Goal: Task Accomplishment & Management: Manage account settings

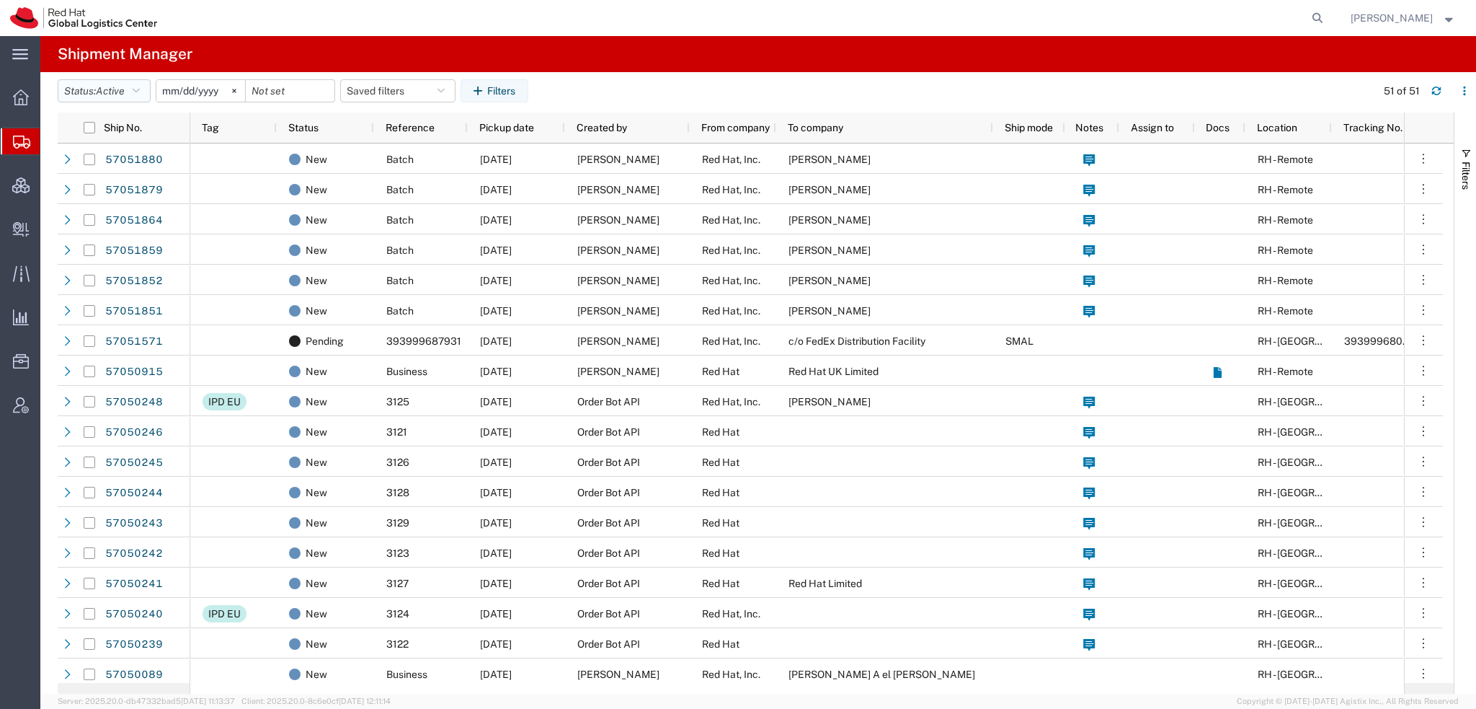
click at [146, 94] on button "Status: Active" at bounding box center [104, 90] width 93 height 23
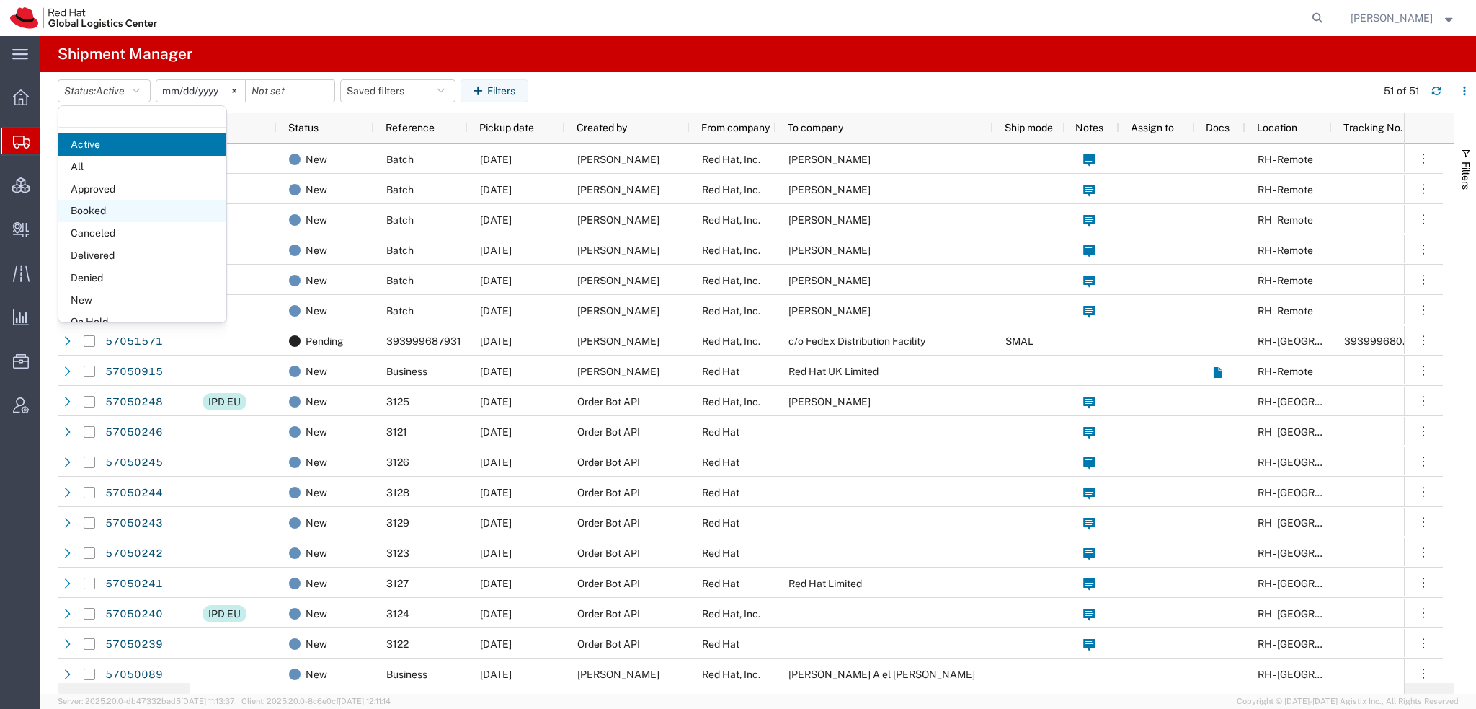
click at [128, 213] on span "Booked" at bounding box center [142, 211] width 168 height 22
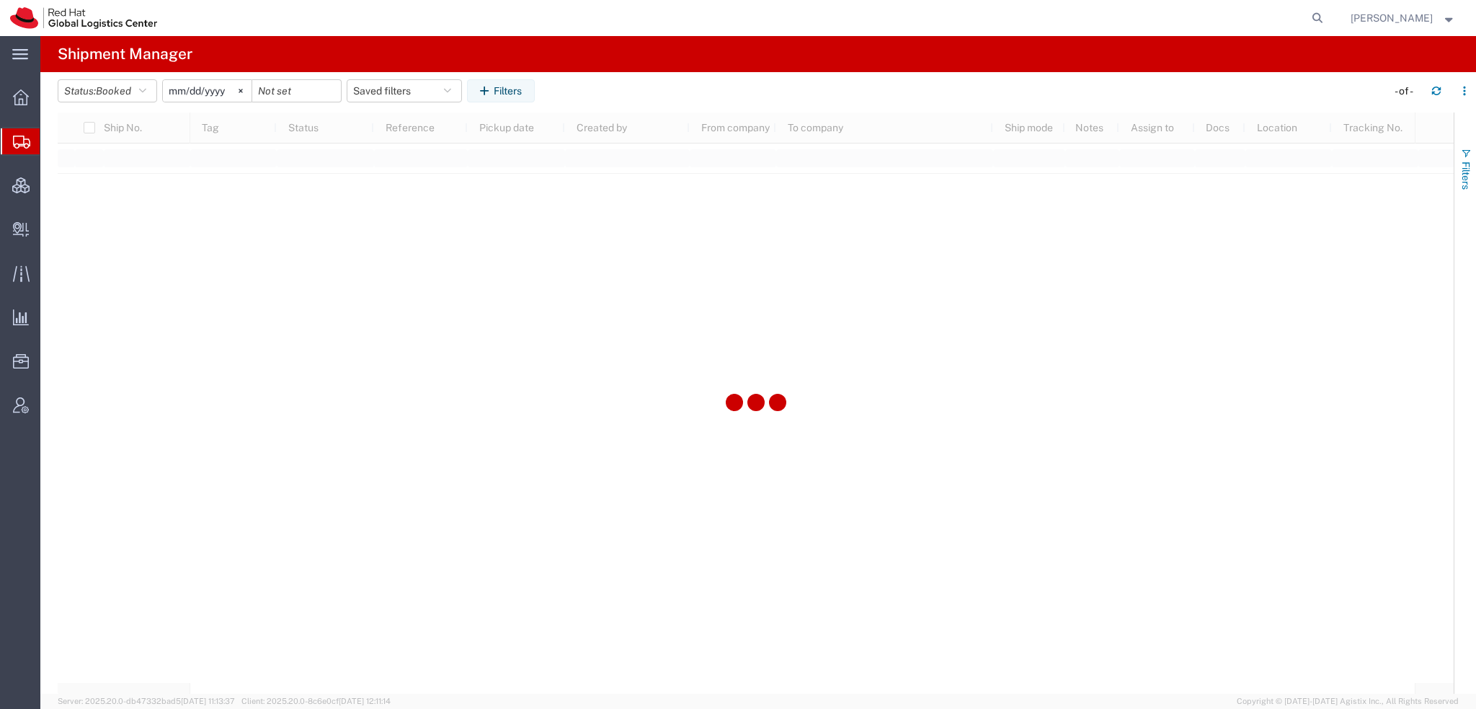
click at [1465, 164] on span "Filters" at bounding box center [1466, 175] width 12 height 28
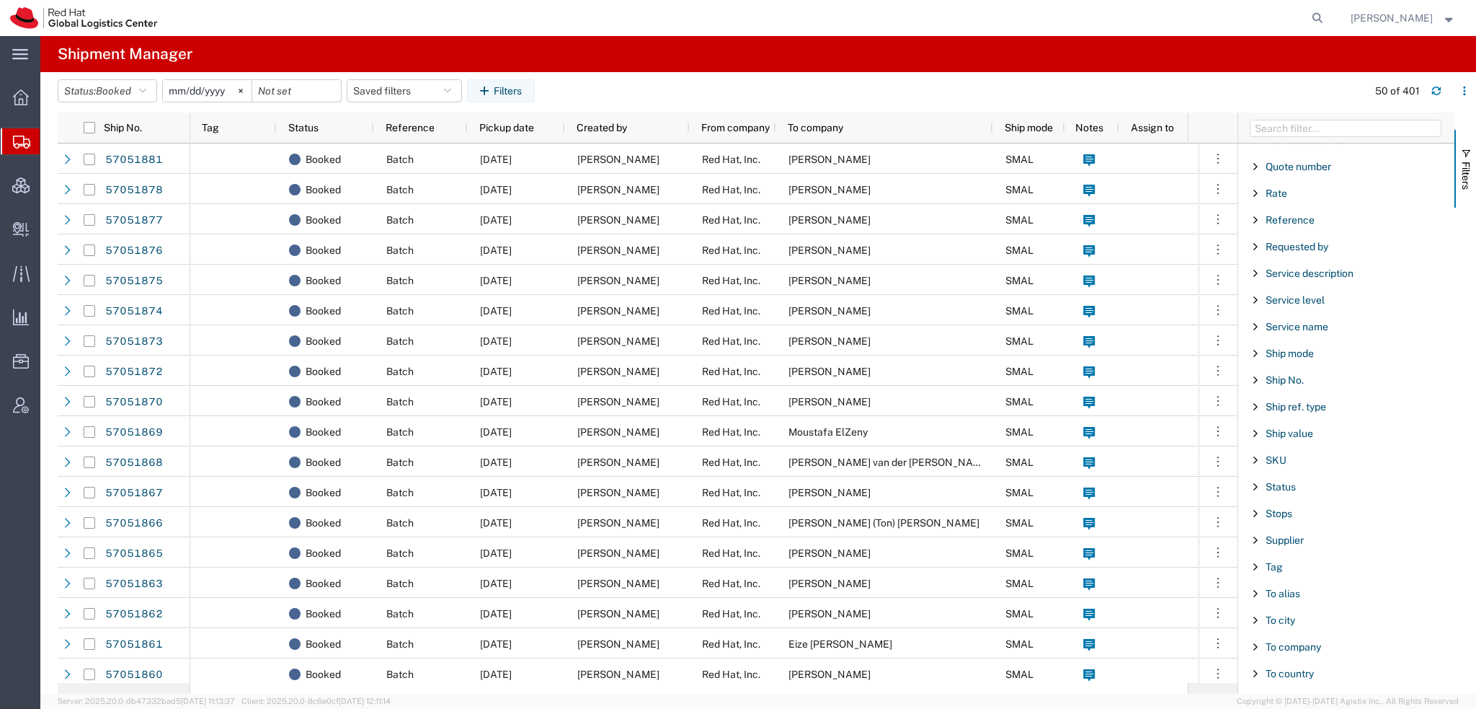
scroll to position [1200, 0]
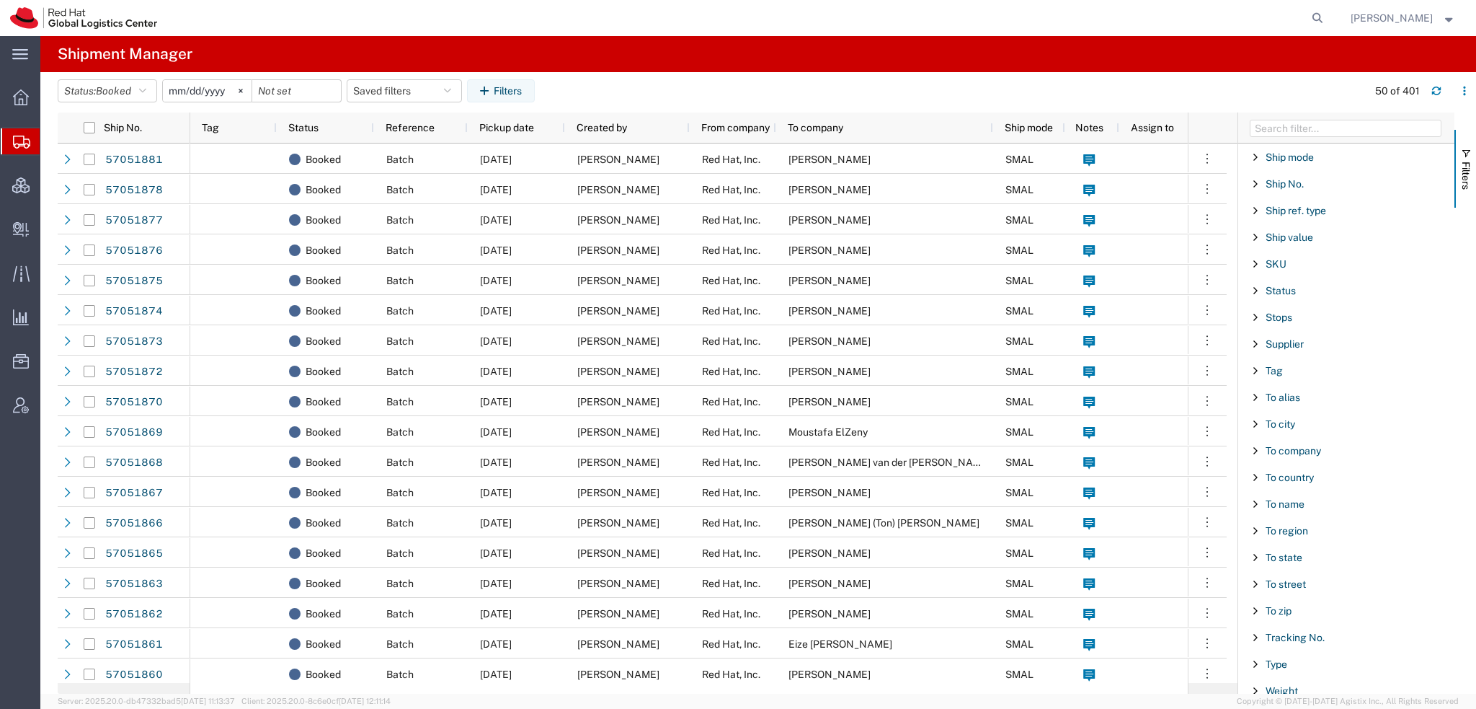
click at [1264, 491] on div "To name" at bounding box center [1346, 504] width 216 height 26
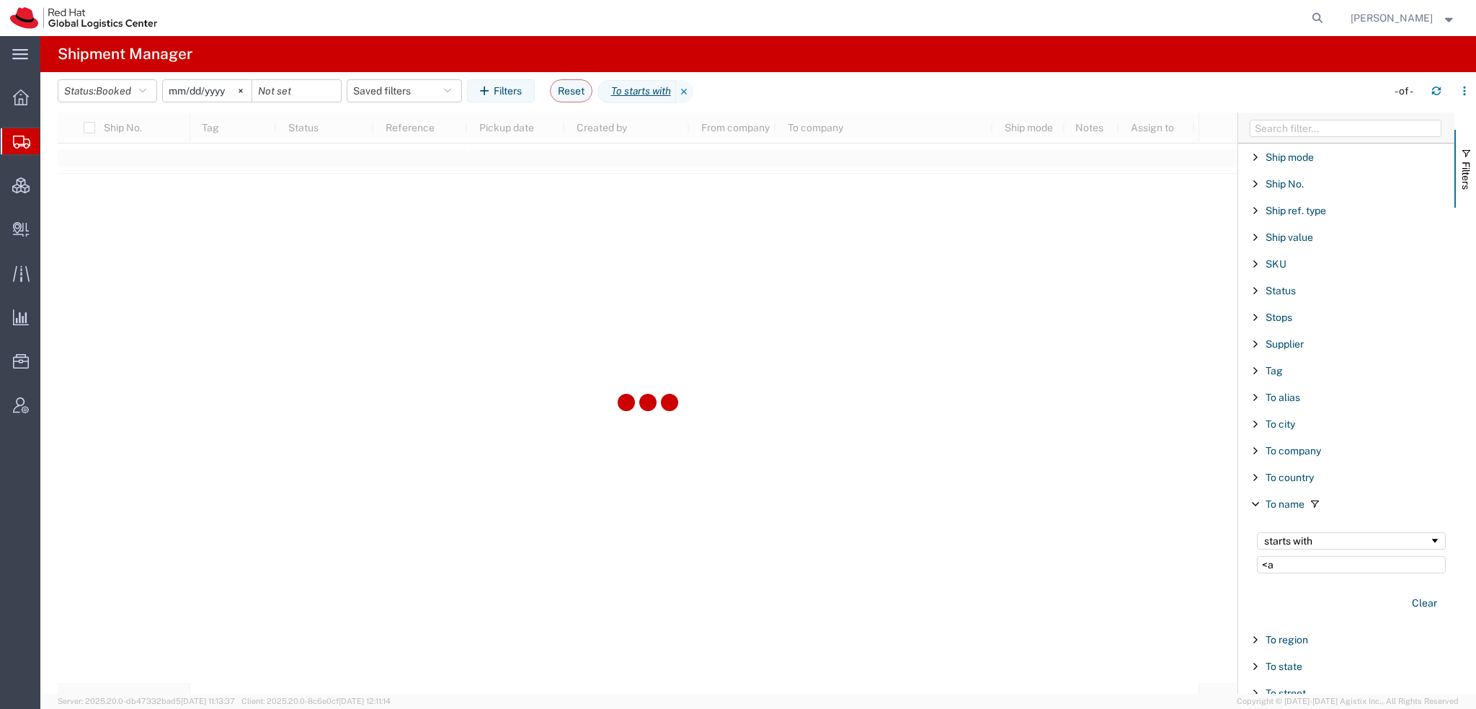
type input "<"
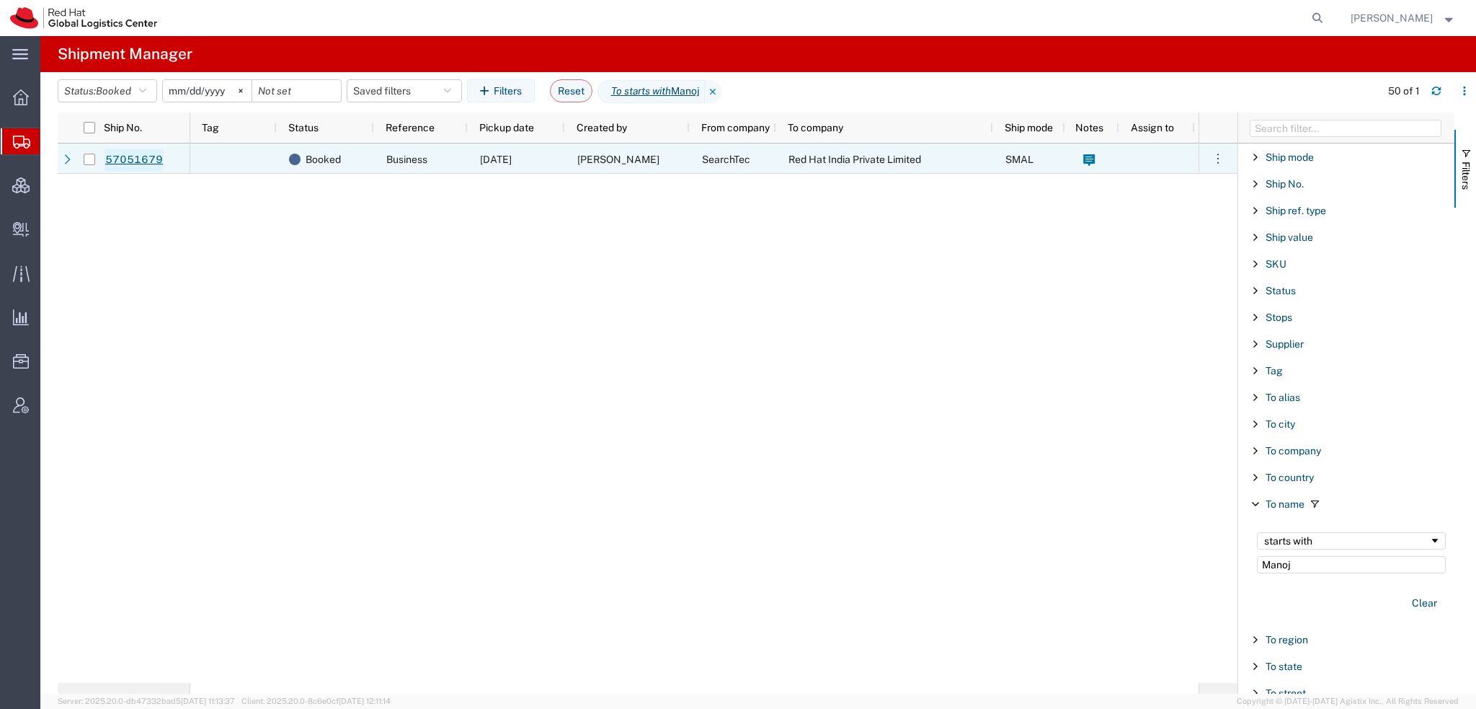
type input "Manoj"
click at [125, 158] on link "57051679" at bounding box center [134, 159] width 59 height 23
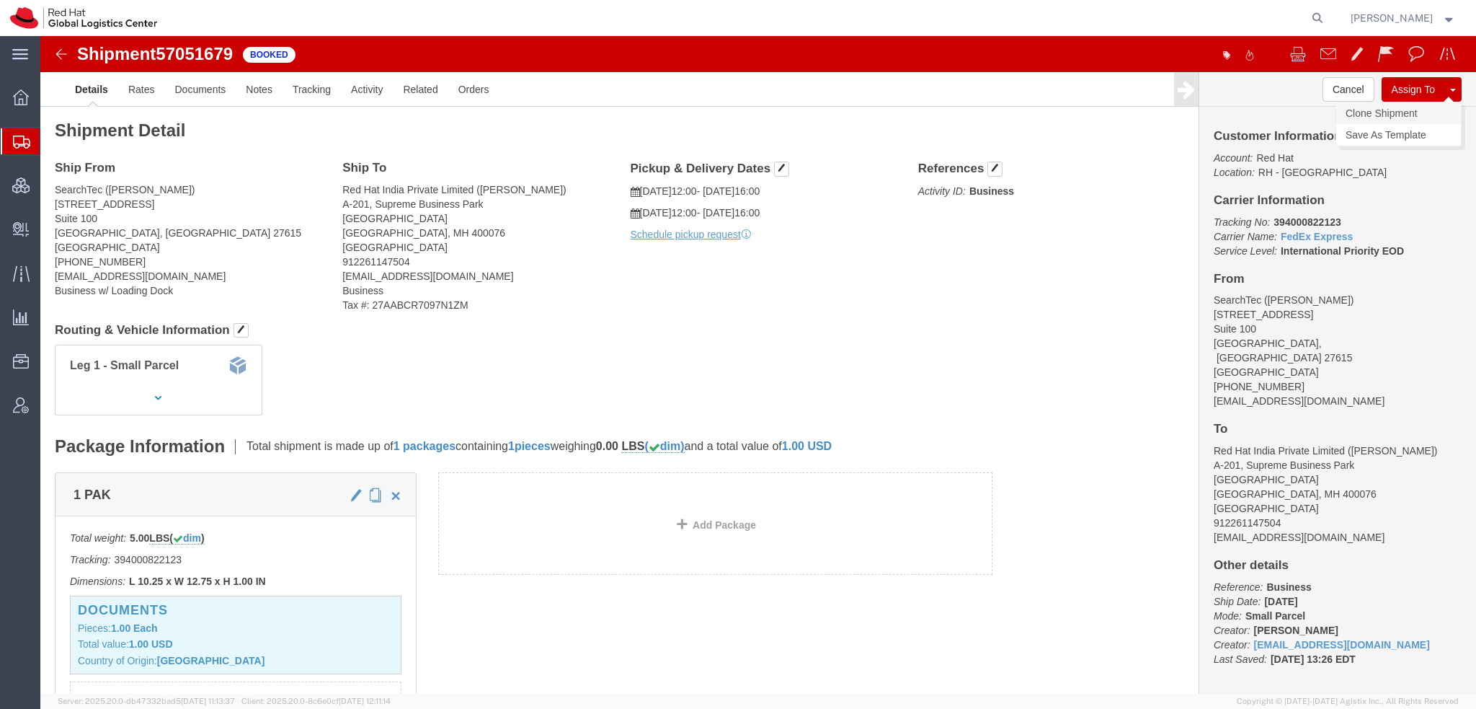
click link "Clone Shipment"
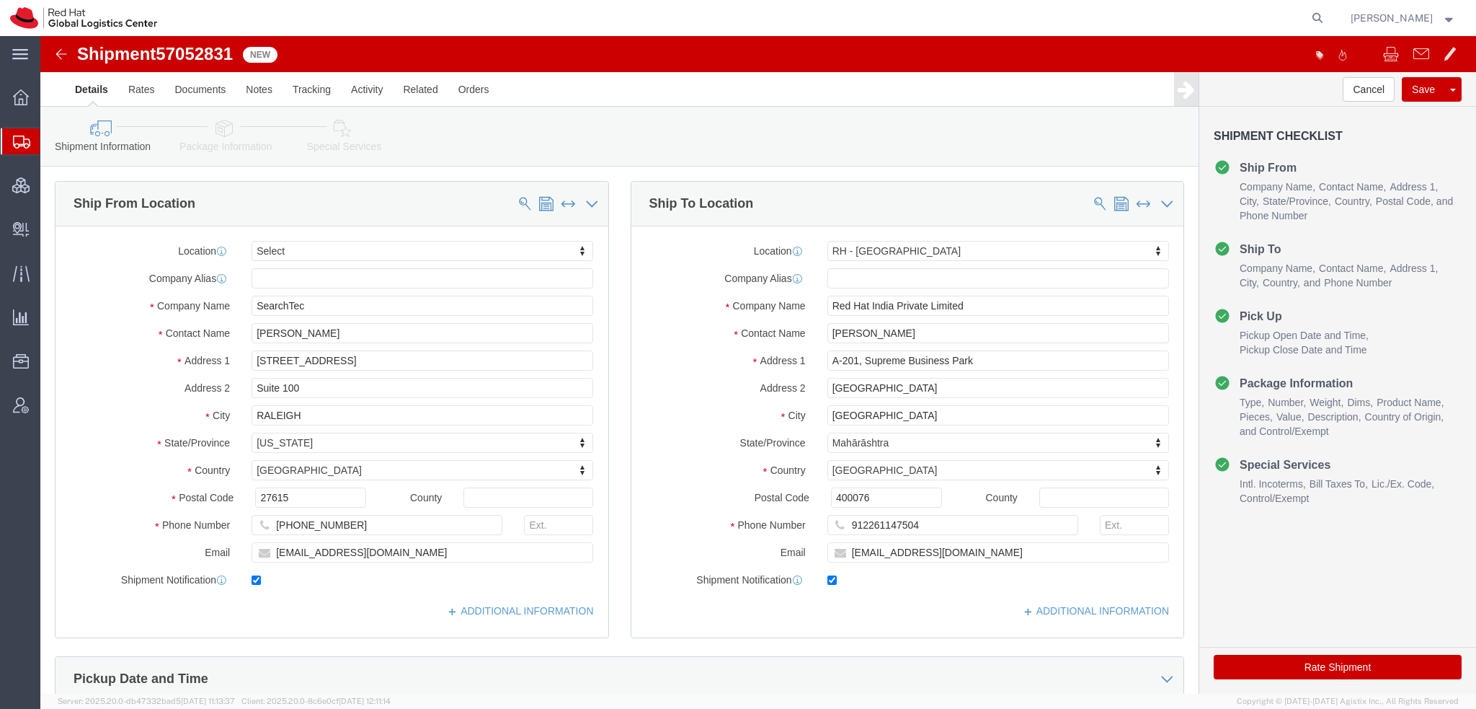
select select
select select "37986"
drag, startPoint x: 313, startPoint y: 296, endPoint x: -40, endPoint y: 56, distance: 427.0
click html "Shipment 57052831 New Details Rates Documents Notes Tracking Activity Related O…"
type input "[PERSON_NAME]"
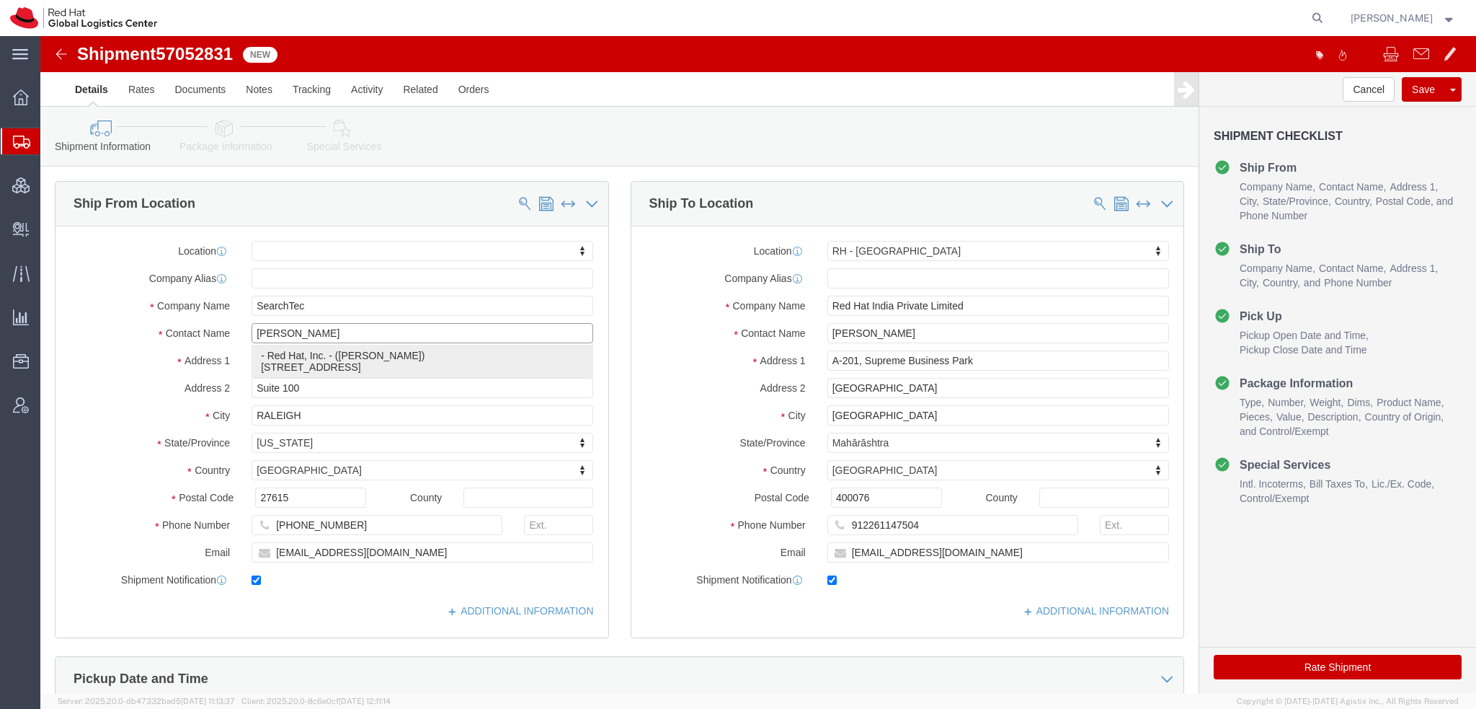
click p "- Red Hat, Inc. - (Kirk Newcross) 100 East Davie Street, 9S300, RALEIGH, NC, 27…"
select select "38014"
type input "Red Hat, Inc."
type input "[PERSON_NAME]"
type input "[STREET_ADDRESS]"
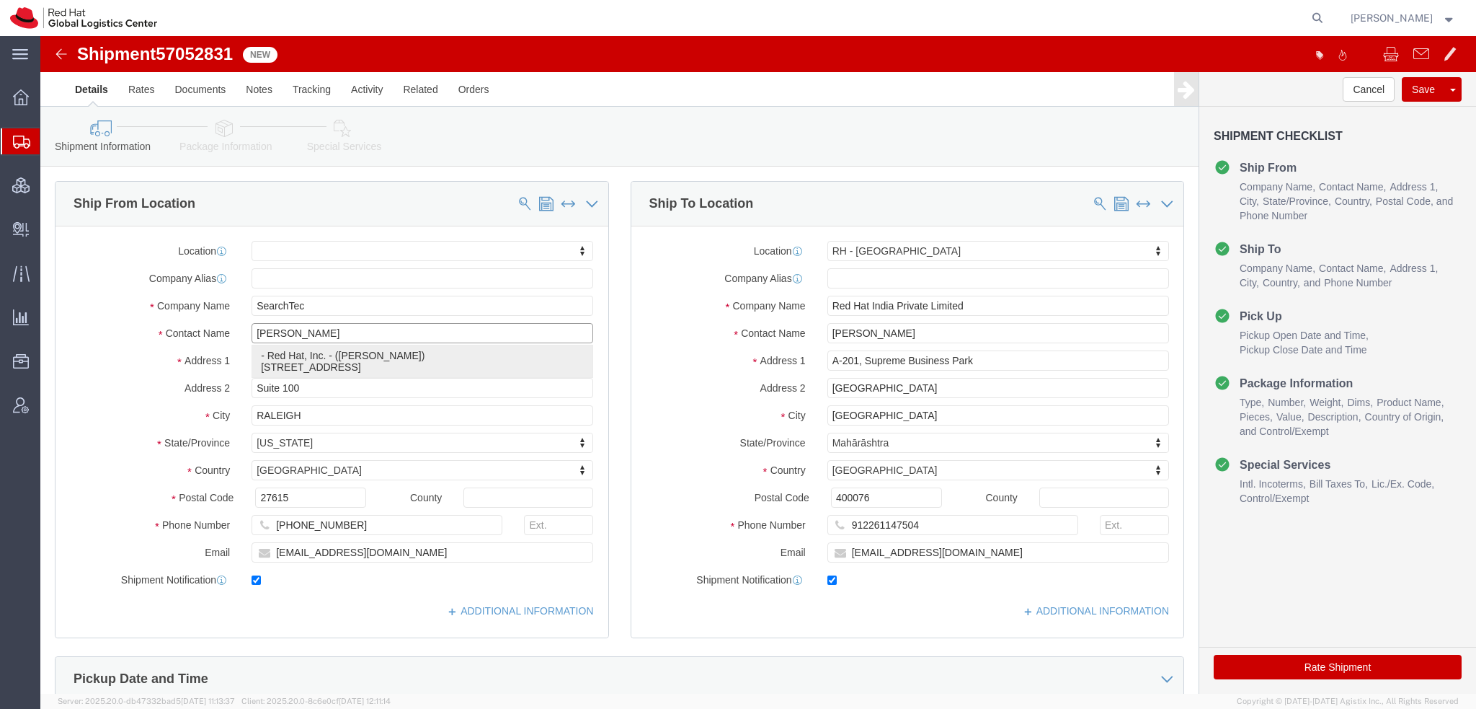
type input "27601"
type input "19193013123"
type input "[EMAIL_ADDRESS][DOMAIN_NAME]"
select select "NC"
type input "[PERSON_NAME]"
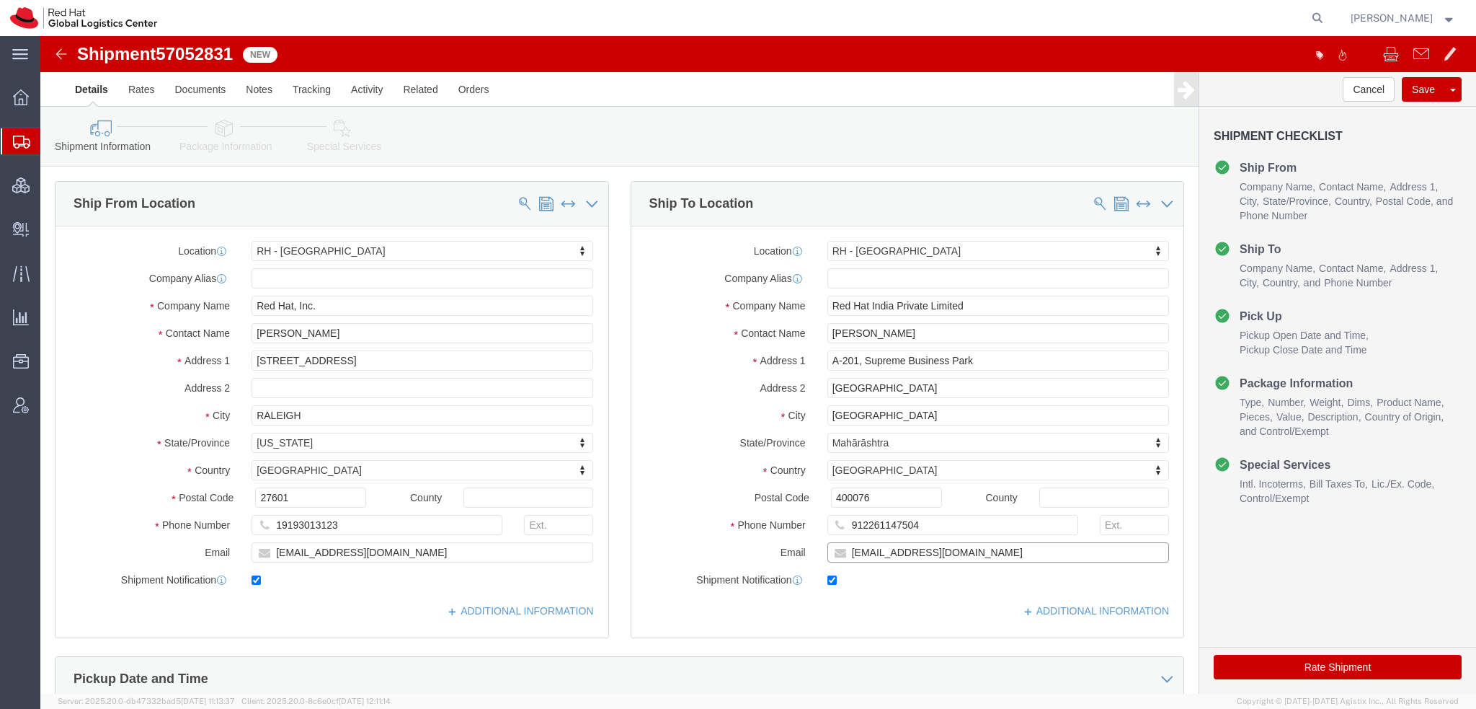
drag, startPoint x: 954, startPoint y: 522, endPoint x: 565, endPoint y: 469, distance: 392.8
click div "Ship From Location Location RH - Raleigh My Profile Location RH - Amsterdam - M…"
drag, startPoint x: 840, startPoint y: 517, endPoint x: 848, endPoint y: 518, distance: 8.0
click input "mgavall@redhat.com"
click input "mgavali@redhat.com"
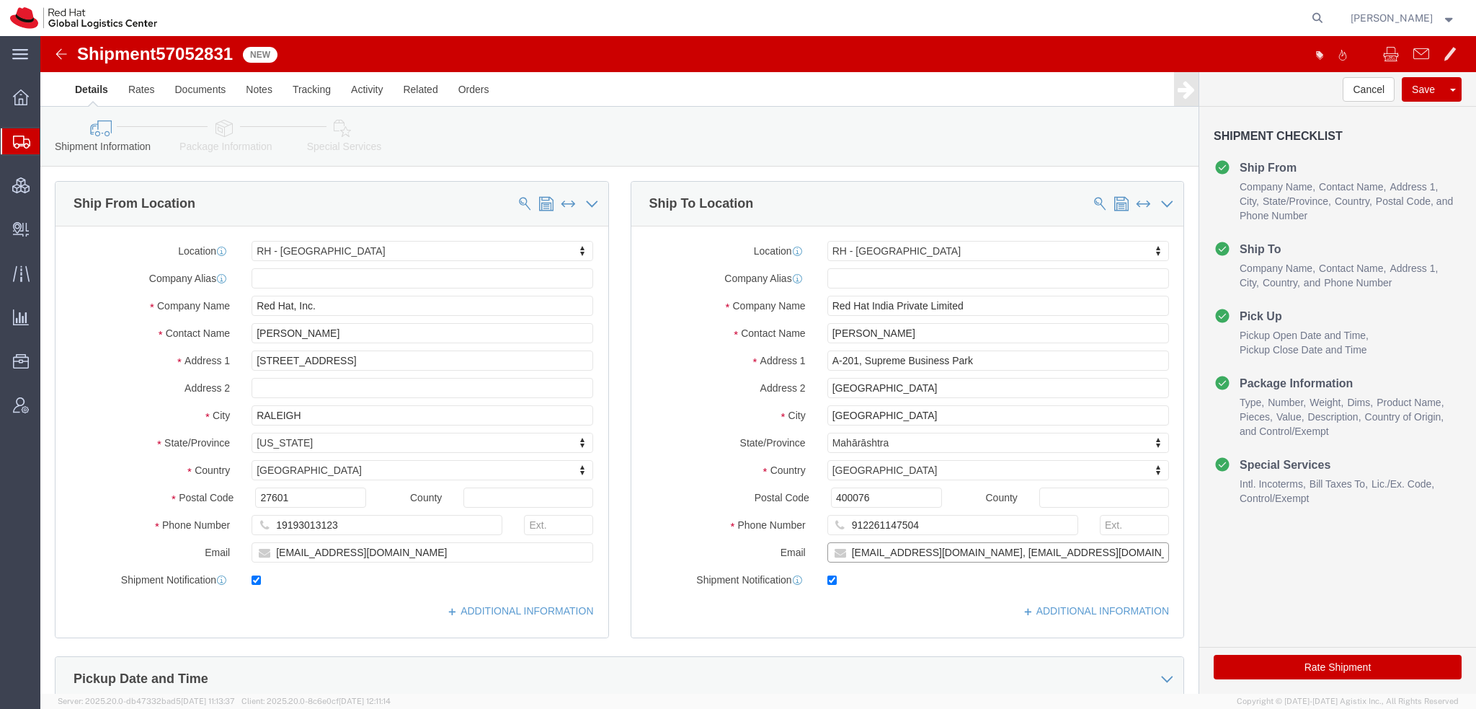
type input "mgavali@redhat.com, apaclogistics@redhat.com"
click icon
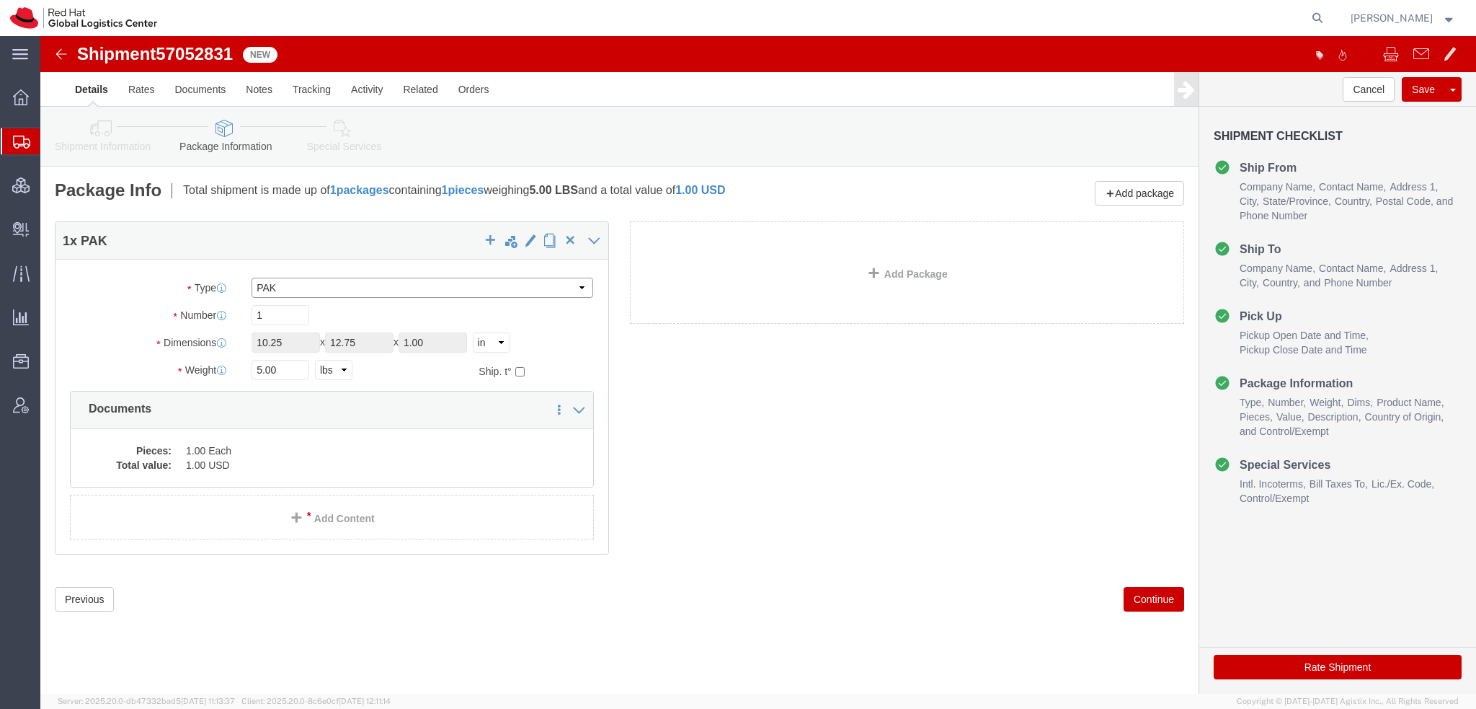
click select "Select Case(s) Crate(s) Envelope Large Box Medium Box PAK Skid(s) Small Box Tub…"
select select "ENV"
click select "Select Case(s) Crate(s) Envelope Large Box Medium Box PAK Skid(s) Small Box Tub…"
type input "9.50"
type input "12.50"
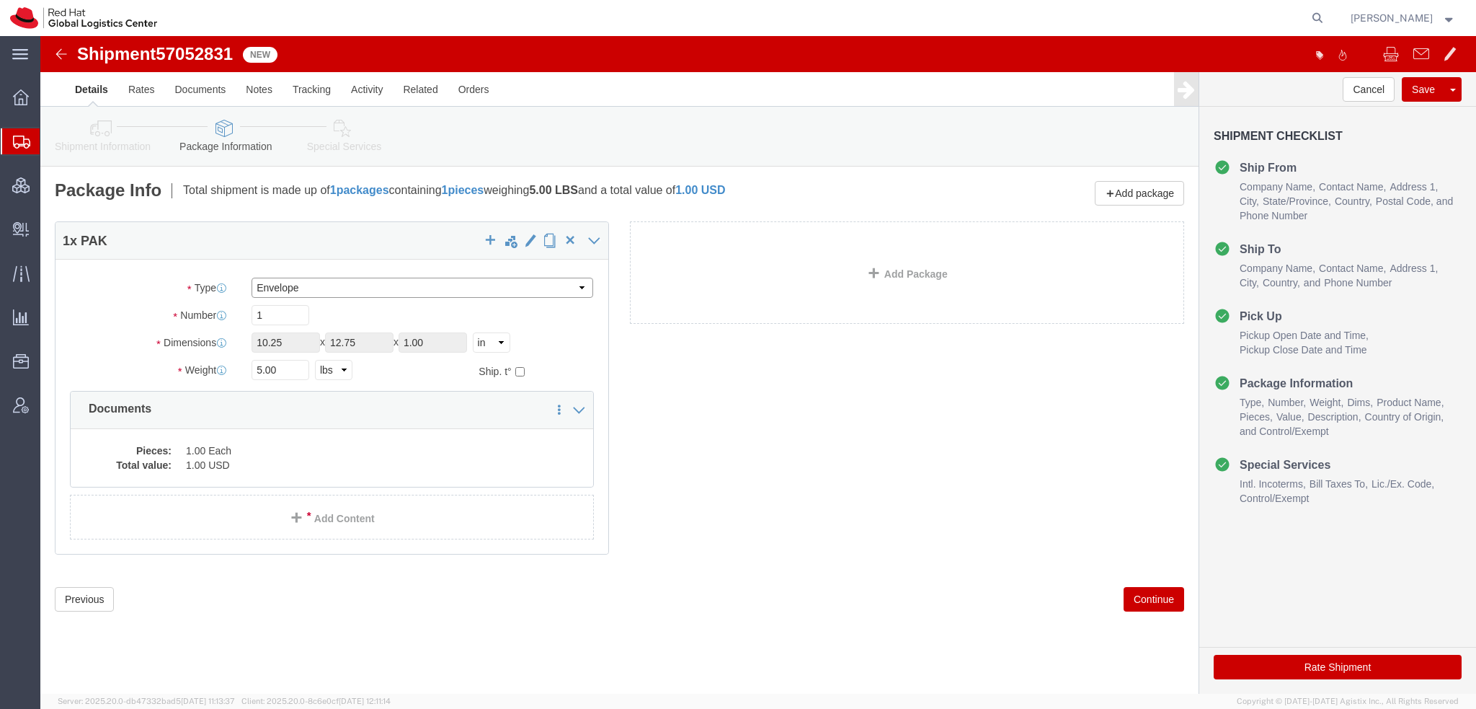
type input "0.25"
type input "1"
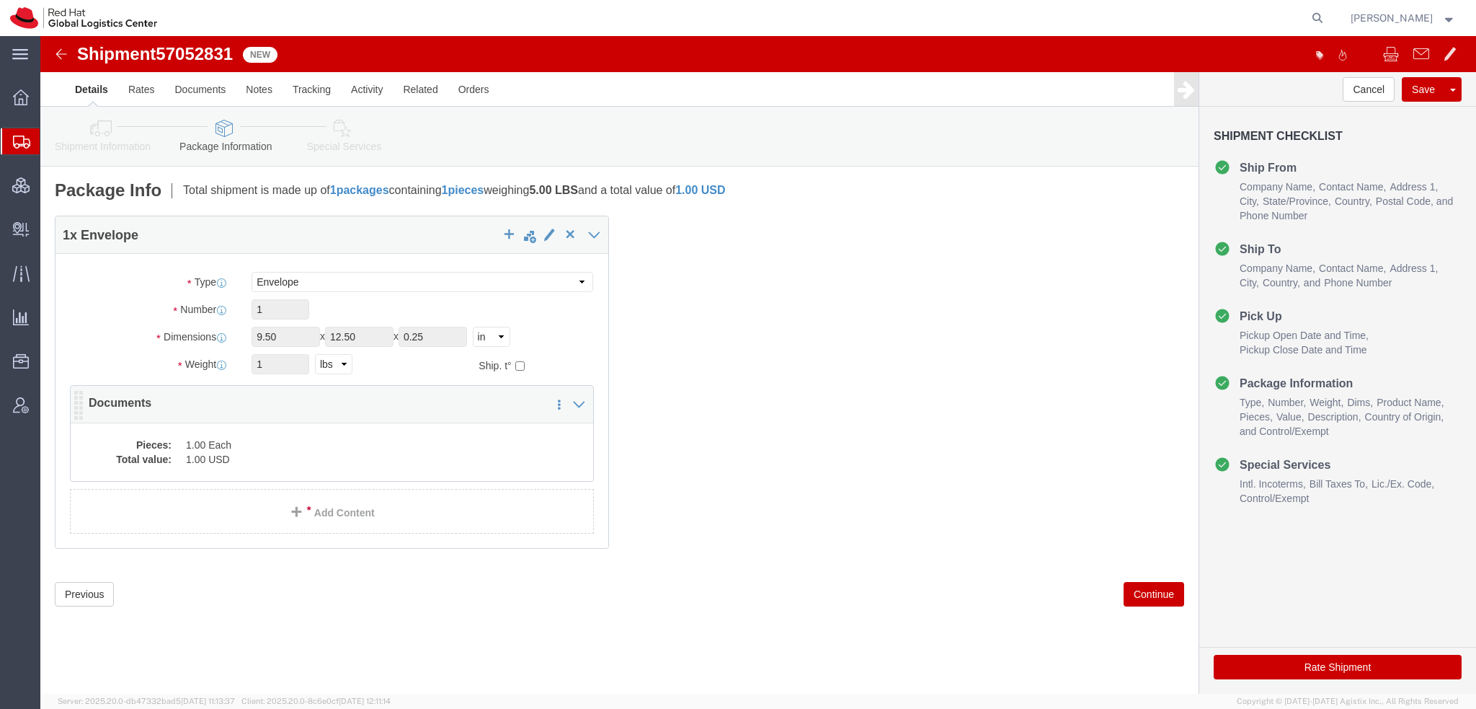
click dd "1.00 Each"
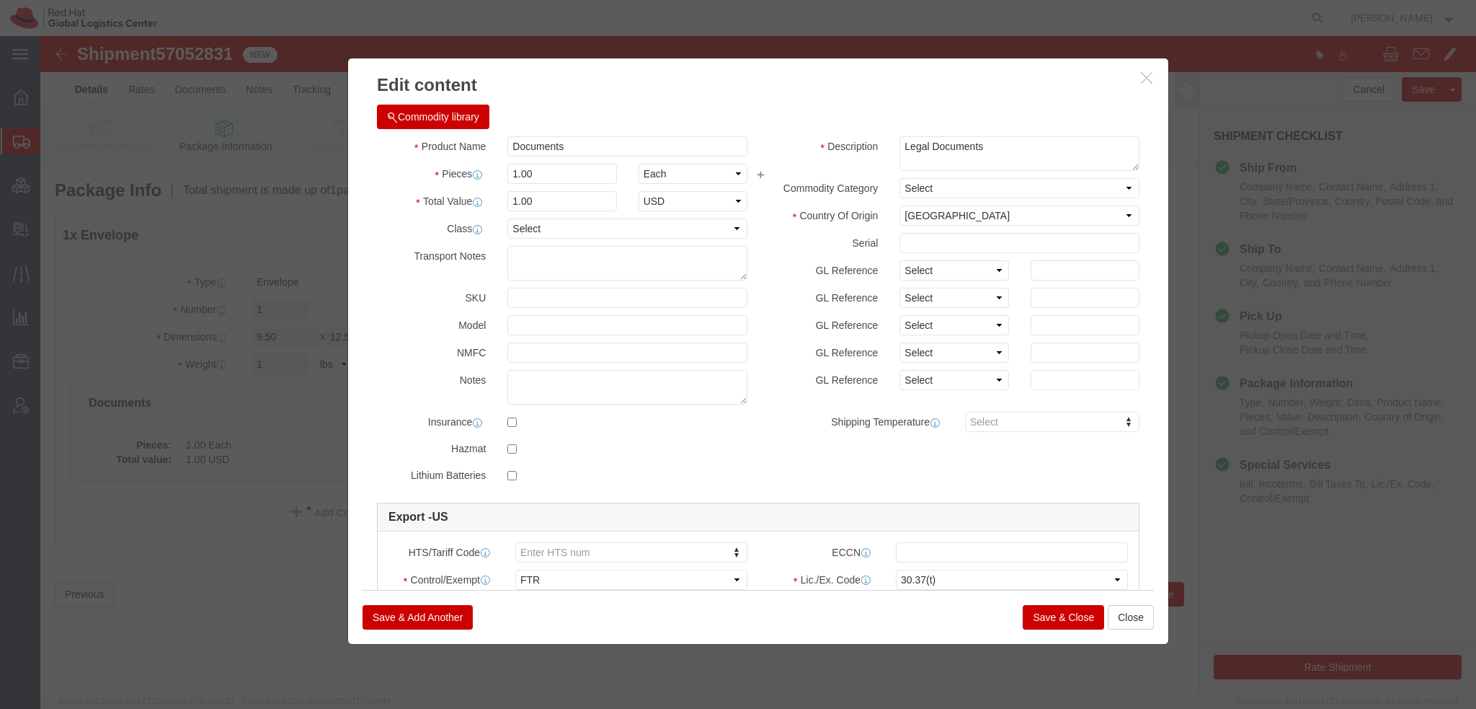
click button "Save & Close"
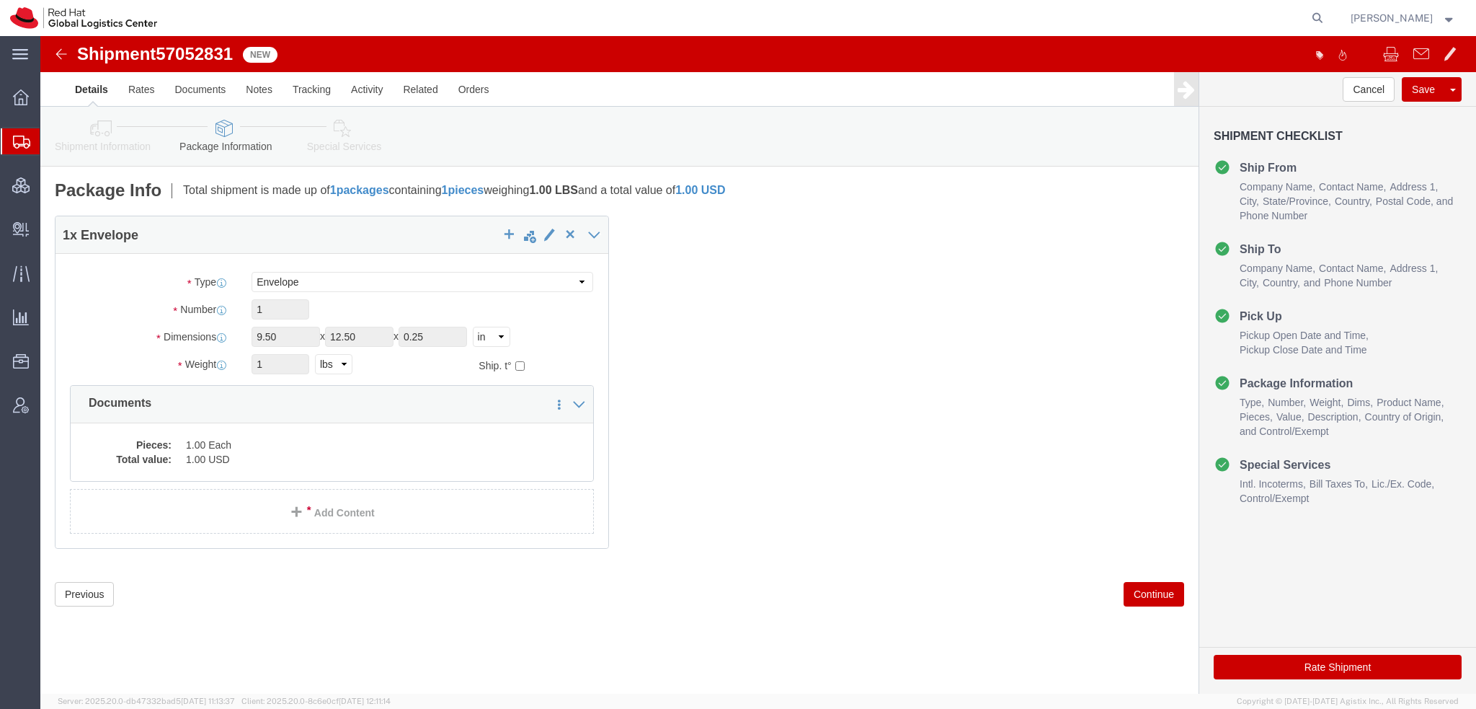
click icon
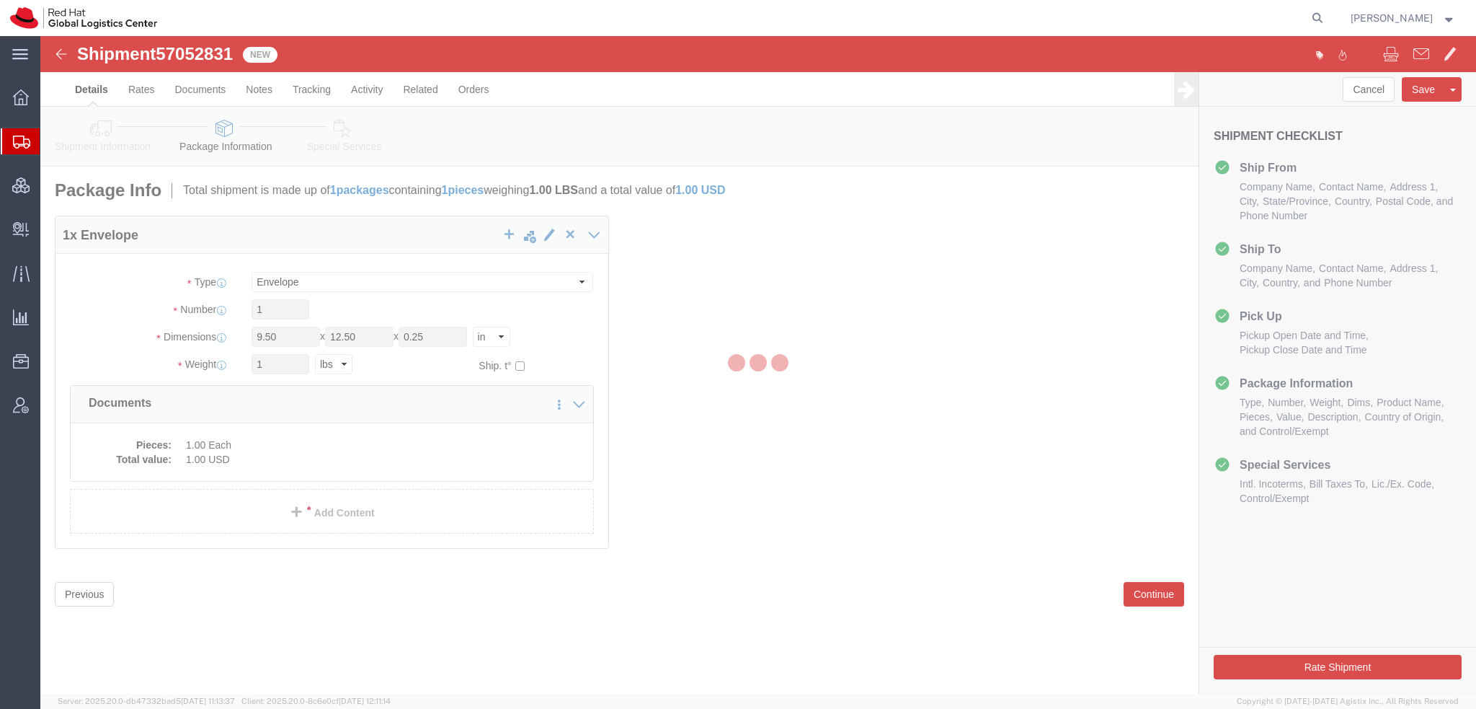
select select
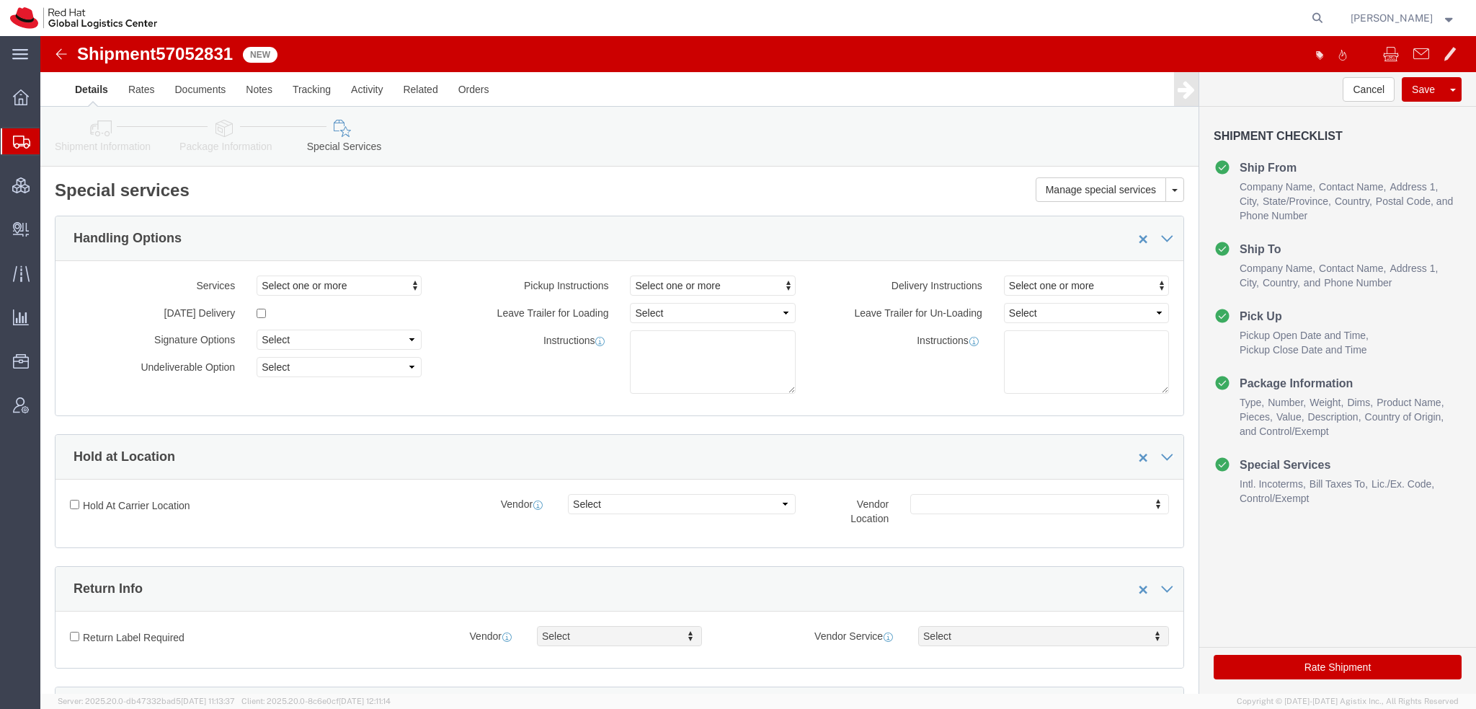
select select "COSTCENTER"
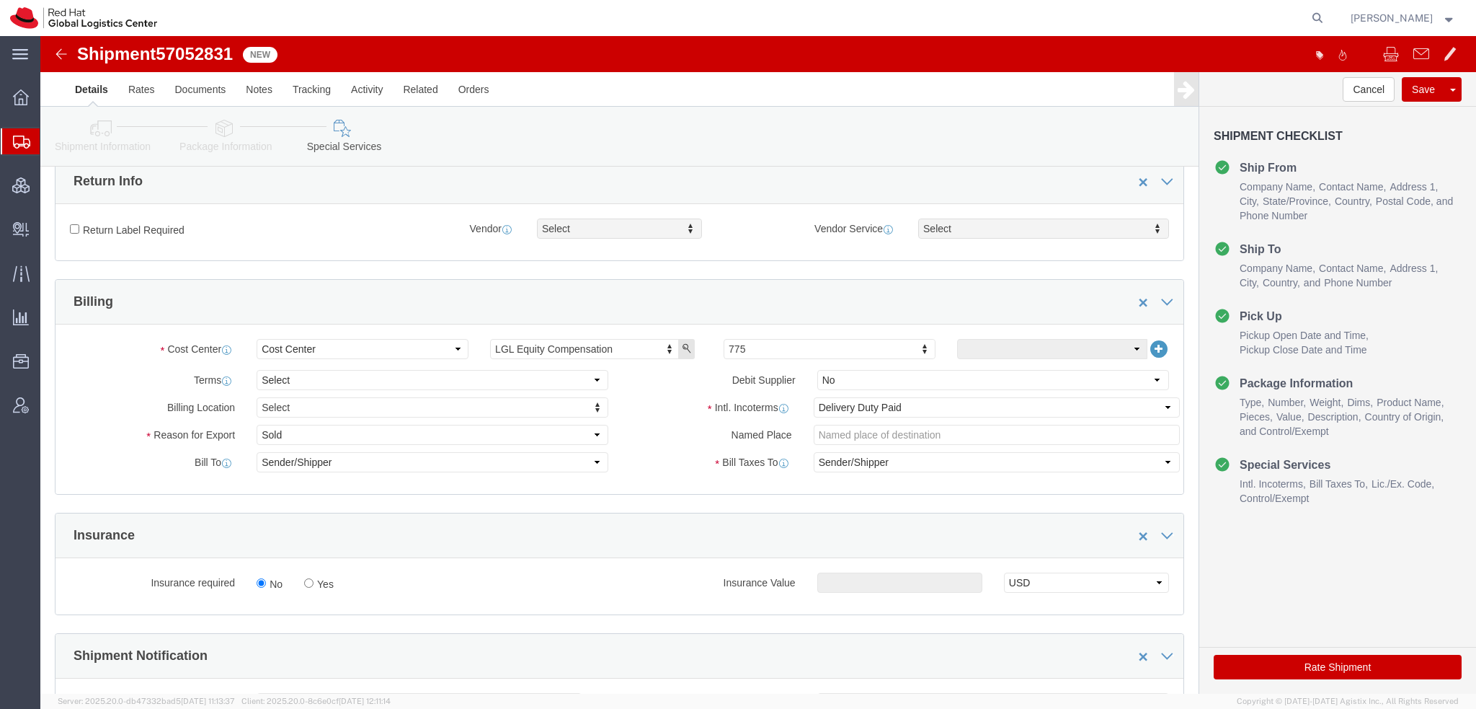
scroll to position [505, 0]
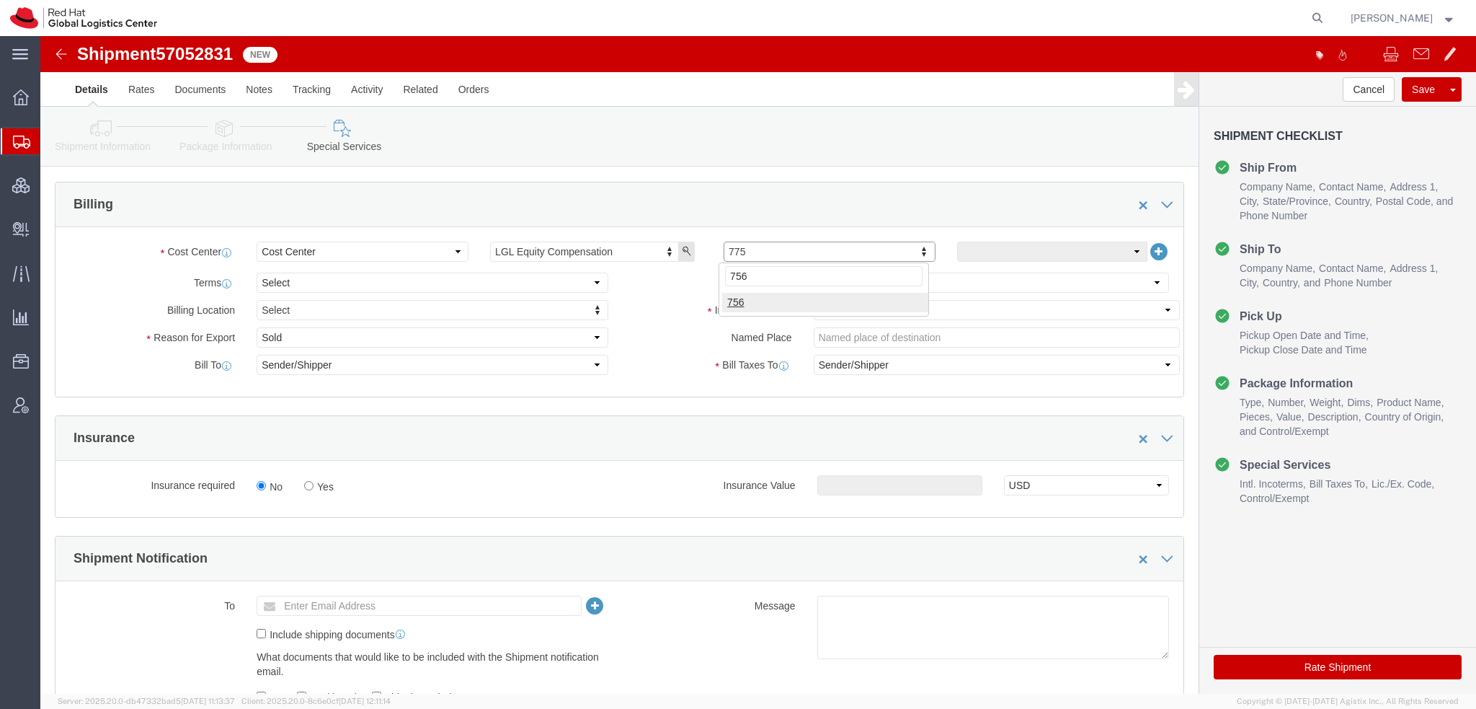
type input "756"
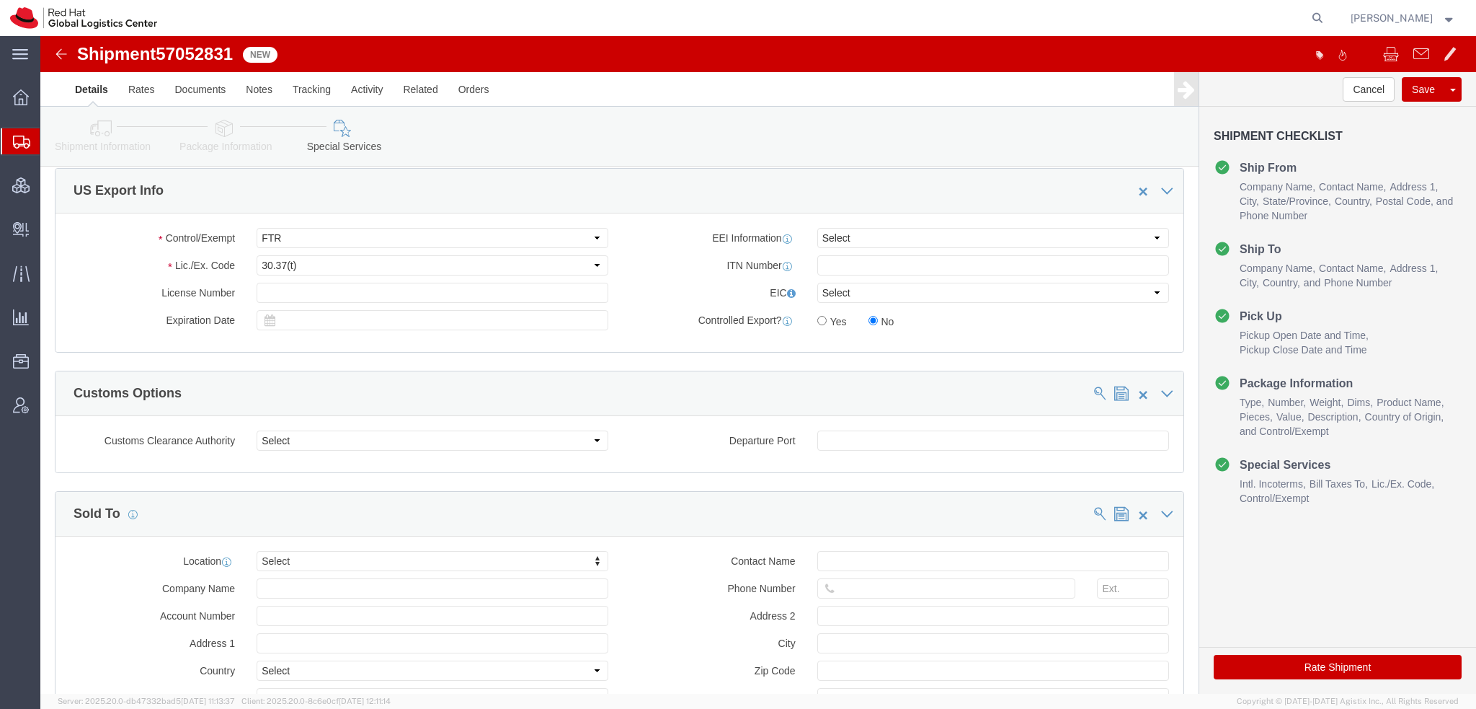
scroll to position [1219, 0]
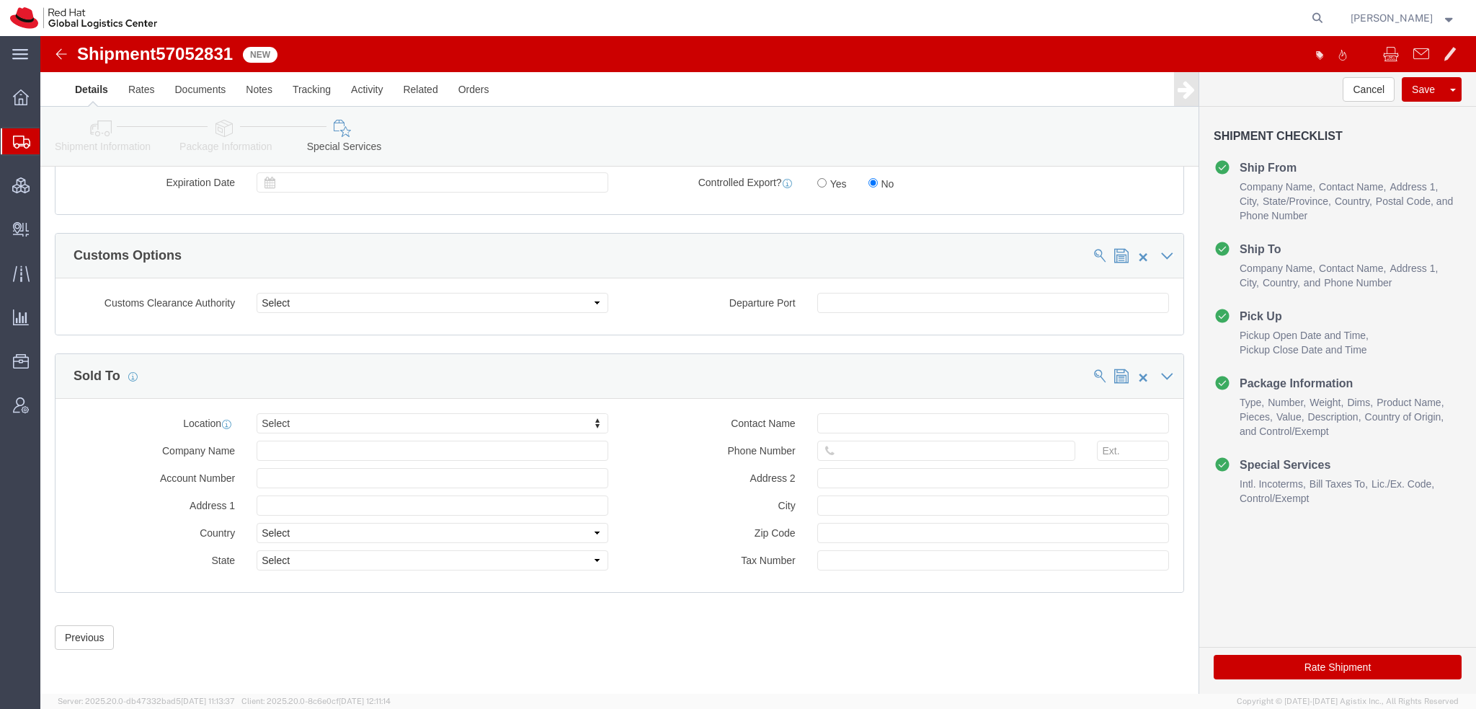
click button "Rate Shipment"
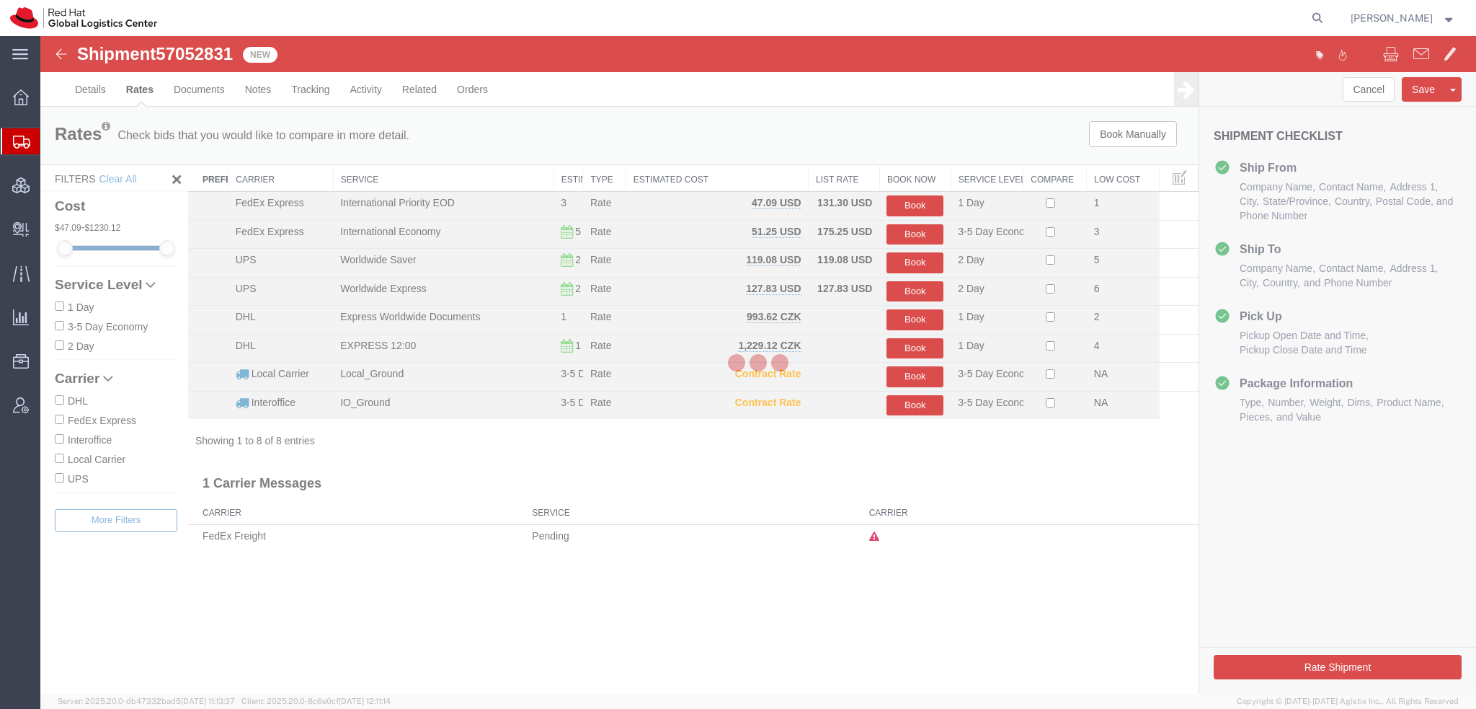
scroll to position [0, 0]
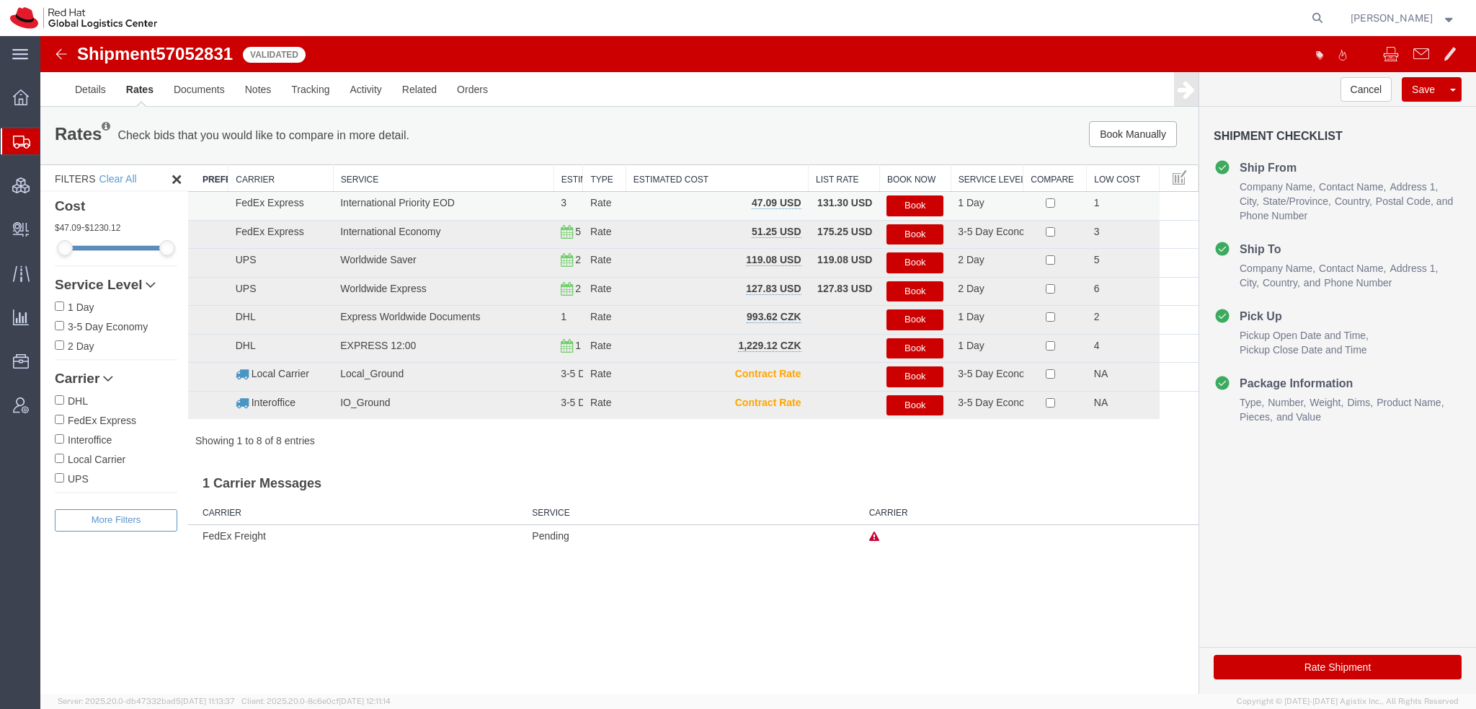
click at [907, 209] on button "Book" at bounding box center [915, 205] width 57 height 21
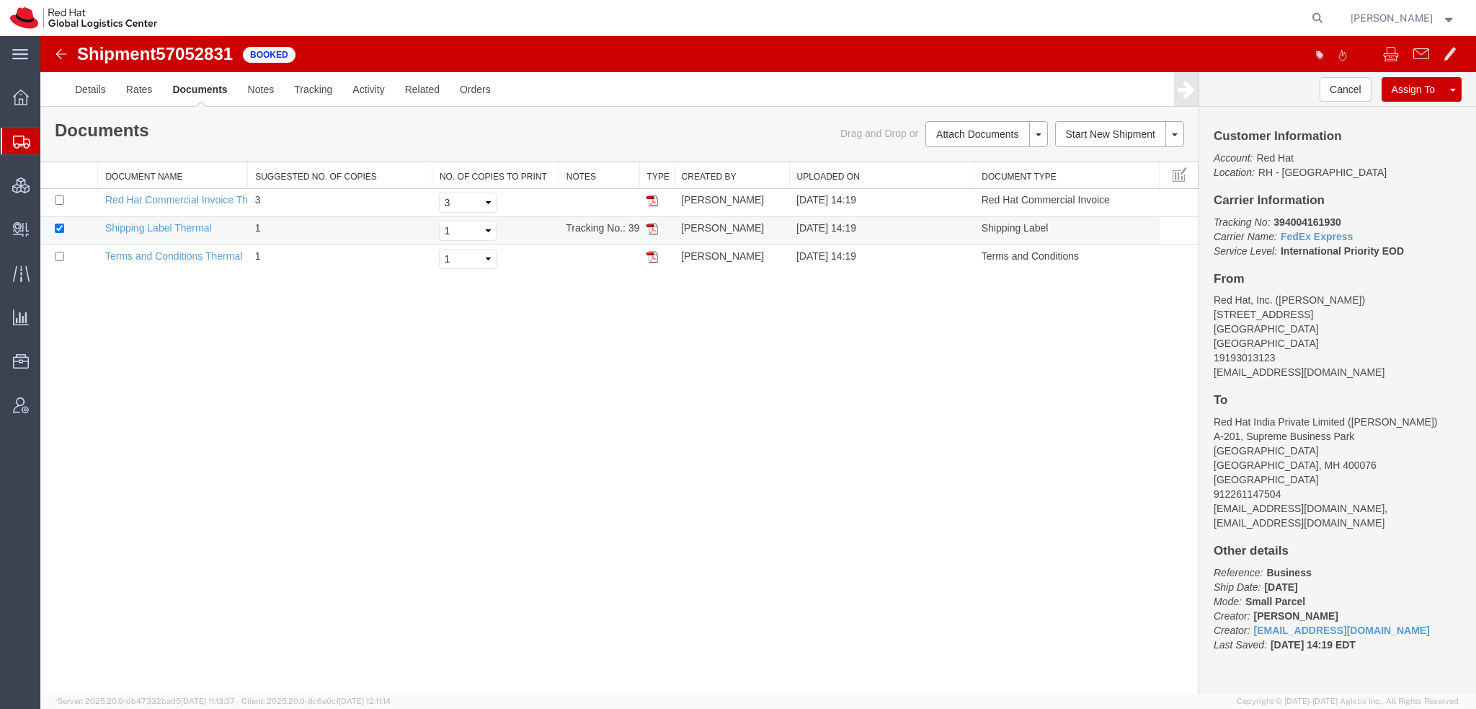
click at [654, 230] on img at bounding box center [653, 229] width 12 height 12
click at [0, 0] on span "Shipment Manager" at bounding box center [0, 0] width 0 height 0
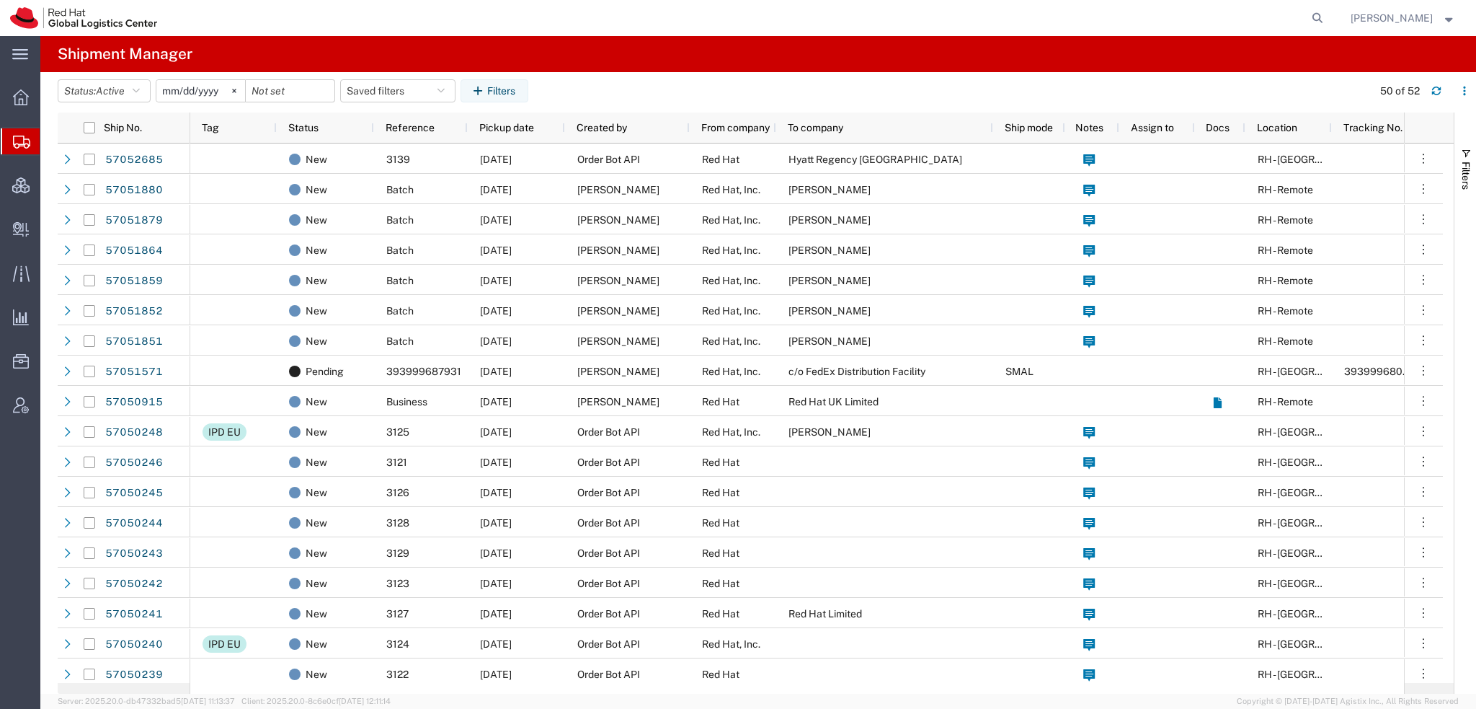
click at [1399, 12] on span "[PERSON_NAME]" at bounding box center [1392, 18] width 82 height 16
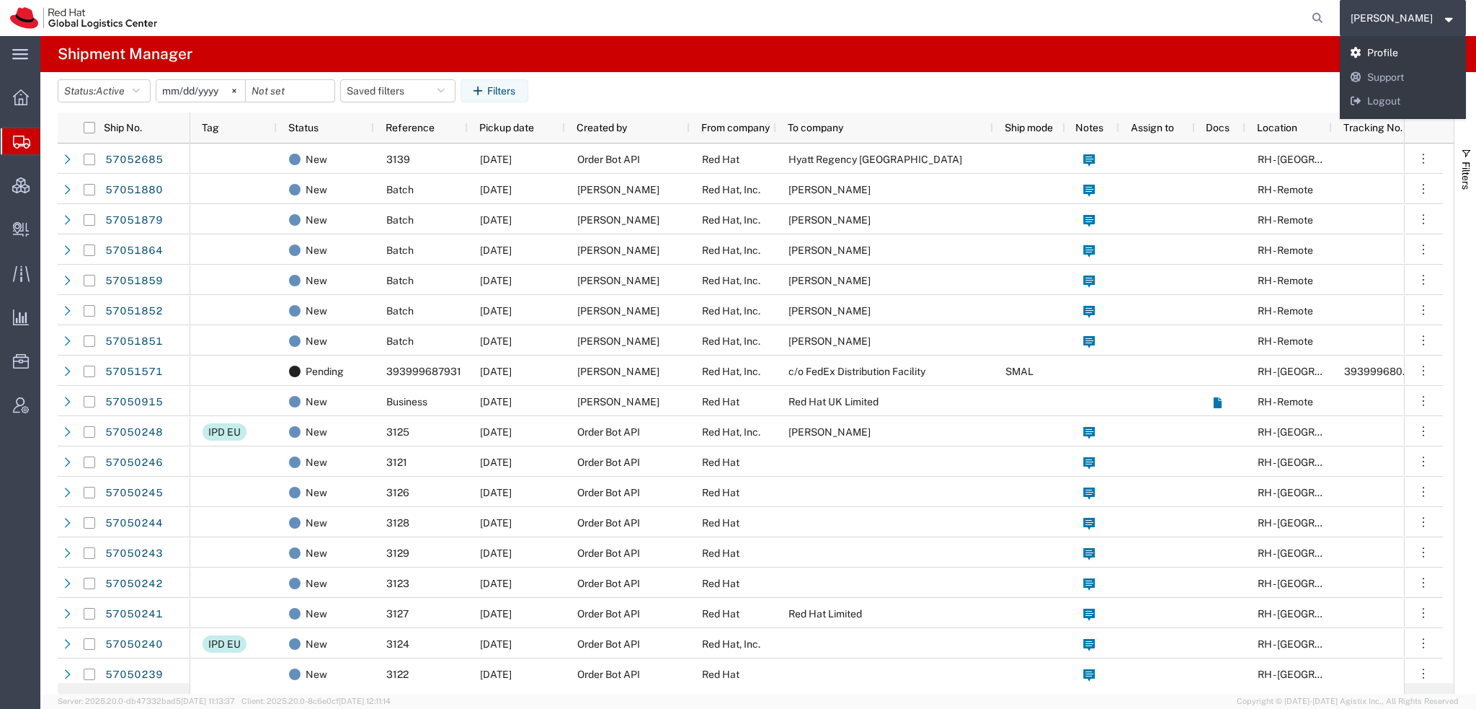
click at [1408, 47] on link "Profile" at bounding box center [1403, 53] width 127 height 25
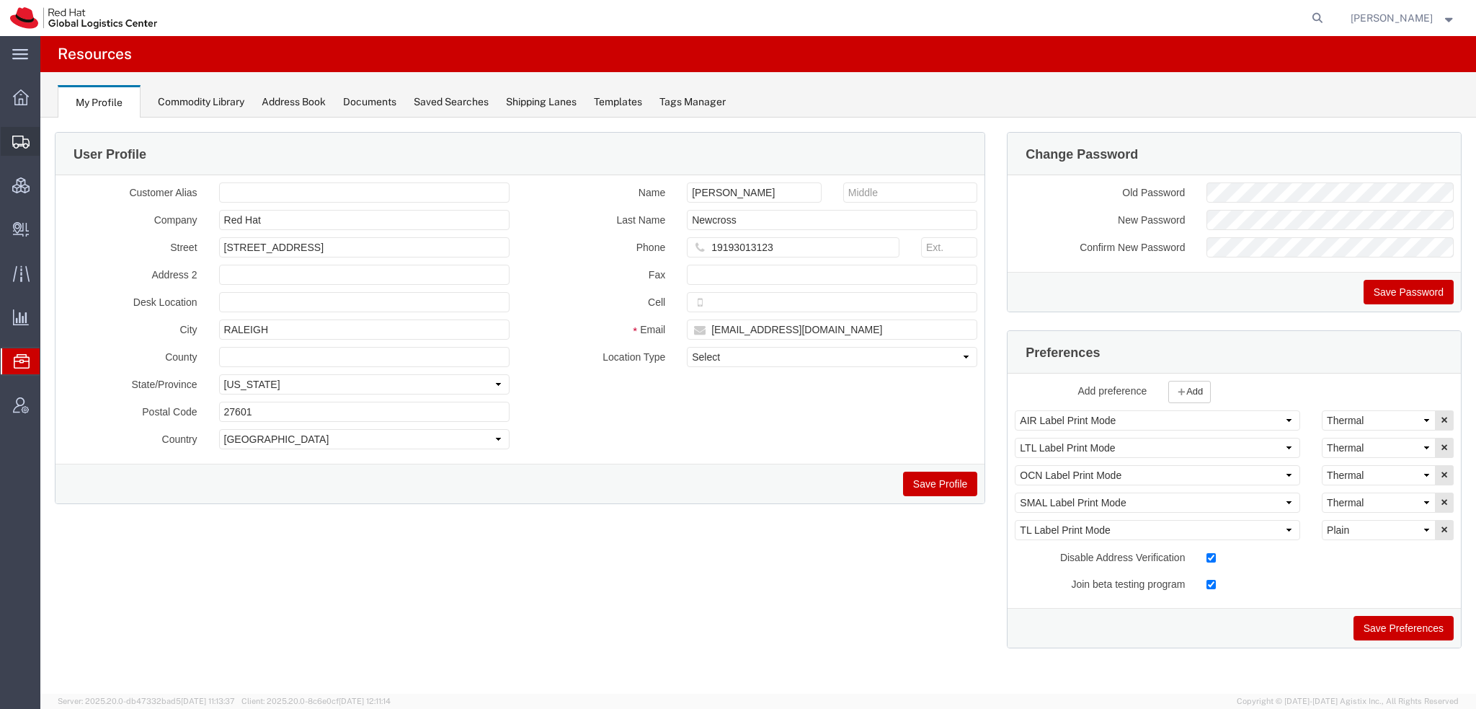
click at [0, 0] on span "Shipment Manager" at bounding box center [0, 0] width 0 height 0
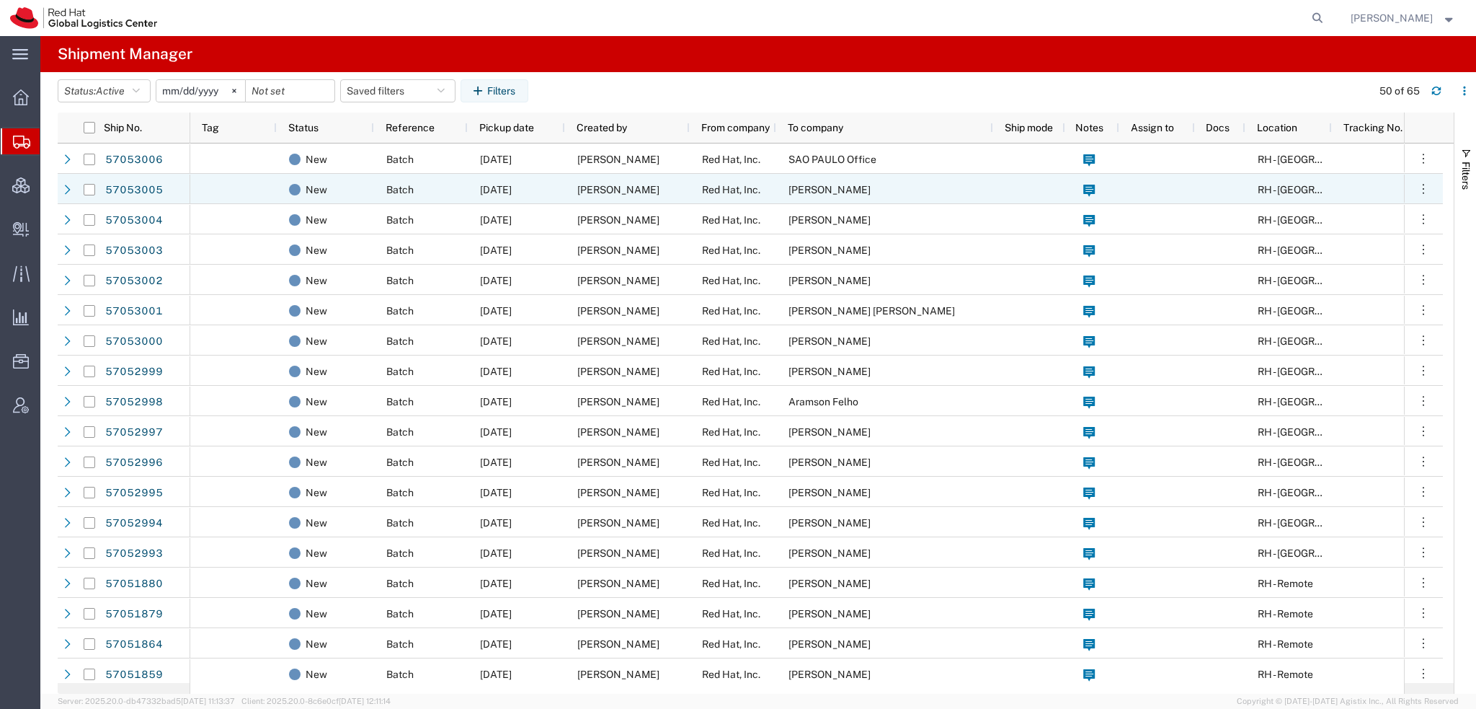
click at [773, 192] on div "Red Hat, Inc." at bounding box center [733, 189] width 86 height 30
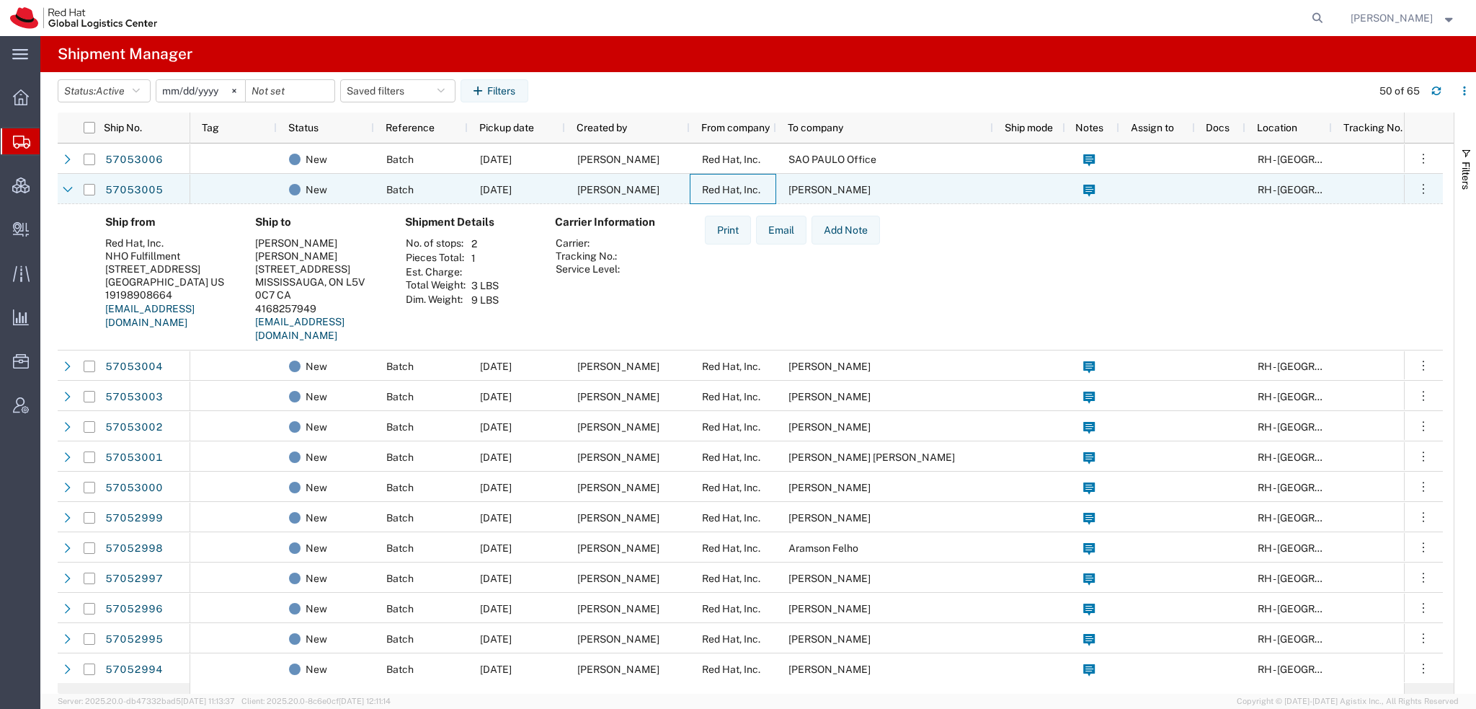
click at [773, 192] on div "Red Hat, Inc." at bounding box center [733, 189] width 86 height 30
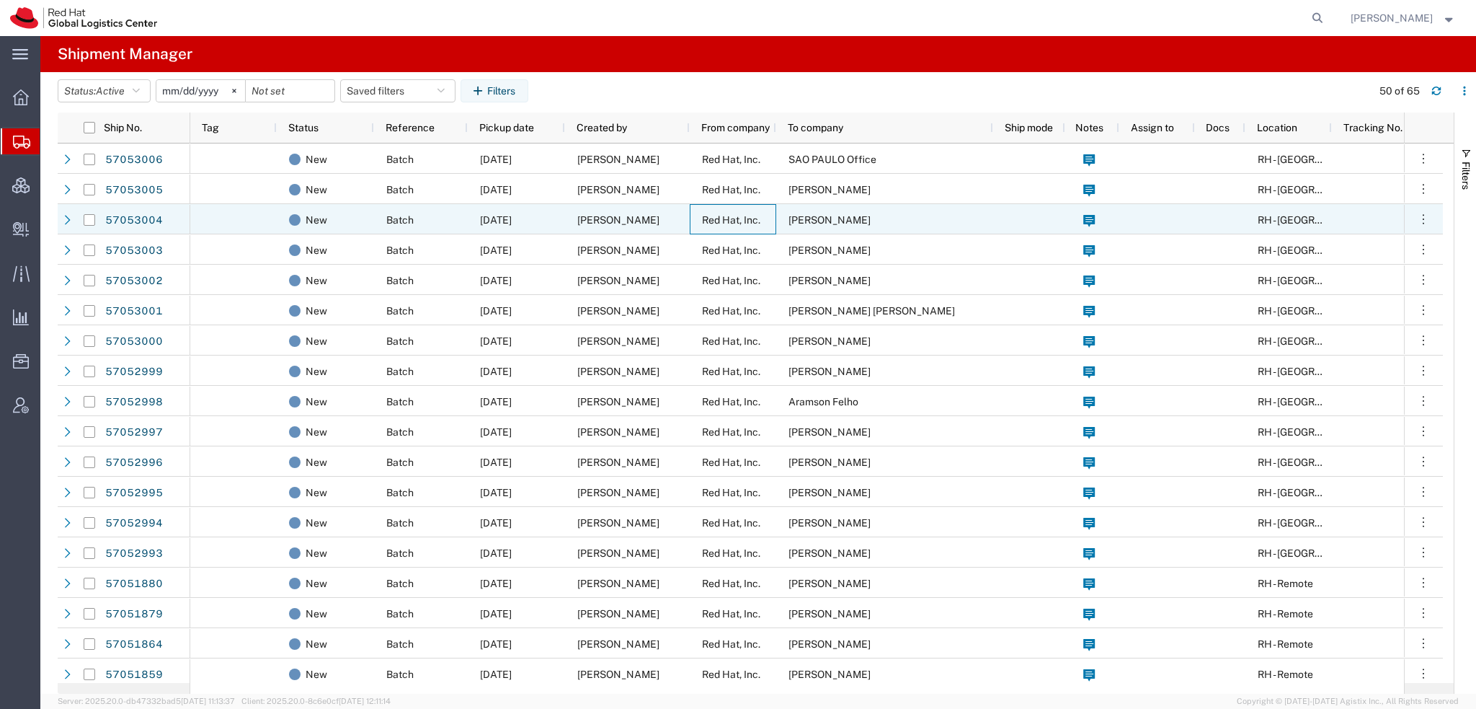
click at [753, 220] on span "Red Hat, Inc." at bounding box center [731, 220] width 58 height 12
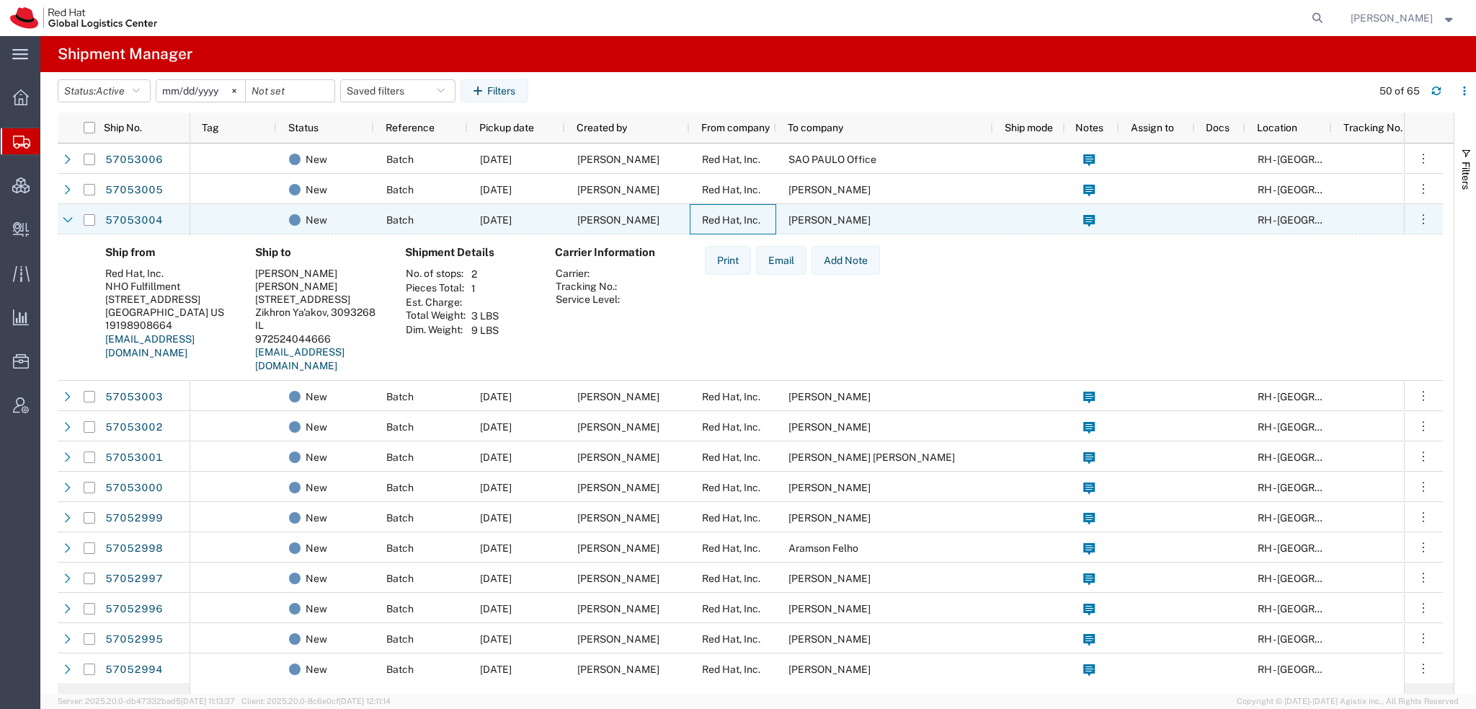
click at [753, 220] on span "Red Hat, Inc." at bounding box center [731, 220] width 58 height 12
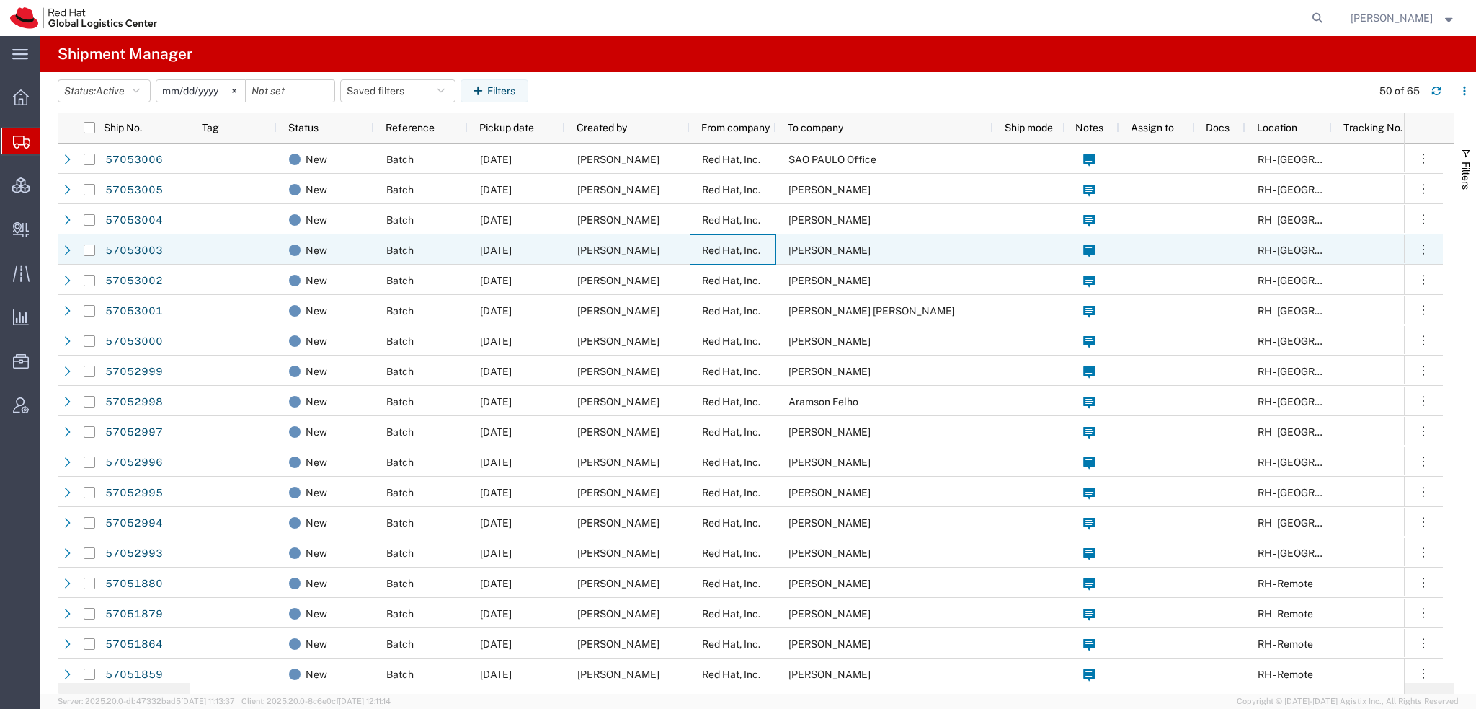
click at [734, 247] on span "Red Hat, Inc." at bounding box center [731, 250] width 58 height 12
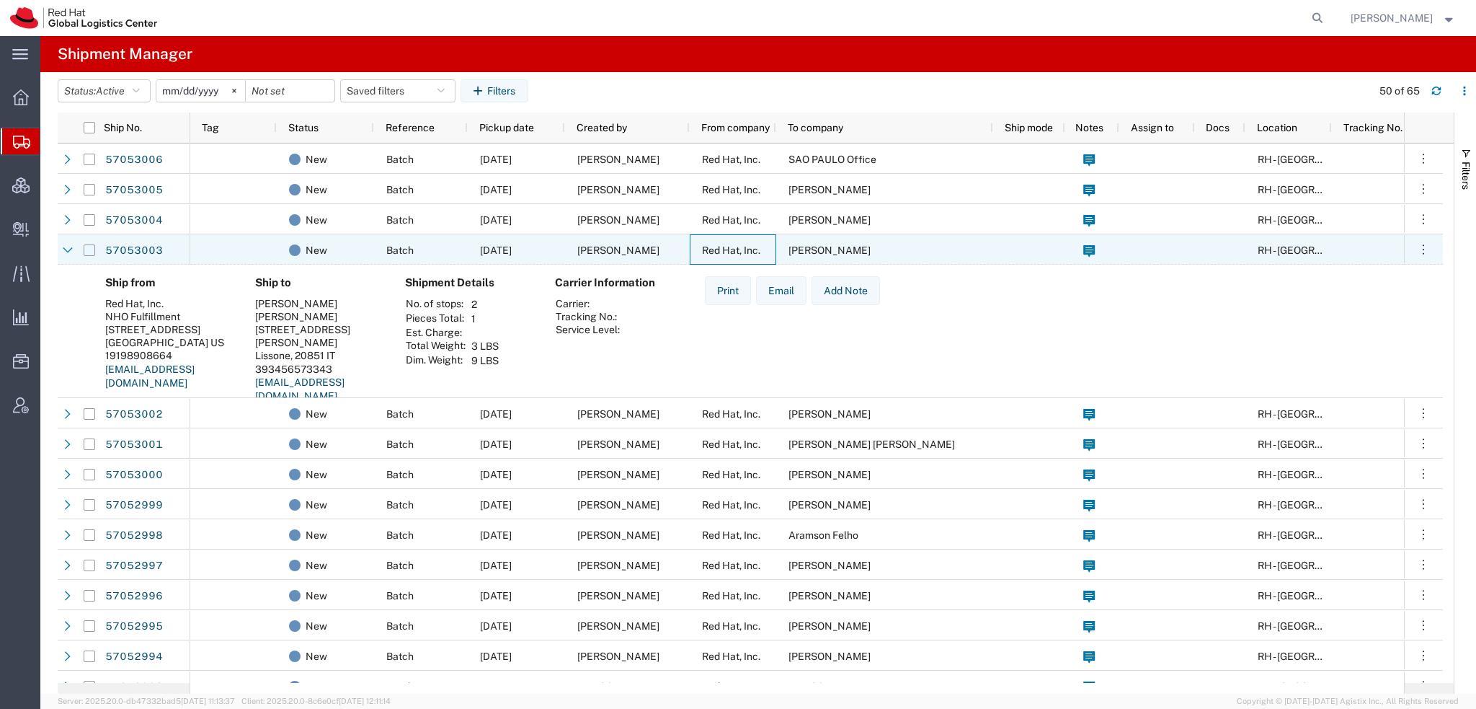
click at [89, 250] on input "Press Space to toggle row selection (unchecked)" at bounding box center [90, 250] width 12 height 12
checkbox input "true"
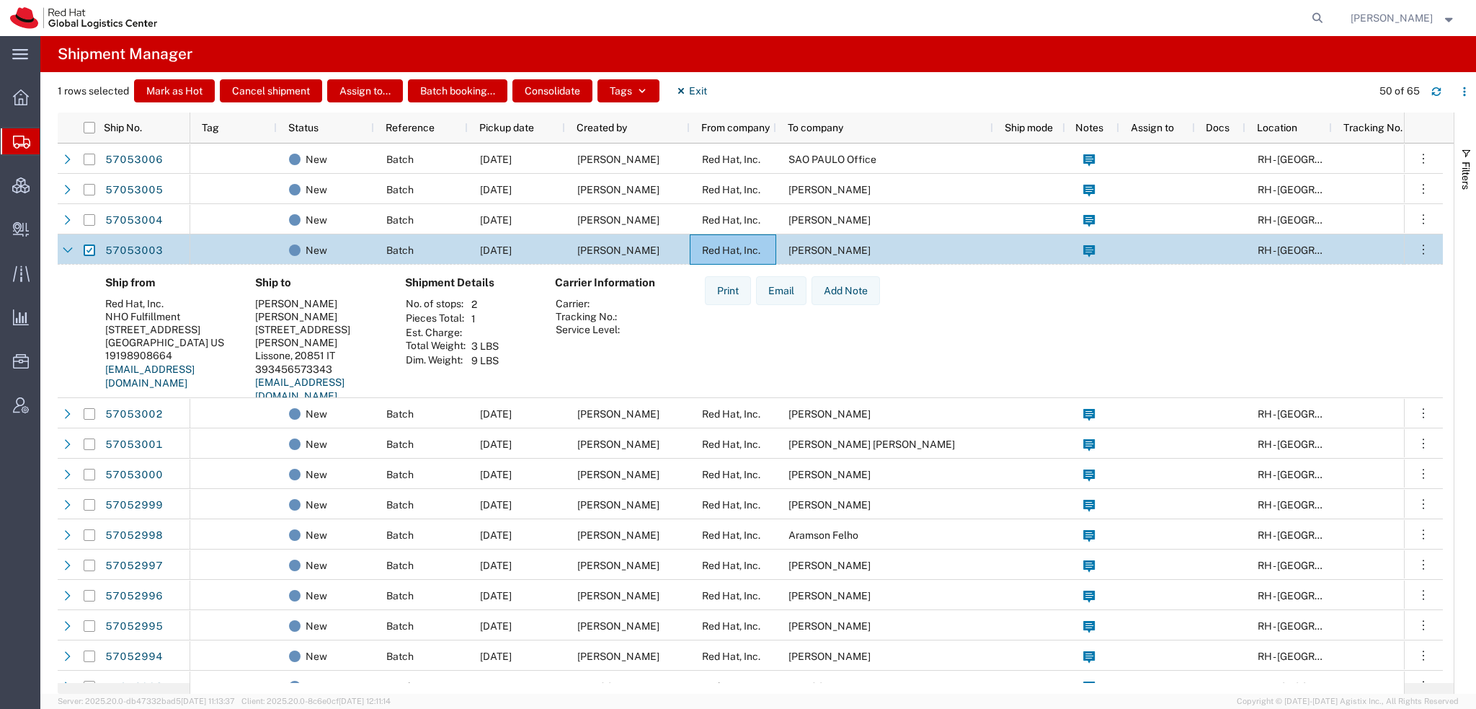
click at [852, 254] on span "Andrea Guarnaccia" at bounding box center [830, 250] width 82 height 12
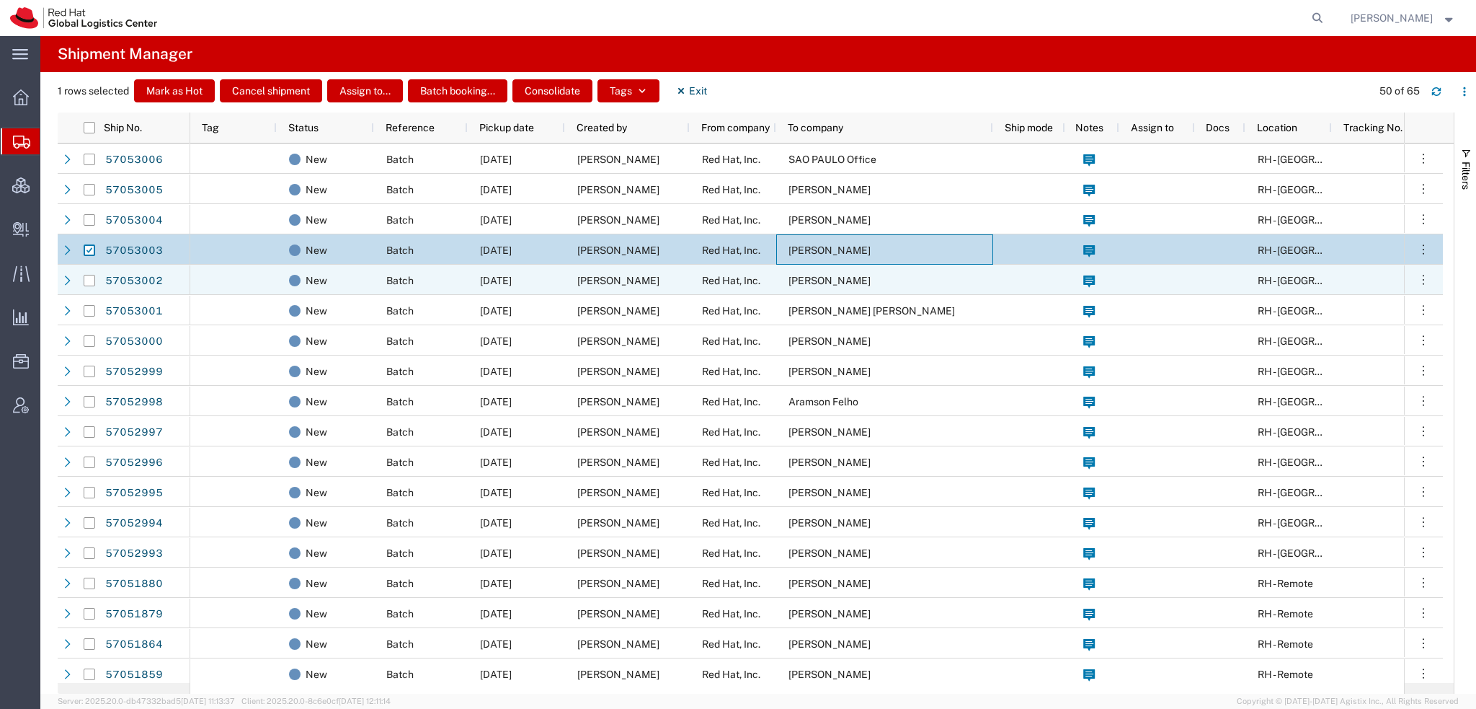
click at [793, 280] on span "Regiane Gonçalves Prado" at bounding box center [830, 281] width 82 height 12
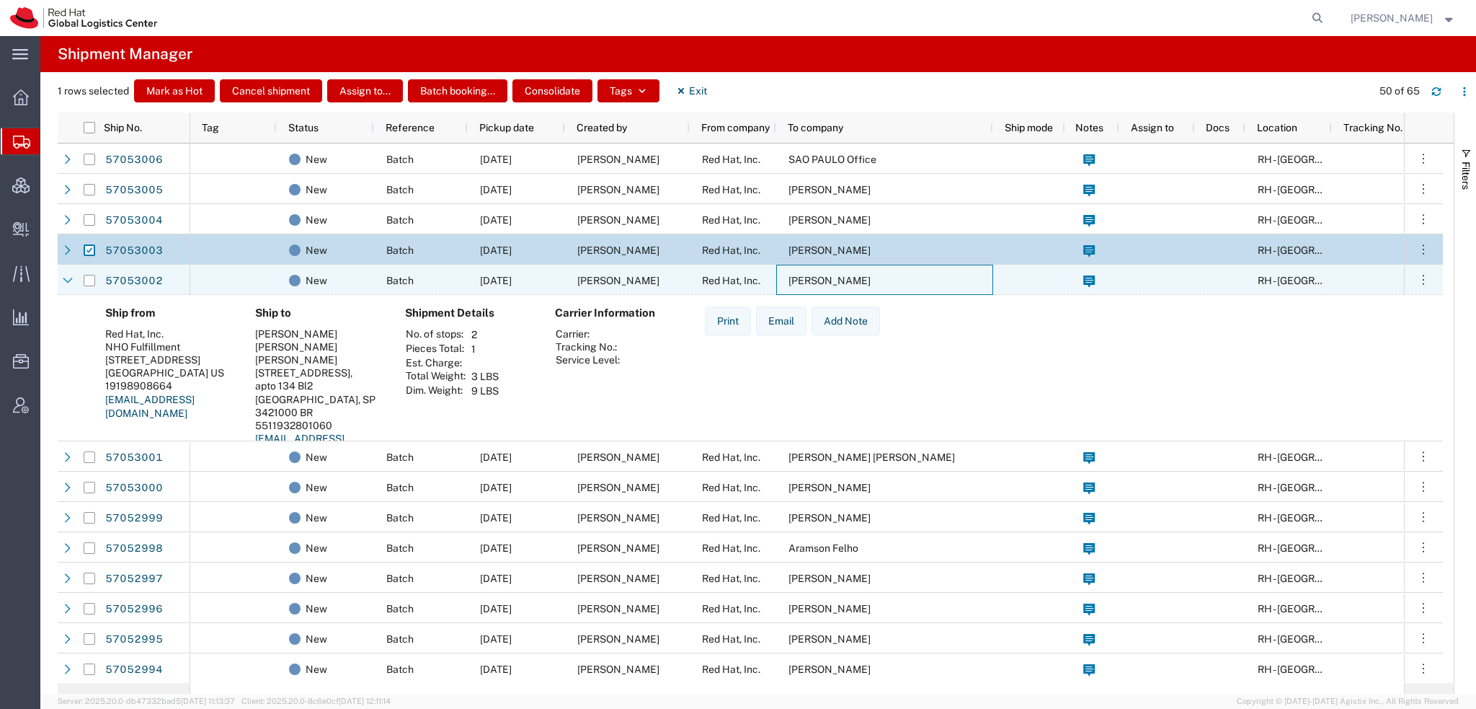
click at [793, 280] on span "Regiane Gonçalves Prado" at bounding box center [830, 281] width 82 height 12
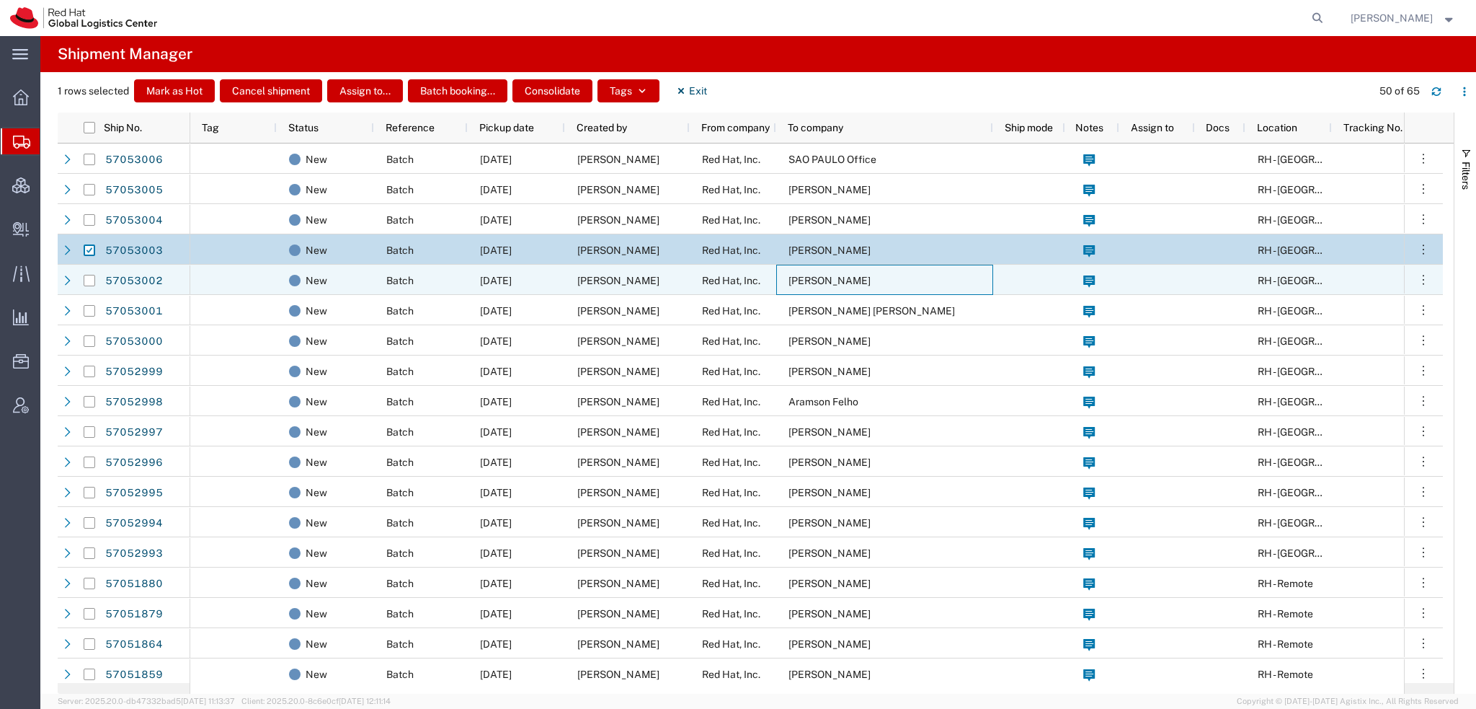
scroll to position [72, 0]
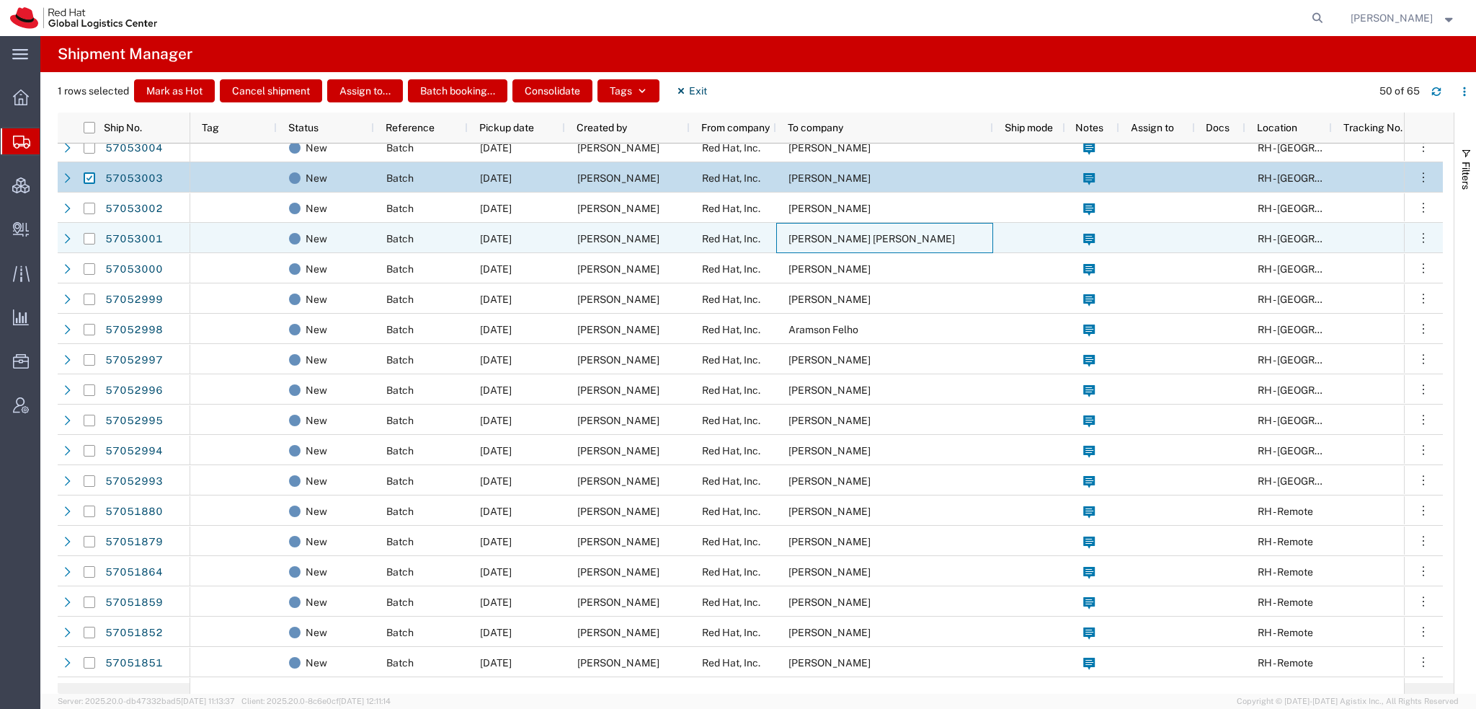
click at [790, 239] on span "Mariana Diniz Sobrinho" at bounding box center [872, 239] width 167 height 12
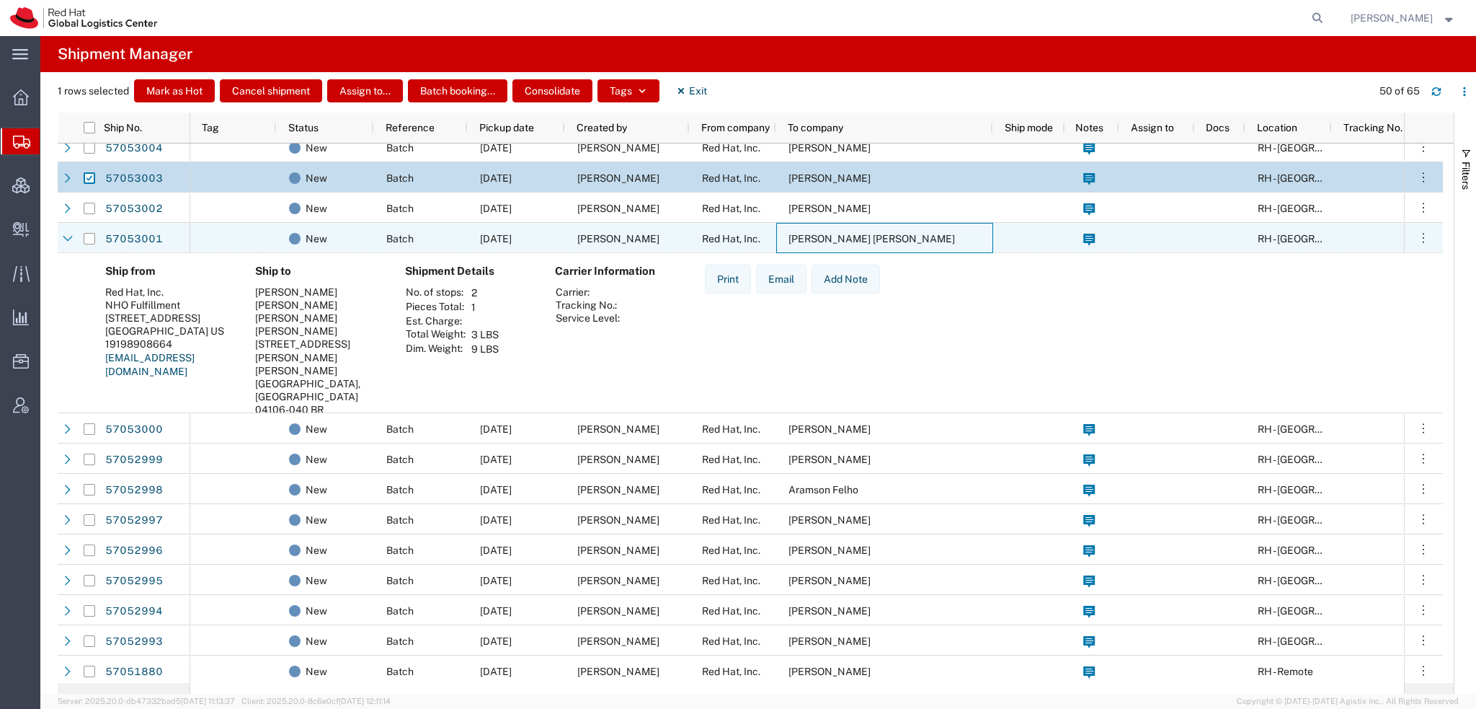
click at [790, 239] on span "Mariana Diniz Sobrinho" at bounding box center [872, 239] width 167 height 12
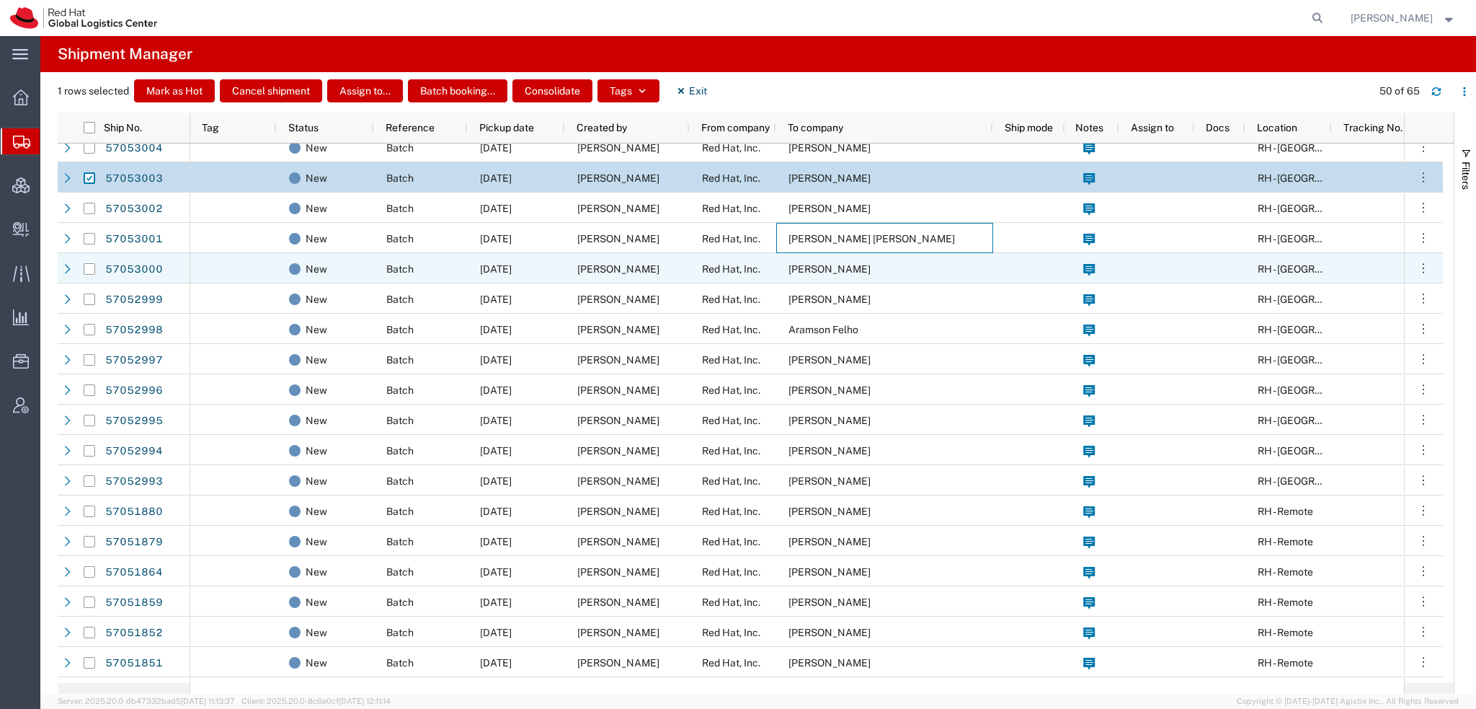
click at [767, 269] on div "Red Hat, Inc." at bounding box center [733, 268] width 86 height 30
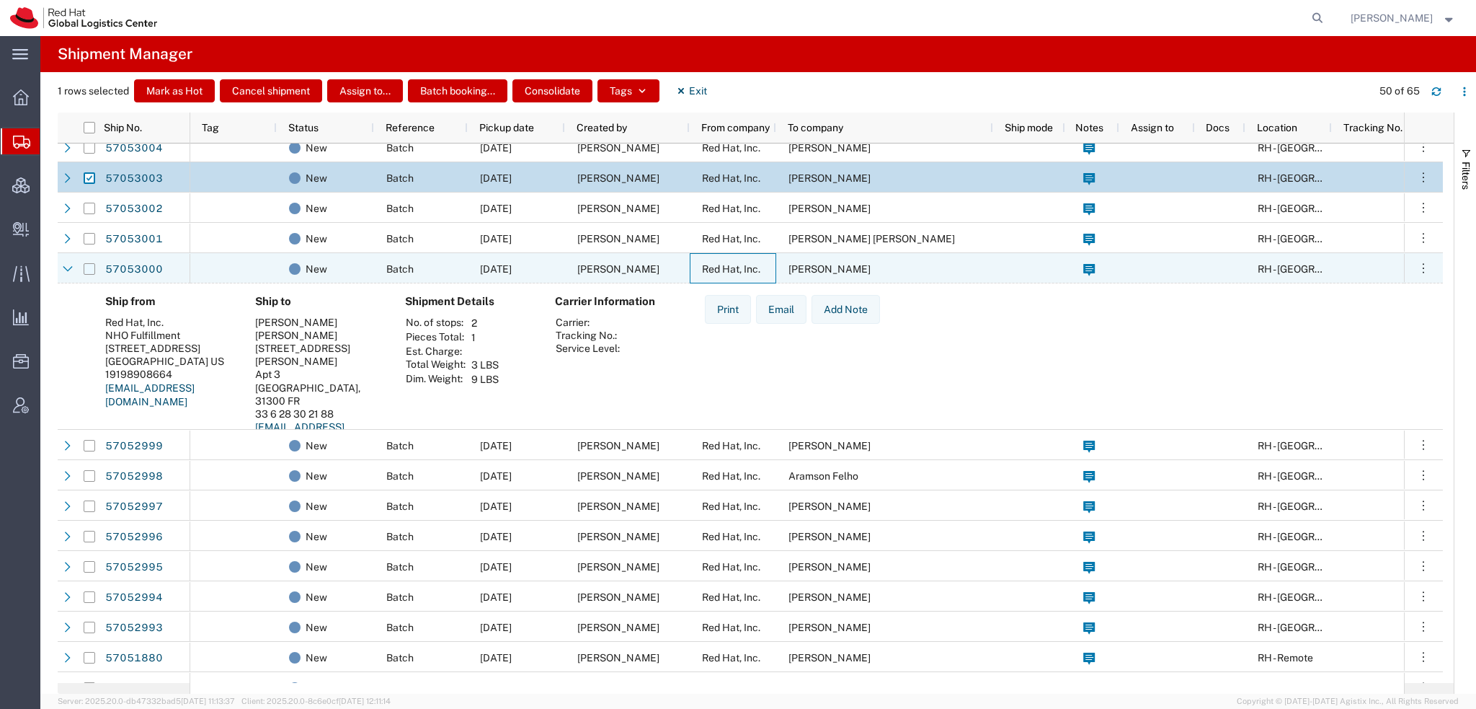
click at [86, 270] on input "Press Space to toggle row selection (unchecked)" at bounding box center [90, 269] width 12 height 12
checkbox input "true"
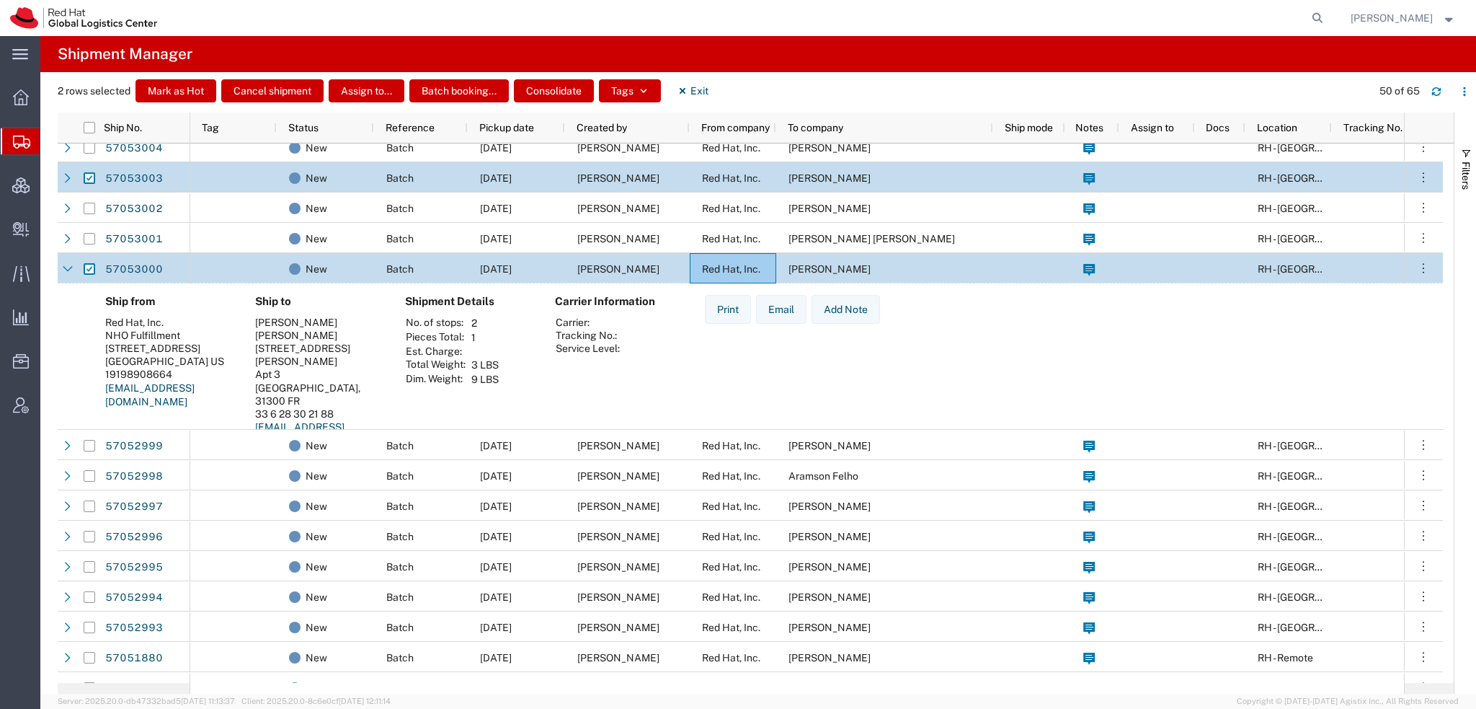
click at [804, 265] on span "Mattijs Korpershoek" at bounding box center [830, 269] width 82 height 12
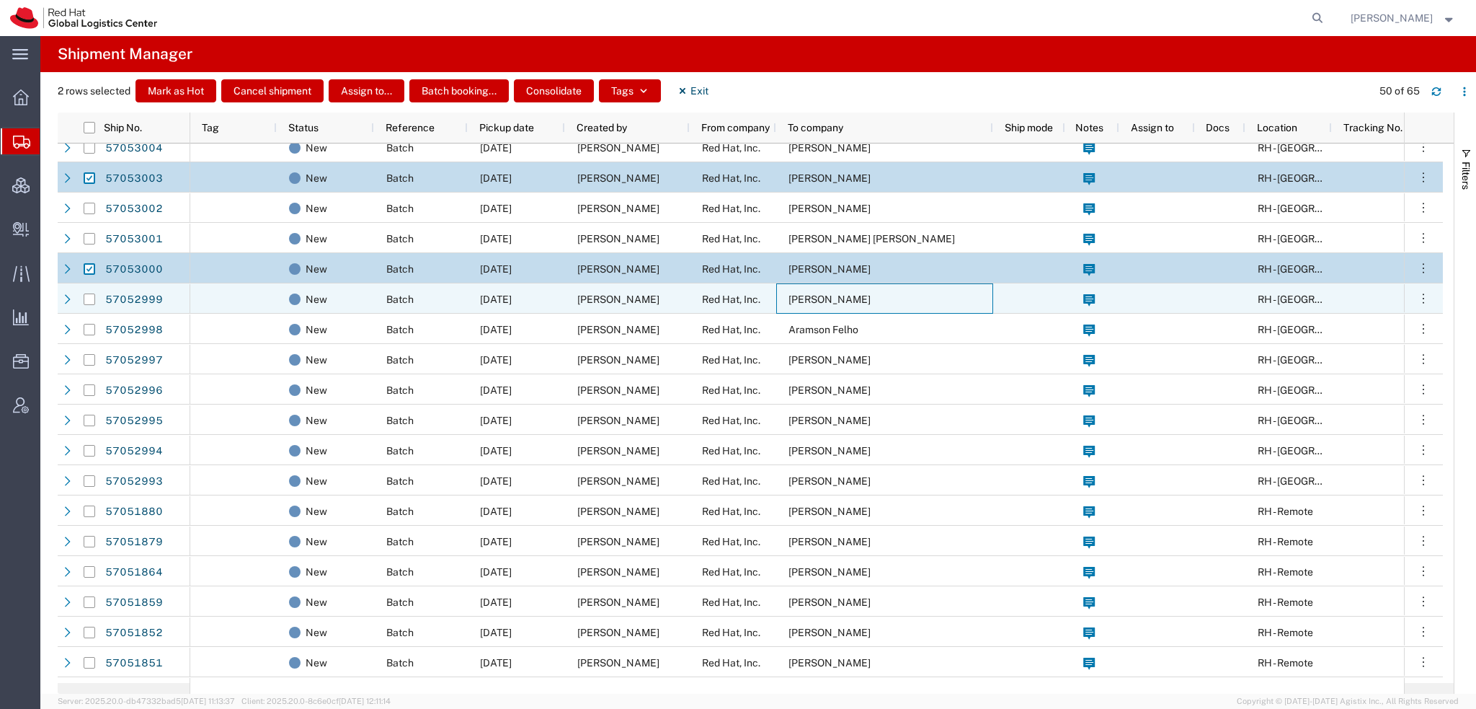
click at [784, 293] on div "Dirk Julich" at bounding box center [884, 298] width 217 height 30
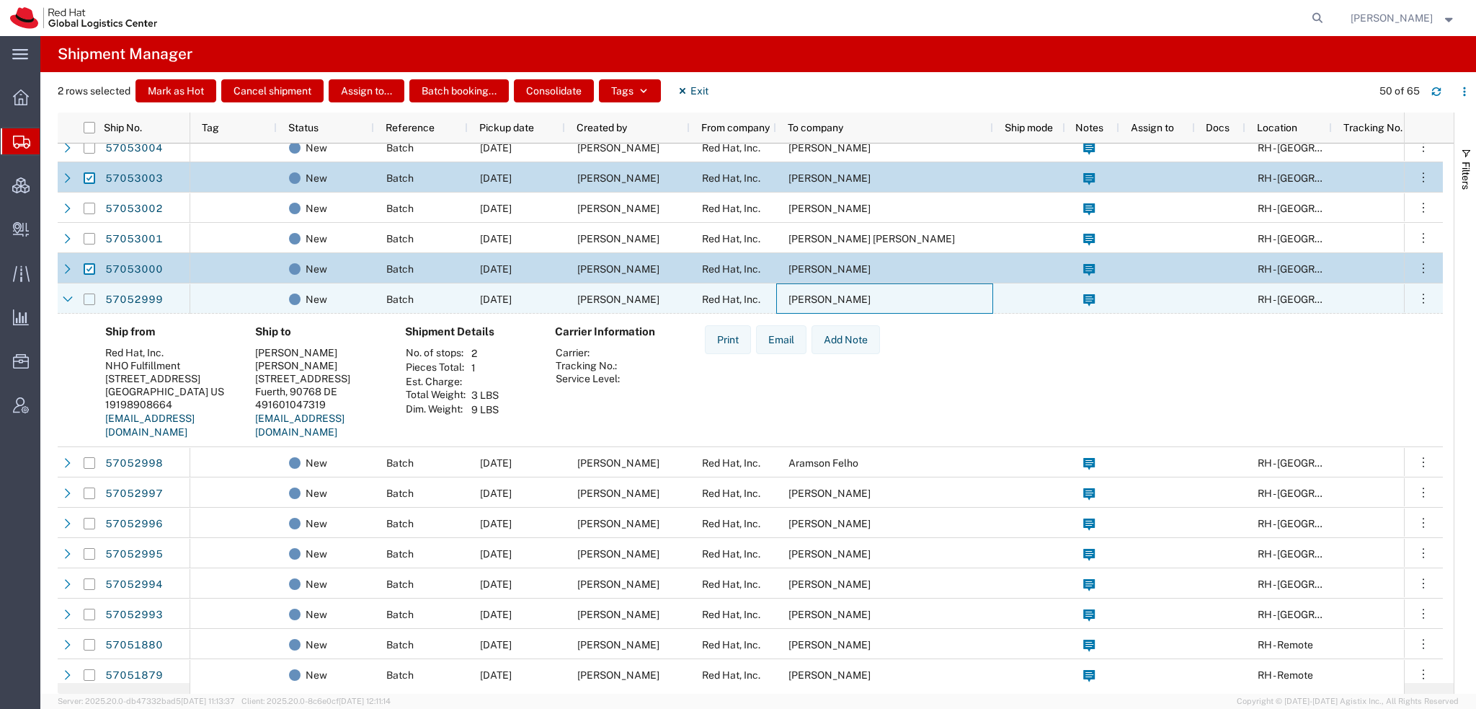
click at [85, 296] on input "Press Space to toggle row selection (unchecked)" at bounding box center [90, 299] width 12 height 12
checkbox input "true"
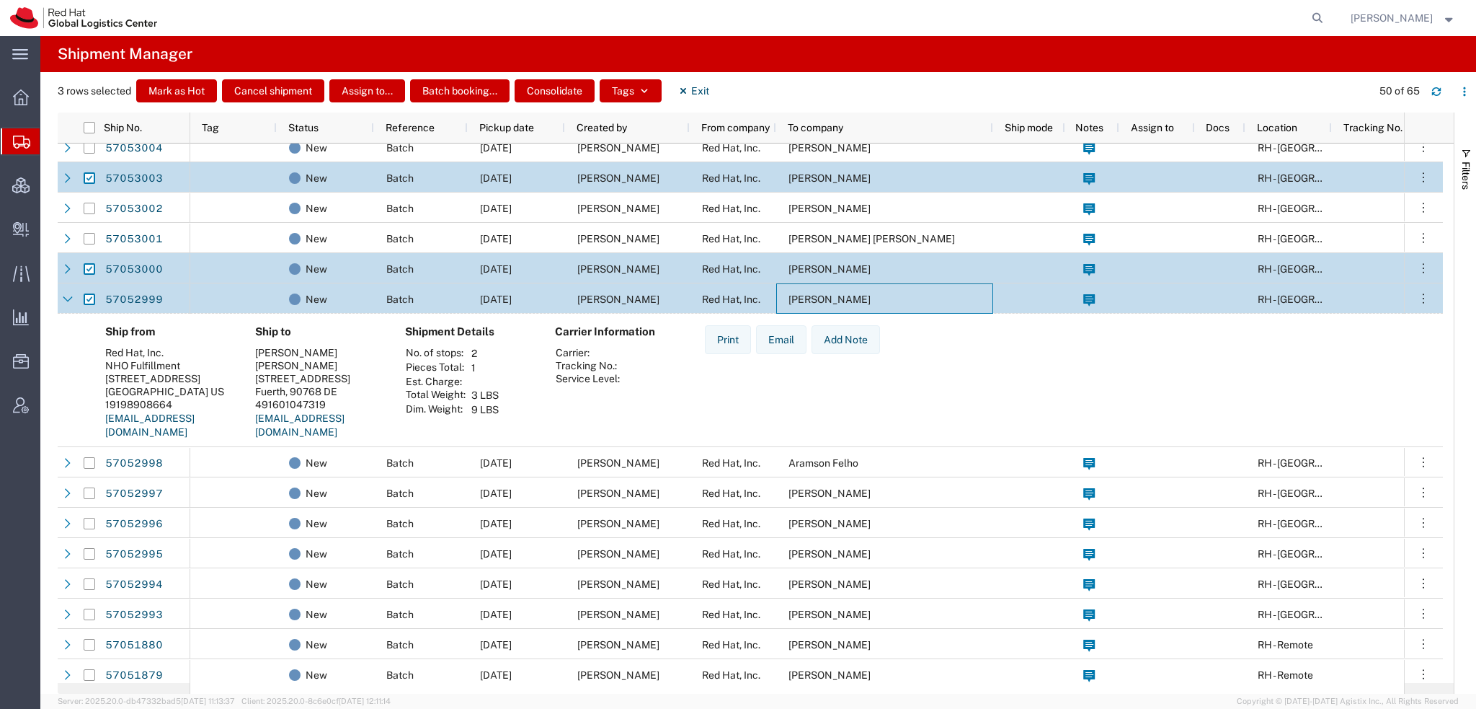
click at [827, 302] on span "Dirk Julich" at bounding box center [830, 299] width 82 height 12
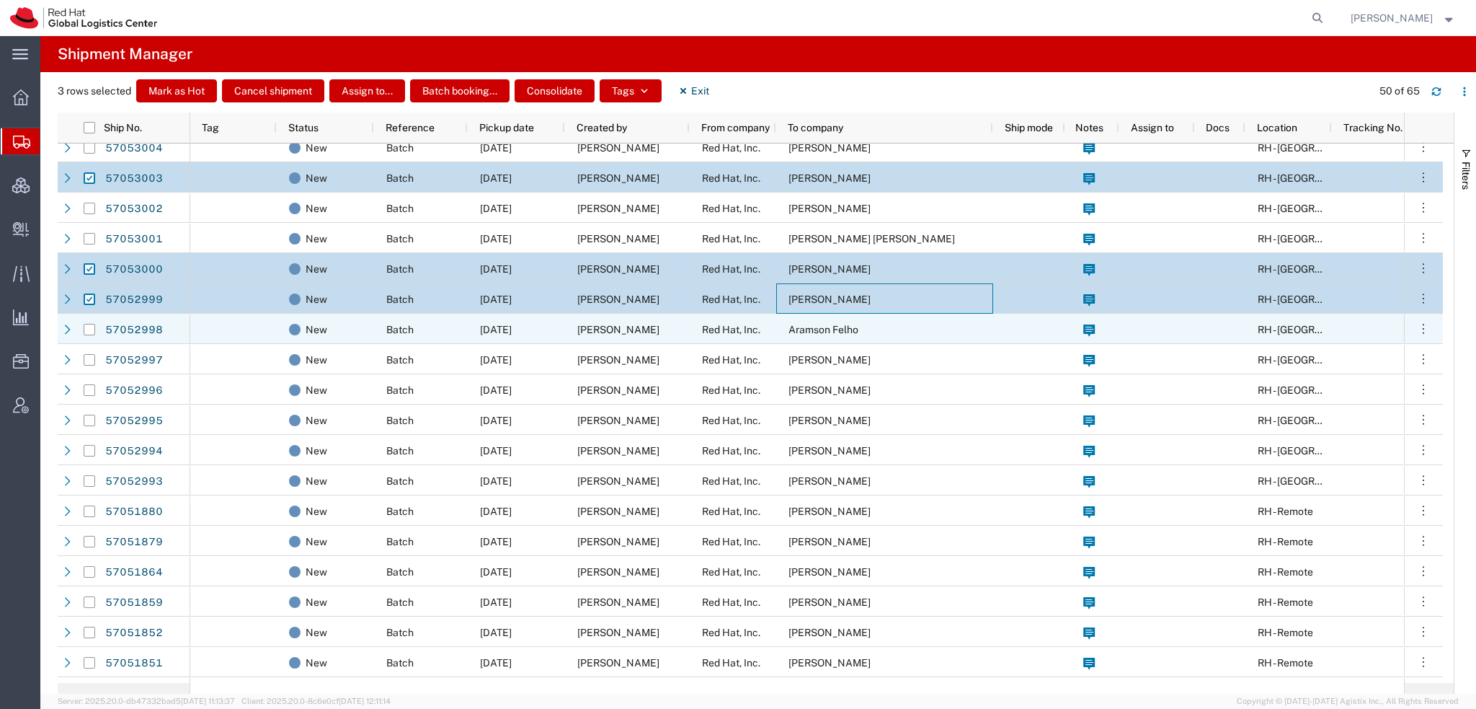
click at [802, 327] on span "Aramson Felho" at bounding box center [824, 330] width 70 height 12
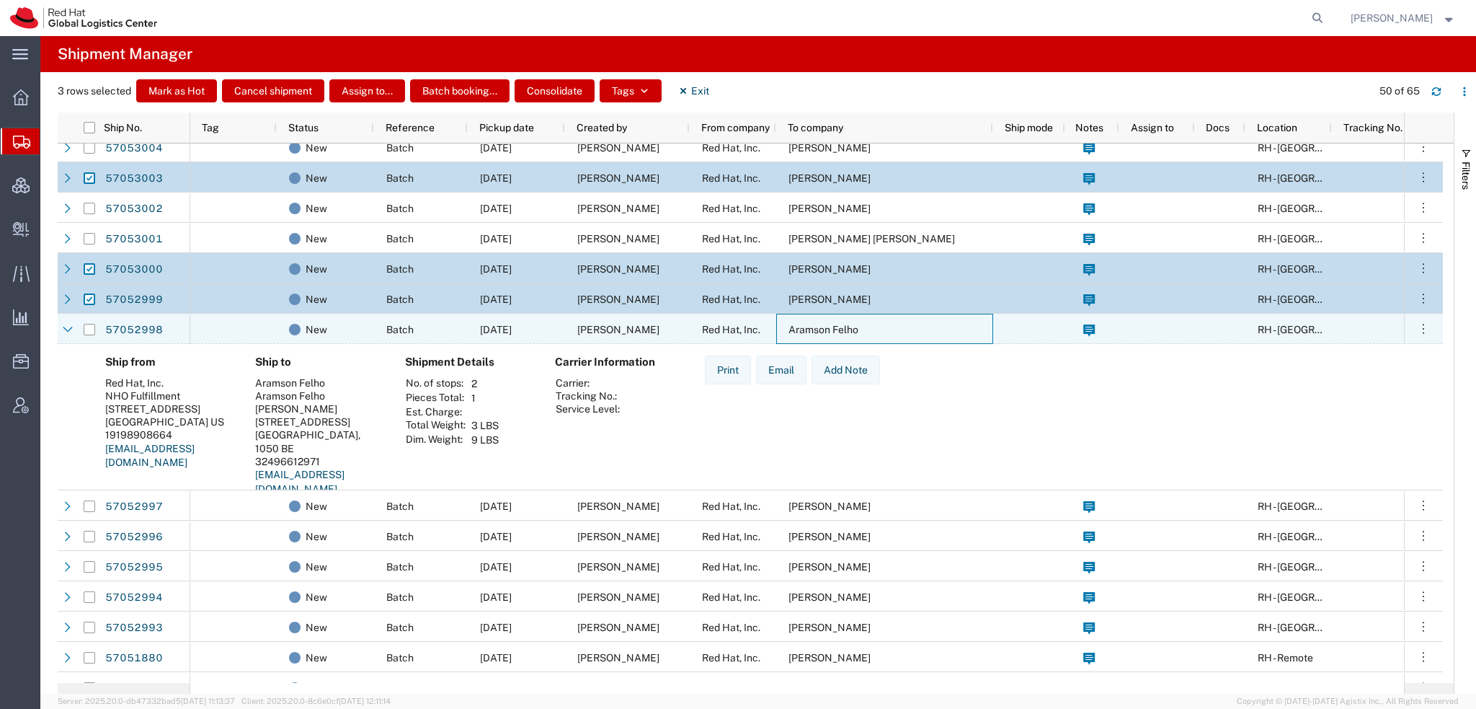
click at [802, 327] on span "Aramson Felho" at bounding box center [824, 330] width 70 height 12
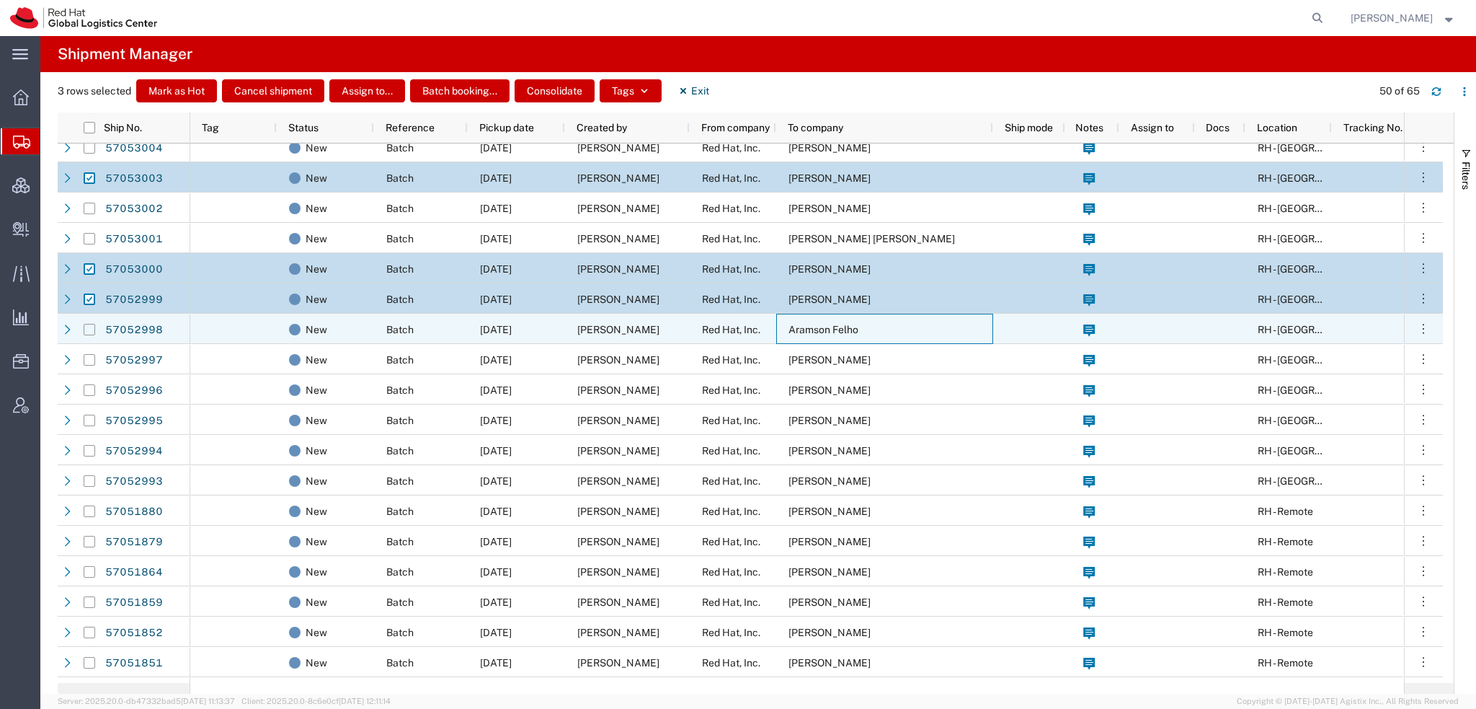
click at [86, 330] on input "Press Space to toggle row selection (unchecked)" at bounding box center [90, 330] width 12 height 12
checkbox input "true"
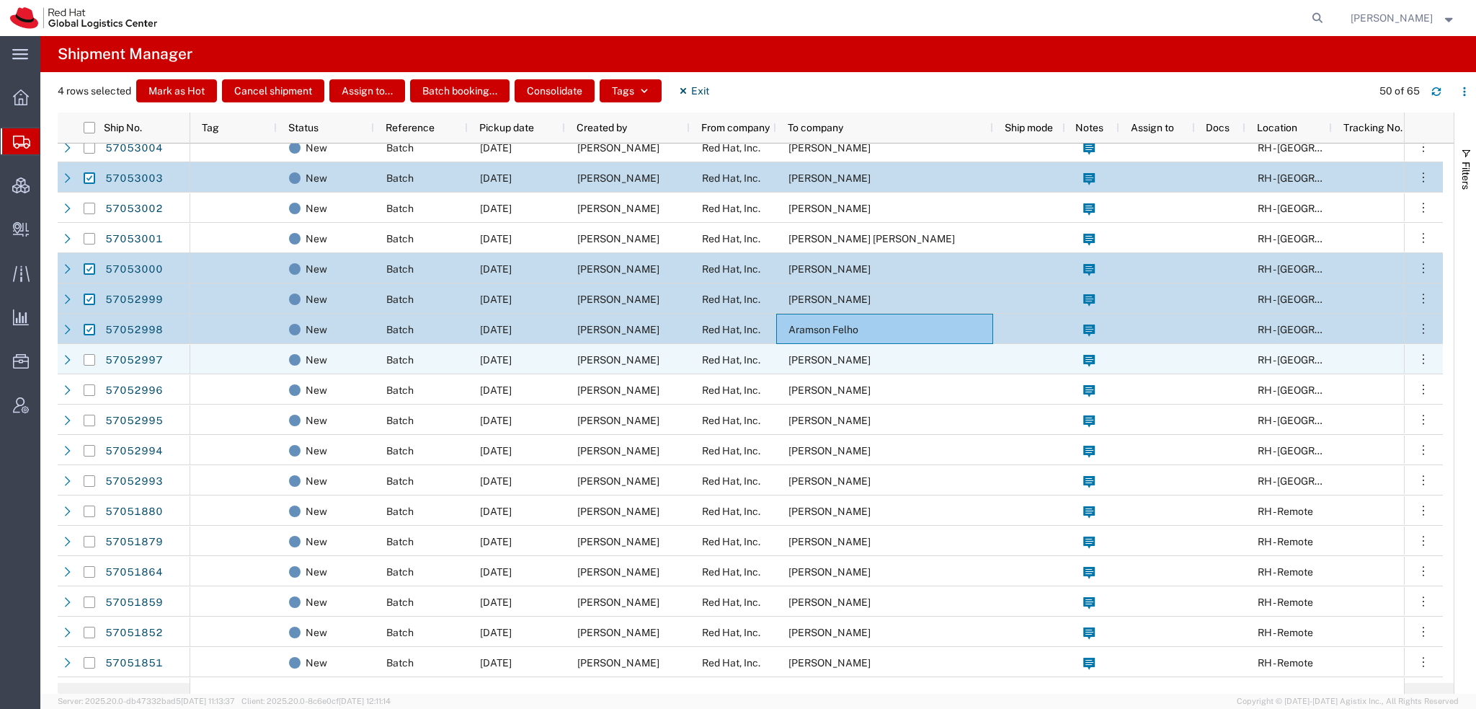
click at [830, 359] on span "Mehmet Altintas" at bounding box center [830, 360] width 82 height 12
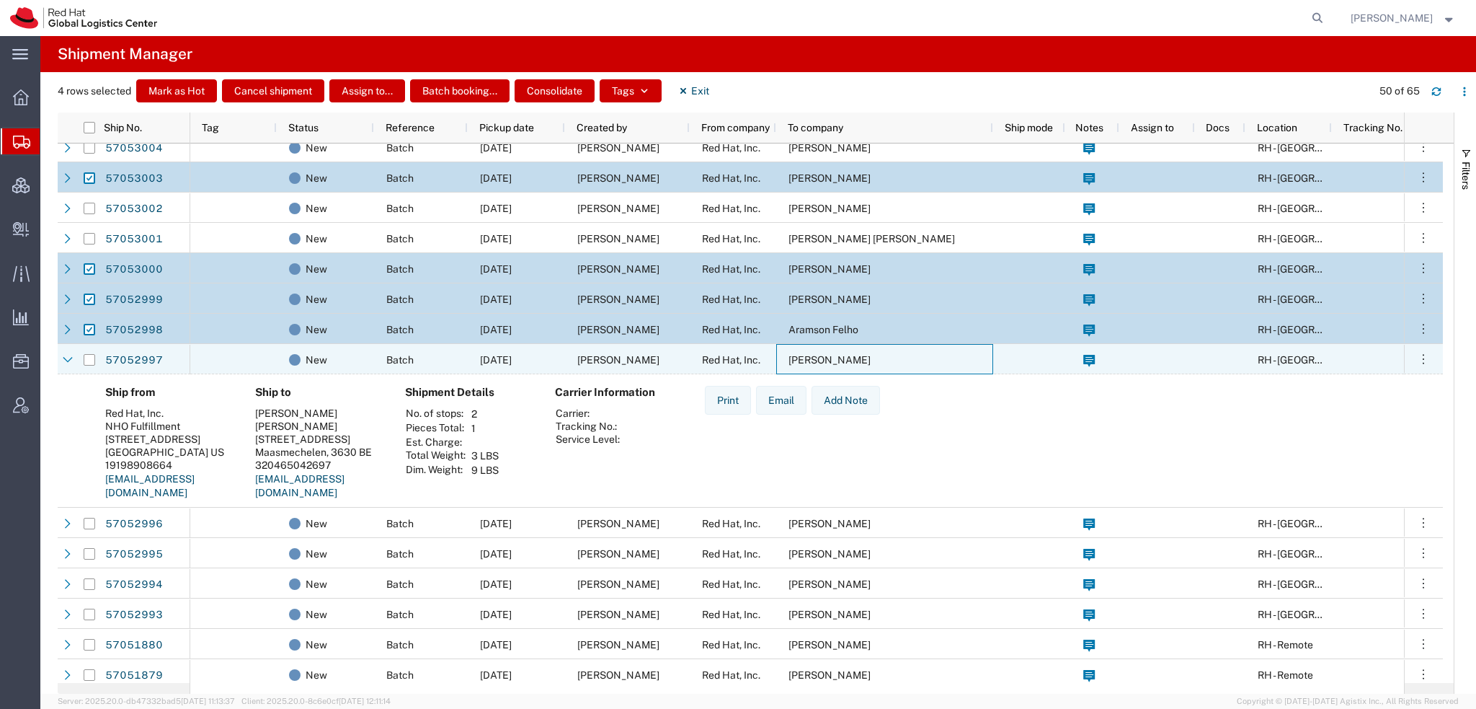
click at [830, 359] on span "Mehmet Altintas" at bounding box center [830, 360] width 82 height 12
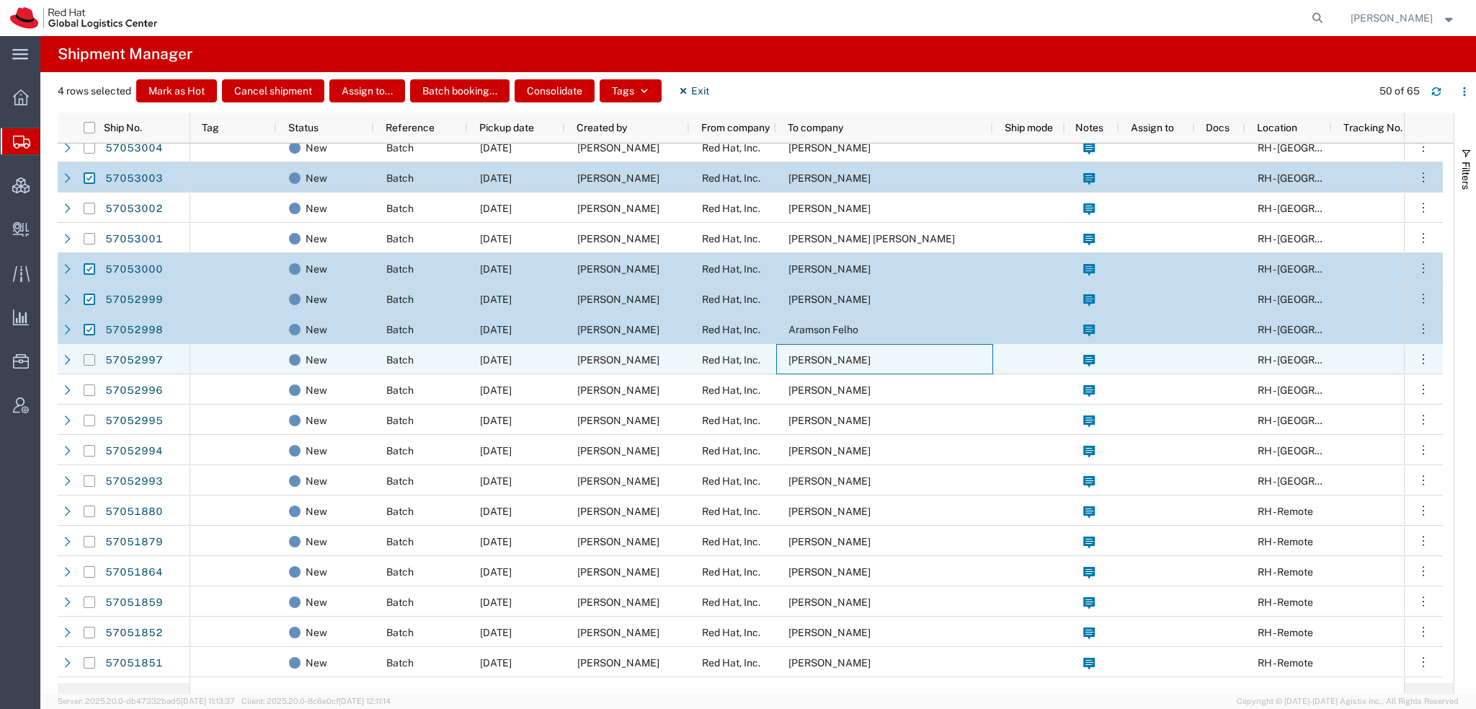
click at [92, 360] on input "Press Space to toggle row selection (unchecked)" at bounding box center [90, 360] width 12 height 12
checkbox input "true"
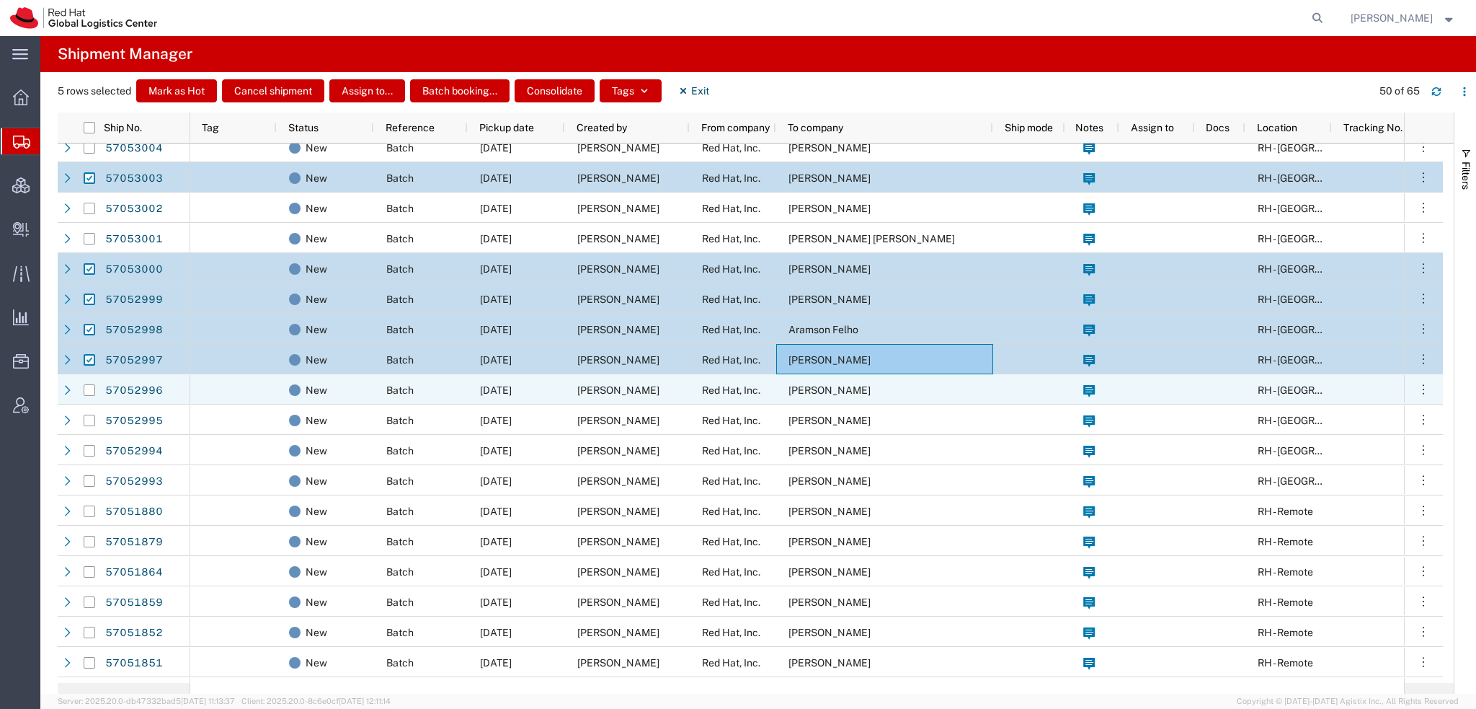
click at [785, 394] on div "Matthew Demyttenaere" at bounding box center [884, 389] width 217 height 30
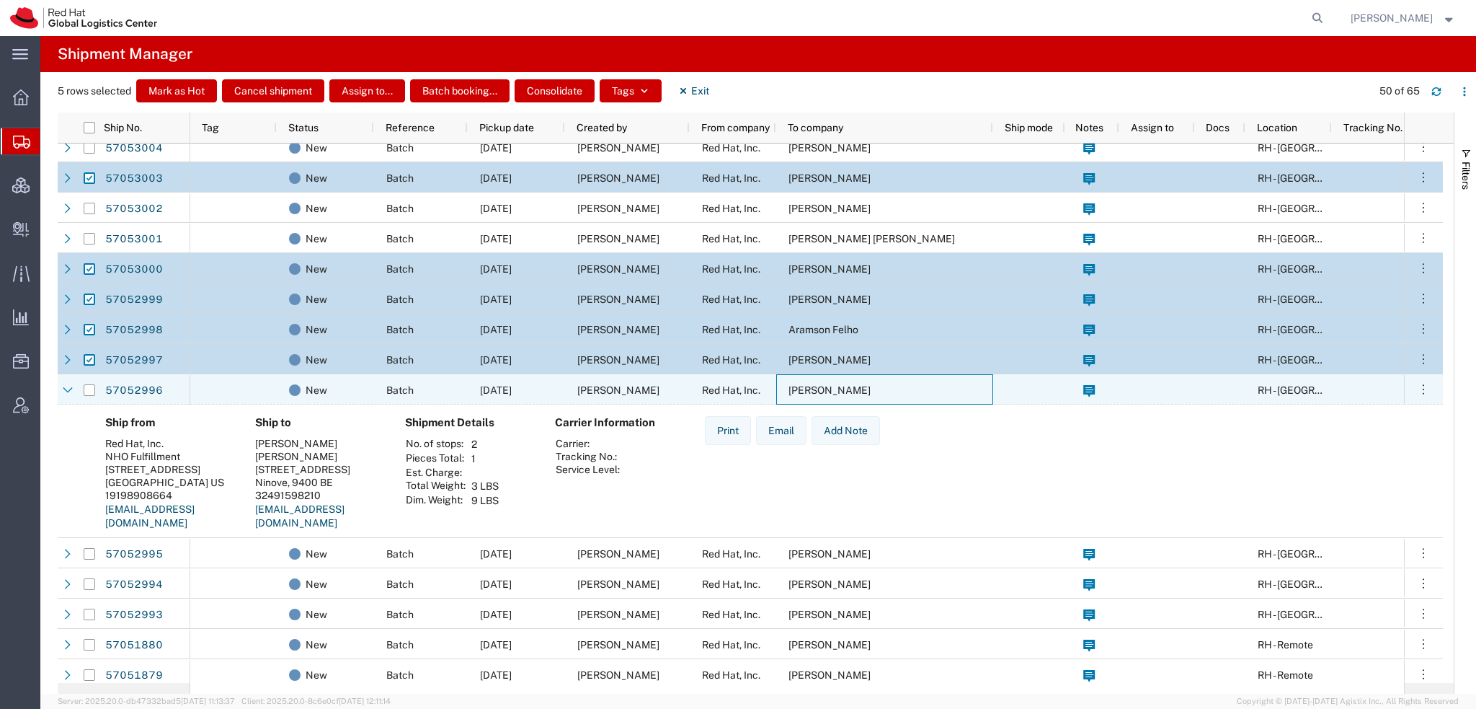
click at [785, 394] on div "Matthew Demyttenaere" at bounding box center [884, 389] width 217 height 30
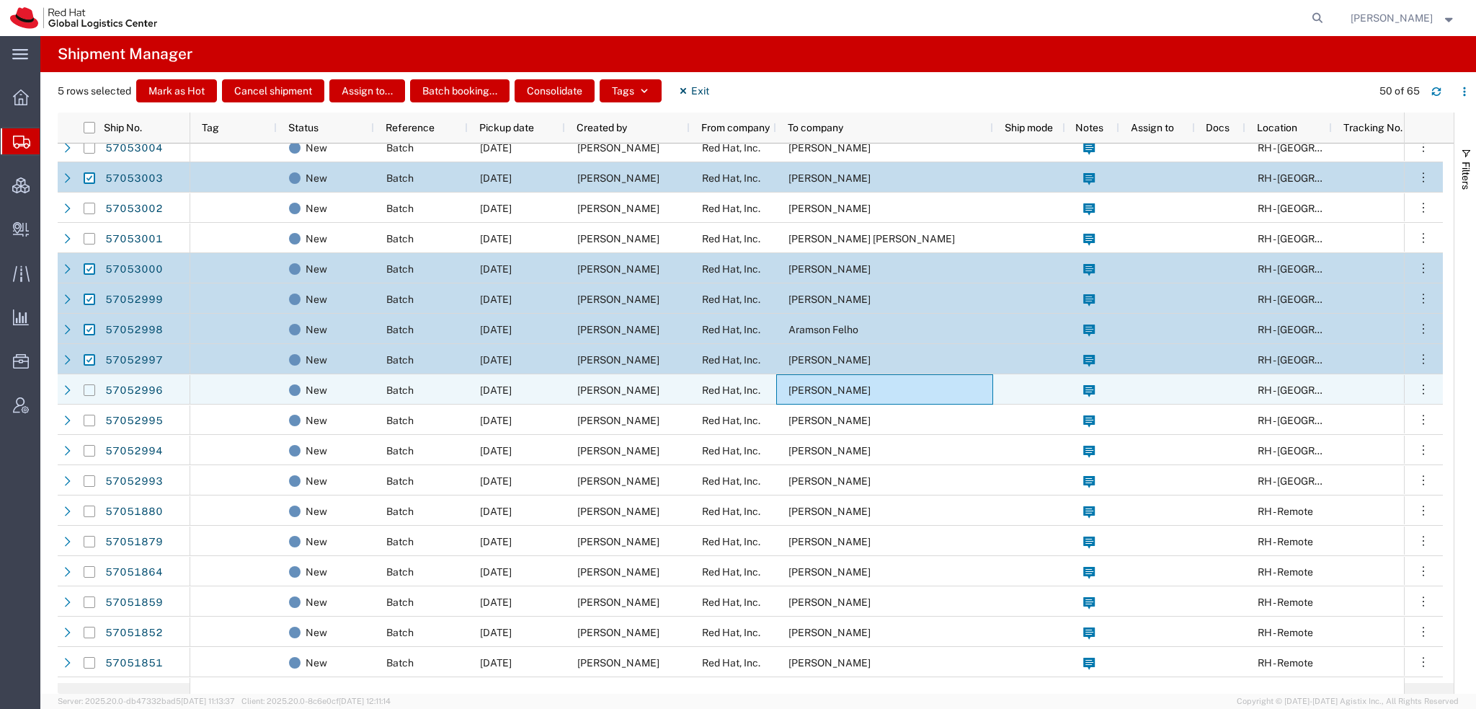
click at [86, 391] on input "Press Space to toggle row selection (unchecked)" at bounding box center [90, 390] width 12 height 12
checkbox input "true"
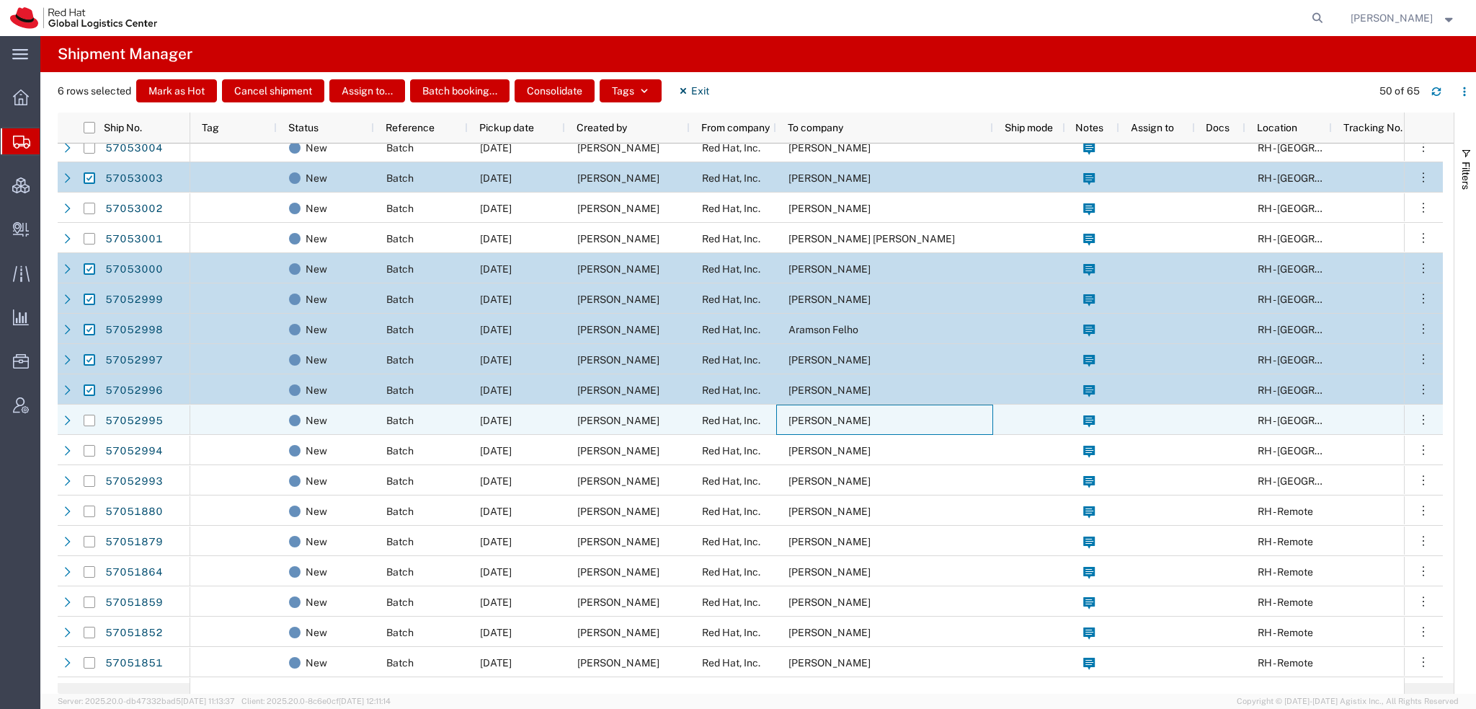
click at [846, 424] on span "Eolan O'Leary" at bounding box center [830, 420] width 82 height 12
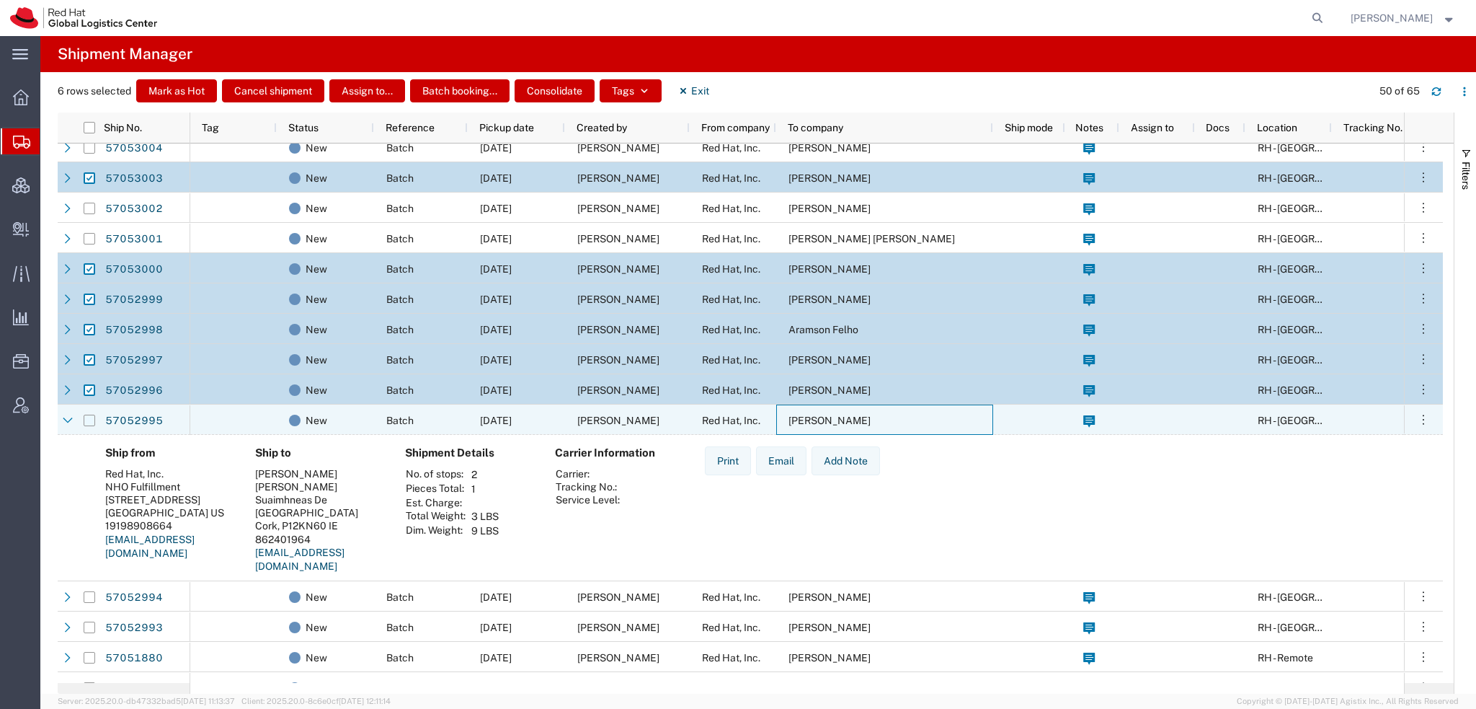
click at [84, 419] on input "Press Space to toggle row selection (unchecked)" at bounding box center [90, 420] width 12 height 12
checkbox input "true"
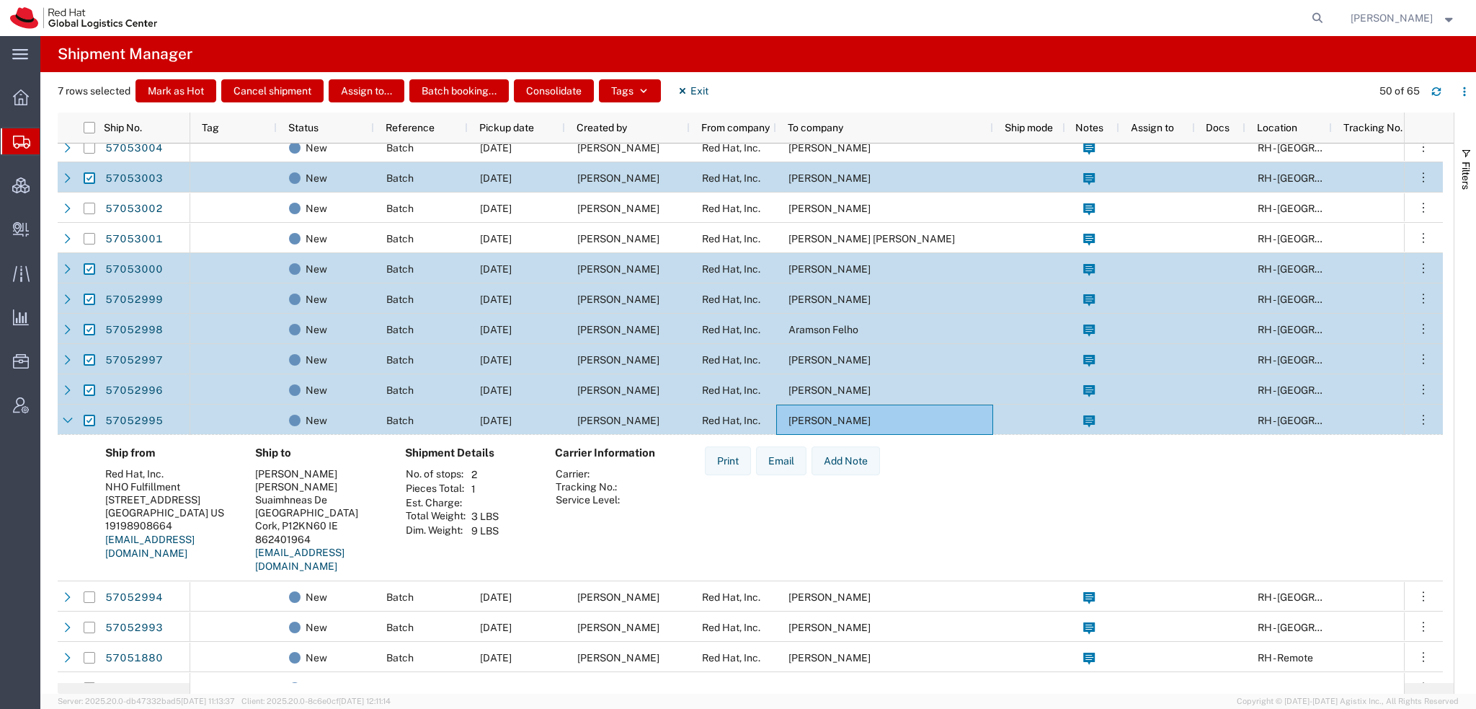
click at [869, 417] on div "Eolan O'Leary" at bounding box center [884, 419] width 217 height 30
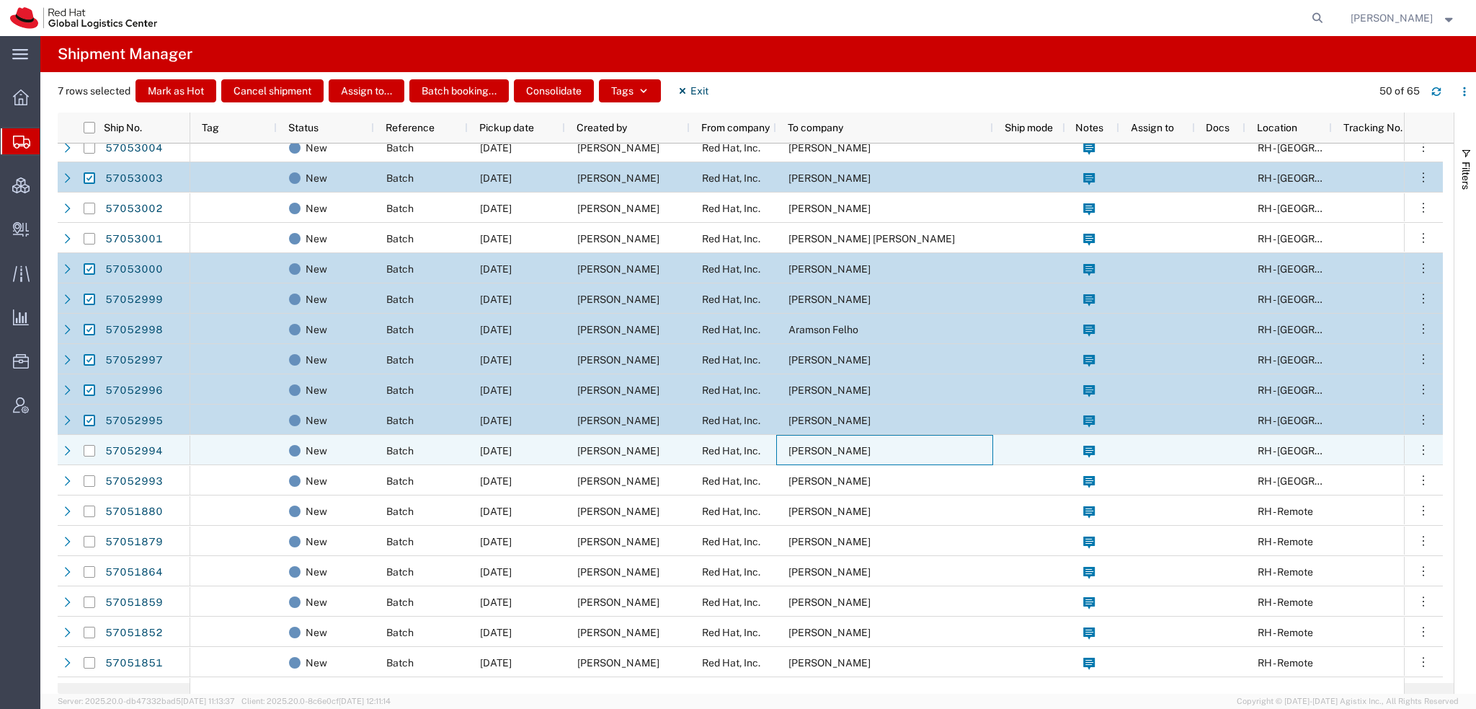
click at [854, 451] on span "Alexandre Zenon" at bounding box center [830, 451] width 82 height 12
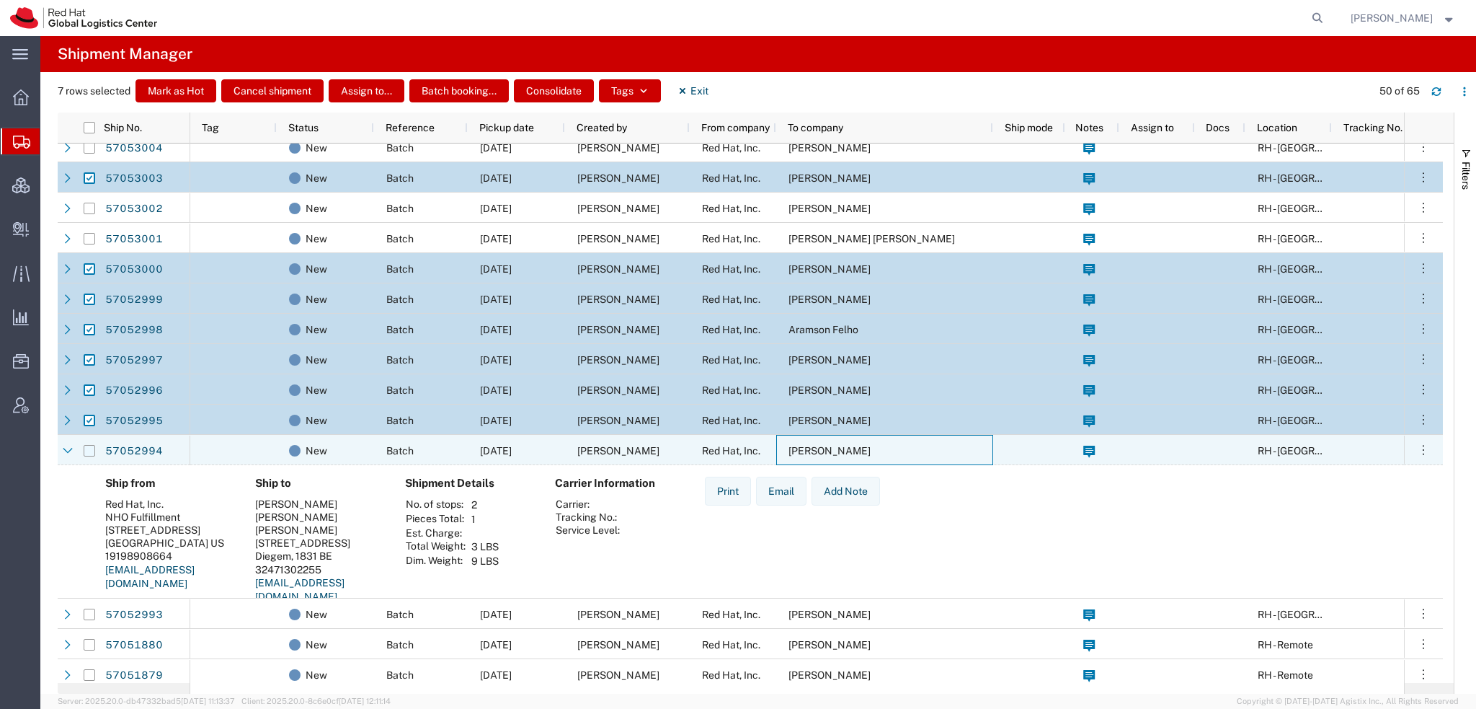
click at [88, 450] on input "Press Space to toggle row selection (unchecked)" at bounding box center [90, 451] width 12 height 12
checkbox input "true"
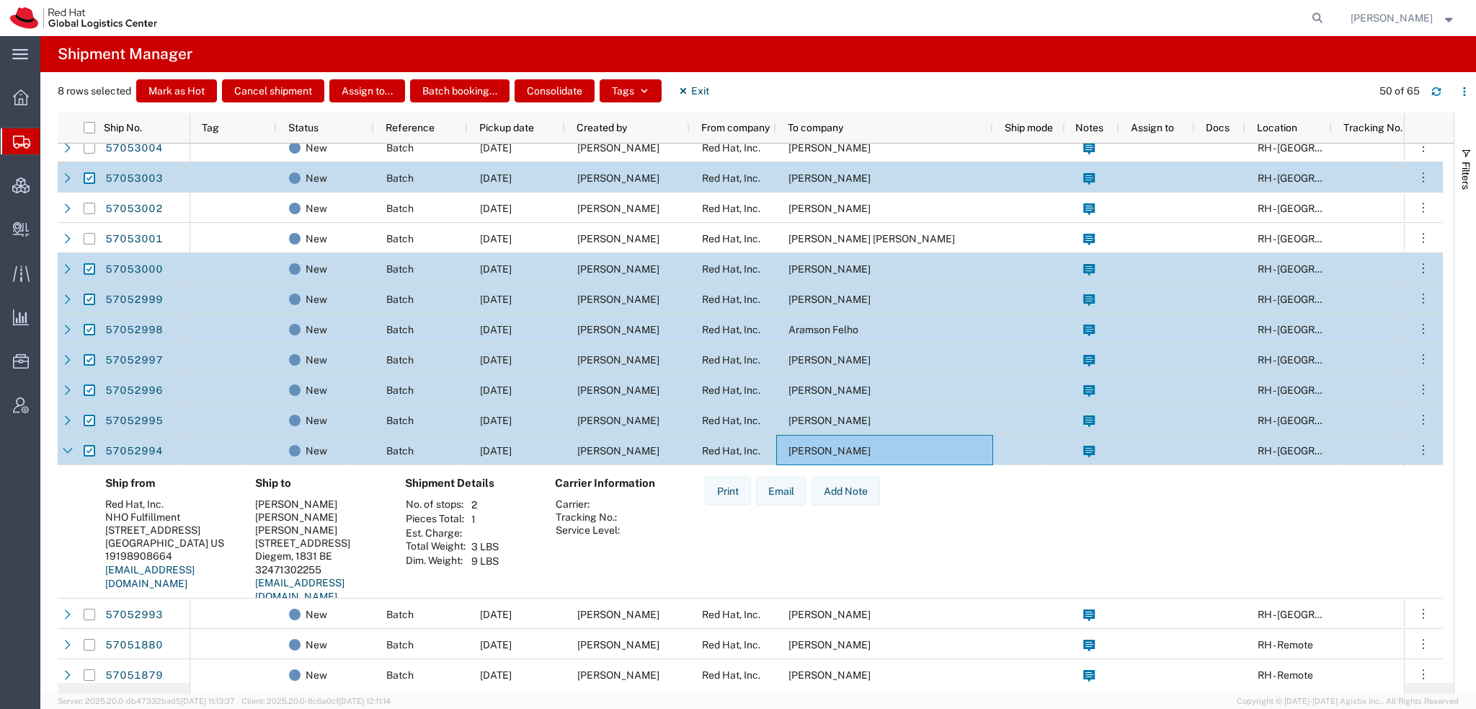
click at [797, 458] on div "Alexandre Zenon" at bounding box center [884, 450] width 217 height 30
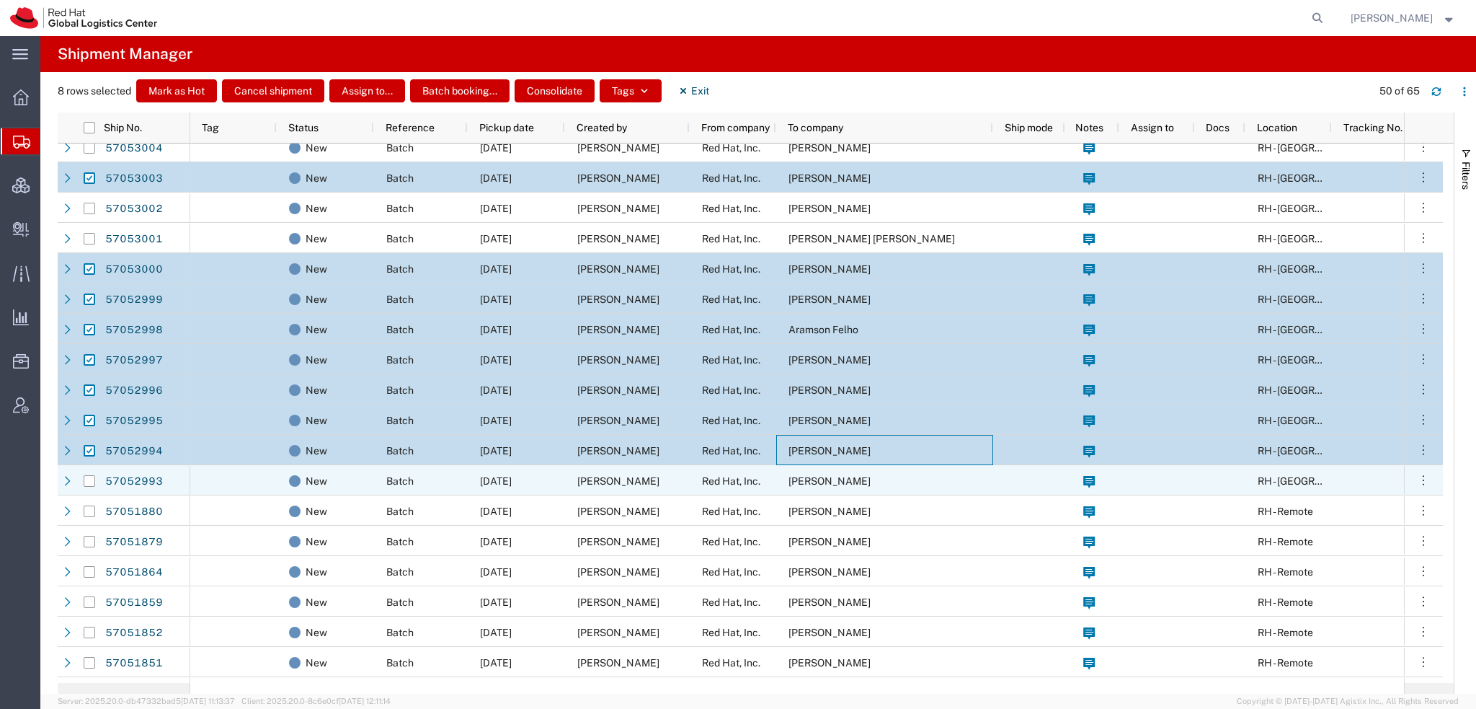
click at [806, 486] on span "Giorgio Voltolina" at bounding box center [830, 481] width 82 height 12
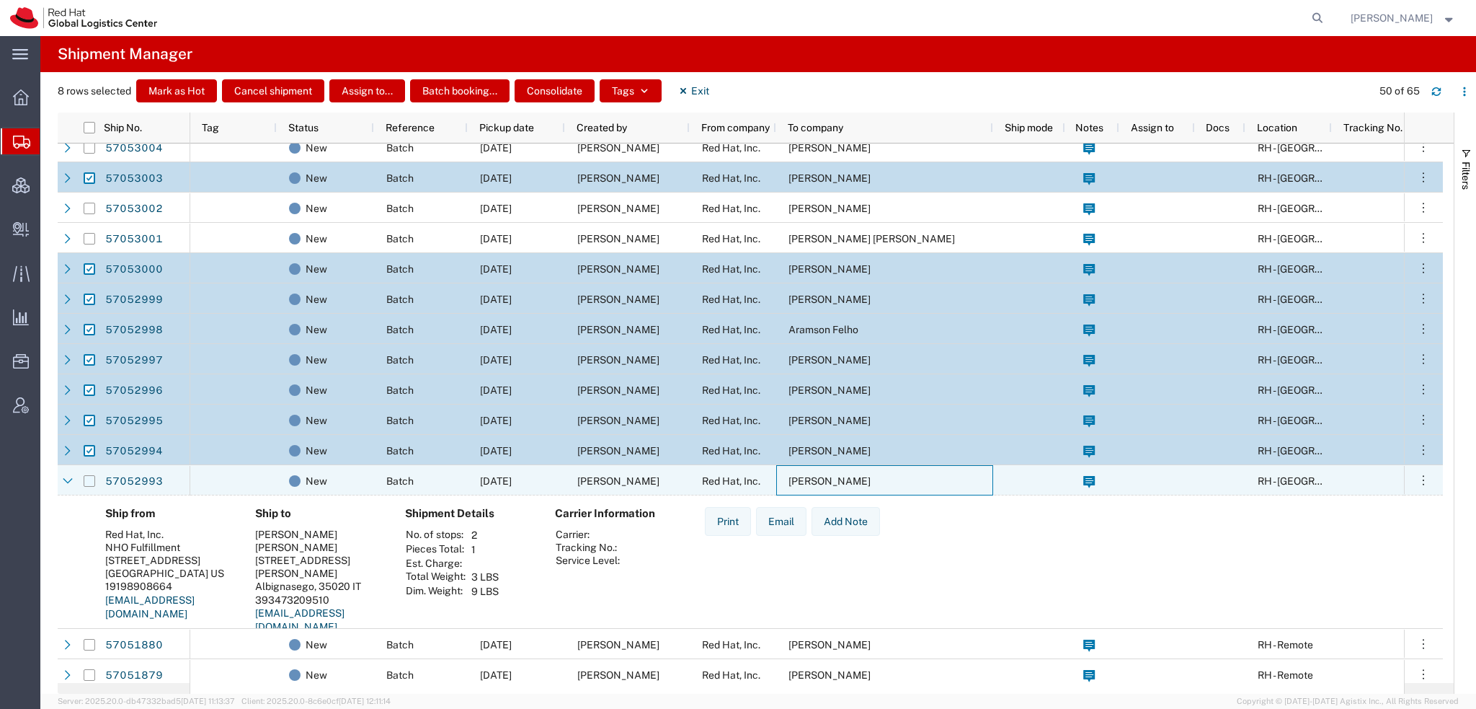
click at [89, 478] on input "Press Space to toggle row selection (unchecked)" at bounding box center [90, 481] width 12 height 12
checkbox input "true"
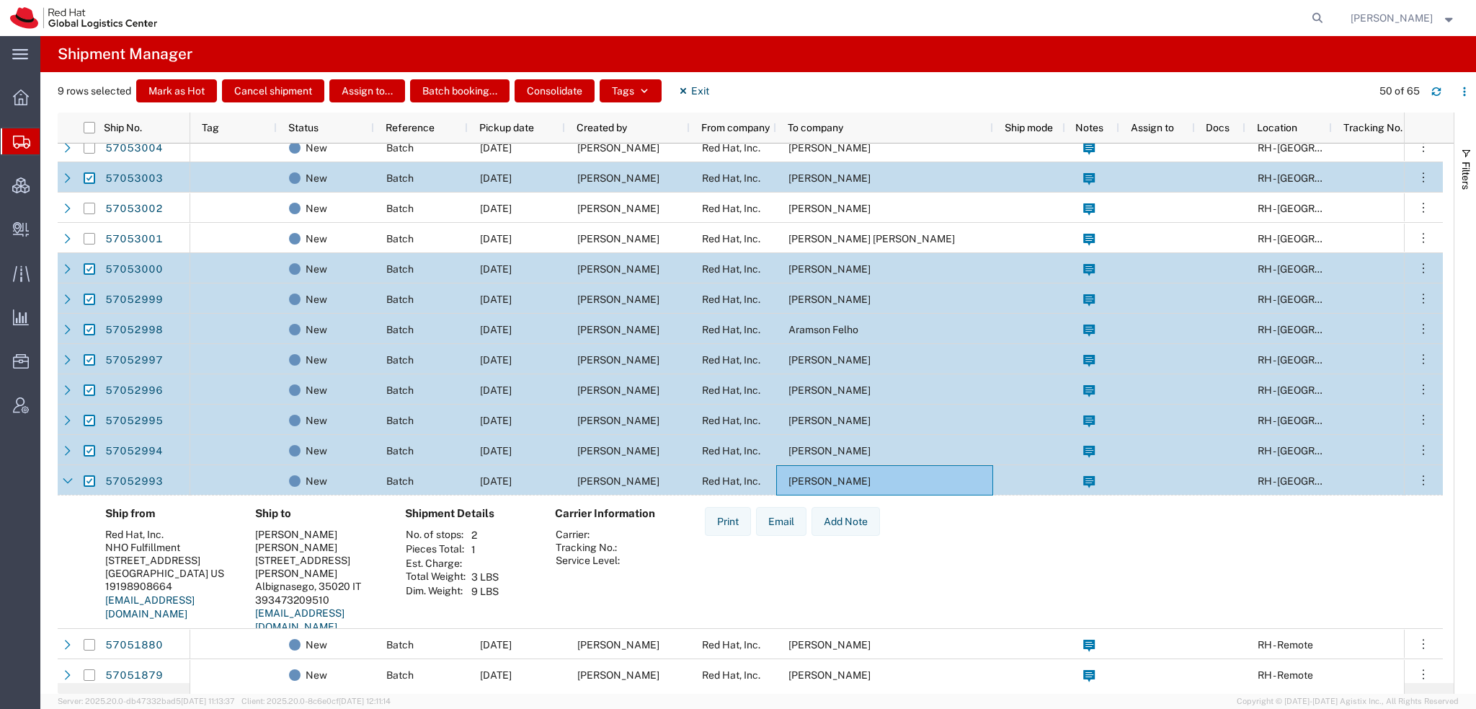
click at [848, 484] on span "Giorgio Voltolina" at bounding box center [830, 481] width 82 height 12
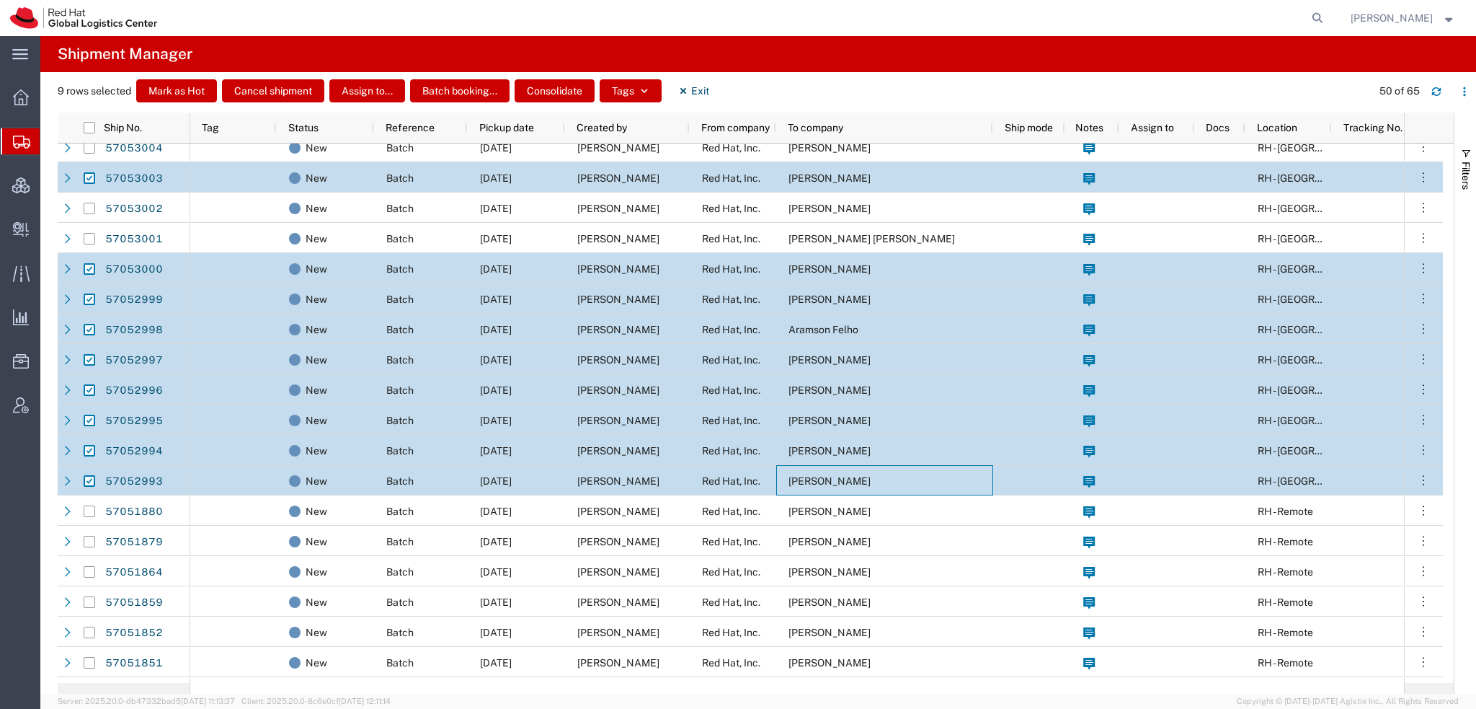
scroll to position [0, 0]
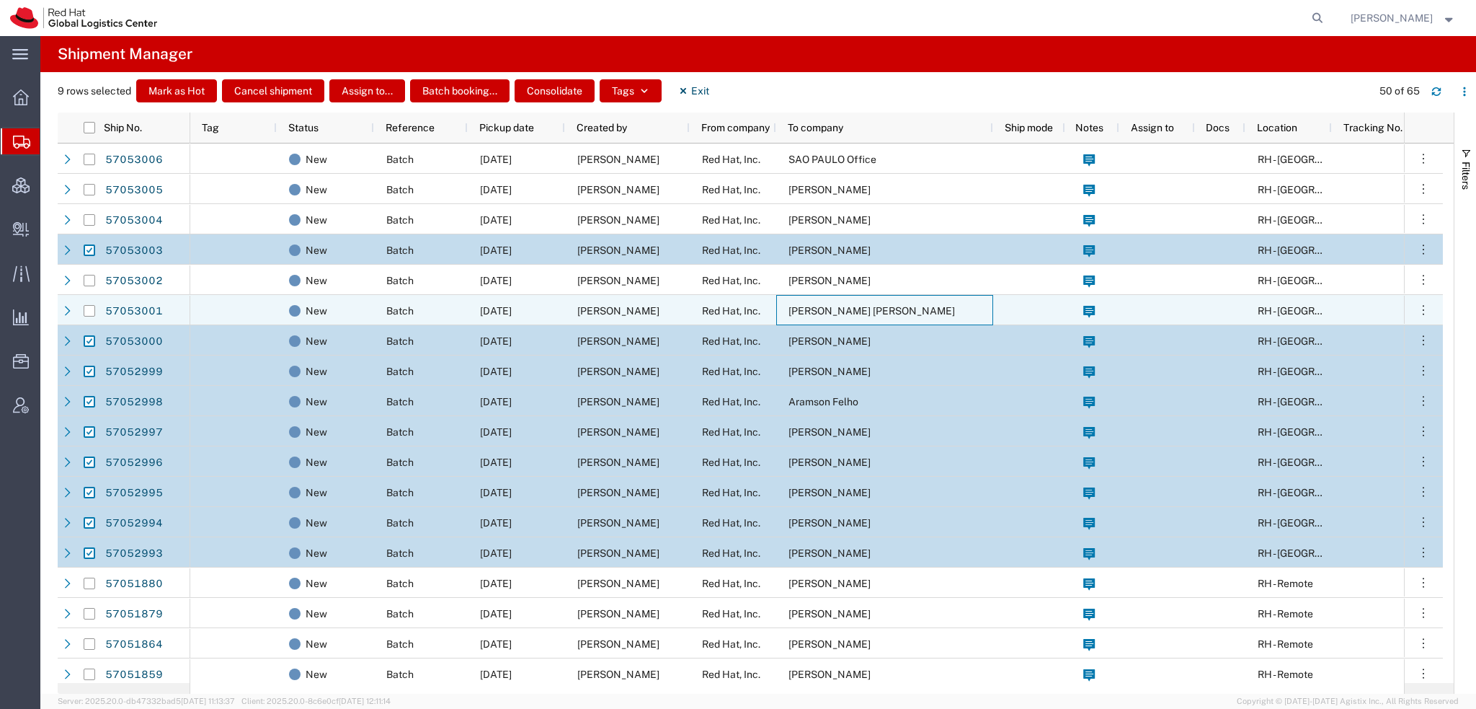
click at [856, 314] on span "Mariana Diniz Sobrinho" at bounding box center [872, 311] width 167 height 12
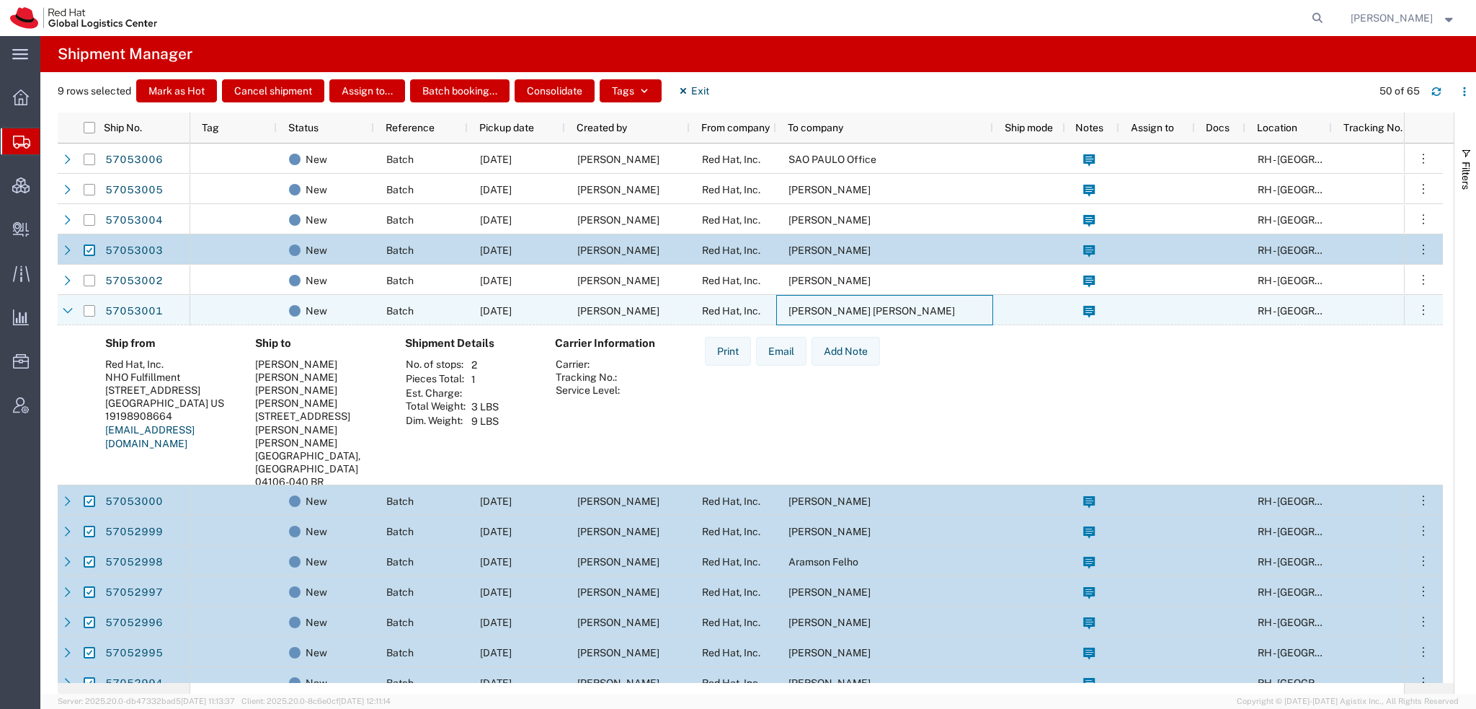
click at [856, 314] on span "Mariana Diniz Sobrinho" at bounding box center [872, 311] width 167 height 12
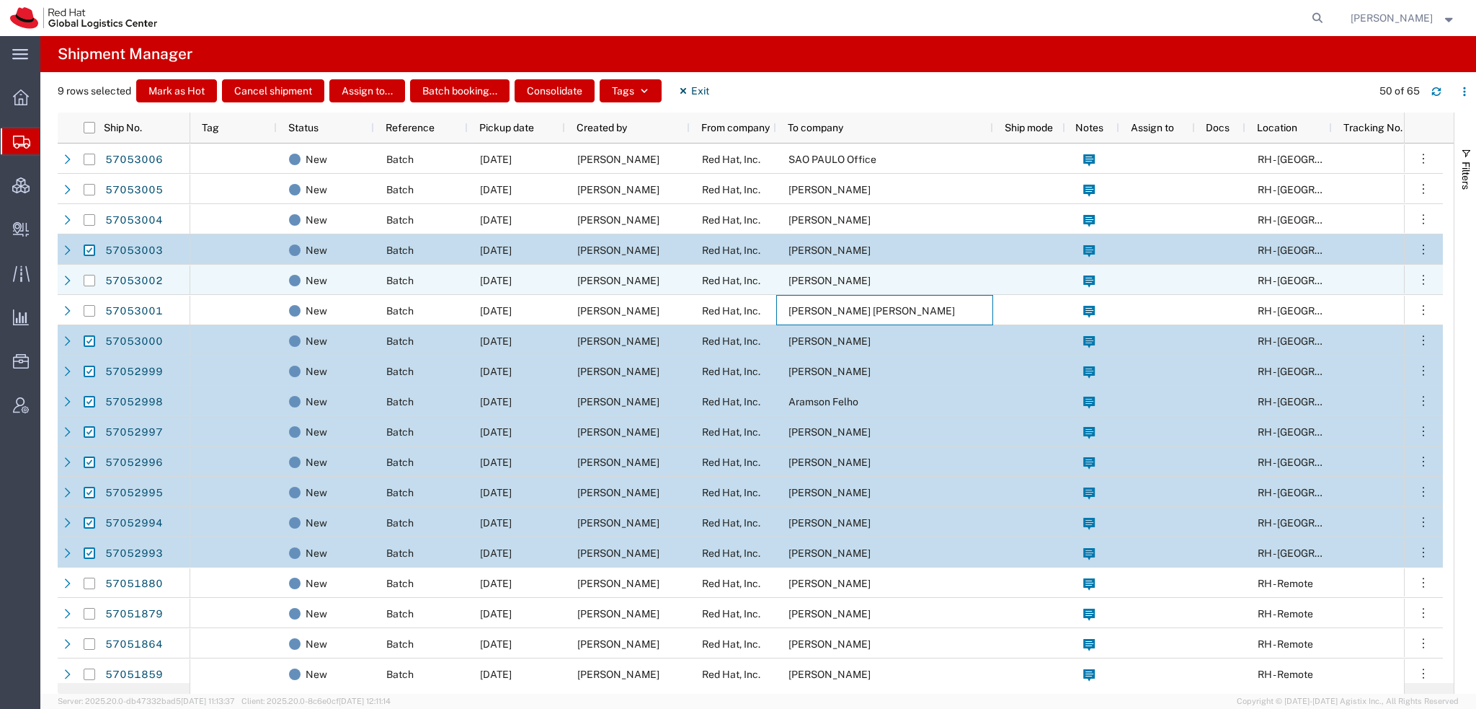
click at [867, 272] on div "Regiane Gonçalves Prado" at bounding box center [884, 280] width 217 height 30
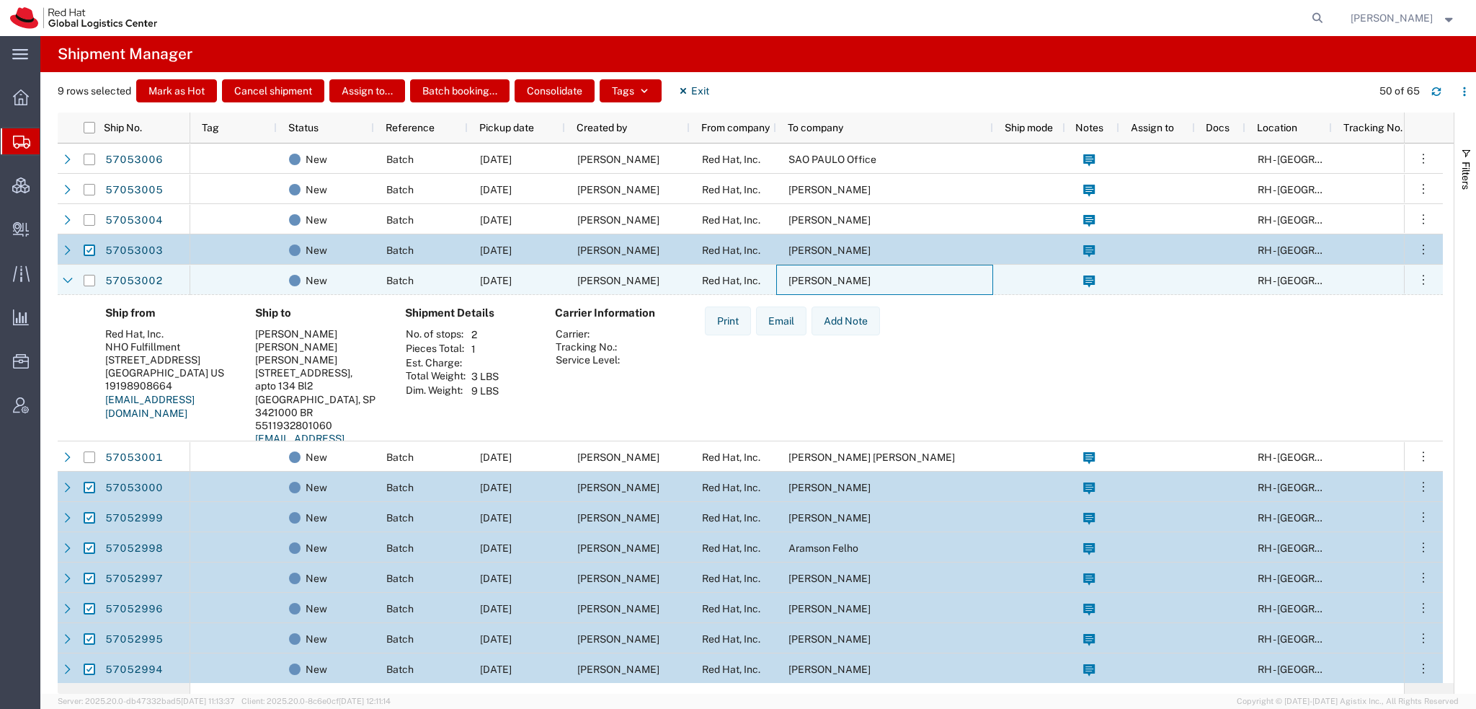
click at [867, 272] on div "Regiane Gonçalves Prado" at bounding box center [884, 280] width 217 height 30
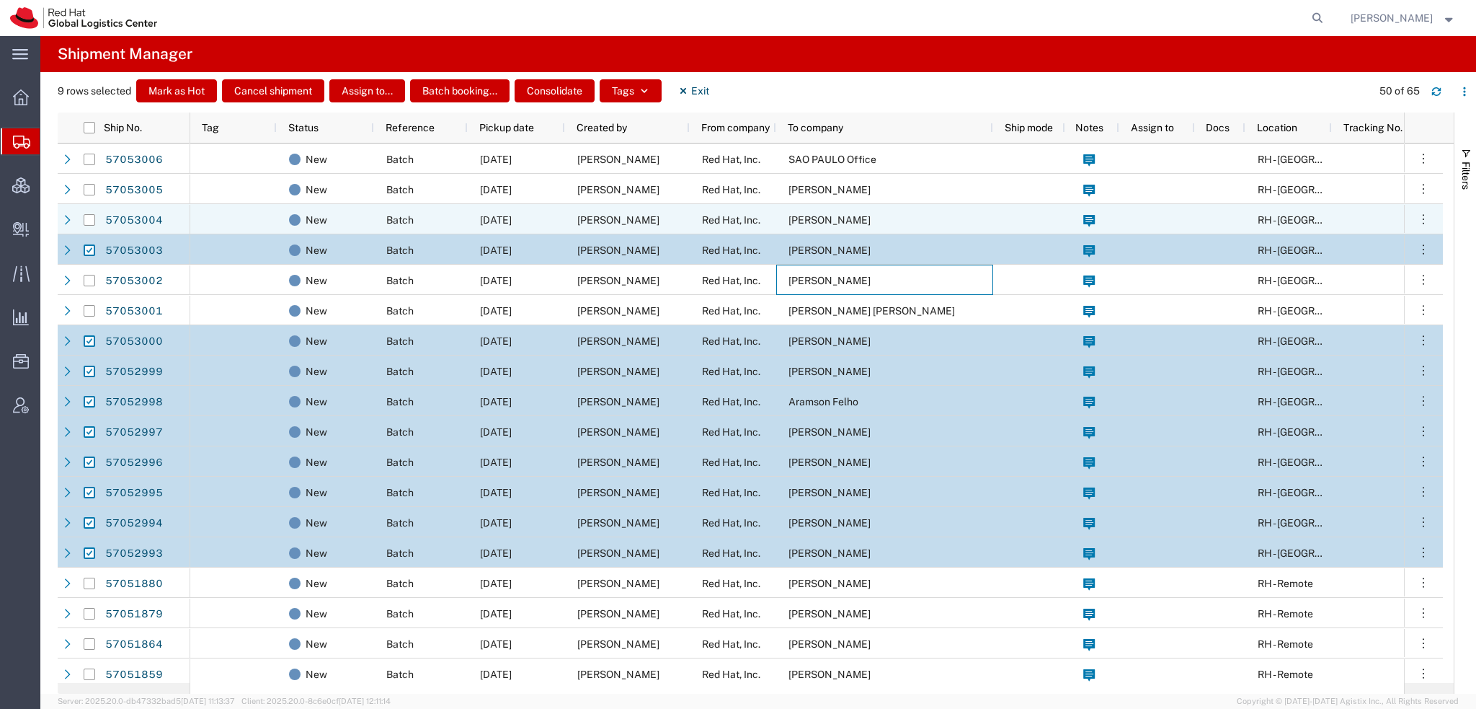
click at [843, 213] on div "Yoni Katz" at bounding box center [884, 219] width 217 height 30
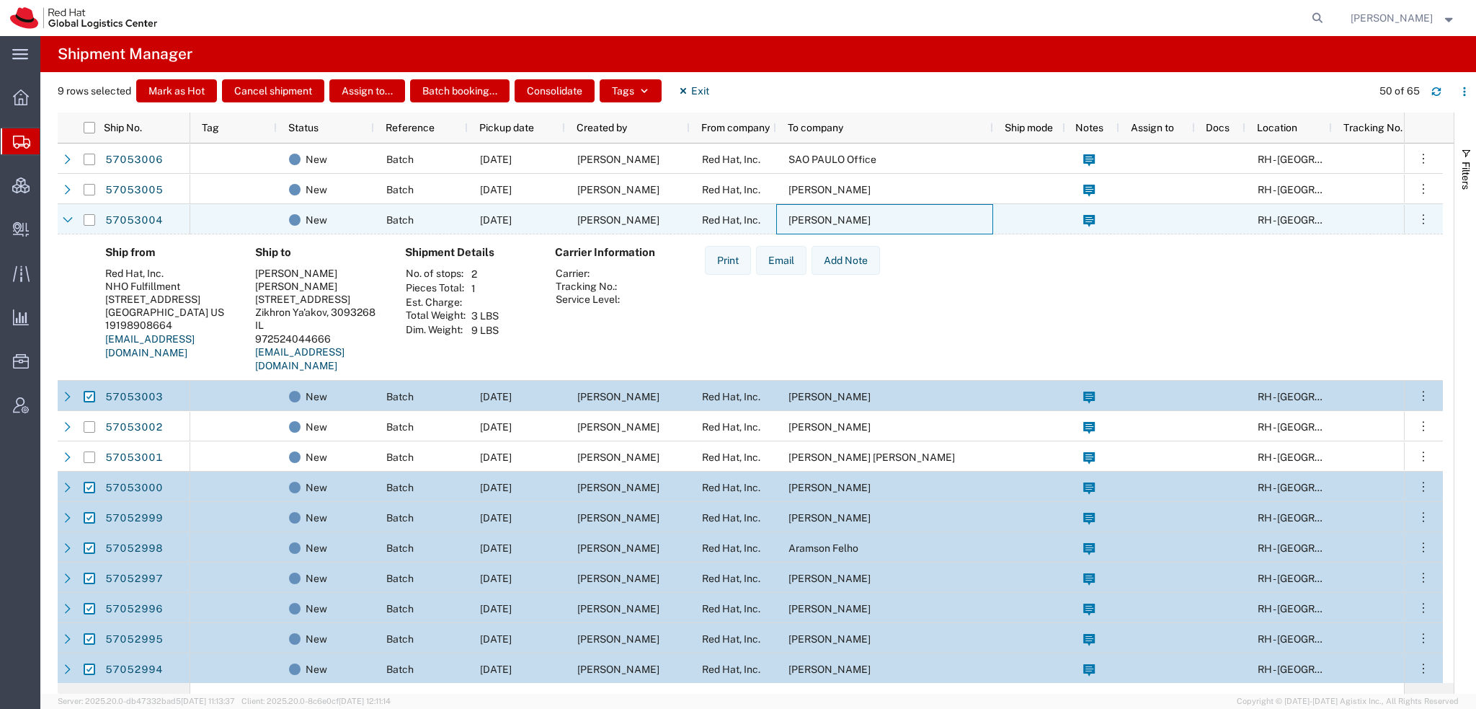
click at [843, 213] on div "Yoni Katz" at bounding box center [884, 219] width 217 height 30
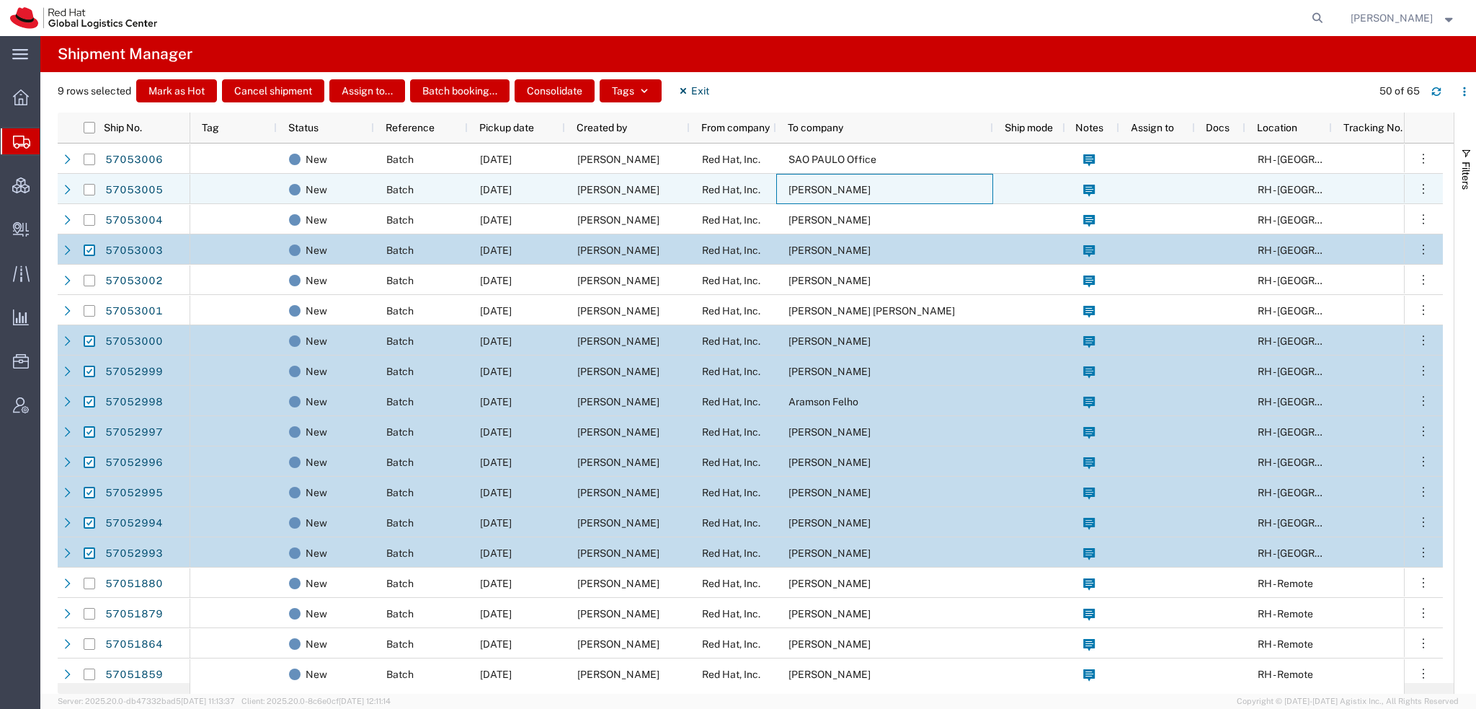
click at [825, 184] on span "[PERSON_NAME]" at bounding box center [830, 190] width 82 height 12
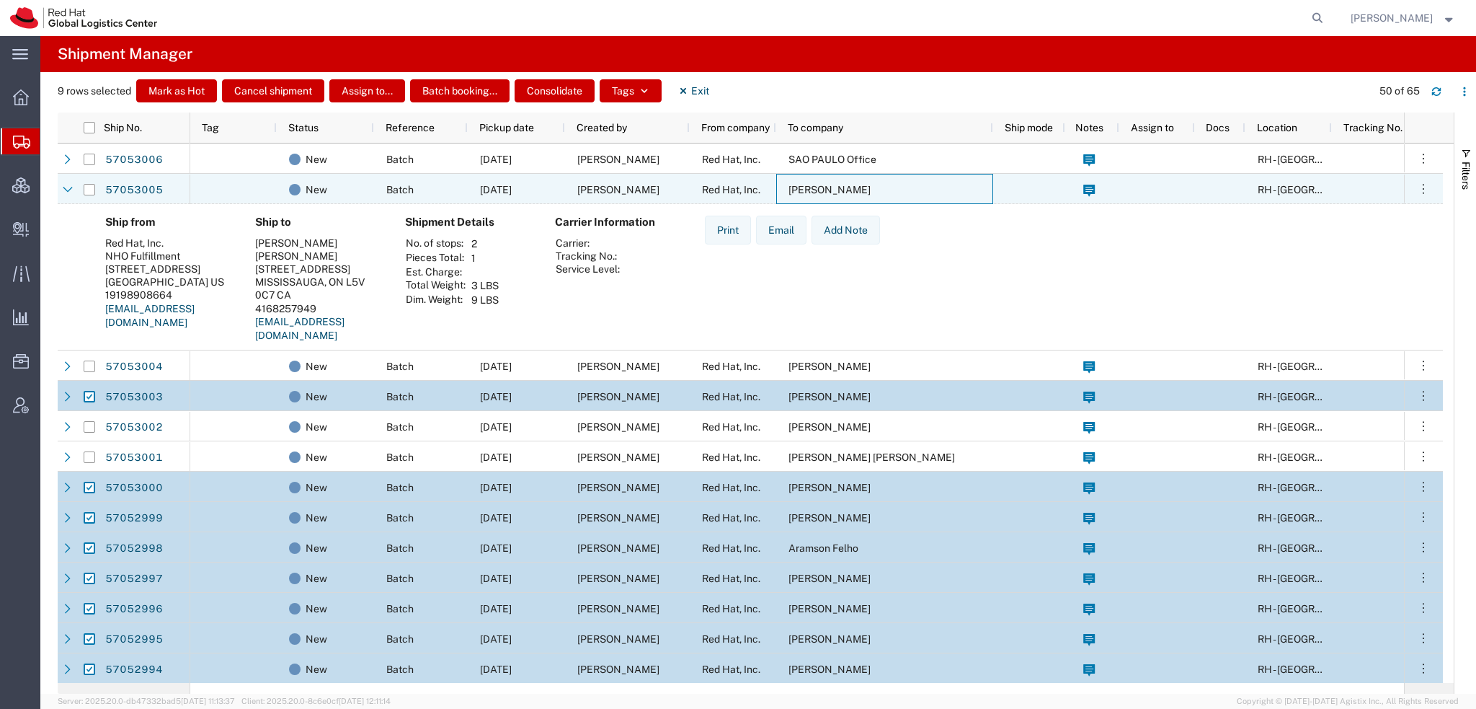
click at [825, 184] on span "[PERSON_NAME]" at bounding box center [830, 190] width 82 height 12
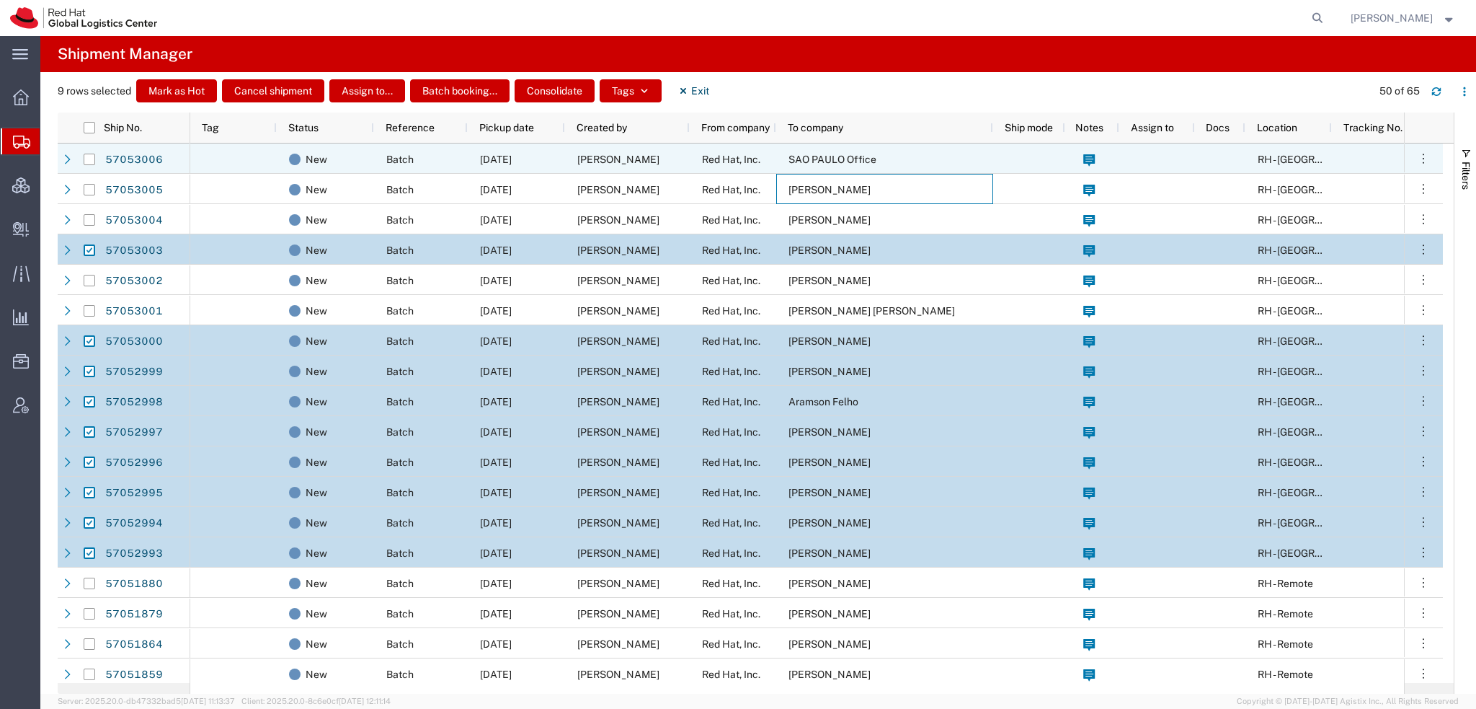
click at [817, 158] on span "SAO PAULO Office" at bounding box center [833, 160] width 88 height 12
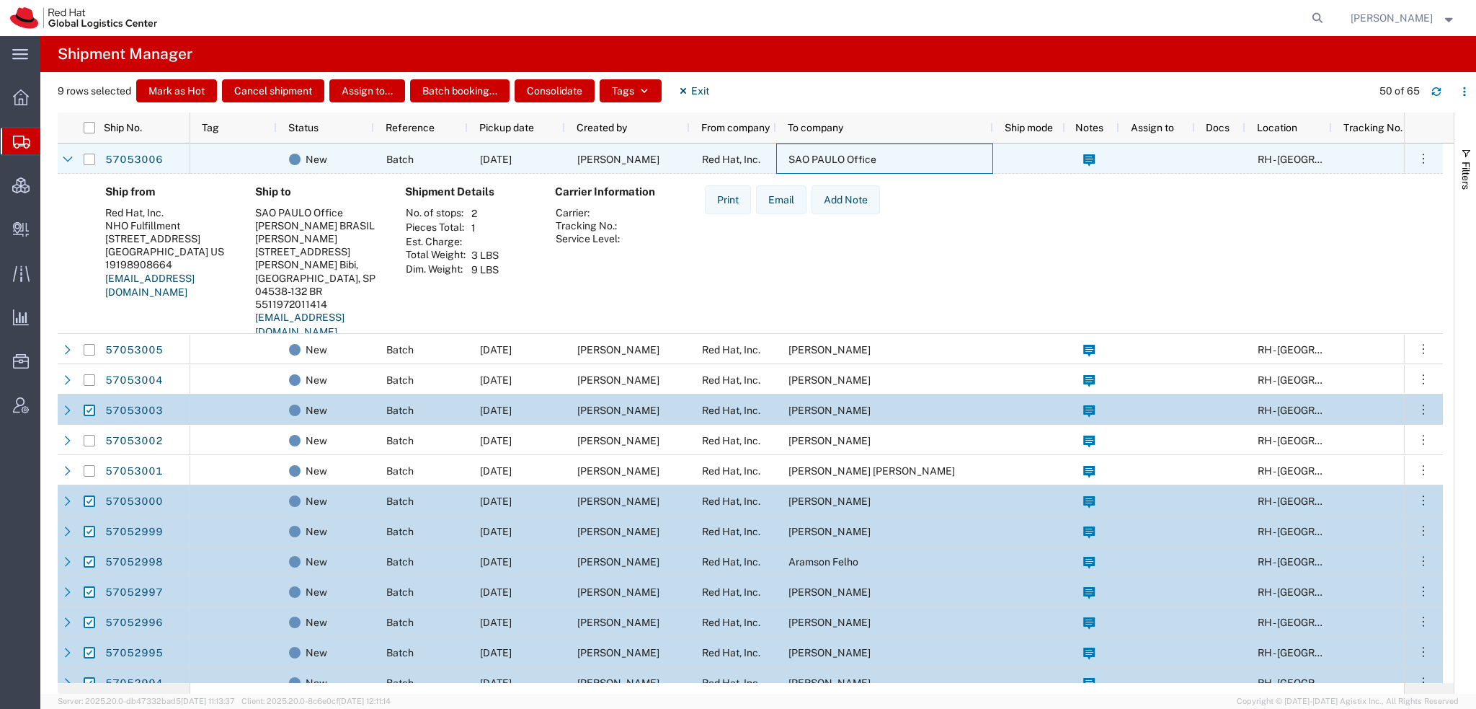
click at [817, 158] on span "SAO PAULO Office" at bounding box center [833, 160] width 88 height 12
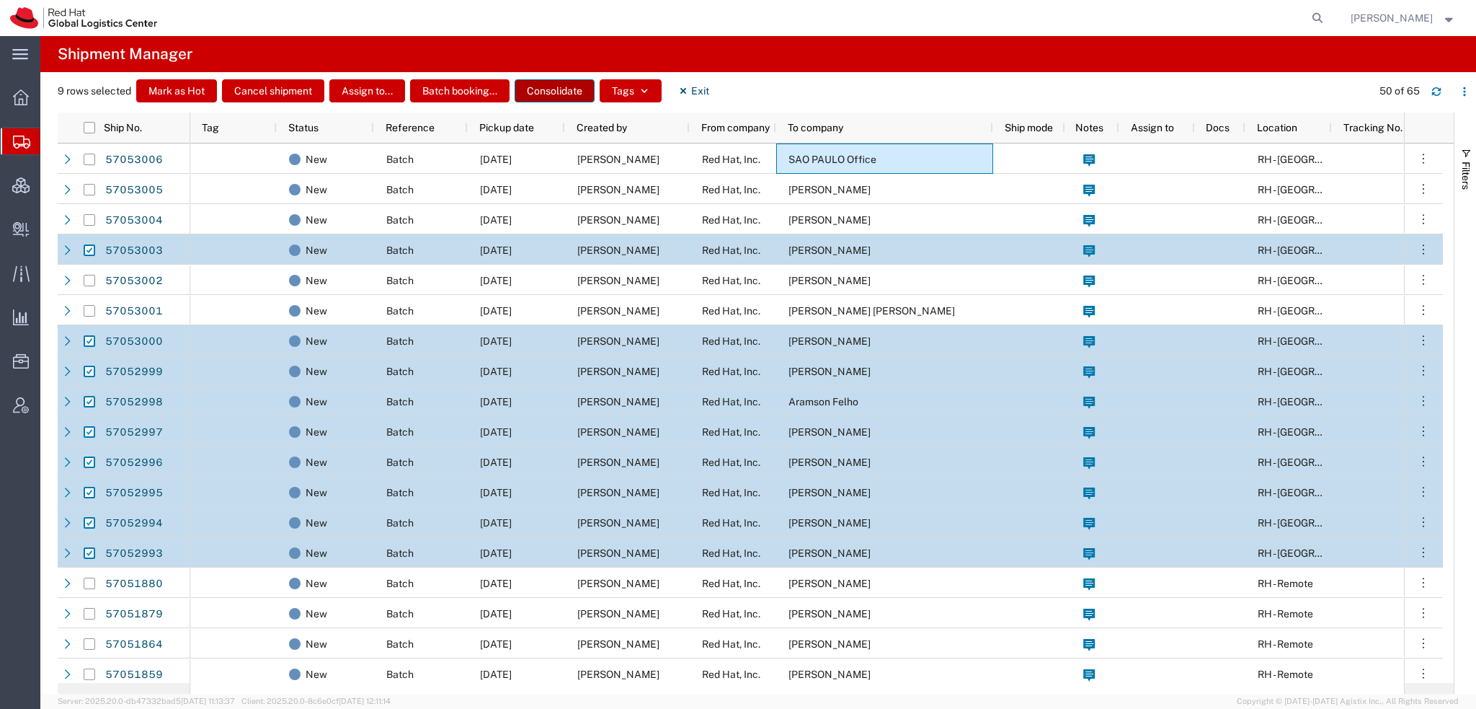
click at [547, 92] on button "Consolidate" at bounding box center [555, 90] width 80 height 23
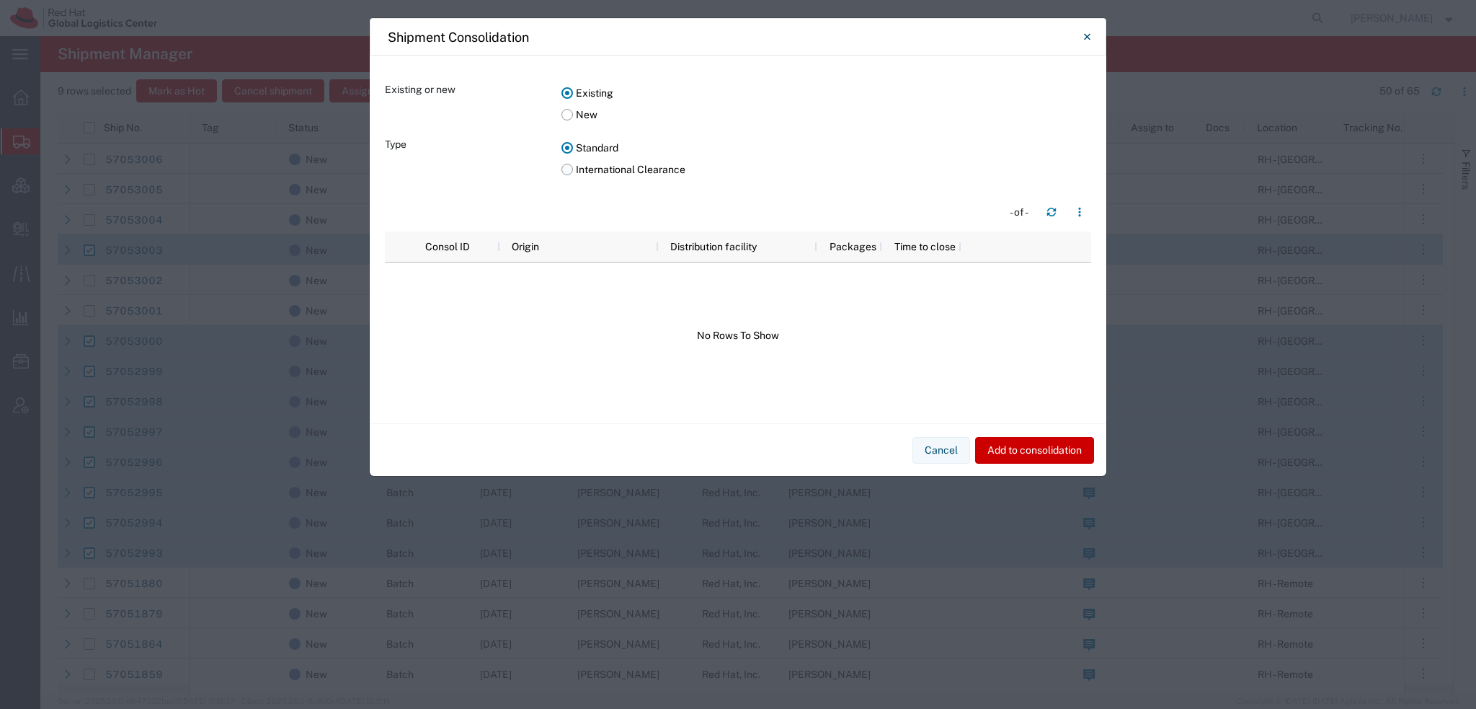
click at [566, 172] on label "International Clearance" at bounding box center [826, 170] width 530 height 22
click at [0, 0] on input "International Clearance" at bounding box center [0, 0] width 0 height 0
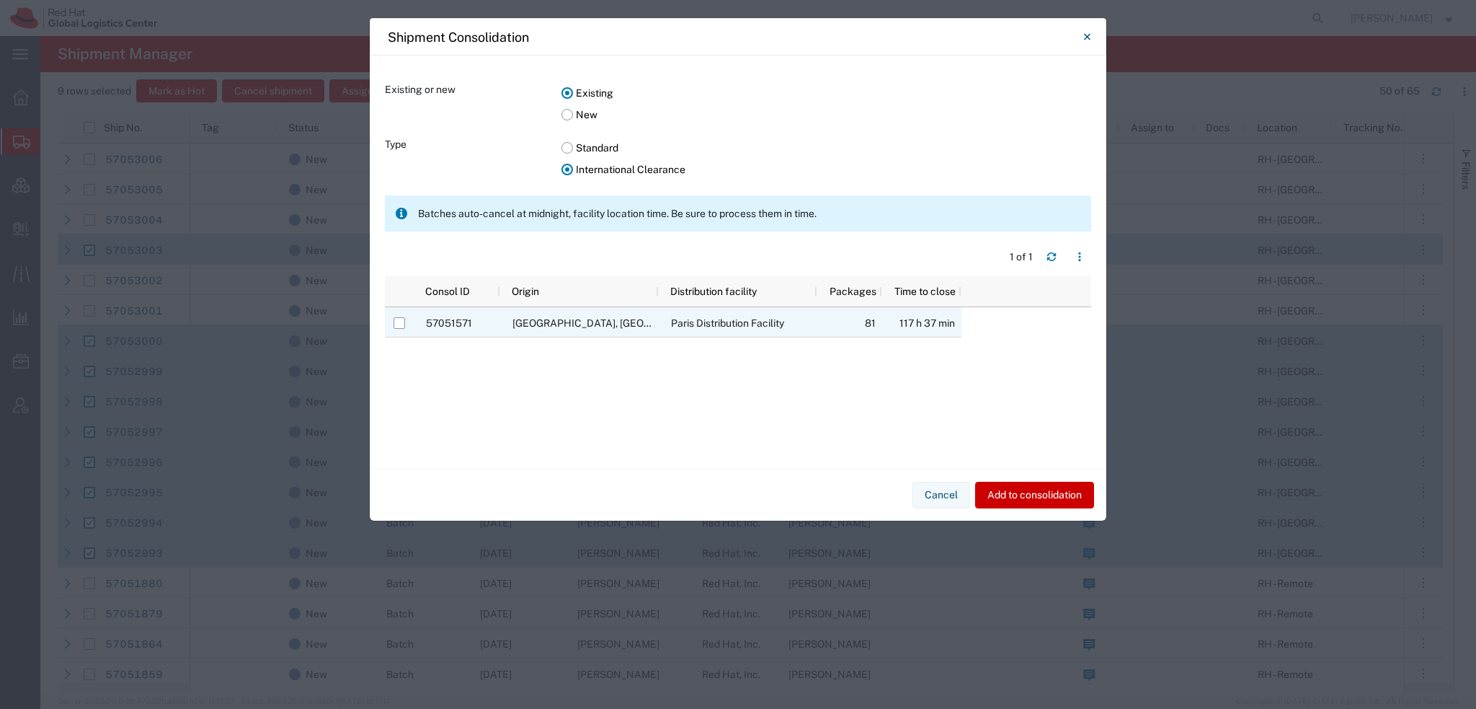
click at [401, 325] on input "Press Space to toggle row selection (unchecked)" at bounding box center [400, 323] width 12 height 12
checkbox input "true"
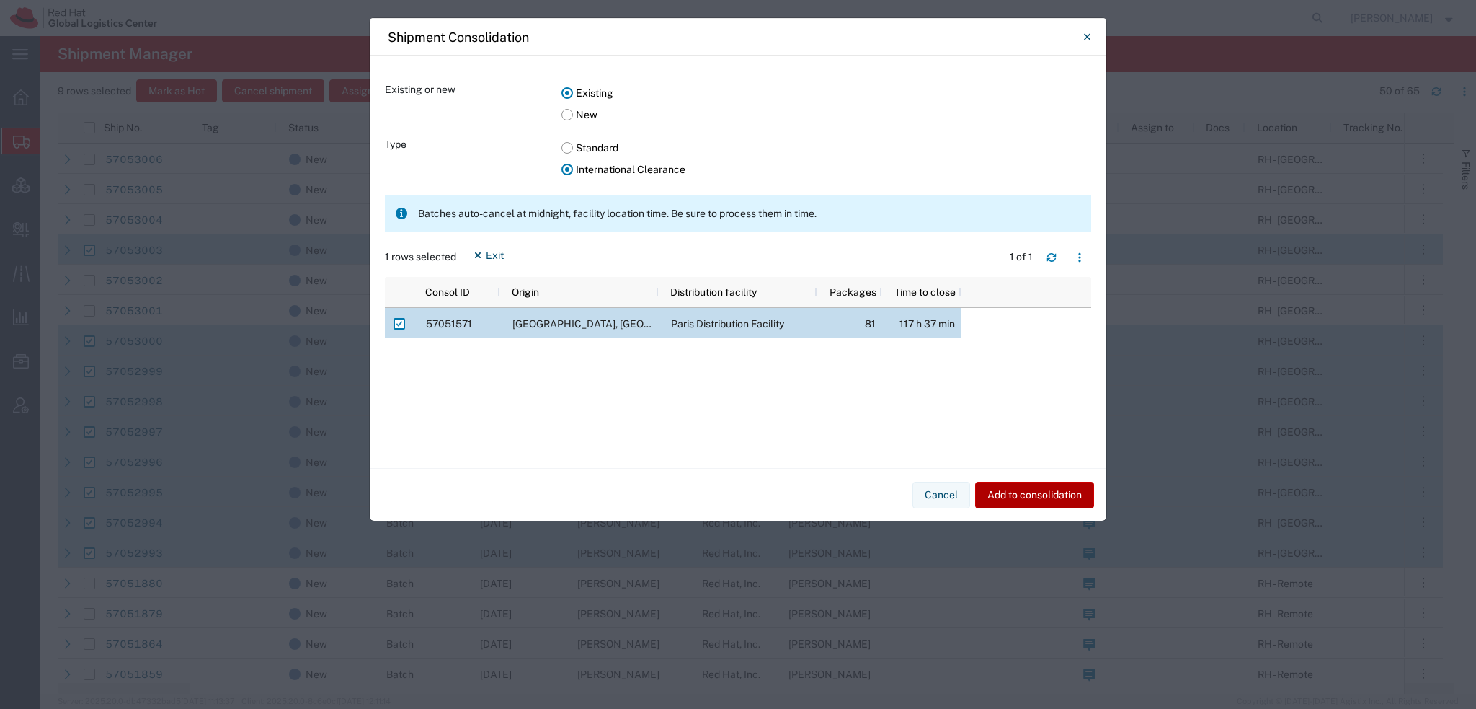
click at [1018, 502] on button "Add to consolidation" at bounding box center [1034, 494] width 119 height 27
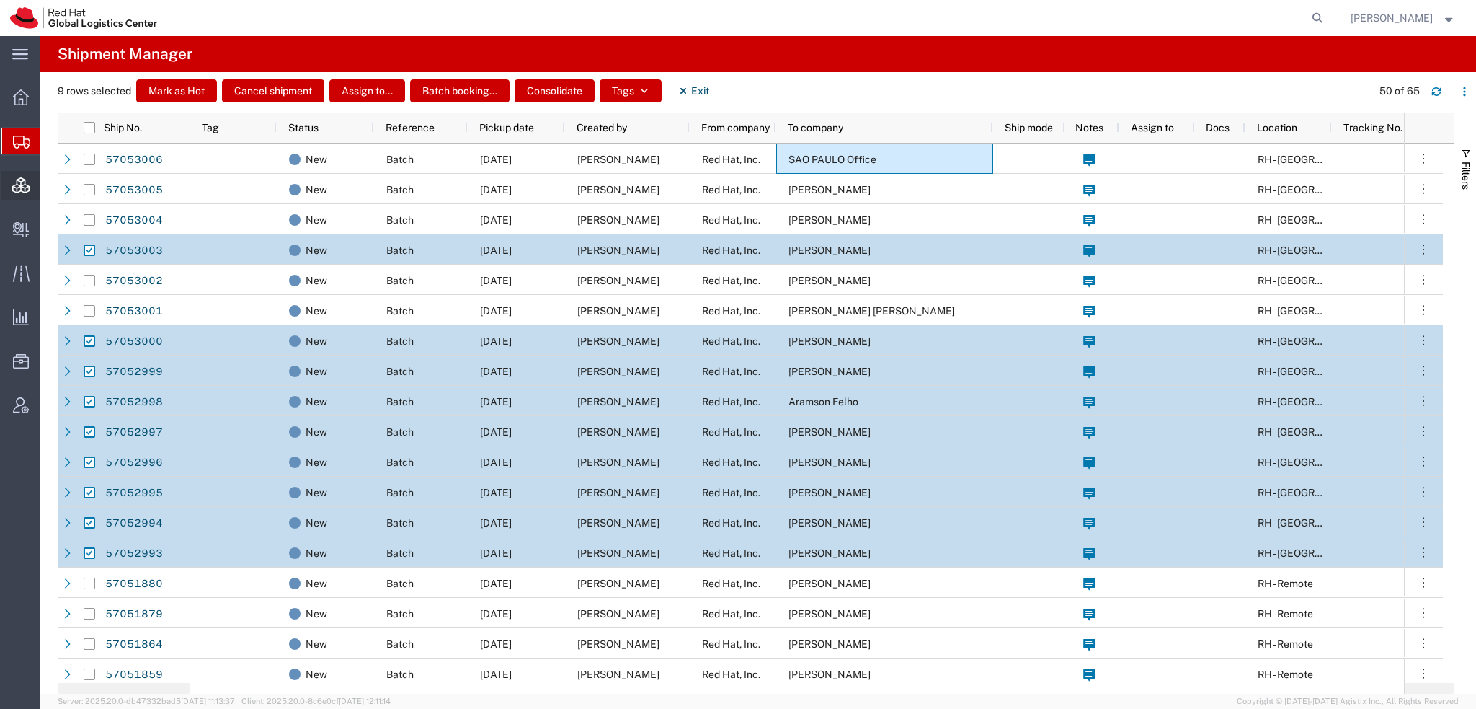
click at [50, 184] on span "Consolidation Manager" at bounding box center [45, 185] width 10 height 29
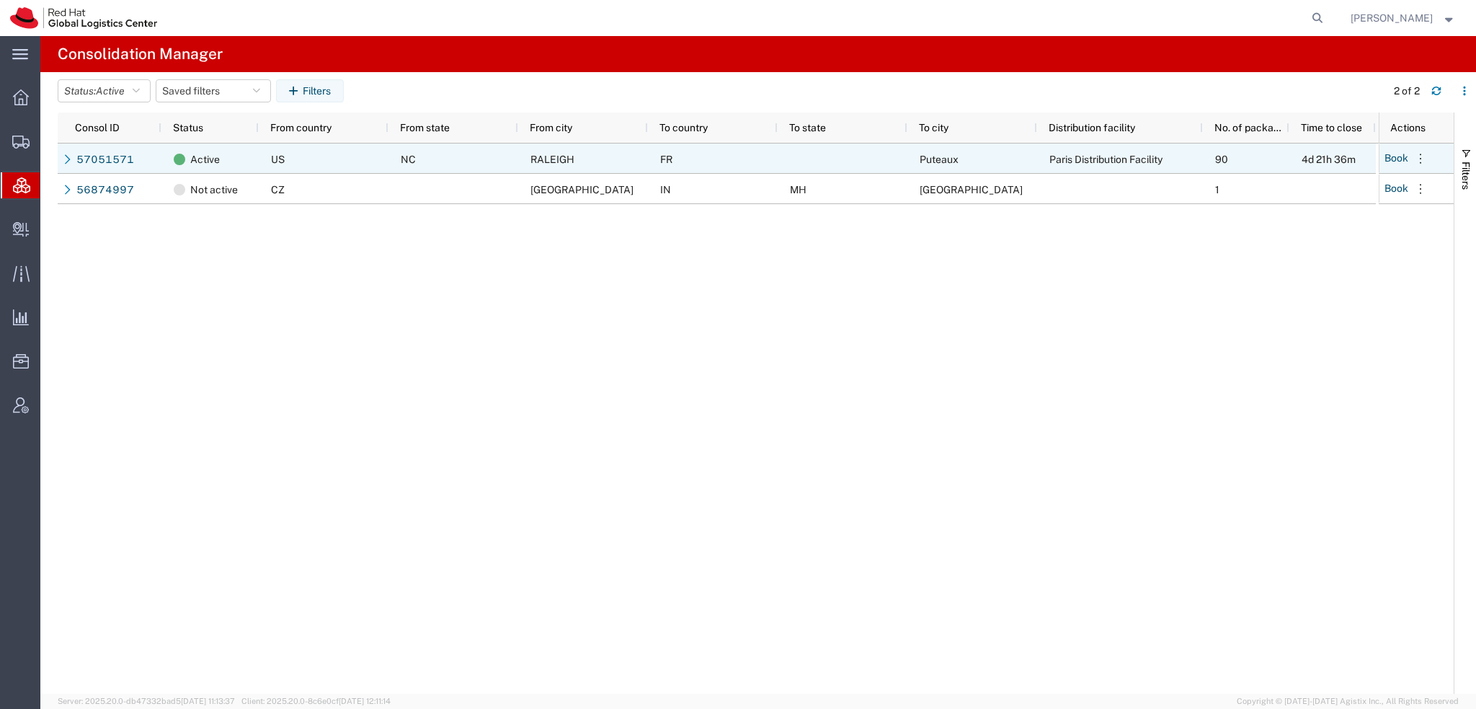
click at [68, 159] on icon at bounding box center [68, 159] width 10 height 10
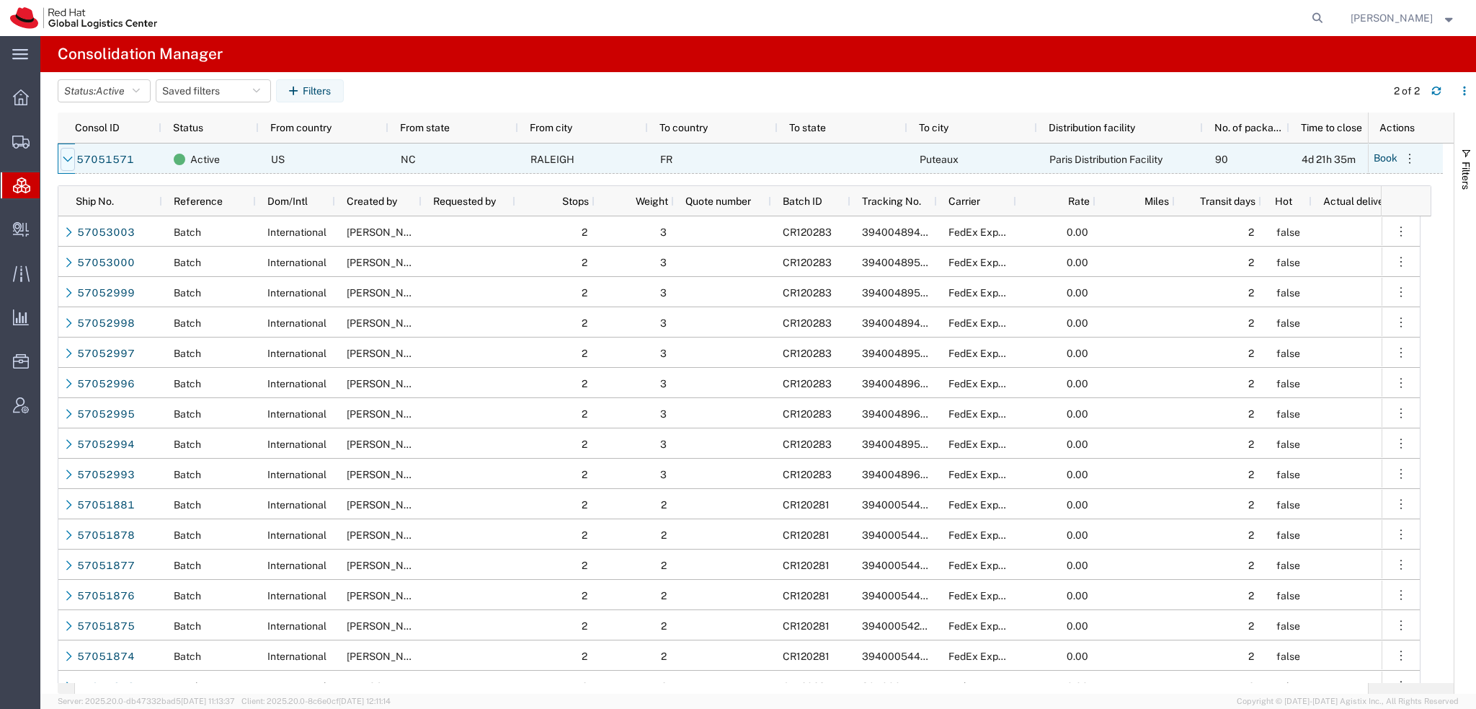
click at [66, 159] on icon at bounding box center [68, 159] width 10 height 10
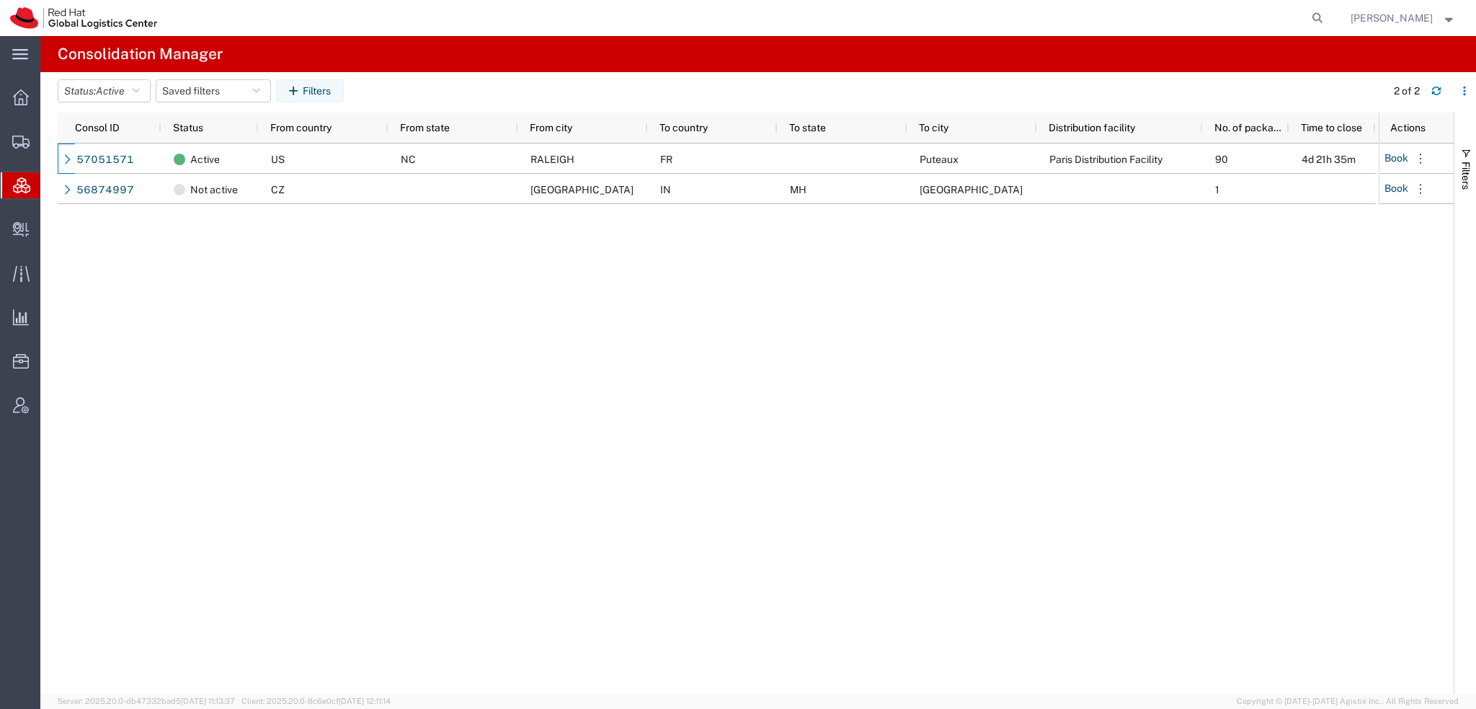
drag, startPoint x: 83, startPoint y: 166, endPoint x: 185, endPoint y: 5, distance: 190.2
click at [0, 0] on span "Shipment Manager" at bounding box center [0, 0] width 0 height 0
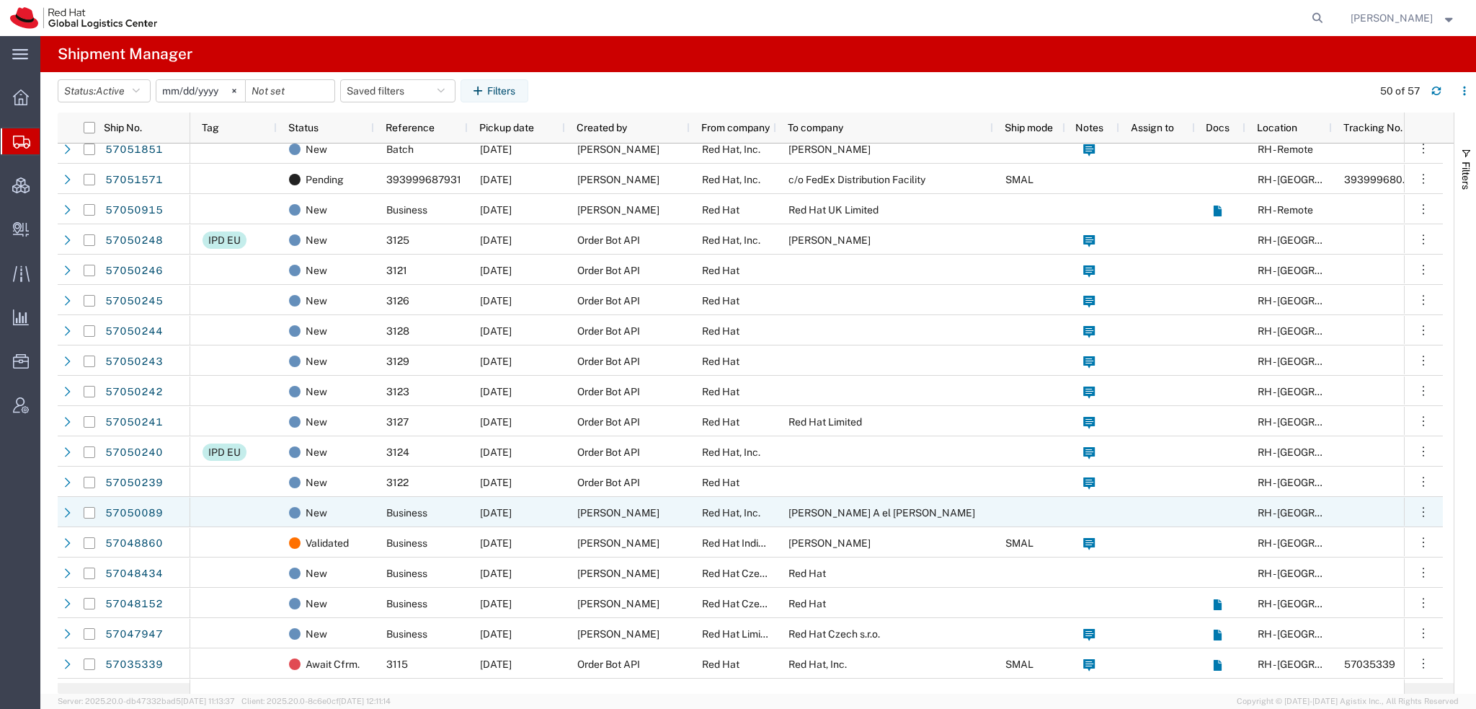
scroll to position [360, 0]
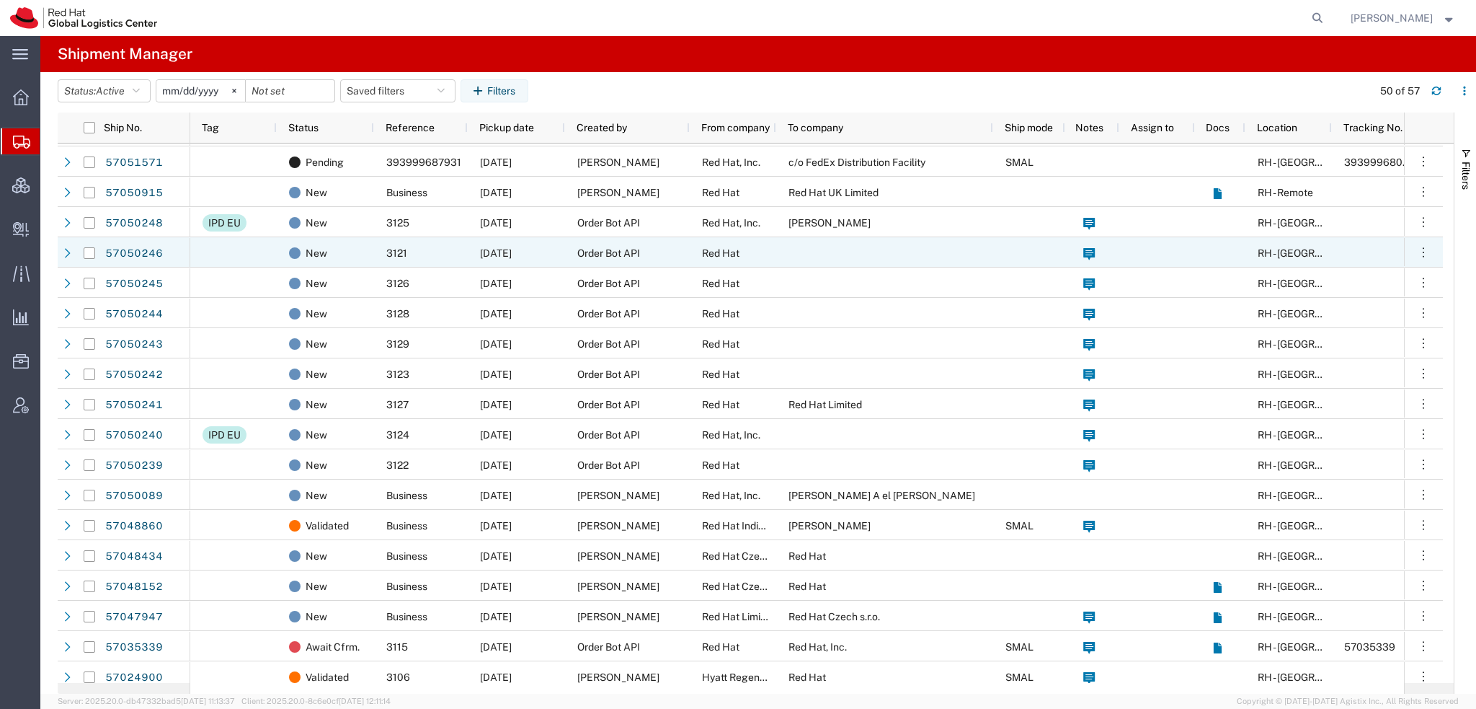
click at [729, 259] on div "Red Hat" at bounding box center [733, 252] width 86 height 30
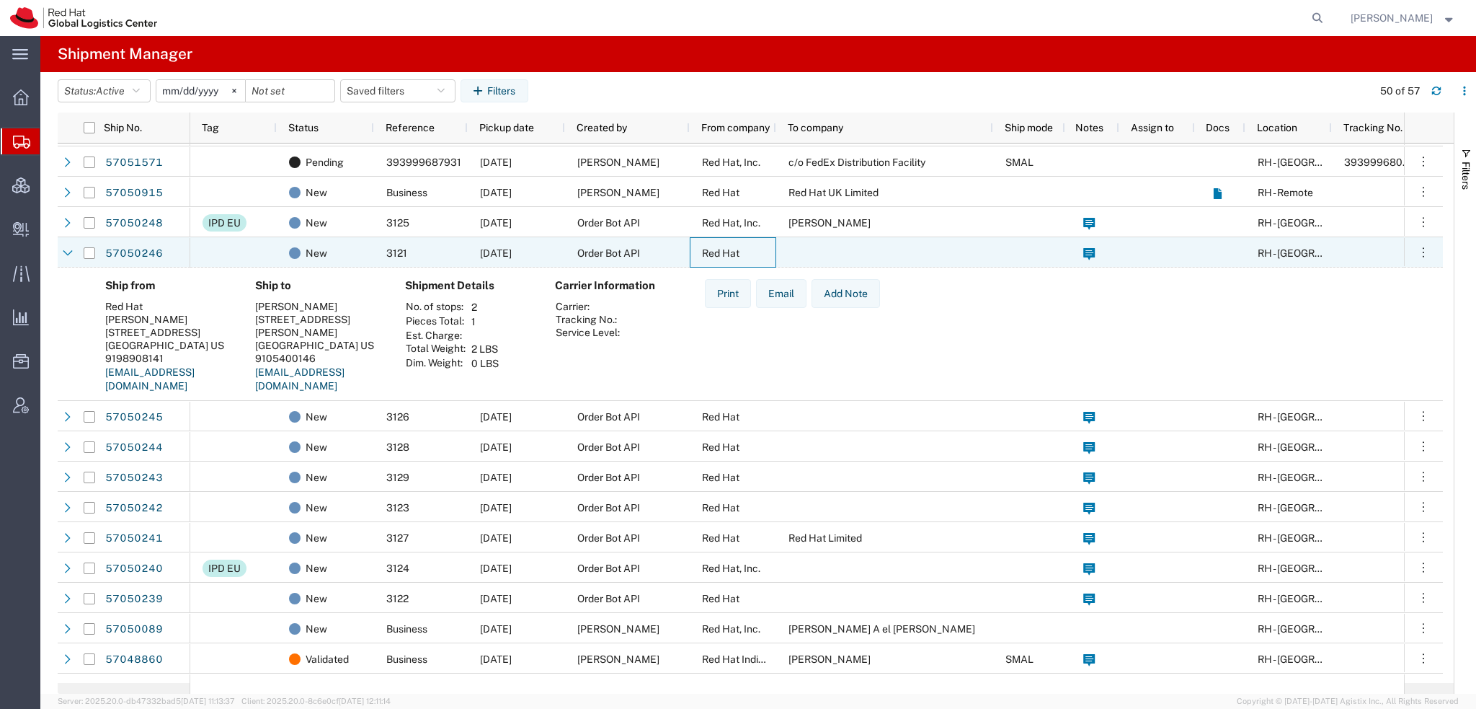
click at [729, 259] on div "Red Hat" at bounding box center [733, 252] width 86 height 30
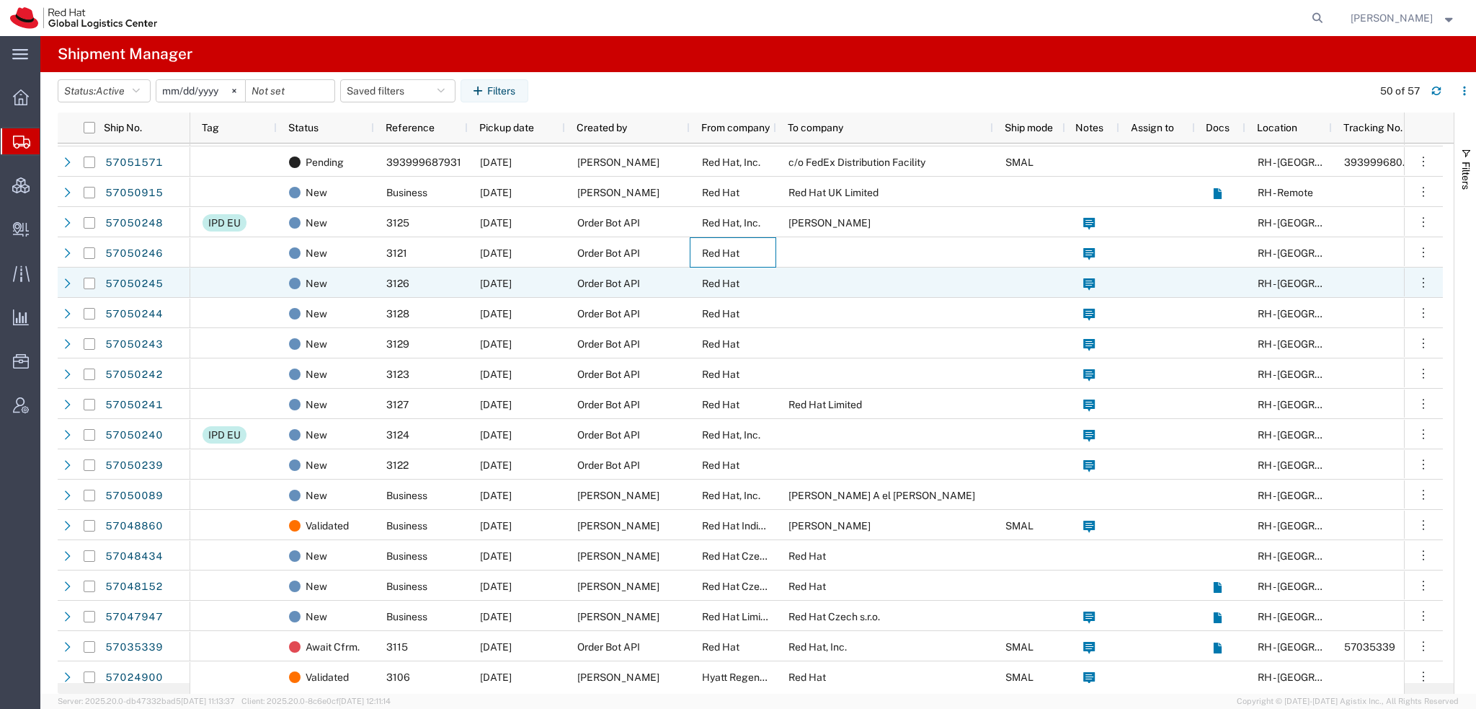
click at [721, 285] on span "Red Hat" at bounding box center [720, 284] width 37 height 12
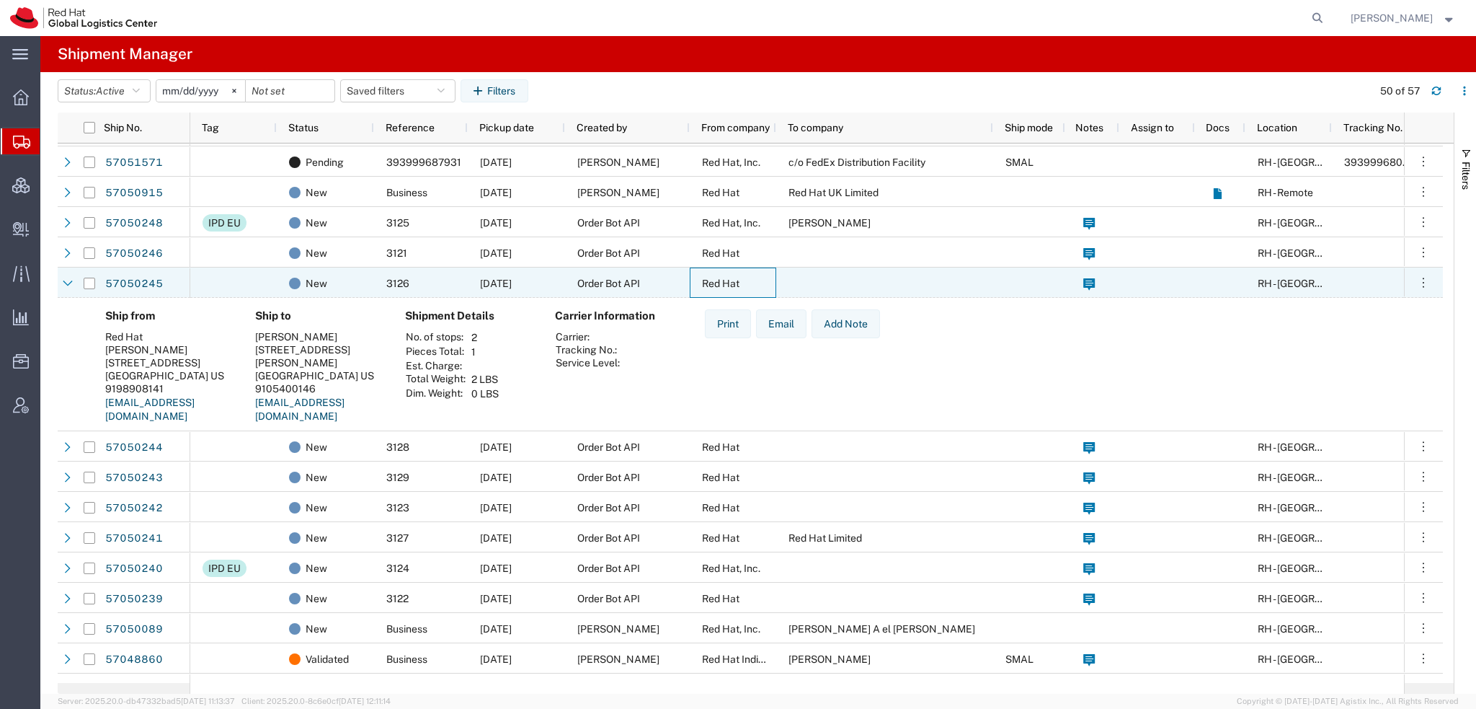
click at [721, 285] on span "Red Hat" at bounding box center [720, 284] width 37 height 12
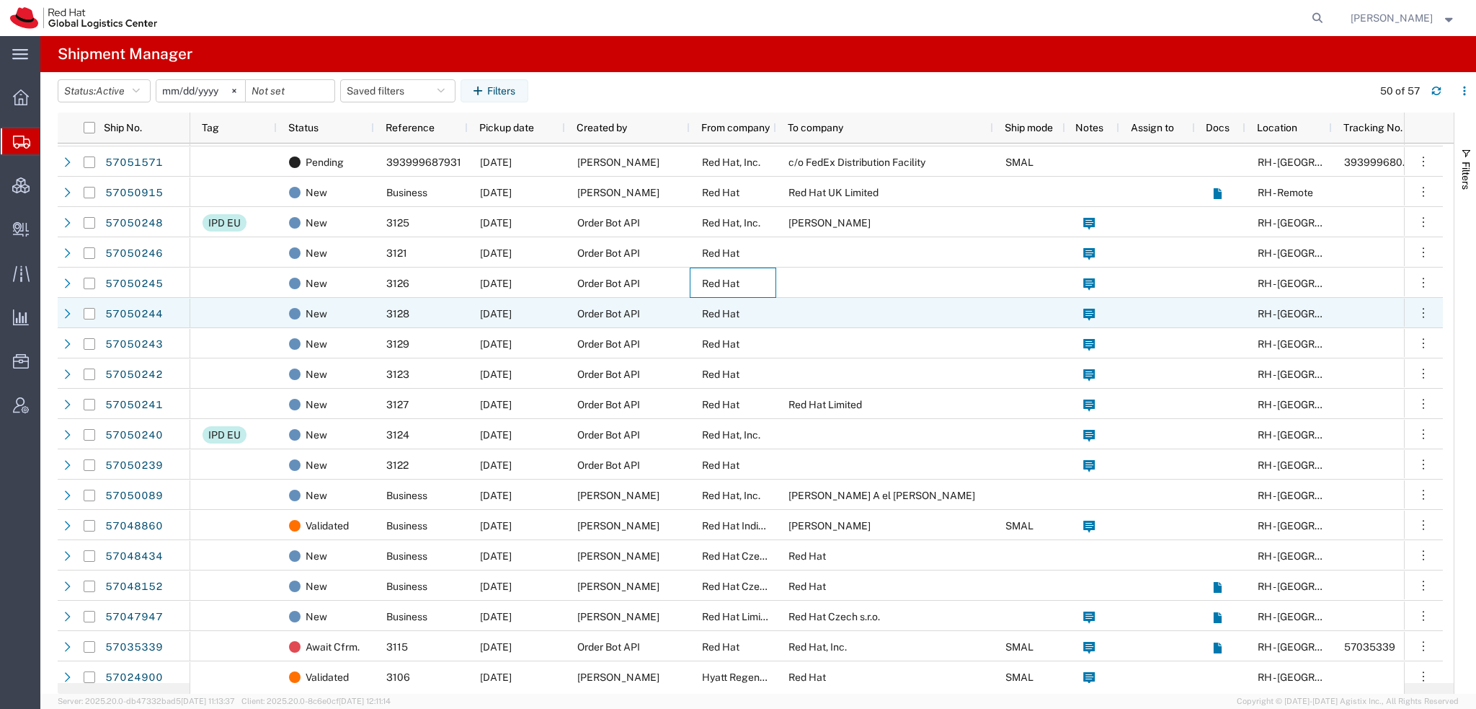
click at [718, 311] on span "Red Hat" at bounding box center [720, 314] width 37 height 12
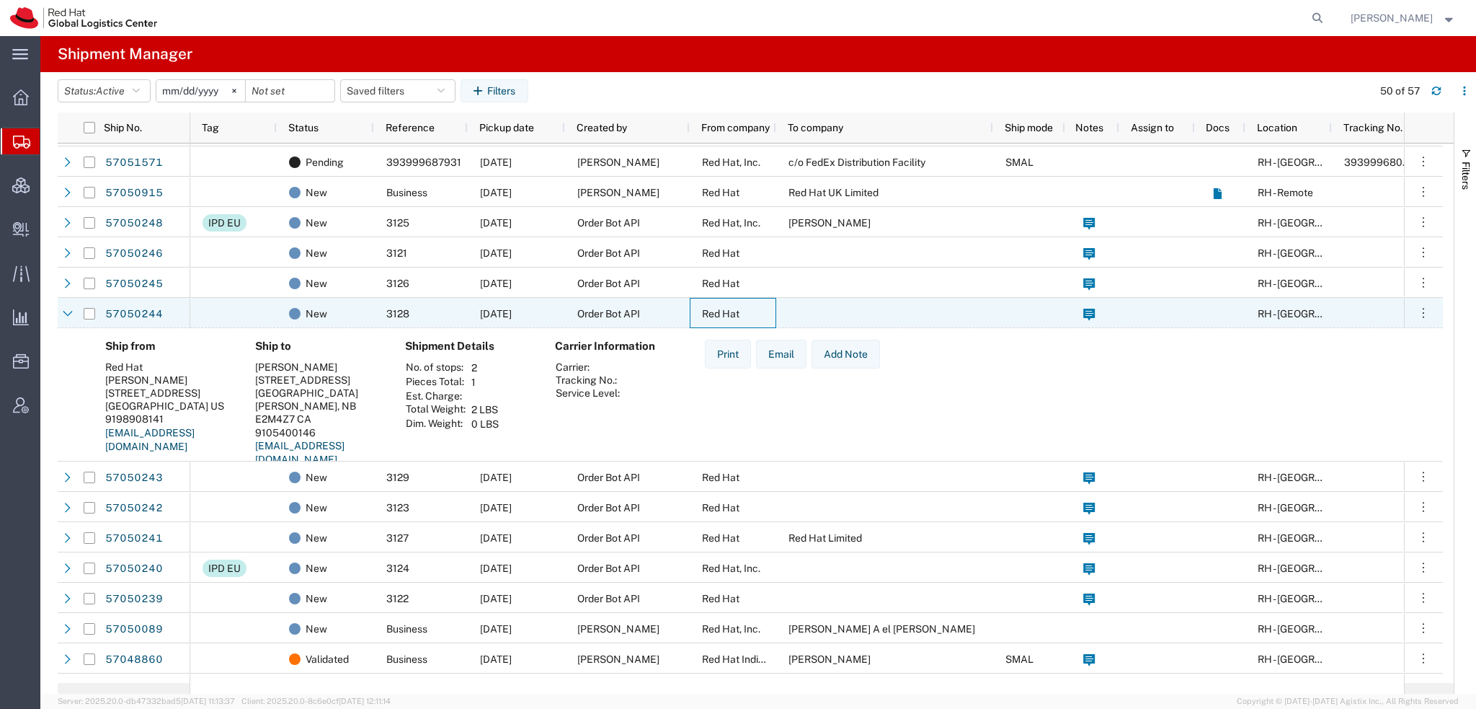
click at [718, 311] on span "Red Hat" at bounding box center [720, 314] width 37 height 12
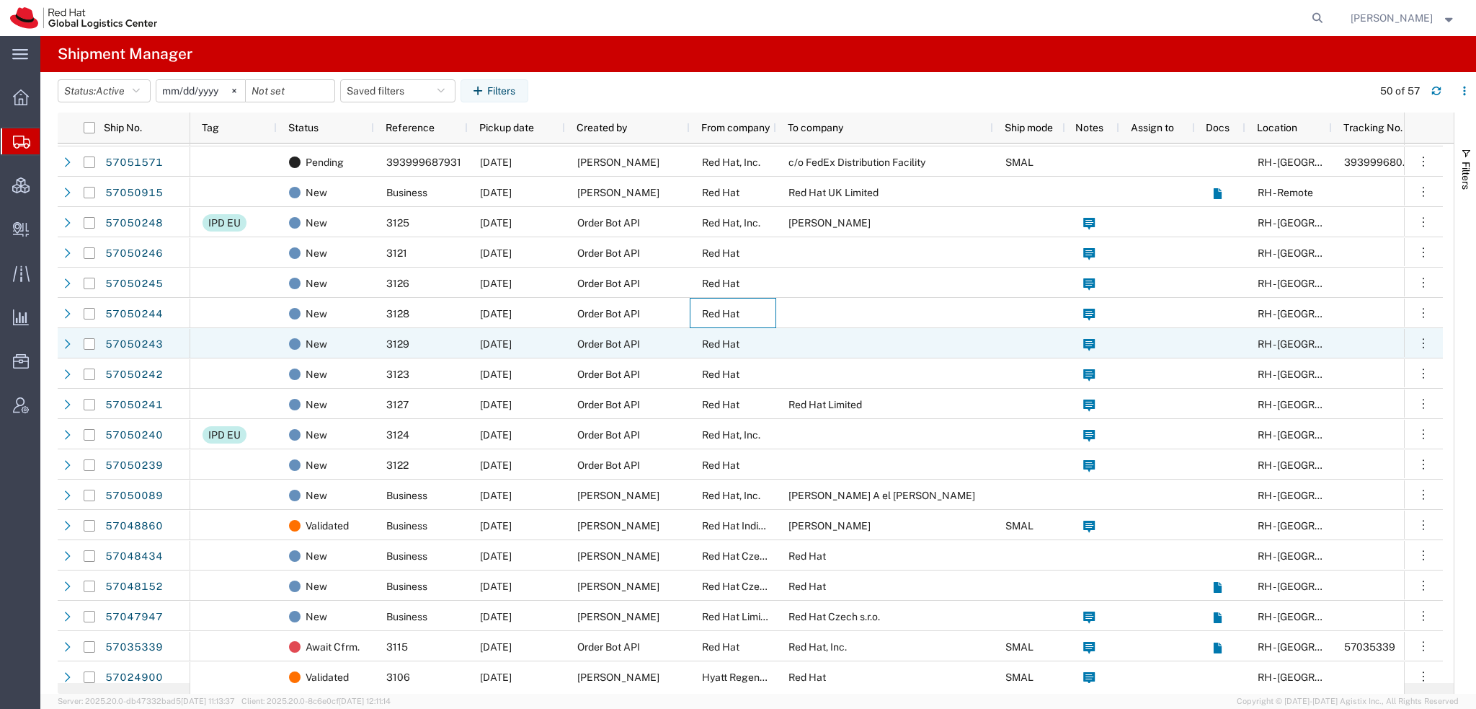
click at [716, 342] on span "Red Hat" at bounding box center [720, 344] width 37 height 12
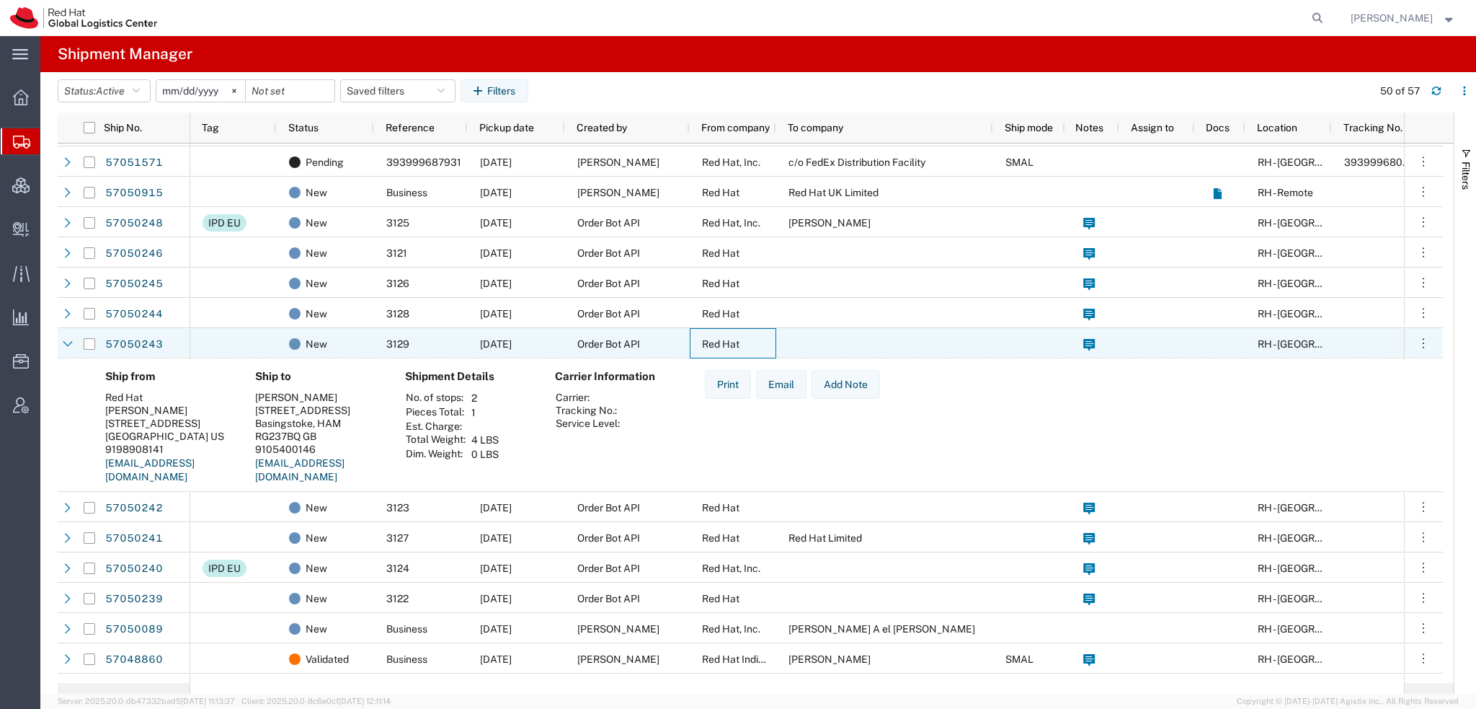
click at [716, 342] on span "Red Hat" at bounding box center [720, 344] width 37 height 12
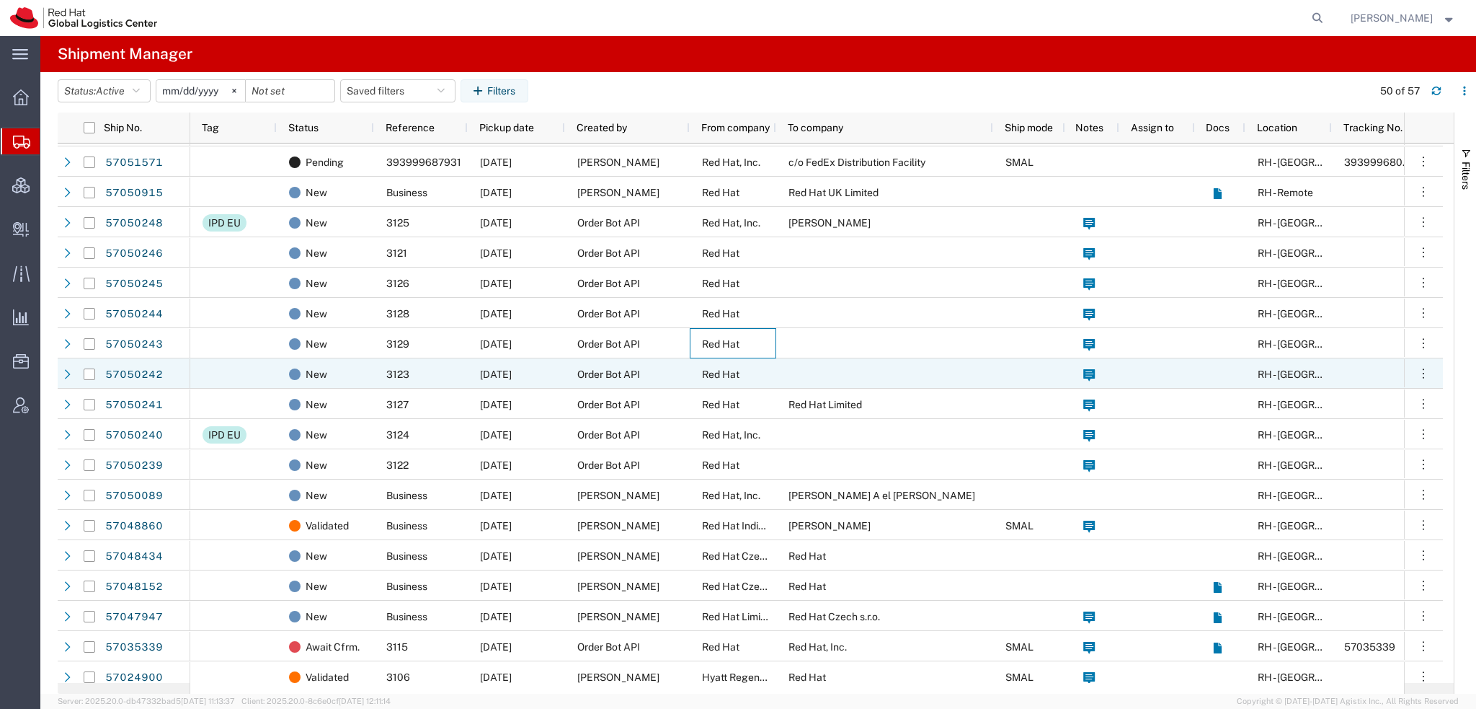
click at [715, 373] on span "Red Hat" at bounding box center [720, 374] width 37 height 12
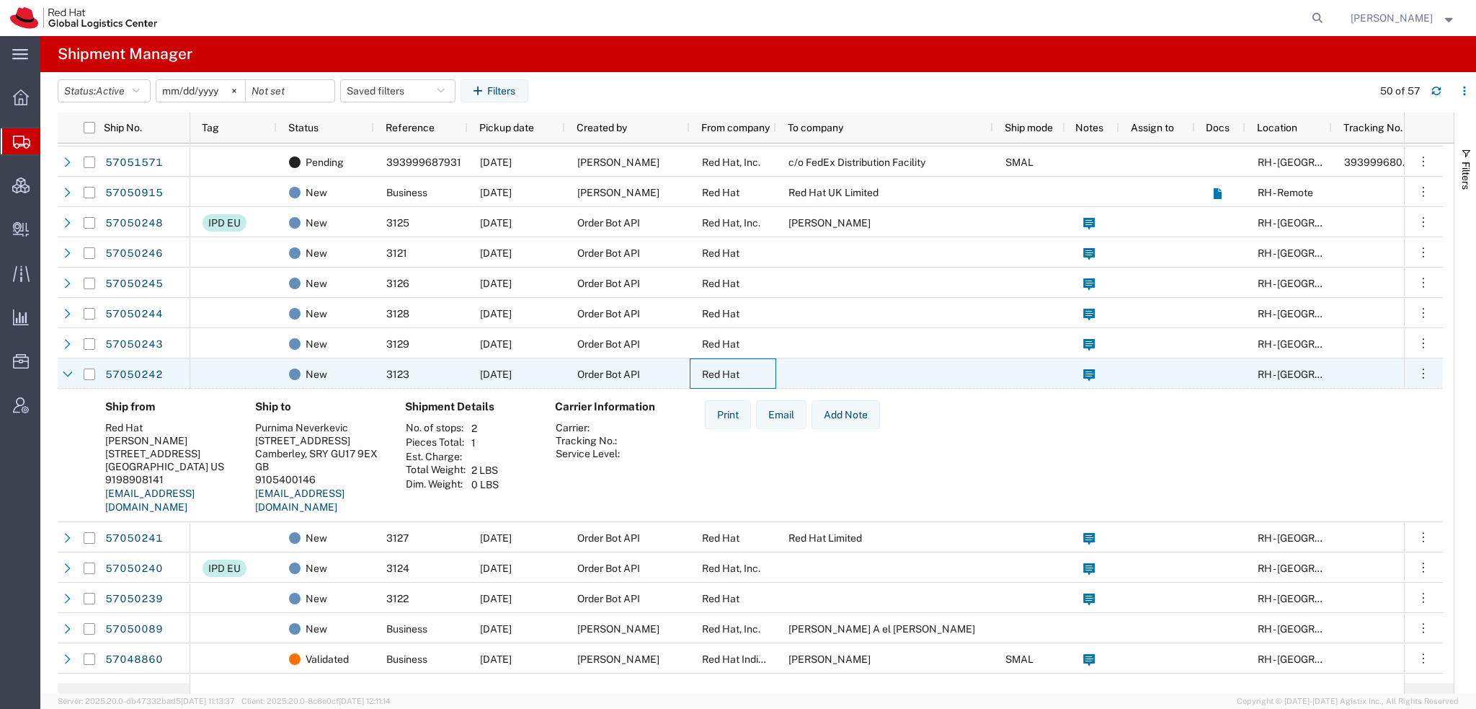
click at [715, 373] on span "Red Hat" at bounding box center [720, 374] width 37 height 12
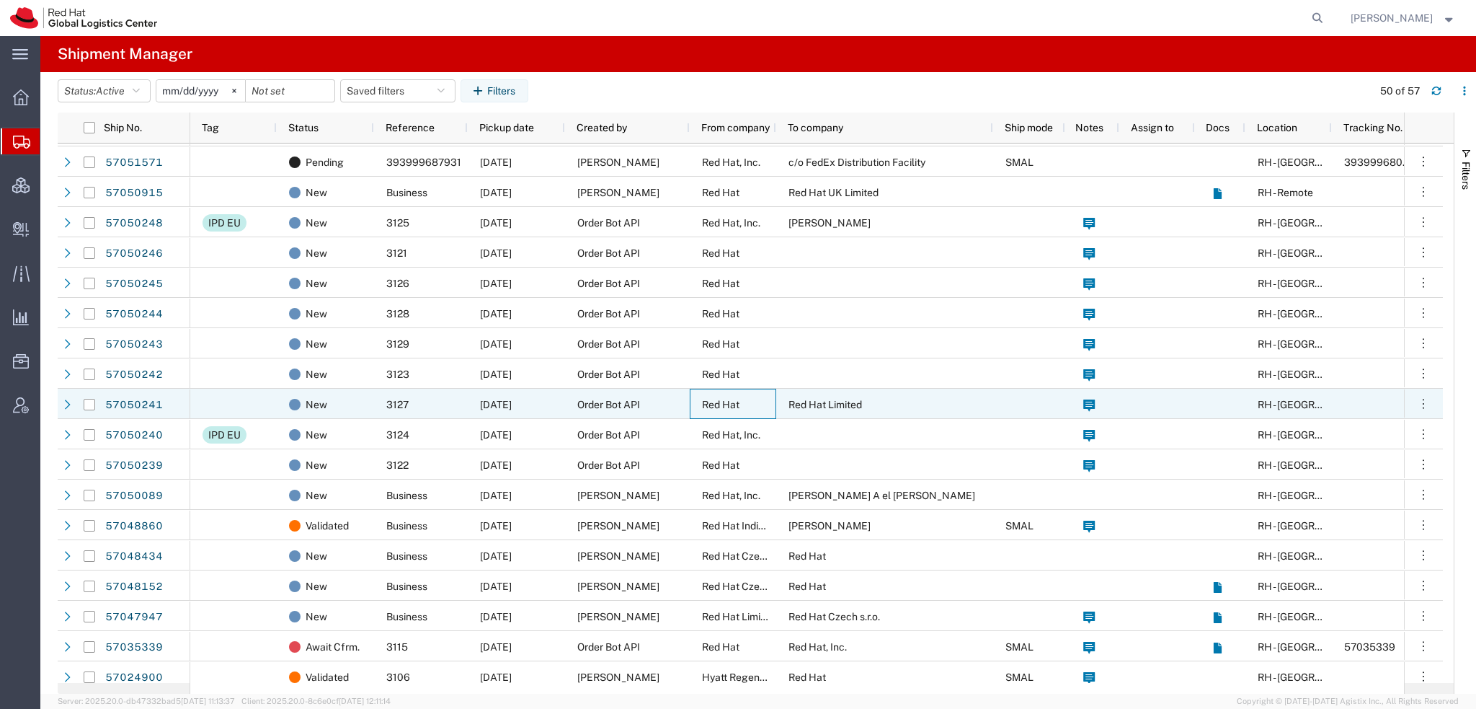
click at [716, 399] on span "Red Hat" at bounding box center [720, 405] width 37 height 12
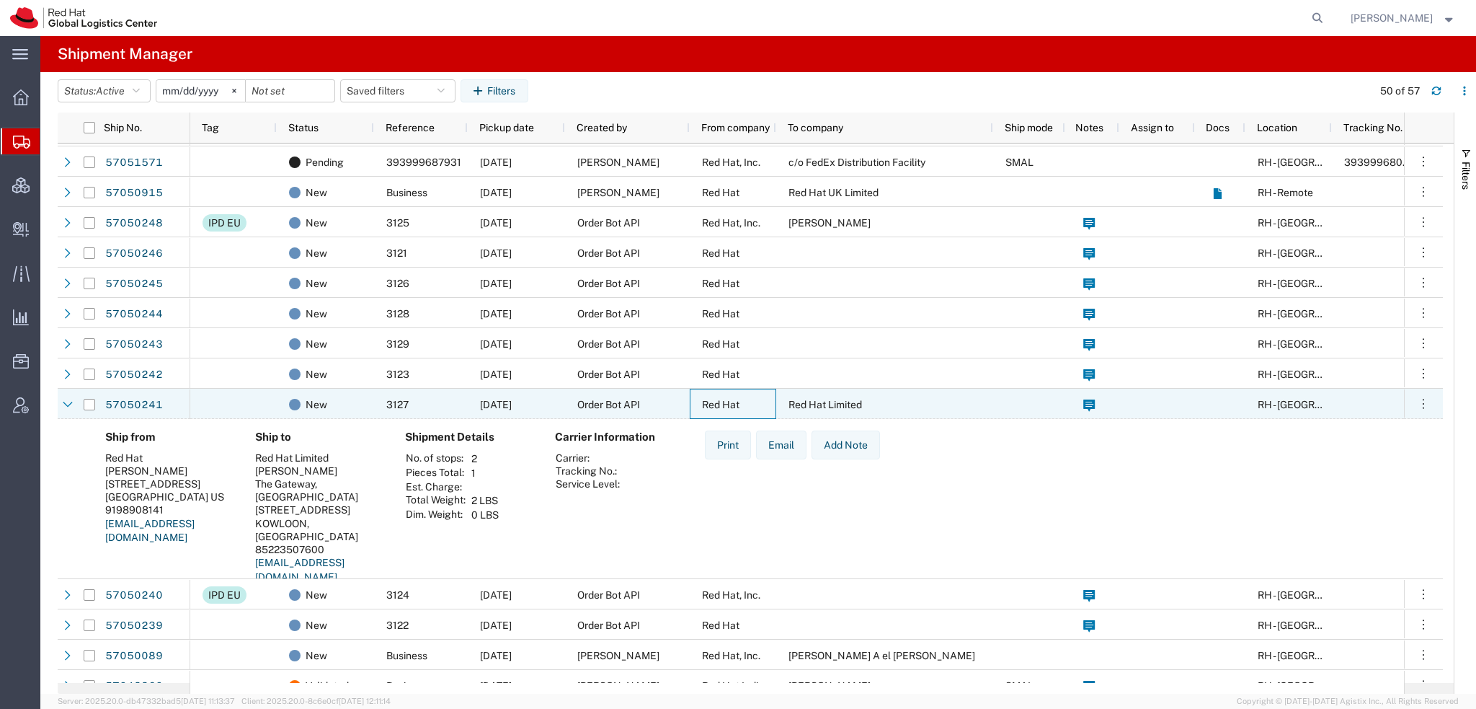
click at [716, 399] on span "Red Hat" at bounding box center [720, 405] width 37 height 12
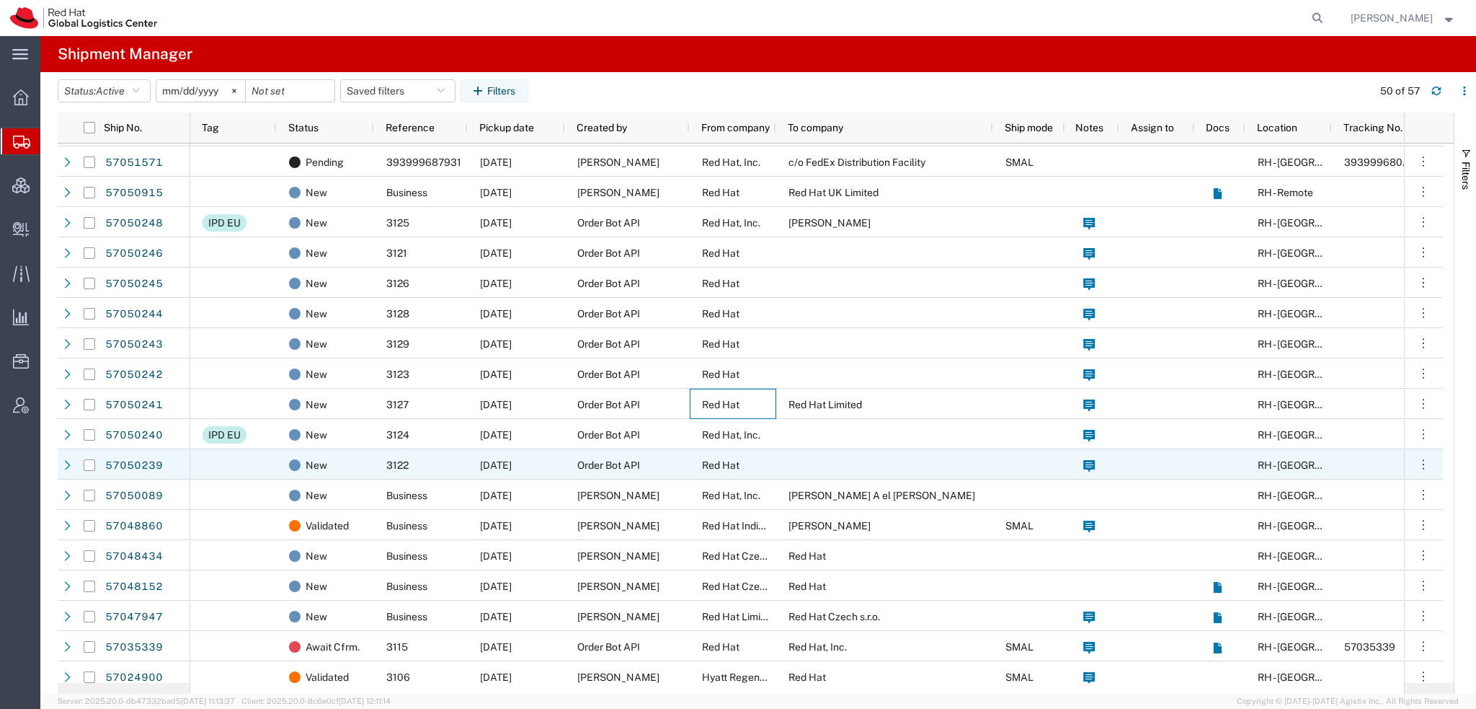
click at [724, 457] on div "Red Hat" at bounding box center [733, 464] width 86 height 30
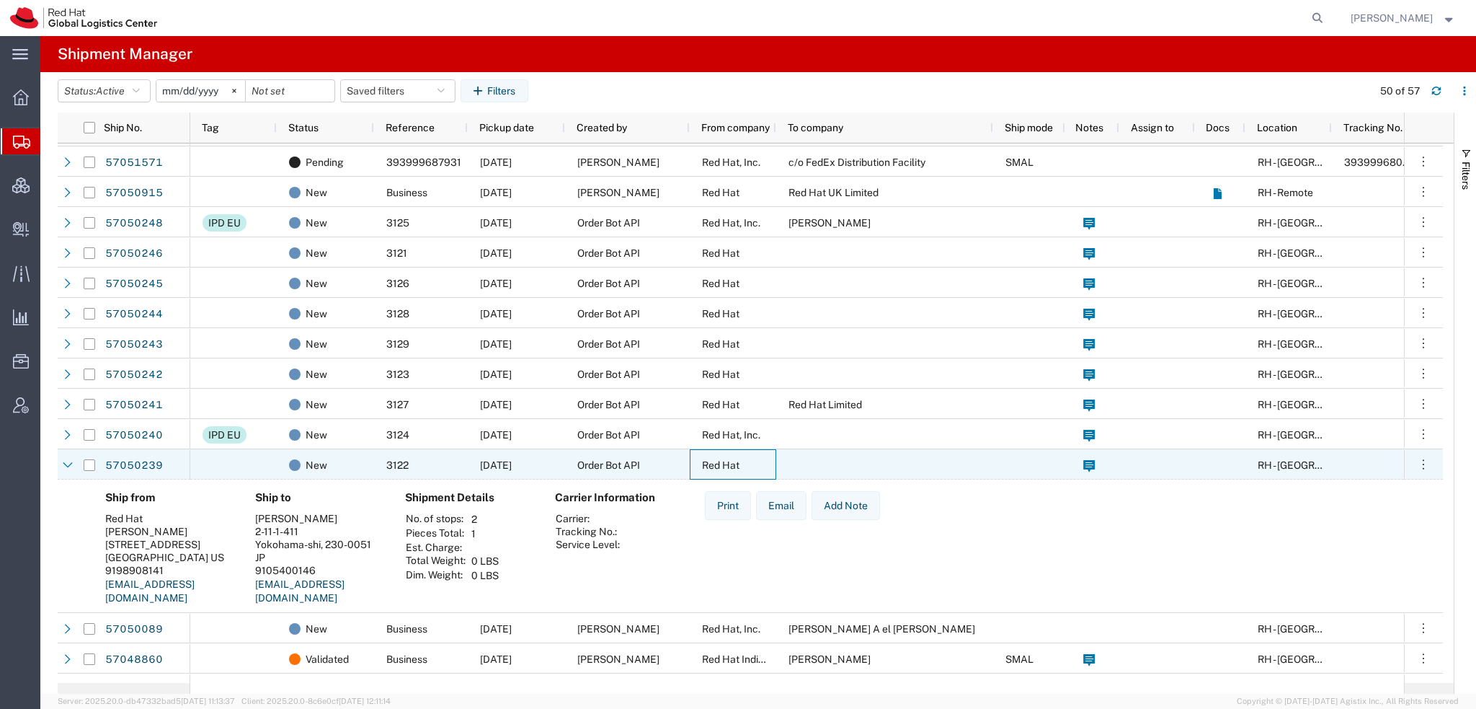
click at [724, 457] on div "Red Hat" at bounding box center [733, 464] width 86 height 30
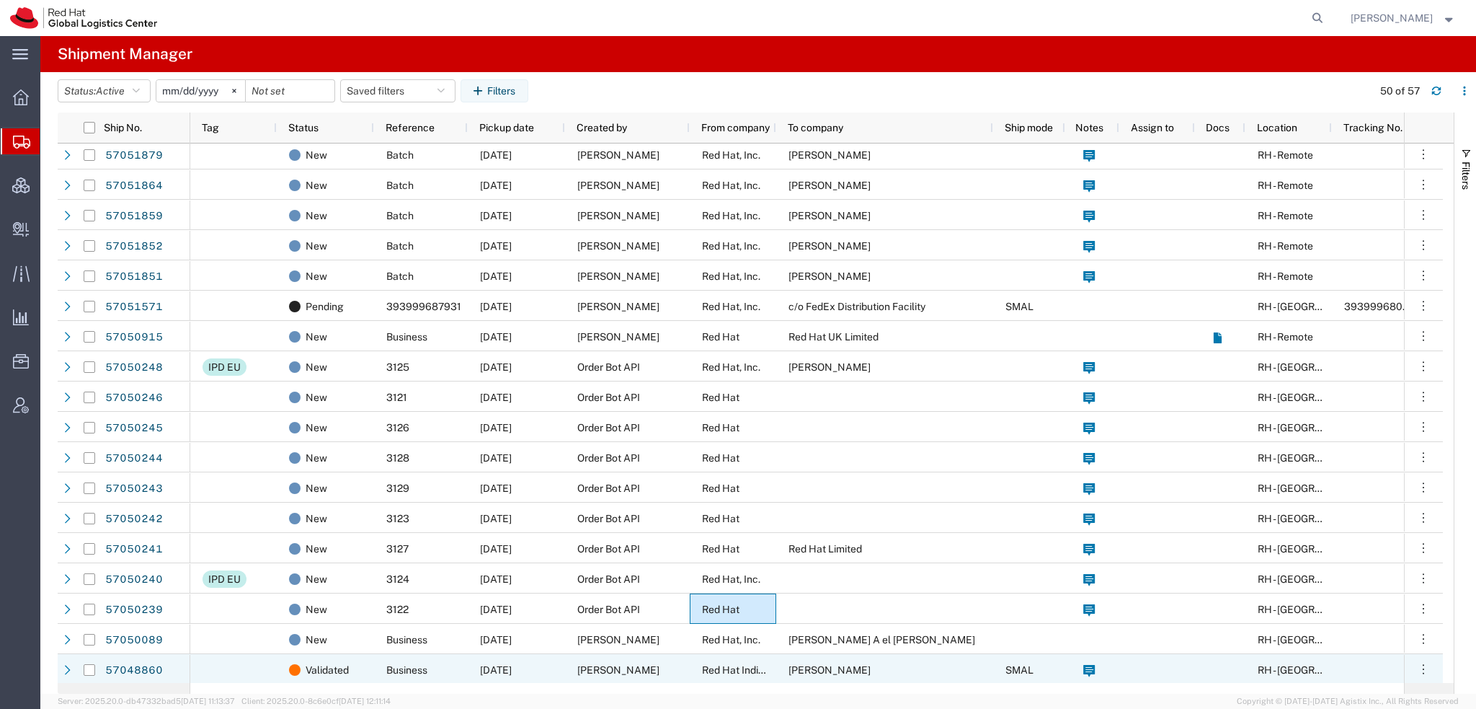
scroll to position [144, 0]
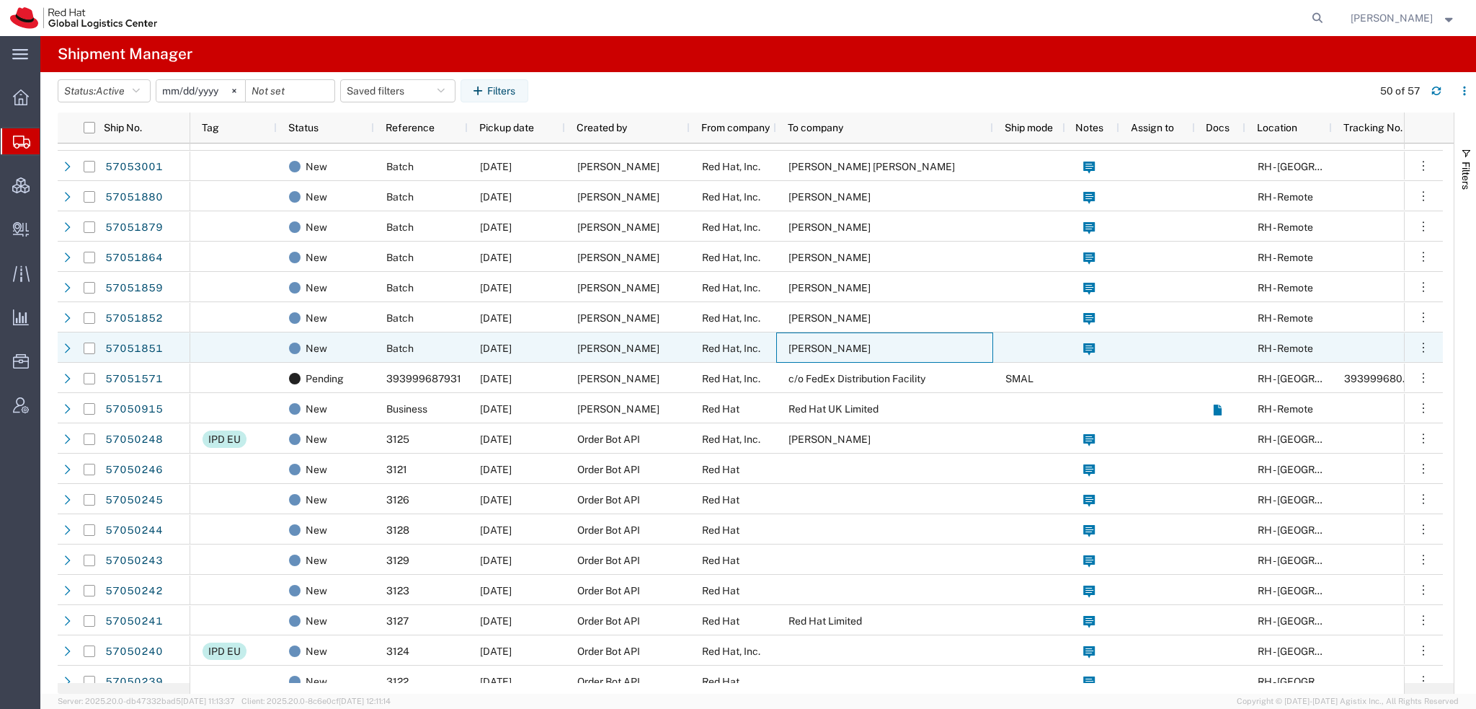
click at [786, 345] on div "[PERSON_NAME]" at bounding box center [884, 347] width 217 height 30
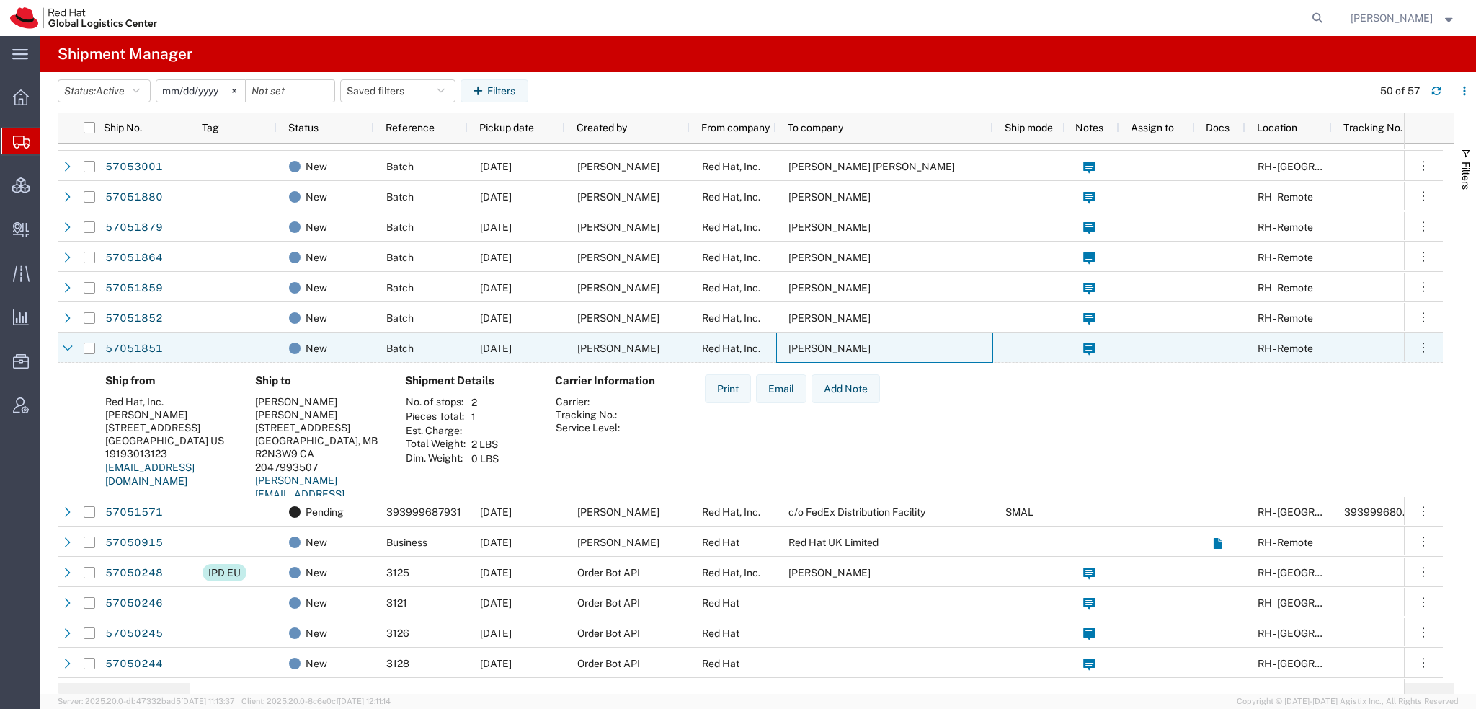
click at [786, 345] on div "[PERSON_NAME]" at bounding box center [884, 347] width 217 height 30
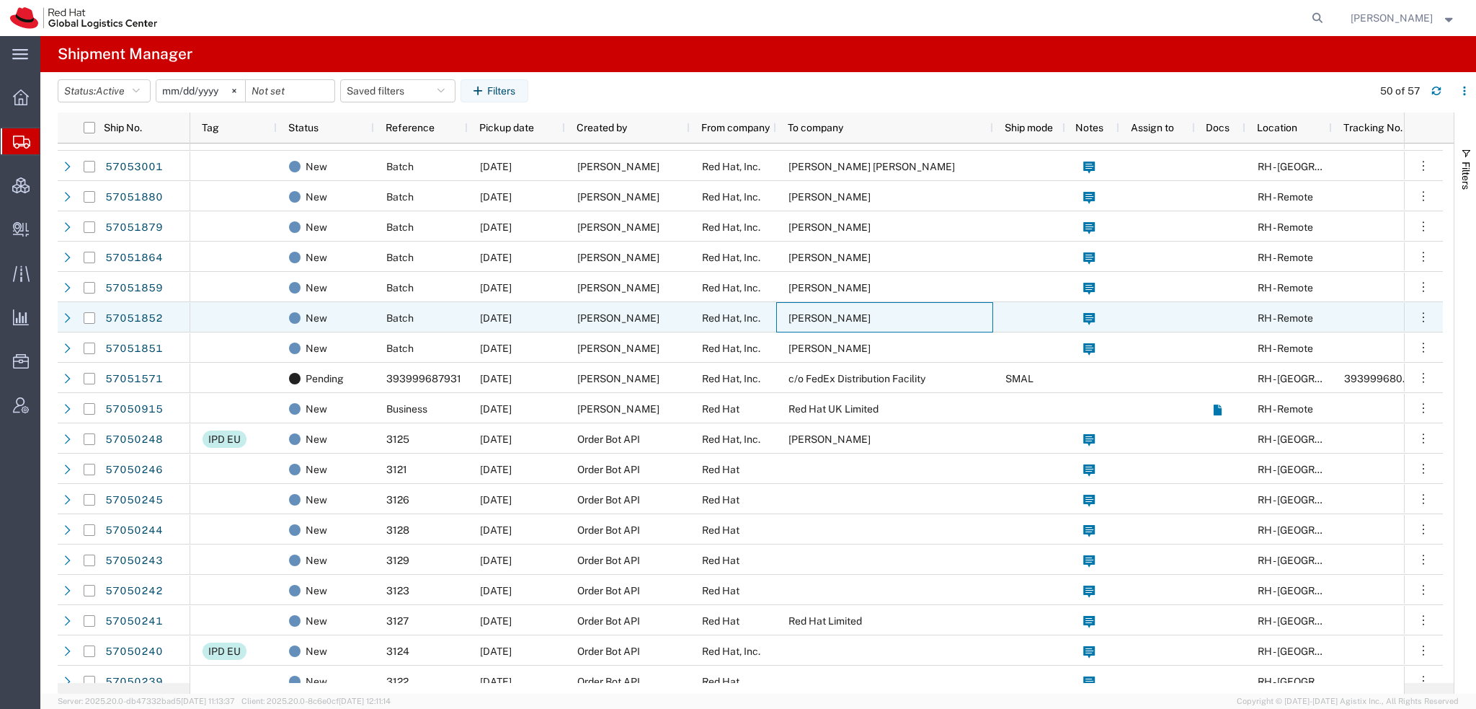
click at [795, 313] on span "[PERSON_NAME]" at bounding box center [830, 318] width 82 height 12
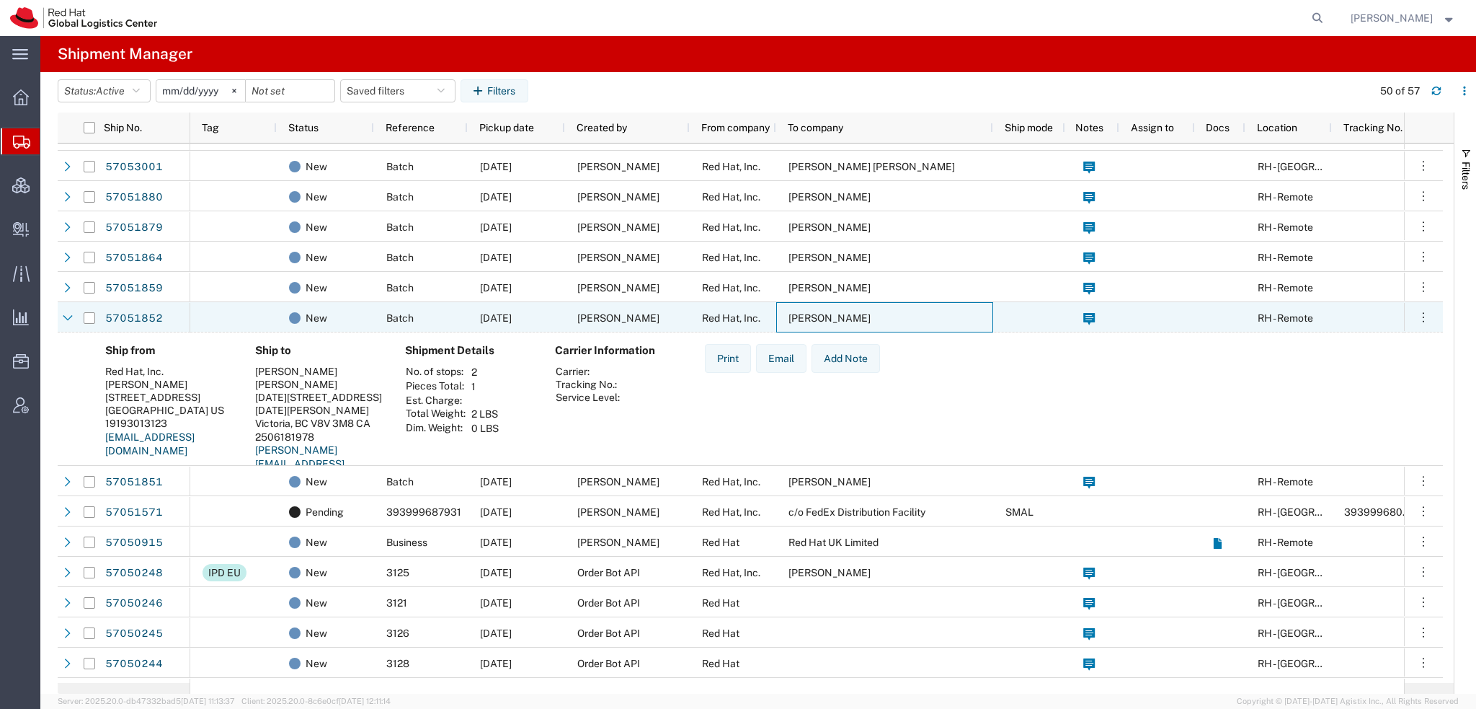
click at [795, 313] on span "[PERSON_NAME]" at bounding box center [830, 318] width 82 height 12
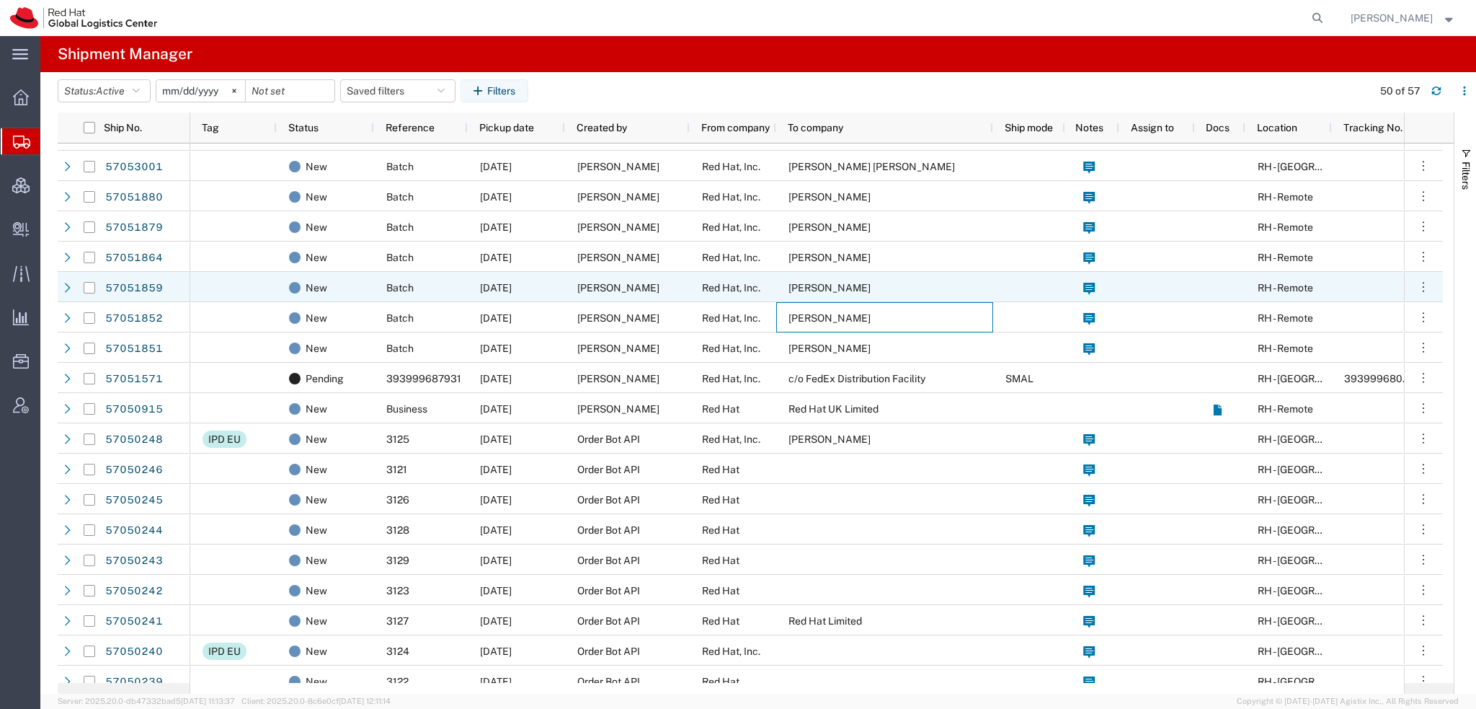
click at [793, 282] on span "[PERSON_NAME]" at bounding box center [830, 288] width 82 height 12
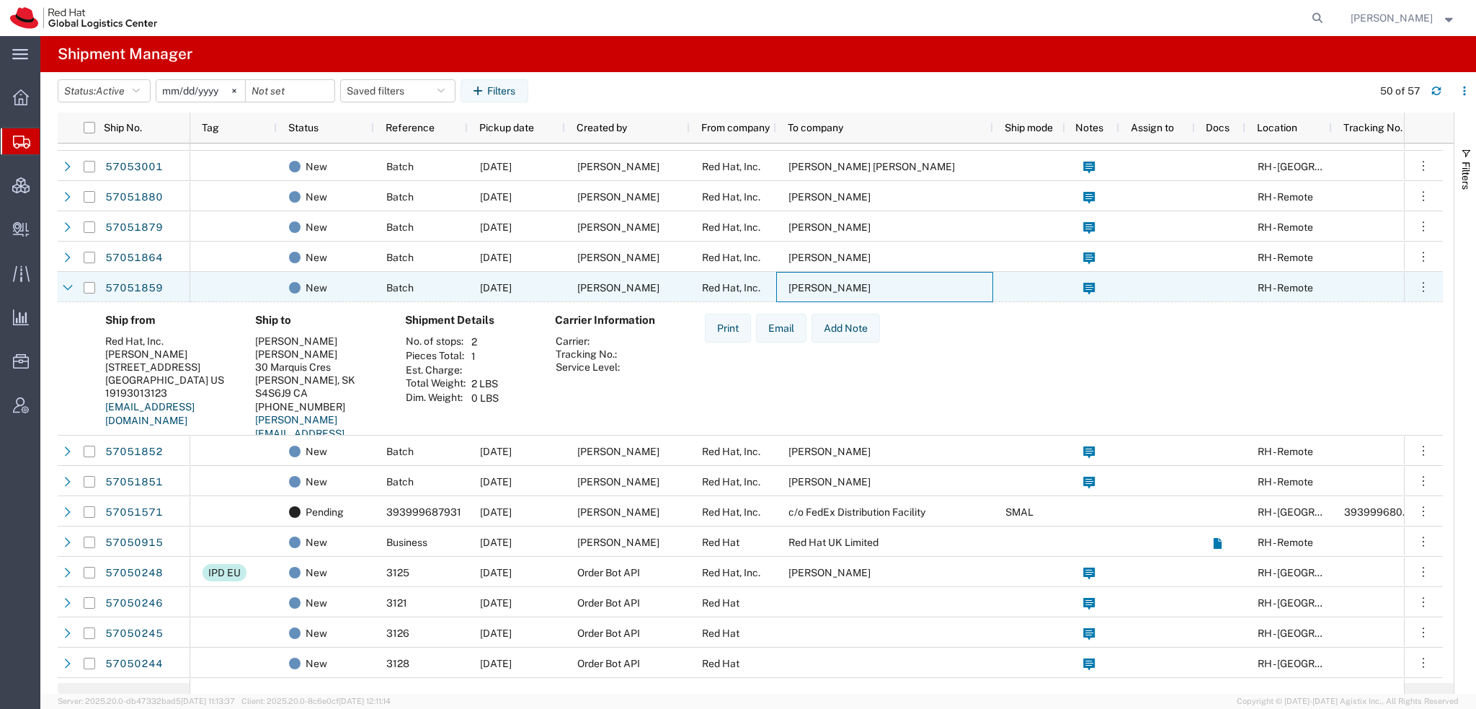
click at [793, 282] on span "[PERSON_NAME]" at bounding box center [830, 288] width 82 height 12
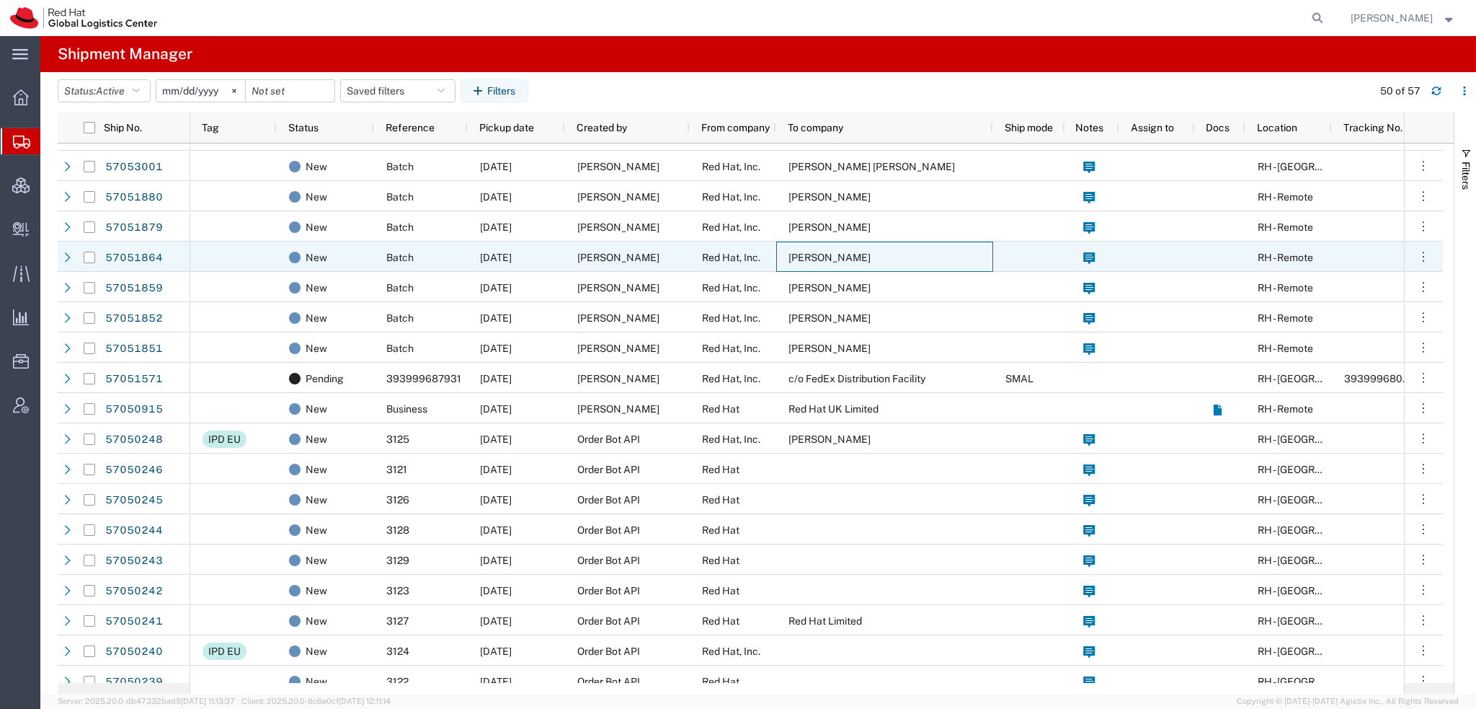
click at [793, 253] on span "[PERSON_NAME]" at bounding box center [830, 258] width 82 height 12
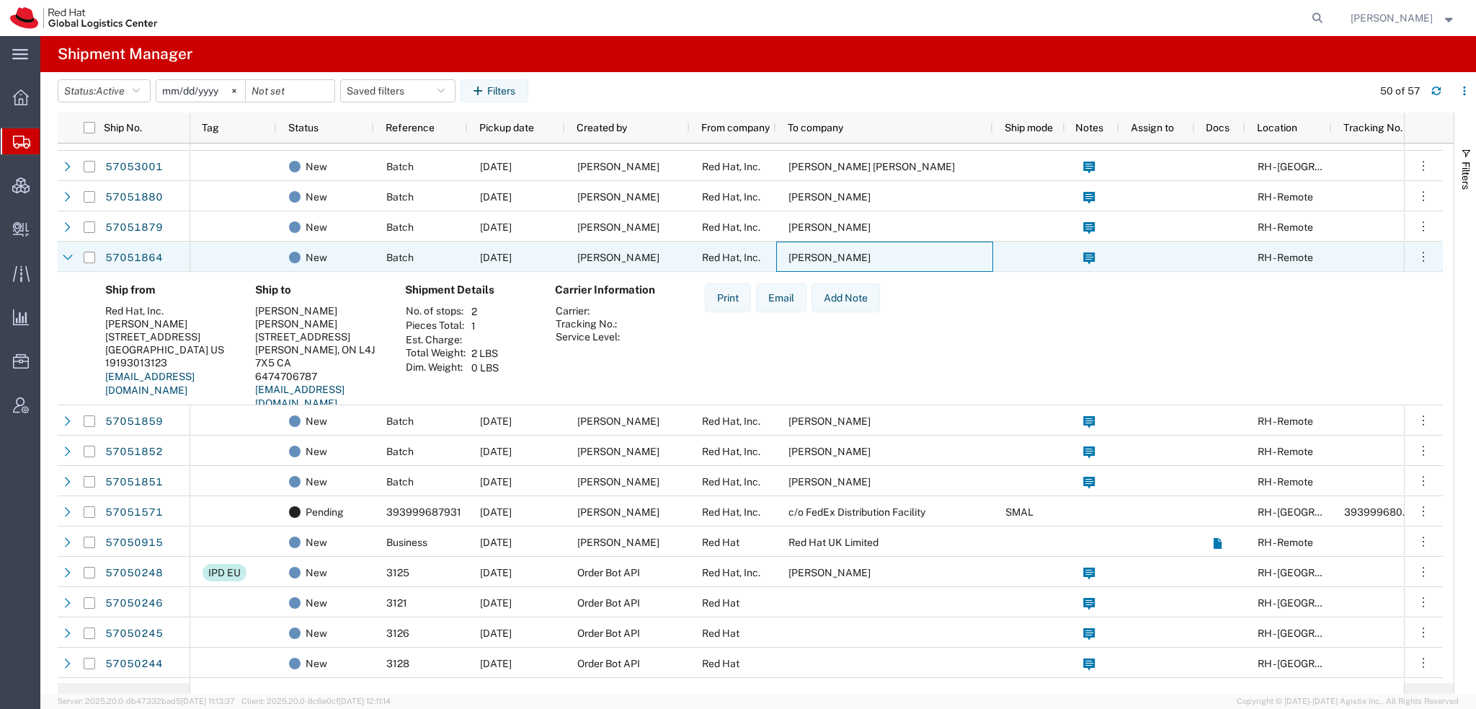
click at [793, 252] on span "[PERSON_NAME]" at bounding box center [830, 258] width 82 height 12
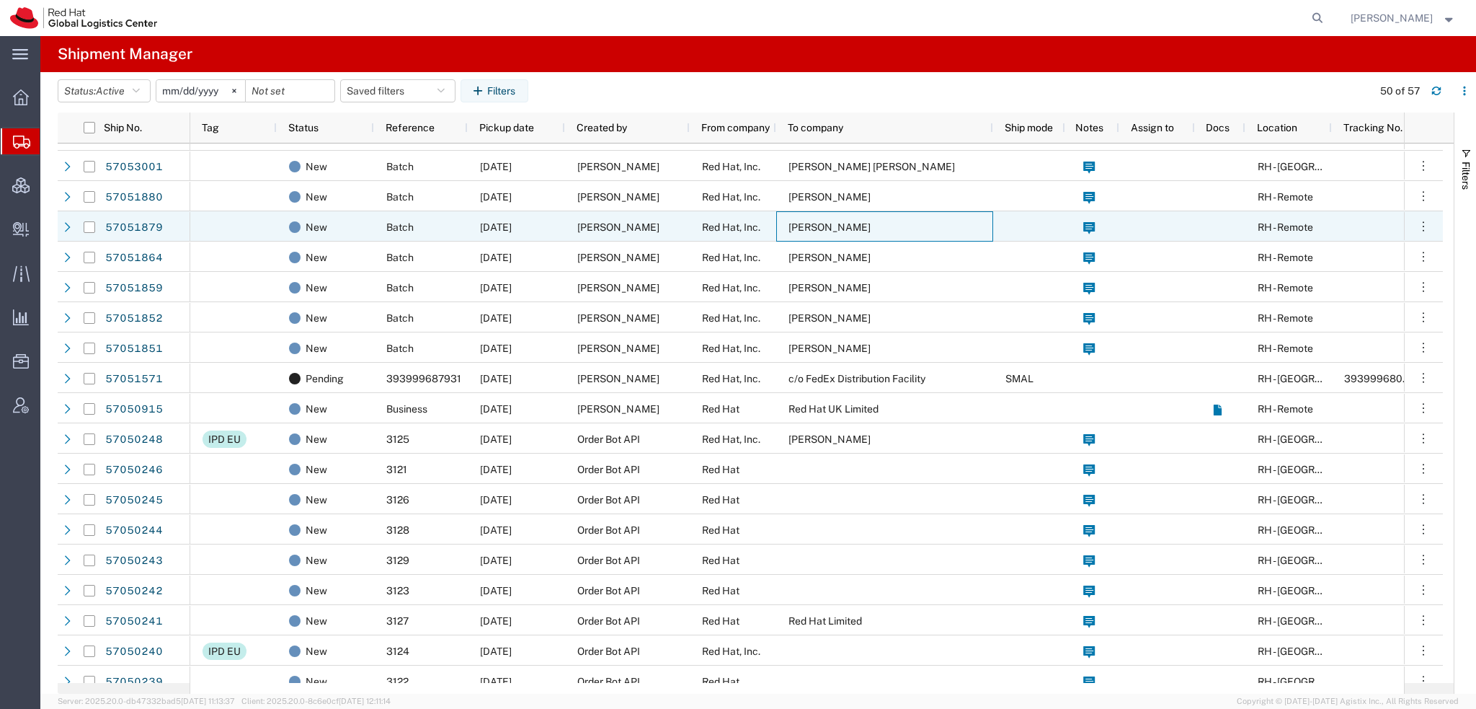
click at [807, 228] on span "[PERSON_NAME]" at bounding box center [830, 227] width 82 height 12
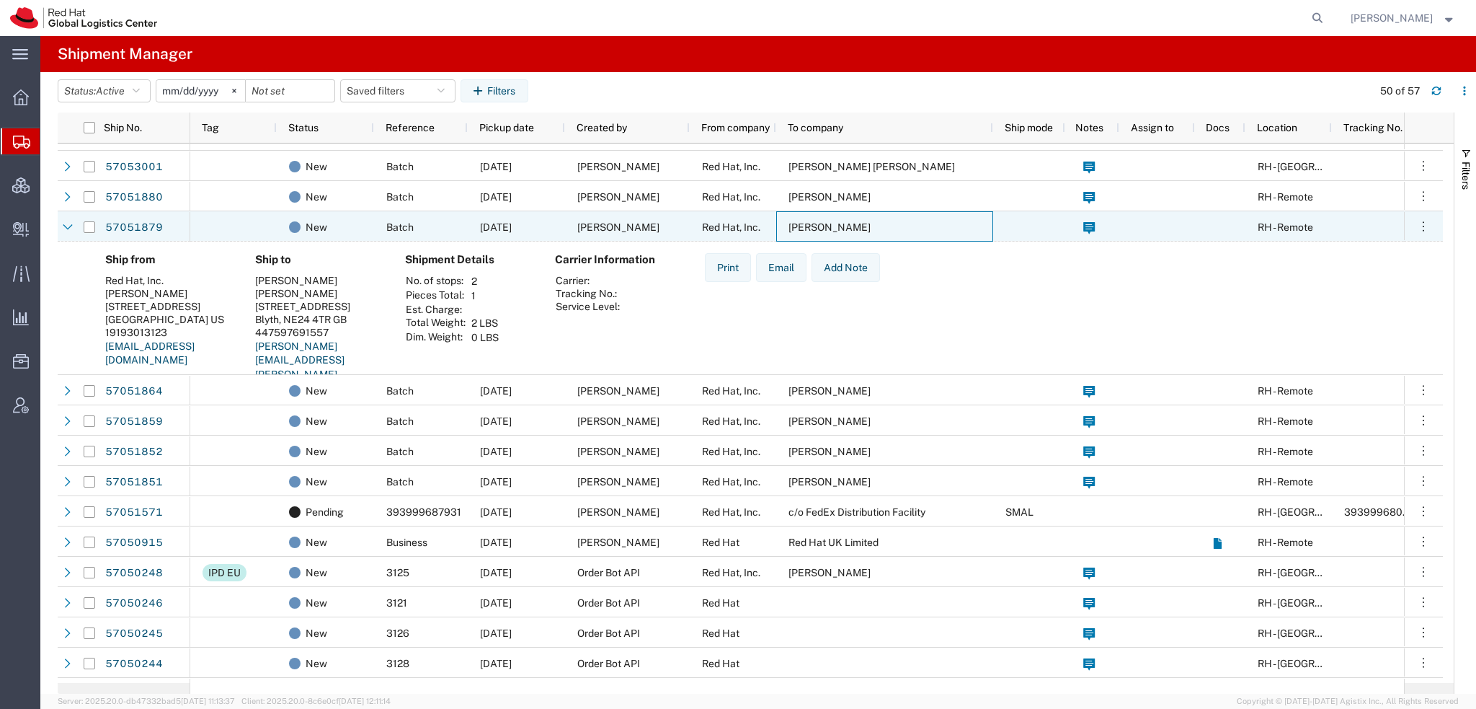
click at [807, 228] on span "[PERSON_NAME]" at bounding box center [830, 227] width 82 height 12
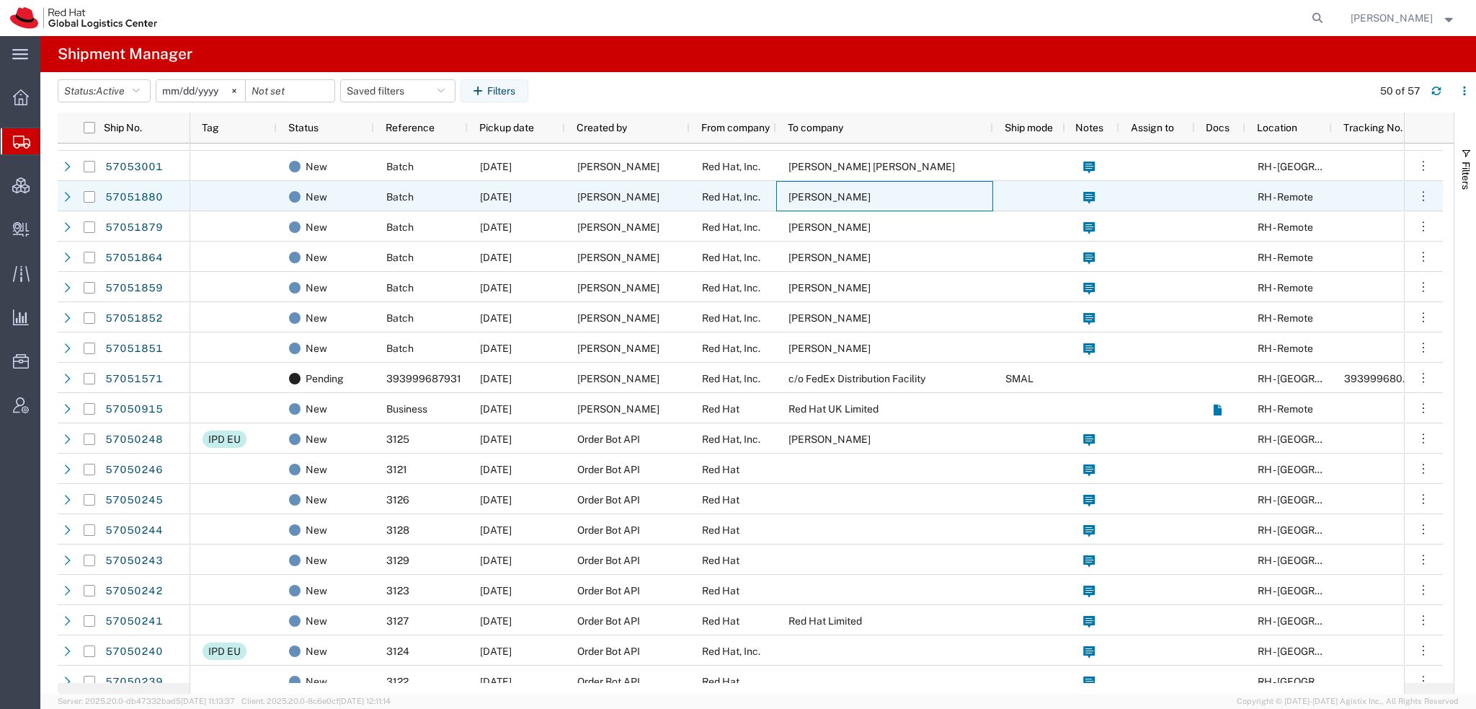
click at [809, 198] on span "[PERSON_NAME]" at bounding box center [830, 197] width 82 height 12
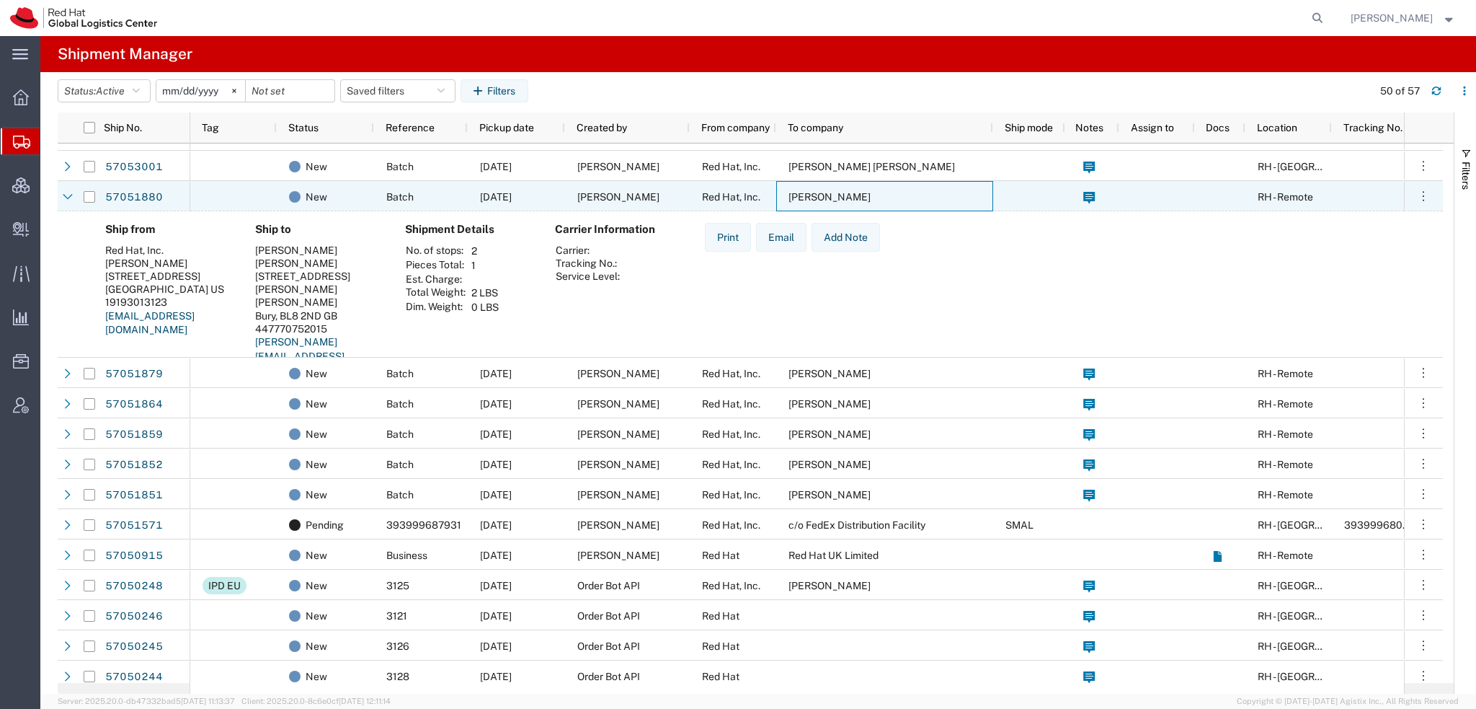
click at [809, 198] on span "[PERSON_NAME]" at bounding box center [830, 197] width 82 height 12
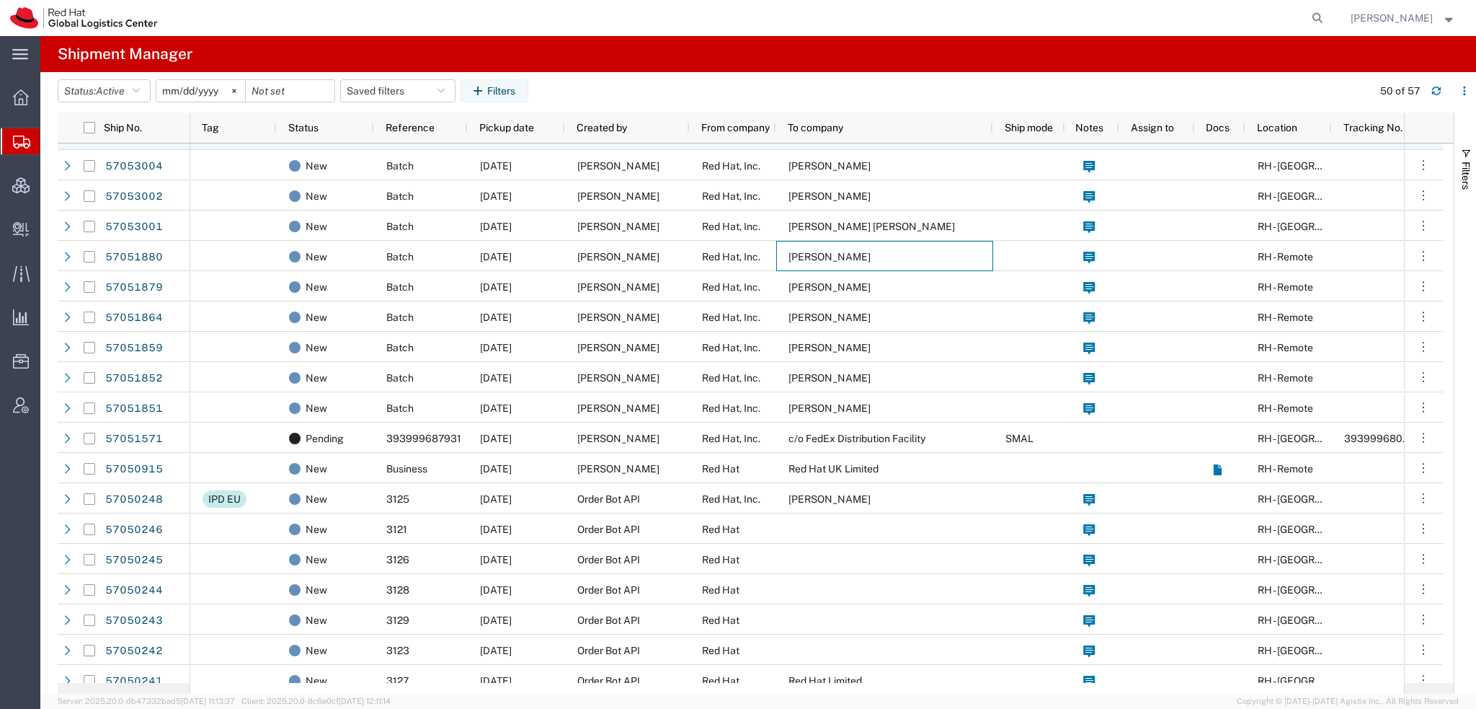
scroll to position [0, 0]
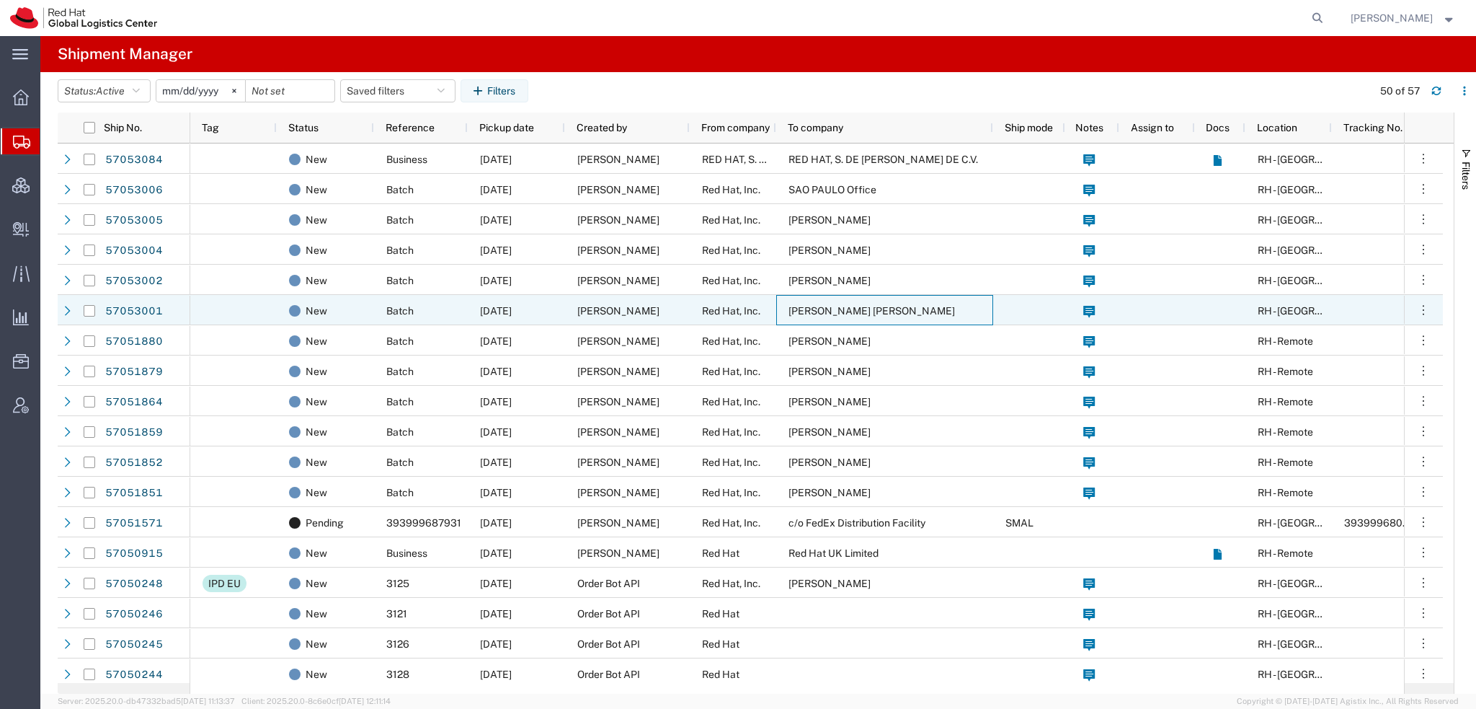
click at [790, 308] on span "Mariana Diniz Sobrinho" at bounding box center [872, 311] width 167 height 12
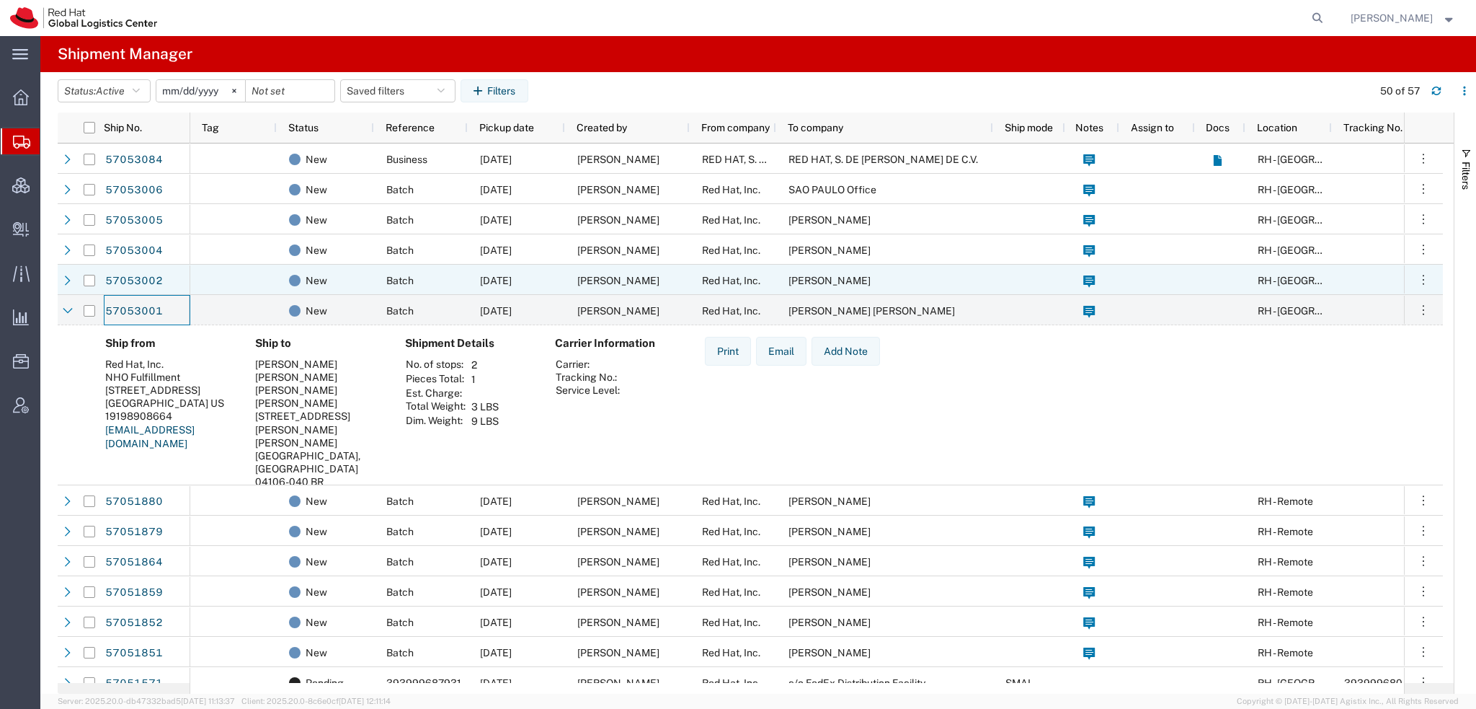
click at [830, 275] on span "Regiane Gonçalves Prado" at bounding box center [830, 281] width 82 height 12
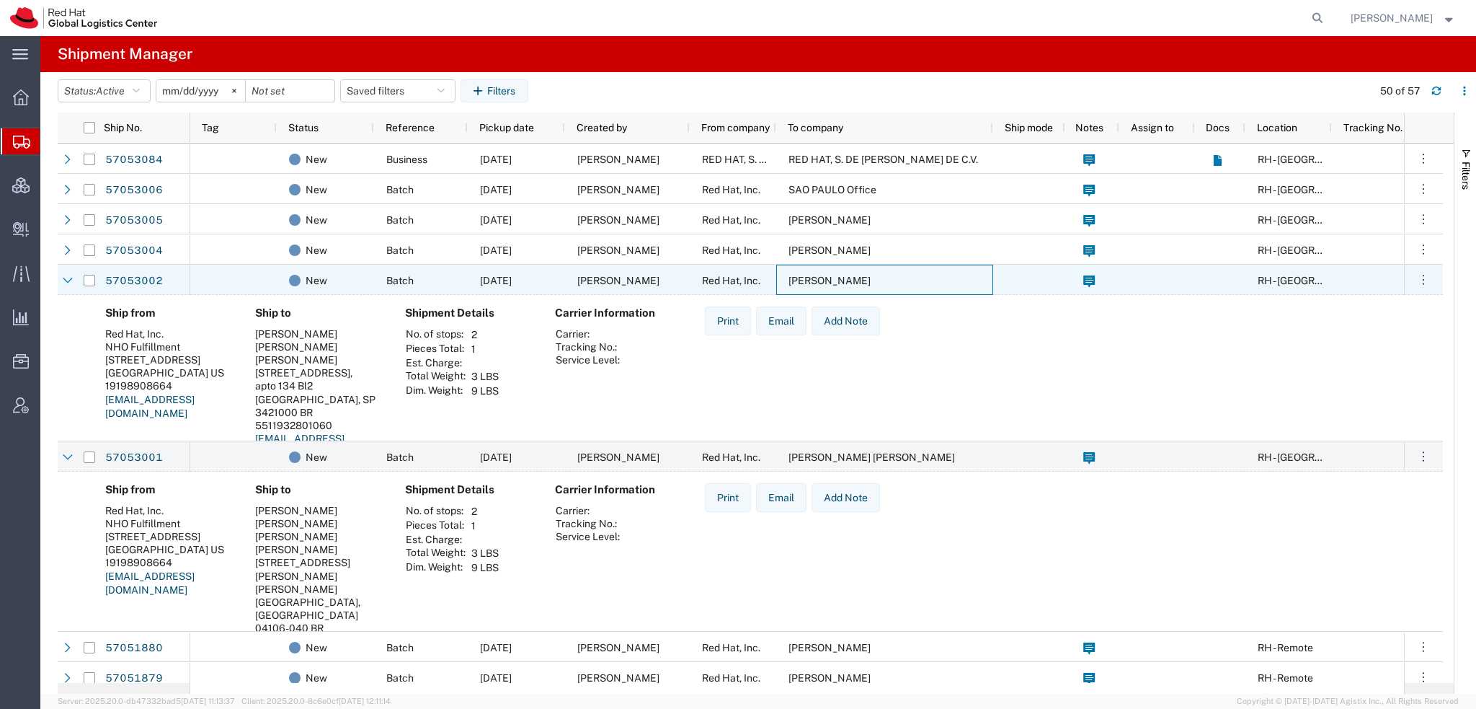
click at [830, 275] on span "Regiane Gonçalves Prado" at bounding box center [830, 281] width 82 height 12
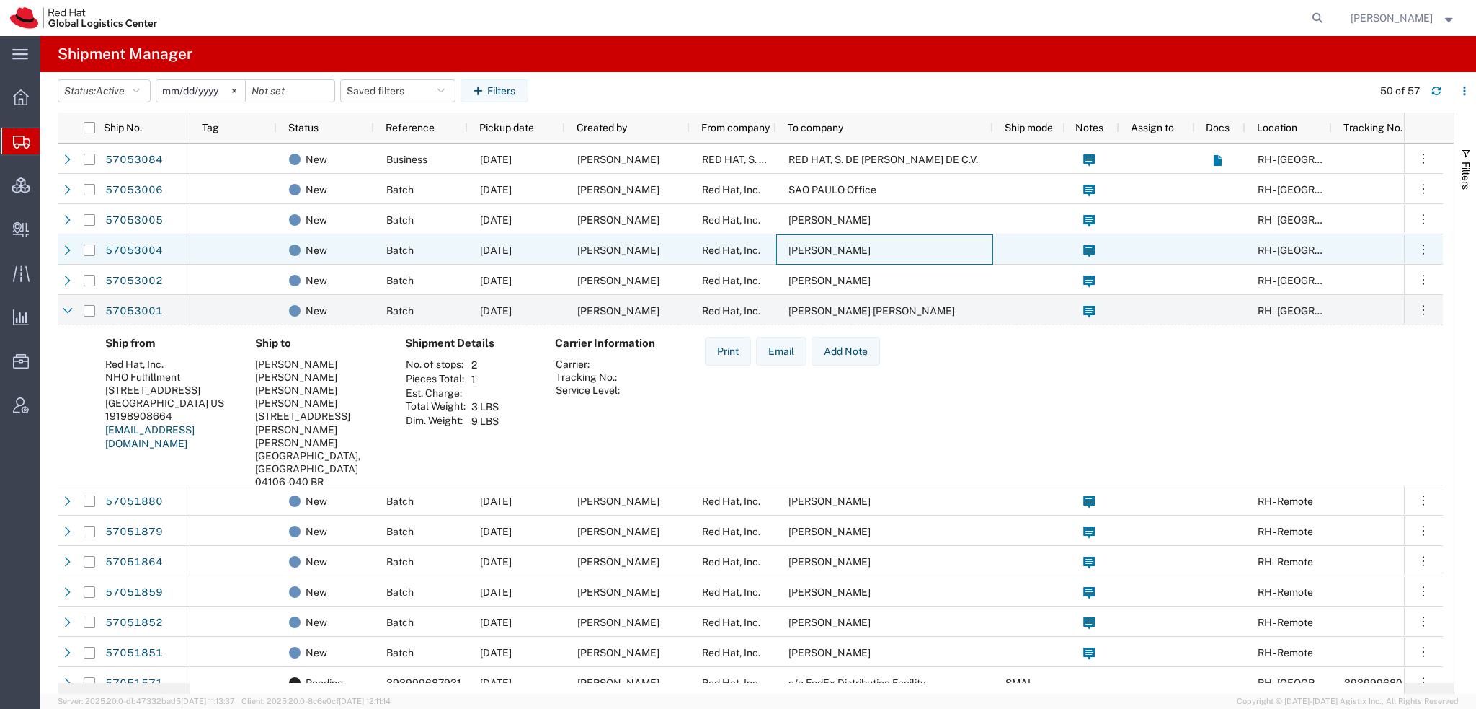
click at [799, 242] on div "Yoni Katz" at bounding box center [884, 249] width 217 height 30
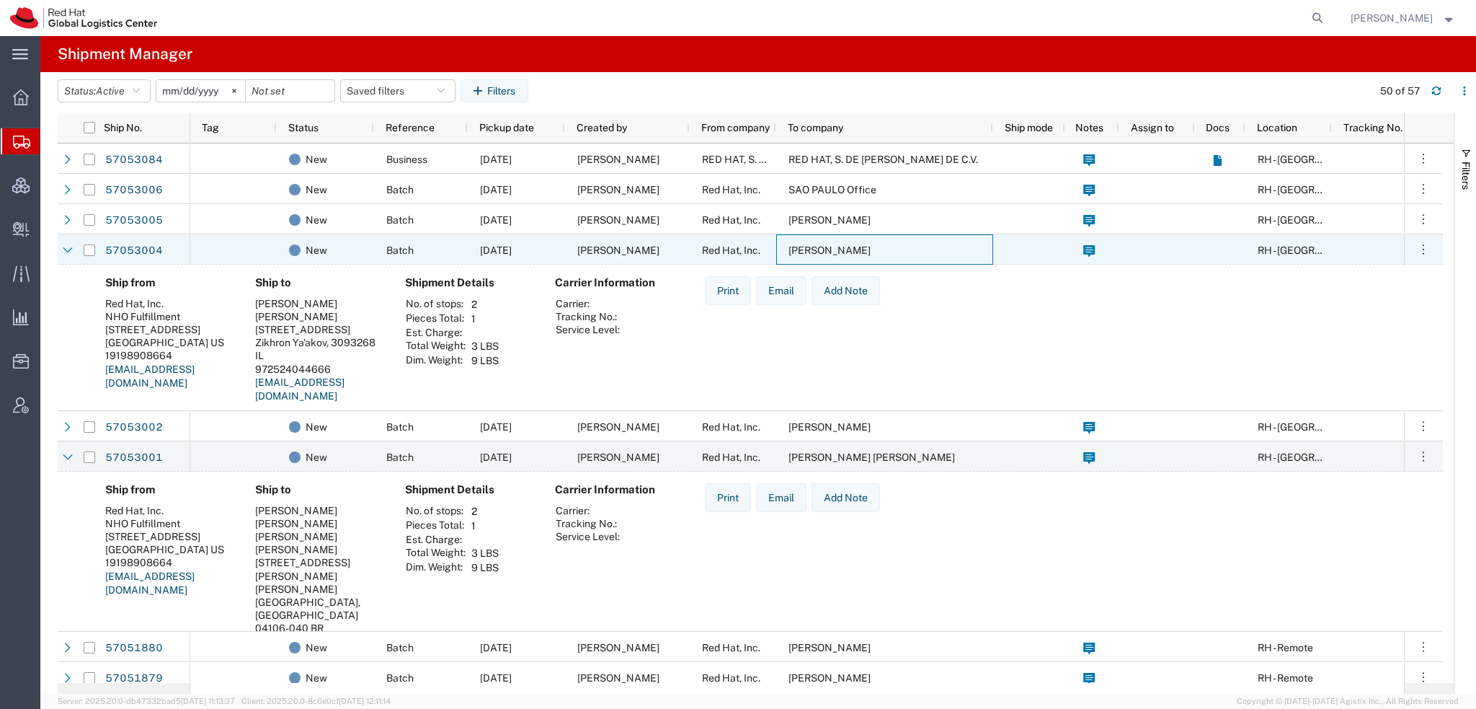
click at [799, 242] on div "Yoni Katz" at bounding box center [884, 249] width 217 height 30
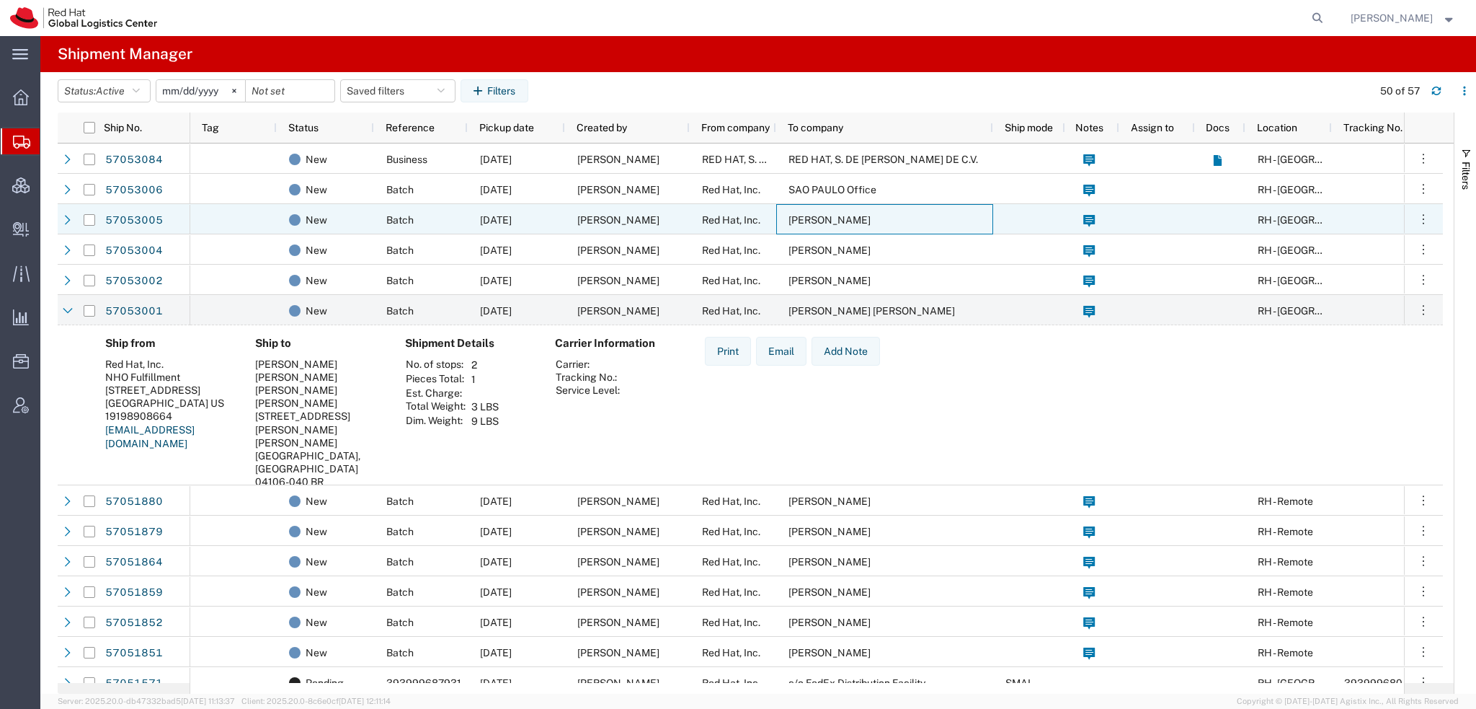
click at [830, 216] on span "[PERSON_NAME]" at bounding box center [830, 220] width 82 height 12
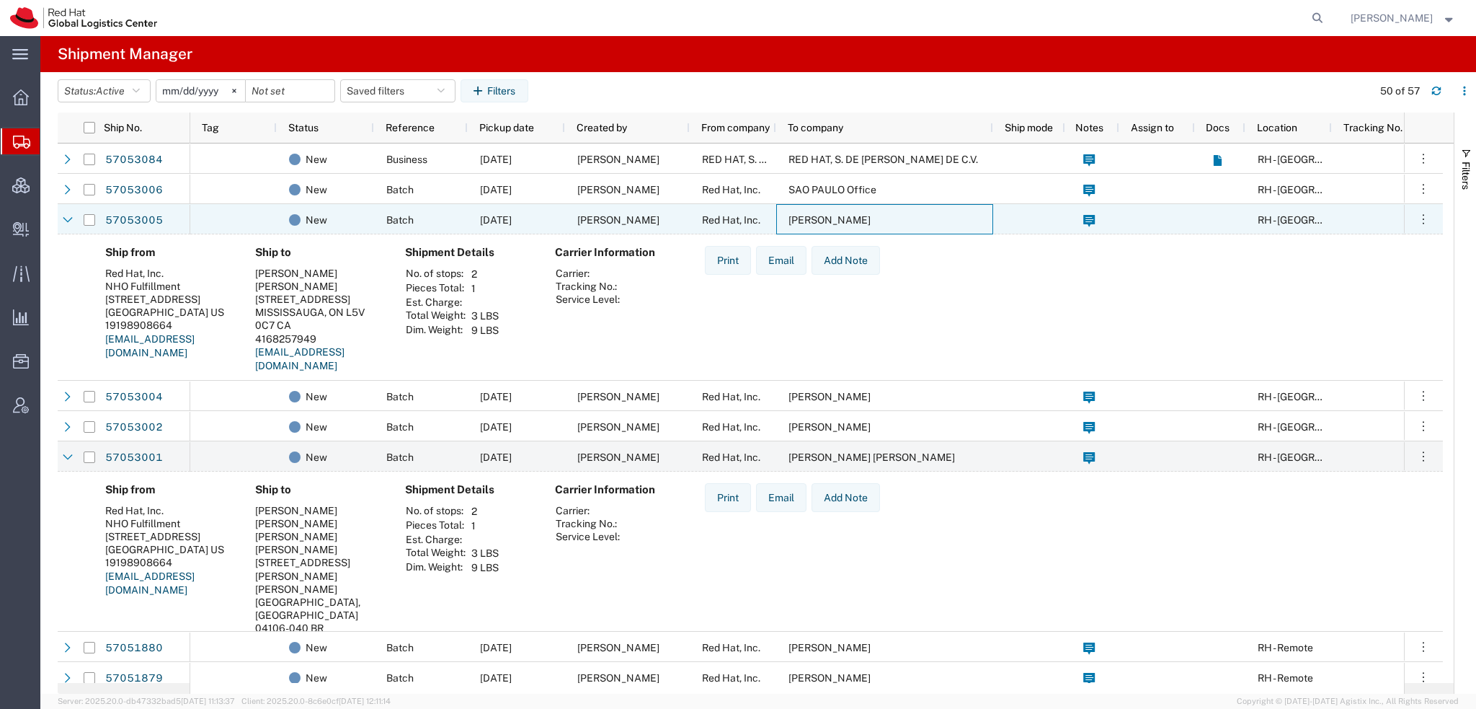
click at [830, 216] on span "[PERSON_NAME]" at bounding box center [830, 220] width 82 height 12
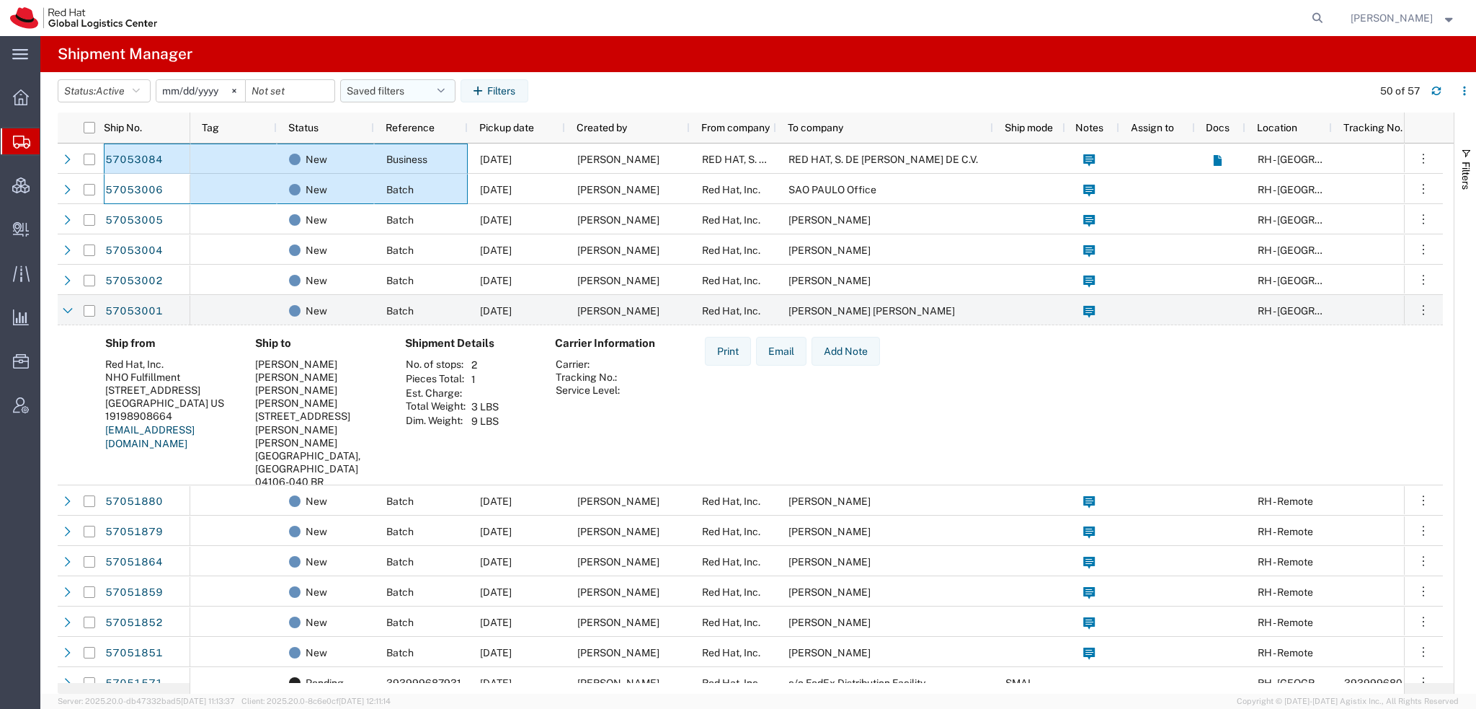
click at [453, 86] on button "Saved filters" at bounding box center [397, 90] width 115 height 23
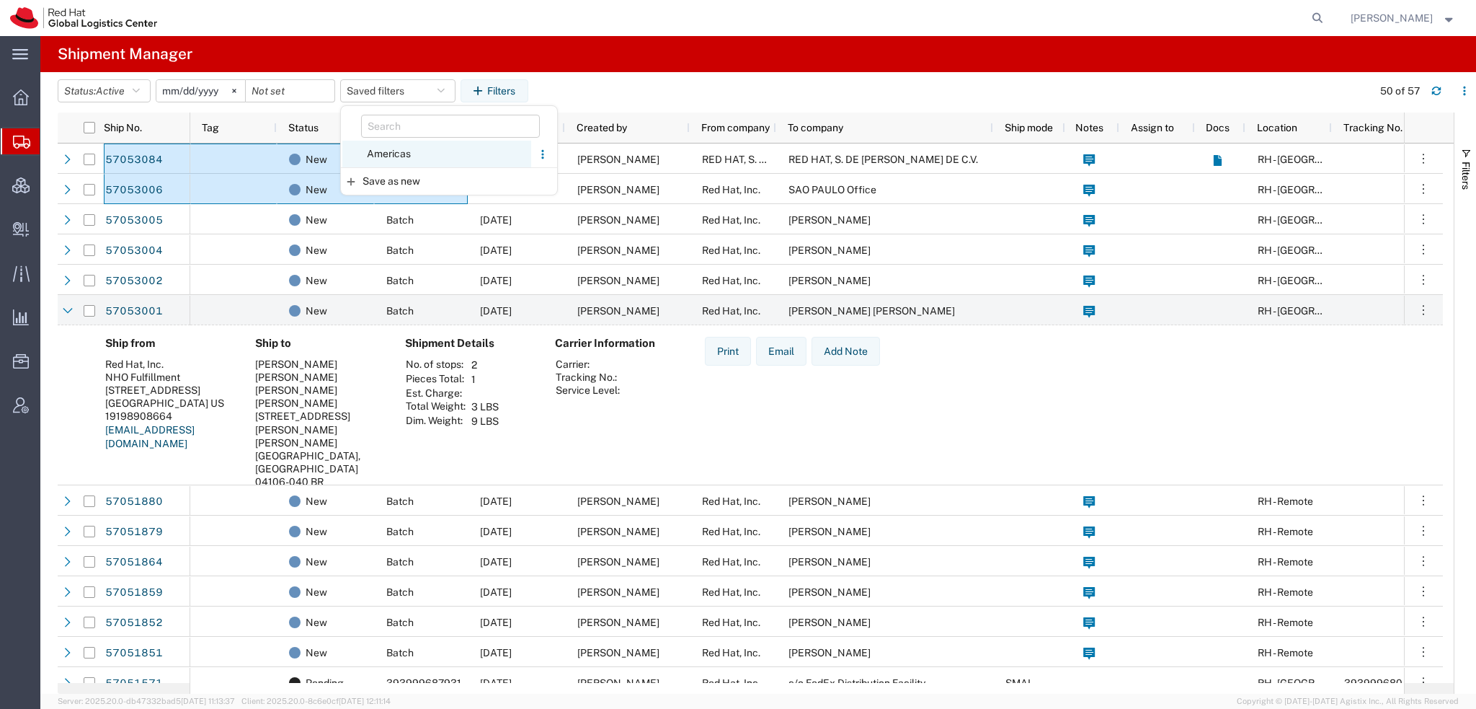
click at [378, 152] on span "Americas" at bounding box center [436, 154] width 189 height 27
type input "2023-05-07"
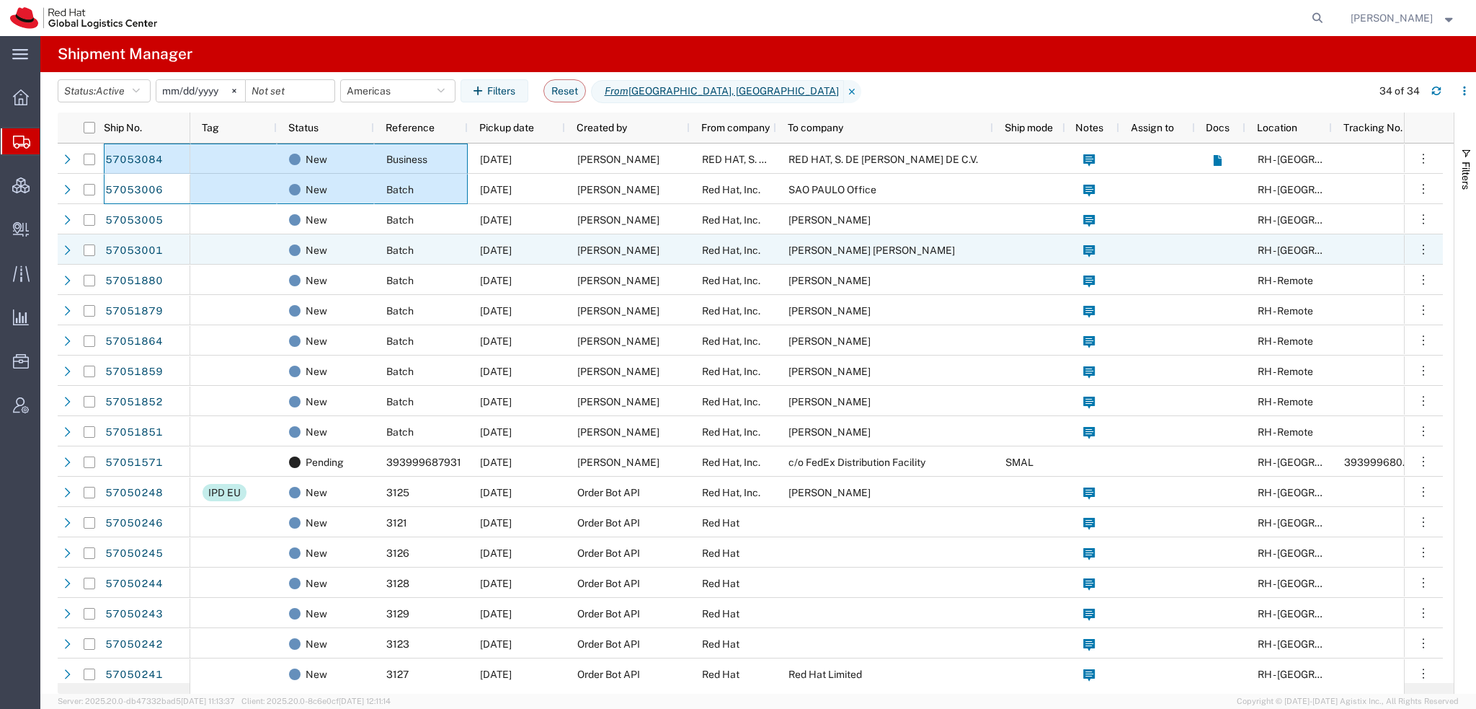
click at [844, 246] on span "Mariana Diniz Sobrinho" at bounding box center [872, 250] width 167 height 12
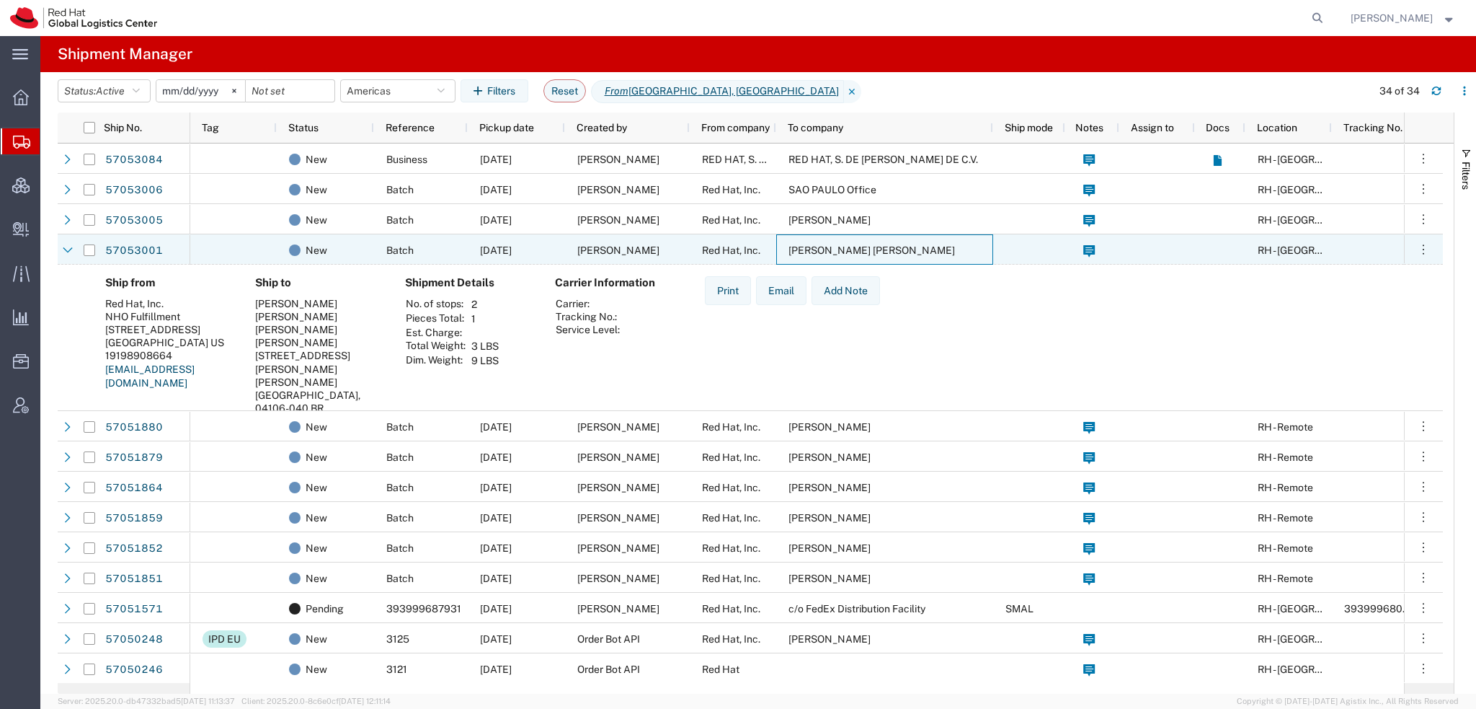
click at [844, 246] on span "Mariana Diniz Sobrinho" at bounding box center [872, 250] width 167 height 12
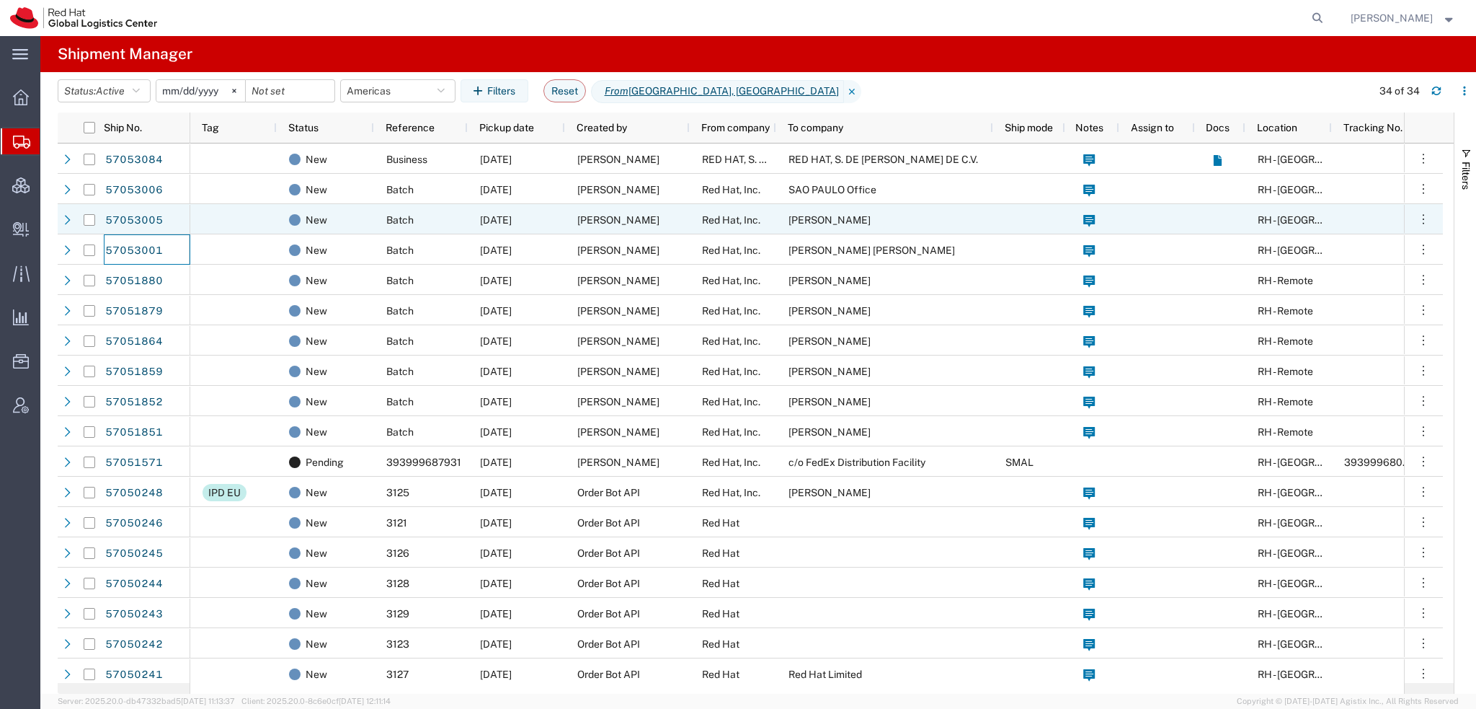
click at [823, 218] on span "[PERSON_NAME]" at bounding box center [830, 220] width 82 height 12
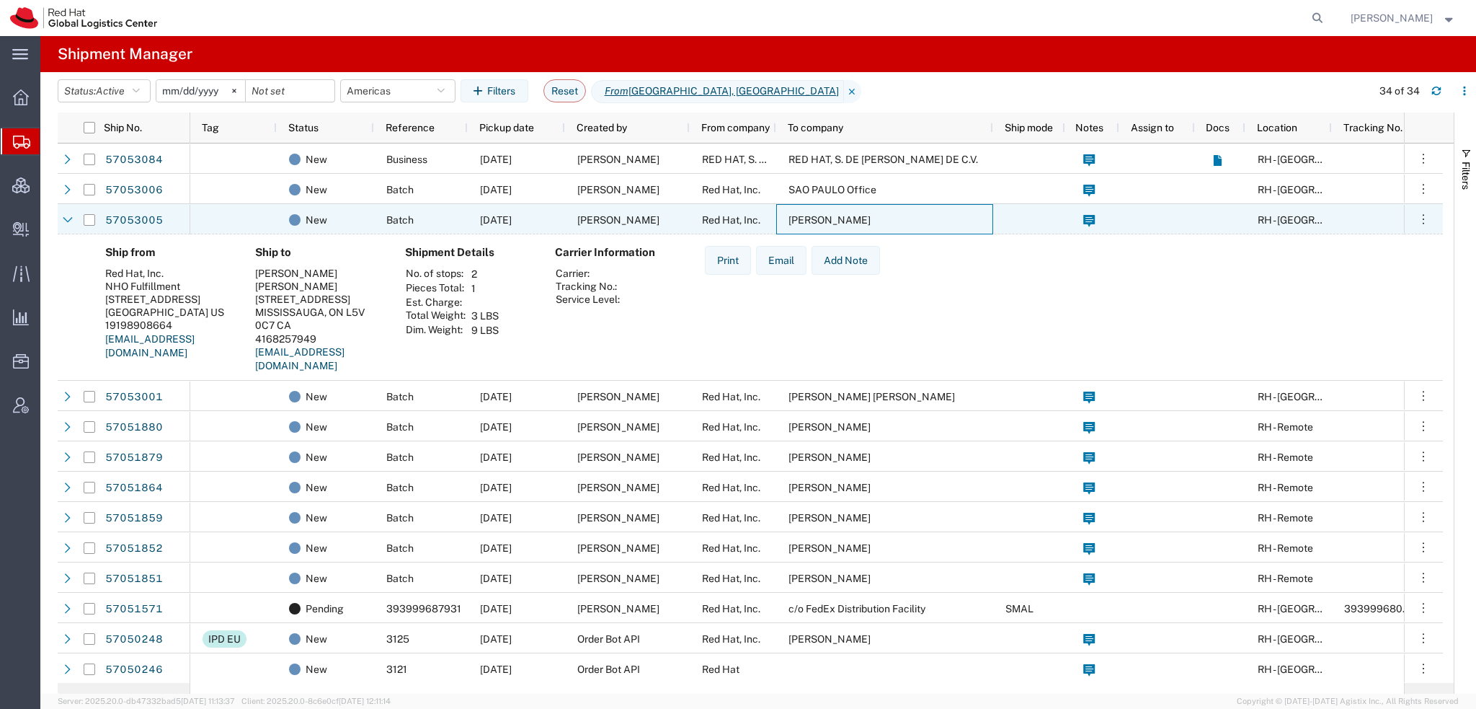
click at [823, 218] on span "[PERSON_NAME]" at bounding box center [830, 220] width 82 height 12
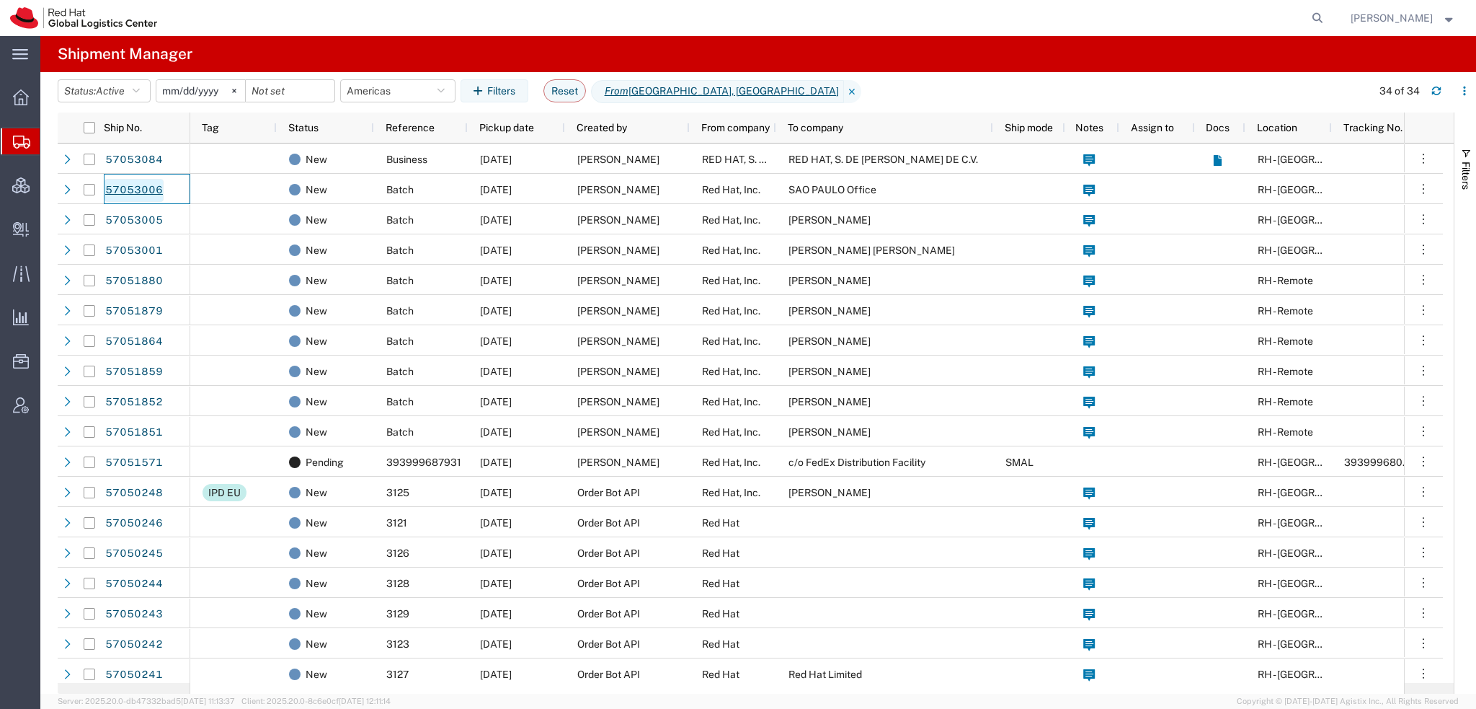
click at [125, 190] on link "57053006" at bounding box center [134, 190] width 59 height 23
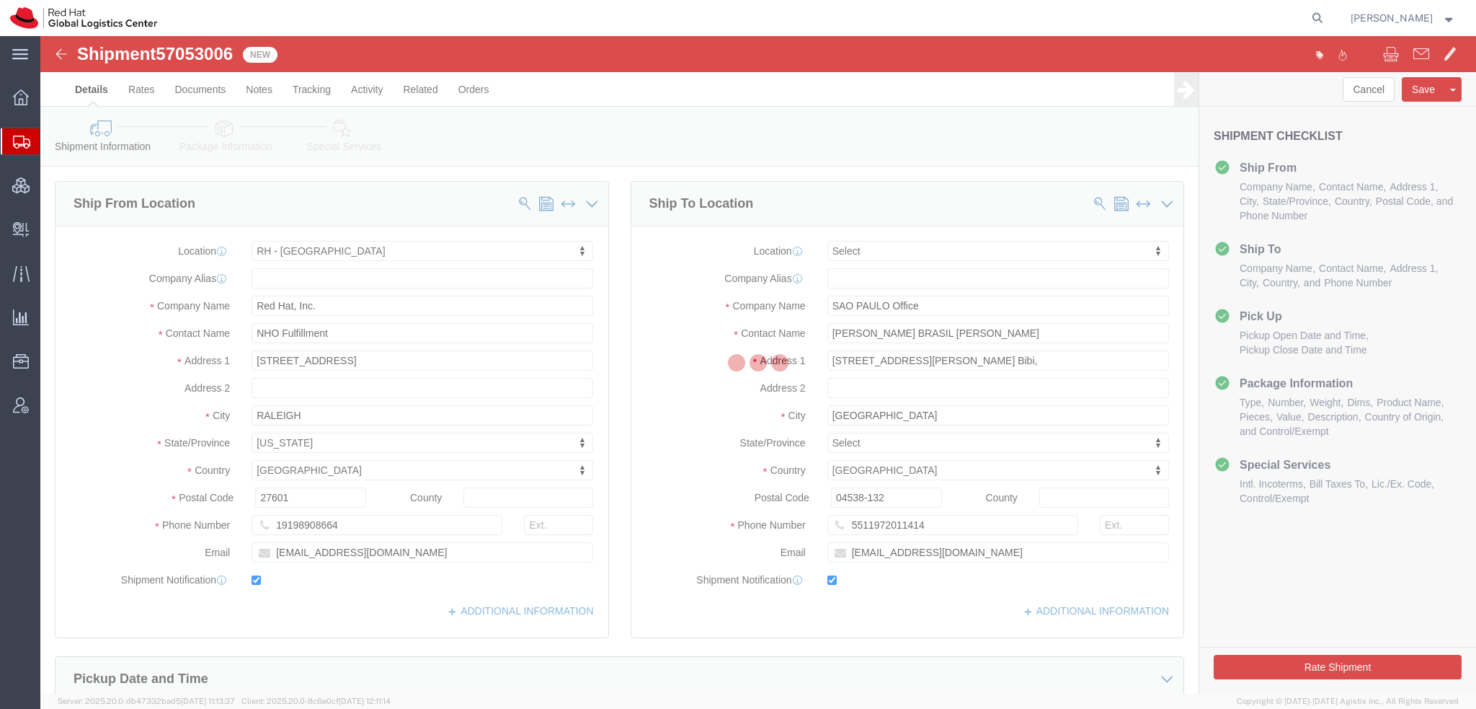
select select "38014"
select select
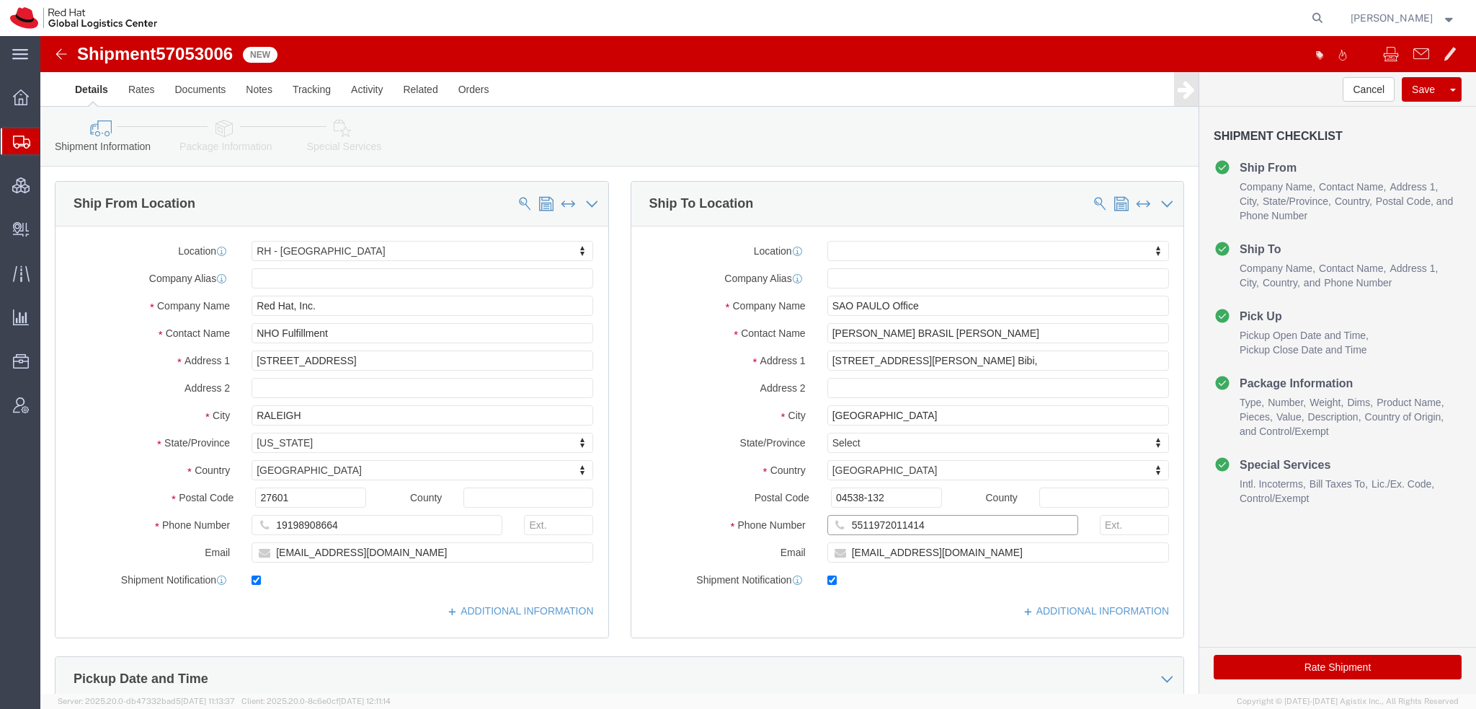
drag, startPoint x: 887, startPoint y: 492, endPoint x: 265, endPoint y: 378, distance: 631.5
click div "Ship From Location Location RH - Raleigh My Profile Location RH - Amsterdam - M…"
click input "LUISA BRASIL MAGNANI"
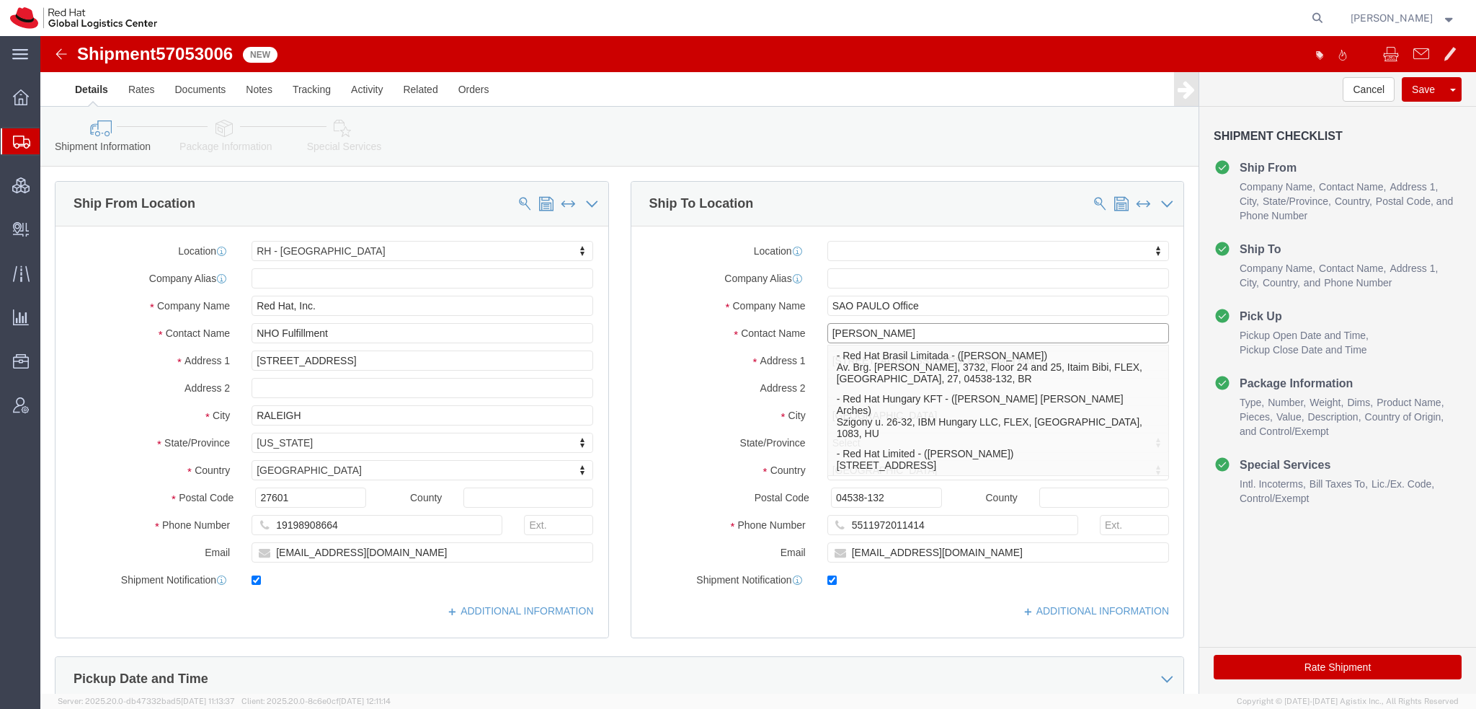
type input "LUISA ma"
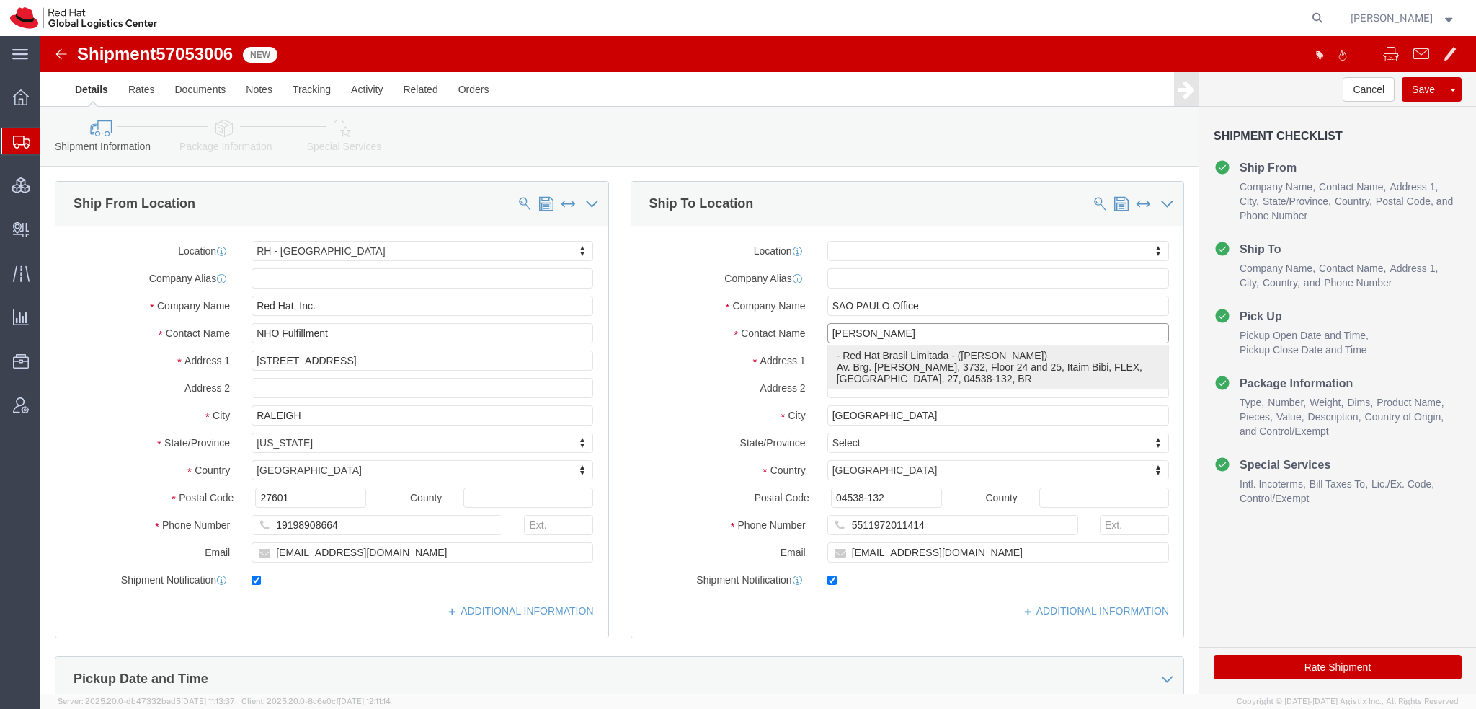
click p "- Red Hat Brasil Limitada - (LUISA MAGNANI) Av. Brg. Faria Lima, 3732, Floor 24…"
select select "42531"
select select "27"
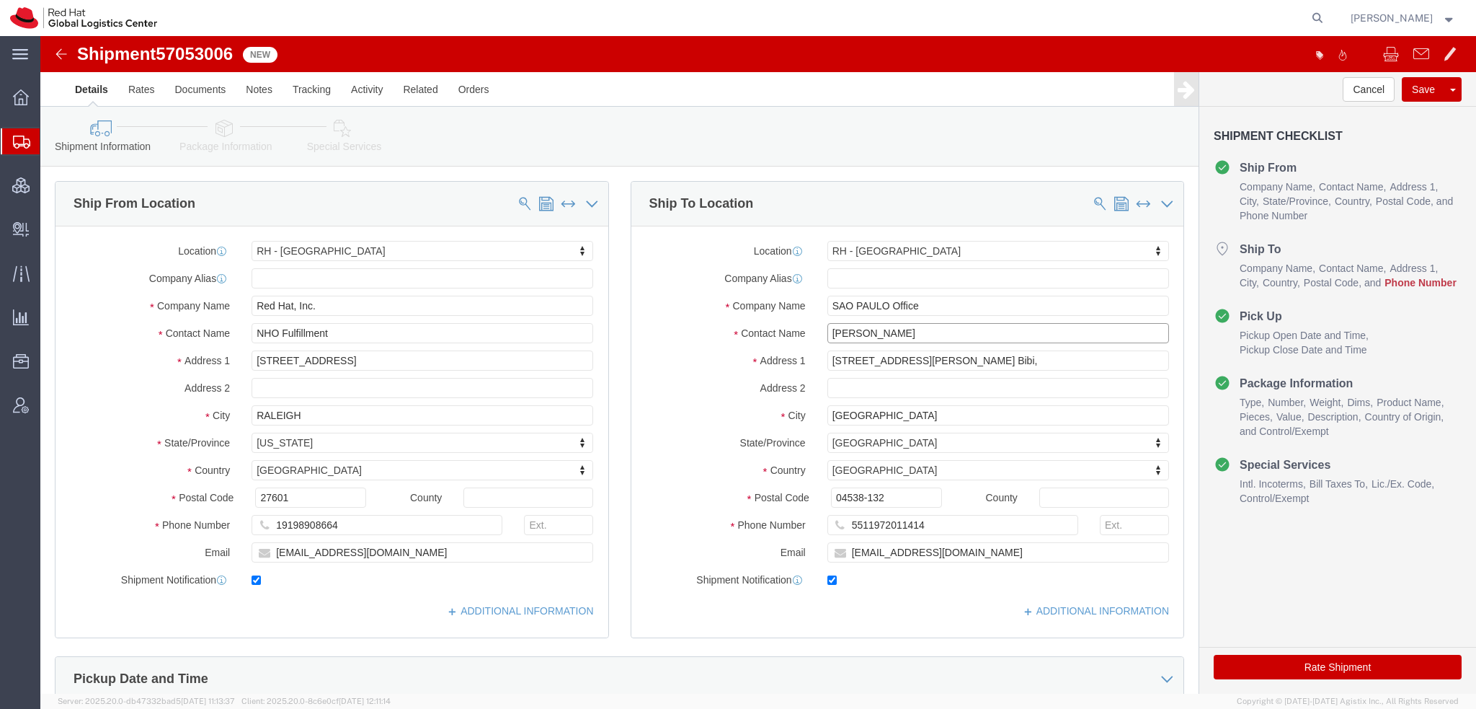
type input "LUISA MAGNANI"
click input "5511972011414"
paste input "5511972011414"
type input "5511972011414"
click icon
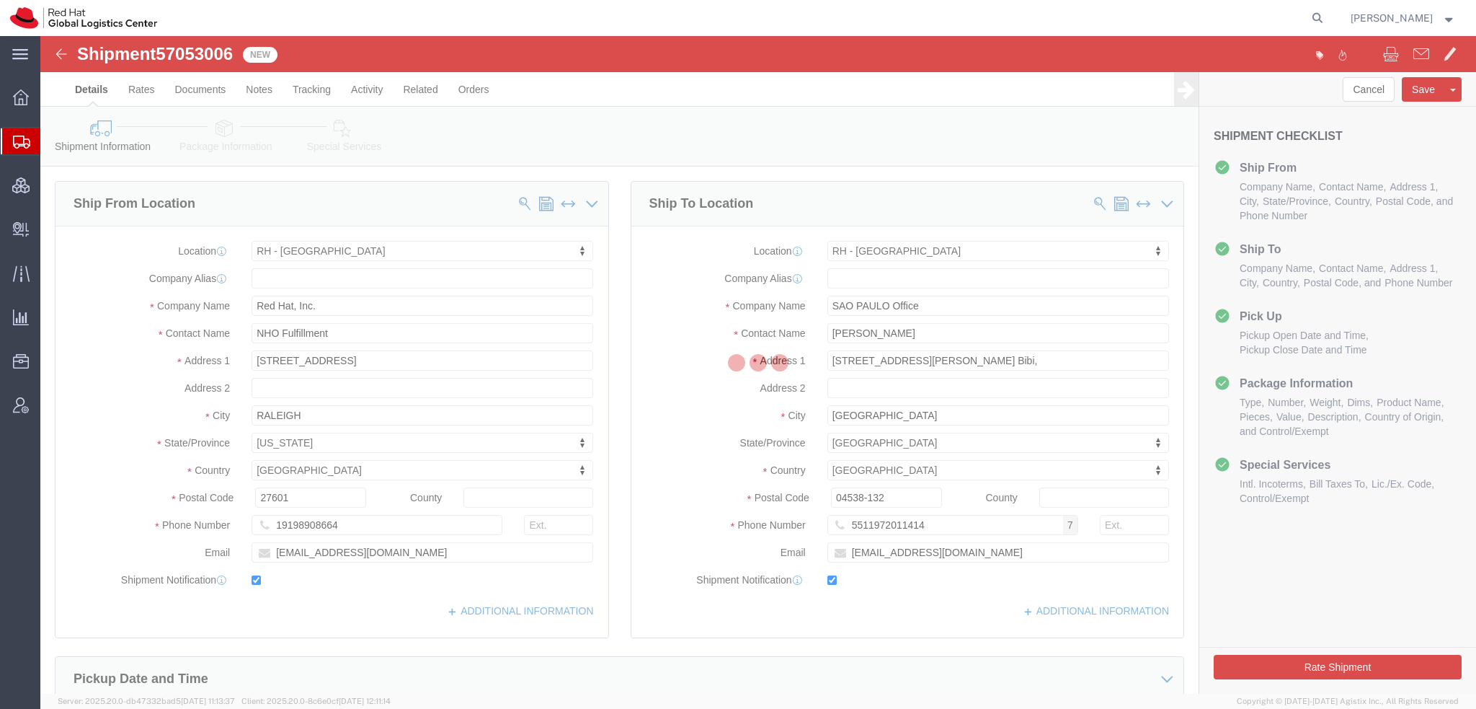
select select
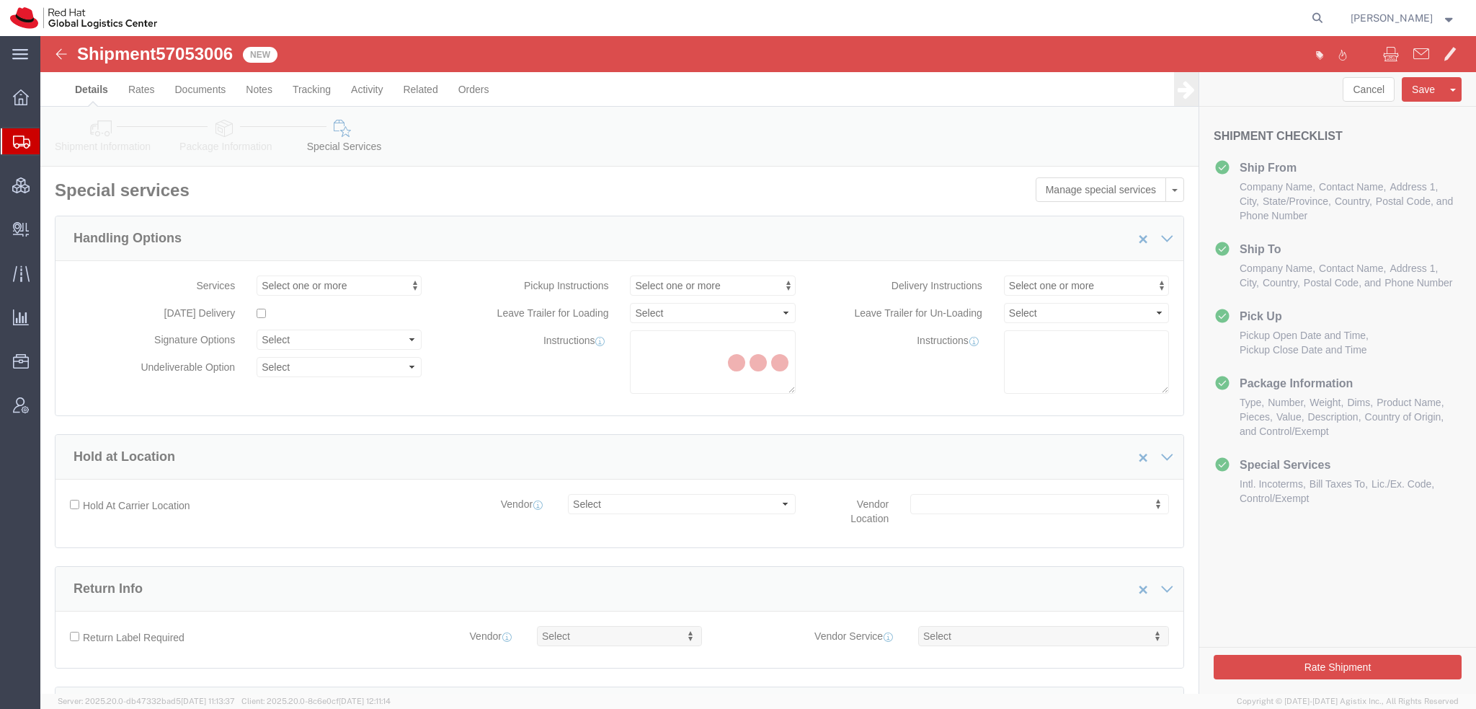
select select "COSTCENTER"
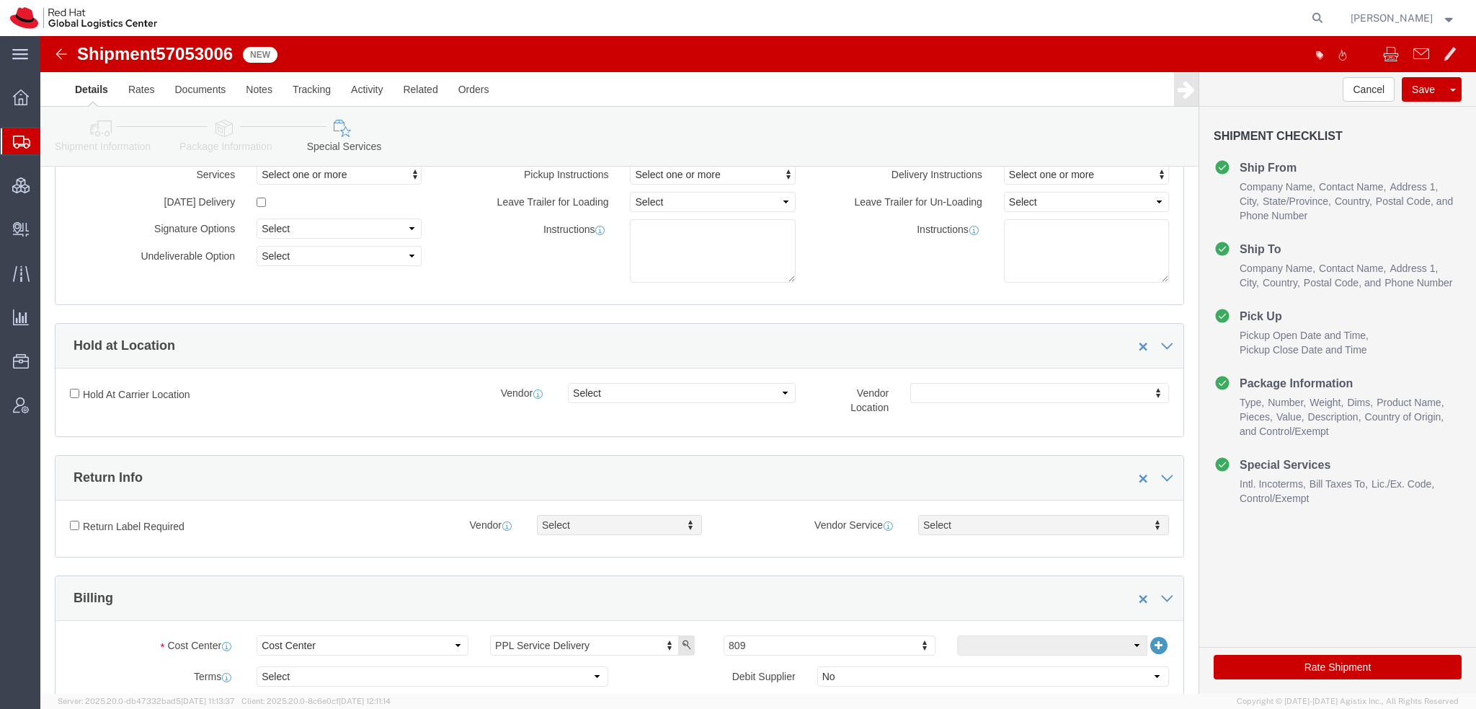
scroll to position [432, 0]
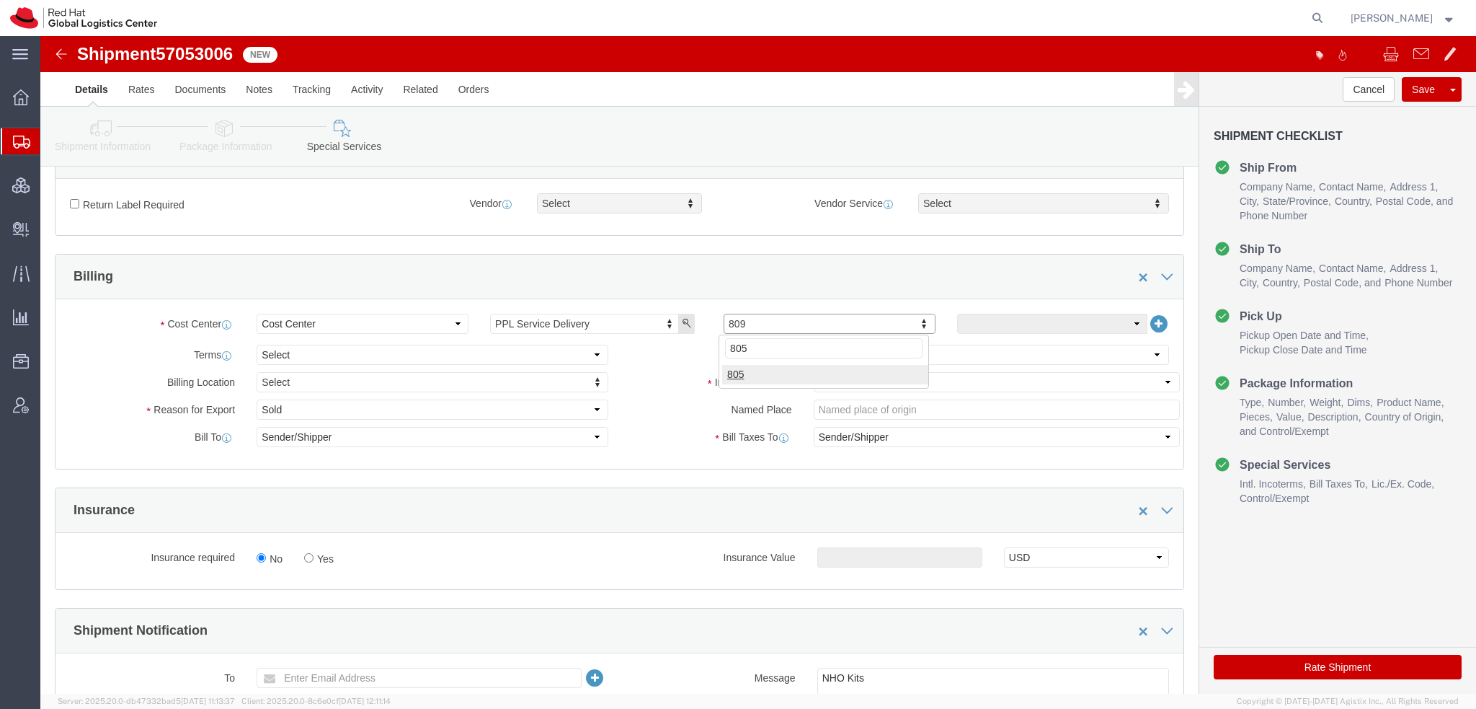
type input "805"
click select "Select Gift Personal Effects Repair/Warranty Return Sample Sold Temporary/Not S…"
select select "GIFT"
click select "Select Gift Personal Effects Repair/Warranty Return Sample Sold Temporary/Not S…"
click select "Select Carriage Insurance Paid Carriage Paid To Cost and Freight Cost Insurance…"
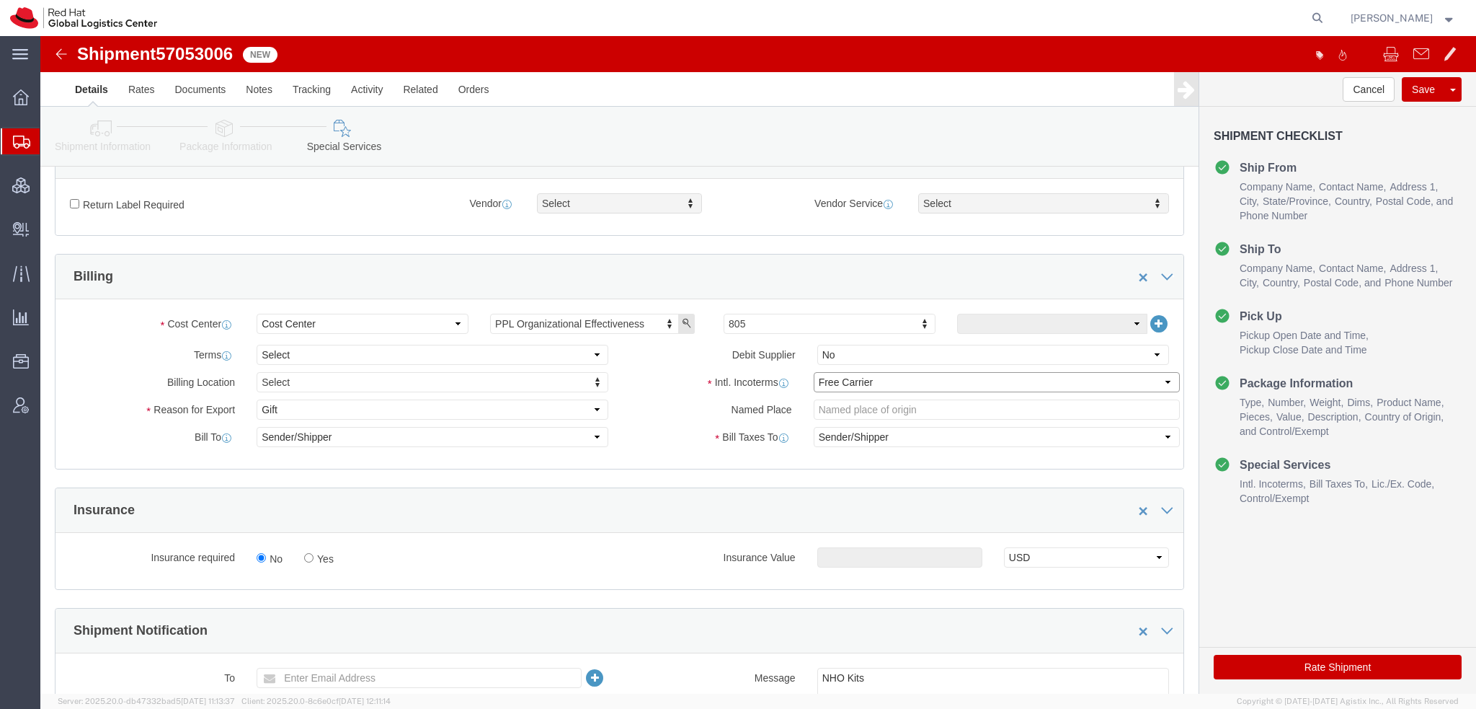
select select "DDP"
click select "Select Carriage Insurance Paid Carriage Paid To Cost and Freight Cost Insurance…"
click button "Rate Shipment"
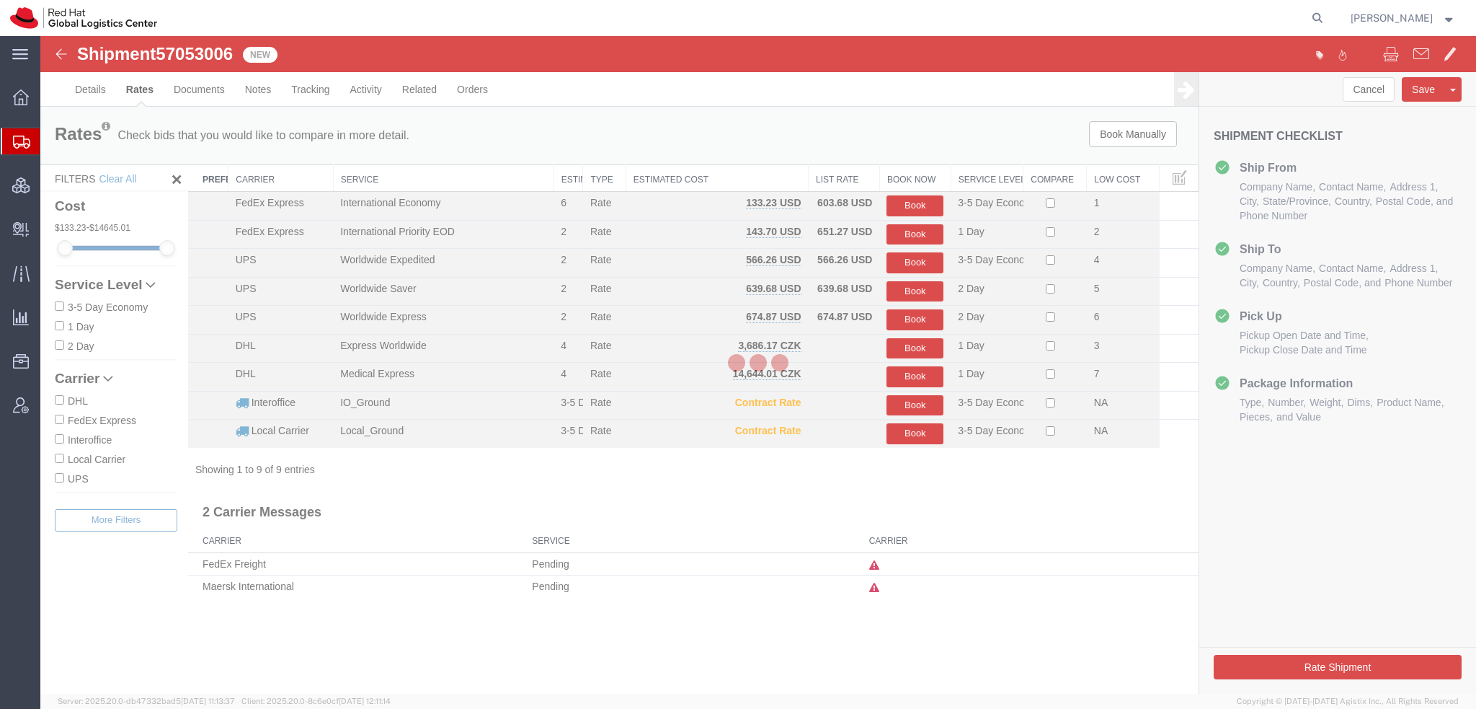
scroll to position [0, 0]
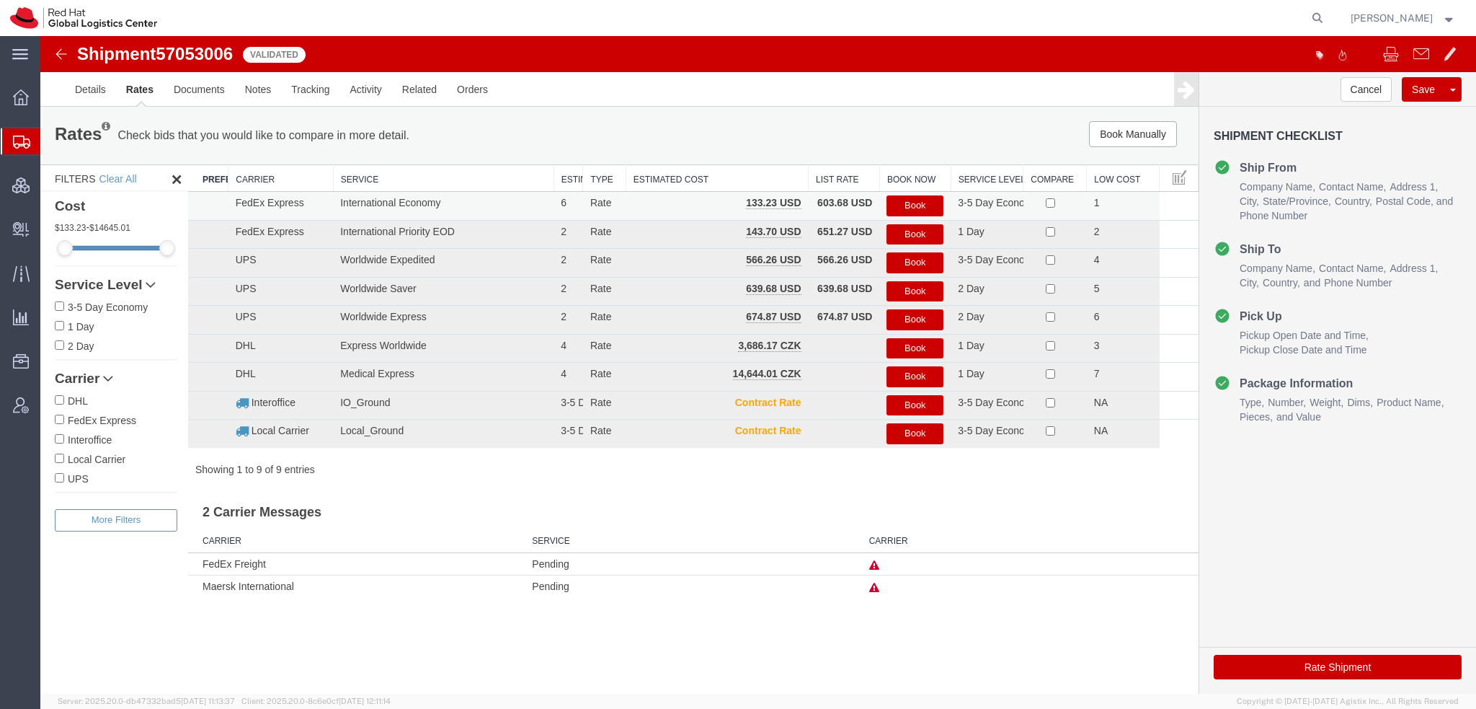
click at [915, 204] on button "Book" at bounding box center [915, 205] width 57 height 21
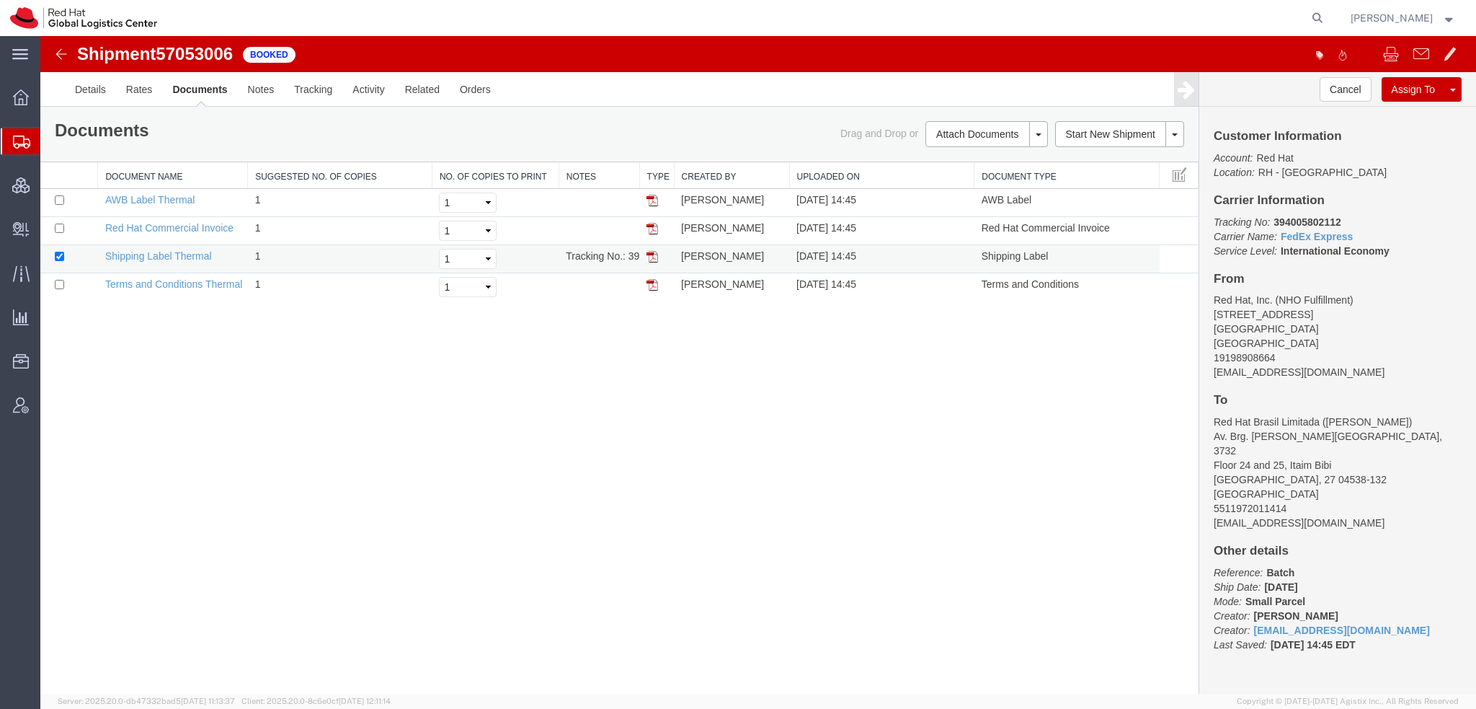
click at [655, 259] on img at bounding box center [653, 257] width 12 height 12
drag, startPoint x: 649, startPoint y: 203, endPoint x: 1459, endPoint y: 517, distance: 868.1
click at [649, 203] on img at bounding box center [653, 201] width 12 height 12
click at [654, 225] on img at bounding box center [653, 229] width 12 height 12
drag, startPoint x: 1339, startPoint y: 219, endPoint x: 1274, endPoint y: 218, distance: 64.9
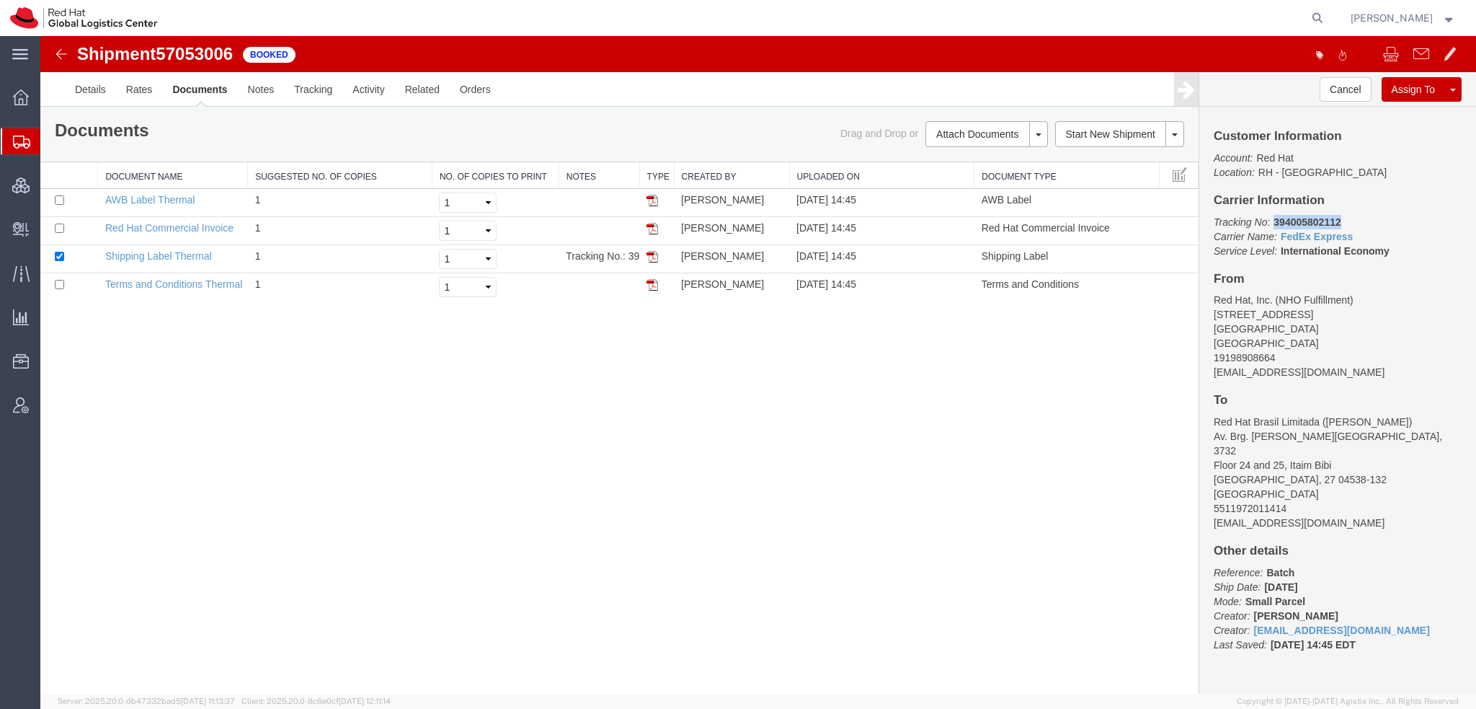
click at [1274, 218] on b "394005802112" at bounding box center [1307, 222] width 67 height 12
copy b "394005802112"
click at [1377, 16] on span "[PERSON_NAME]" at bounding box center [1392, 18] width 82 height 16
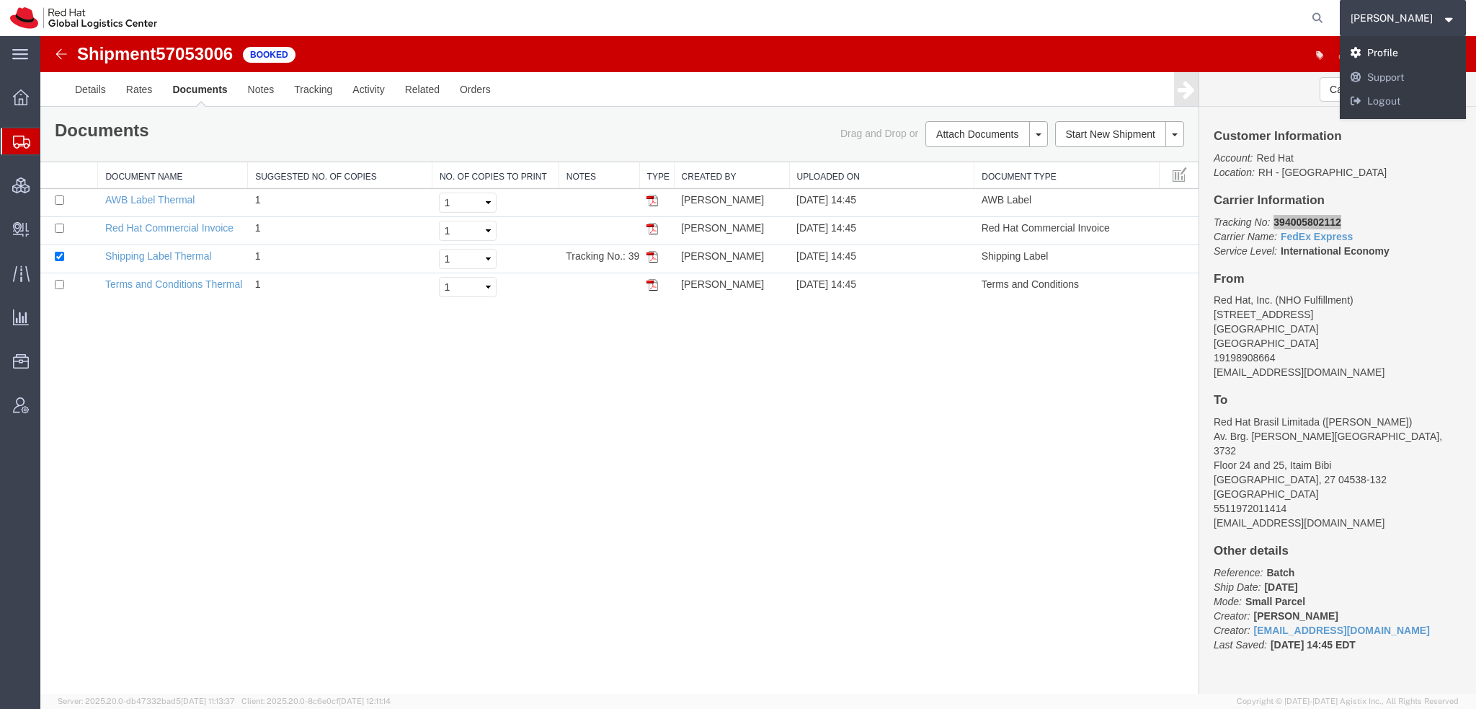
click at [1393, 50] on link "Profile" at bounding box center [1403, 53] width 127 height 25
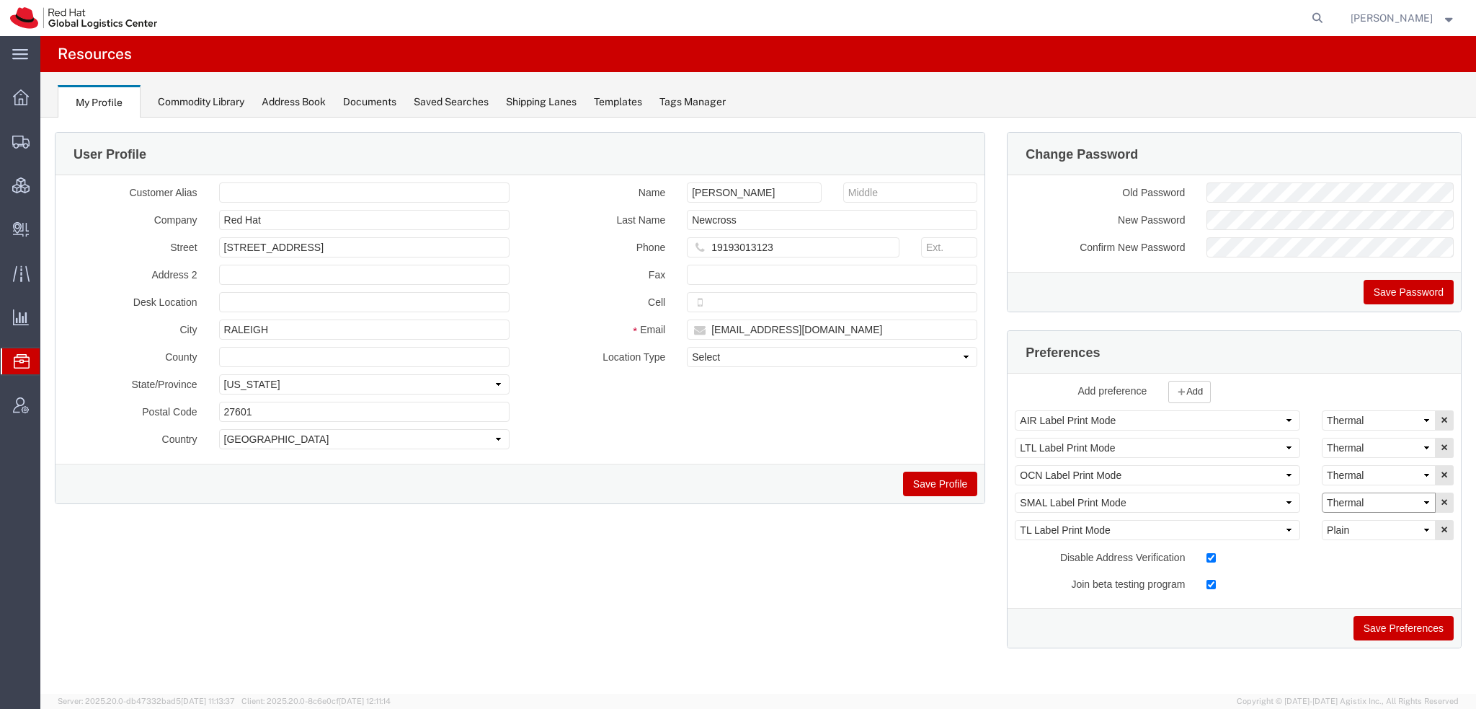
click at [1361, 503] on select "Select Plain Thermal" at bounding box center [1379, 502] width 114 height 20
select select "Plain"
click at [1322, 492] on select "Select Plain Thermal" at bounding box center [1379, 502] width 114 height 20
click at [1404, 629] on button "Save Preferences" at bounding box center [1404, 628] width 100 height 25
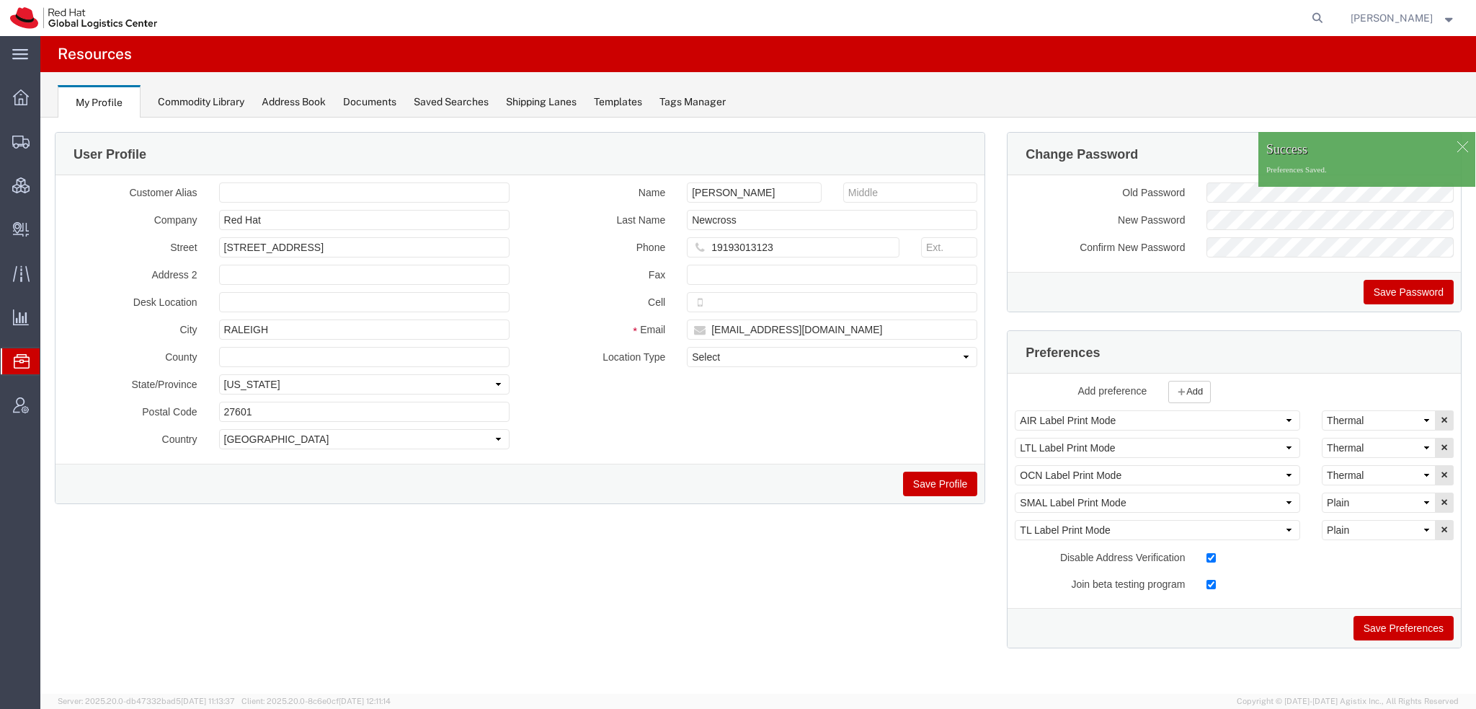
drag, startPoint x: 76, startPoint y: 172, endPoint x: 157, endPoint y: 3, distance: 187.6
click at [0, 0] on span "Shipment Manager" at bounding box center [0, 0] width 0 height 0
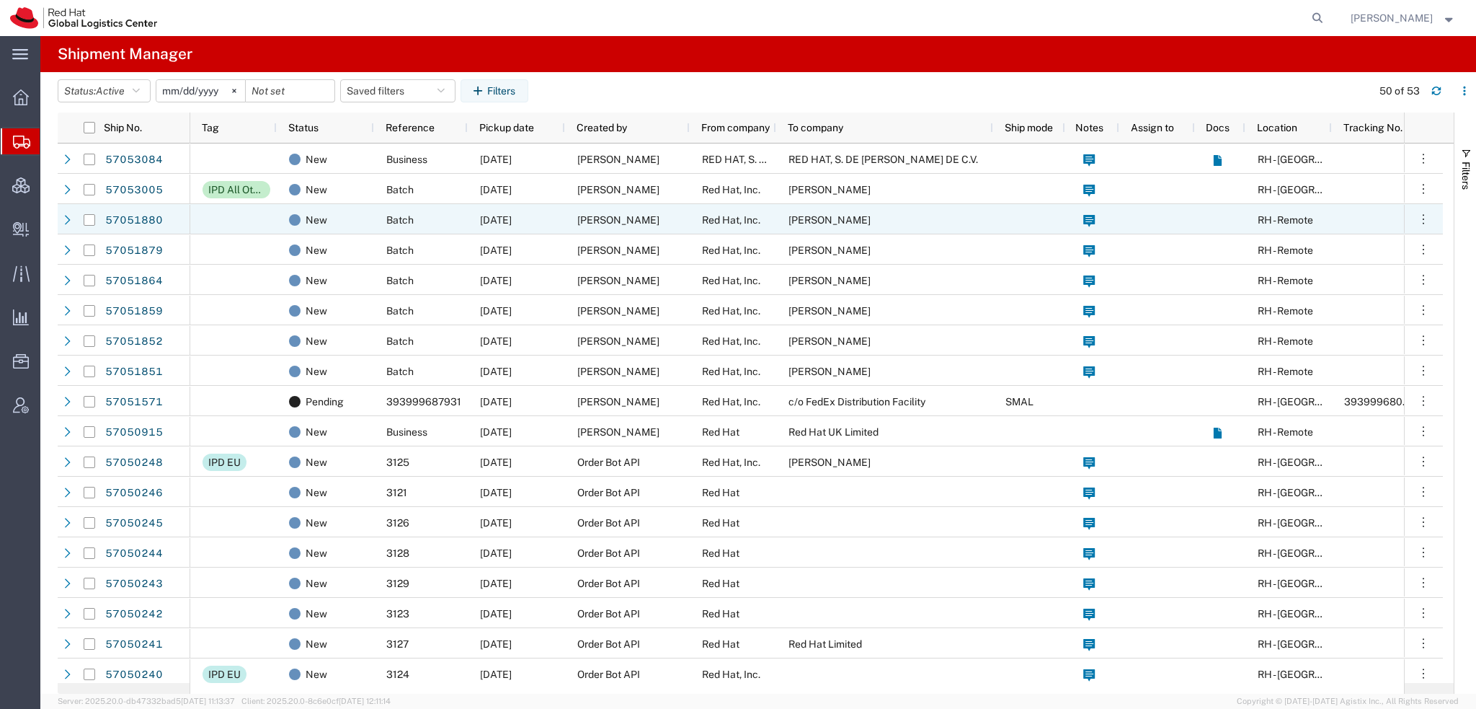
click at [697, 215] on div "Red Hat, Inc." at bounding box center [733, 219] width 86 height 30
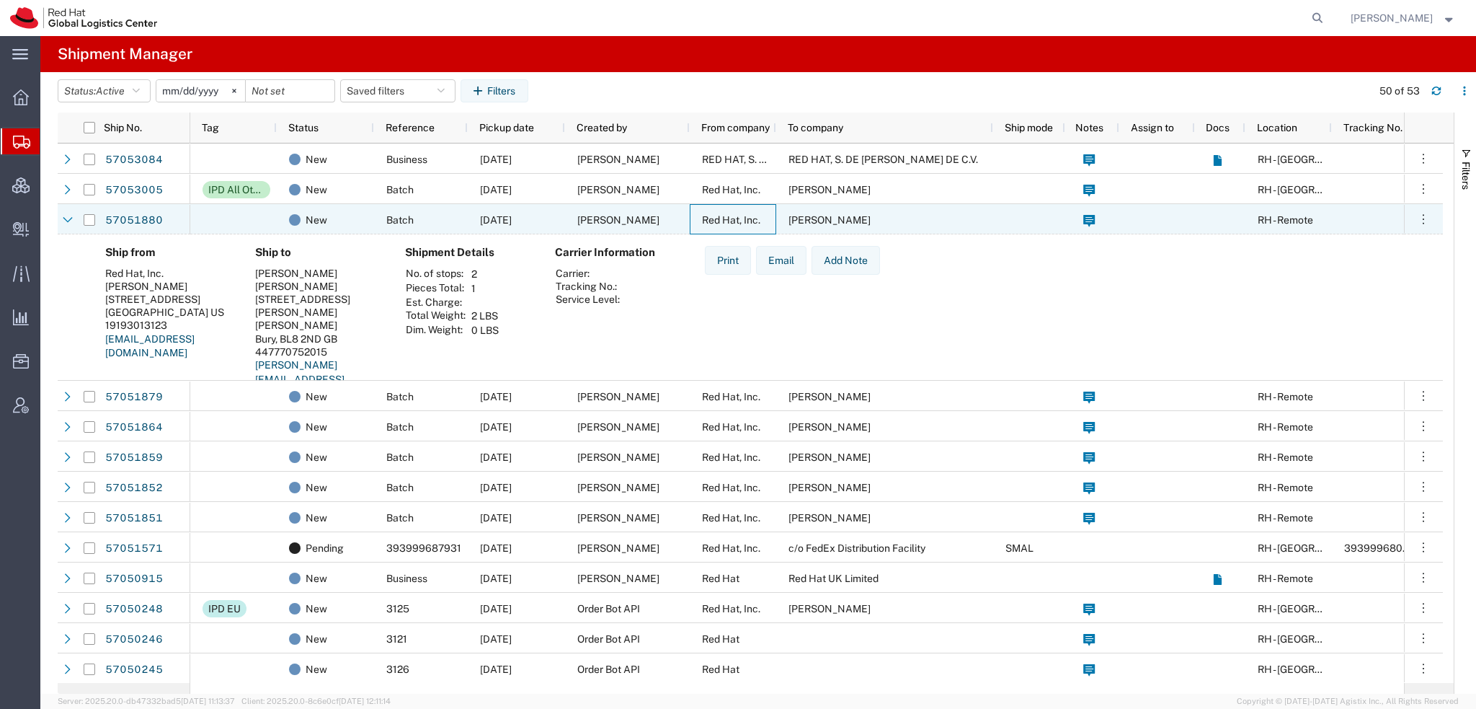
click at [697, 215] on div "Red Hat, Inc." at bounding box center [733, 219] width 86 height 30
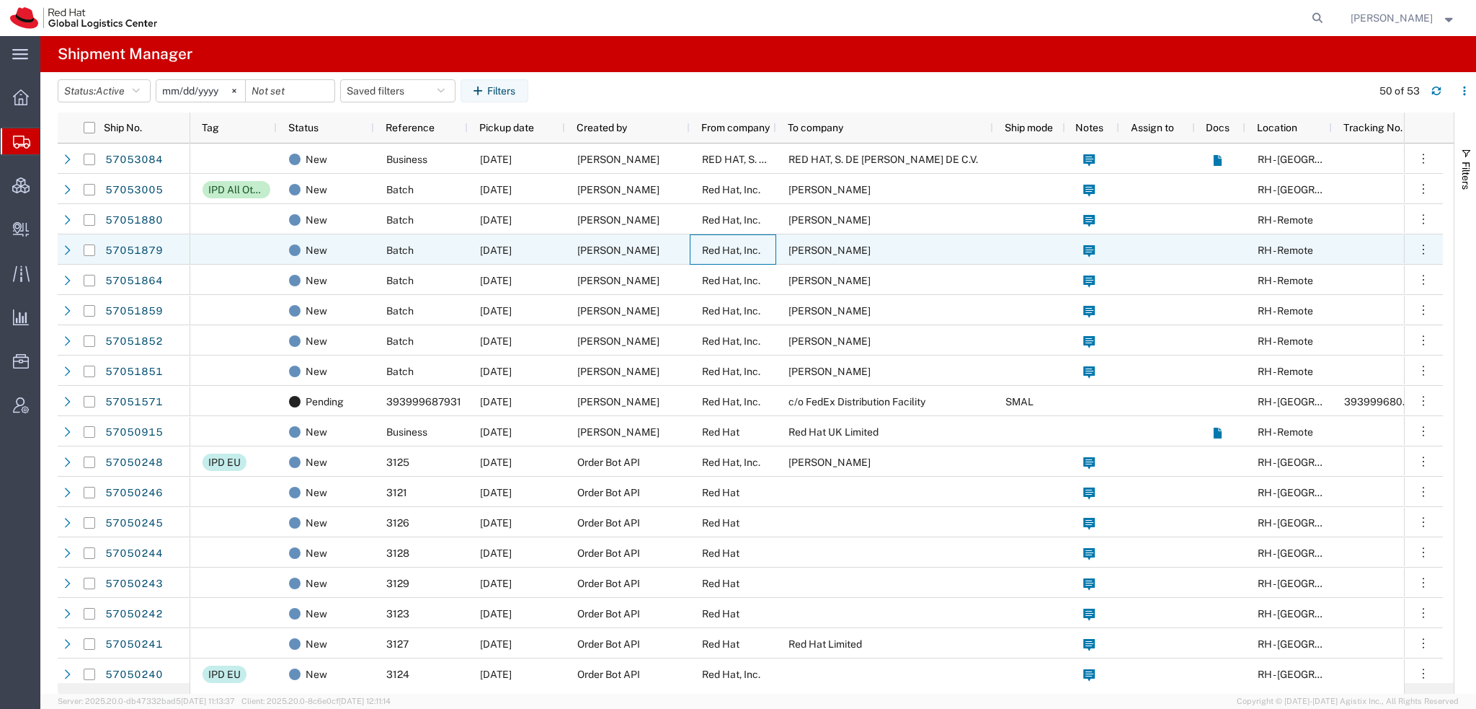
click at [697, 243] on div "Red Hat, Inc." at bounding box center [733, 249] width 86 height 30
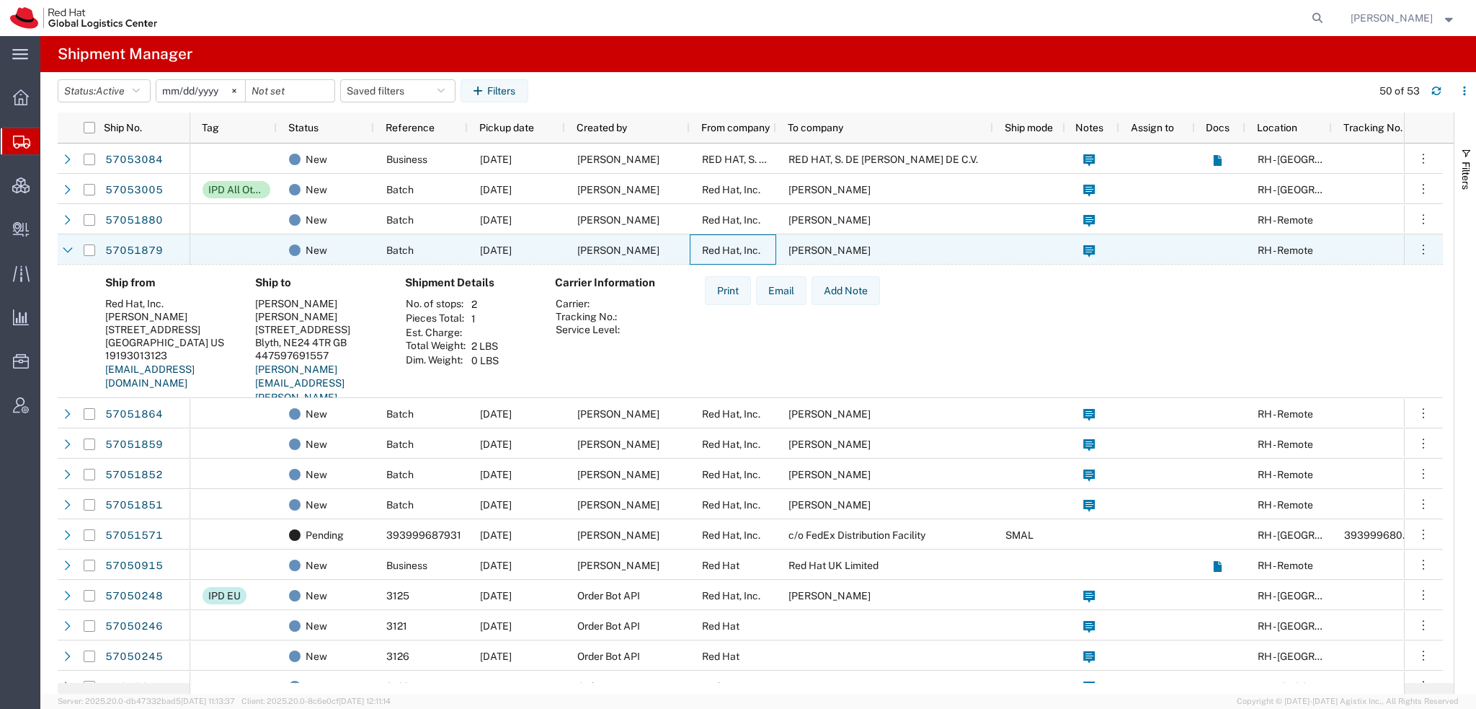
click at [697, 243] on div "Red Hat, Inc." at bounding box center [733, 249] width 86 height 30
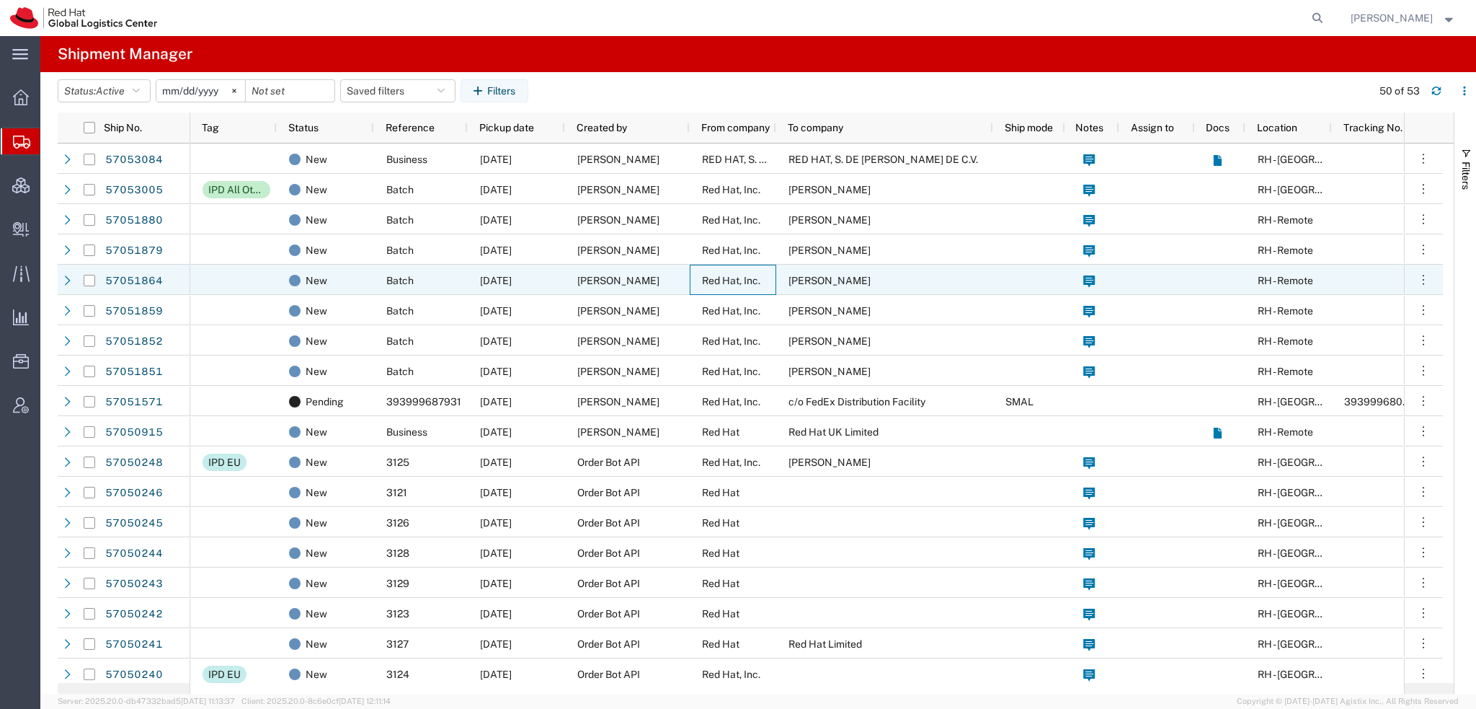
click at [705, 280] on span "Red Hat, Inc." at bounding box center [731, 281] width 58 height 12
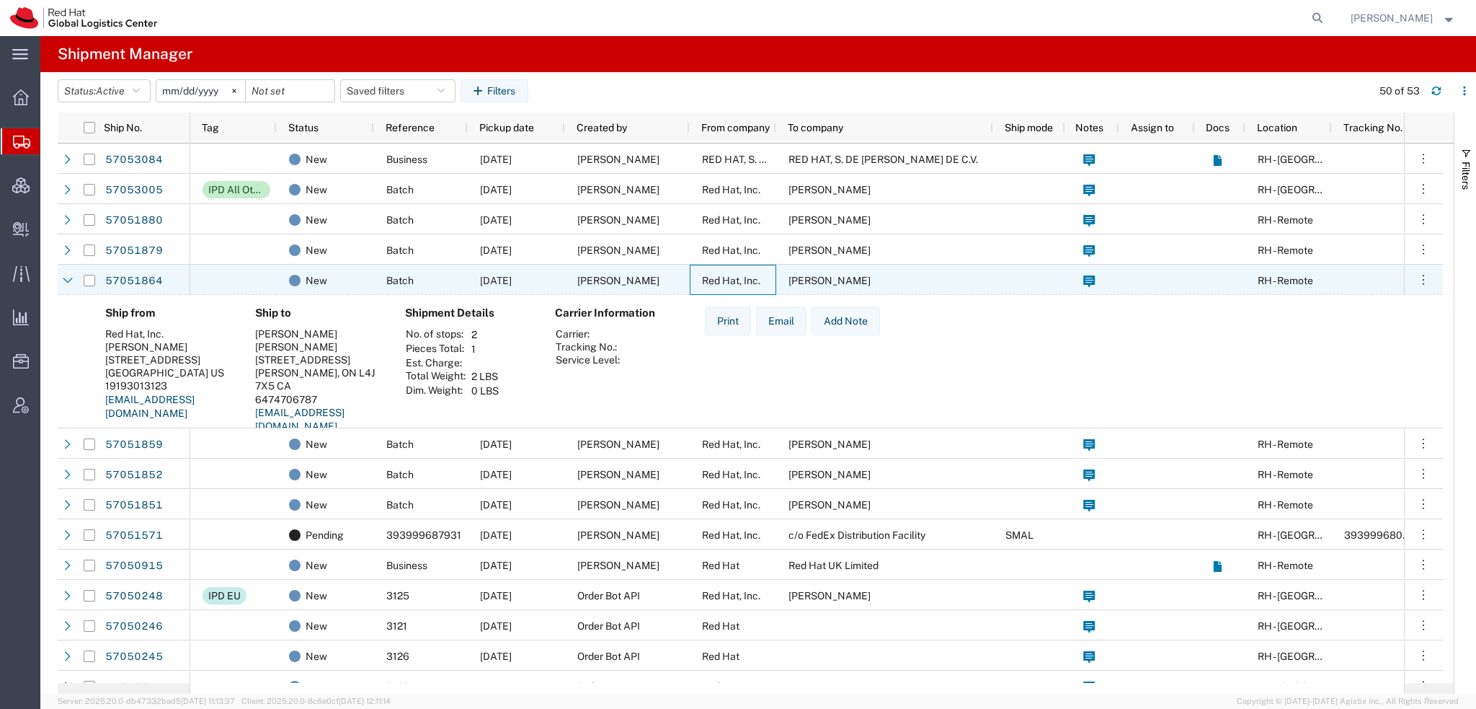
click at [705, 280] on span "Red Hat, Inc." at bounding box center [731, 281] width 58 height 12
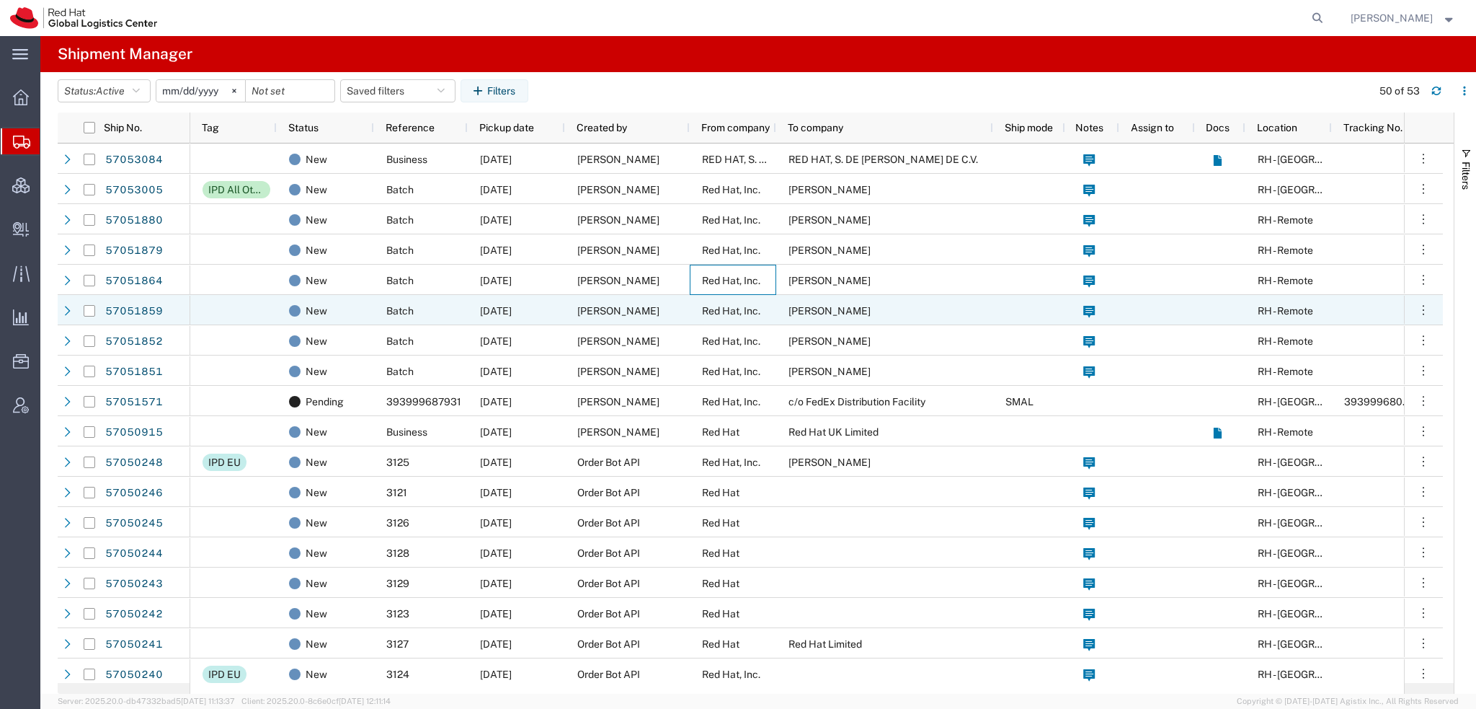
click at [700, 311] on div "Red Hat, Inc." at bounding box center [733, 310] width 86 height 30
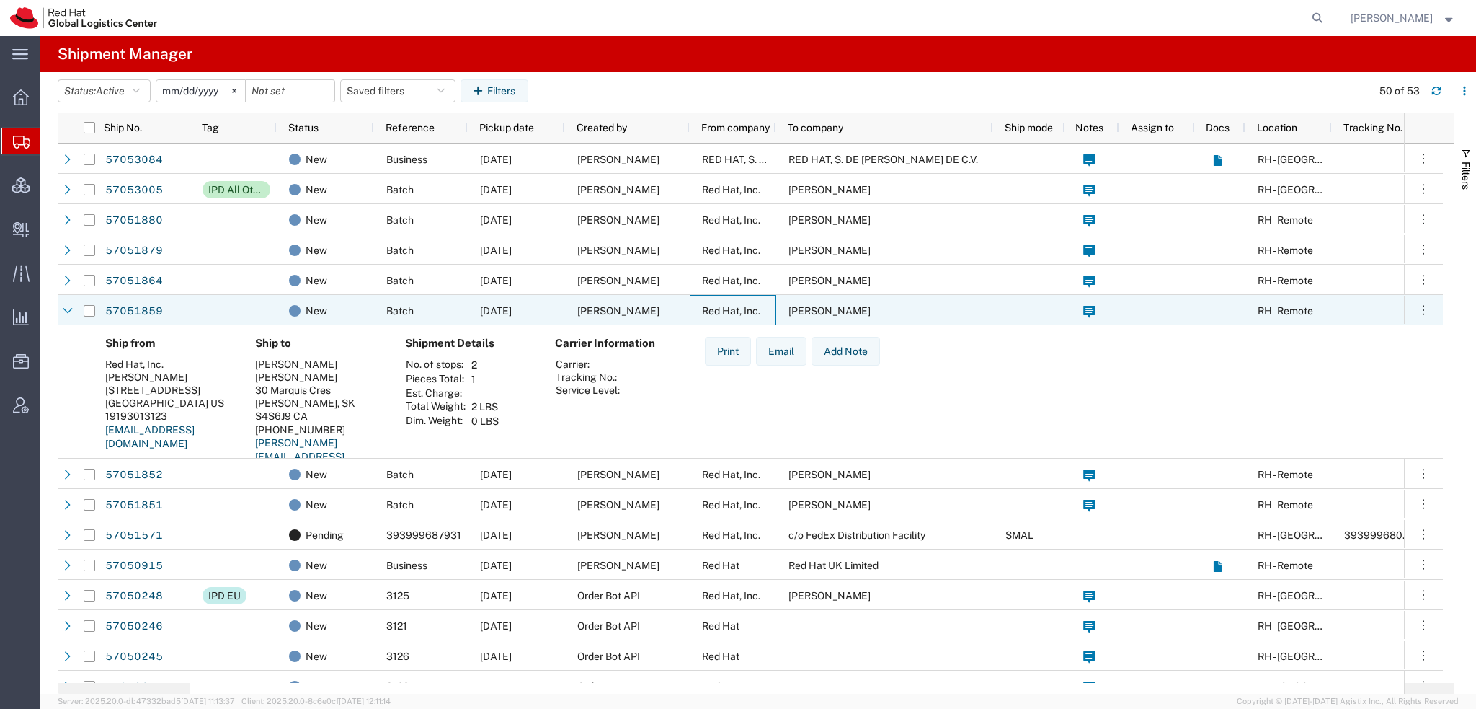
click at [700, 311] on div "Red Hat, Inc." at bounding box center [733, 310] width 86 height 30
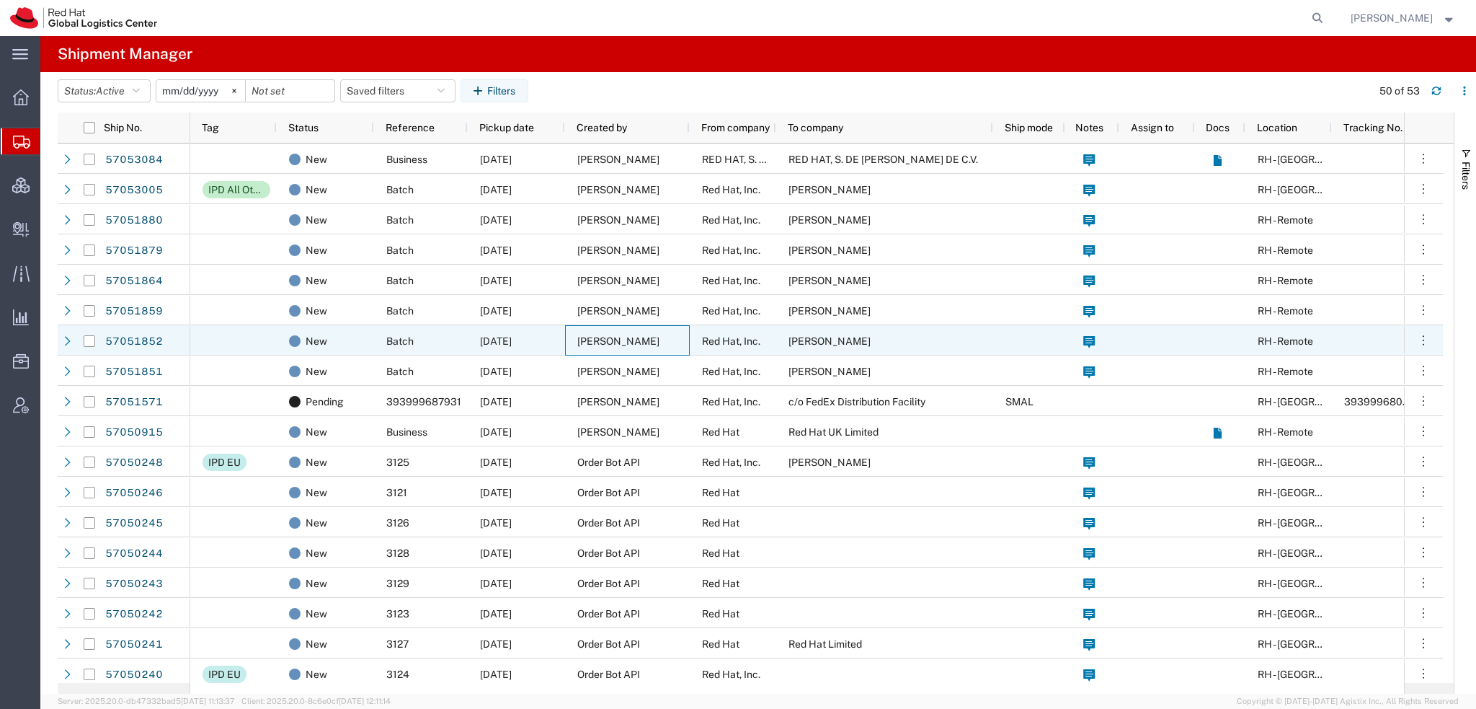
click at [686, 337] on div "[PERSON_NAME]" at bounding box center [627, 340] width 125 height 30
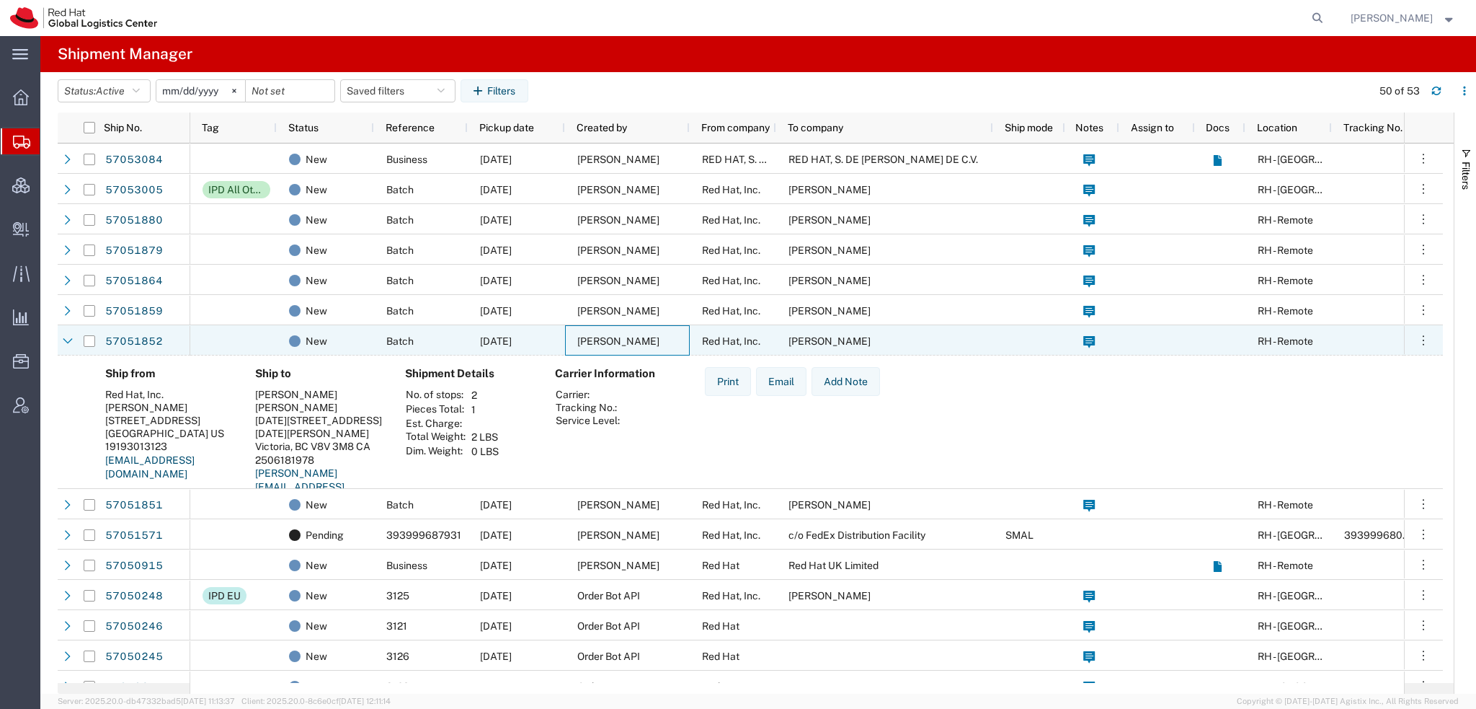
click at [686, 337] on div "[PERSON_NAME]" at bounding box center [627, 340] width 125 height 30
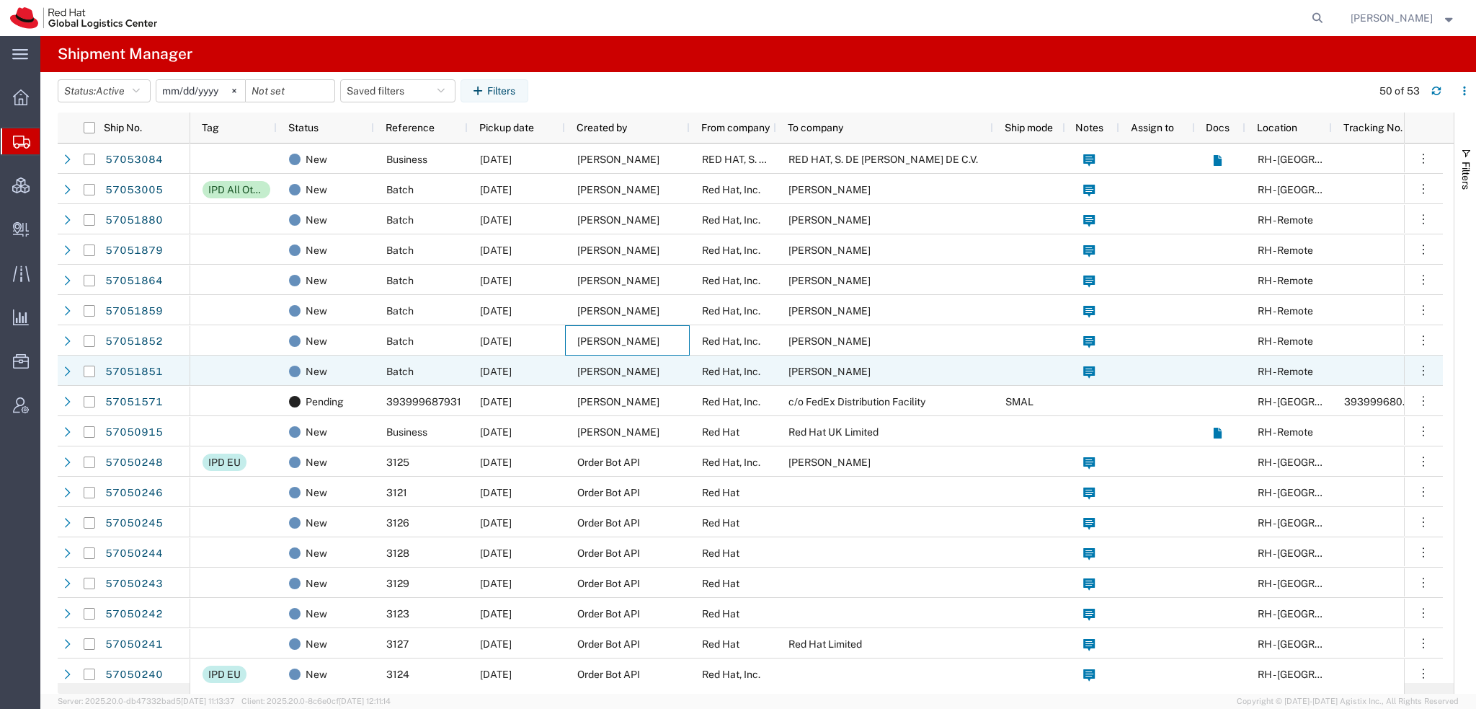
click at [681, 371] on div "[PERSON_NAME]" at bounding box center [627, 370] width 125 height 30
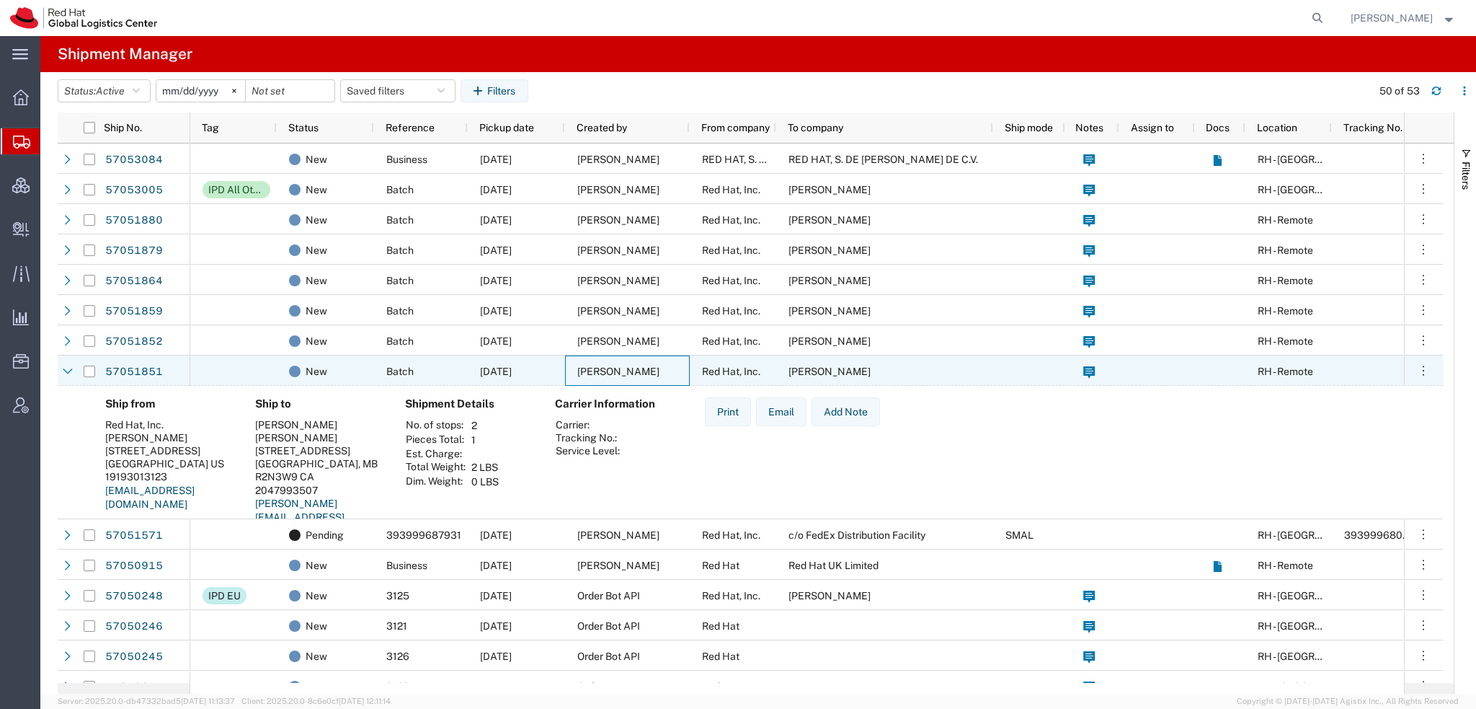
click at [681, 371] on div "[PERSON_NAME]" at bounding box center [627, 370] width 125 height 30
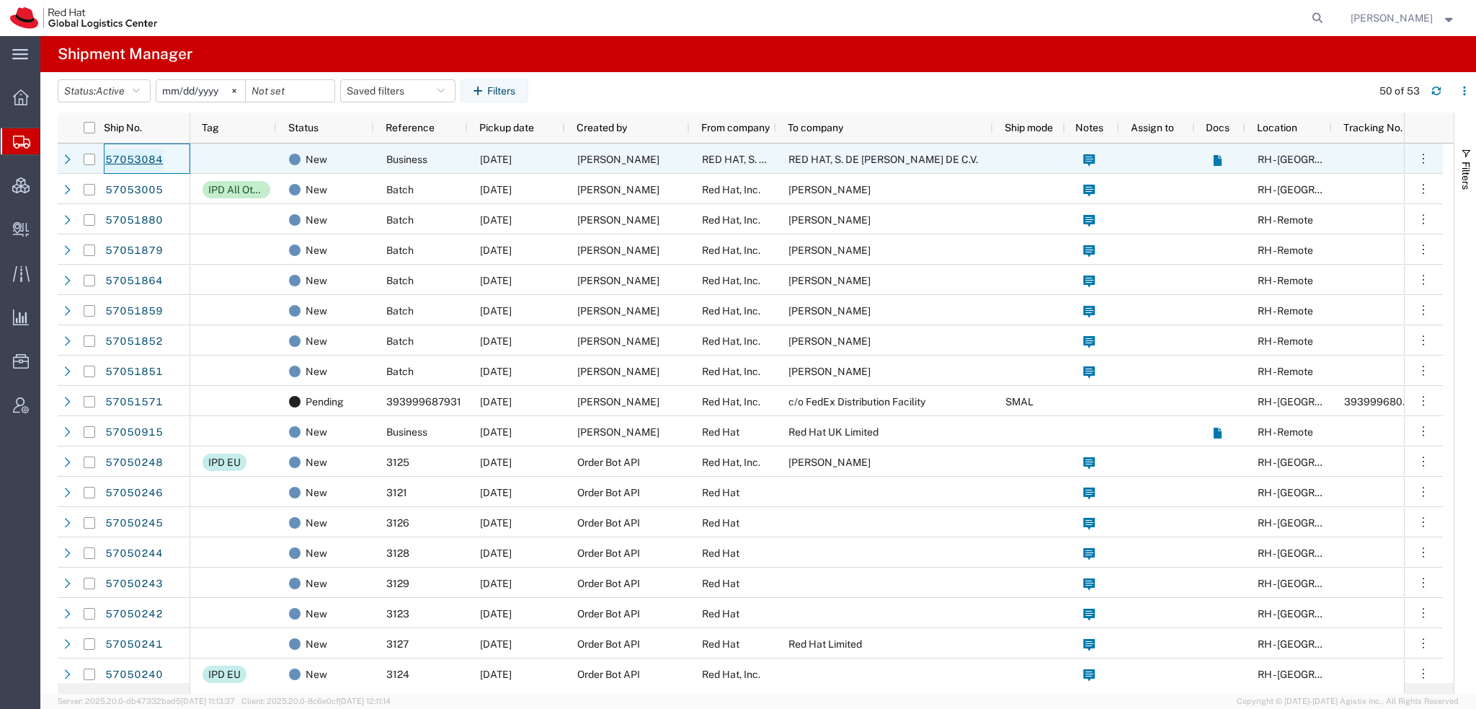
click at [144, 151] on link "57053084" at bounding box center [134, 159] width 59 height 23
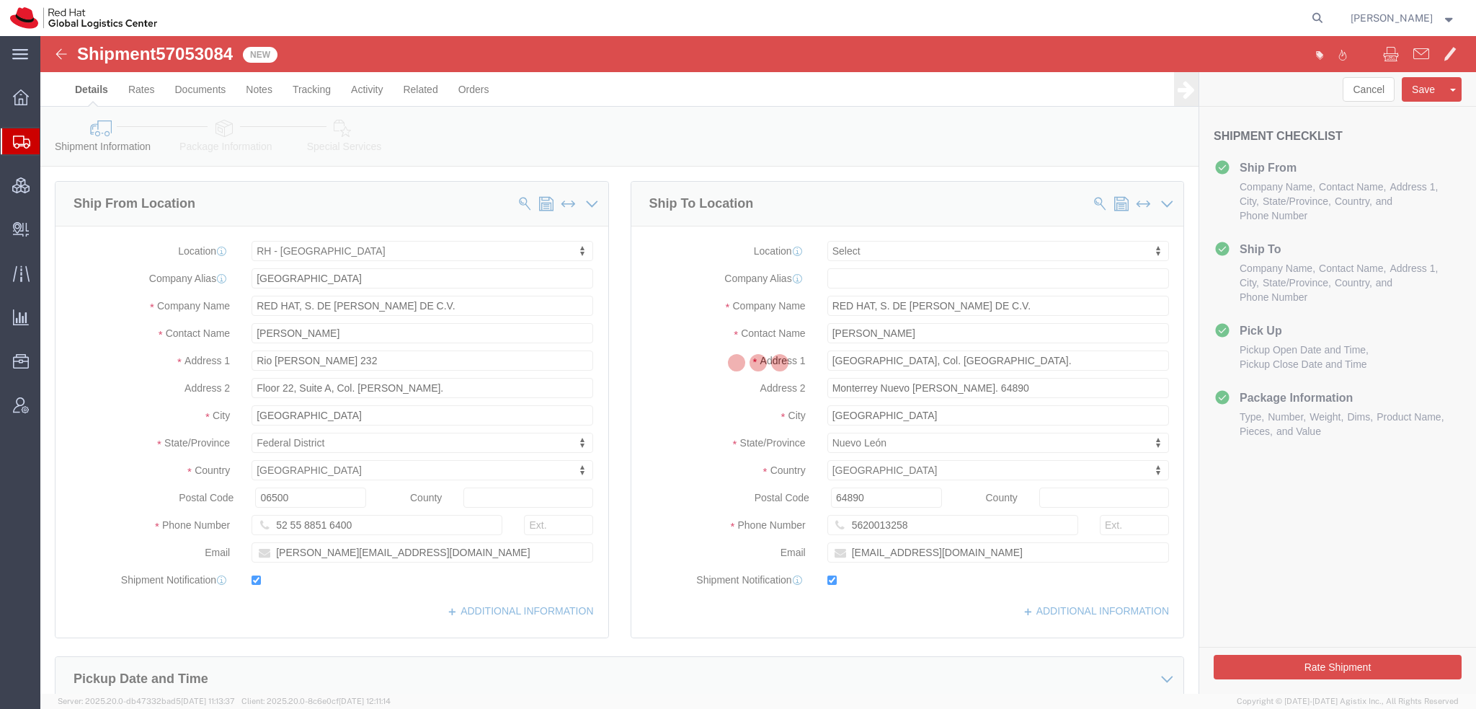
select select "37981"
select select
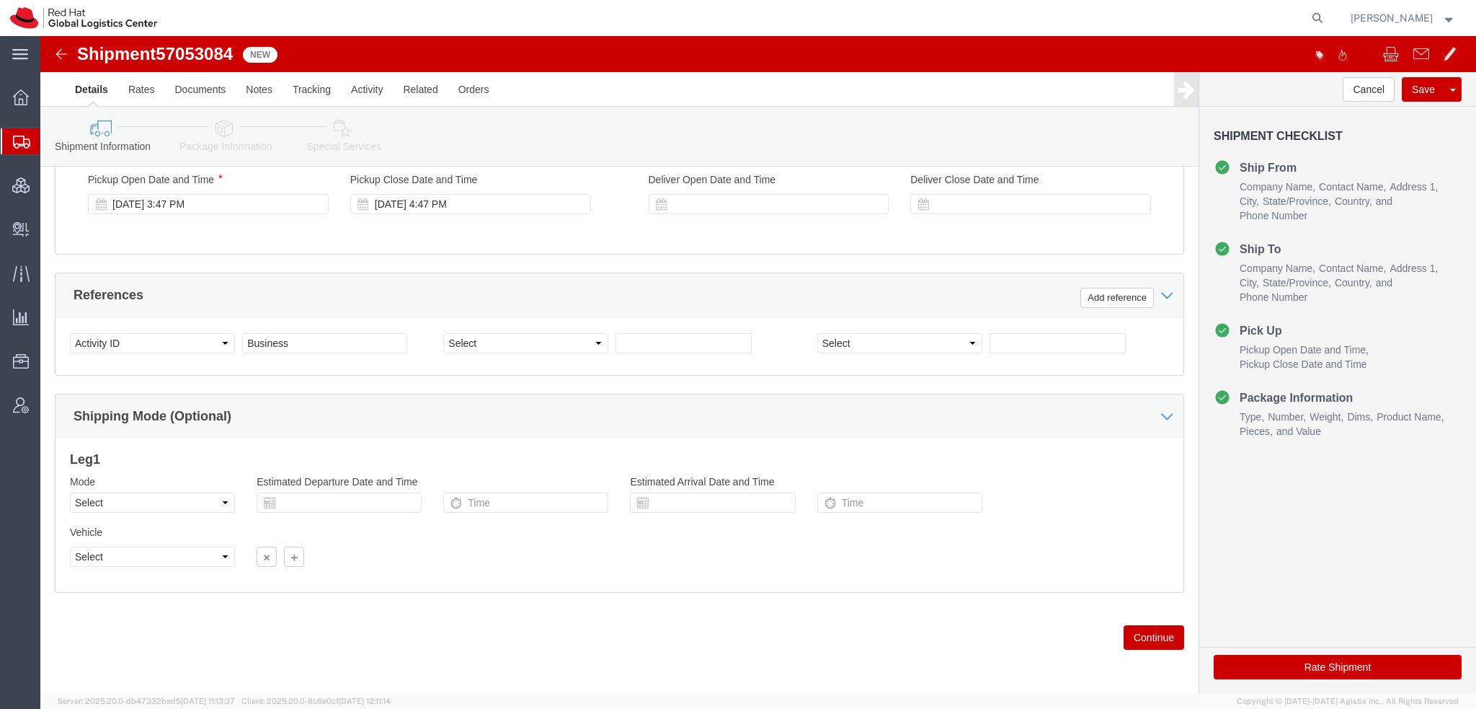
scroll to position [148, 0]
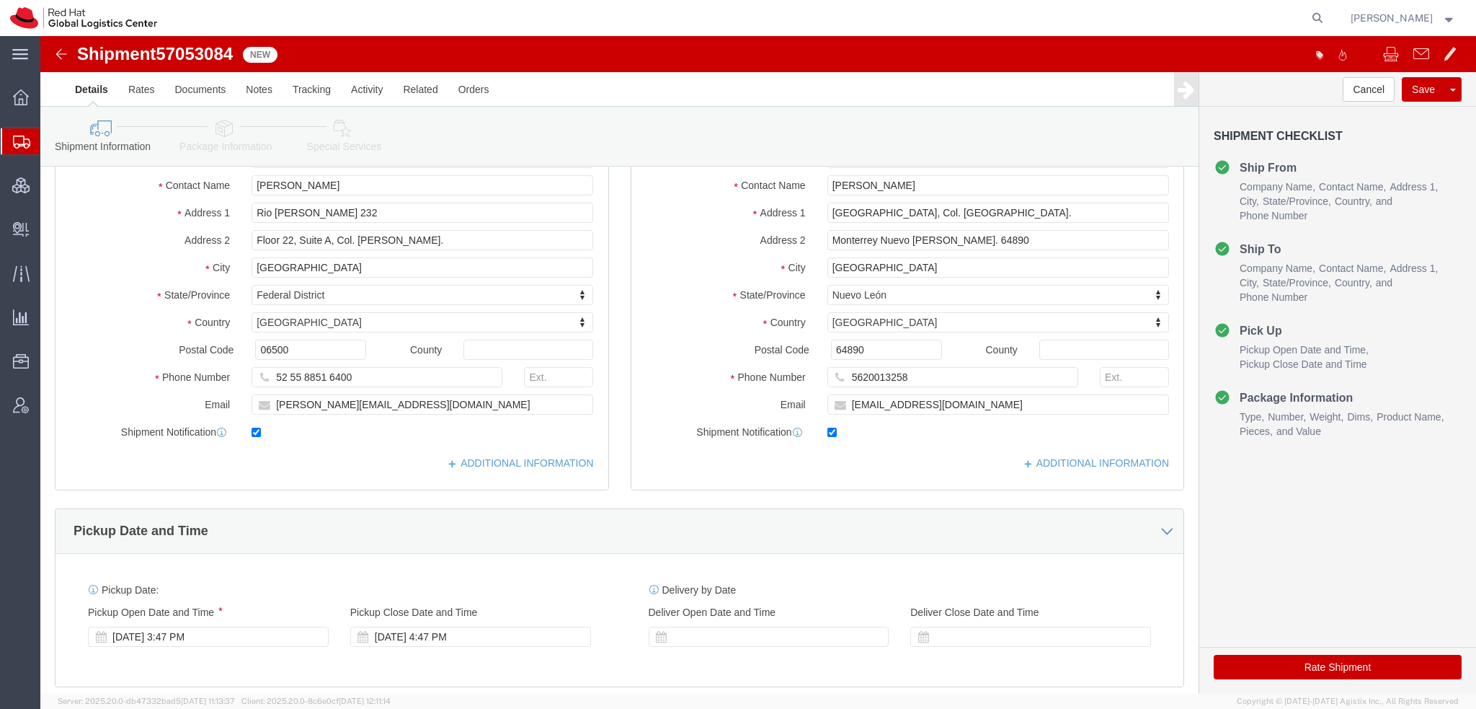
click icon
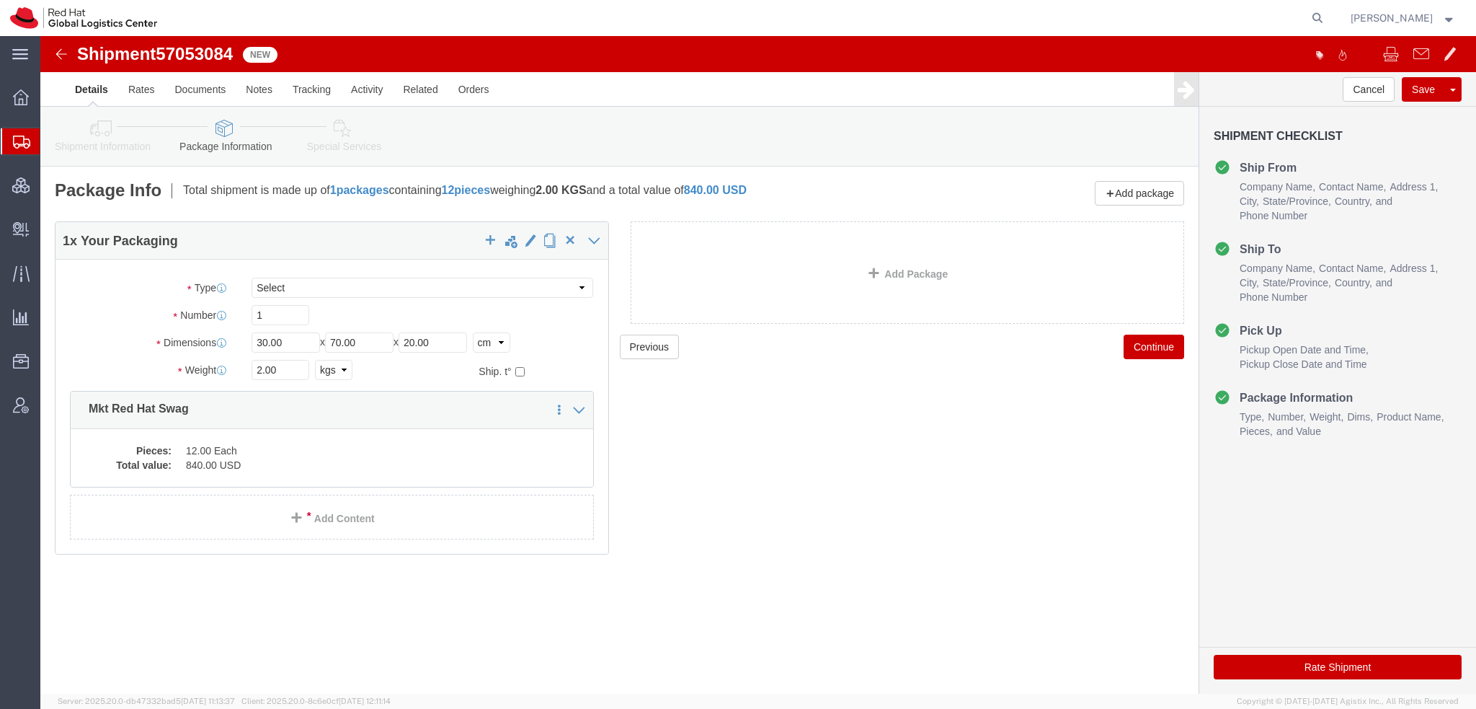
click icon
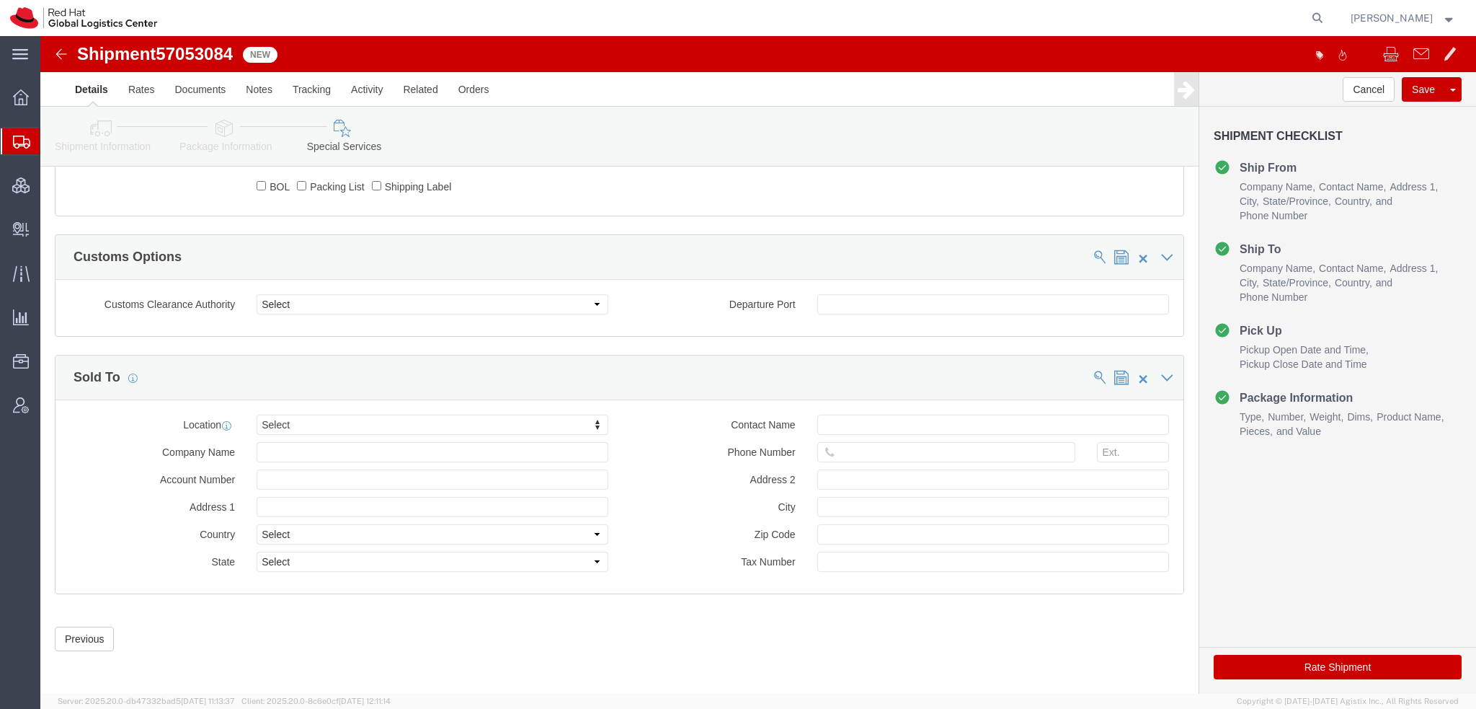
scroll to position [1016, 0]
click button "Rate Shipment"
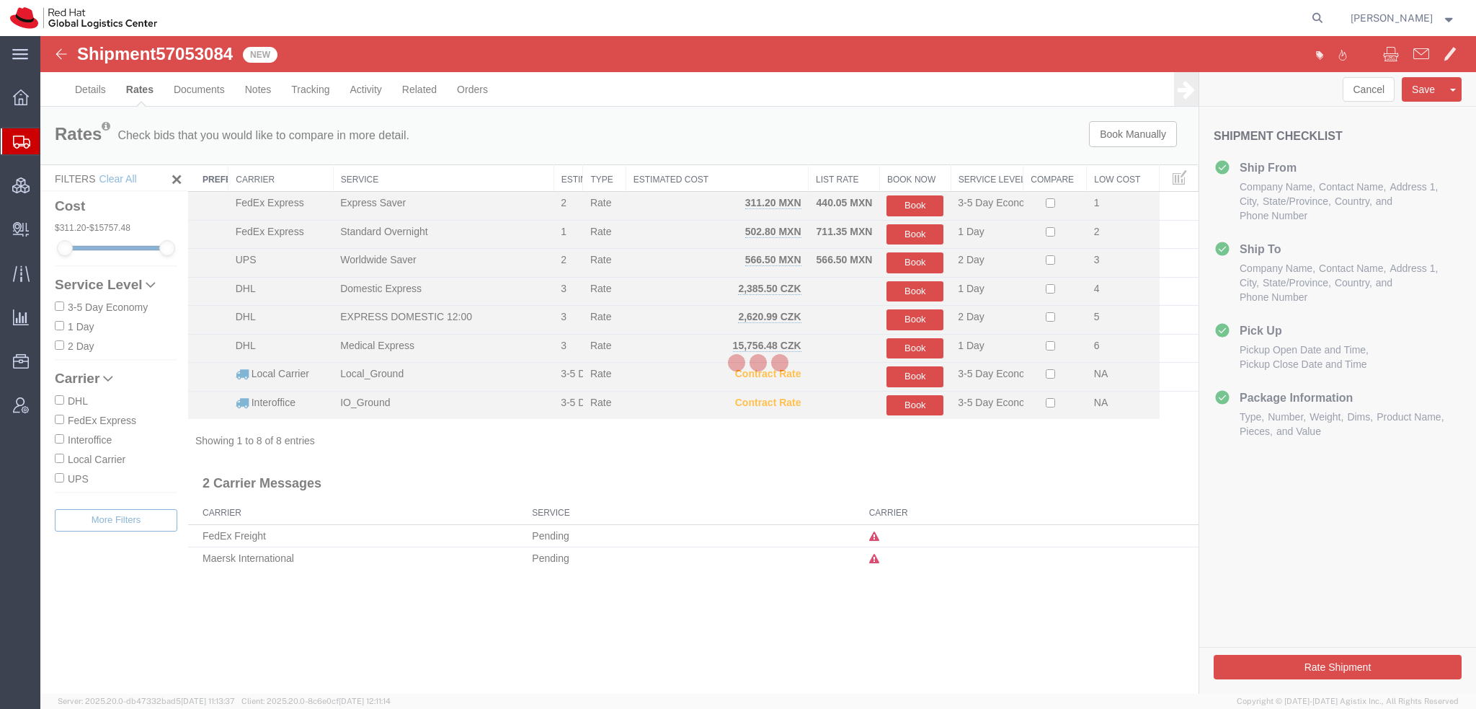
scroll to position [0, 0]
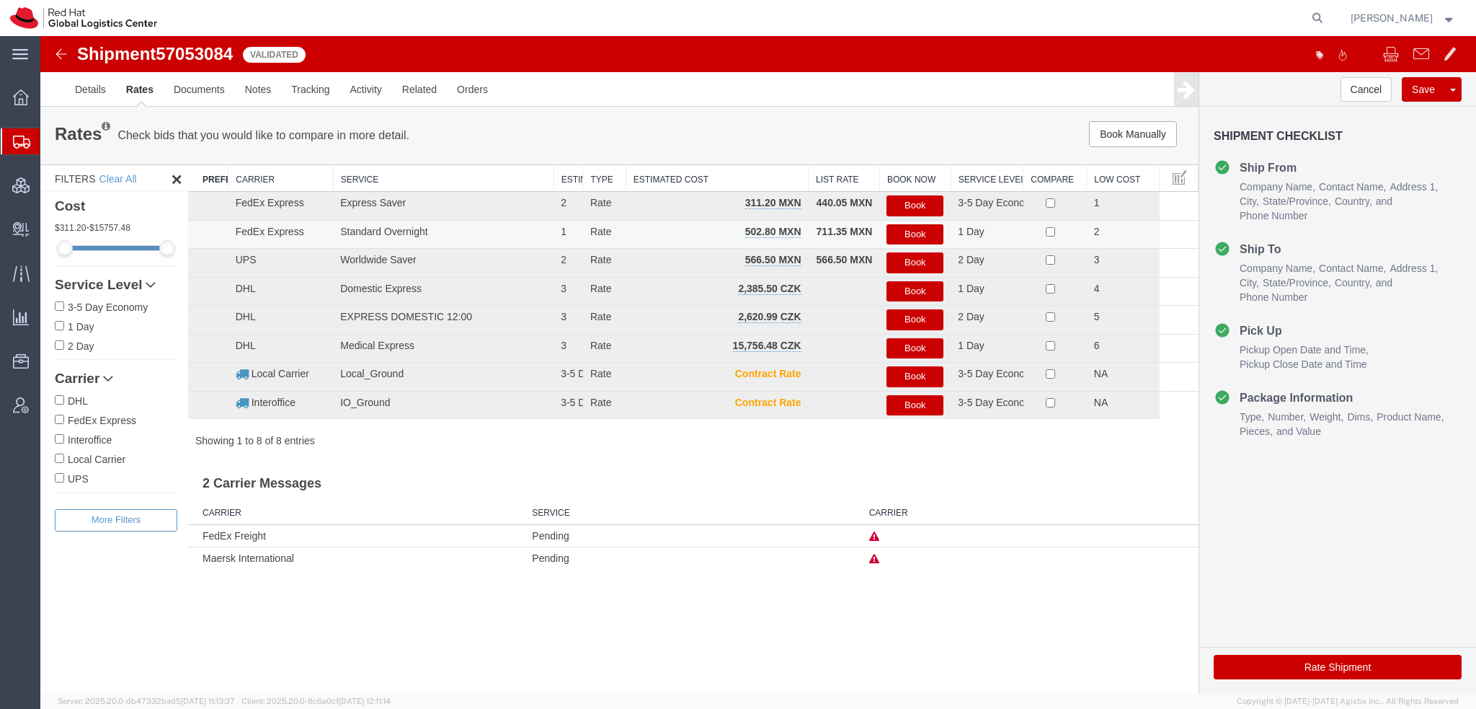
click at [913, 231] on button "Book" at bounding box center [915, 234] width 57 height 21
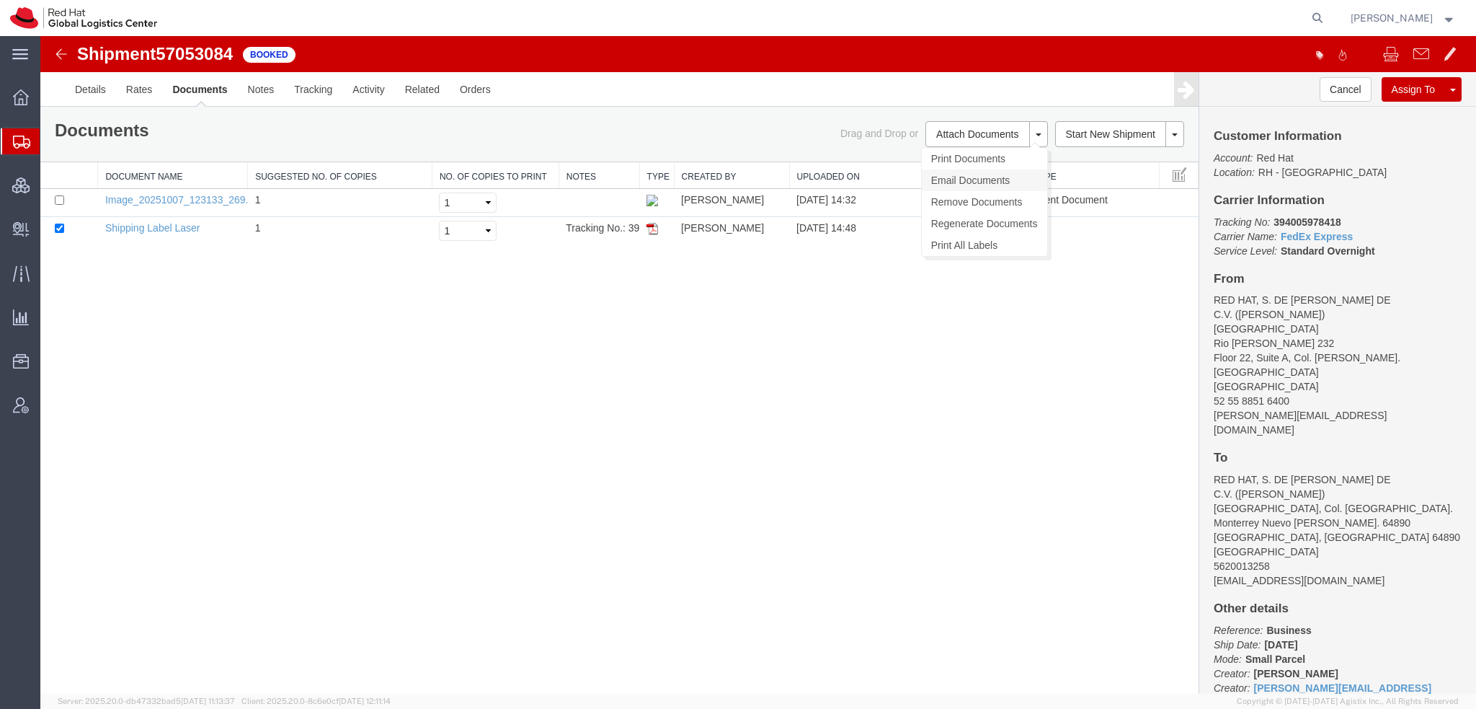
click at [985, 181] on link "Email Documents" at bounding box center [984, 180] width 125 height 22
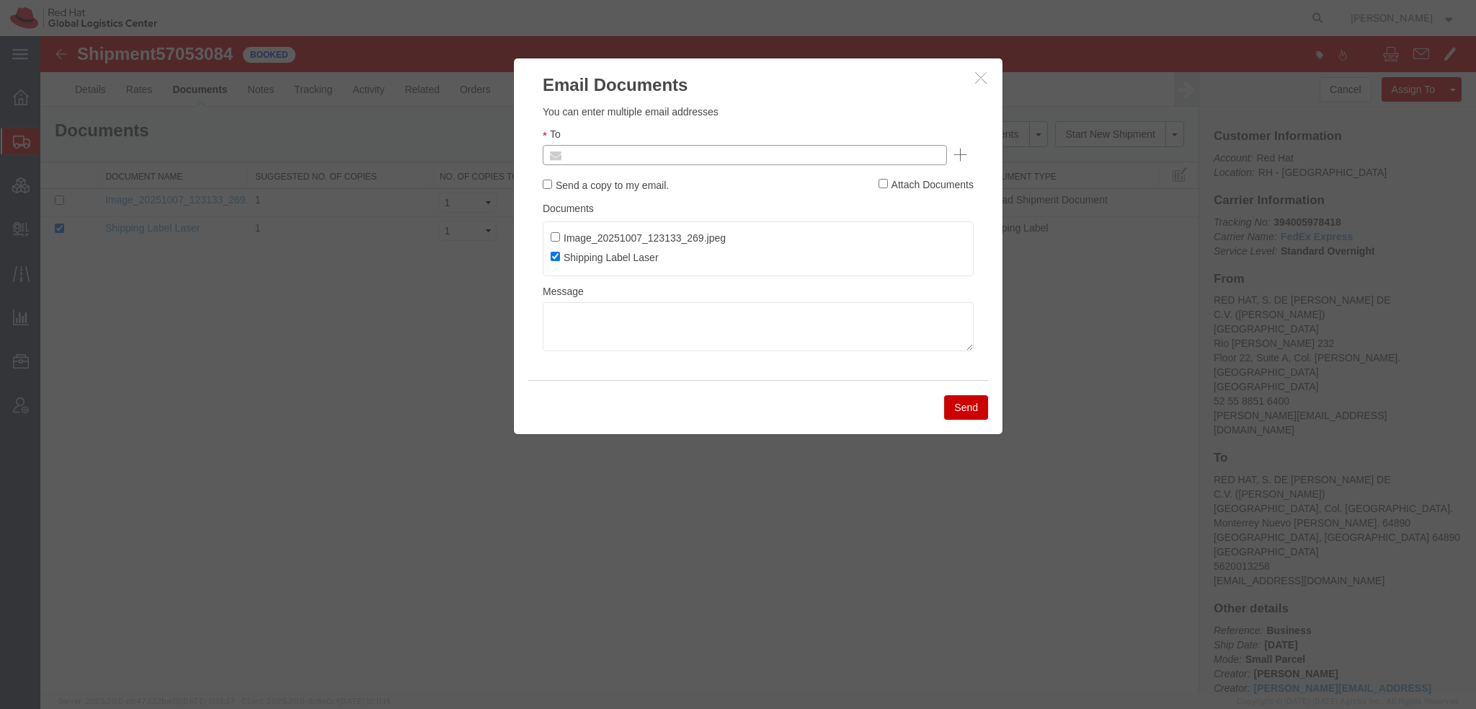
drag, startPoint x: 660, startPoint y: 155, endPoint x: 688, endPoint y: 143, distance: 29.7
click at [685, 143] on div "To" at bounding box center [758, 145] width 431 height 39
type input "dandrad"
type input "Enter Email Address"
click at [977, 79] on icon "button" at bounding box center [981, 77] width 12 height 12
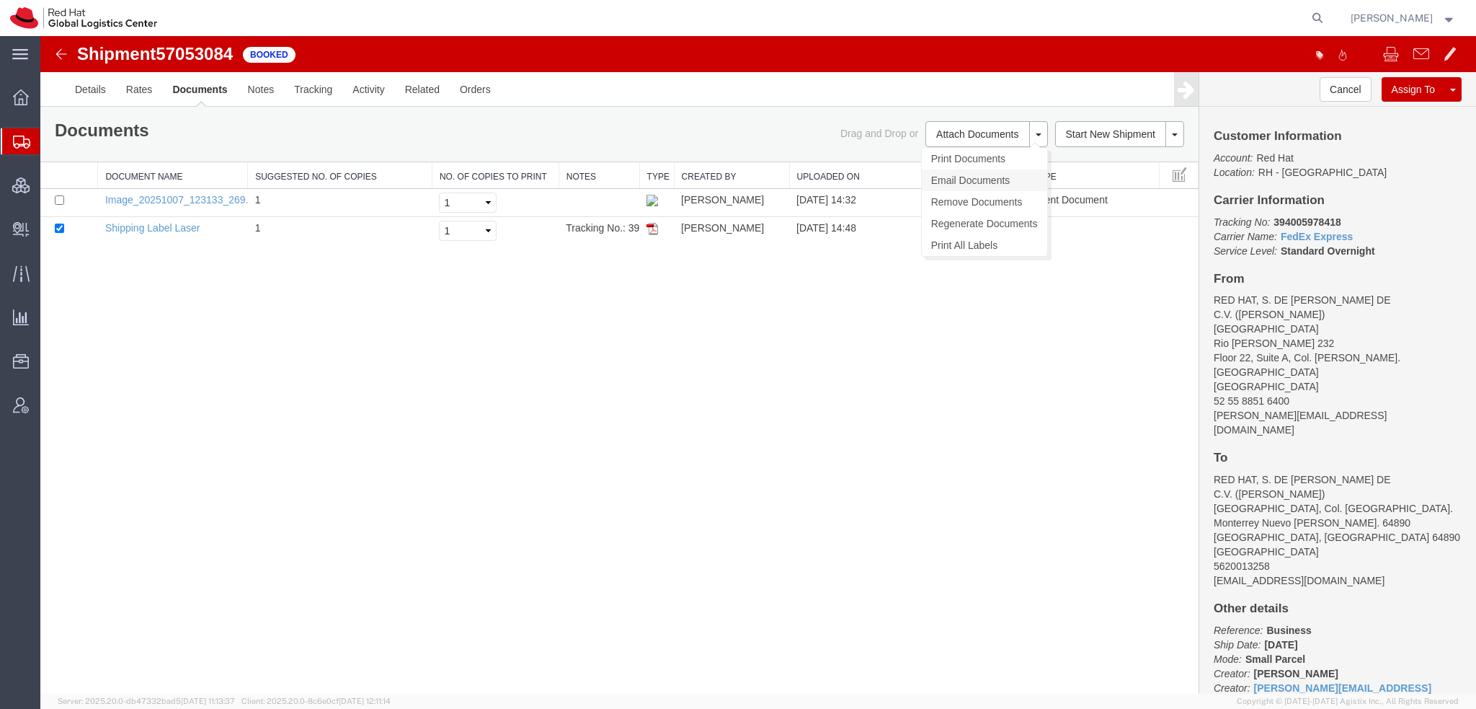
click at [977, 175] on link "Email Documents" at bounding box center [984, 180] width 125 height 22
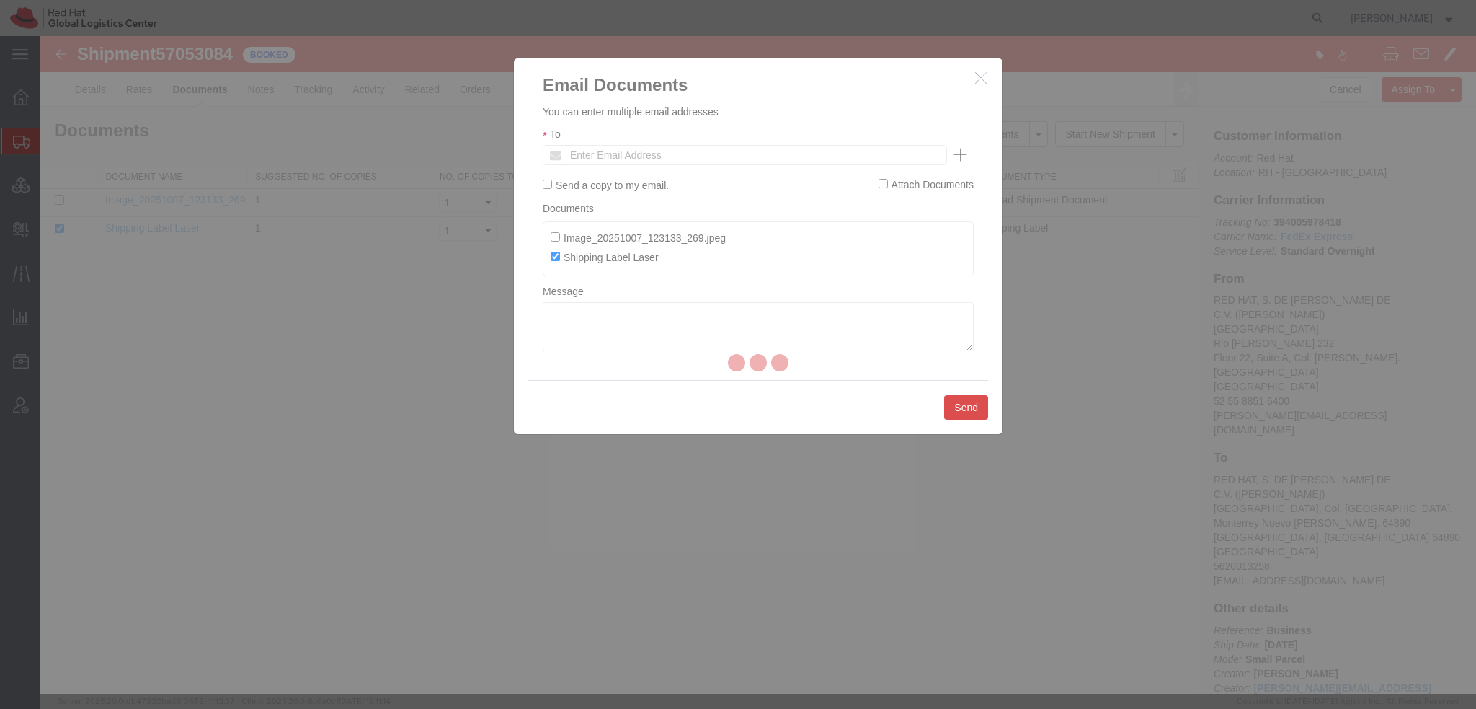
click at [705, 152] on div at bounding box center [758, 364] width 1436 height 657
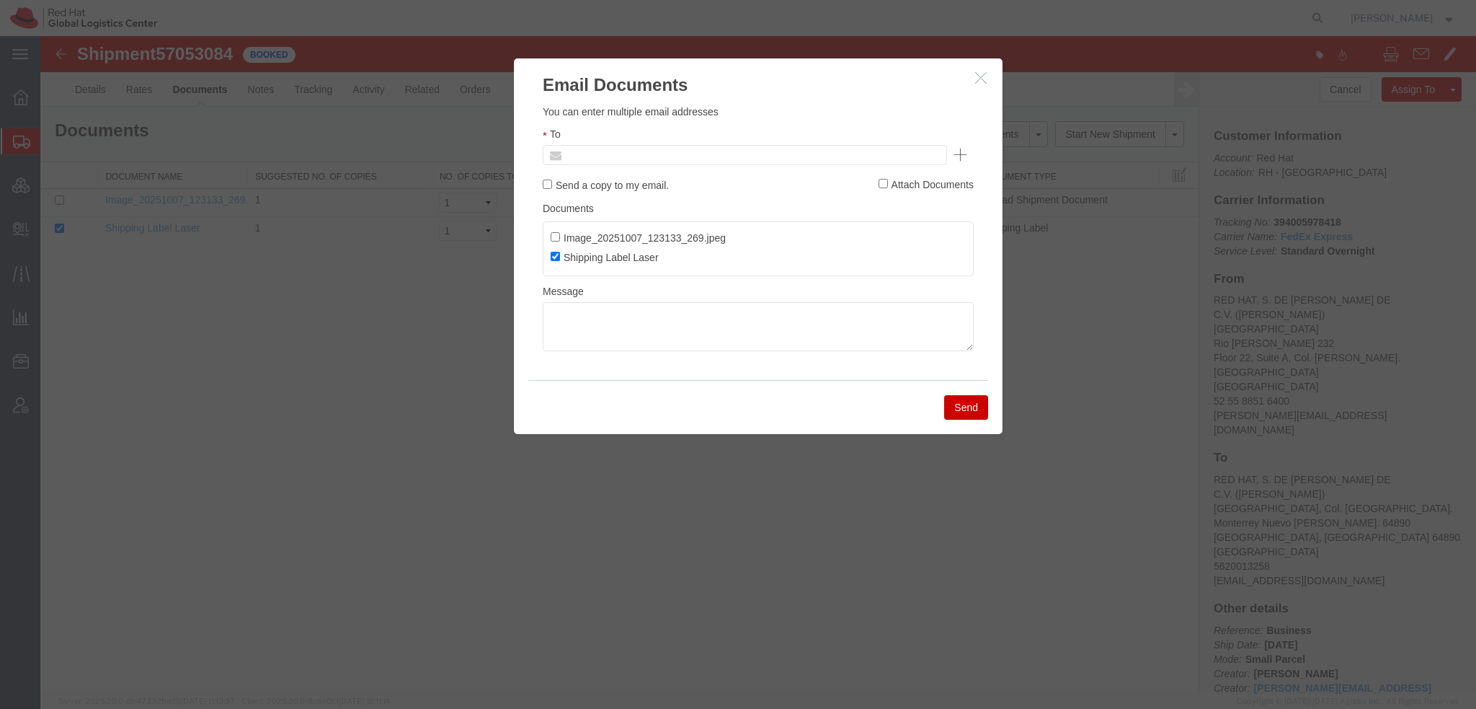
drag, startPoint x: 745, startPoint y: 188, endPoint x: 705, endPoint y: 153, distance: 53.6
click at [705, 153] on input "text" at bounding box center [647, 155] width 169 height 19
type input "dandrade"
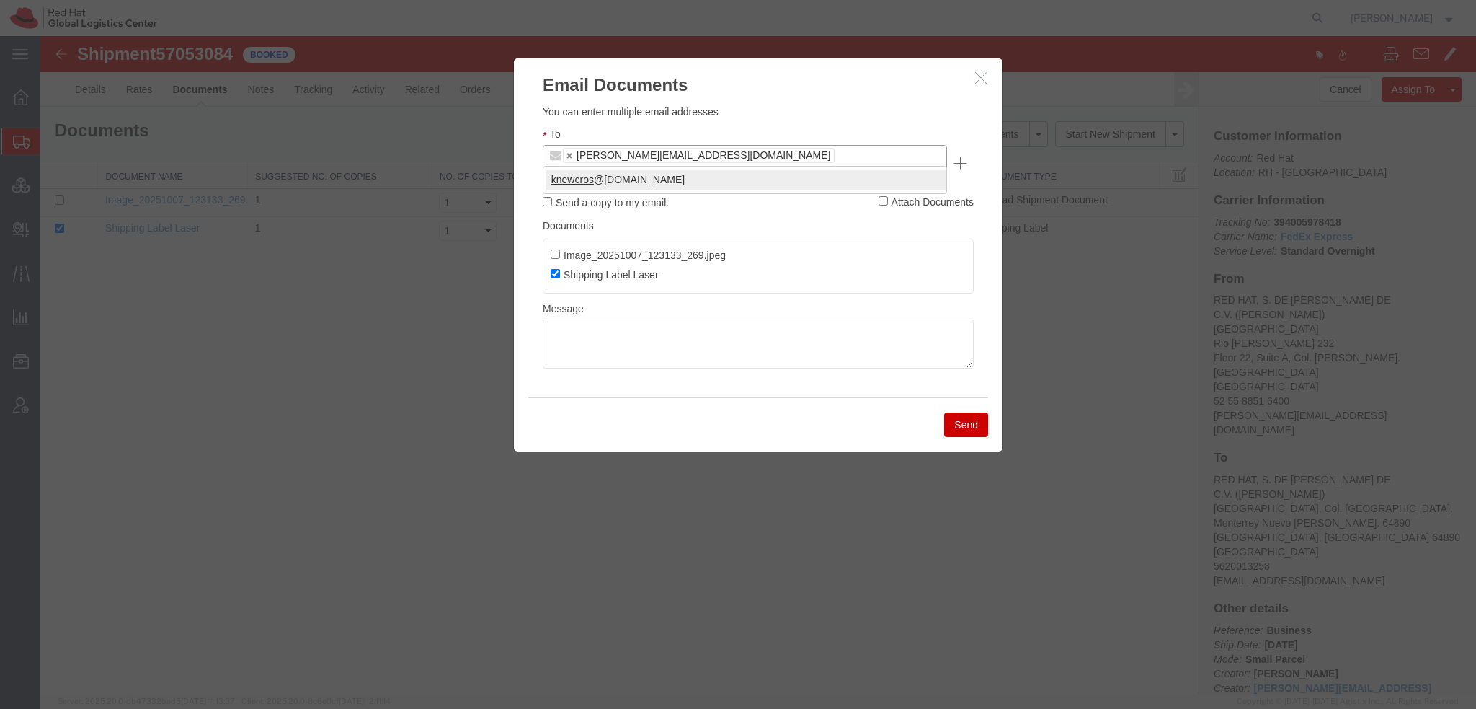
type input "knewcros"
click at [972, 412] on button "Send" at bounding box center [966, 424] width 44 height 25
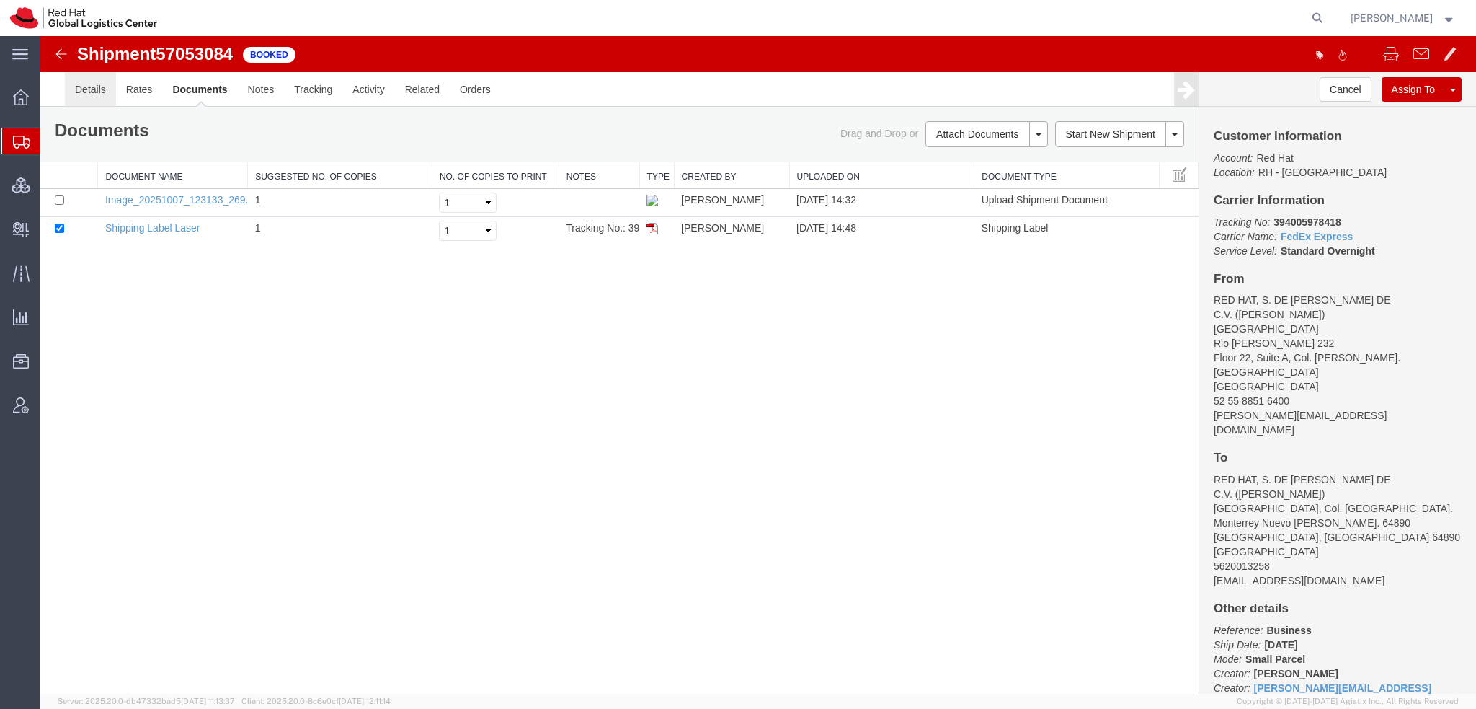
click at [101, 89] on link "Details" at bounding box center [90, 89] width 51 height 35
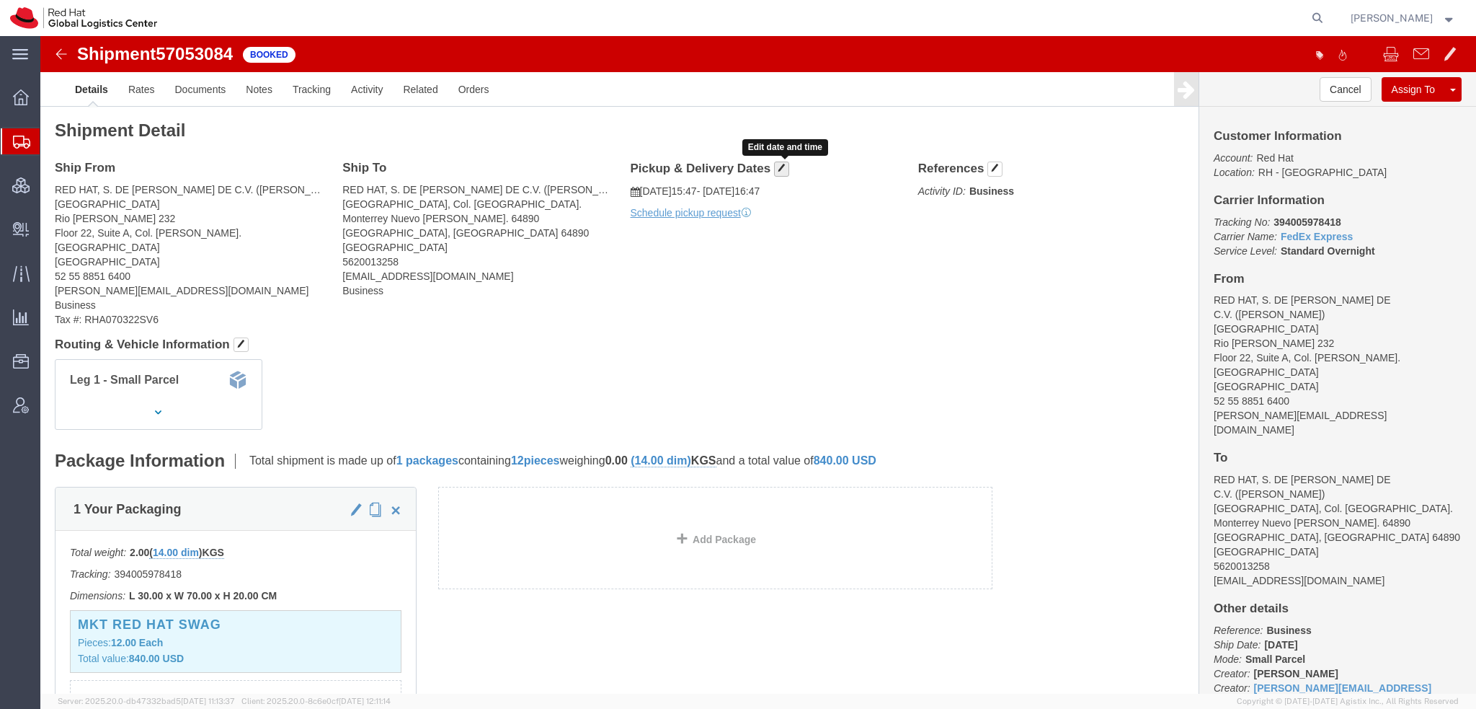
click span "button"
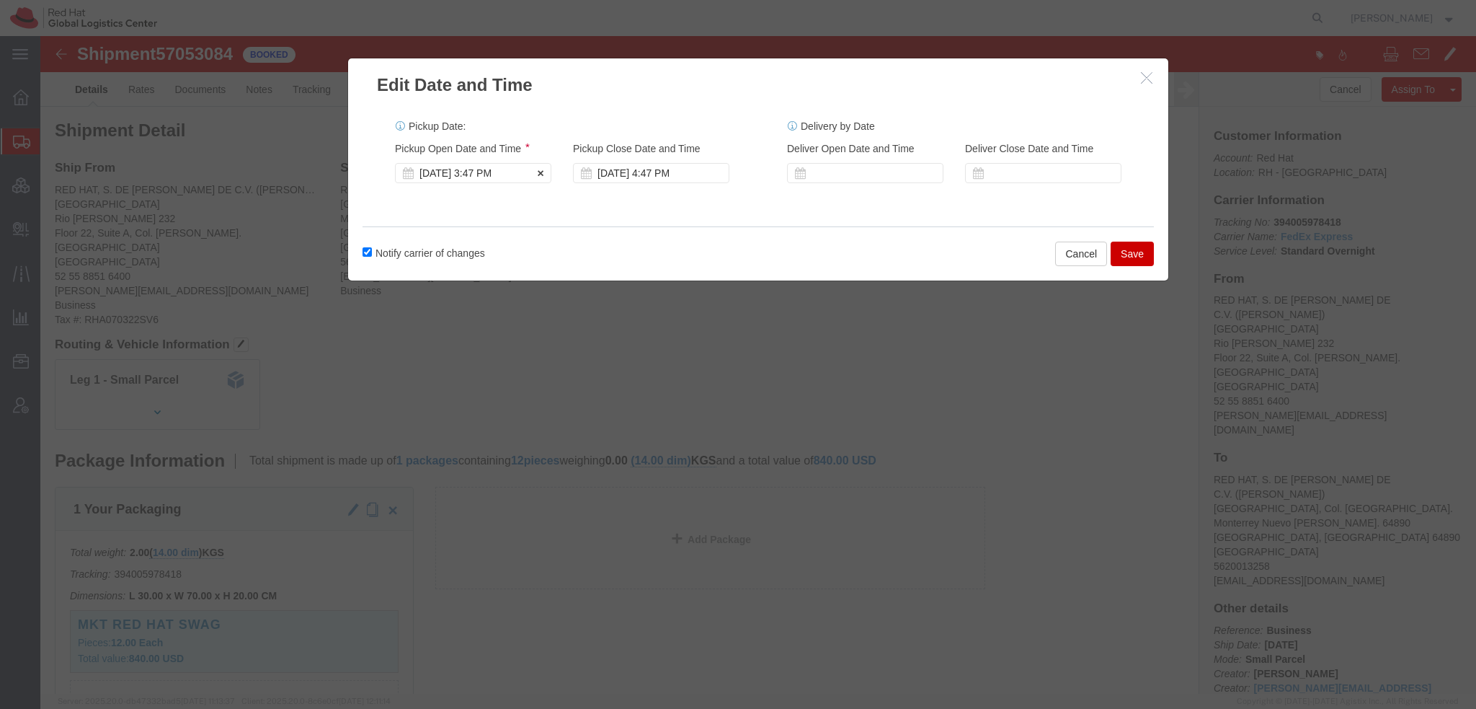
click div "Oct 07 2025 3:47 PM"
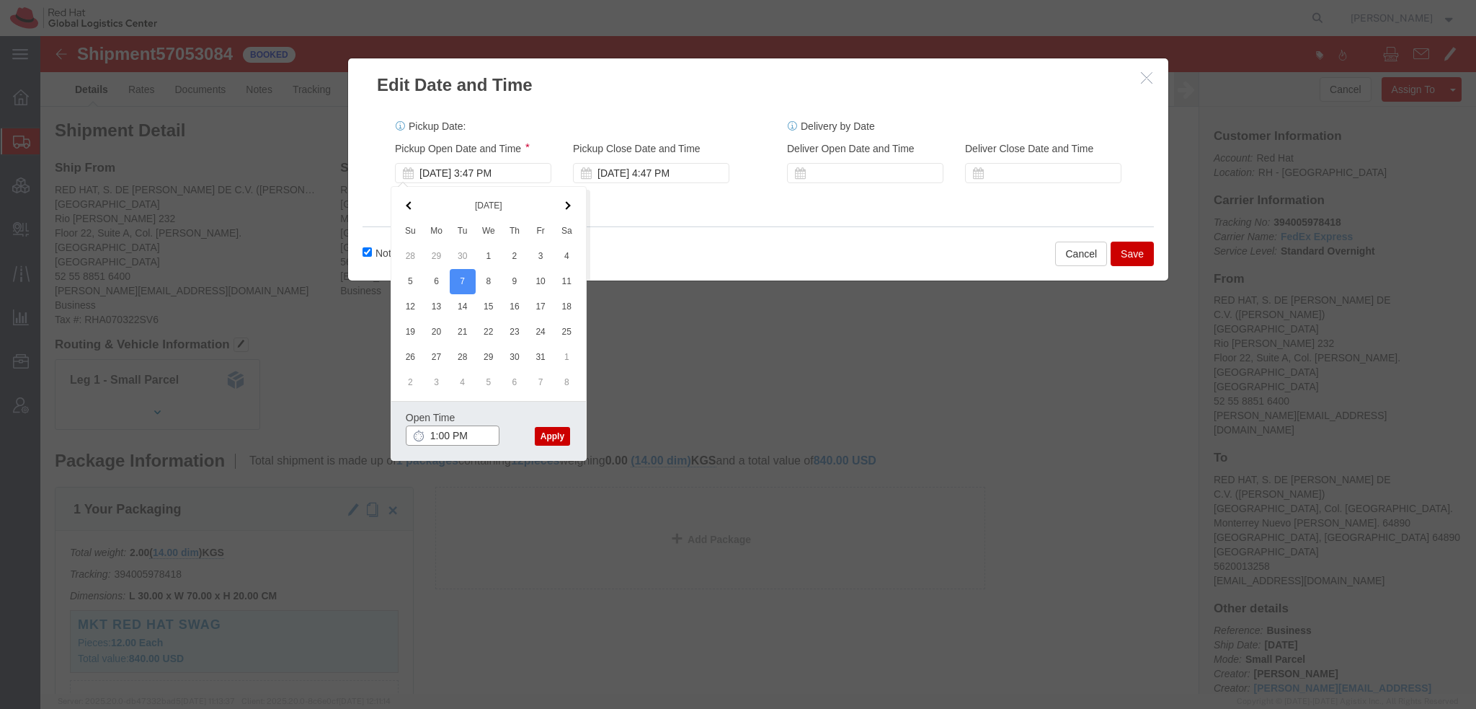
type input "1:00 PM"
click button "Apply"
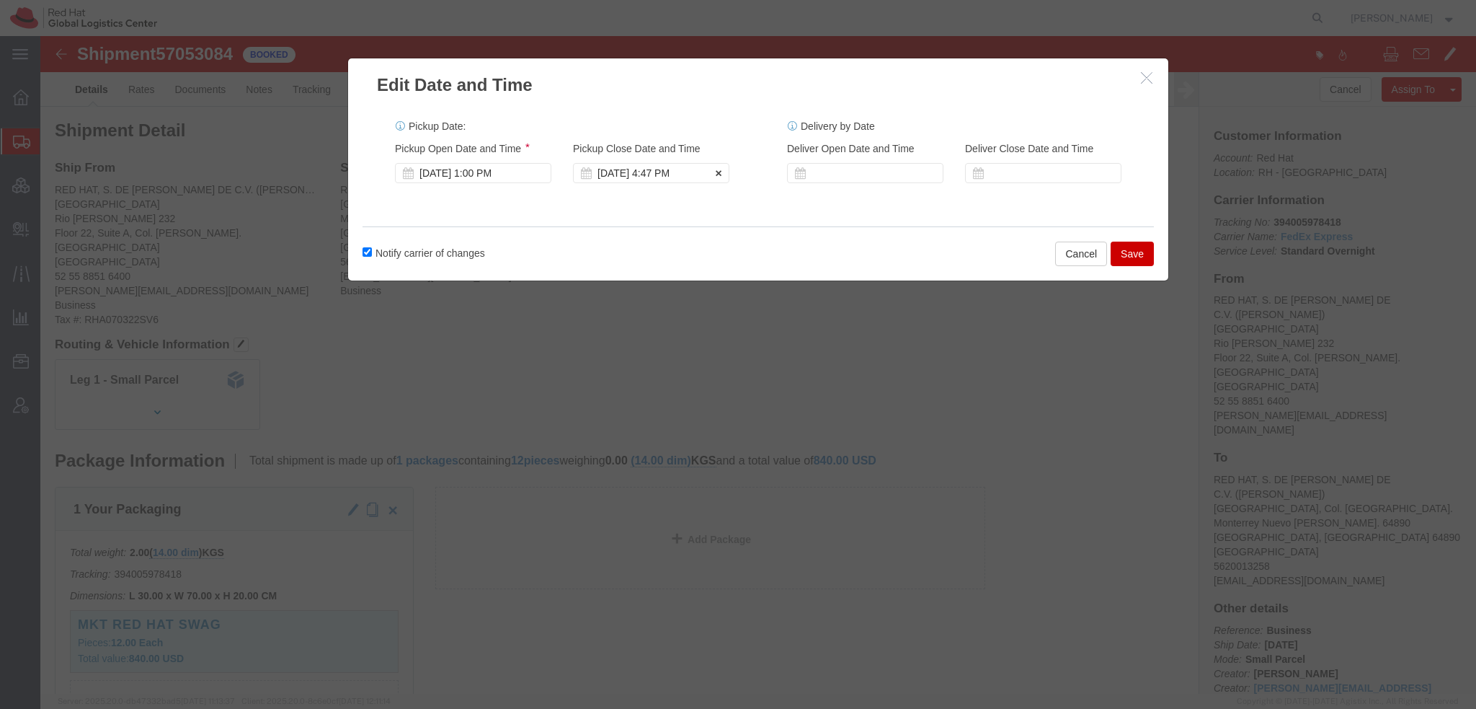
click div "Oct 07 2025 4:47 PM"
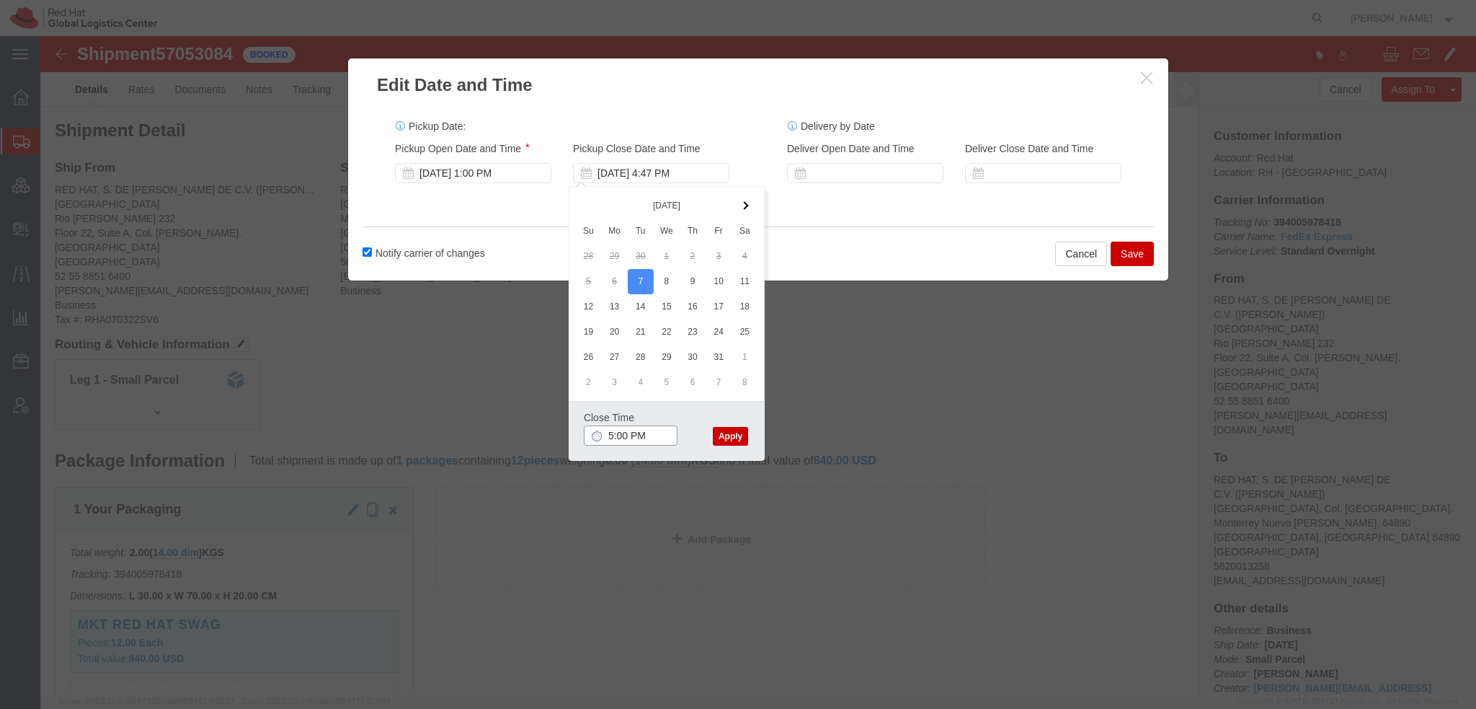
type input "5:00 PM"
click button "Apply"
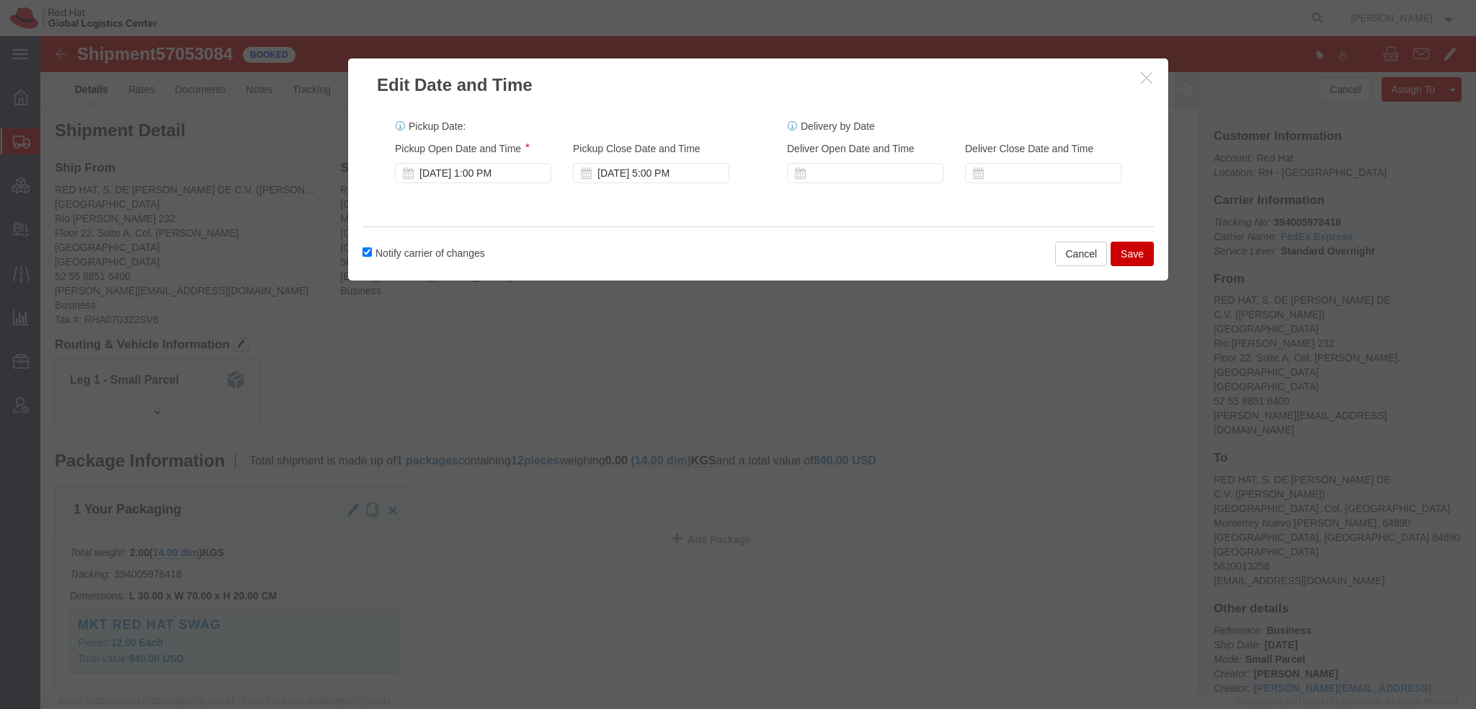
click button "Save"
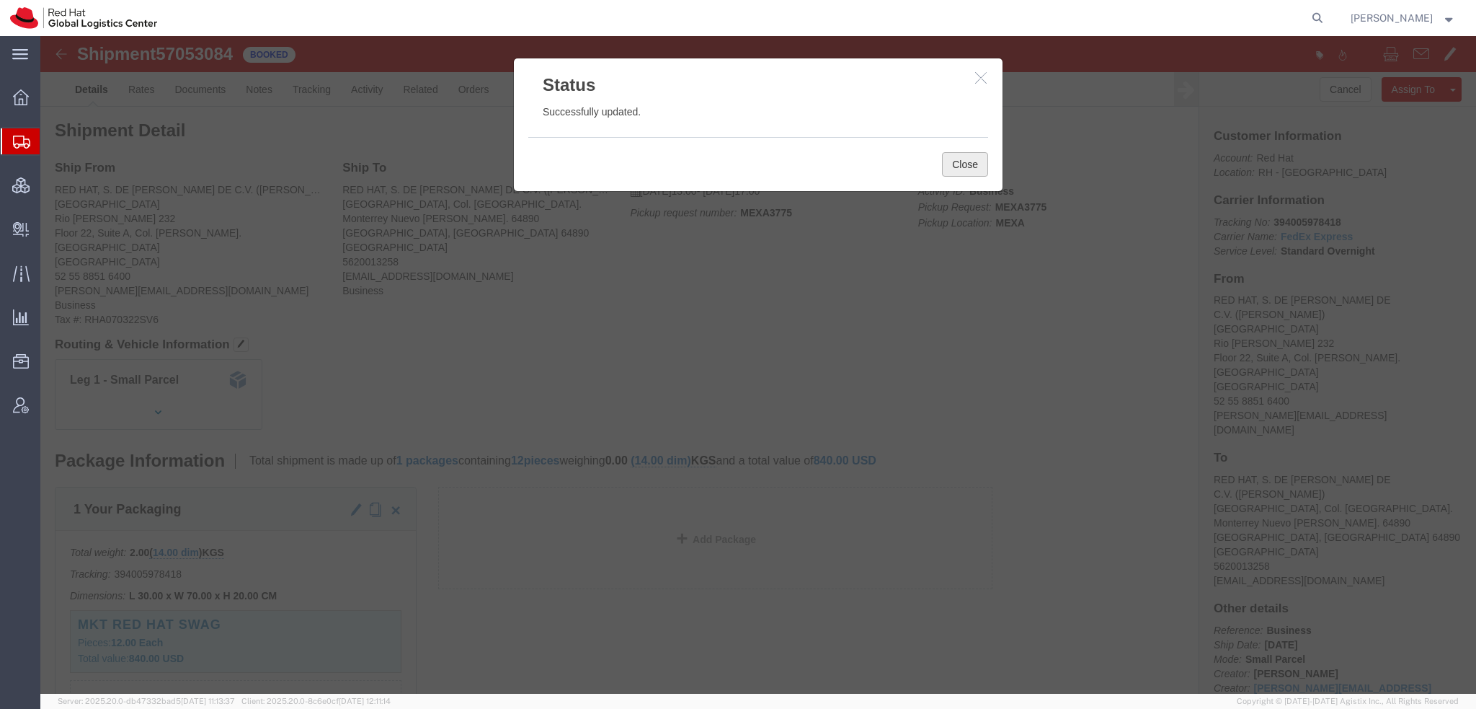
click button "Close"
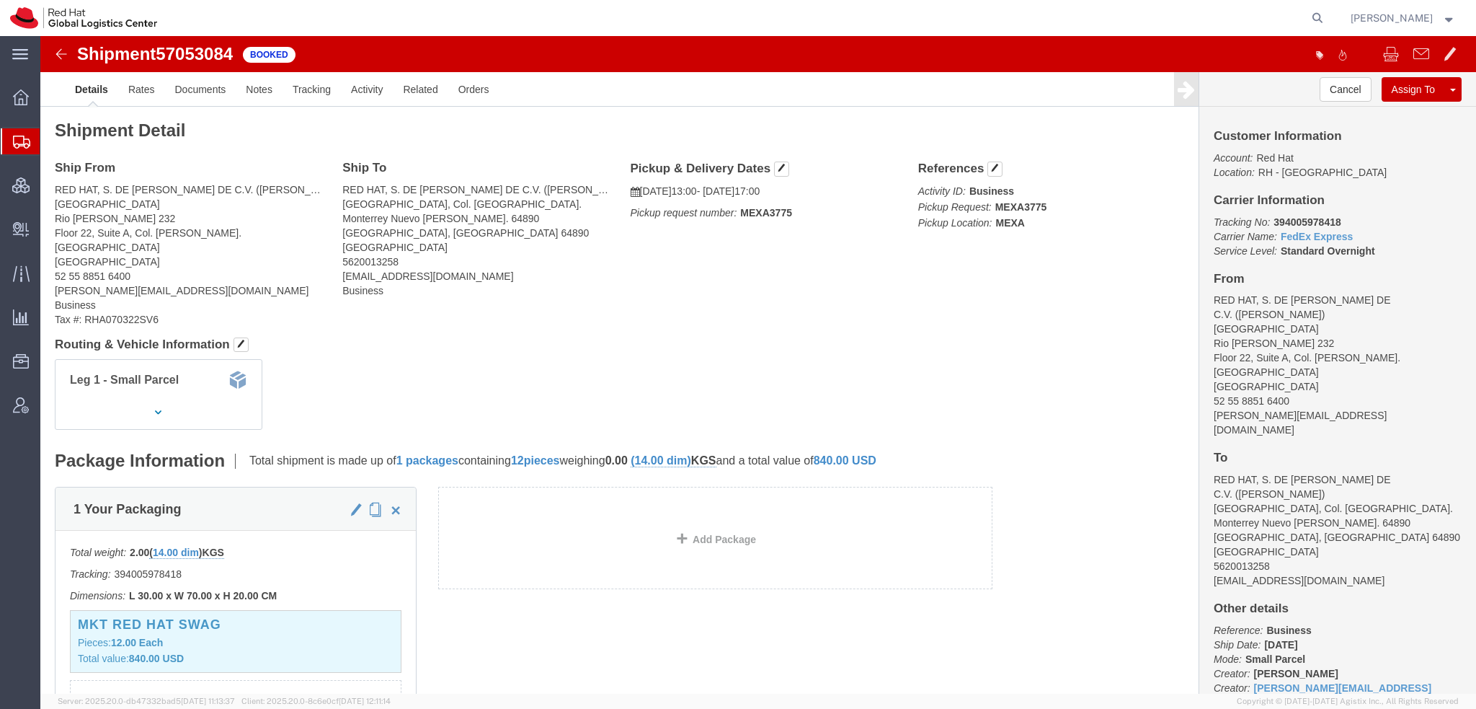
click at [1419, 21] on span "[PERSON_NAME]" at bounding box center [1392, 18] width 82 height 16
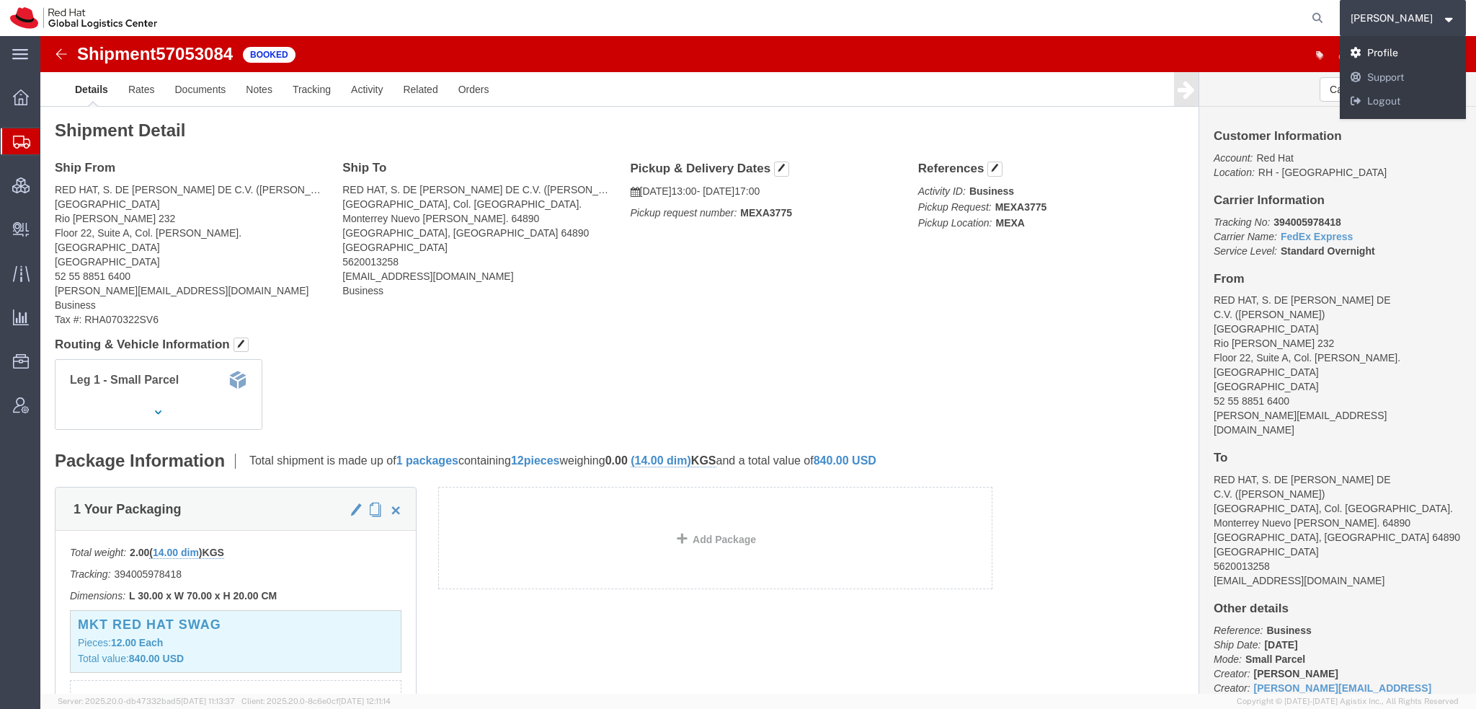
click at [1419, 53] on link "Profile" at bounding box center [1403, 53] width 127 height 25
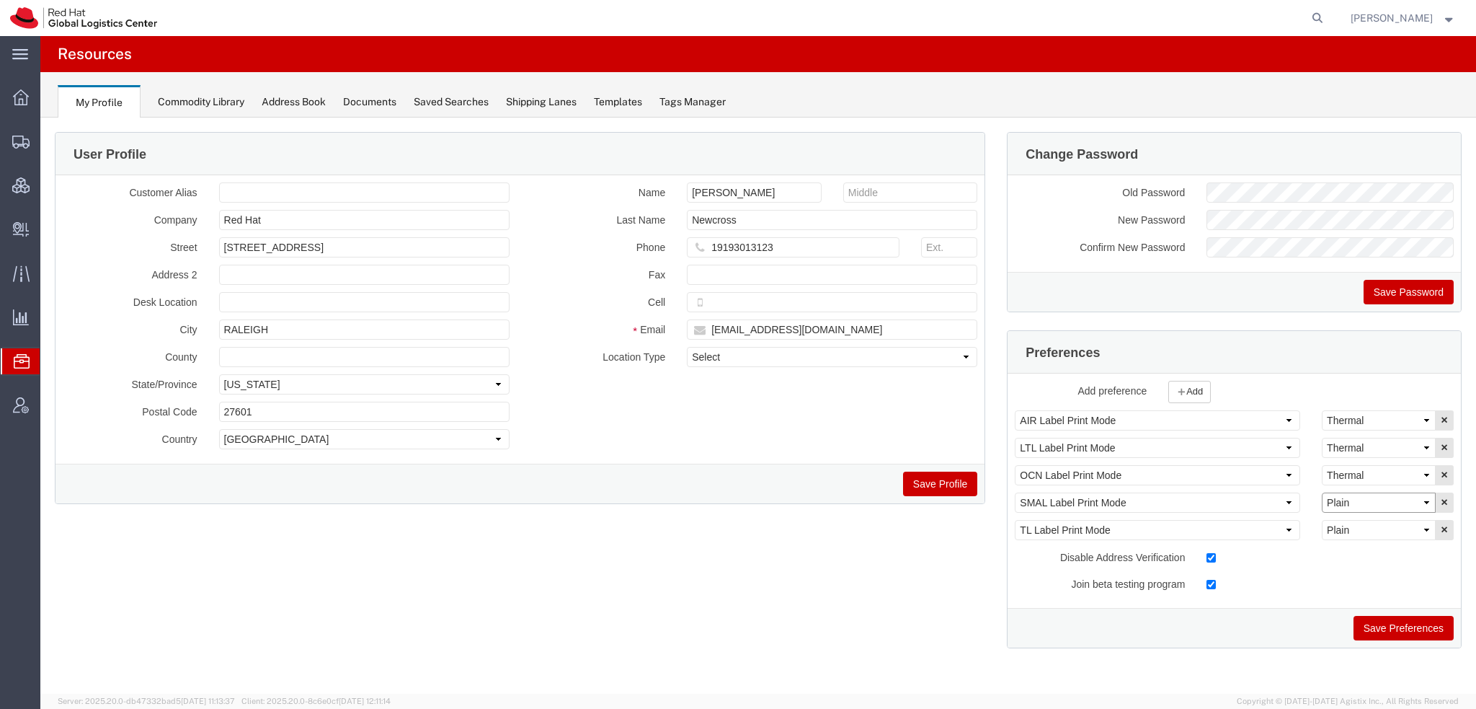
click at [1375, 504] on select "Select Plain Thermal" at bounding box center [1379, 502] width 114 height 20
select select "Thermal"
click at [1322, 492] on select "Select Plain Thermal" at bounding box center [1379, 502] width 114 height 20
click at [1395, 617] on button "Save Preferences" at bounding box center [1404, 628] width 100 height 25
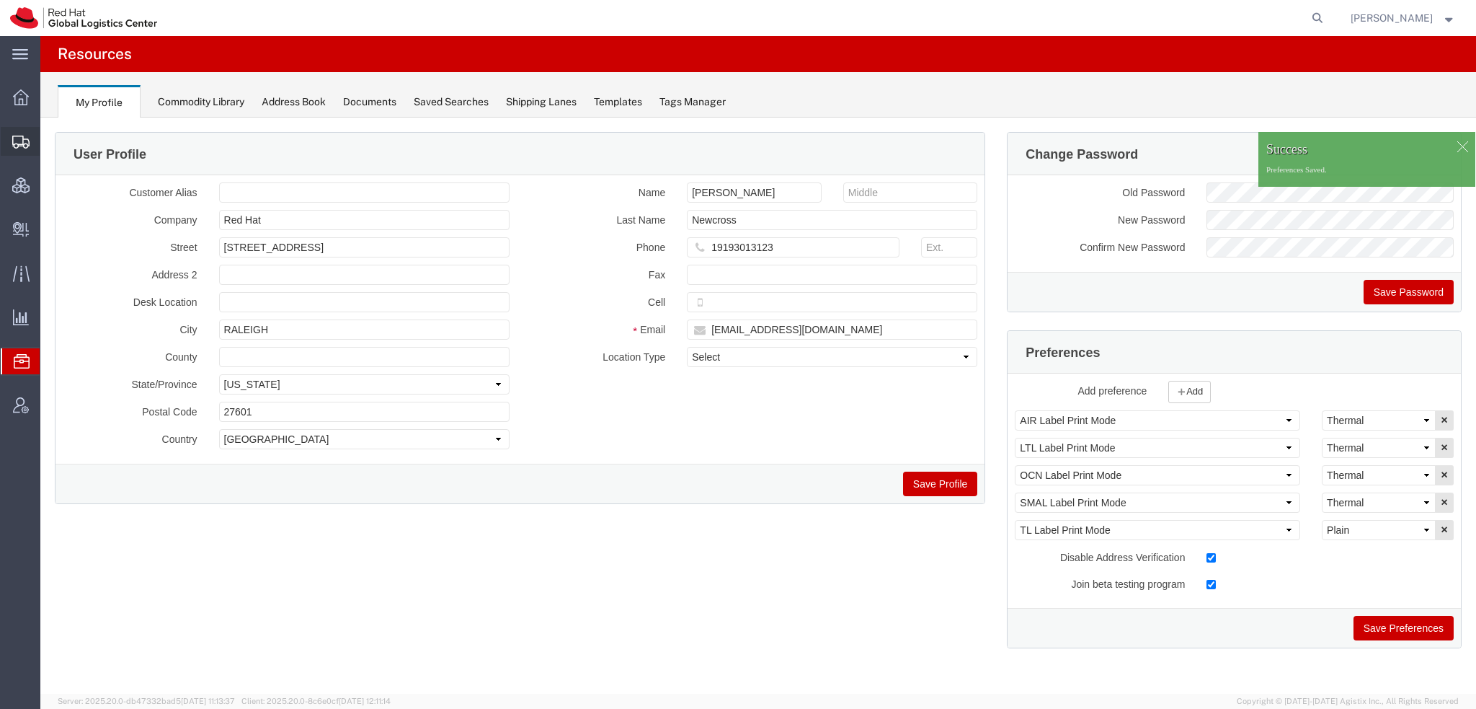
click at [0, 0] on span "Shipment Manager" at bounding box center [0, 0] width 0 height 0
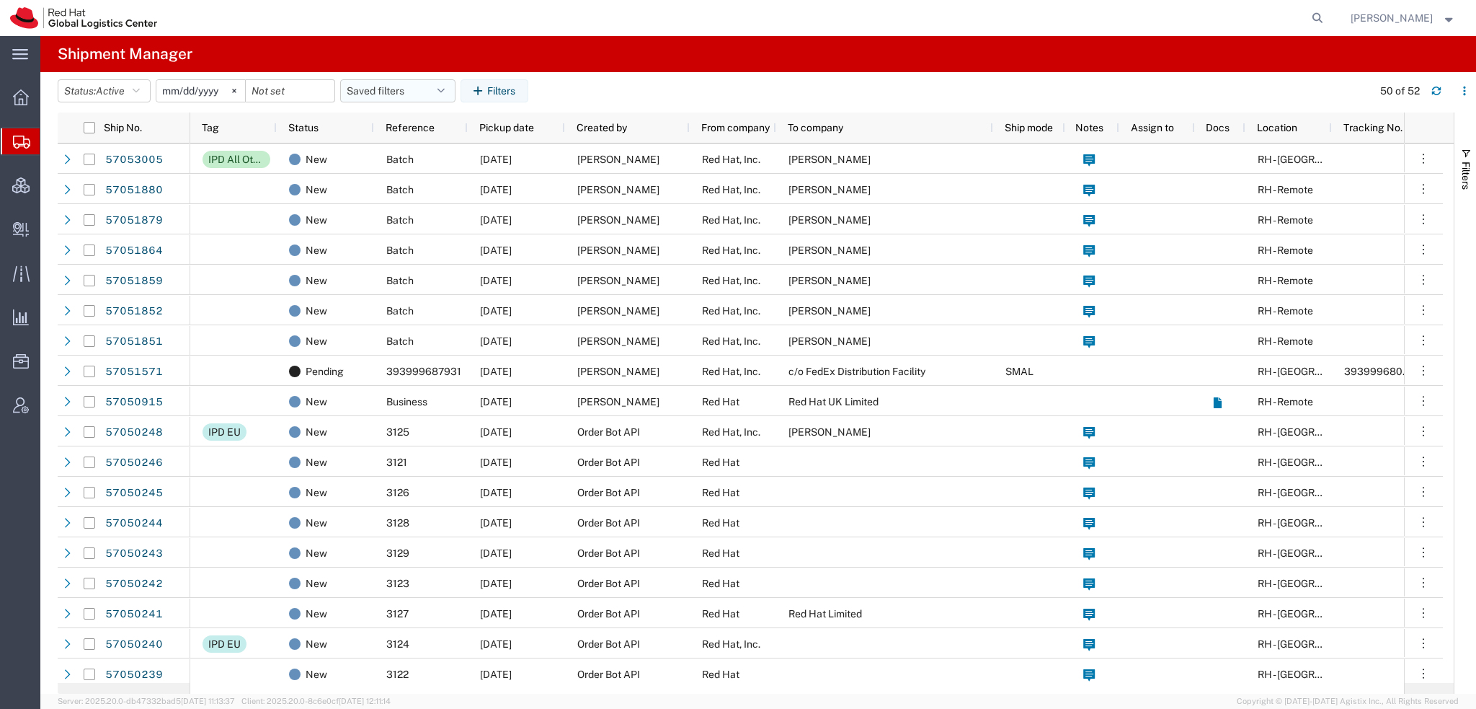
click at [444, 92] on icon "button" at bounding box center [441, 91] width 7 height 10
click at [388, 152] on span "Americas" at bounding box center [436, 154] width 189 height 27
type input "2023-05-07"
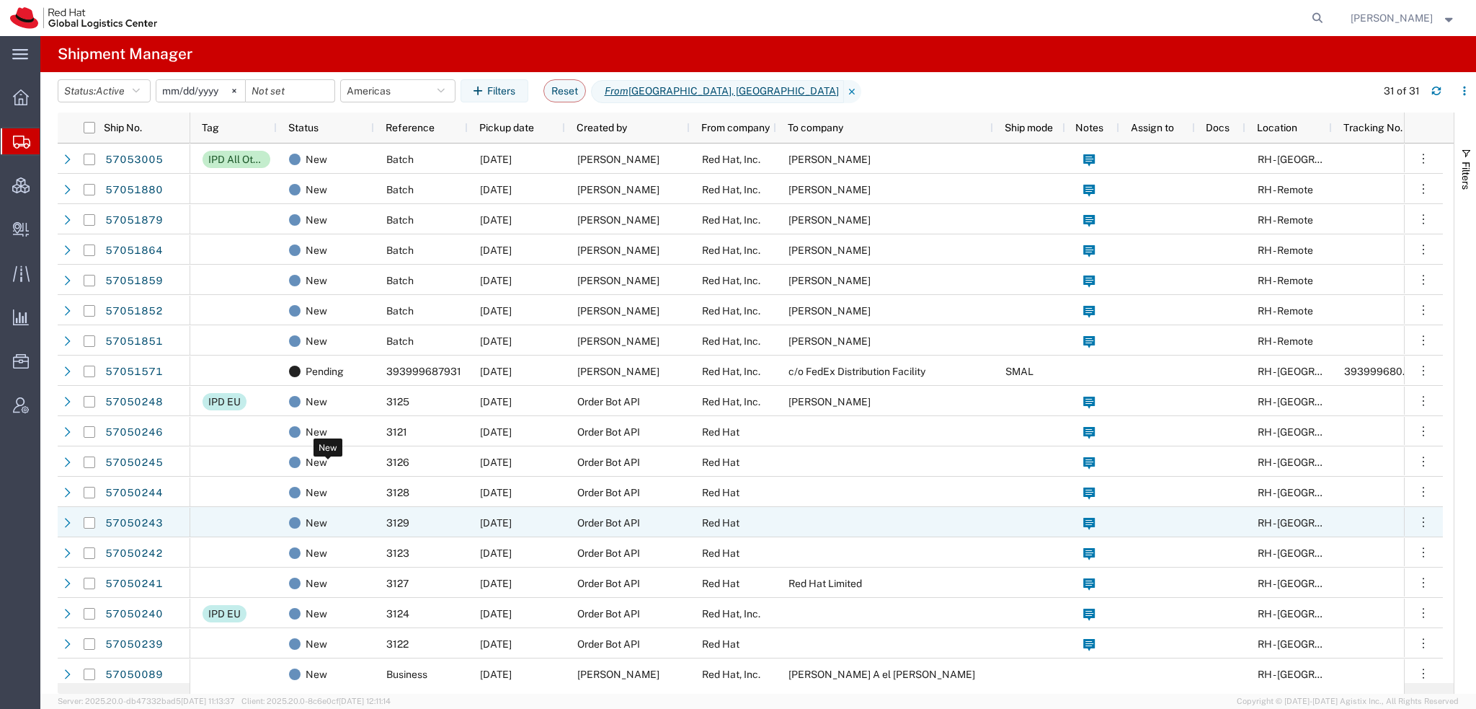
scroll to position [216, 0]
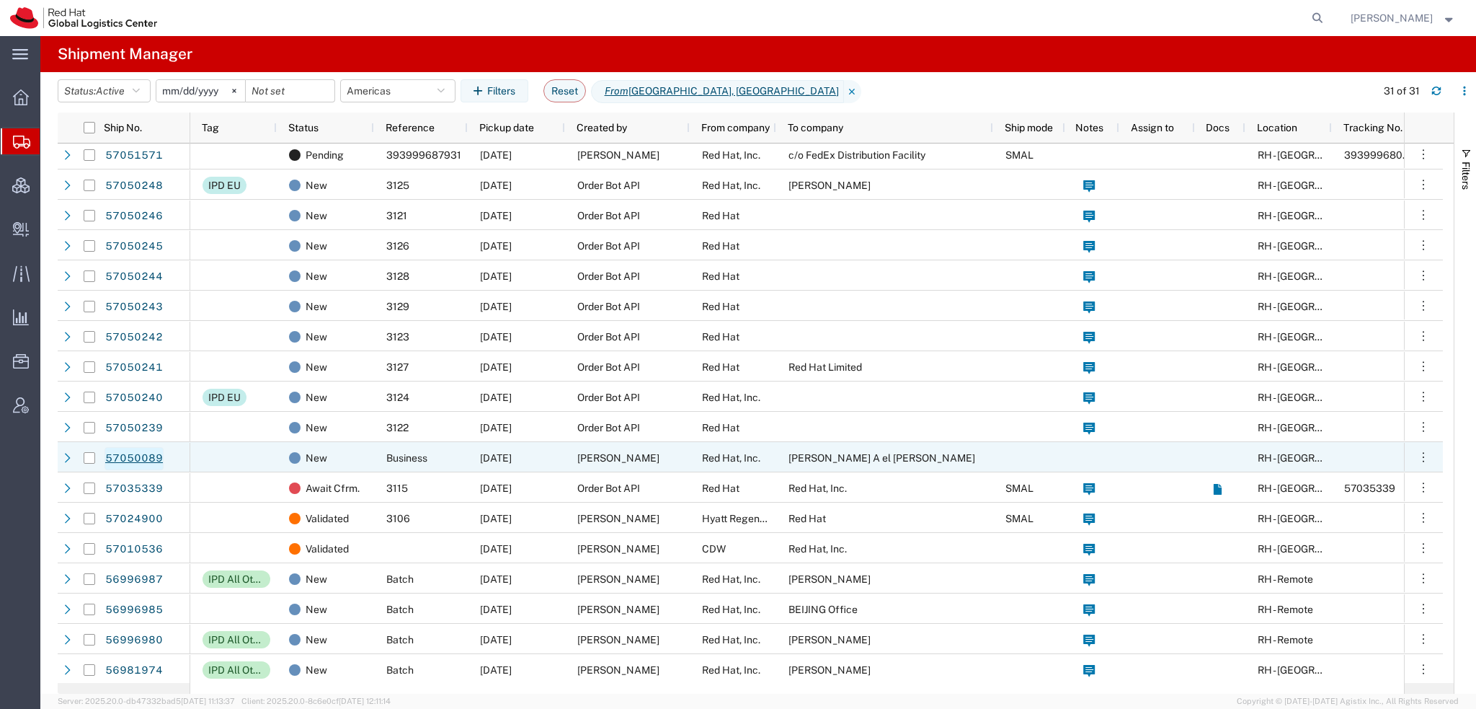
click at [143, 462] on link "57050089" at bounding box center [134, 458] width 59 height 23
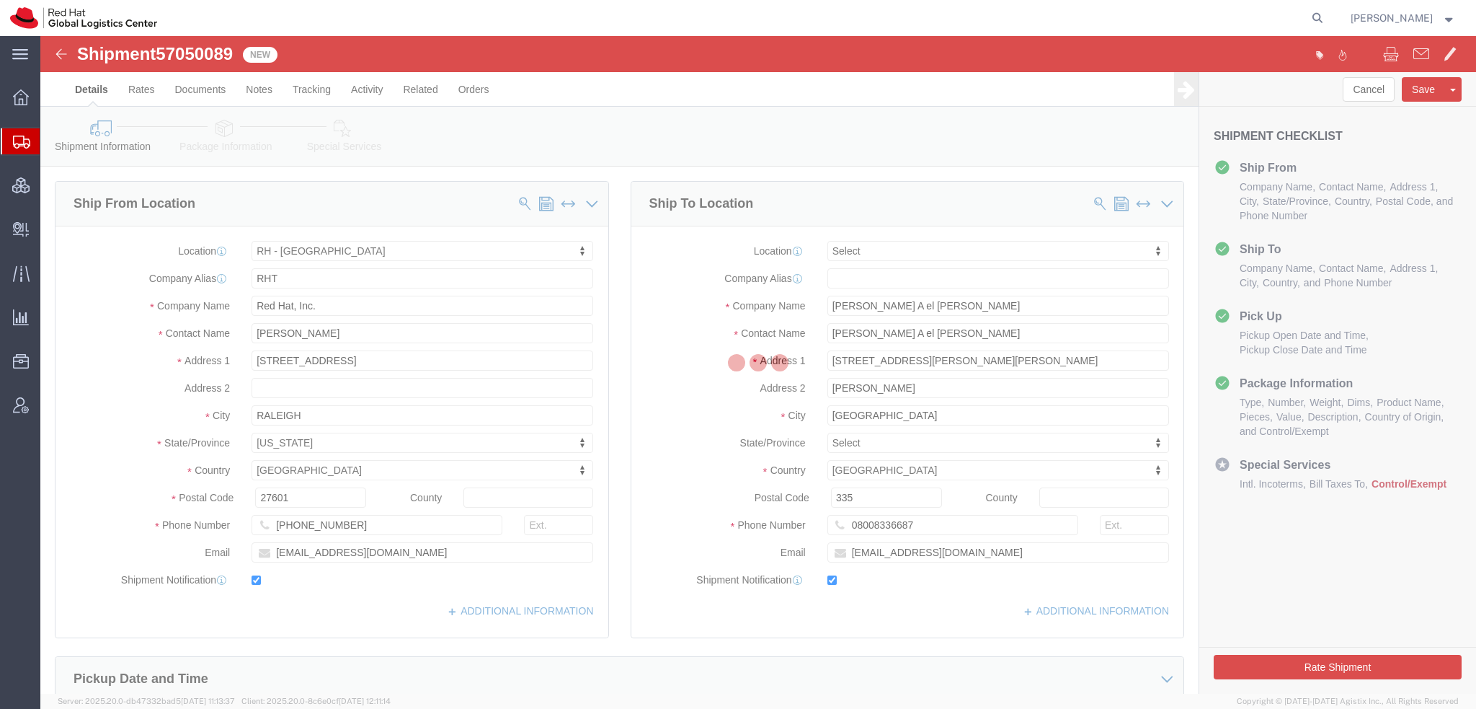
select select "38014"
select select
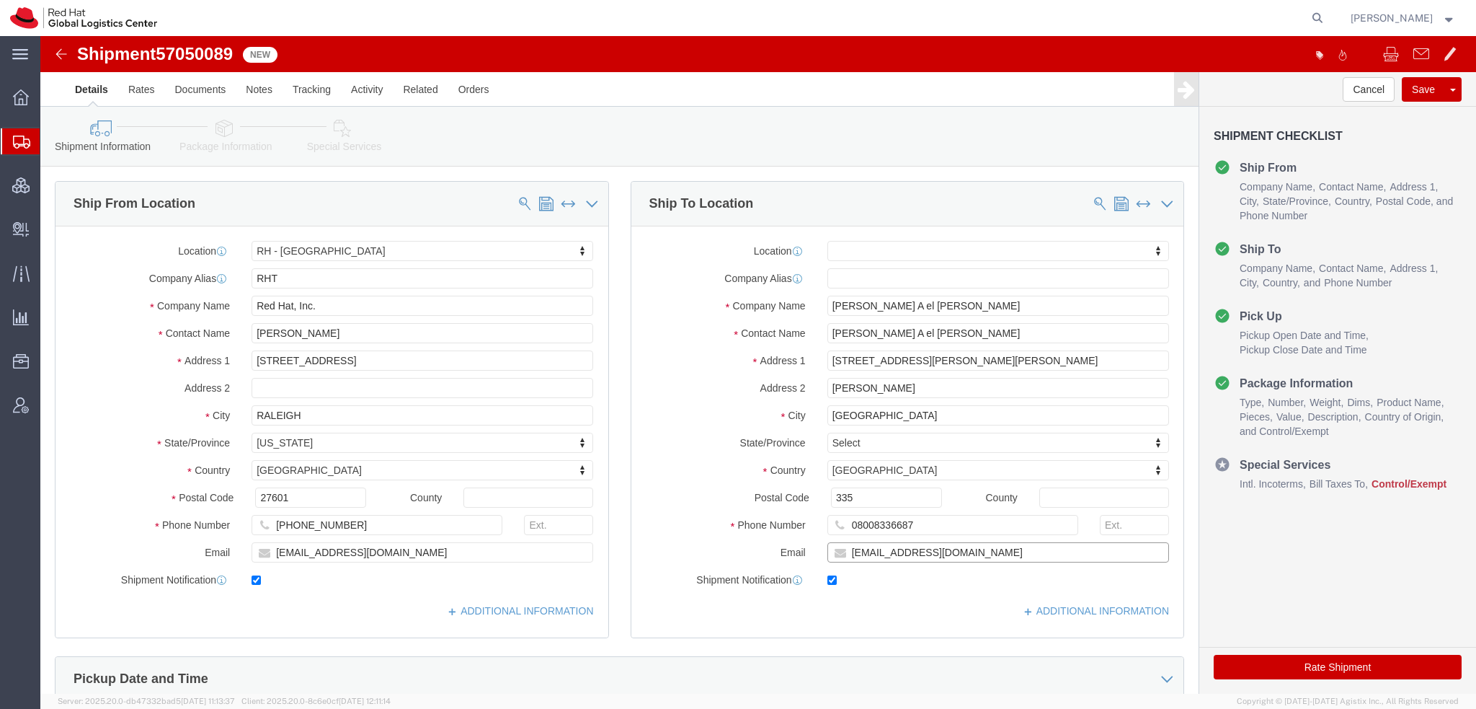
click input "moustafa.shaheen@bshsoft.com"
type input "moustafa.shaheen@bshsoft.com, emealogistics@redhat.com"
click icon
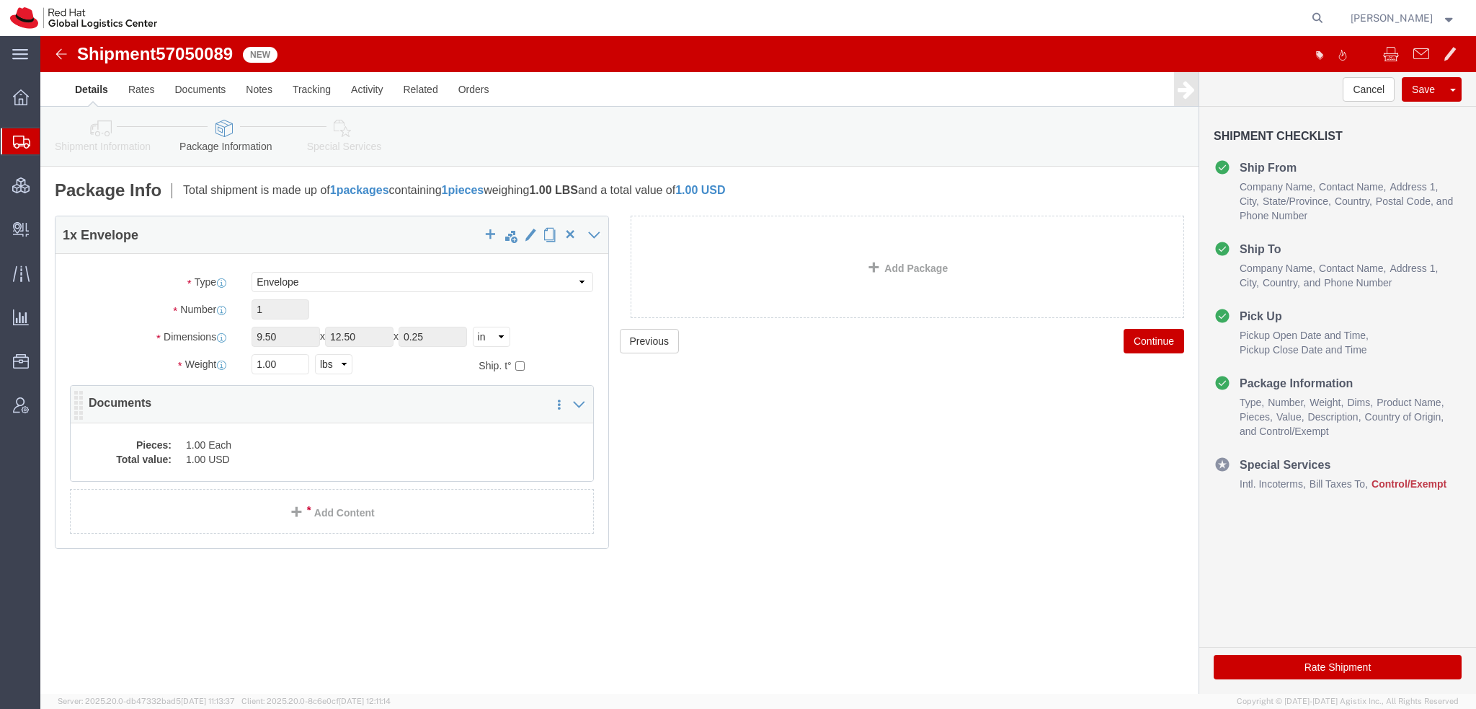
click dd "1.00 USD"
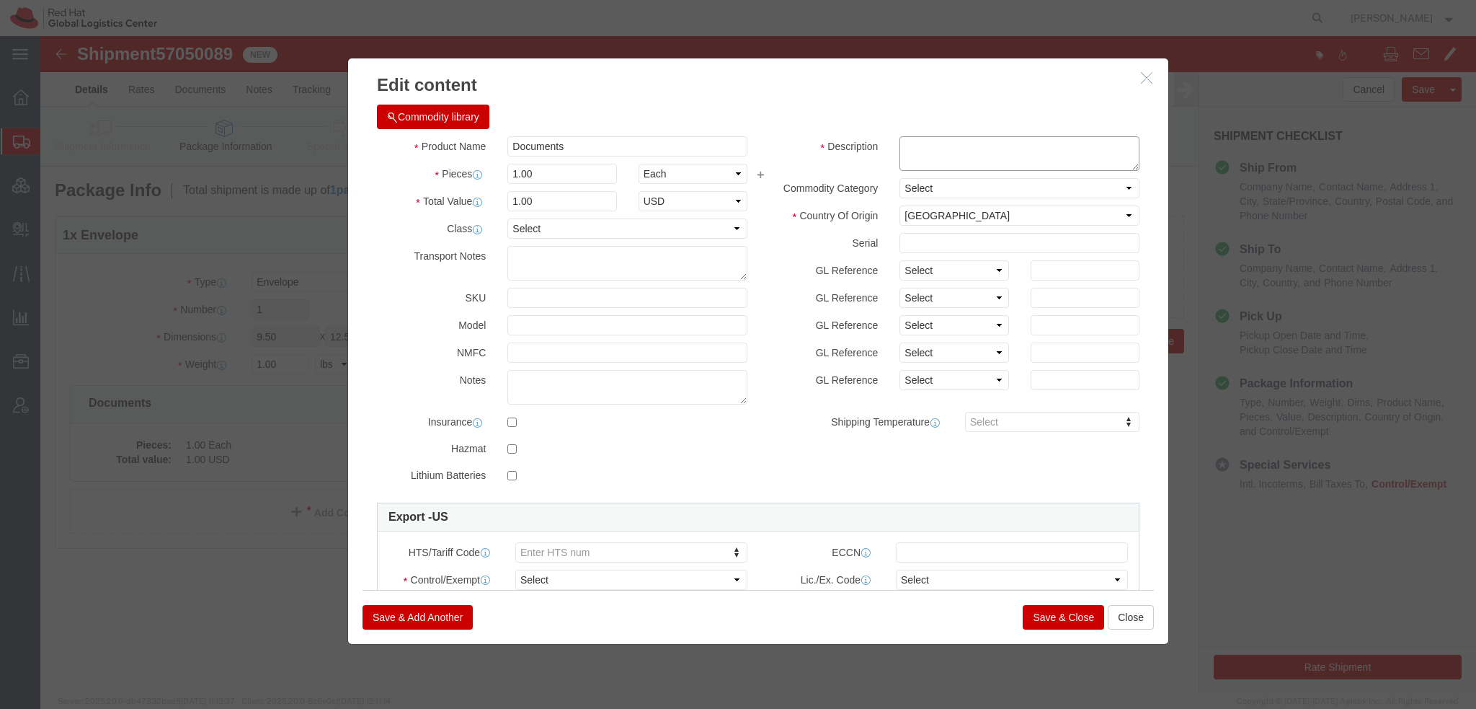
click textarea
type textarea "Legal Documents"
click select "Select ATF BIS DEA EPA FDA FTR ITAR OFAC Other (OPA)"
select select "FTR"
click select "Select ATF BIS DEA EPA FDA FTR ITAR OFAC Other (OPA)"
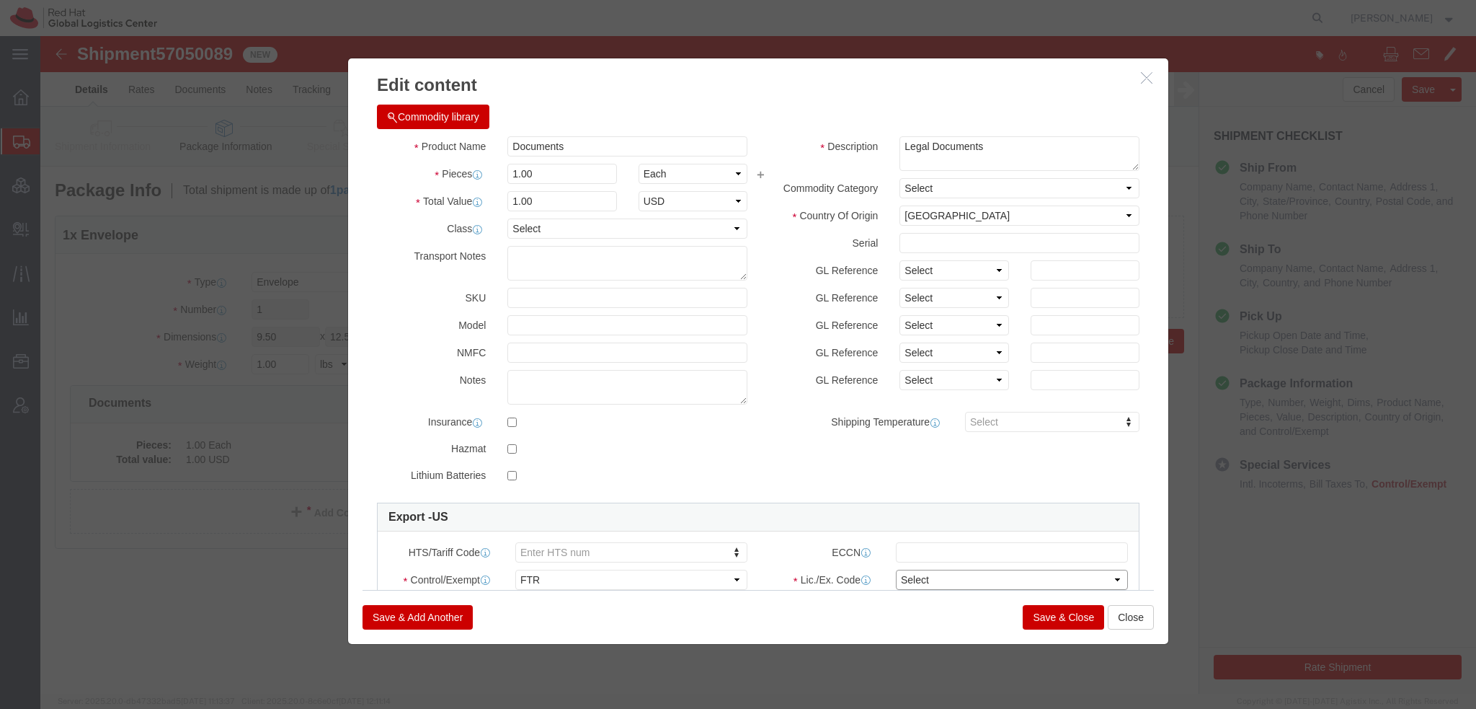
click select "Select 30.2(d)(2) 30.36 30.37(a) 30.37(f) 30.37(g) 30.37(h) 30.37(i) 30.37(j) 3…"
select select "30.37(t)"
click select "Select 30.2(d)(2) 30.36 30.37(a) 30.37(f) 30.37(g) 30.37(h) 30.37(i) 30.37(j) 3…"
click button "Save & Close"
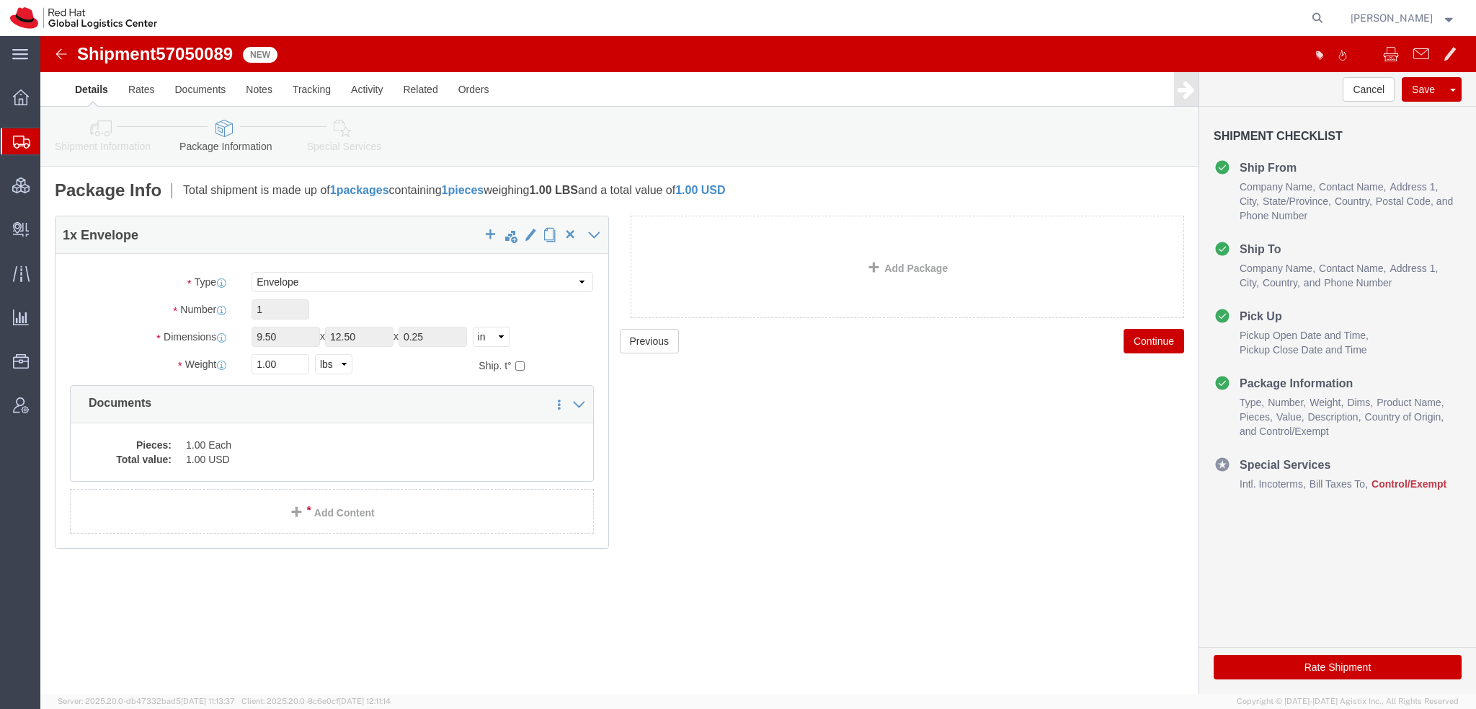
click icon
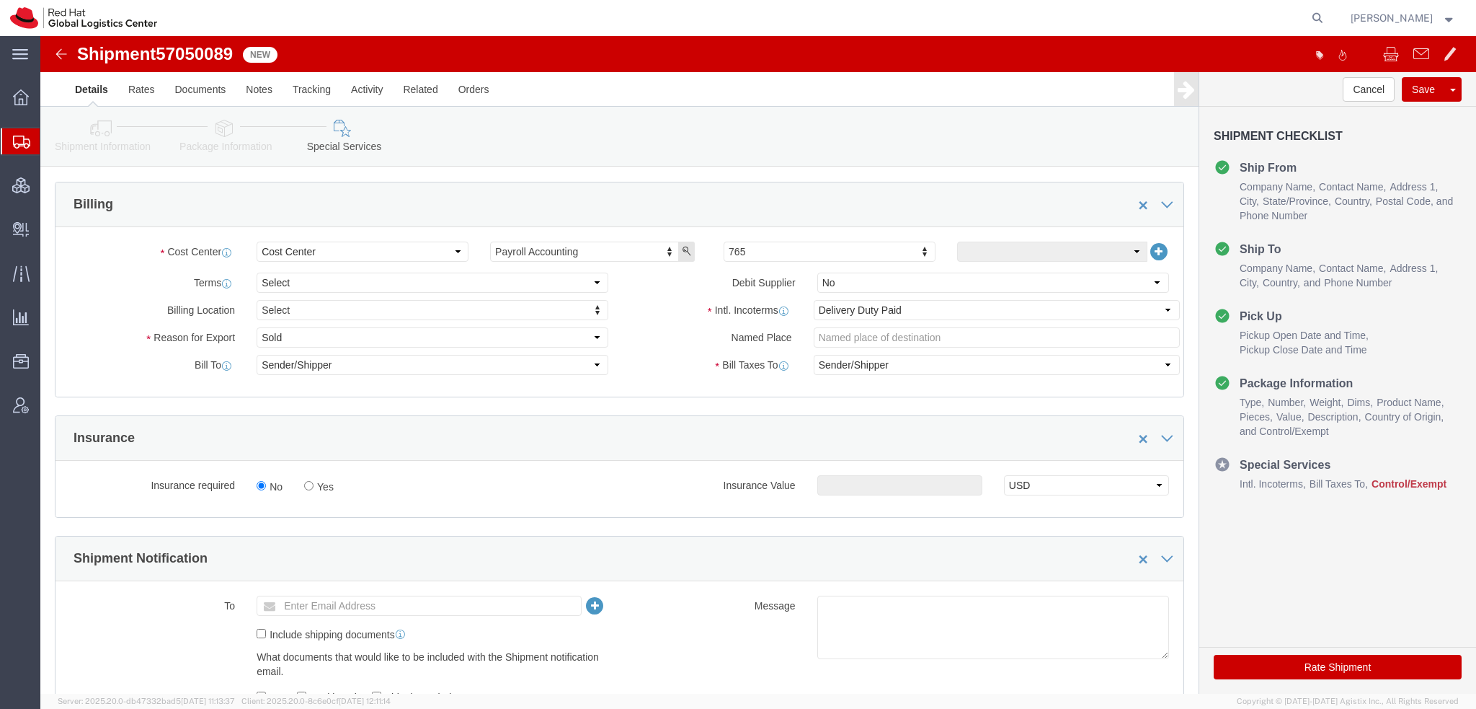
scroll to position [937, 0]
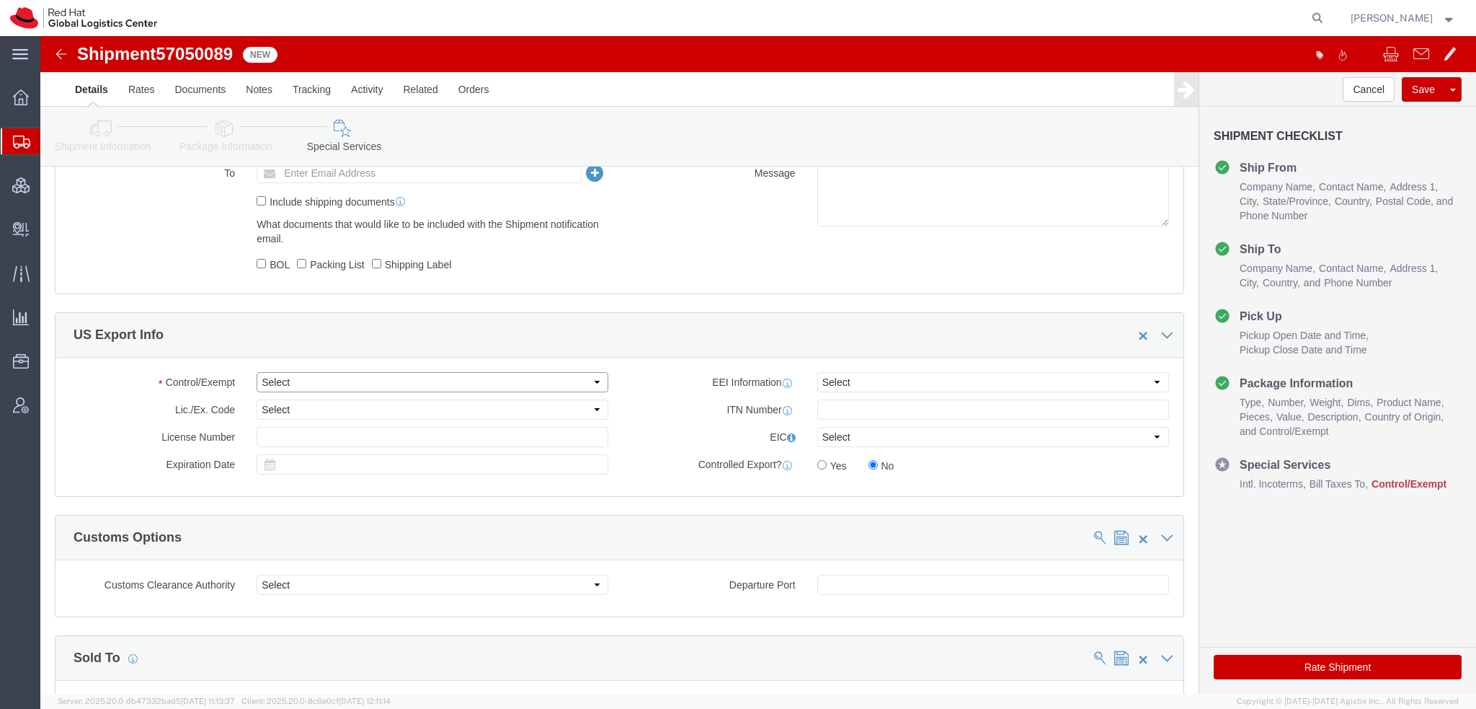
click select "Select ATF BIS DEA EPA FDA FTR ITAR OFAC Other (OPA)"
select select "FTR"
click select "Select ATF BIS DEA EPA FDA FTR ITAR OFAC Other (OPA)"
click select "Select 30.2(d)(2) 30.36 30.37(a) 30.37(f) 30.37(g) 30.37(h) 30.37(i) 30.37(j) 3…"
select select "30.37(t)"
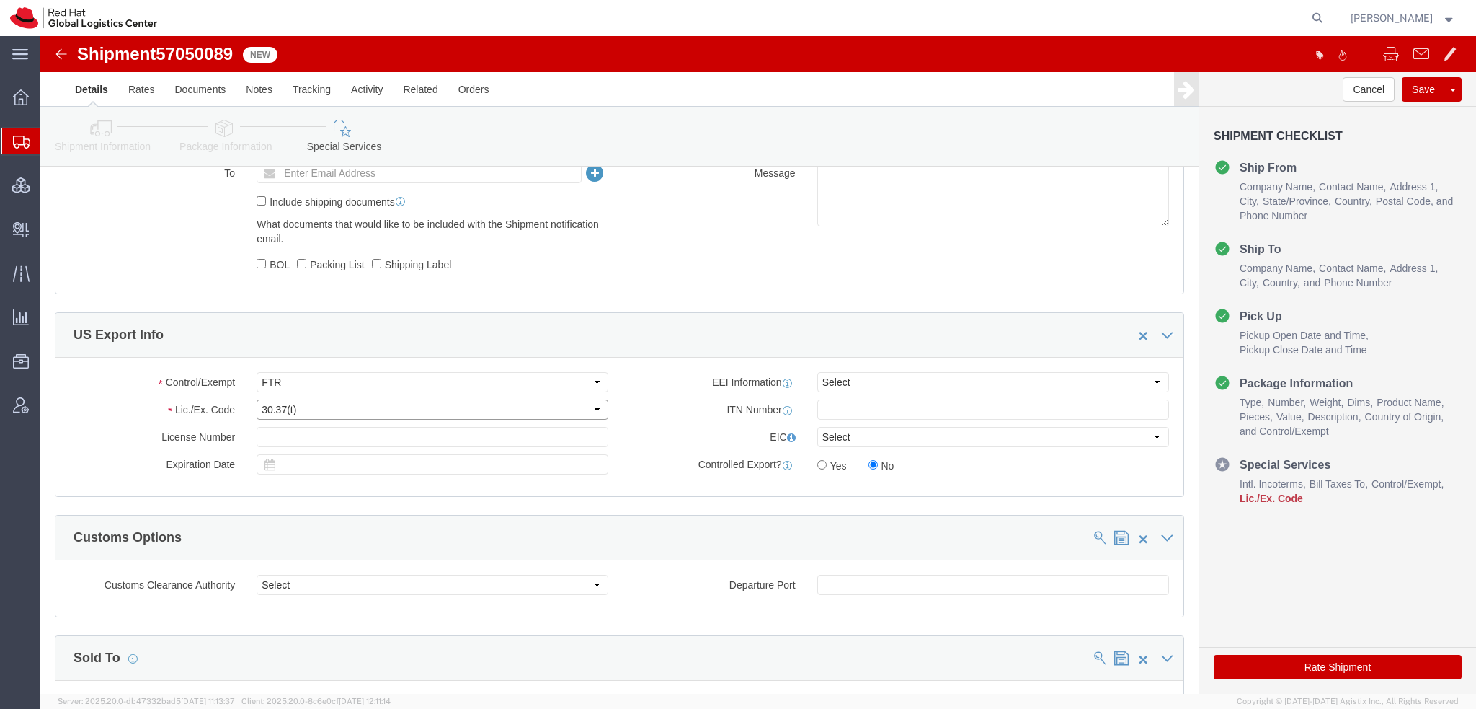
click select "Select 30.2(d)(2) 30.36 30.37(a) 30.37(f) 30.37(g) 30.37(h) 30.37(i) 30.37(j) 3…"
click button "Rate Shipment"
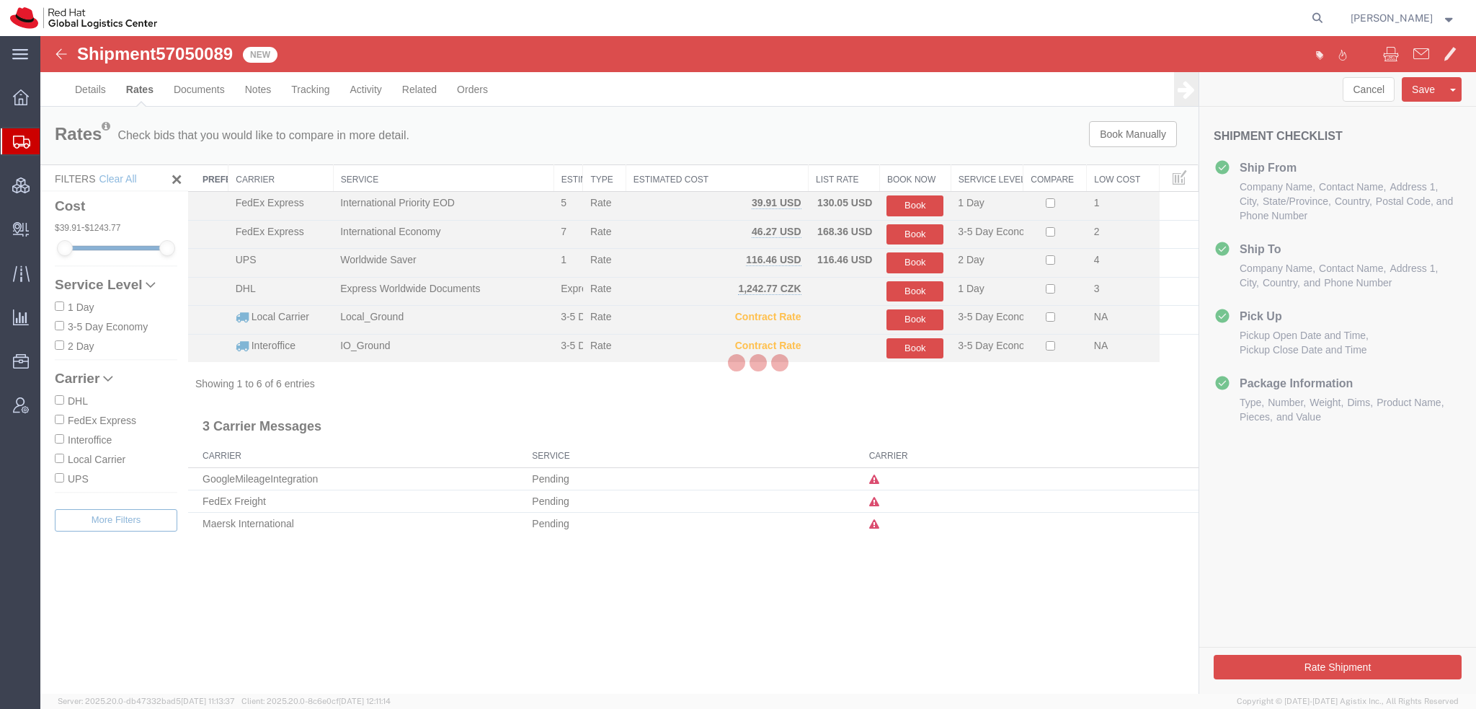
scroll to position [0, 0]
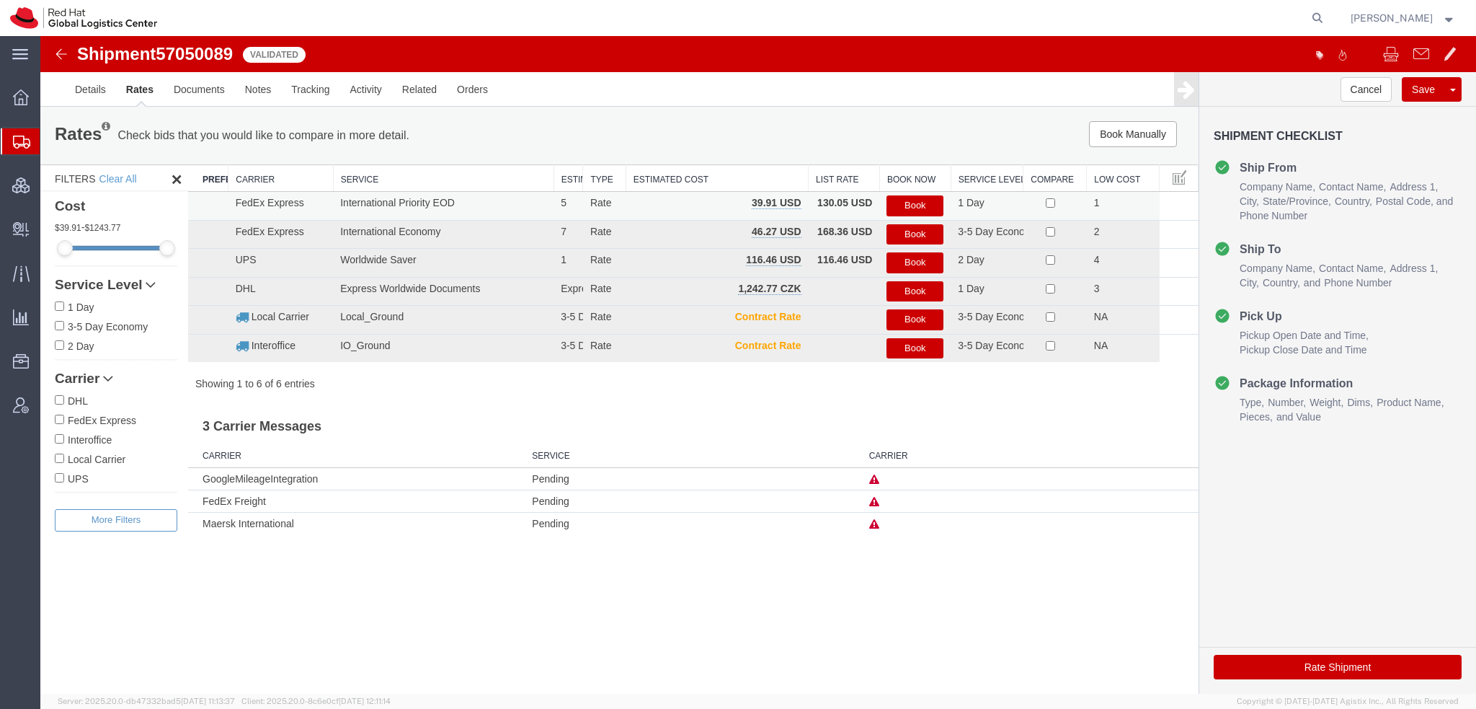
click at [918, 207] on button "Book" at bounding box center [915, 205] width 57 height 21
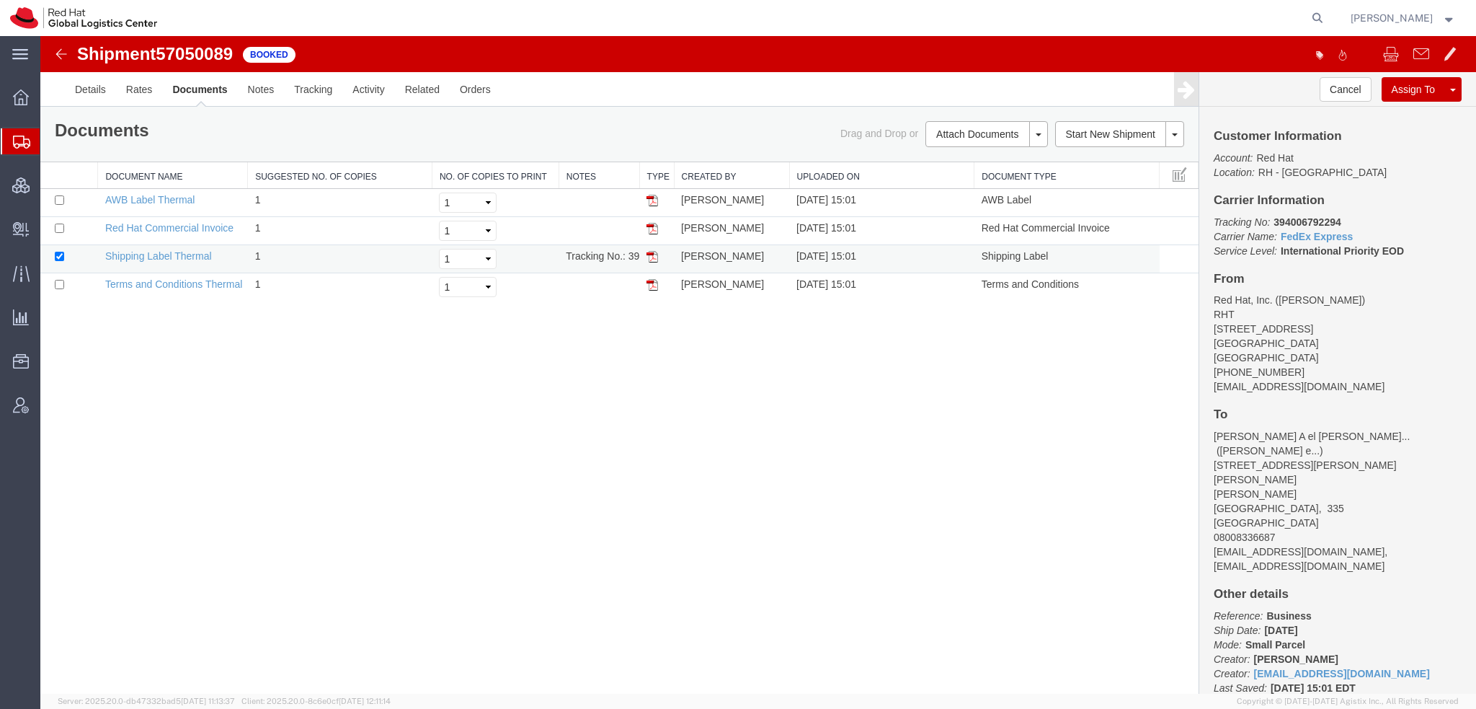
click at [651, 252] on img at bounding box center [653, 257] width 12 height 12
click at [651, 226] on img at bounding box center [653, 229] width 12 height 12
click at [649, 199] on img at bounding box center [653, 201] width 12 height 12
click at [0, 0] on span "Shipment Manager" at bounding box center [0, 0] width 0 height 0
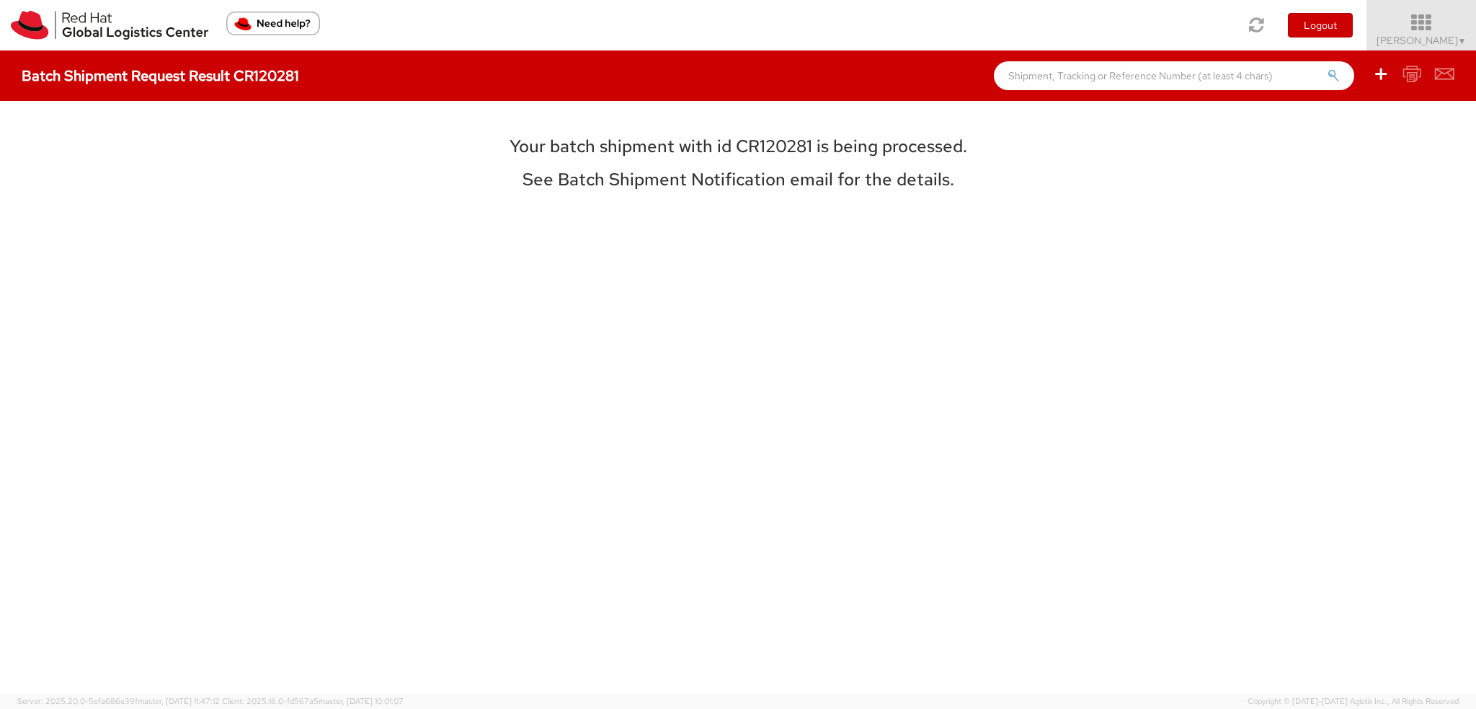
click at [1431, 40] on span "Kirk Newcross ▼" at bounding box center [1422, 40] width 90 height 13
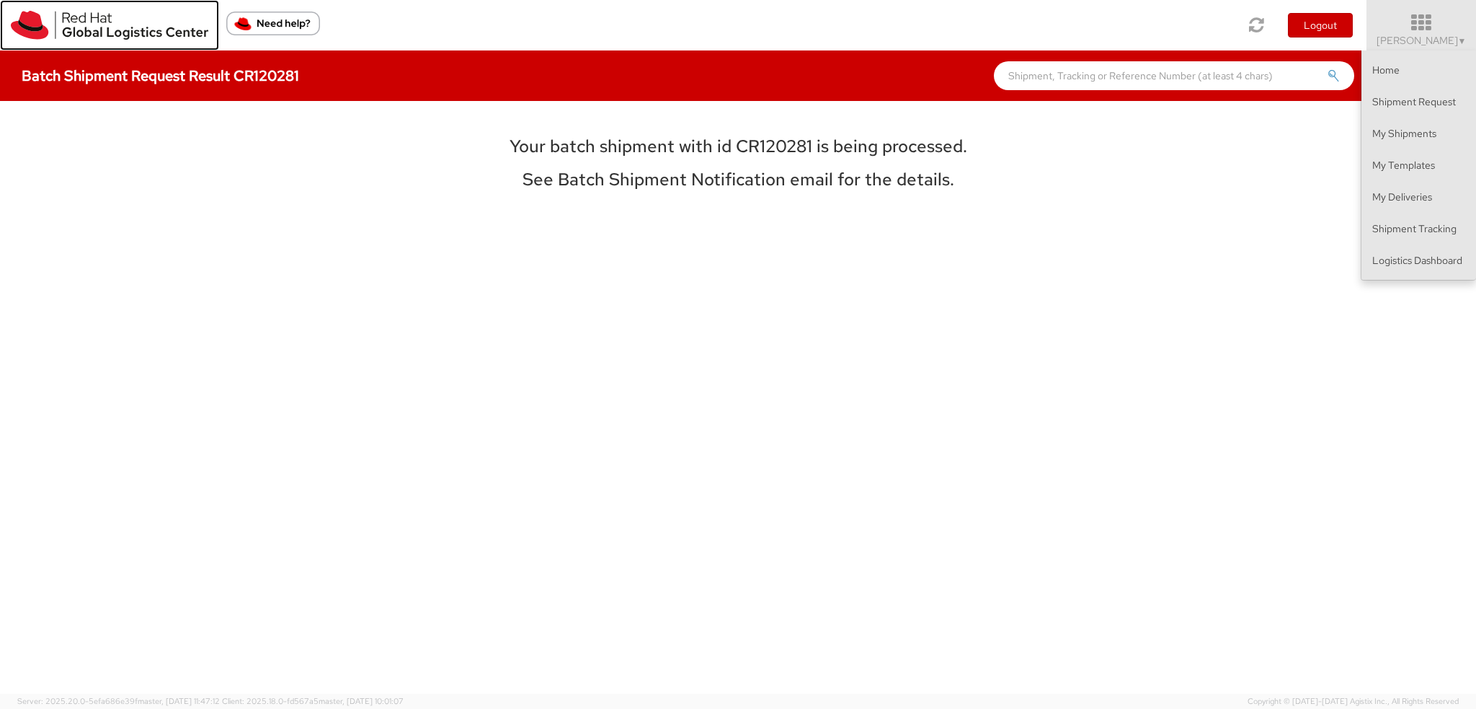
click at [36, 25] on img at bounding box center [109, 25] width 197 height 29
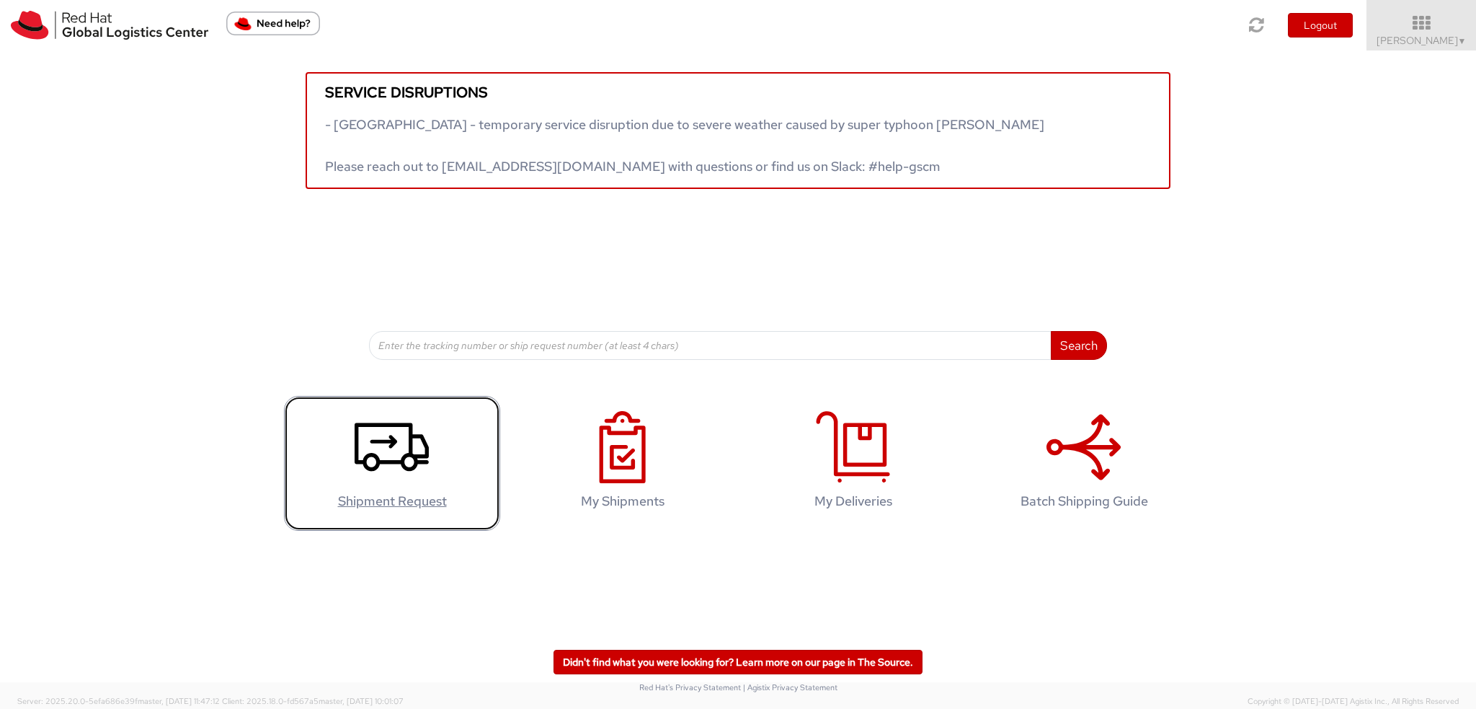
click at [406, 450] on icon at bounding box center [392, 447] width 74 height 72
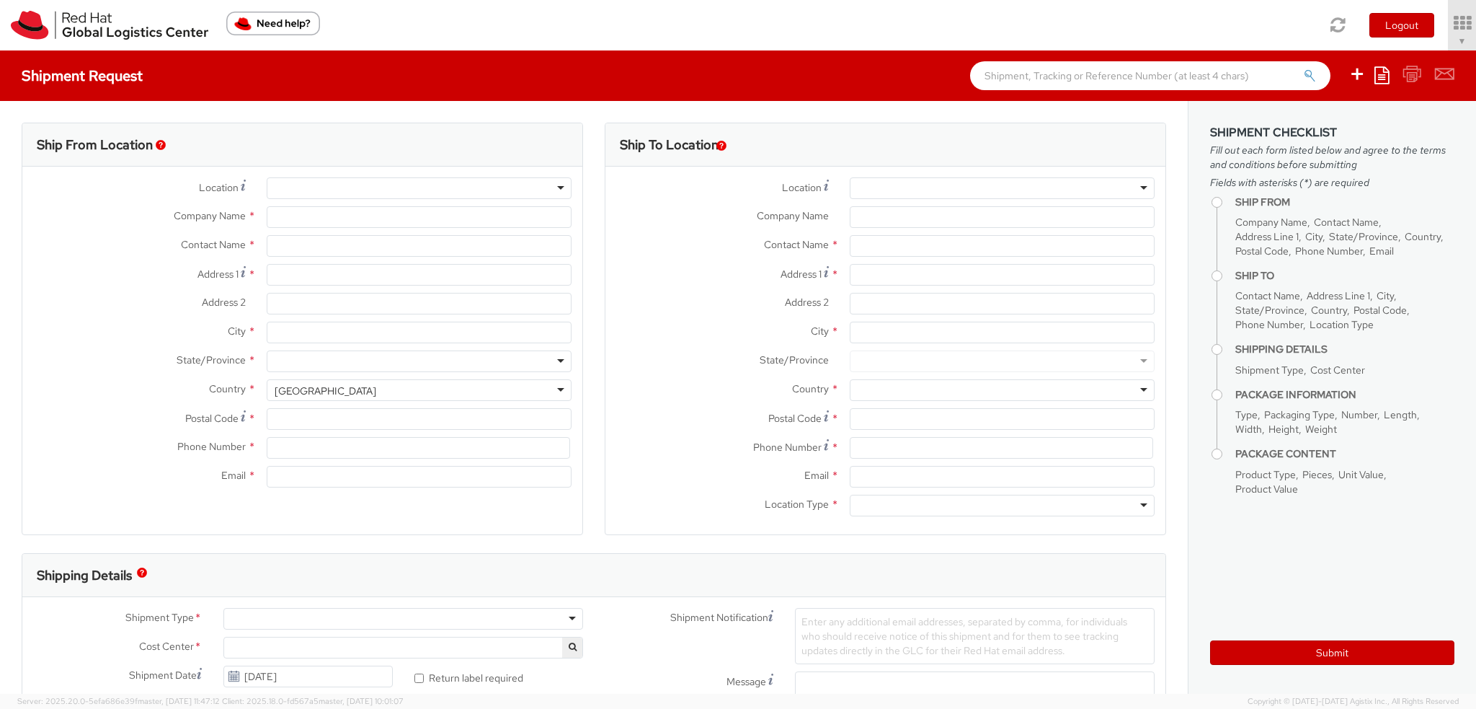
select select "901"
select select
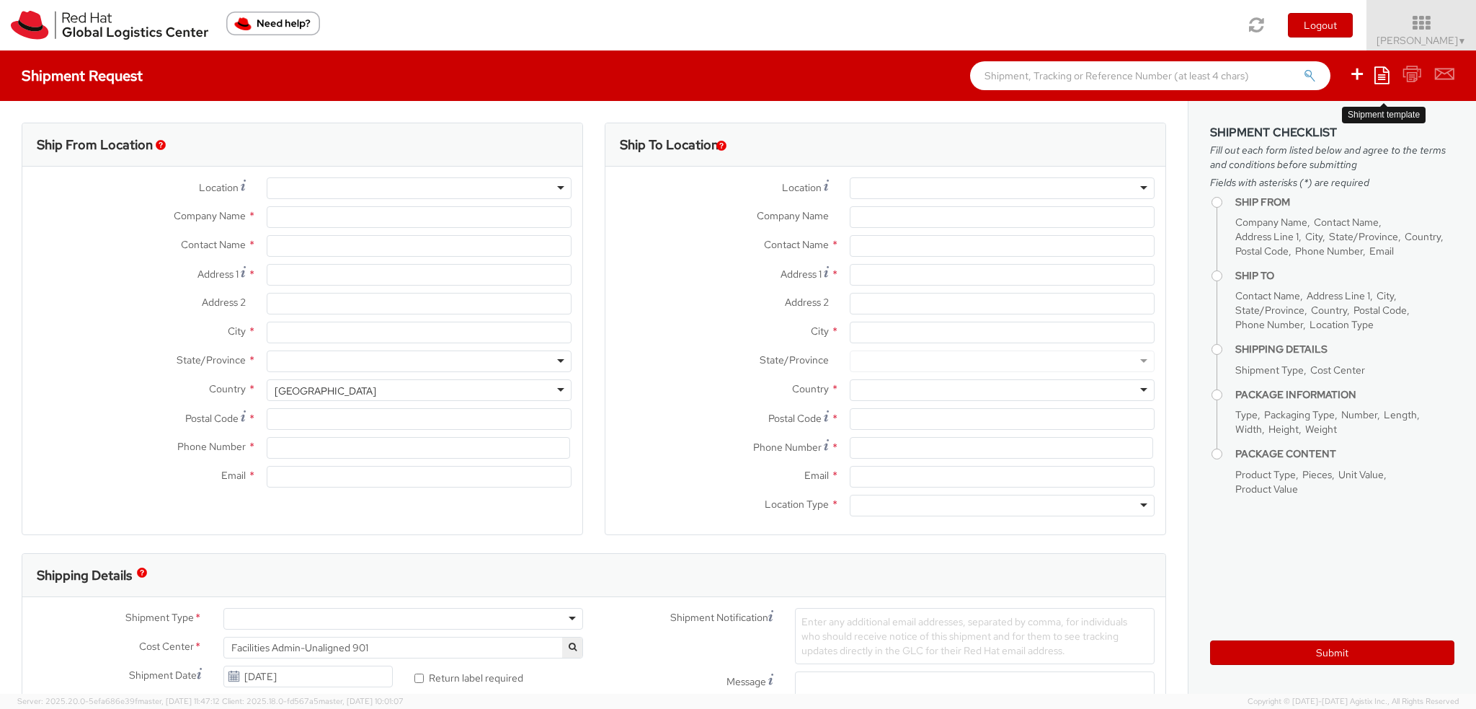
click at [1384, 74] on icon at bounding box center [1382, 74] width 15 height 17
type input "Red Hat, Inc."
type input "[PERSON_NAME]"
type input "[STREET_ADDRESS]"
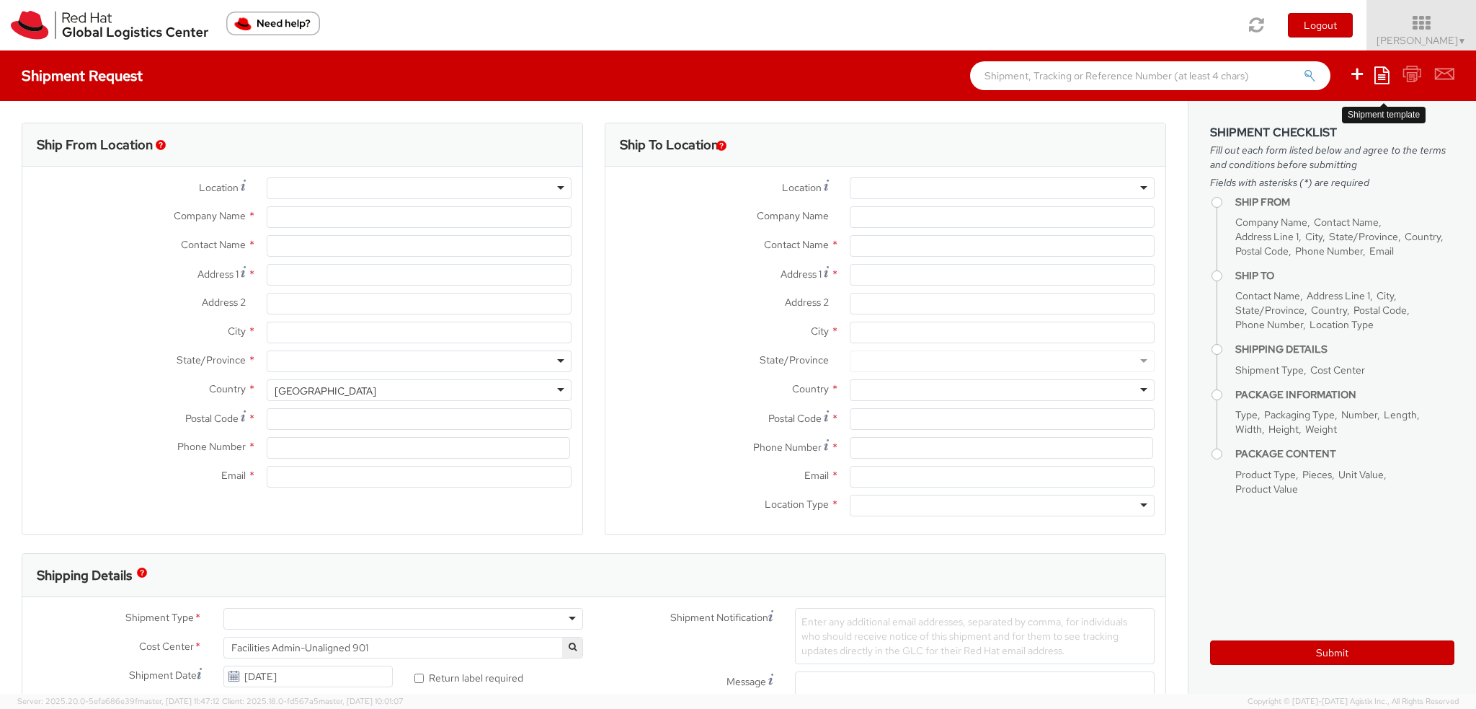
type input "RALEIGH"
type input "27601"
type input "19193013123"
type input "[EMAIL_ADDRESS][DOMAIN_NAME]"
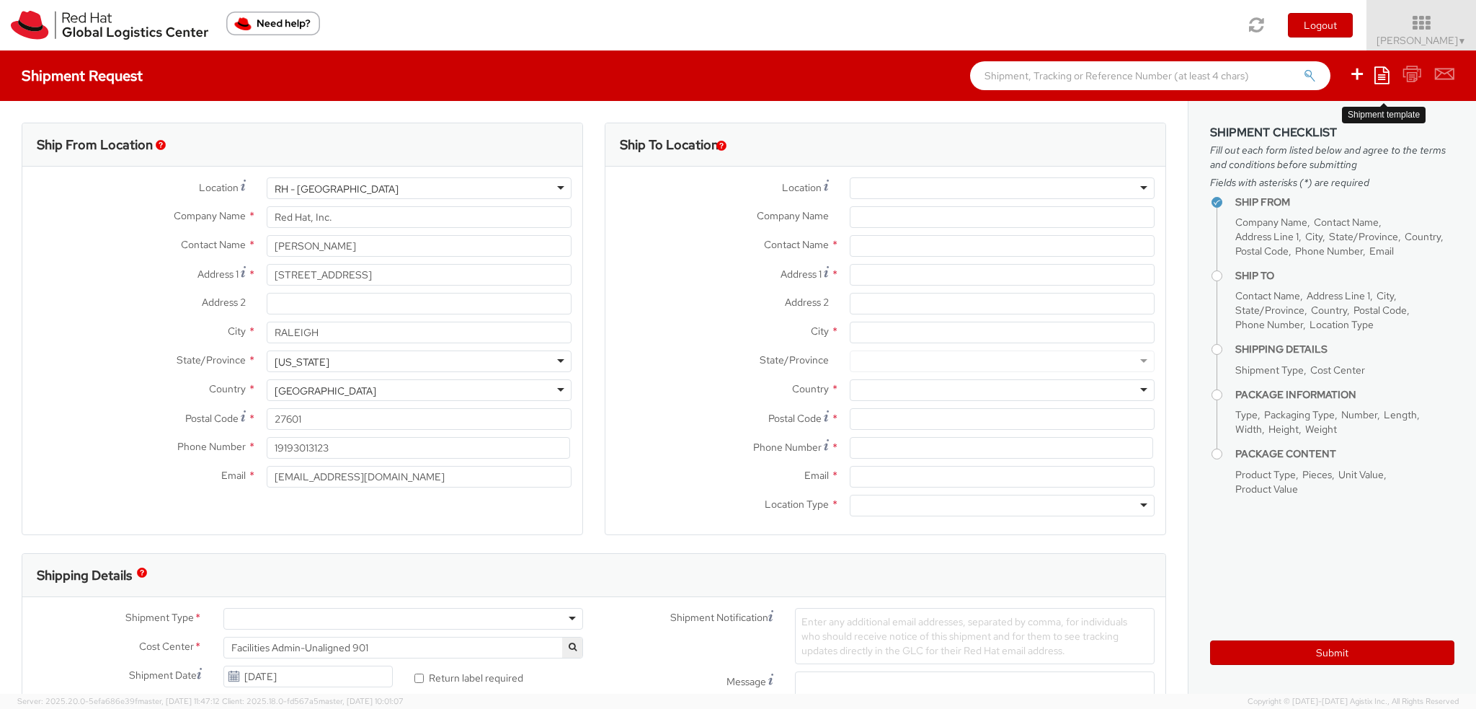
click at [1384, 74] on icon at bounding box center [1382, 74] width 15 height 17
click at [1326, 123] on link "Create from template" at bounding box center [1326, 120] width 126 height 19
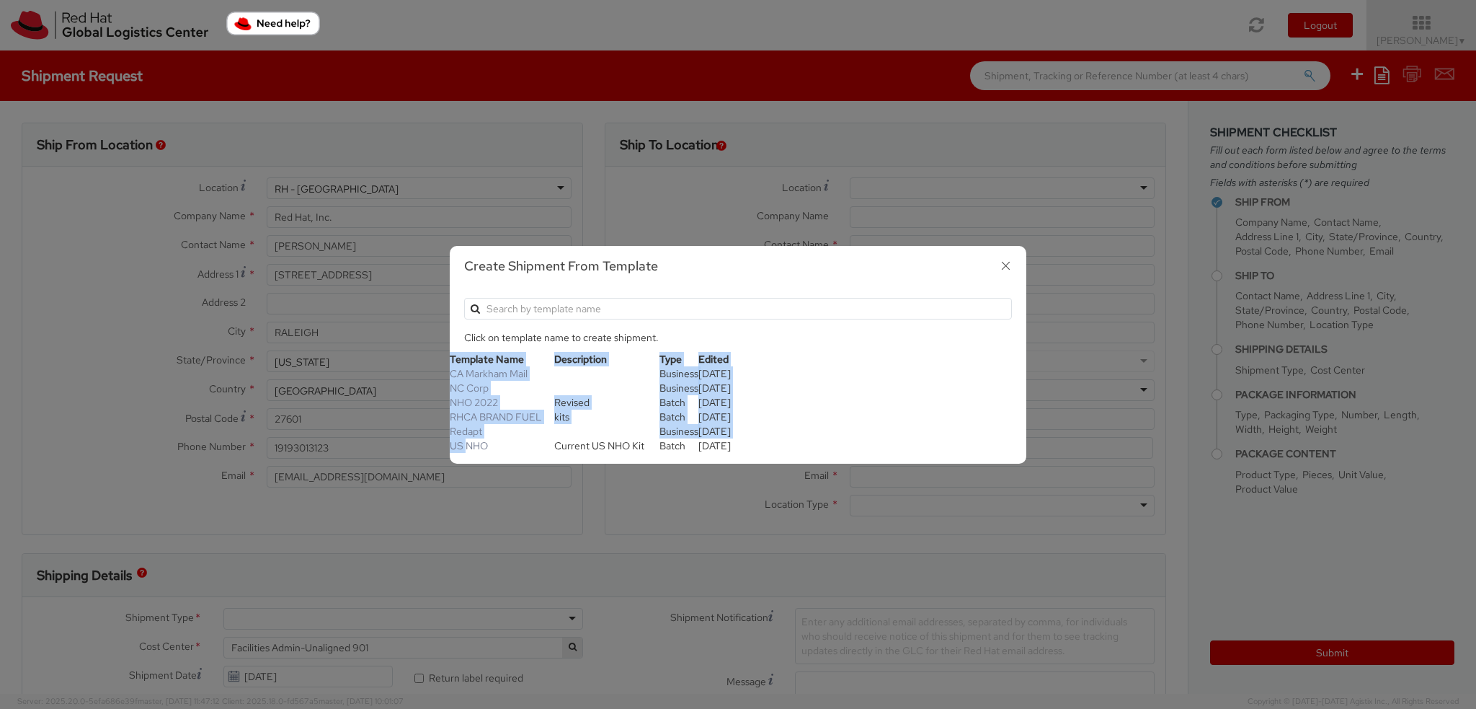
drag, startPoint x: 467, startPoint y: 440, endPoint x: 512, endPoint y: 536, distance: 106.1
click at [512, 536] on div "Create Shipment From Template Click on template name to create shipment. Templa…" at bounding box center [738, 354] width 1476 height 709
click at [464, 400] on link "NHO 2022" at bounding box center [474, 402] width 48 height 13
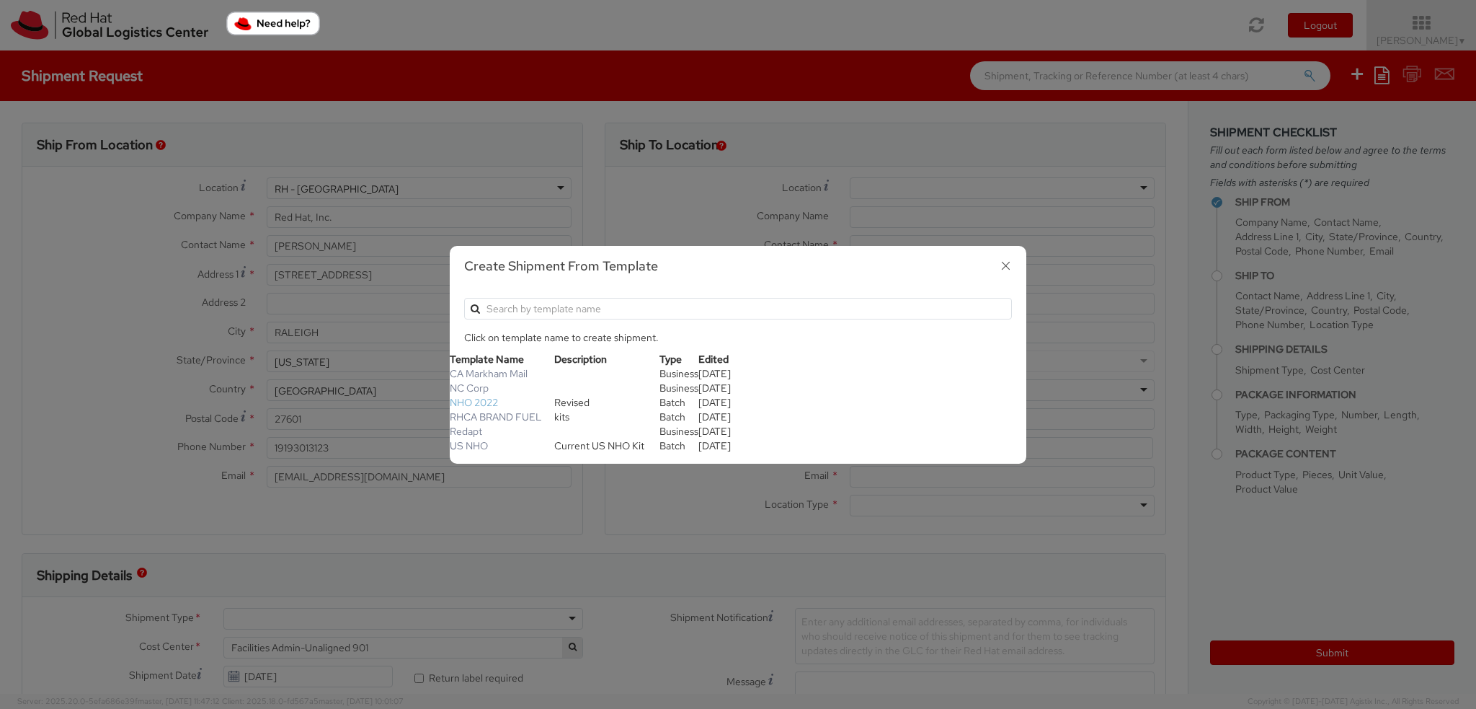
type input "Allie Chavis"
type input "19198908664"
type input "achavis@redhat.com"
type textarea "NHO Kits"
select select "OTHER"
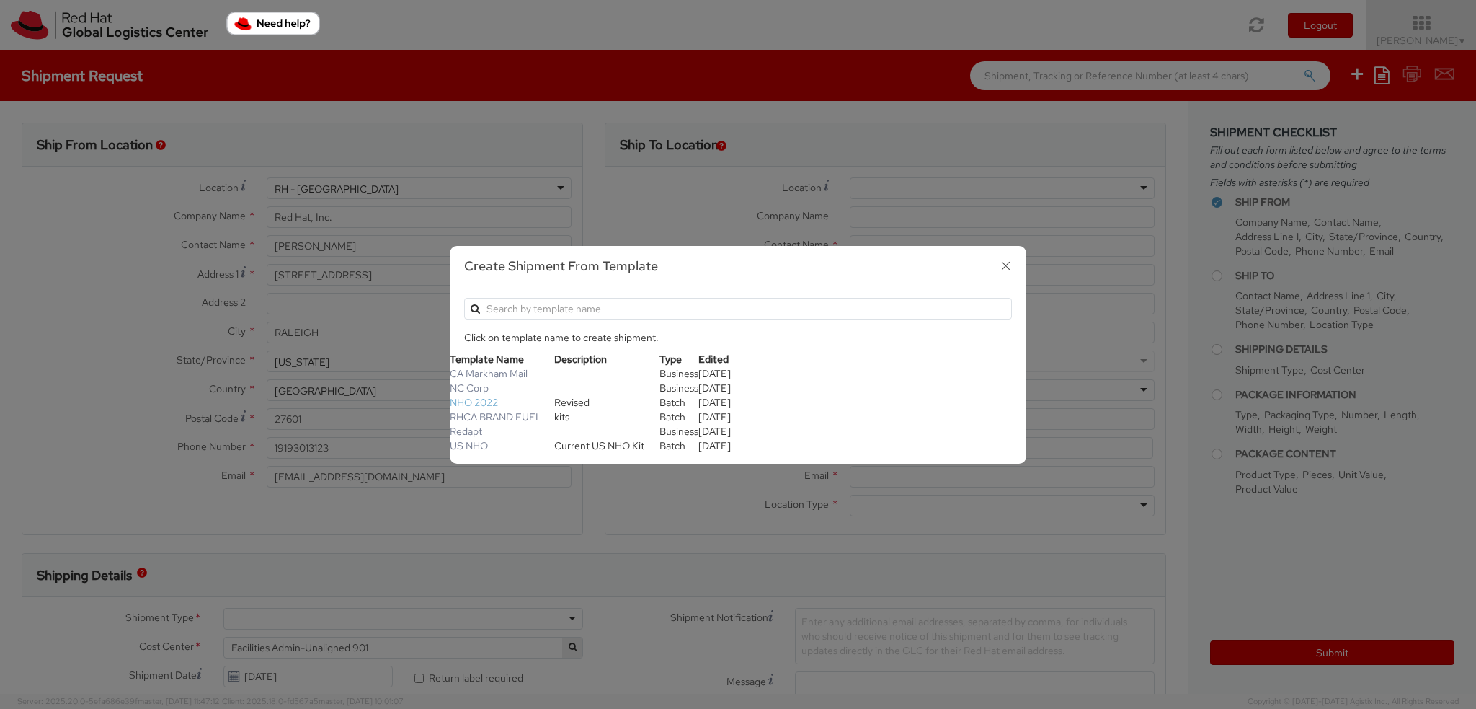
type input "1"
type input "16"
type input "14"
type input "6"
type input "3"
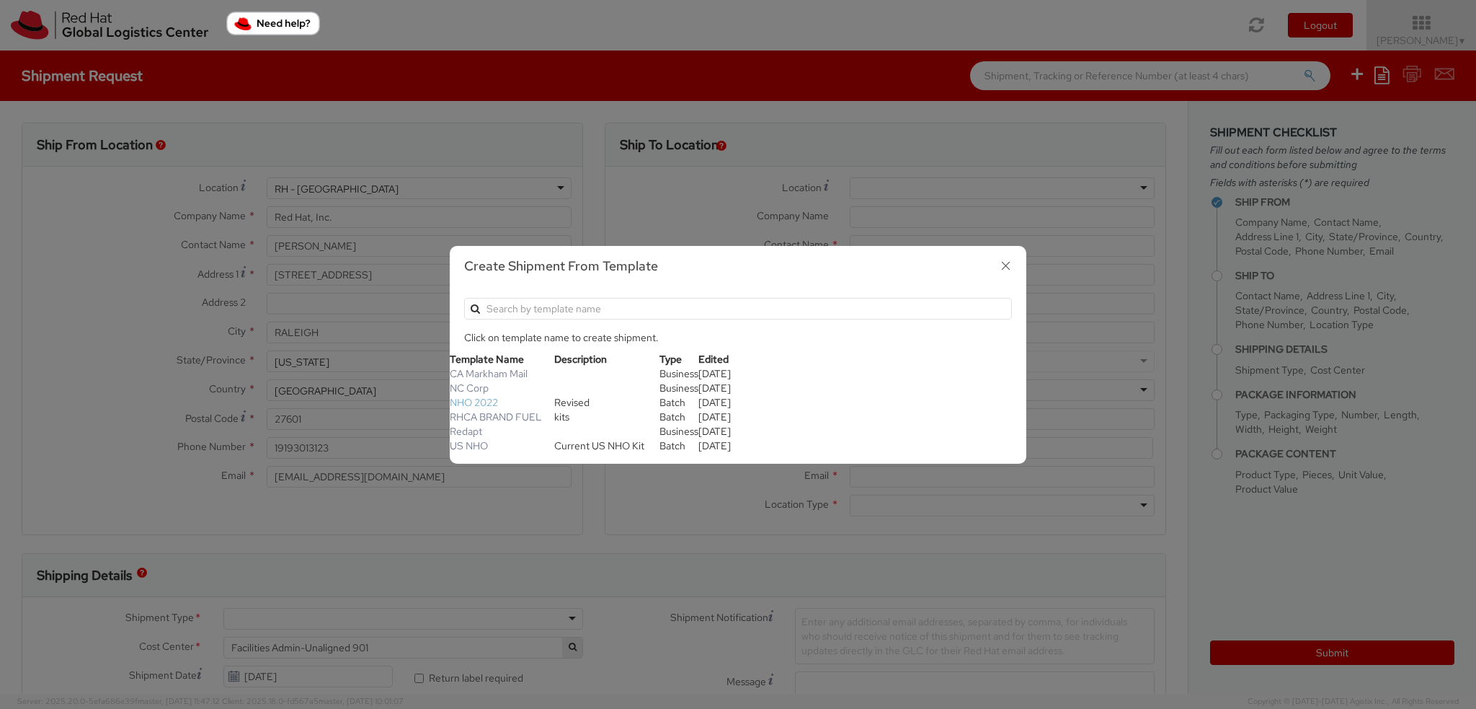
type input "Gift Box - Fiberboard"
select select "OTHER"
type input "13.10"
select select "OTHER"
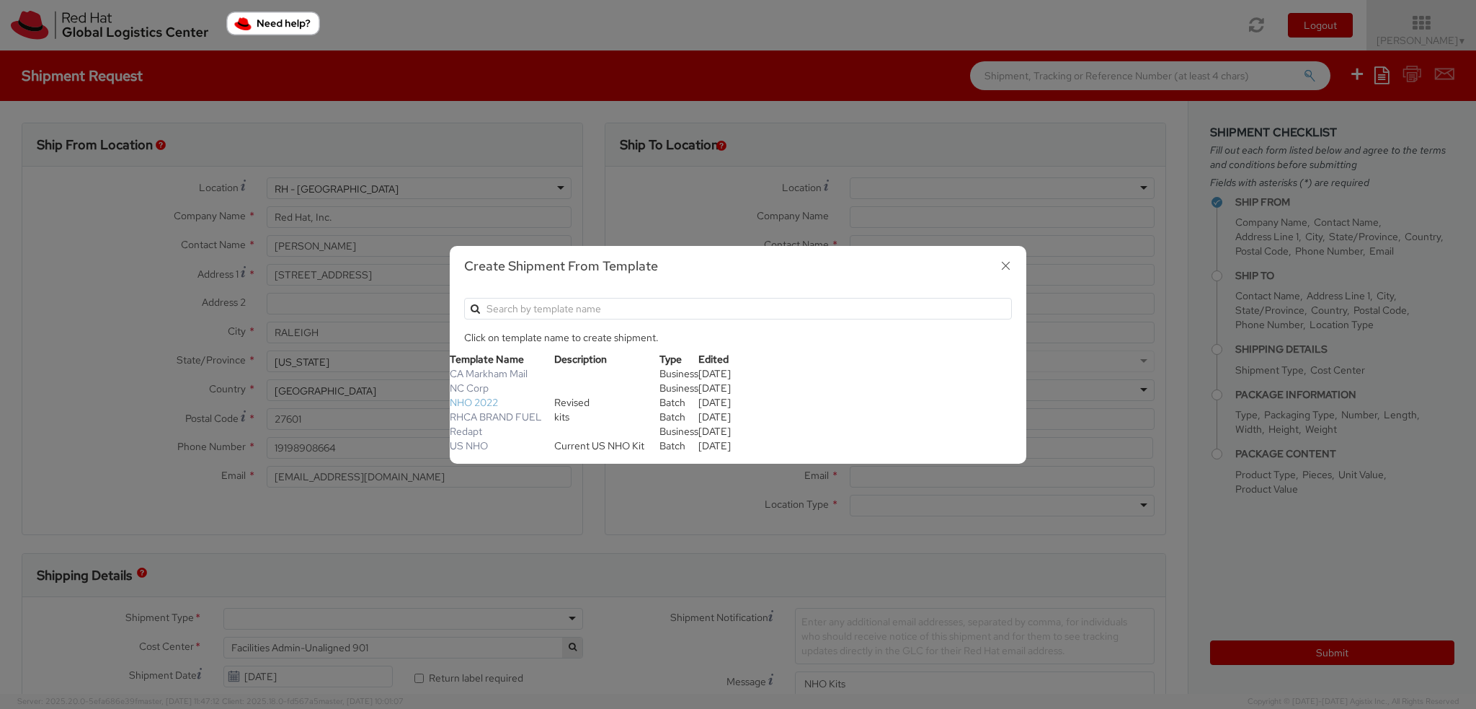
select select "OTHER"
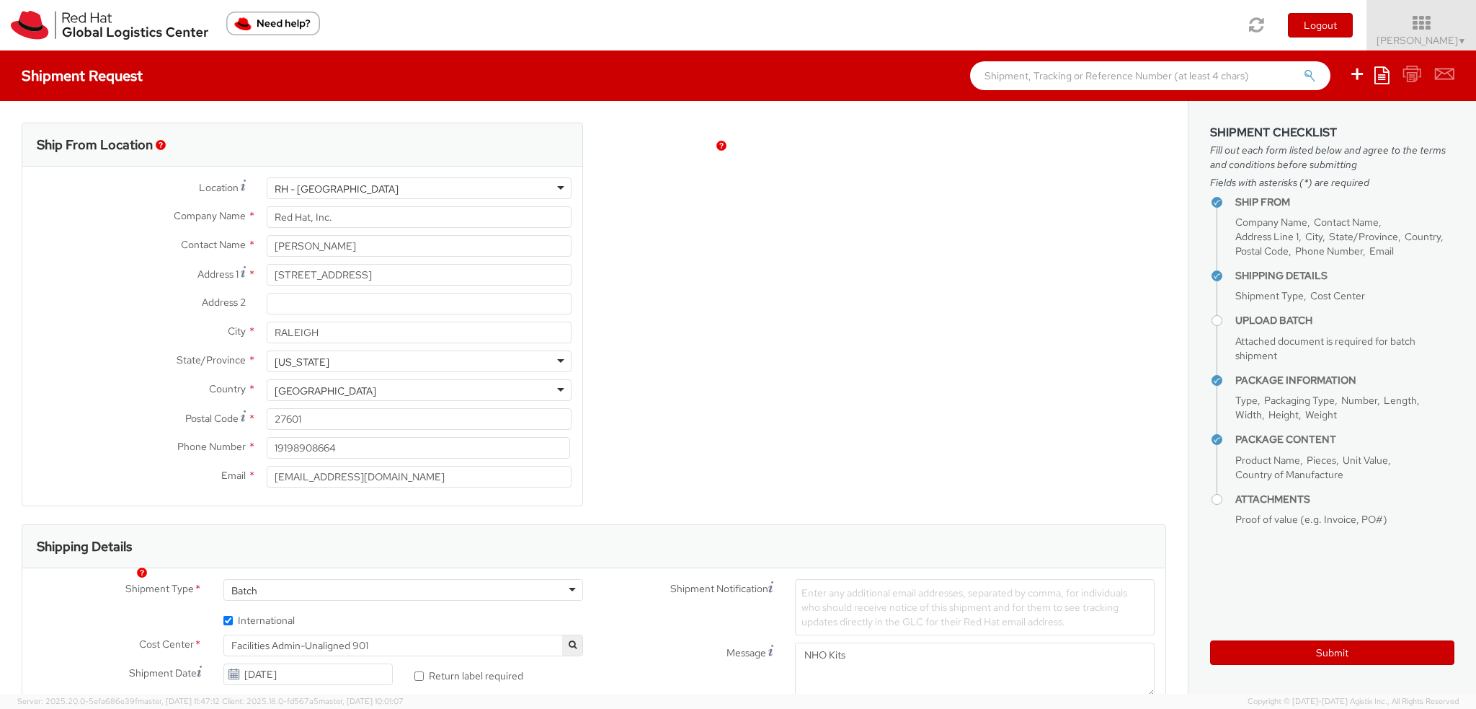
scroll to position [112, 0]
select select "809"
drag, startPoint x: 358, startPoint y: 244, endPoint x: 0, endPoint y: -32, distance: 451.7
click at [0, 0] on html "annexa Batch Shipping Guide Created with Sketch. calendar Created with Sketch." at bounding box center [738, 354] width 1476 height 709
type input "NHO Fulfillment"
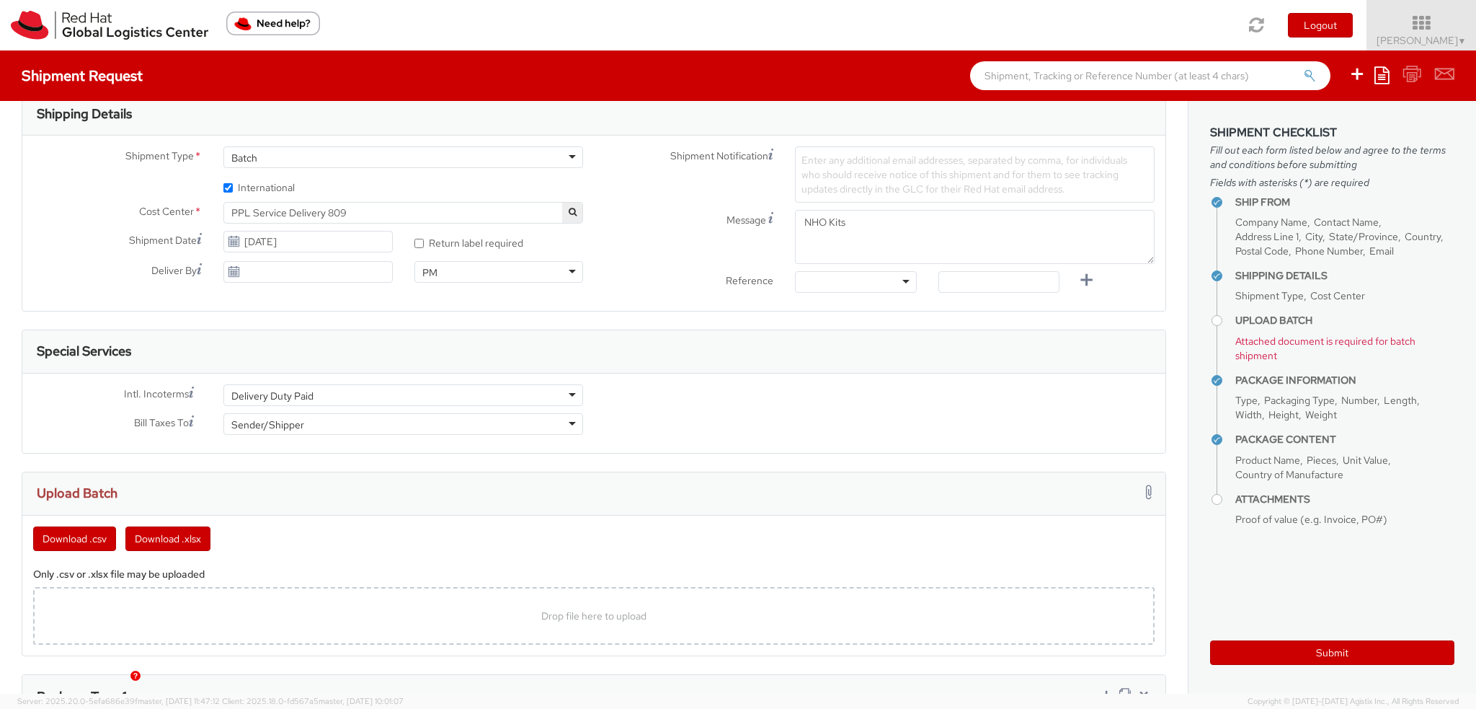
scroll to position [577, 0]
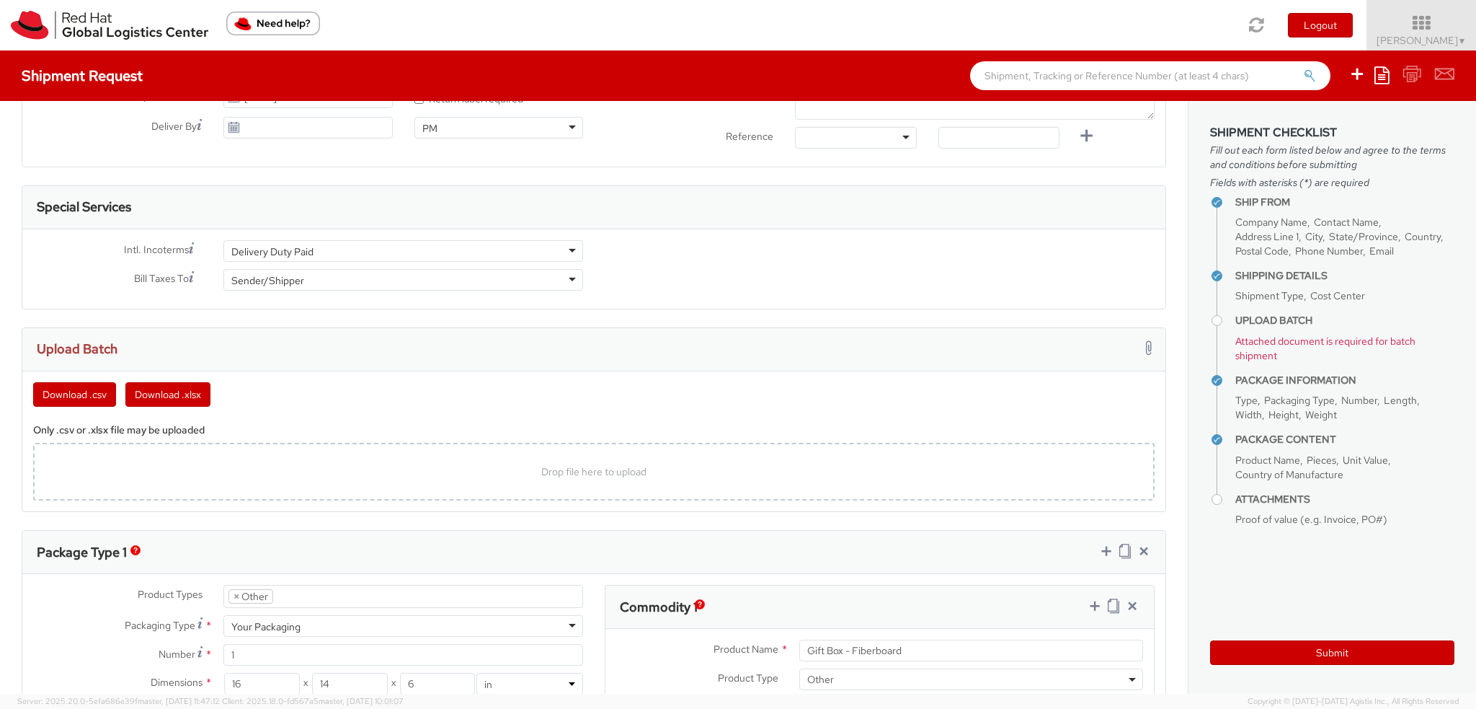
type input "americasfulfillment@redhat.com"
click at [316, 244] on div "Delivery Duty Paid" at bounding box center [403, 251] width 360 height 22
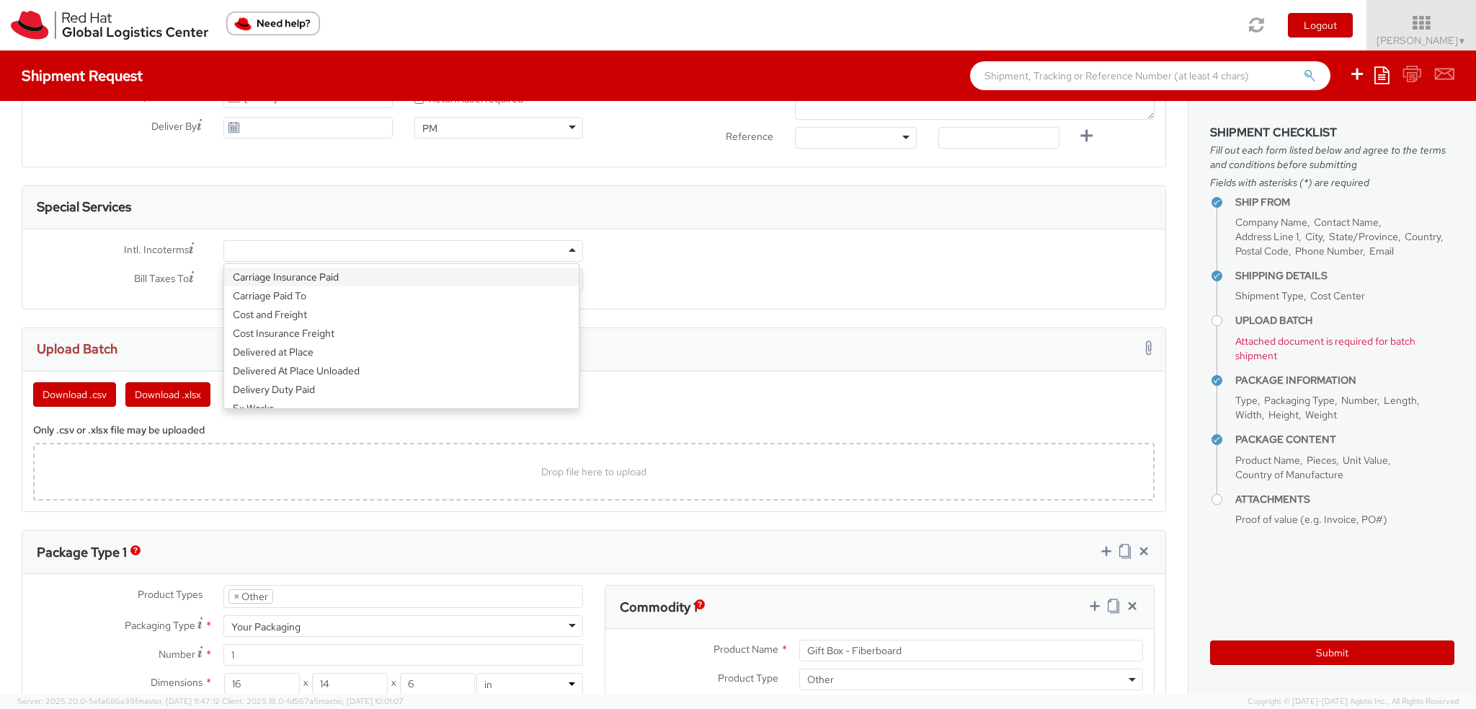
click at [706, 267] on div "Intl. Incoterms * Carriage Insurance Paid Carriage Paid To Cost and Freight Cos…" at bounding box center [593, 269] width 1143 height 58
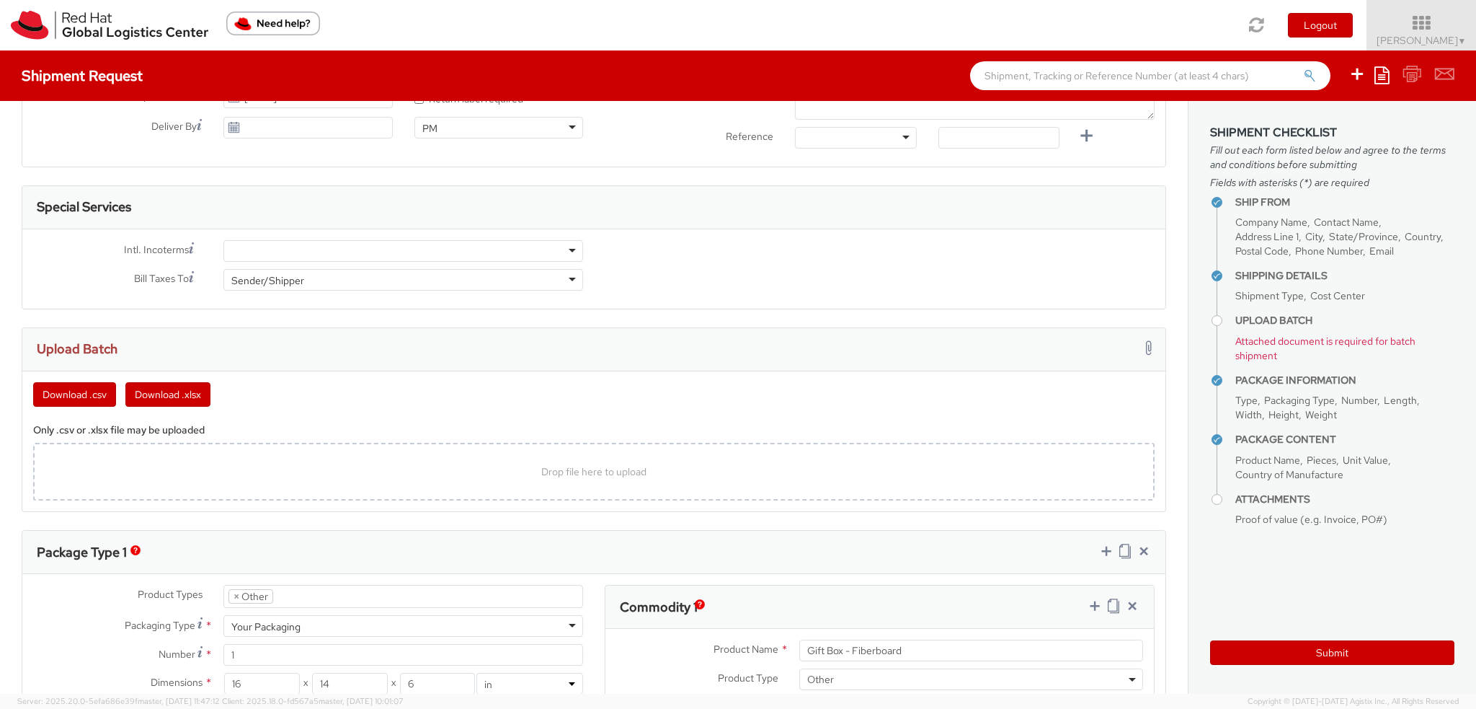
click at [310, 276] on div "Sender/Shipper" at bounding box center [403, 280] width 360 height 22
click at [727, 241] on div "Intl. Incoterms * Carriage Insurance Paid Carriage Paid To Cost and Freight Cos…" at bounding box center [593, 269] width 1143 height 58
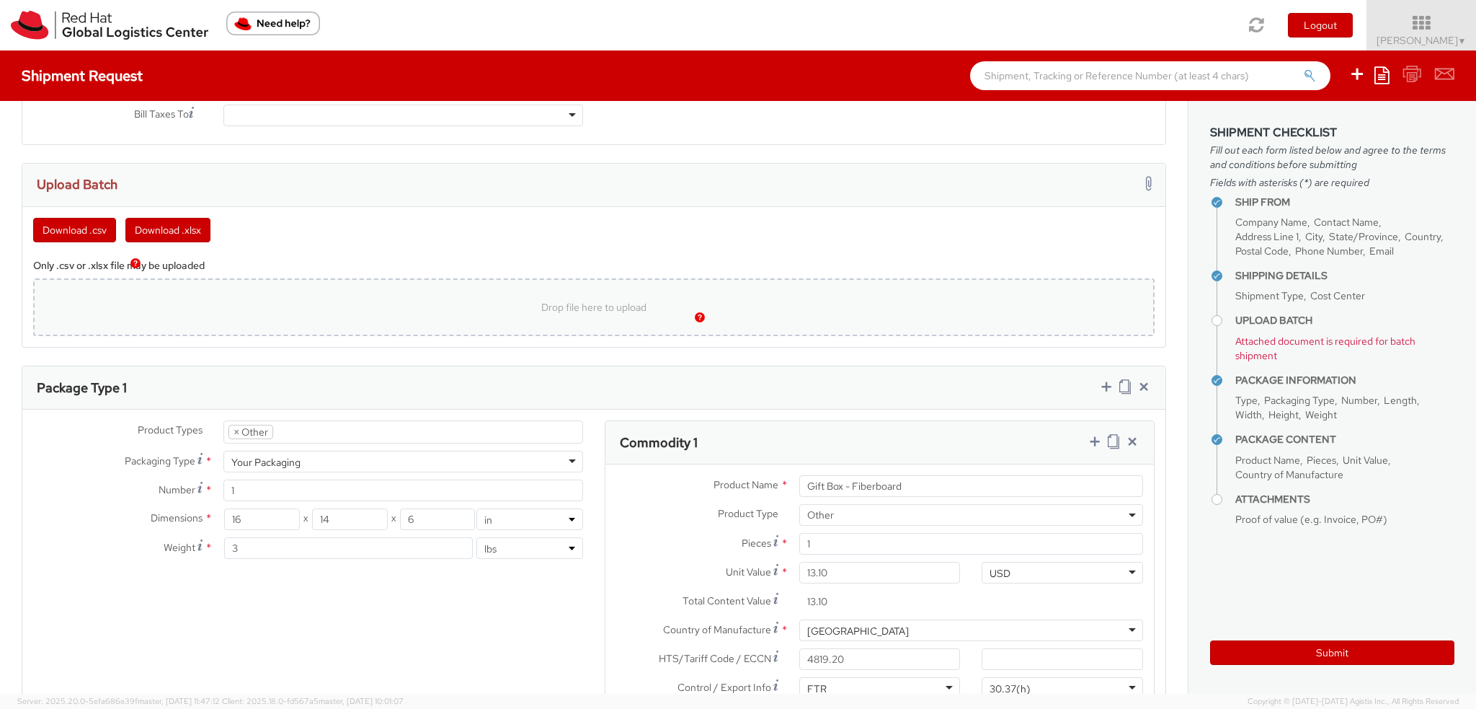
scroll to position [865, 0]
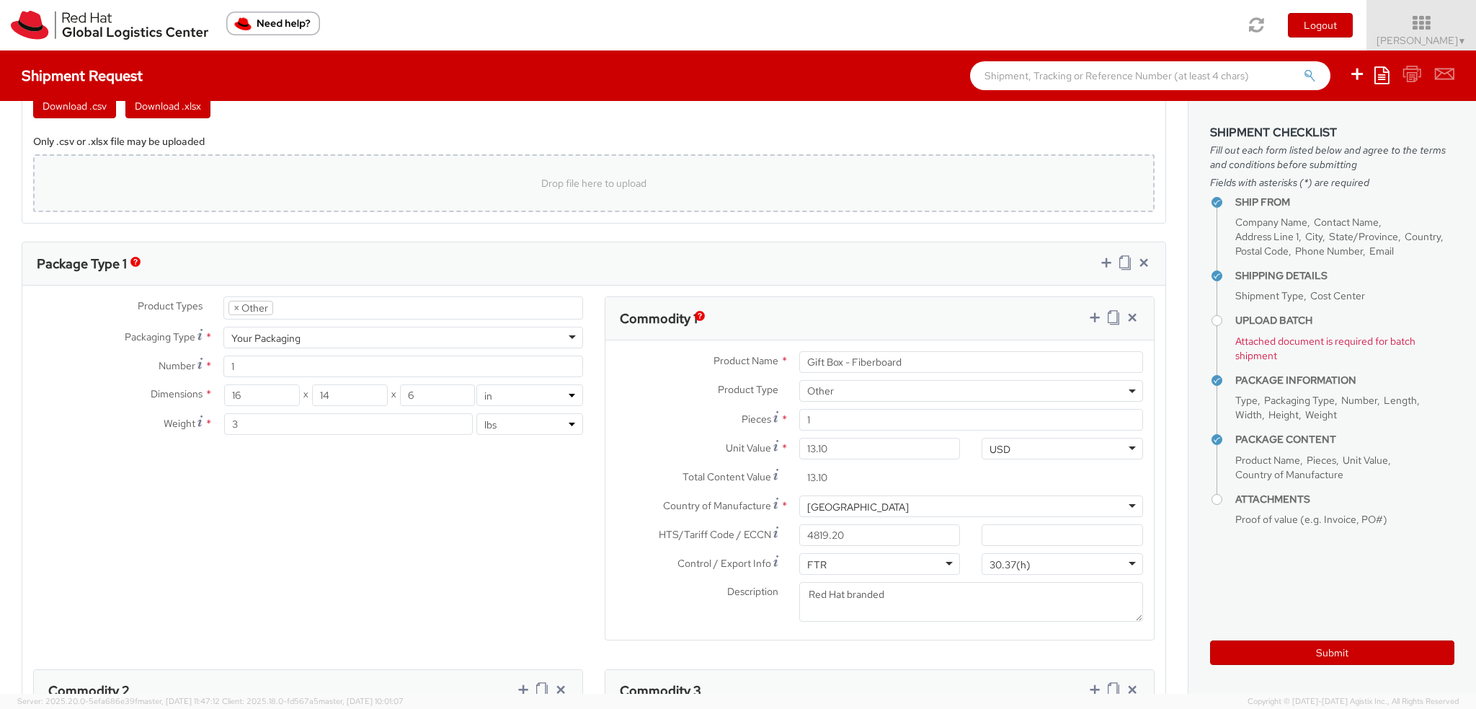
click at [324, 184] on div "Drop file here to upload" at bounding box center [594, 183] width 1098 height 35
type input "C:\fakepath\100725.xlsx"
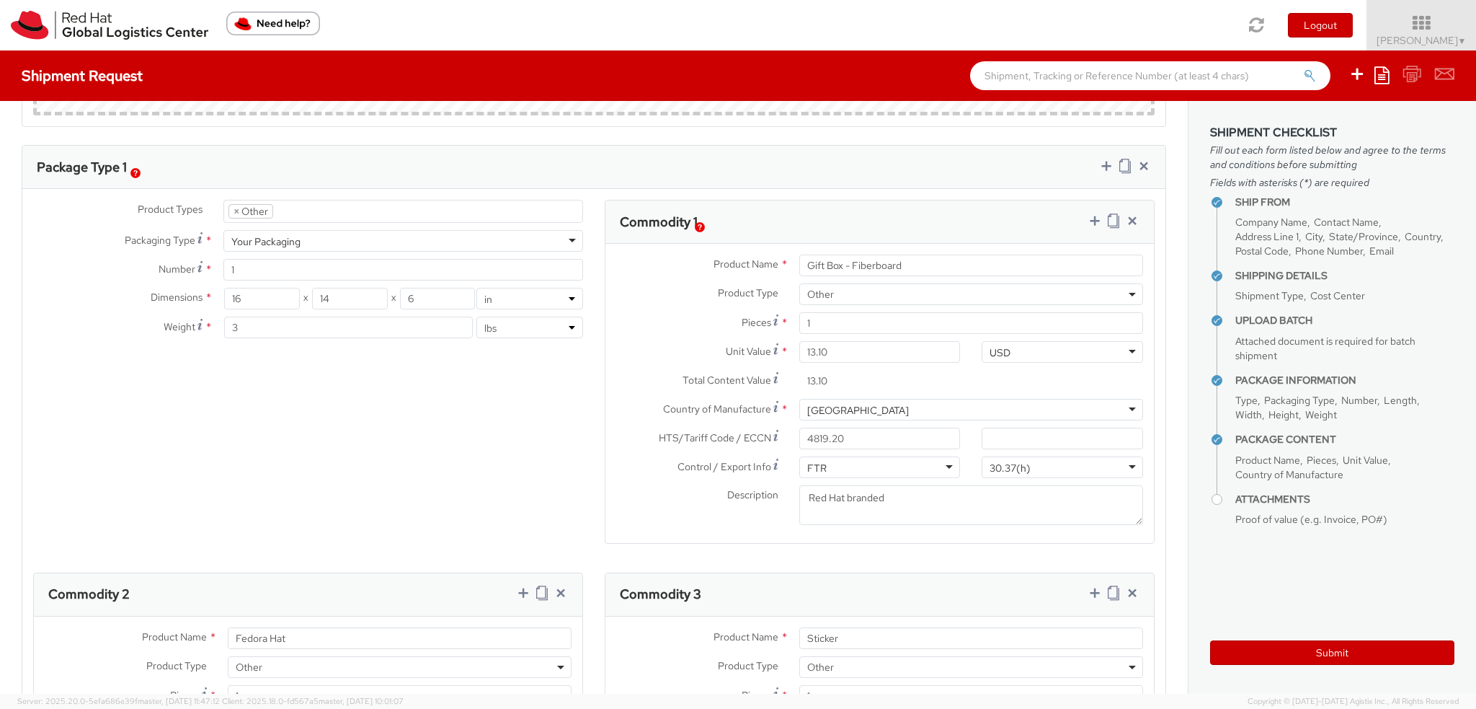
scroll to position [1081, 0]
drag, startPoint x: 251, startPoint y: 292, endPoint x: 0, endPoint y: 190, distance: 270.9
click at [0, 190] on div "Ship From Location Location * RH - Raleigh RH - Raleigh RH - Amsterdam - MSO RH…" at bounding box center [594, 382] width 1188 height 2725
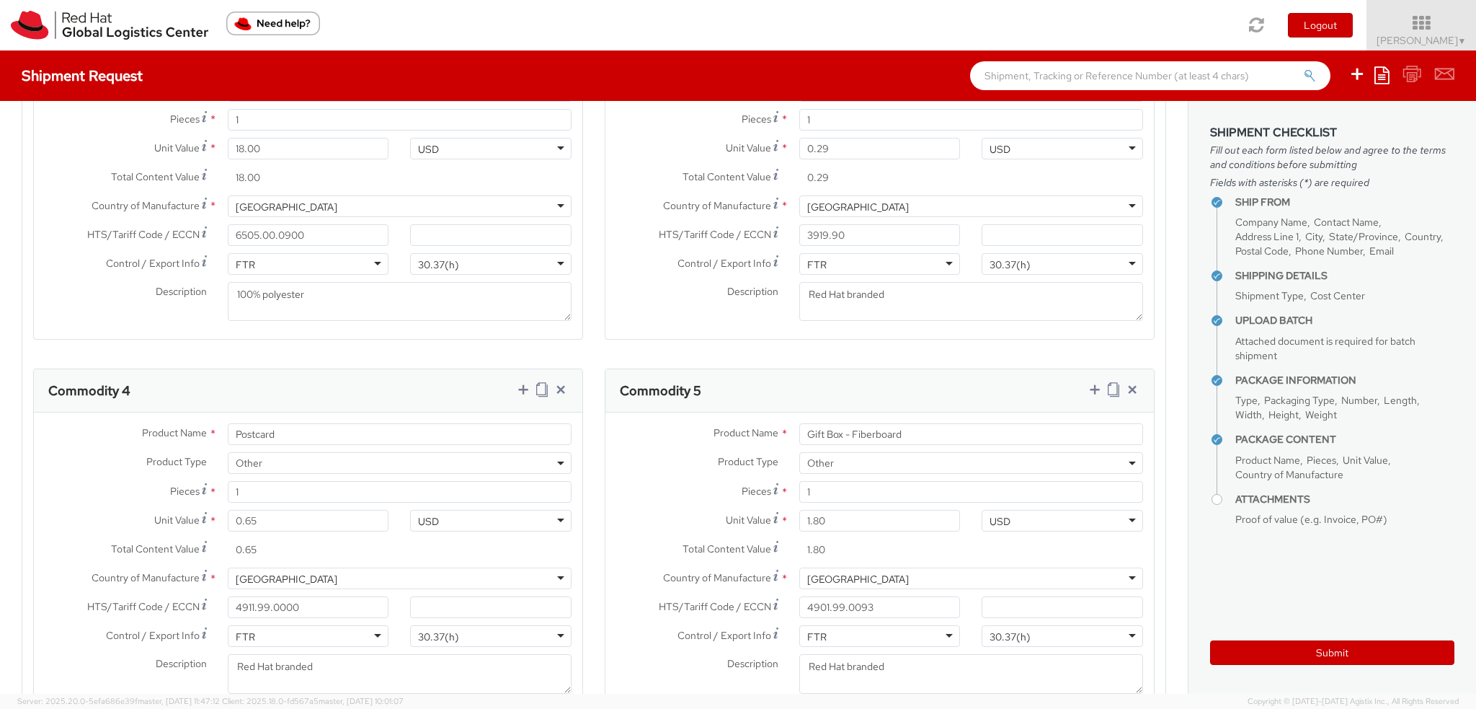
scroll to position [1658, 0]
click at [1125, 387] on icon at bounding box center [1132, 385] width 14 height 14
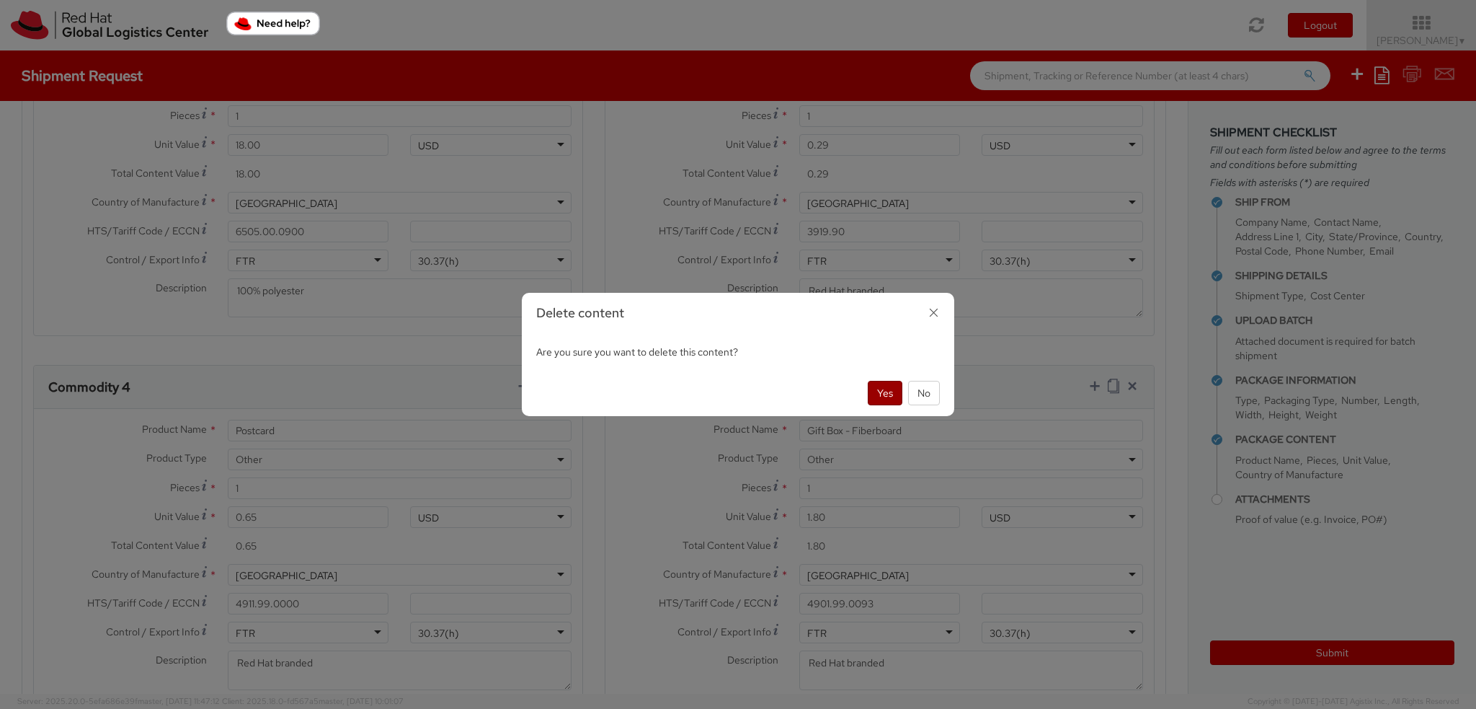
click at [879, 400] on button "Yes" at bounding box center [885, 393] width 35 height 25
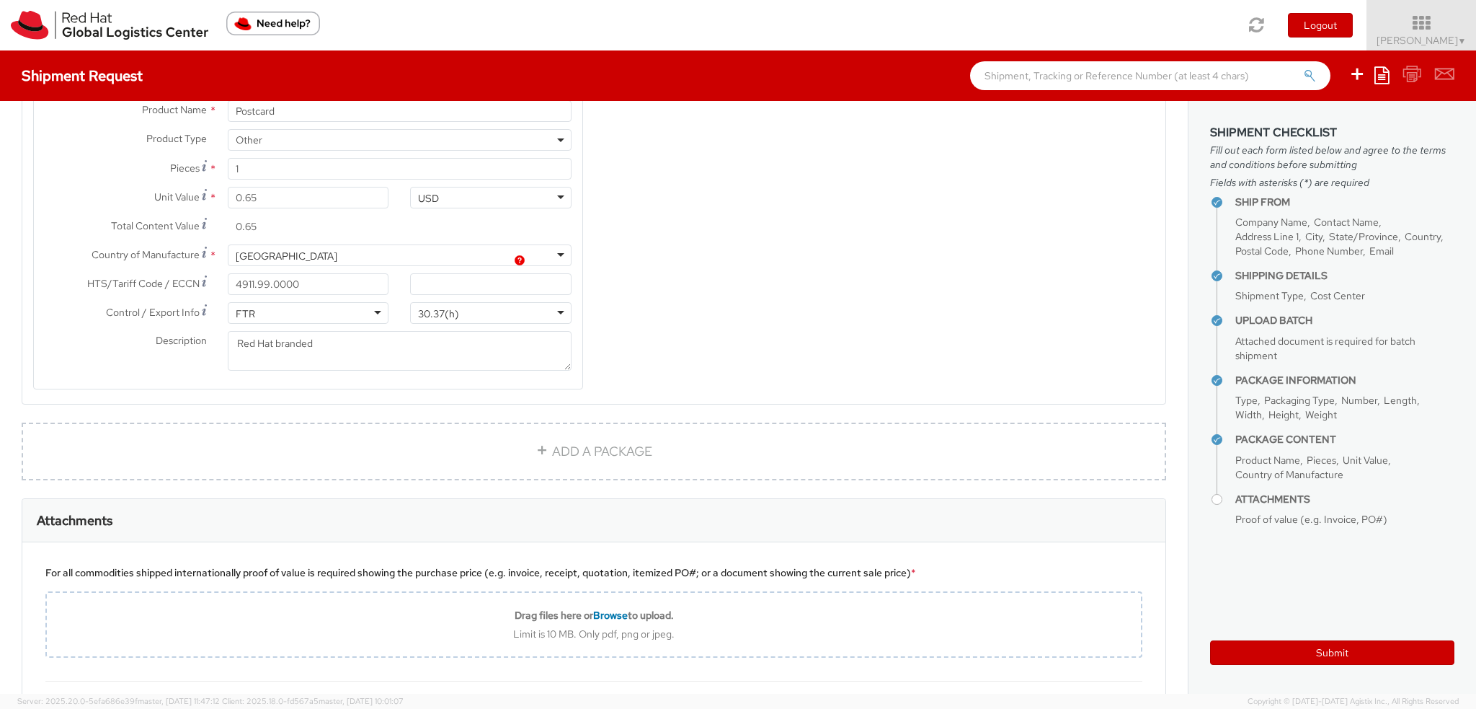
scroll to position [2162, 0]
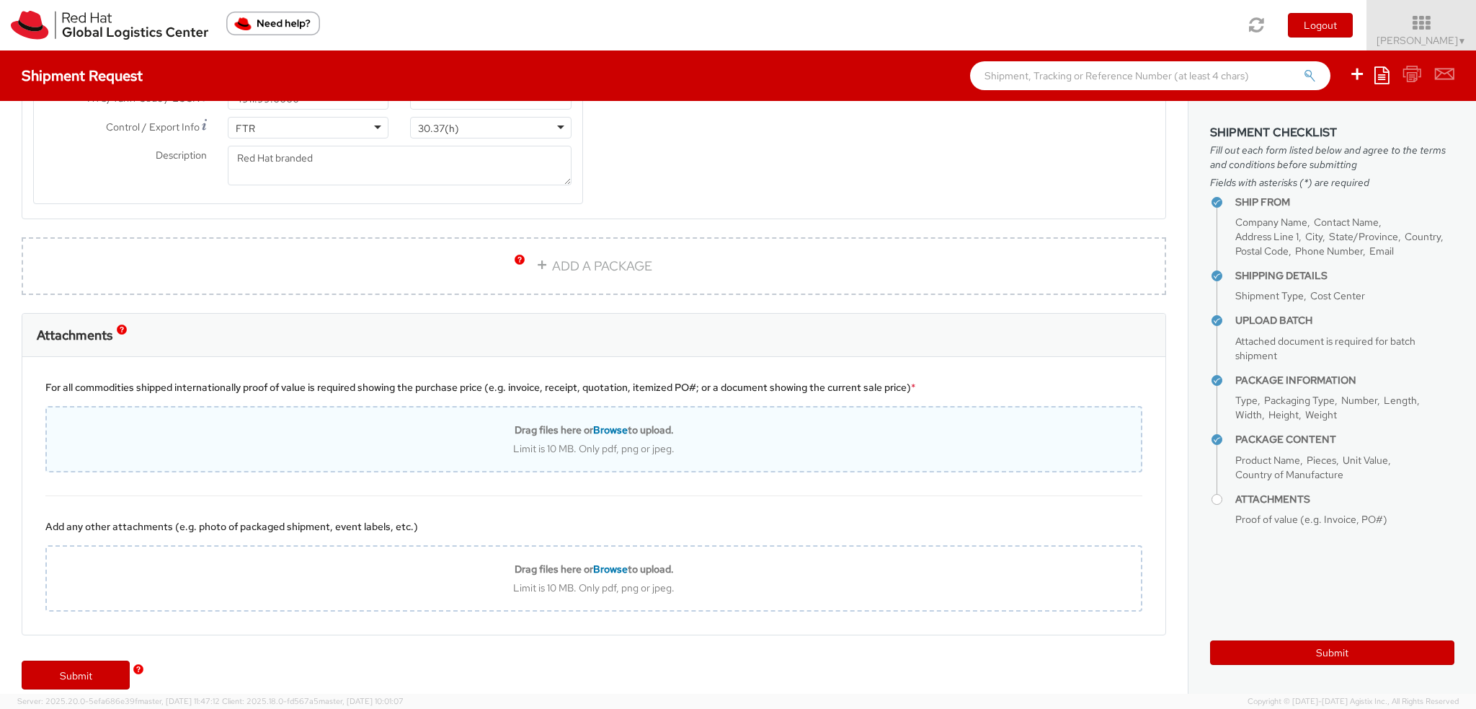
click at [611, 423] on span "Browse" at bounding box center [610, 429] width 35 height 13
type input "C:\fakepath\Order Confirmation 40107724.pdf"
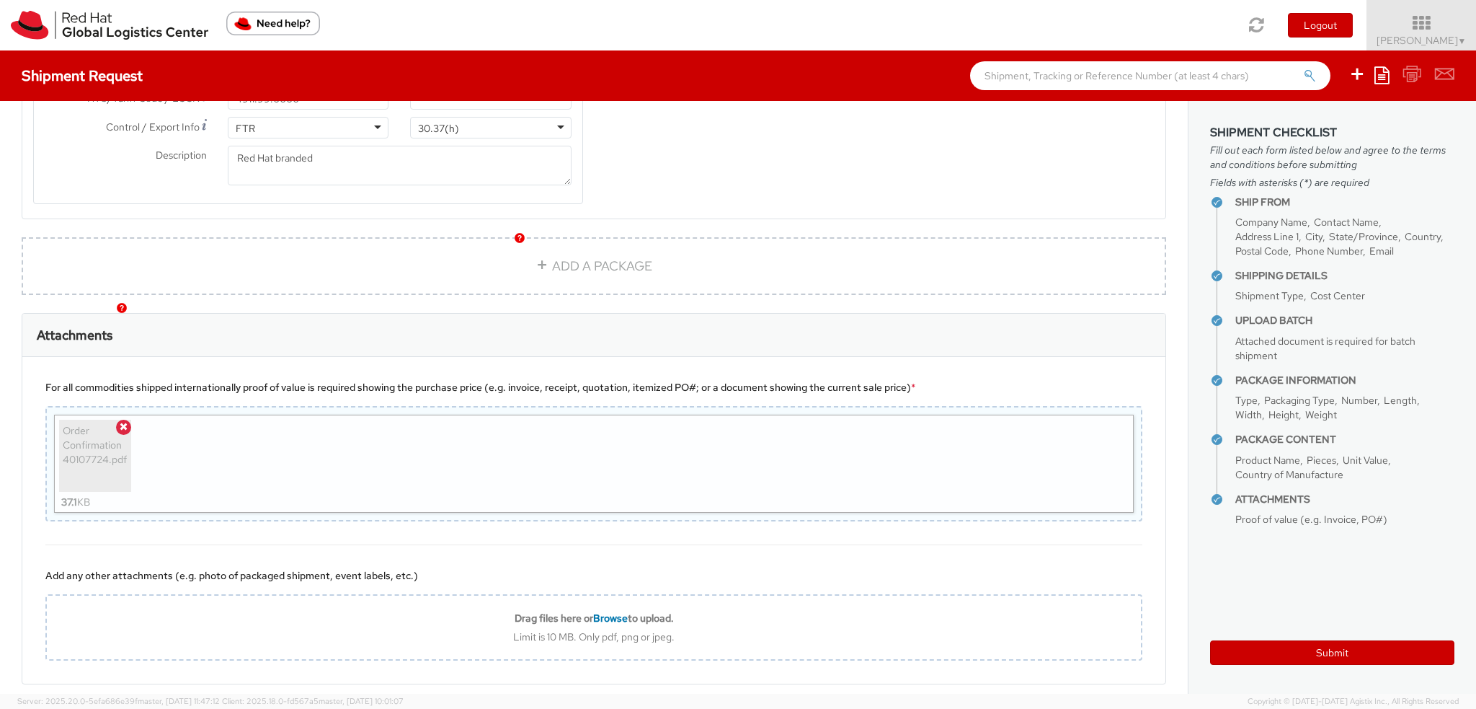
scroll to position [2221, 0]
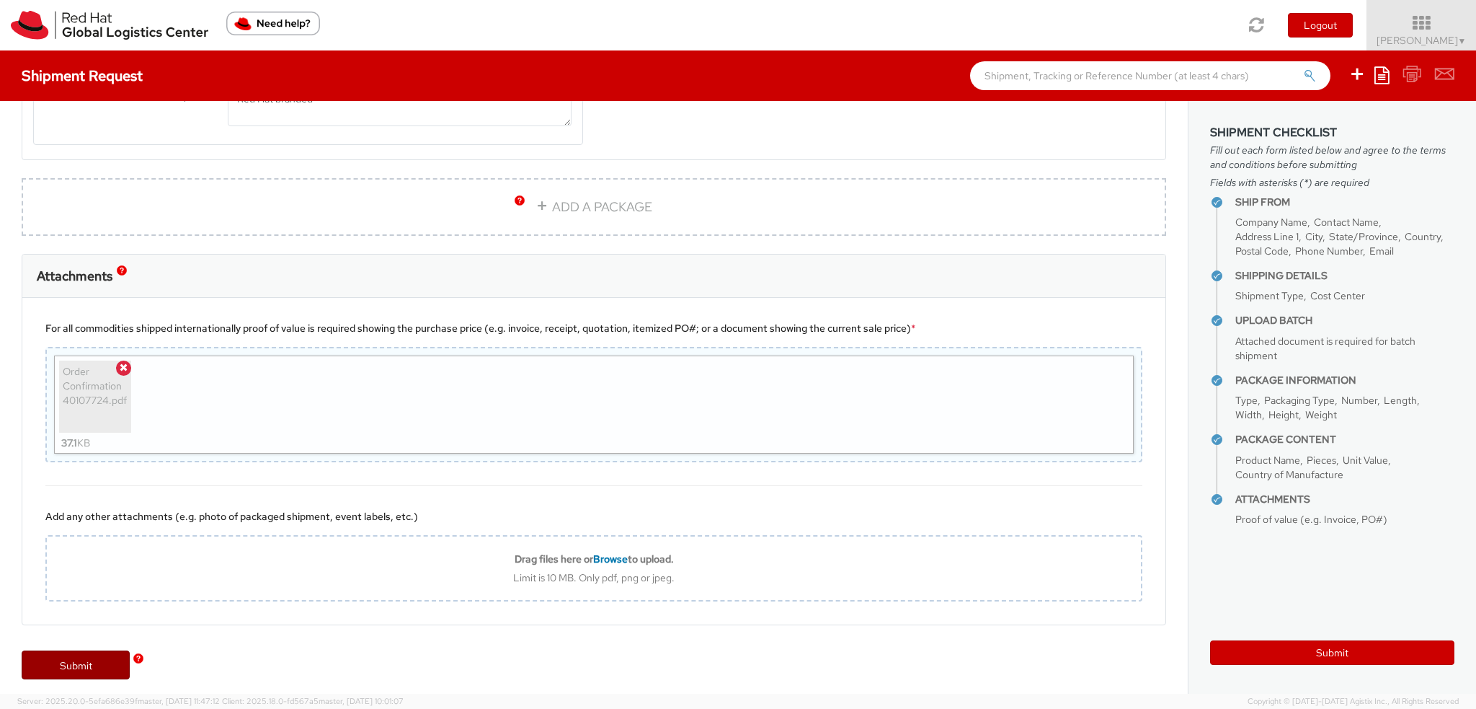
click at [72, 650] on link "Submit" at bounding box center [76, 664] width 108 height 29
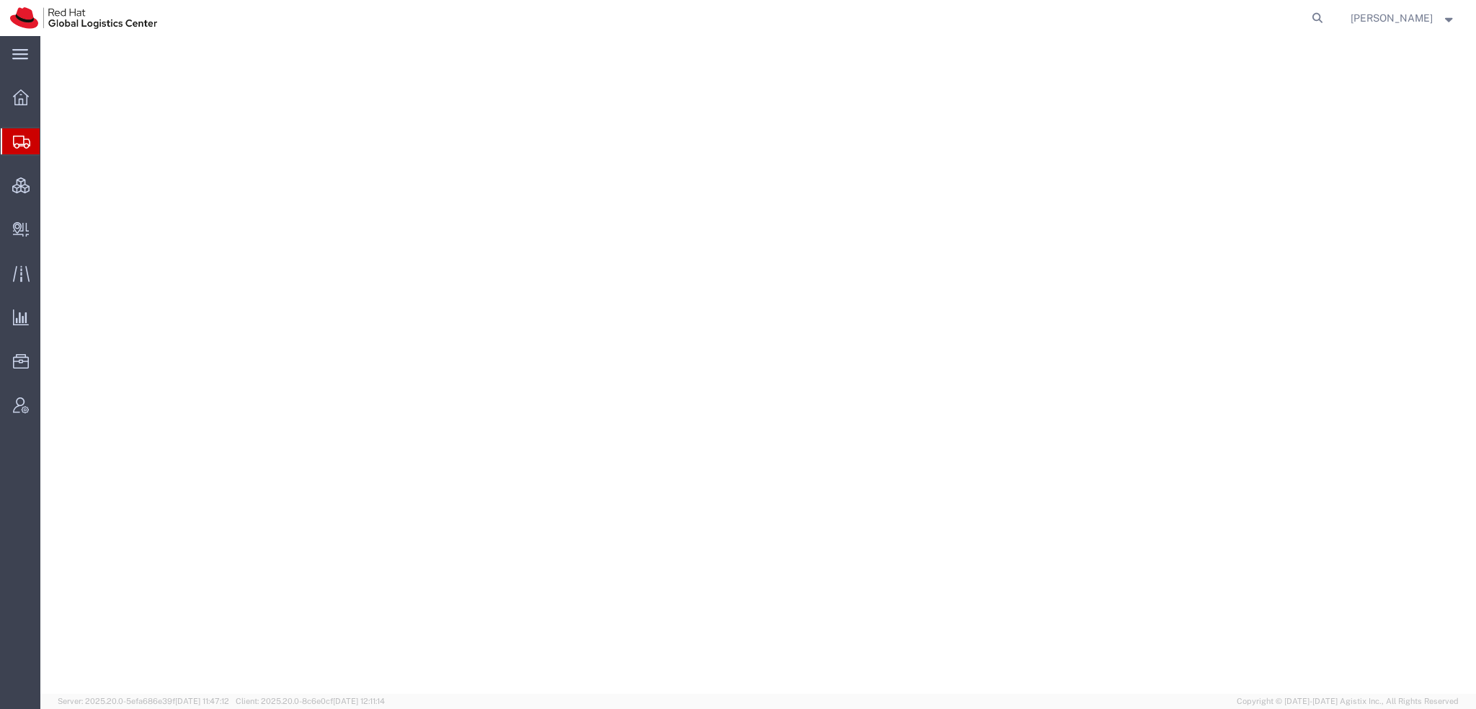
select select "38014"
select select
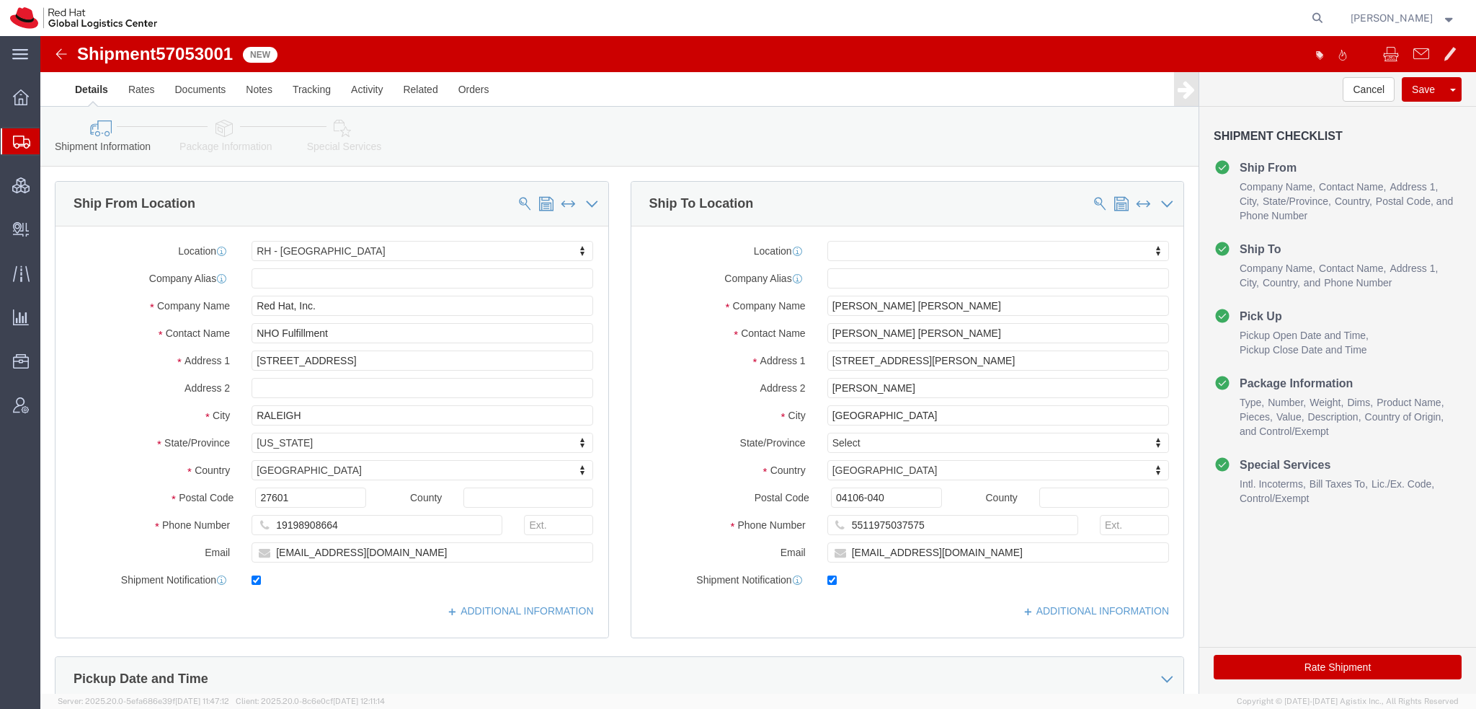
click icon
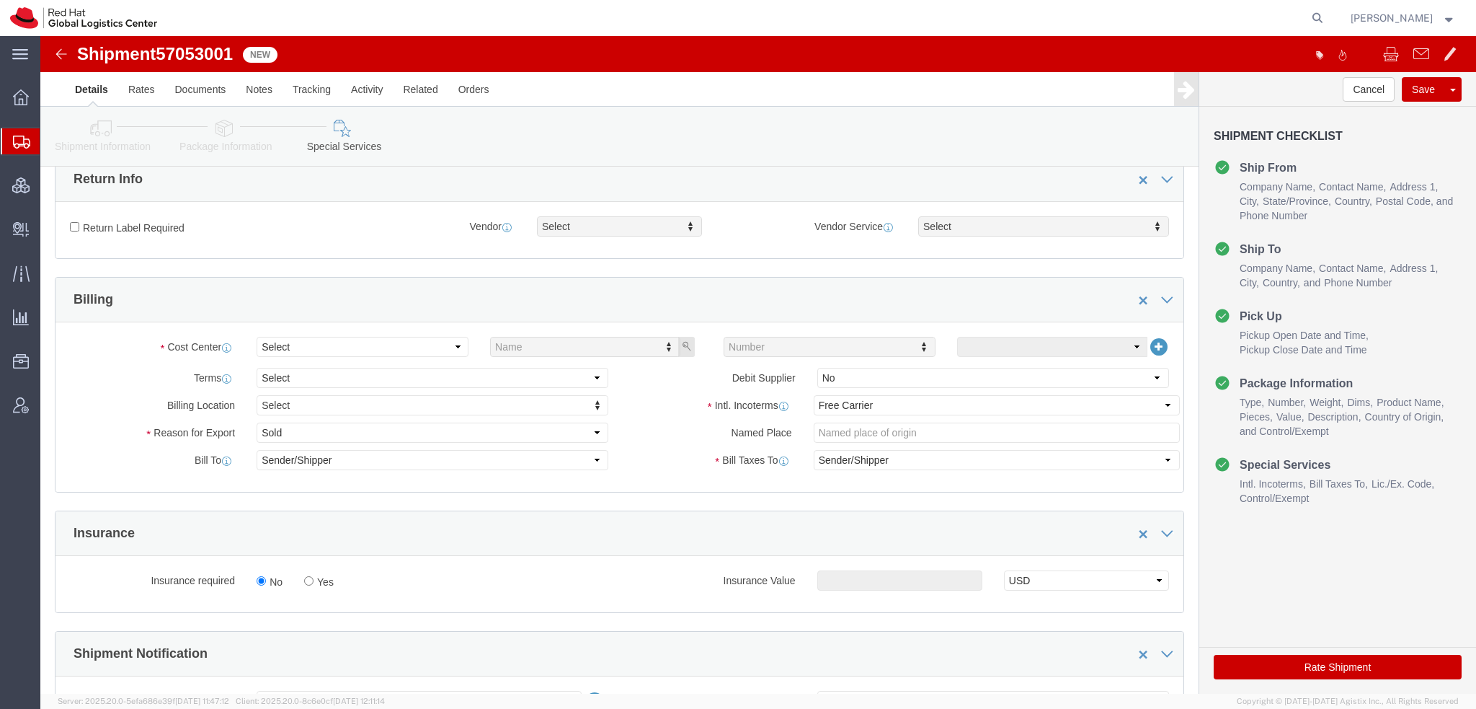
scroll to position [432, 0]
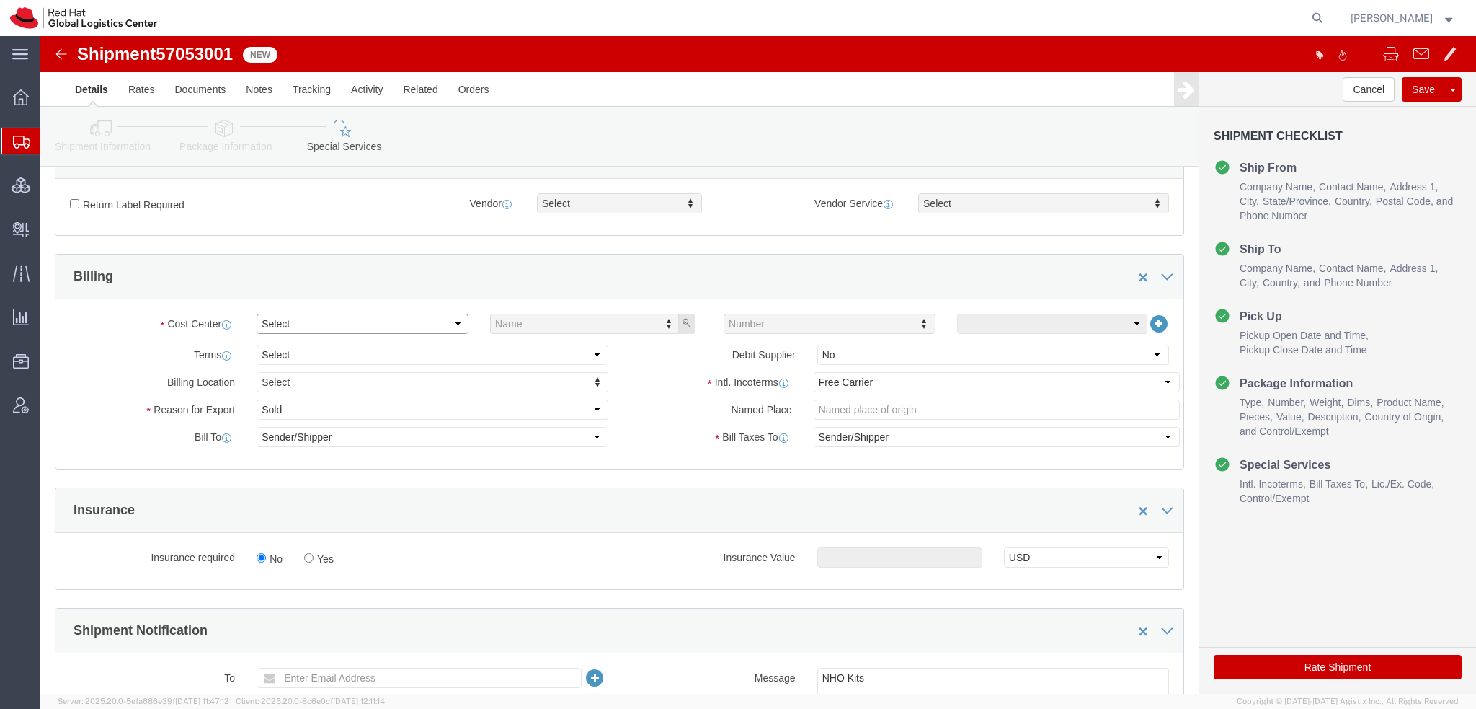
click select "Select"
click select "Select Gift Personal Effects Repair/Warranty Return Sample Sold Temporary/Not S…"
select select "GIFT"
click select "Select Gift Personal Effects Repair/Warranty Return Sample Sold Temporary/Not S…"
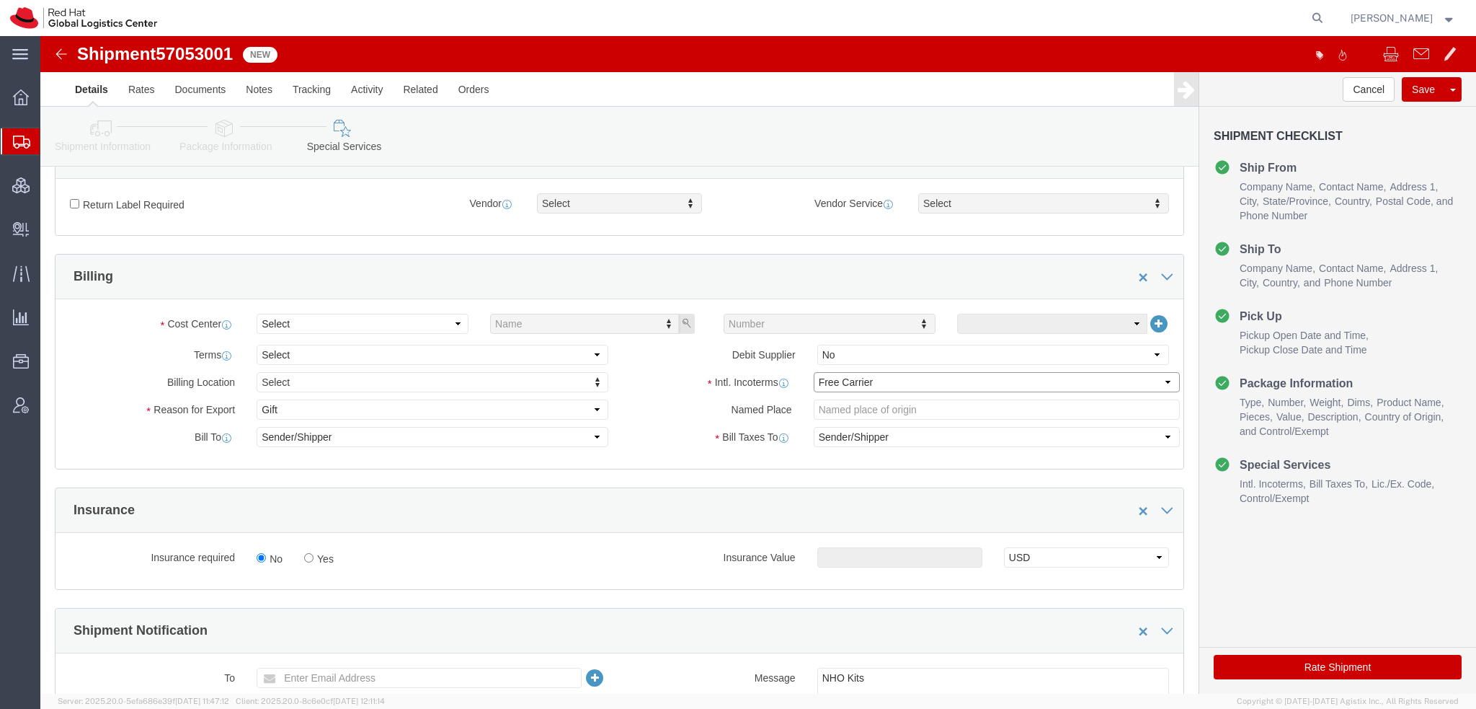
click select "Select Carriage Insurance Paid Carriage Paid To Cost and Freight Cost Insurance…"
select select "DDP"
click select "Select Carriage Insurance Paid Carriage Paid To Cost and Freight Cost Insurance…"
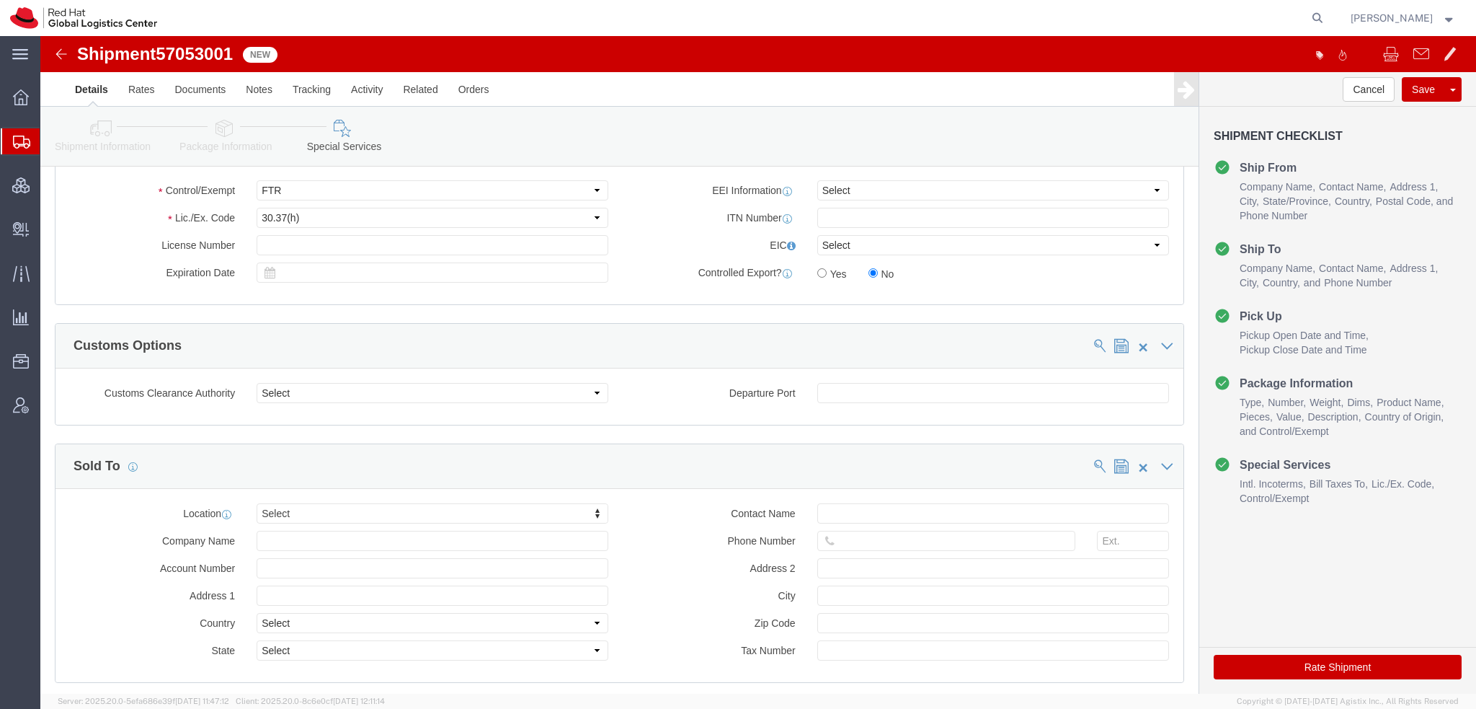
scroll to position [1219, 0]
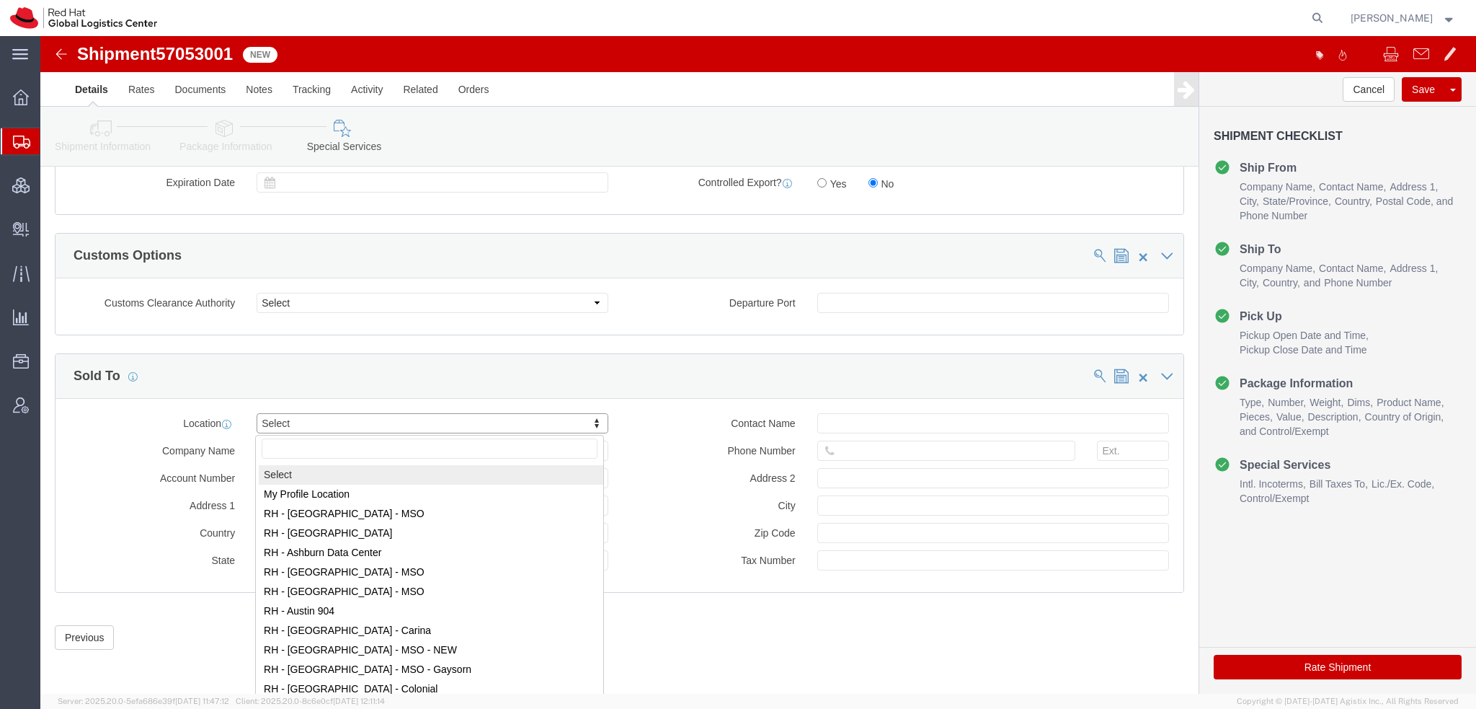
drag, startPoint x: 301, startPoint y: 393, endPoint x: 292, endPoint y: 383, distance: 13.3
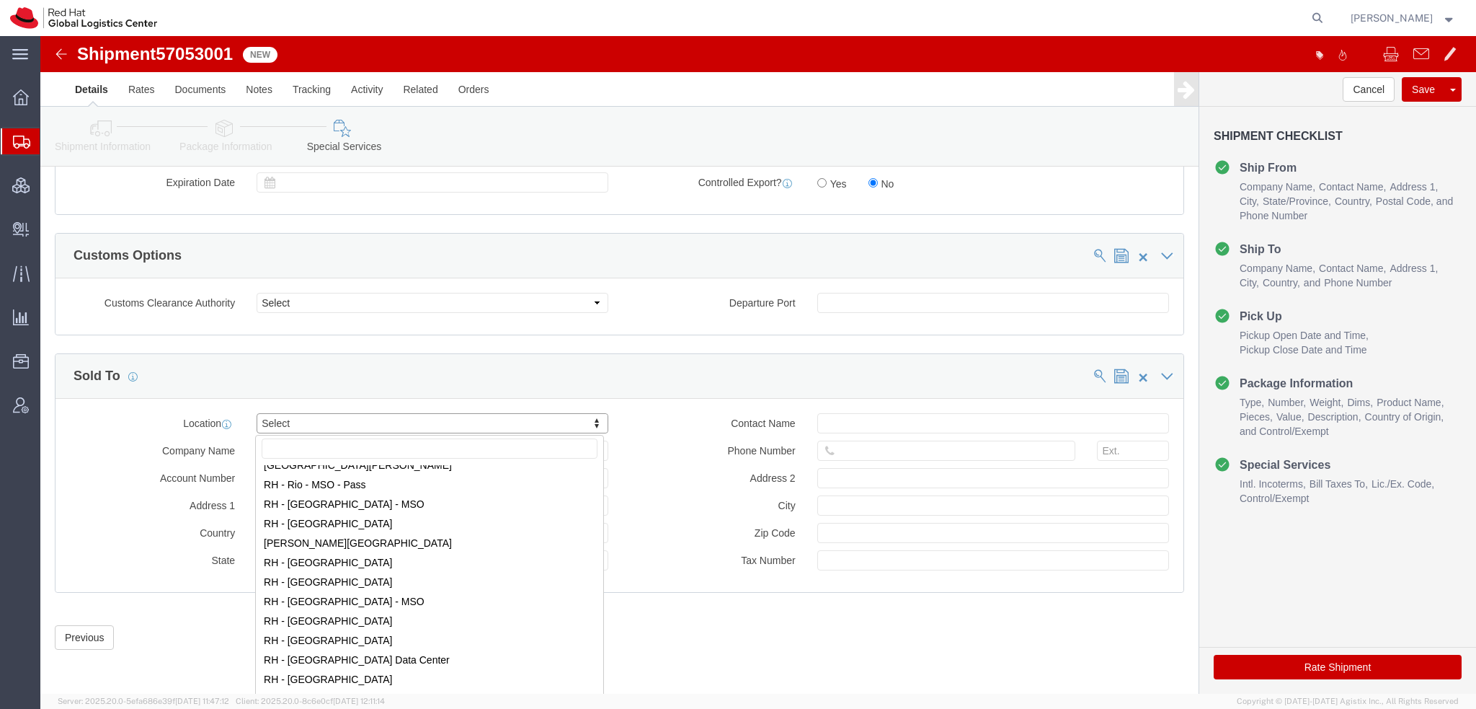
scroll to position [2162, 0]
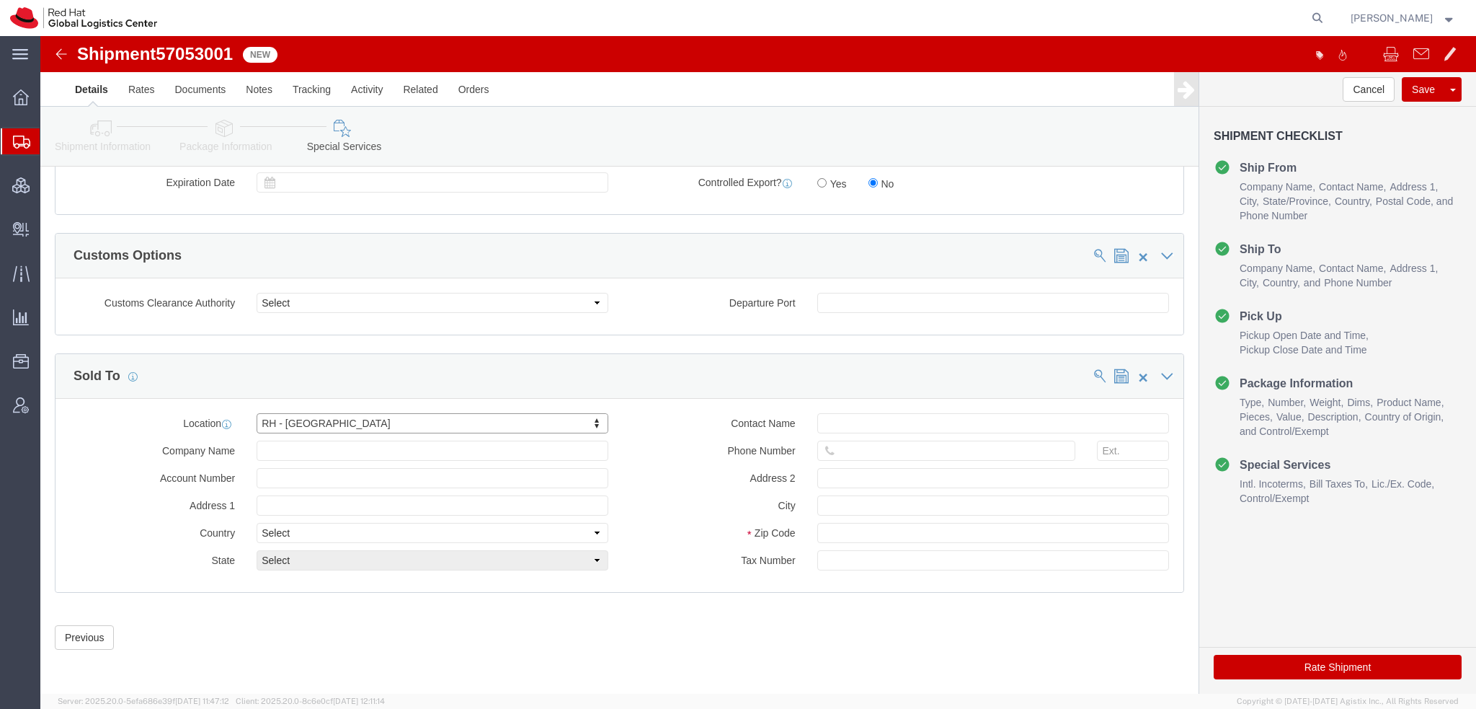
select select "27"
click button "Save"
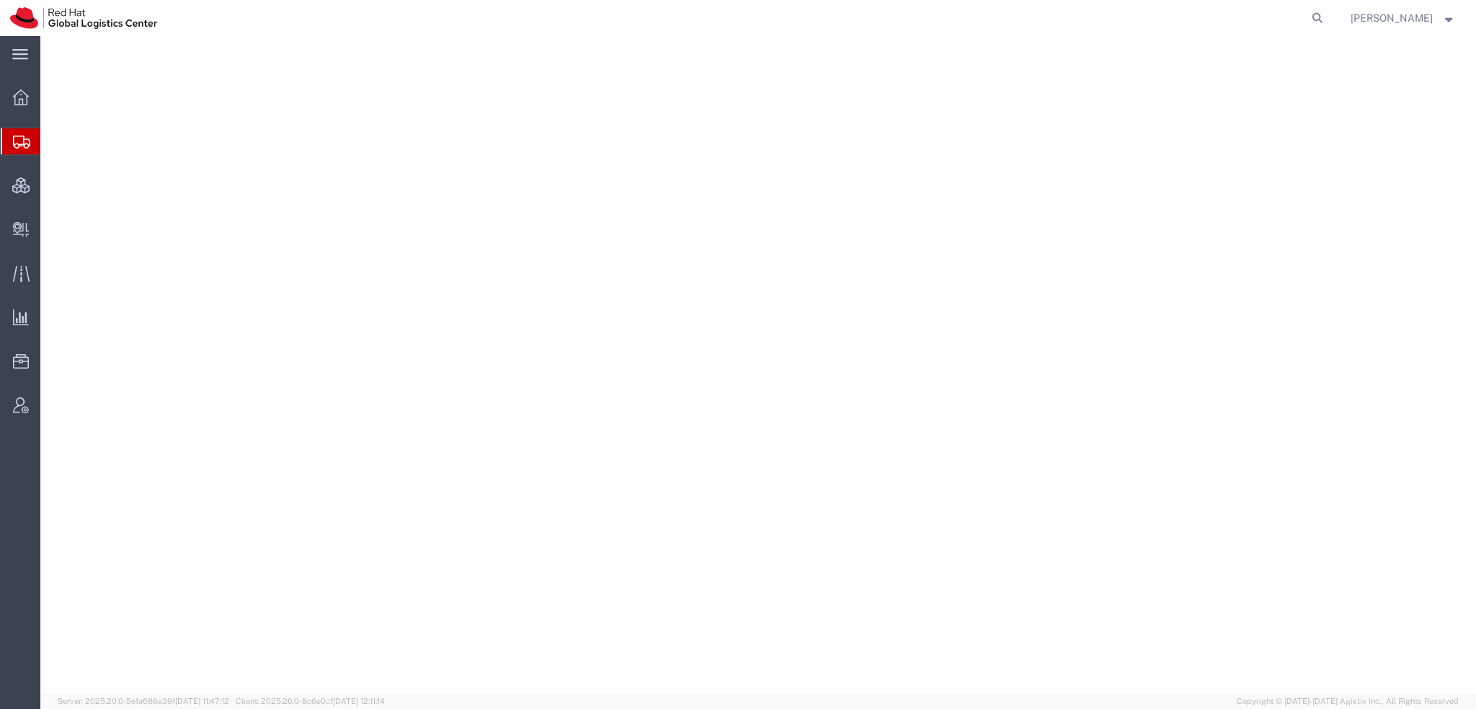
select select "38014"
select select
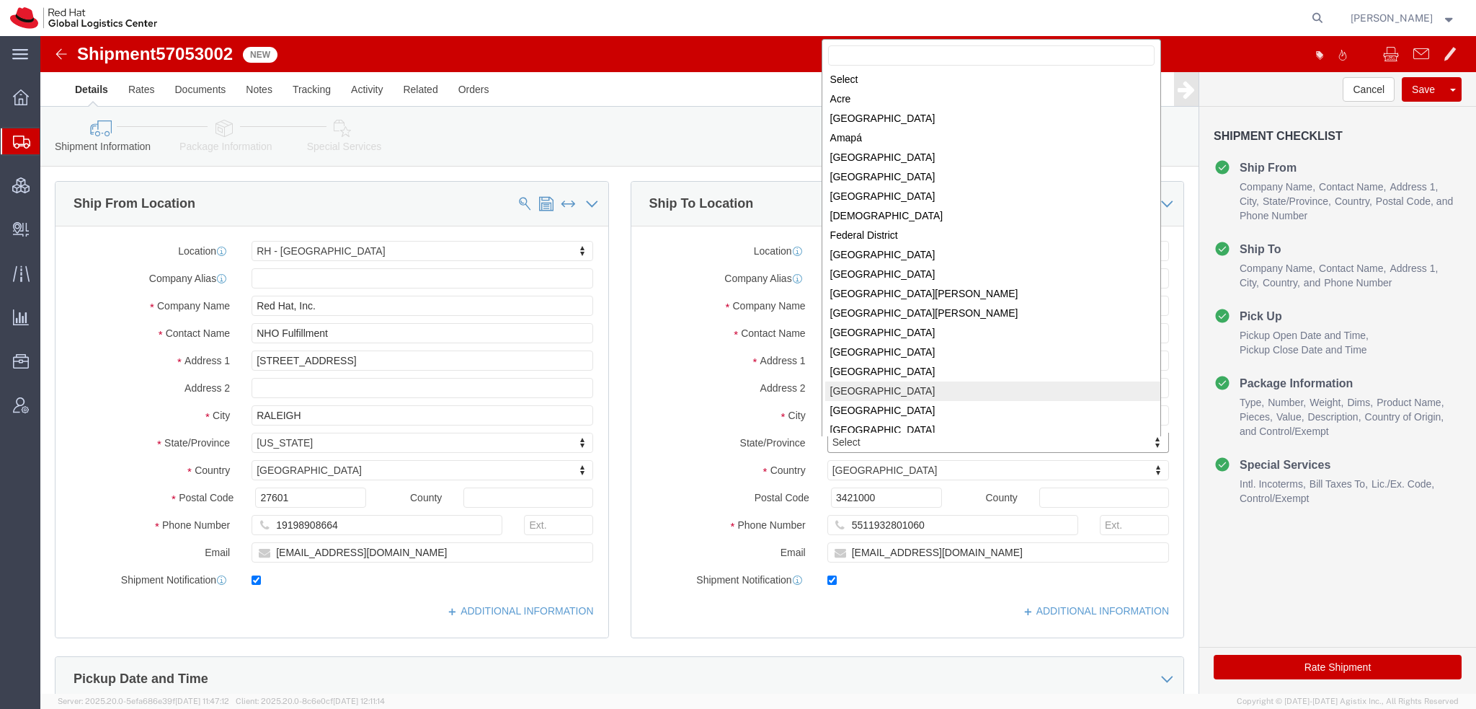
scroll to position [185, 0]
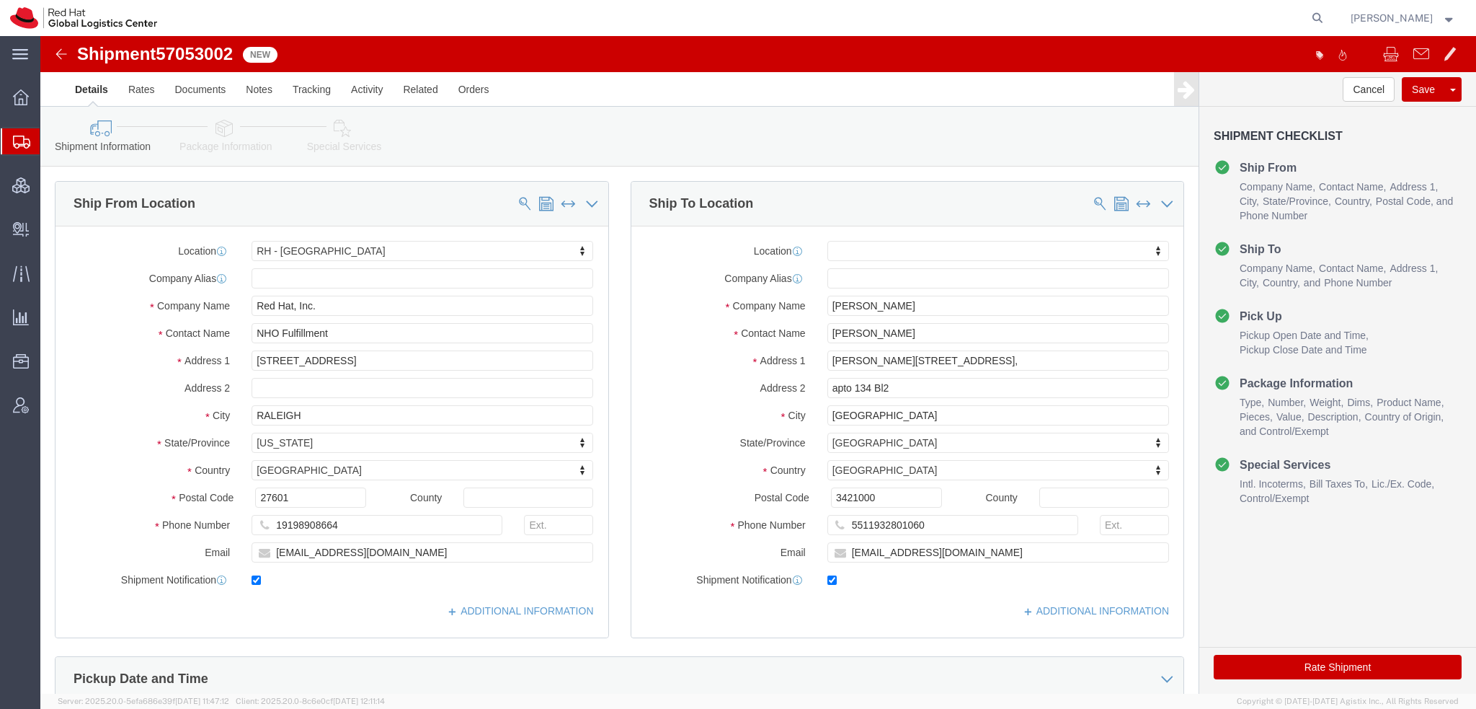
click icon
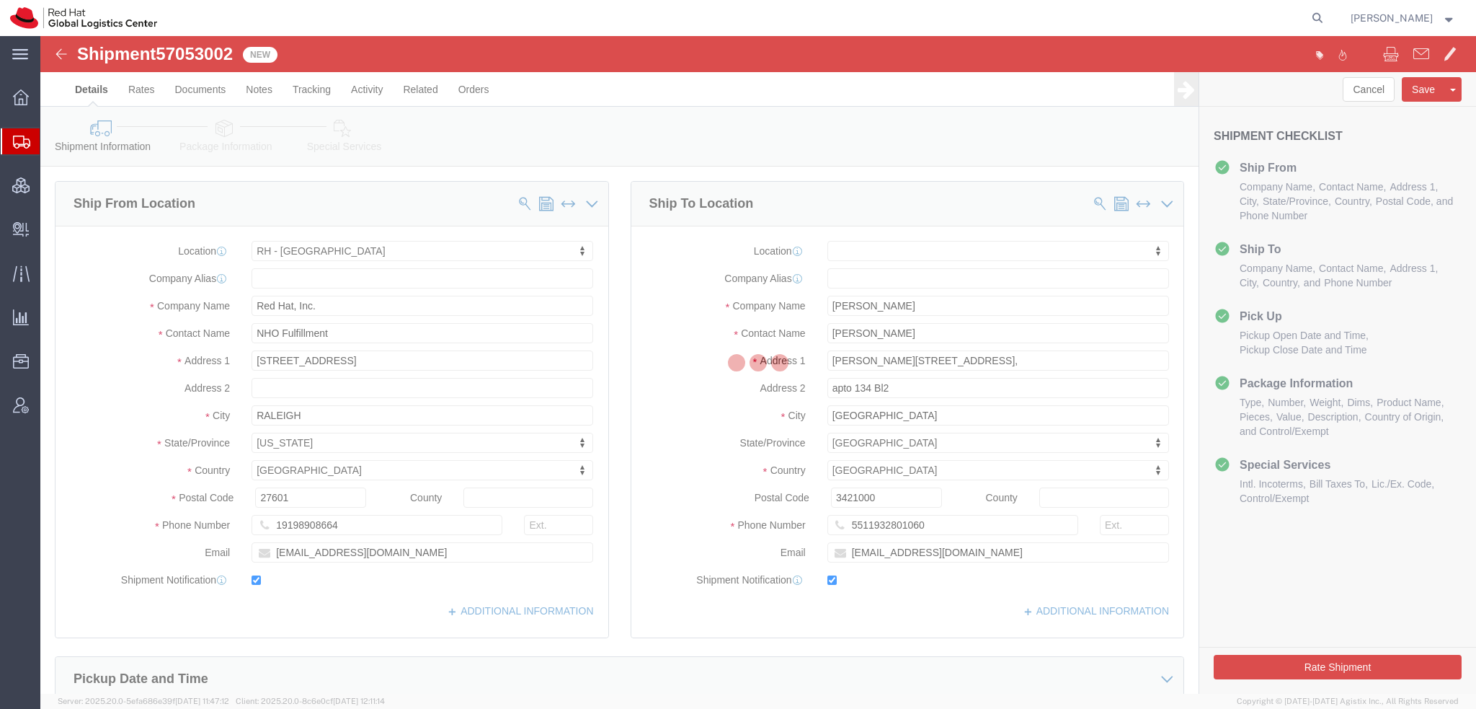
select select
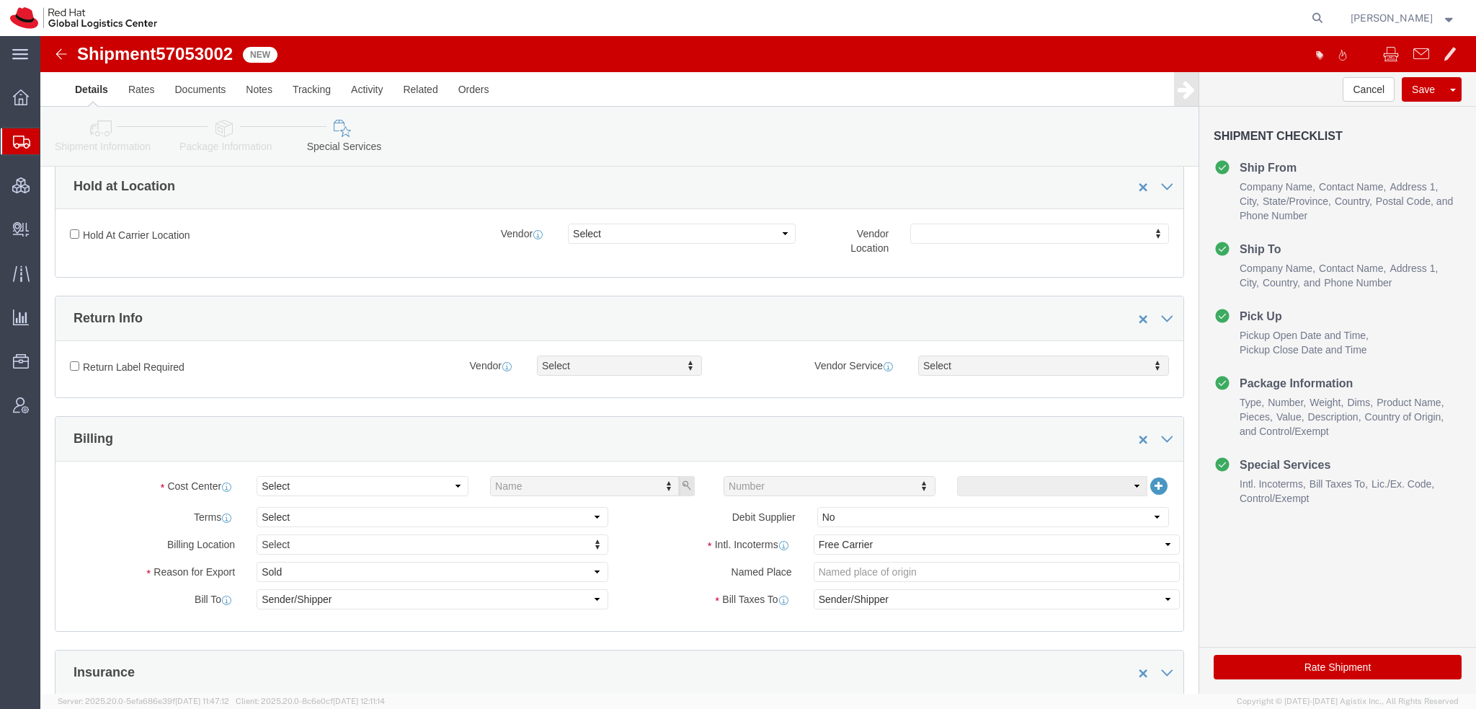
scroll to position [432, 0]
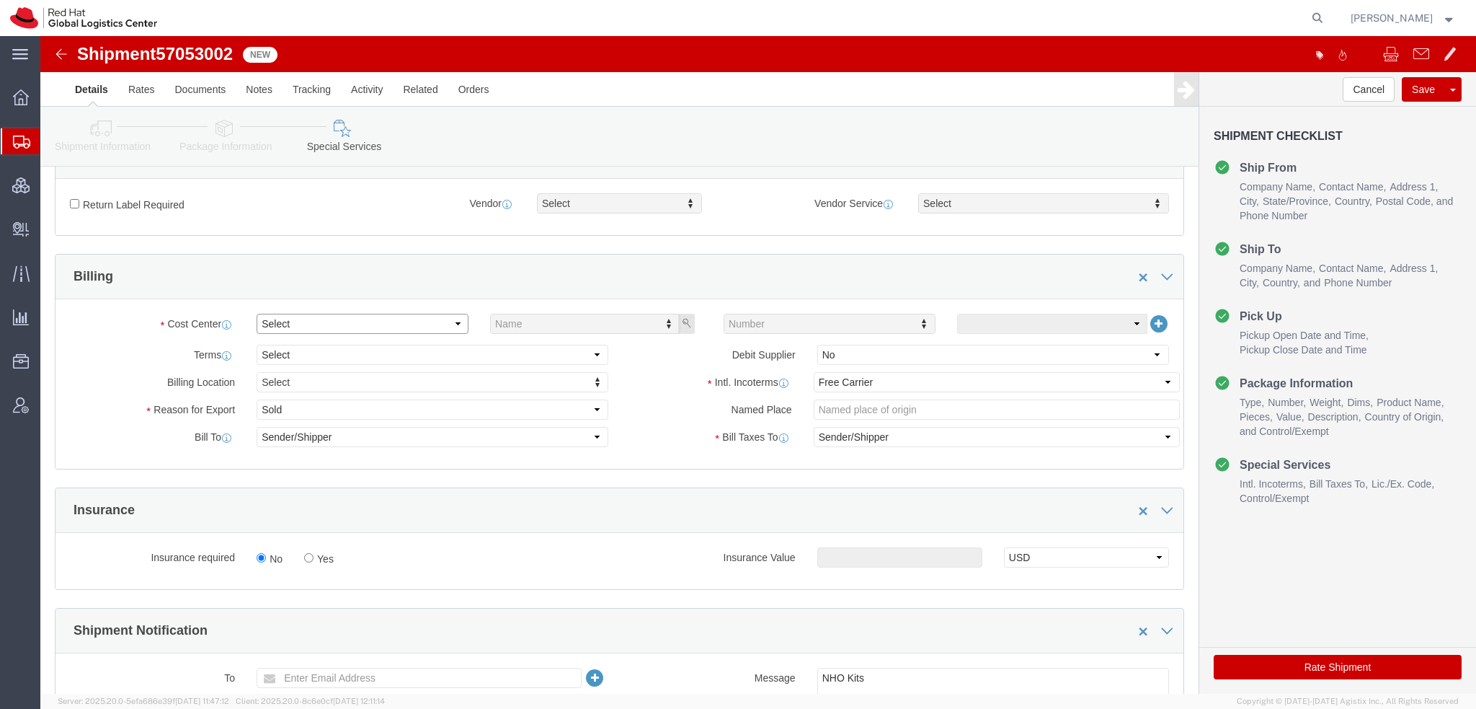
click select "Select Buyer Cost Center Department Operations Number Order Number Sales Person"
select select "COSTCENTER"
click select "Select Buyer Cost Center Department Operations Number Order Number Sales Person"
type input "805"
click select "Select Gift Personal Effects Repair/Warranty Return Sample Sold Temporary/Not S…"
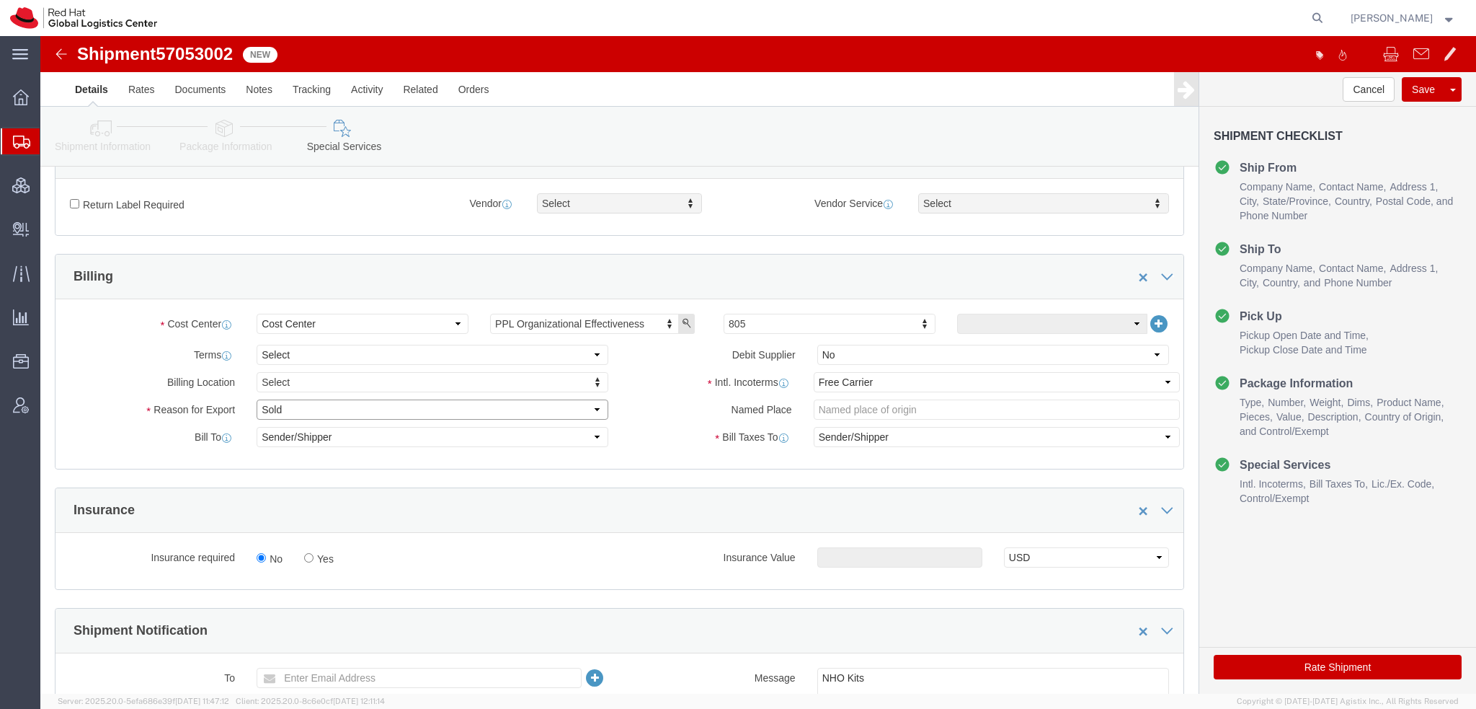
select select "GIFT"
click select "Select Gift Personal Effects Repair/Warranty Return Sample Sold Temporary/Not S…"
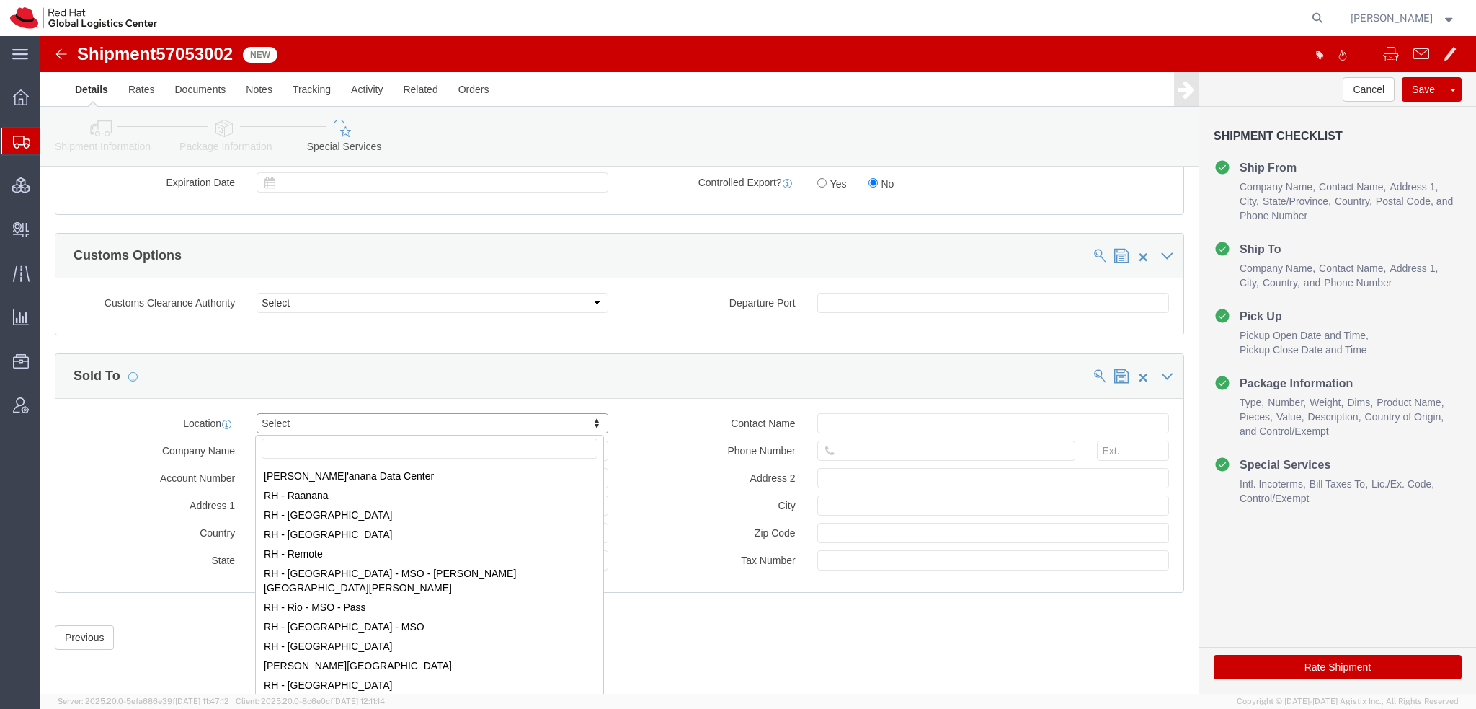
scroll to position [2090, 0]
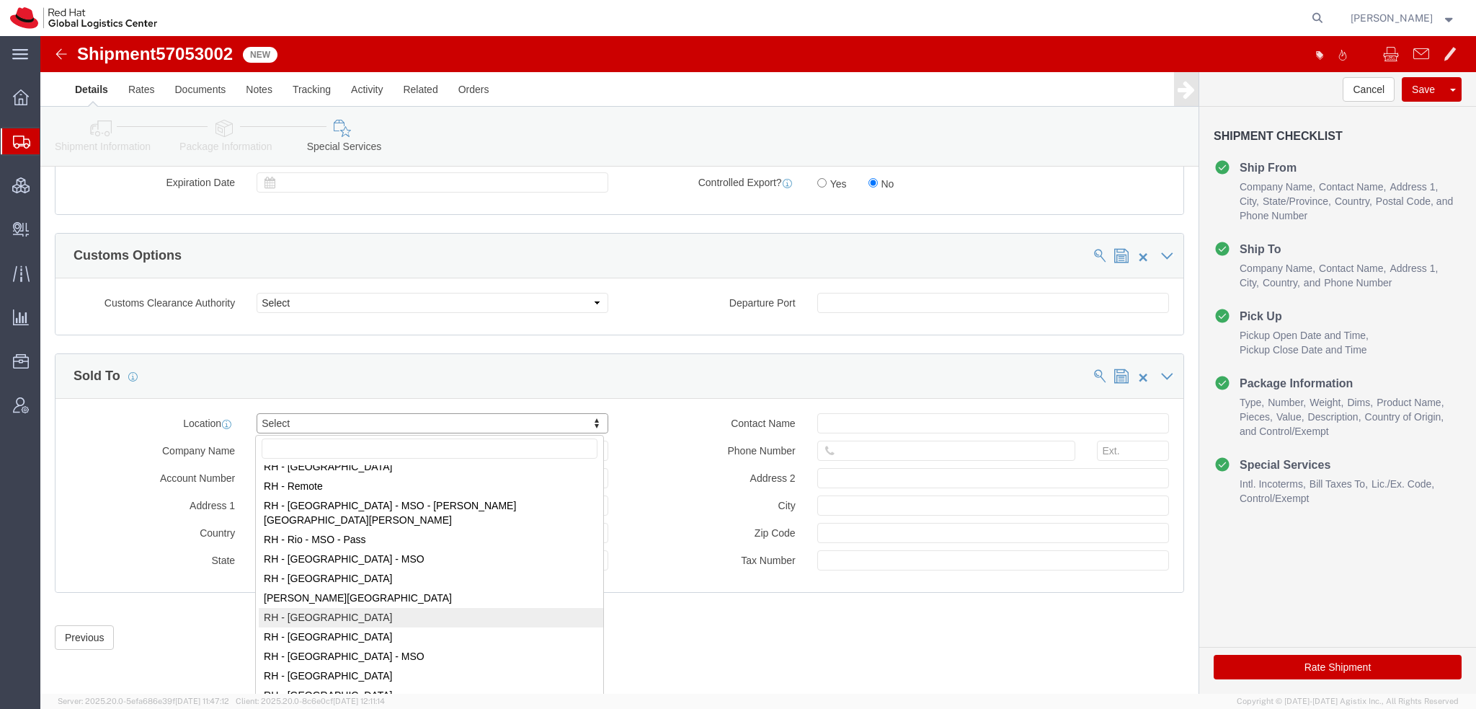
select select "42531"
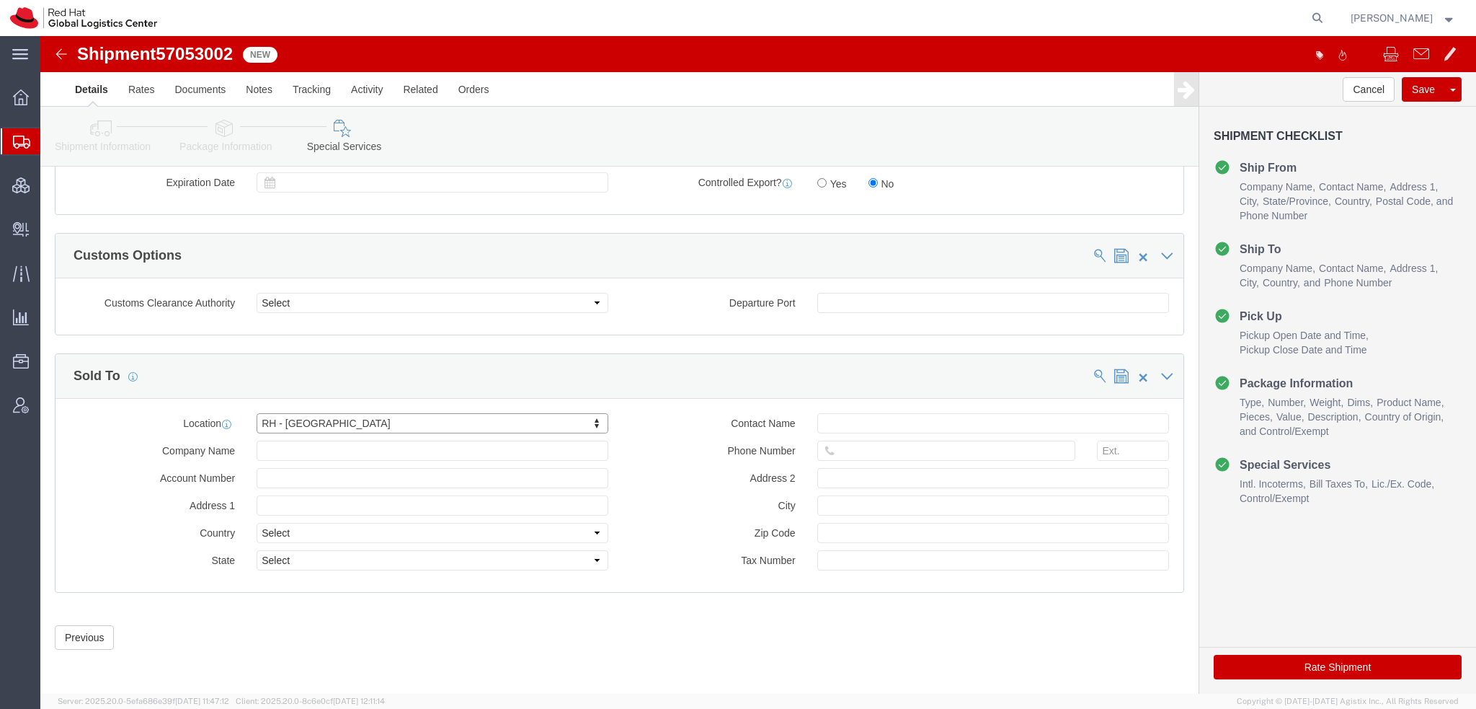
type input "Red Hat Brasil Limitada"
type input "Av. Brg. Faria Lima, 3732"
select select "BR"
select select
type input "000"
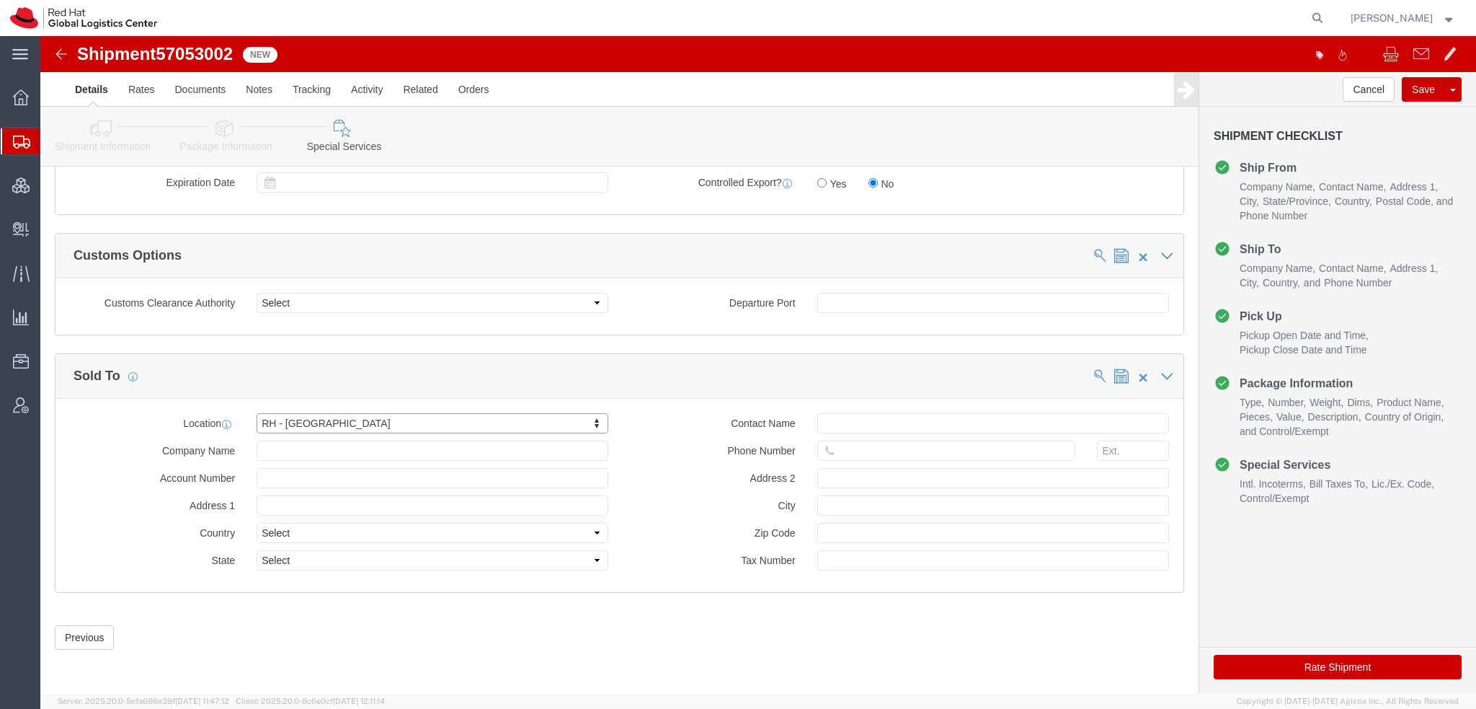
type input "Floor 24 and 25, Itaim Bibi"
type input "SAO PAULO"
type input "04538-132"
type input "07.069.791/0001.55"
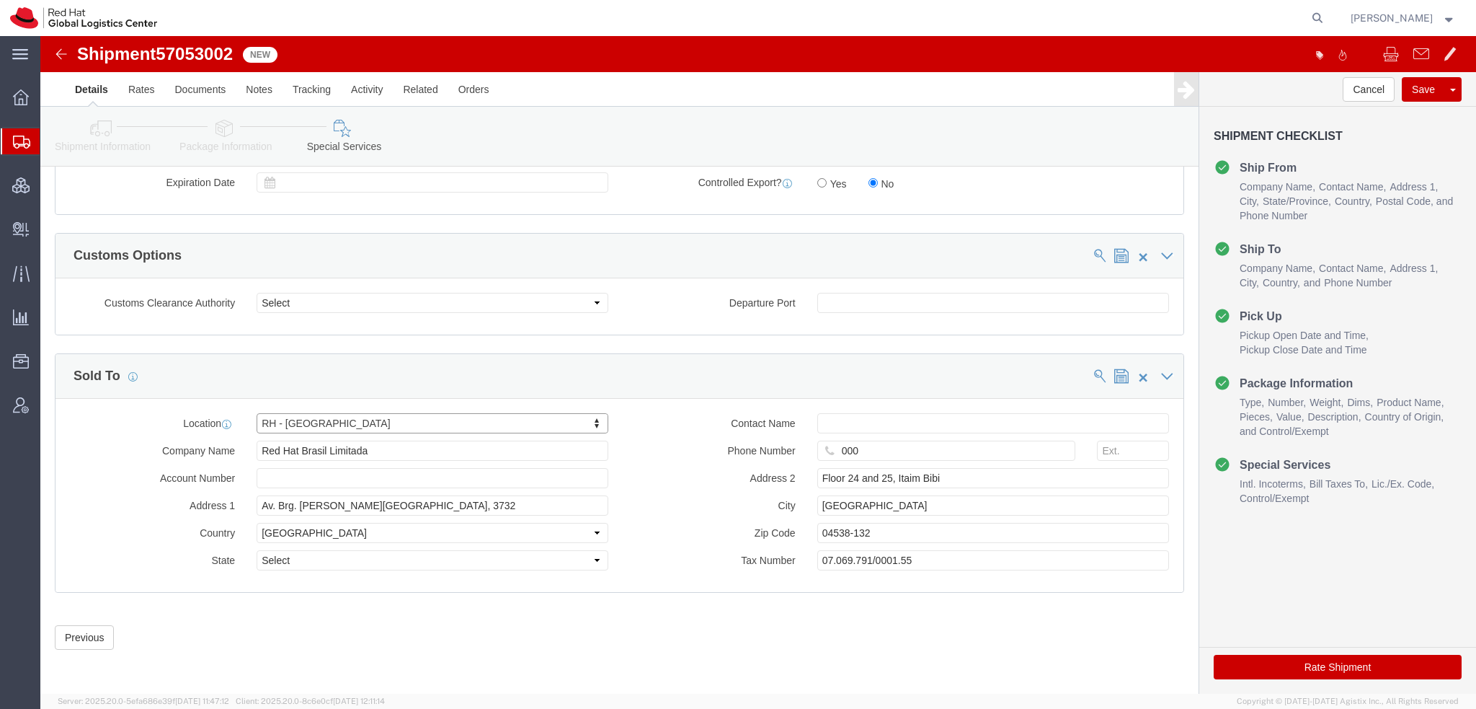
select select "27"
click button "Rate Shipment"
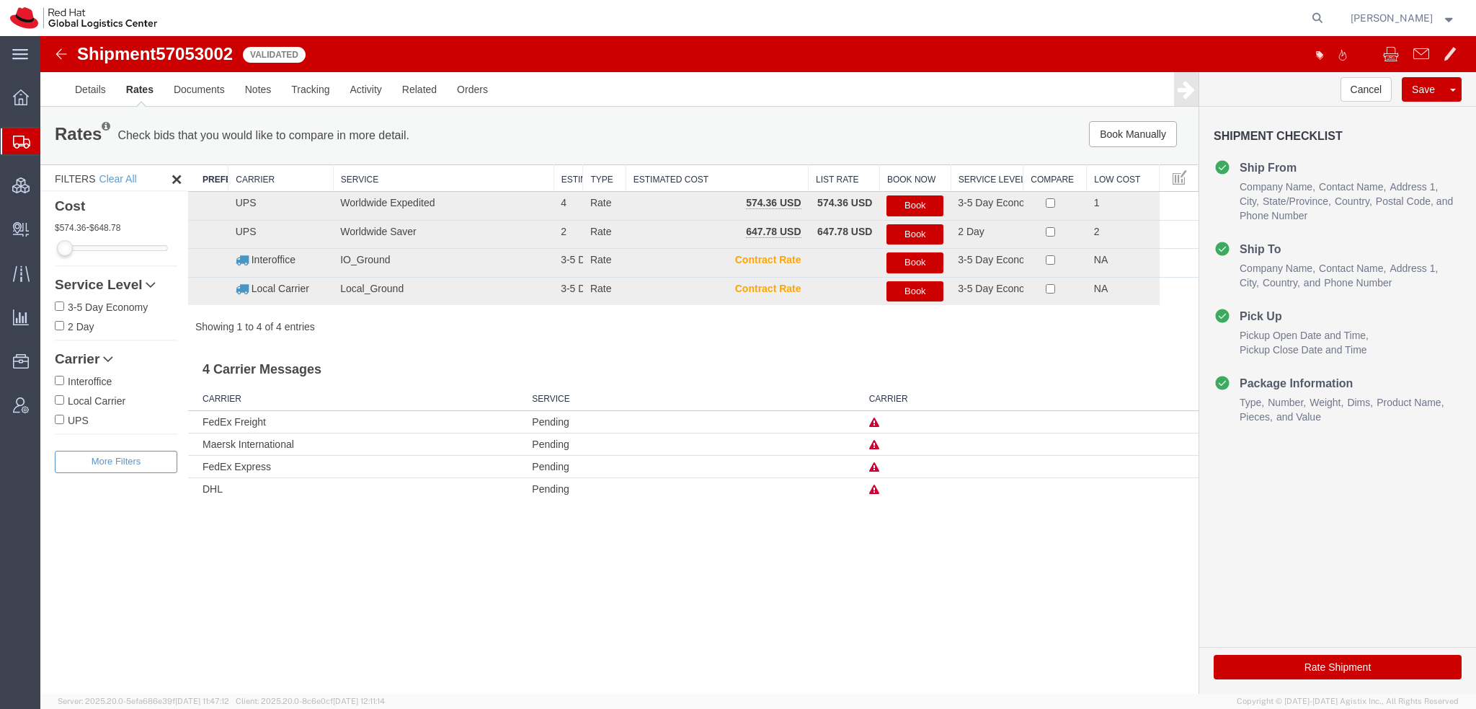
scroll to position [0, 0]
drag, startPoint x: 101, startPoint y: 98, endPoint x: 487, endPoint y: 38, distance: 390.9
click at [101, 98] on link "Details" at bounding box center [90, 89] width 51 height 35
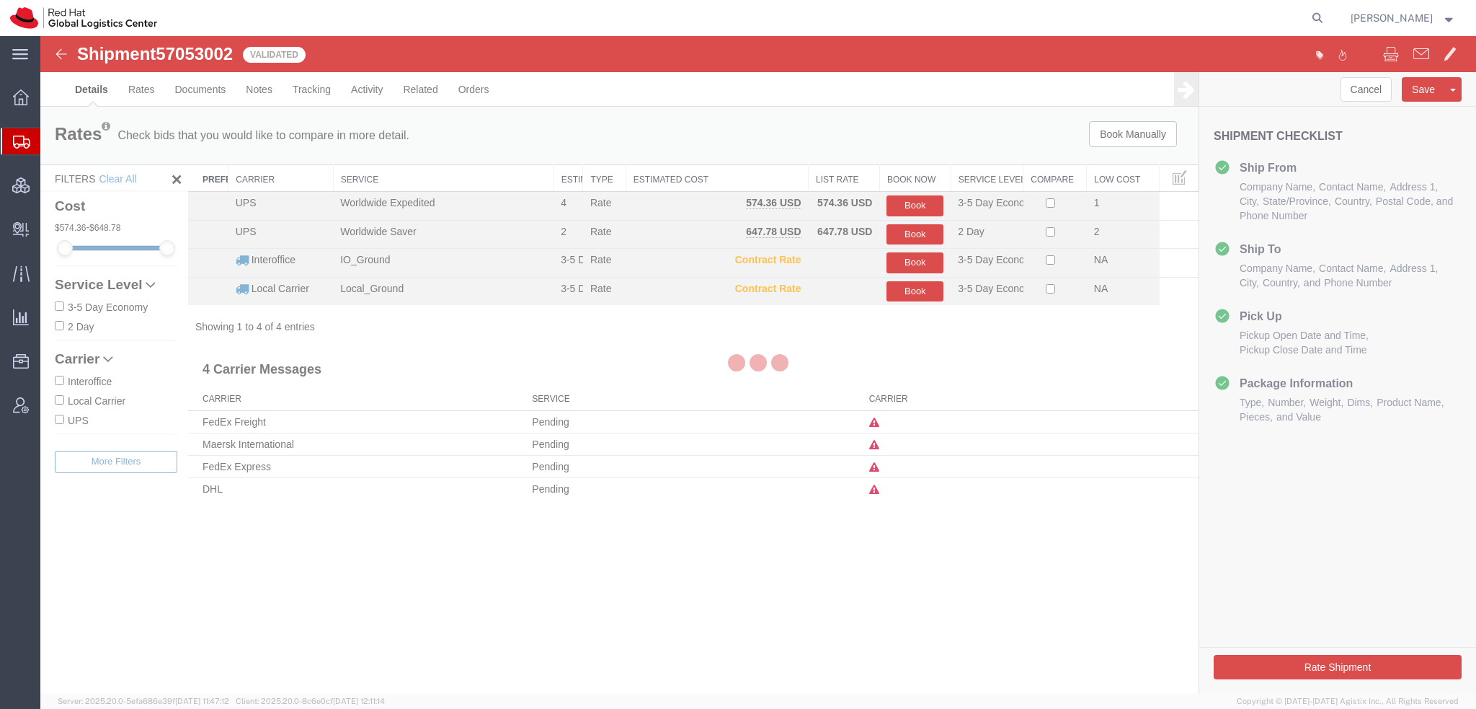
select select "38014"
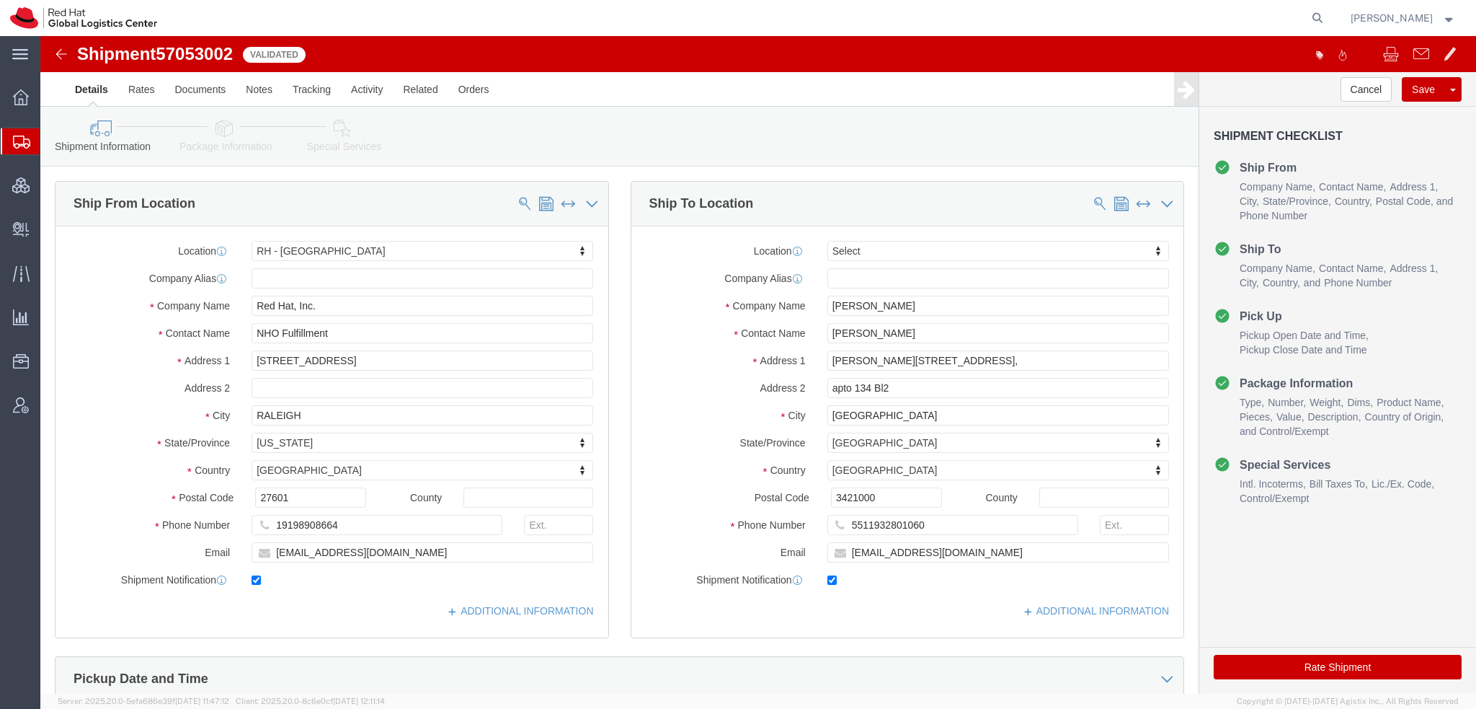
click icon
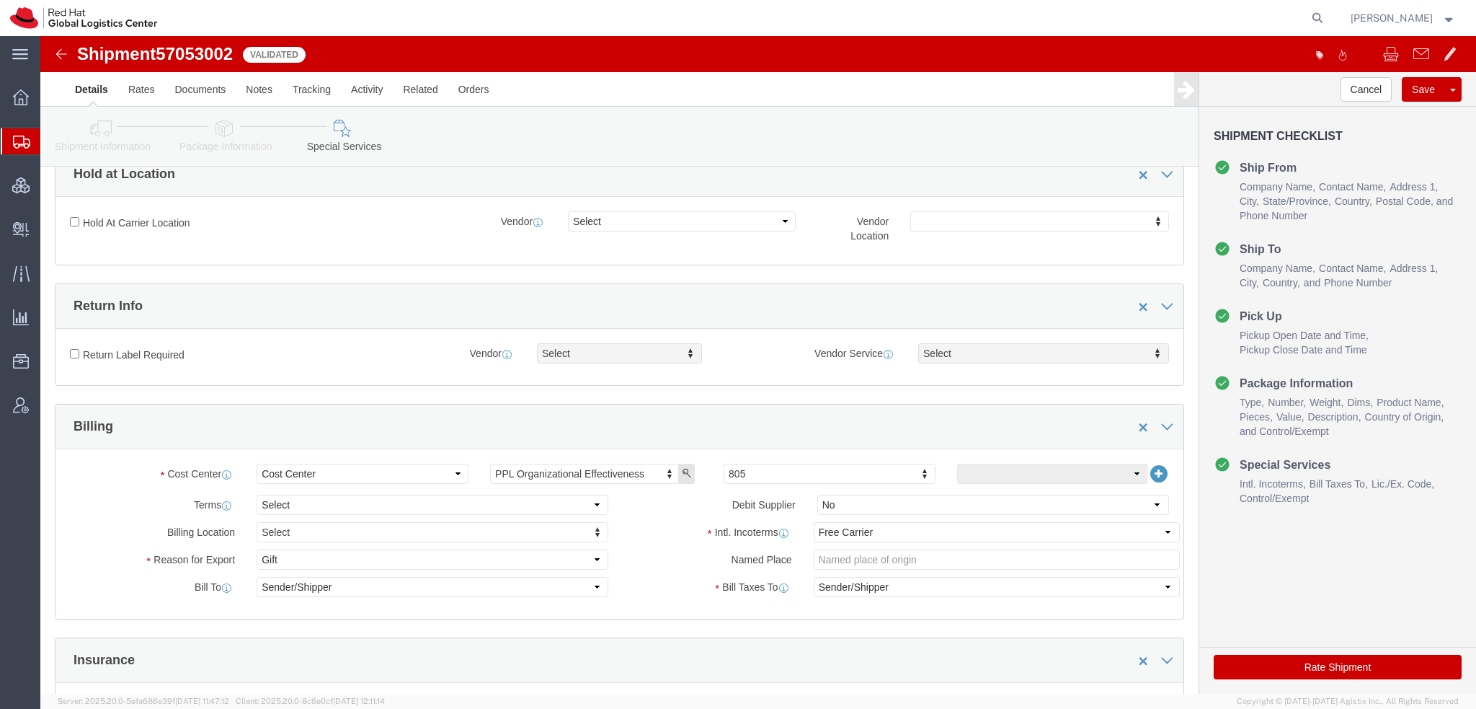
scroll to position [432, 0]
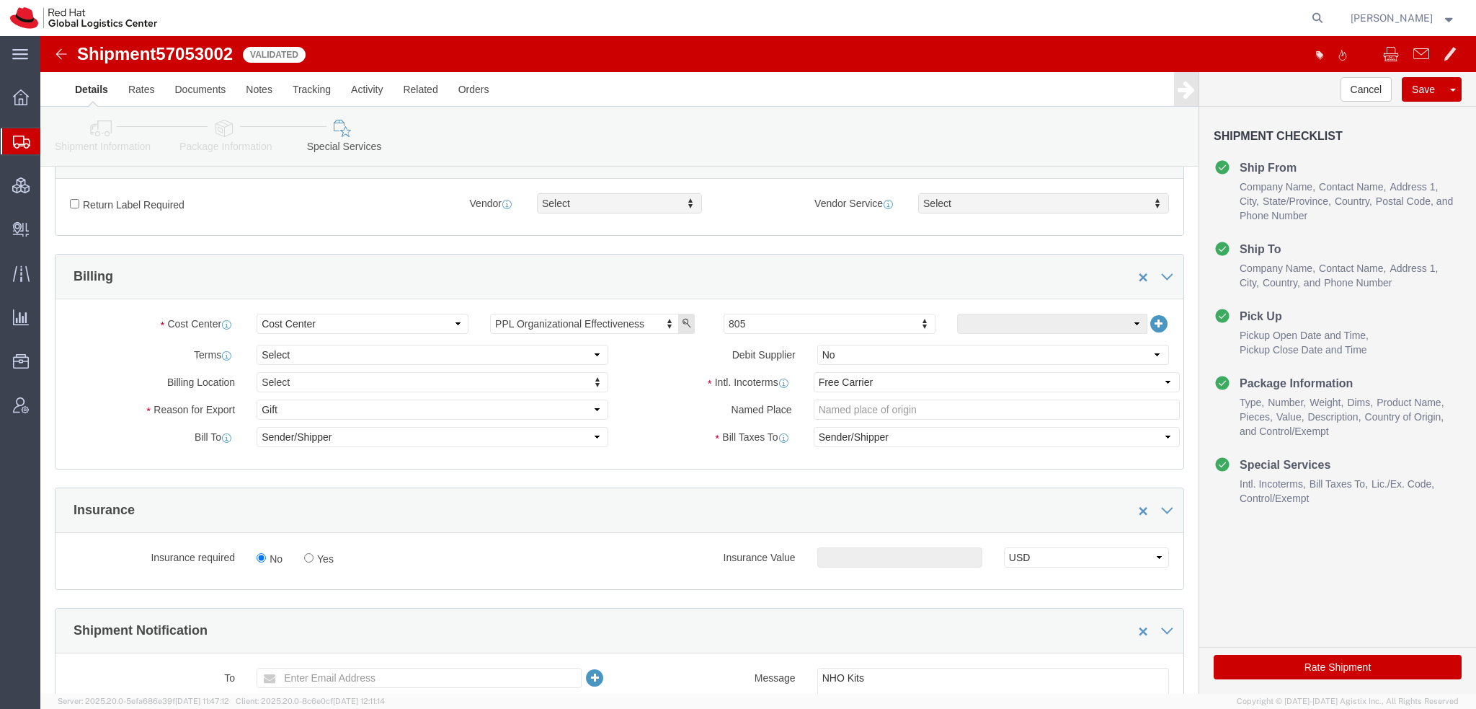
click button "Rate Shipment"
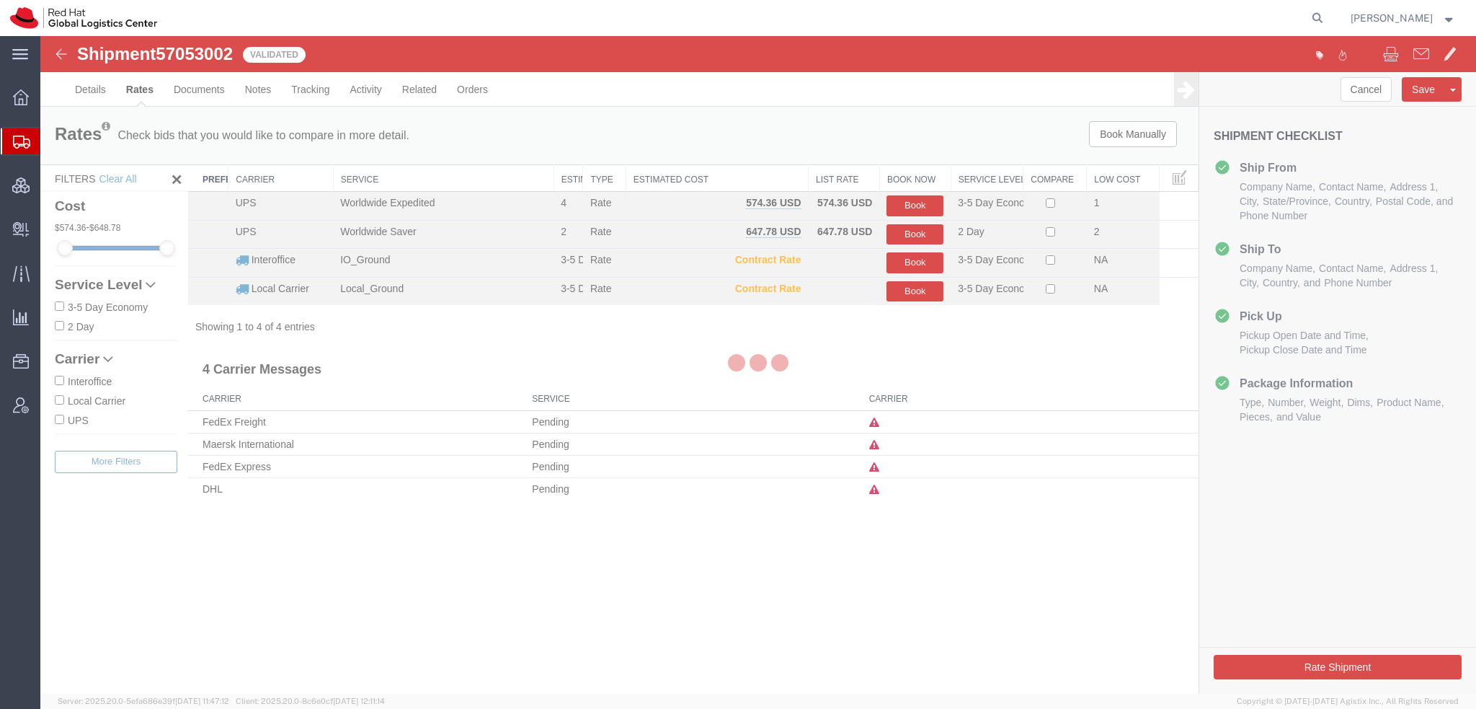
scroll to position [0, 0]
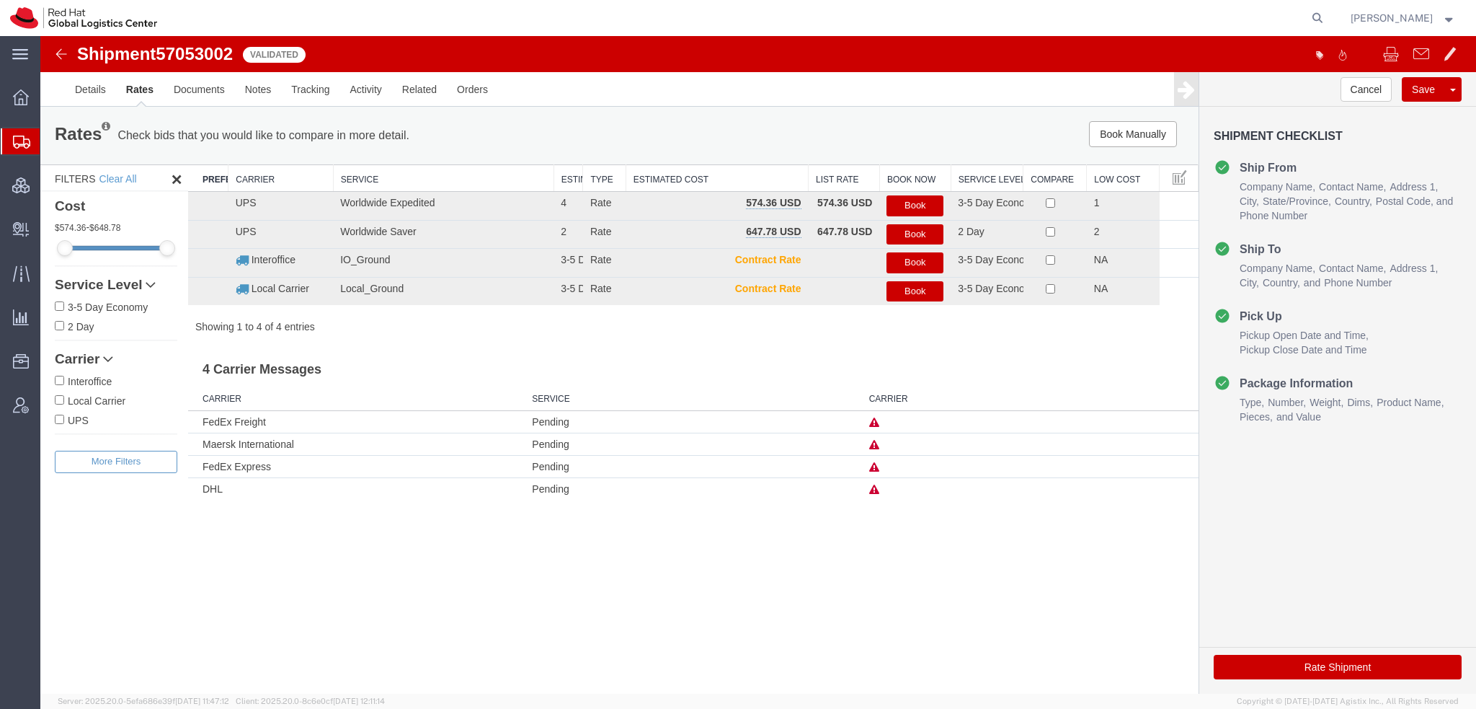
click at [874, 464] on icon at bounding box center [874, 467] width 10 height 10
click at [86, 89] on link "Details" at bounding box center [90, 89] width 51 height 35
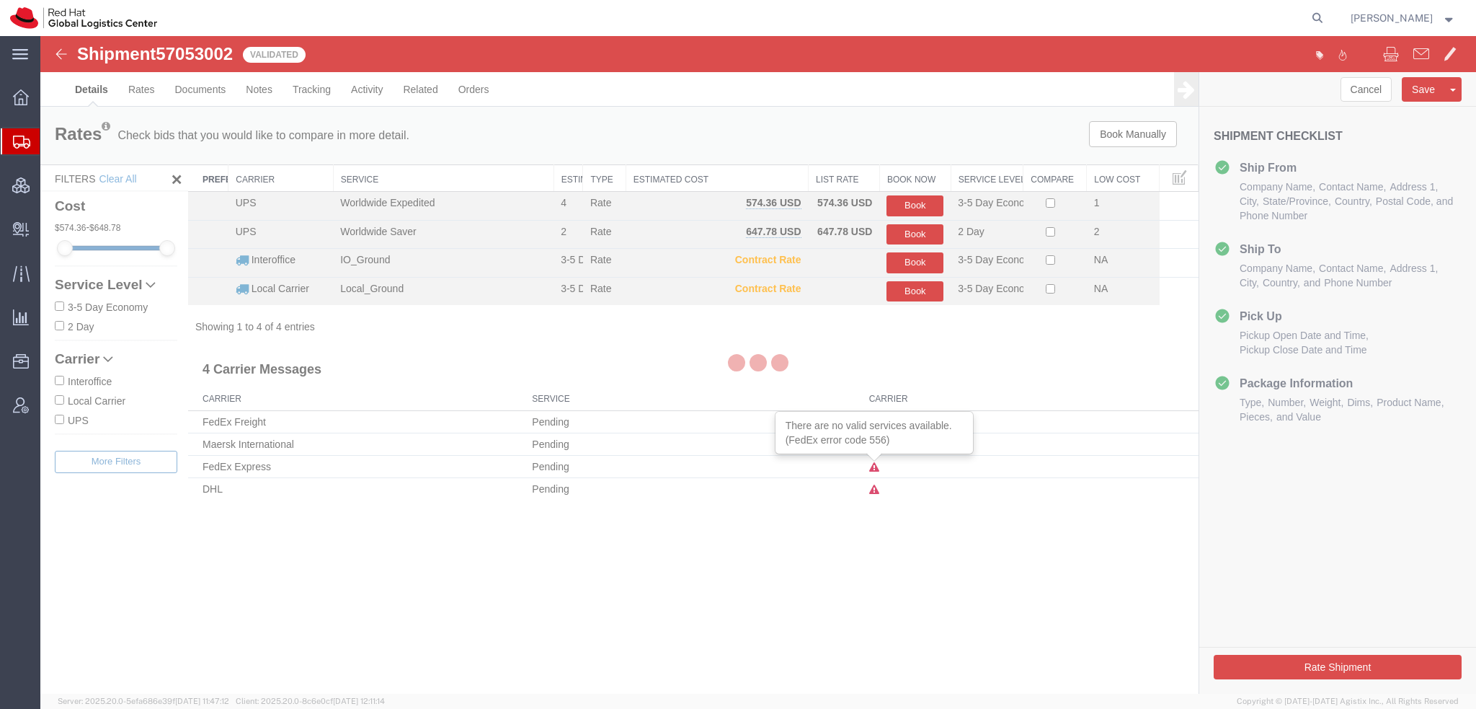
select select "38014"
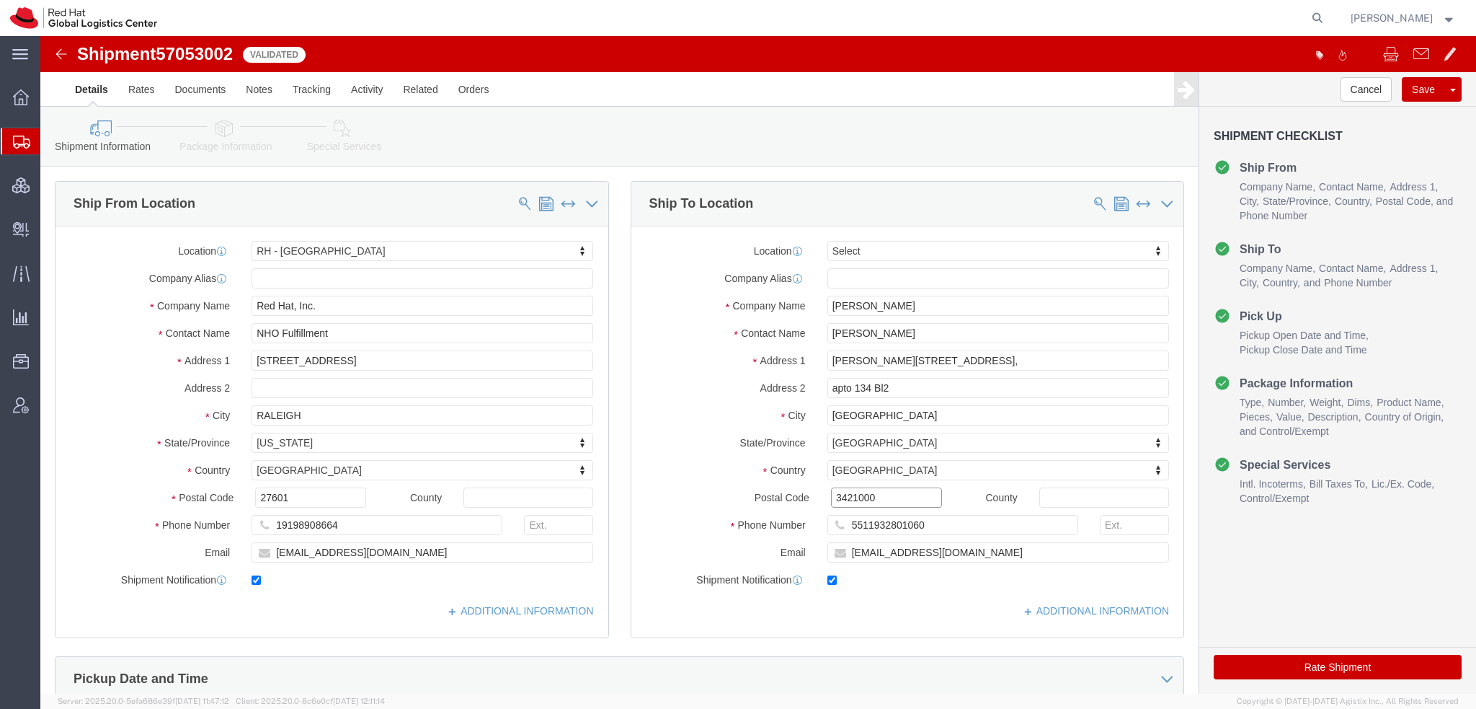
drag, startPoint x: 789, startPoint y: 456, endPoint x: 865, endPoint y: 497, distance: 86.7
click input "3421000"
type input "03421-000"
click button "Rate Shipment"
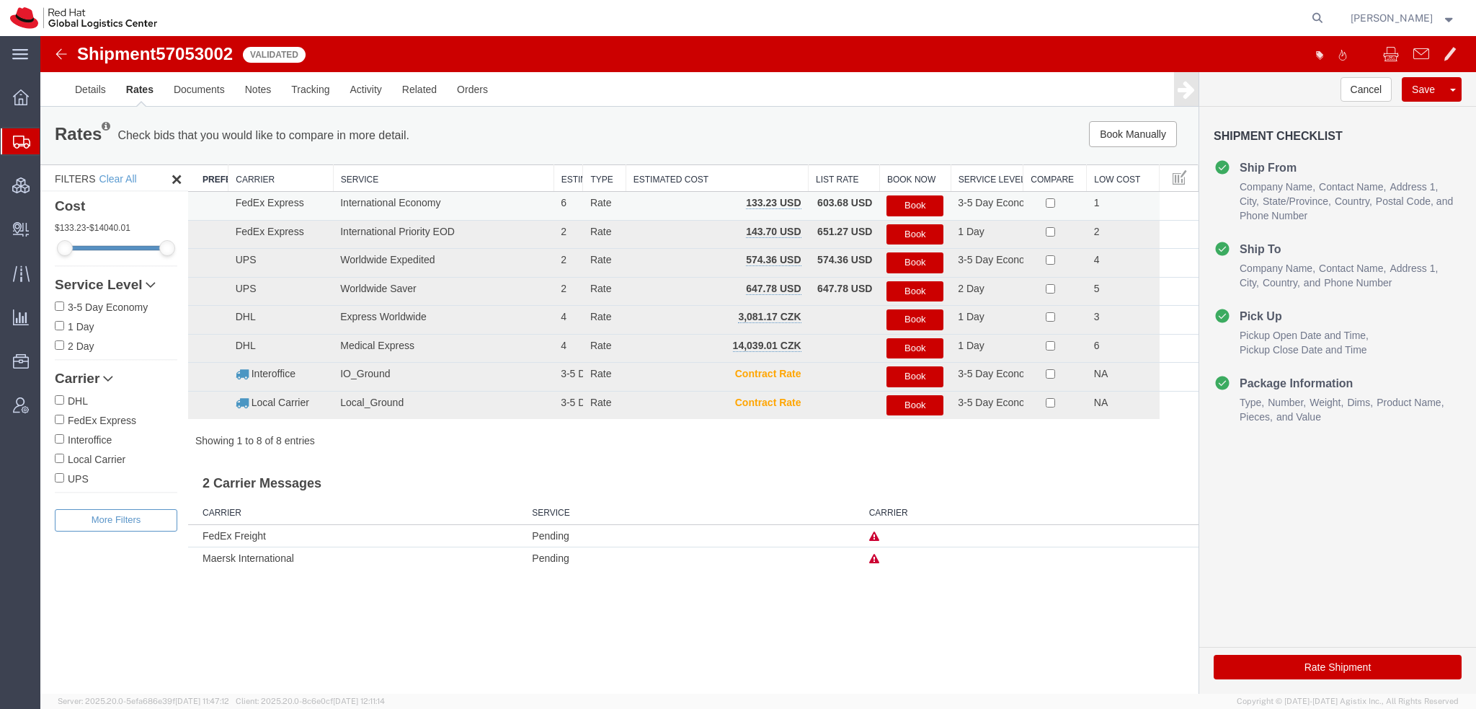
click at [911, 201] on button "Book" at bounding box center [915, 205] width 57 height 21
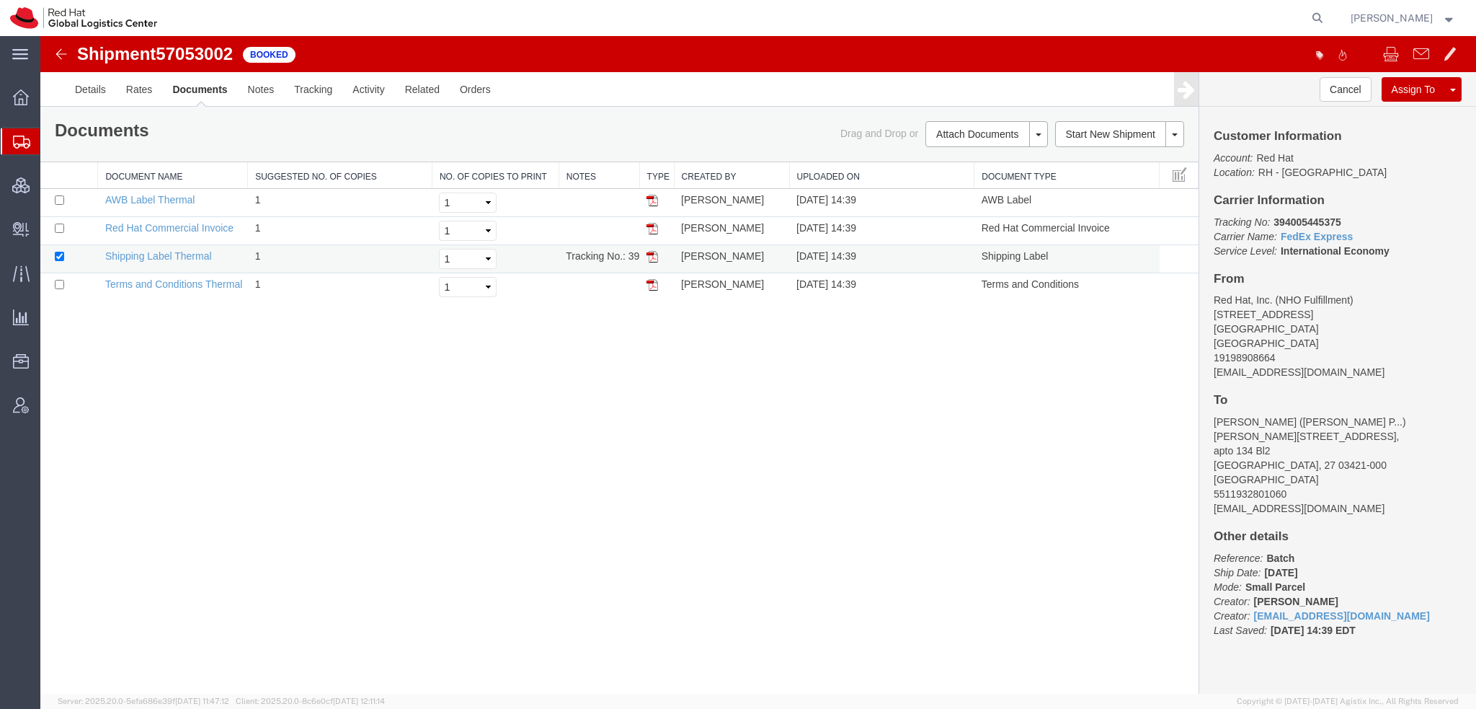
click at [652, 258] on img at bounding box center [653, 257] width 12 height 12
click at [651, 198] on img at bounding box center [653, 201] width 12 height 12
click at [652, 227] on img at bounding box center [653, 229] width 12 height 12
drag, startPoint x: 1343, startPoint y: 218, endPoint x: 1274, endPoint y: 226, distance: 68.9
click at [1274, 226] on p "Tracking No: 394005445375 Carrier Name: FedEx Express FedEx Express Service Lev…" at bounding box center [1338, 236] width 248 height 43
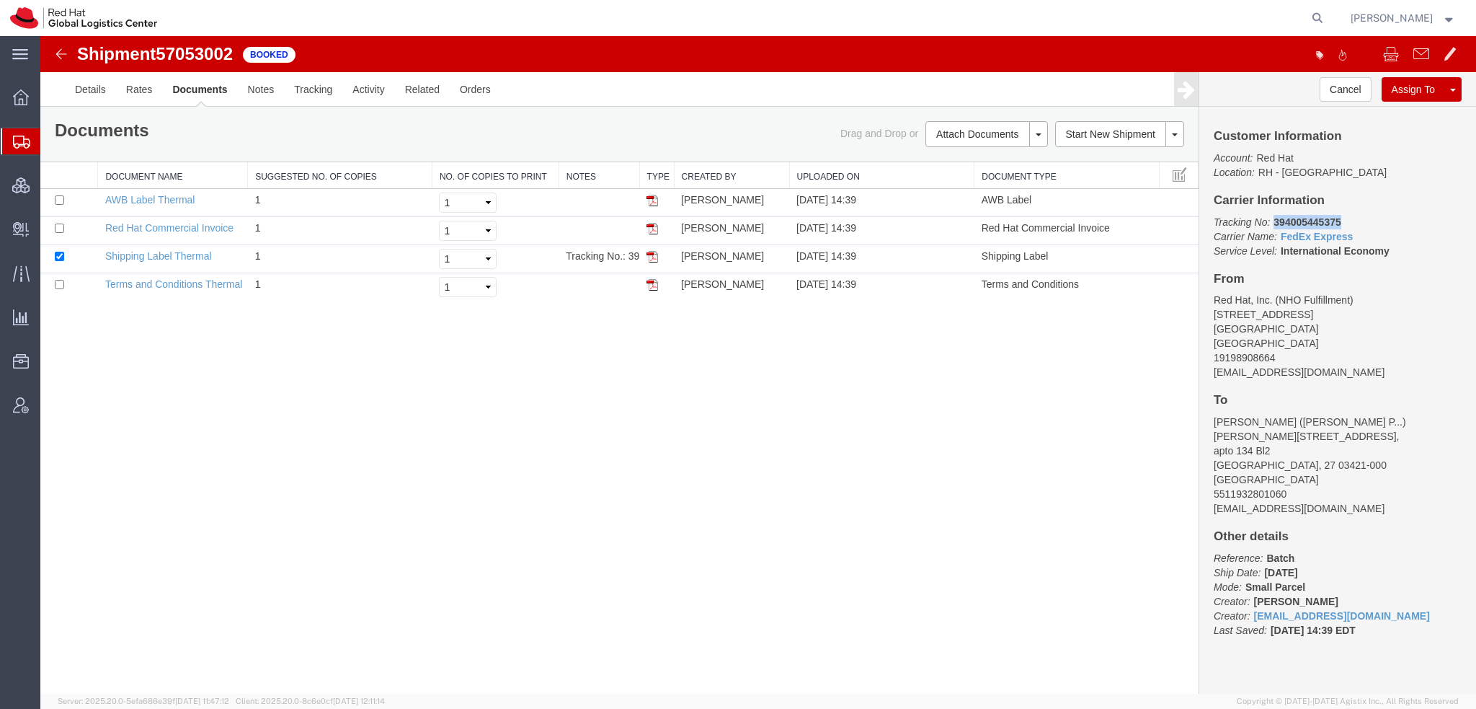
copy b "394005445375"
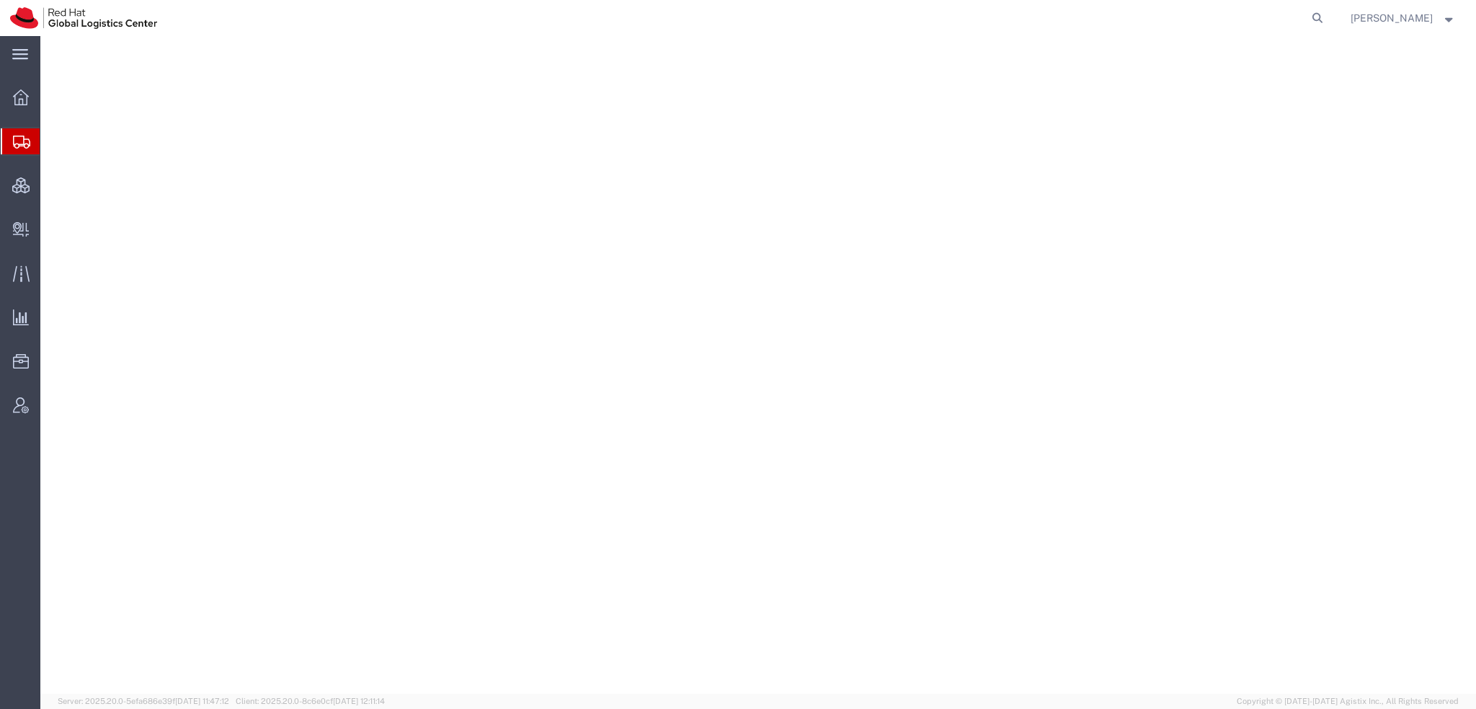
select select "38014"
select select
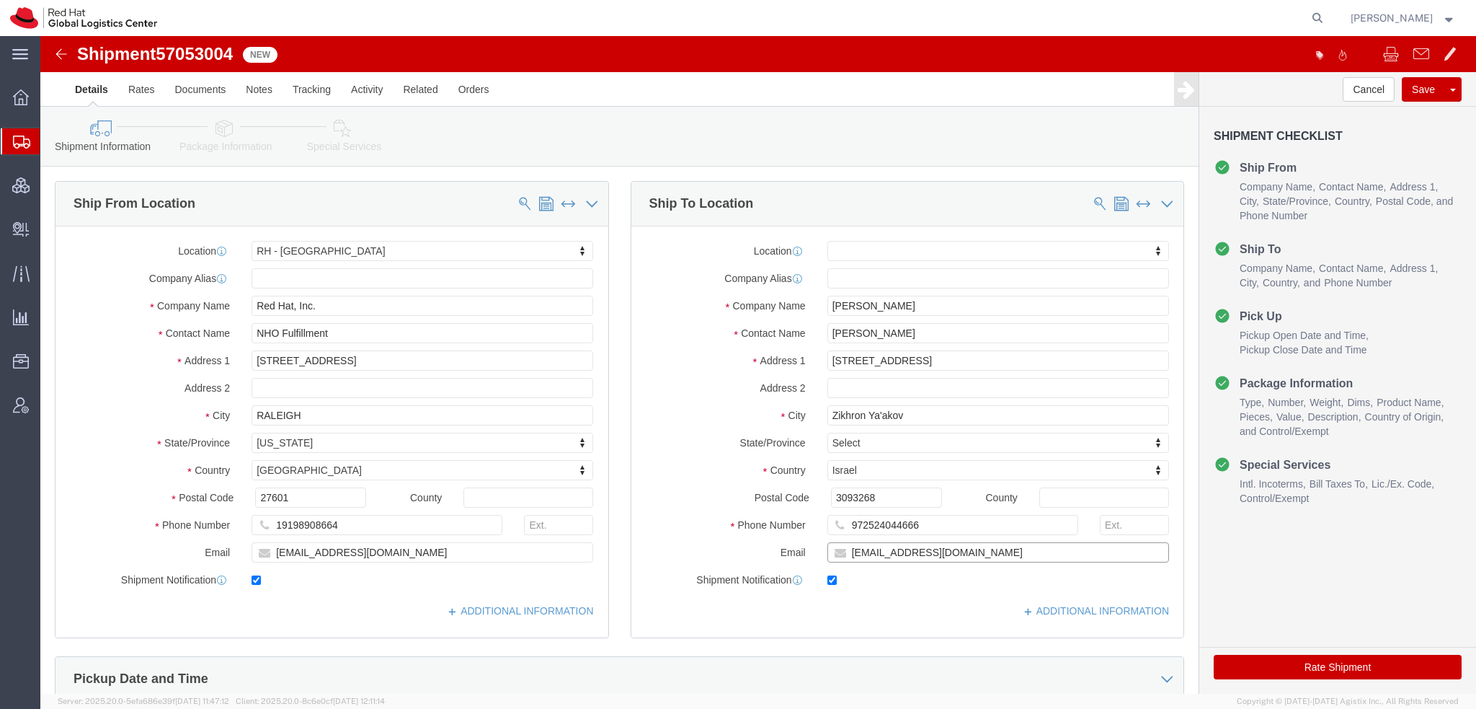
click input "[EMAIL_ADDRESS][DOMAIN_NAME]"
type input "[EMAIL_ADDRESS][DOMAIN_NAME], [EMAIL_ADDRESS][DOMAIN_NAME]"
drag, startPoint x: 899, startPoint y: 487, endPoint x: 151, endPoint y: 340, distance: 761.6
click div "Ship From Location Location [GEOGRAPHIC_DATA] - [GEOGRAPHIC_DATA] My Profile Lo…"
paste input "/15/2025 Master Trk"
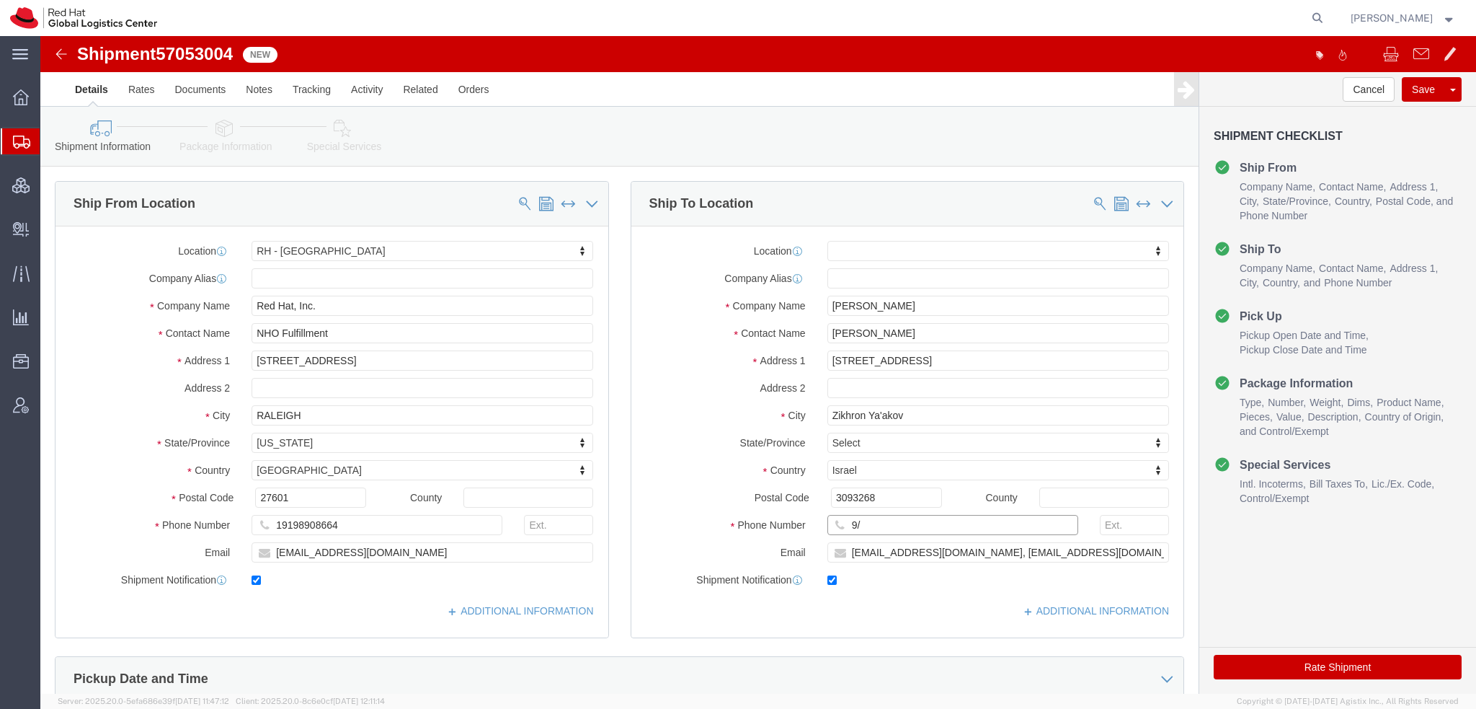
type input "9"
click input "text"
drag, startPoint x: 875, startPoint y: 482, endPoint x: 120, endPoint y: 308, distance: 774.4
click div "Ship From Location Location [GEOGRAPHIC_DATA] - [GEOGRAPHIC_DATA] My Profile Lo…"
type input "972524044666"
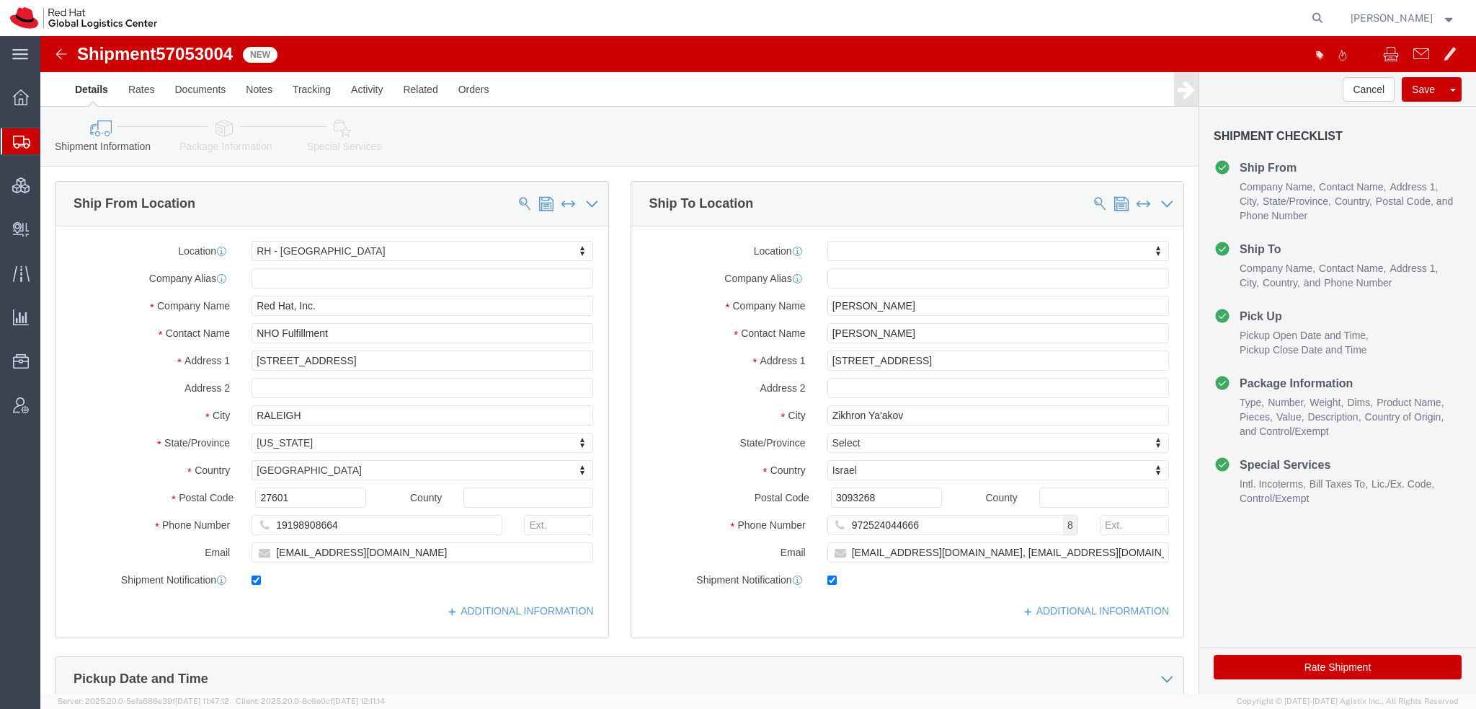
click icon
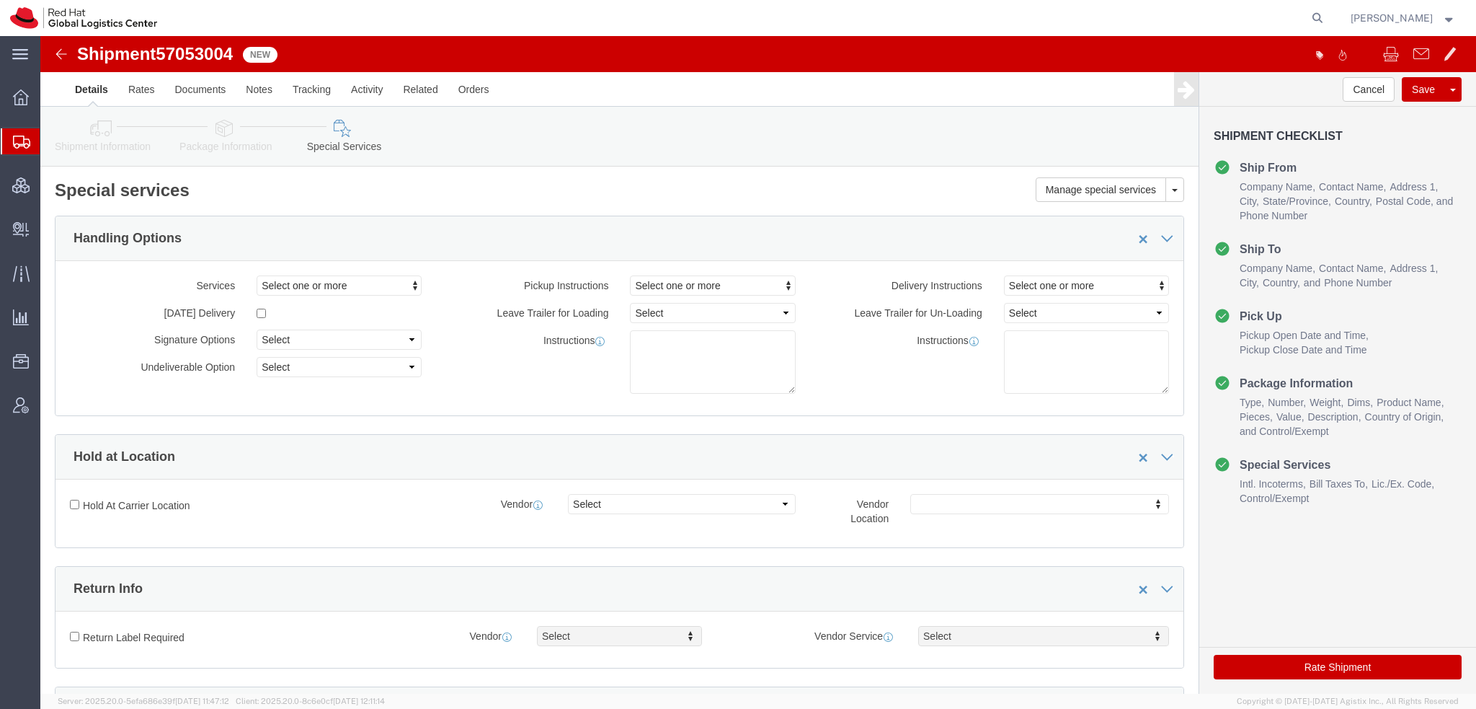
click link "Package Information"
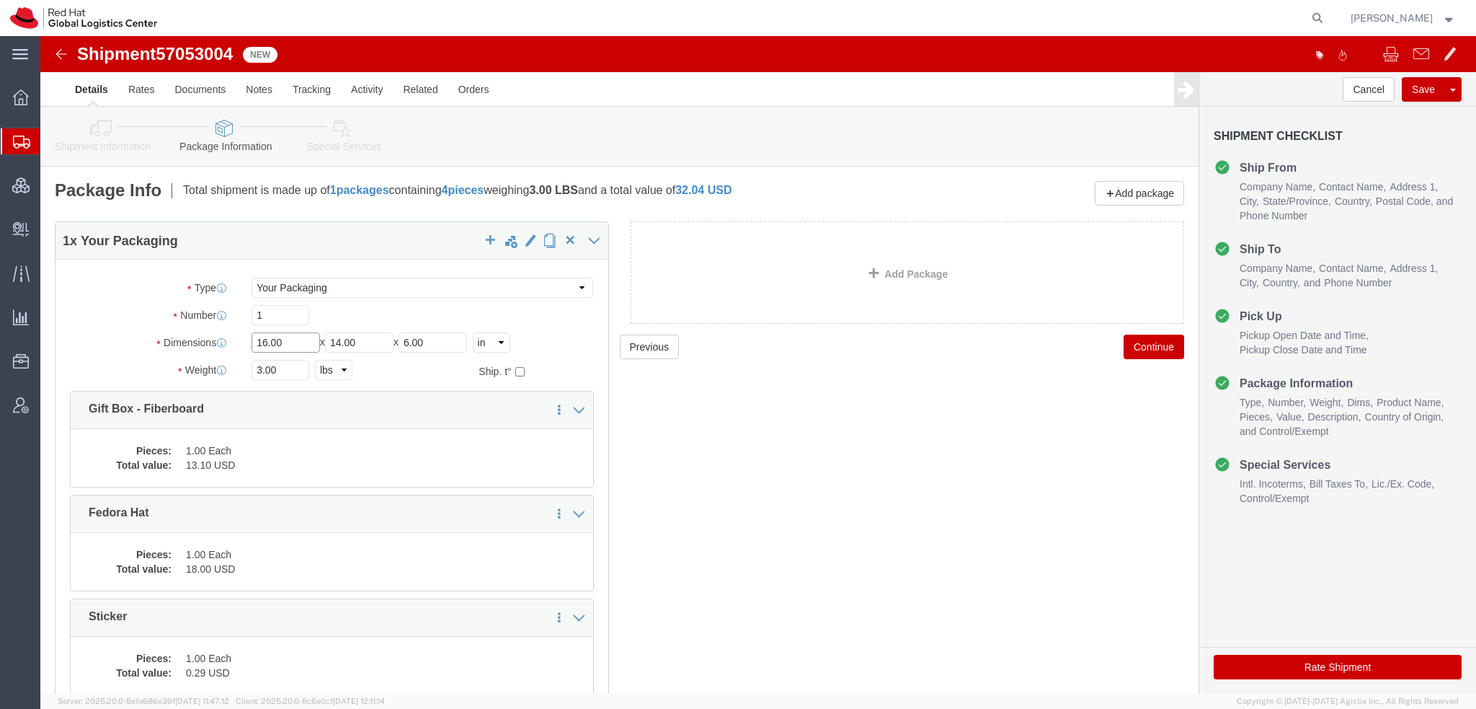
drag, startPoint x: 266, startPoint y: 307, endPoint x: -40, endPoint y: 169, distance: 336.1
click html "Shipment 57053004 New Details Rates Documents Notes Tracking Activity Related O…"
type input "15"
type input "13"
click icon
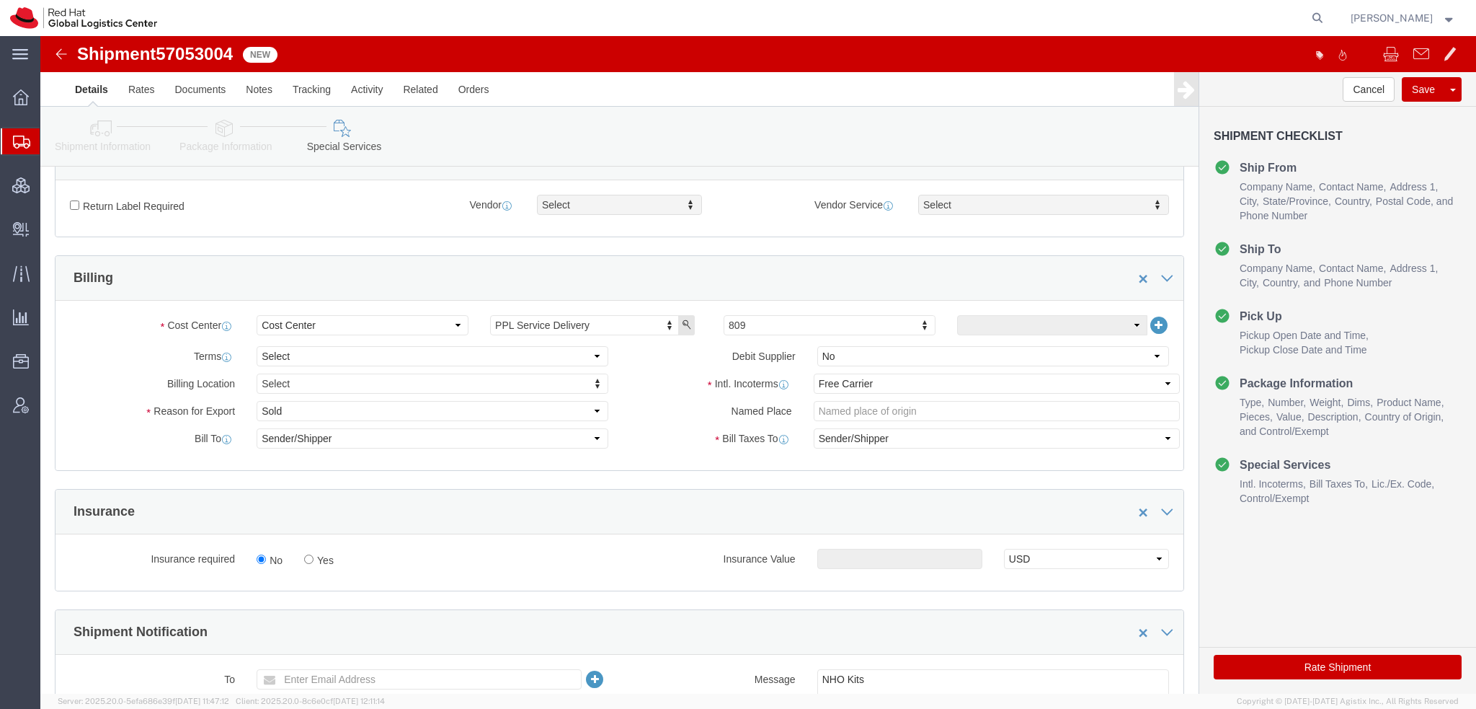
scroll to position [505, 0]
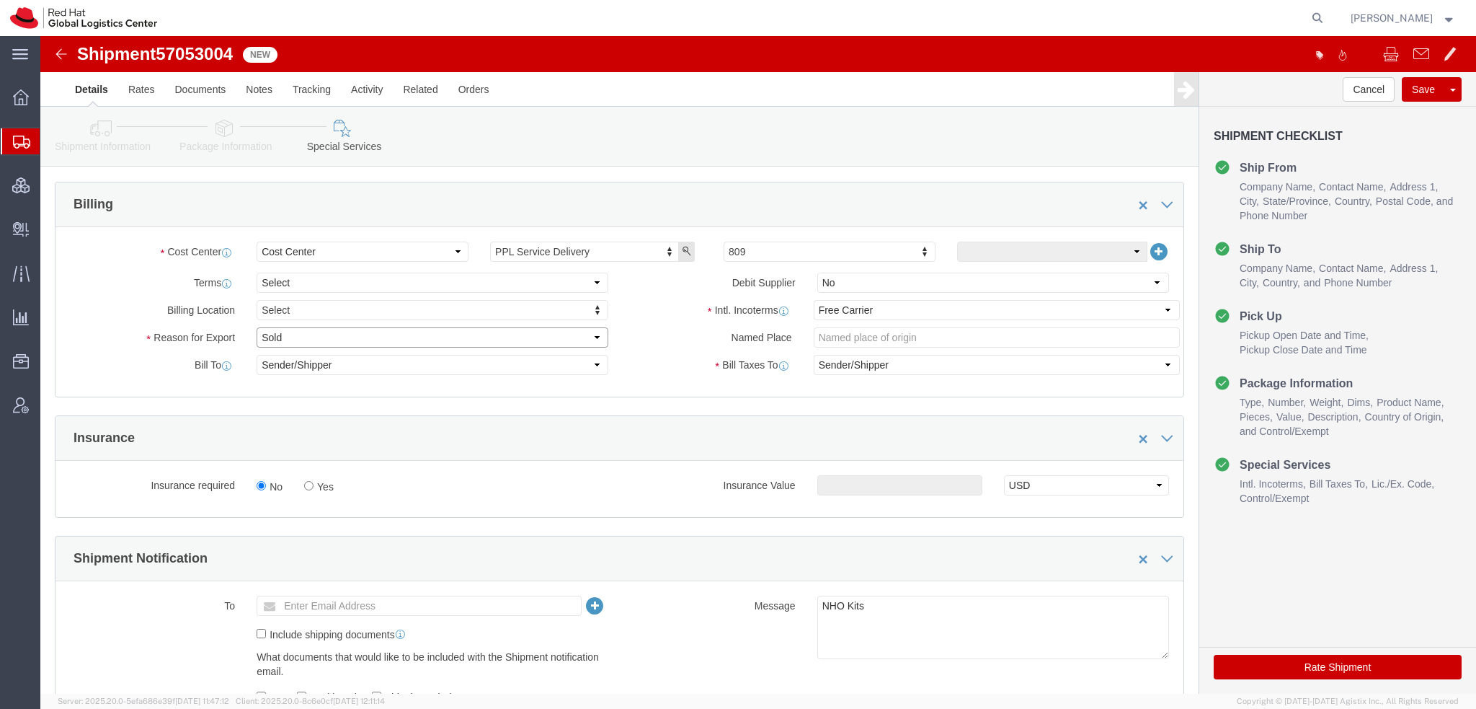
click select "Select Gift Personal Effects Repair/Warranty Return Sample Sold Temporary/Not S…"
select select "GIFT"
click select "Select Gift Personal Effects Repair/Warranty Return Sample Sold Temporary/Not S…"
click select "Select Carriage Insurance Paid Carriage Paid To Cost and Freight Cost Insurance…"
select select "DDP"
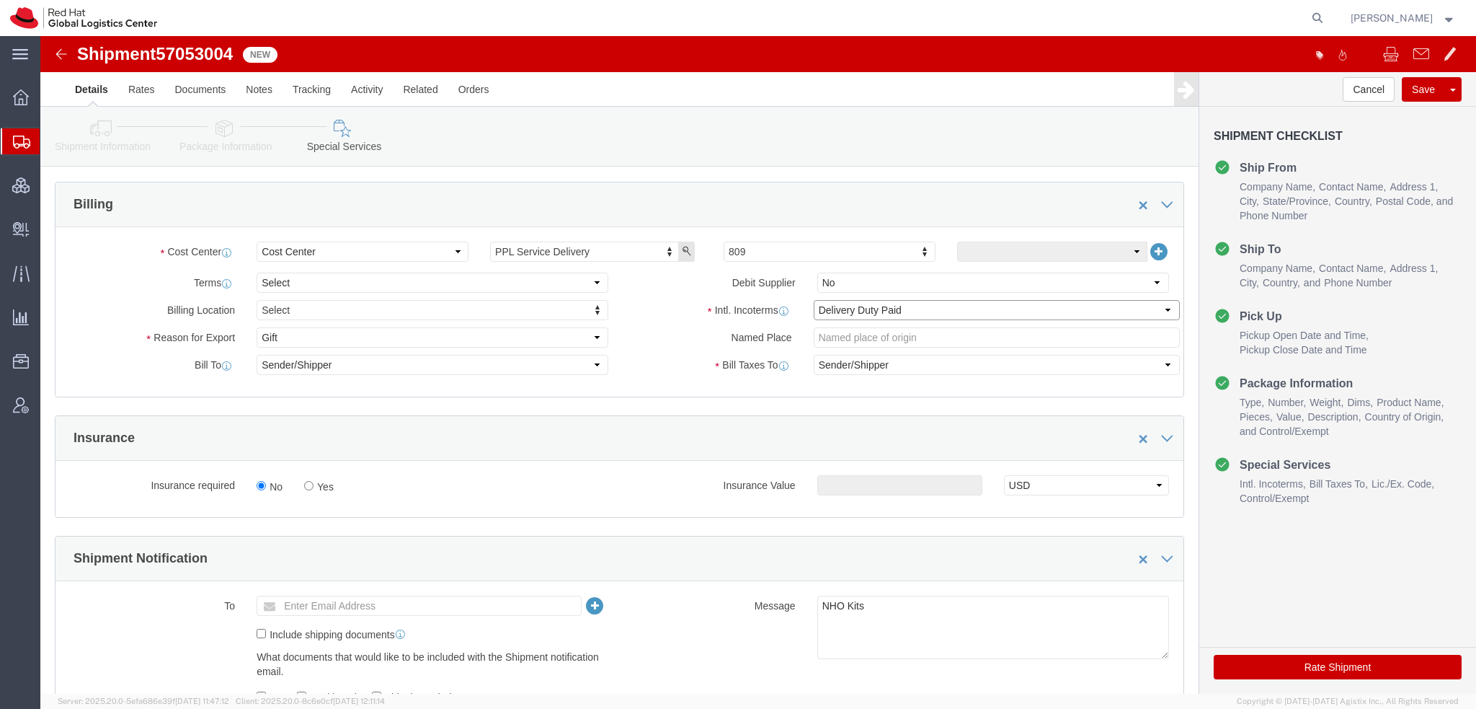
click select "Select Carriage Insurance Paid Carriage Paid To Cost and Freight Cost Insurance…"
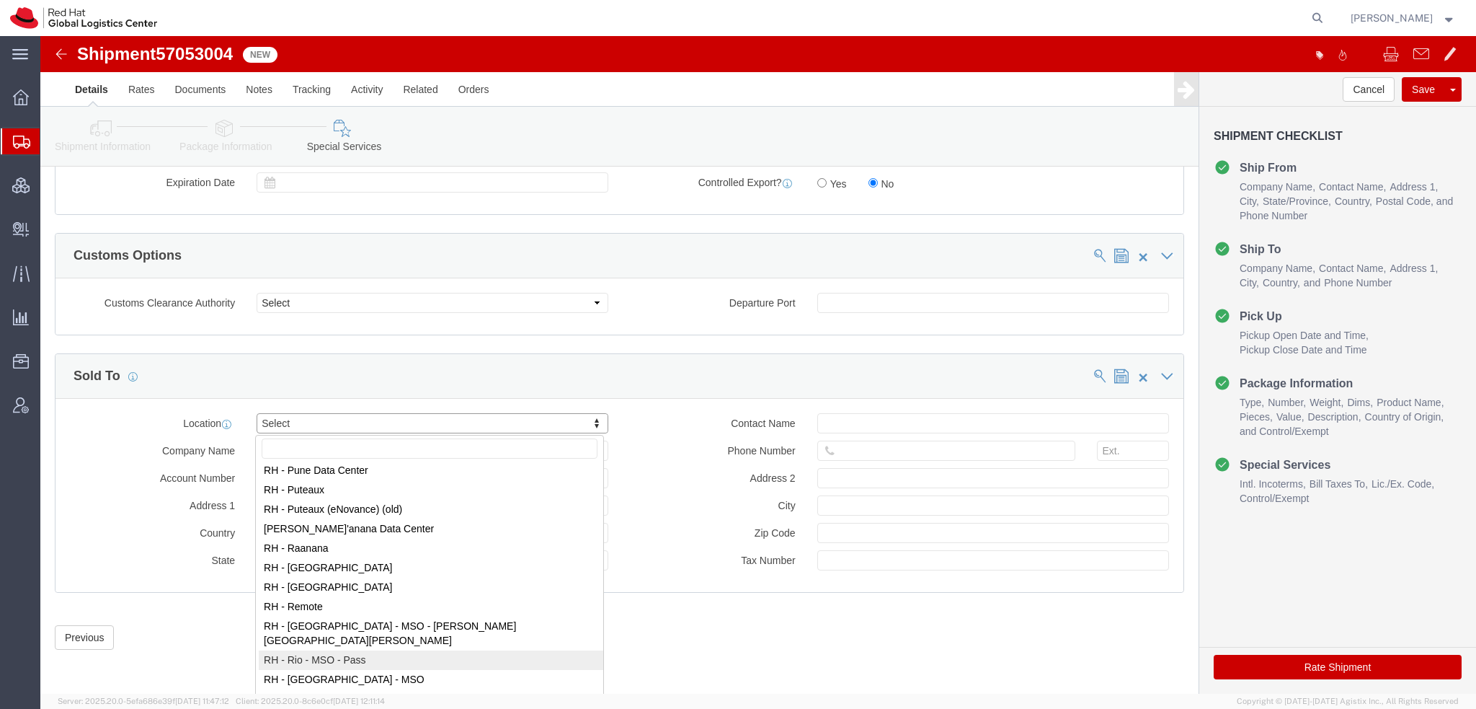
scroll to position [1946, 0]
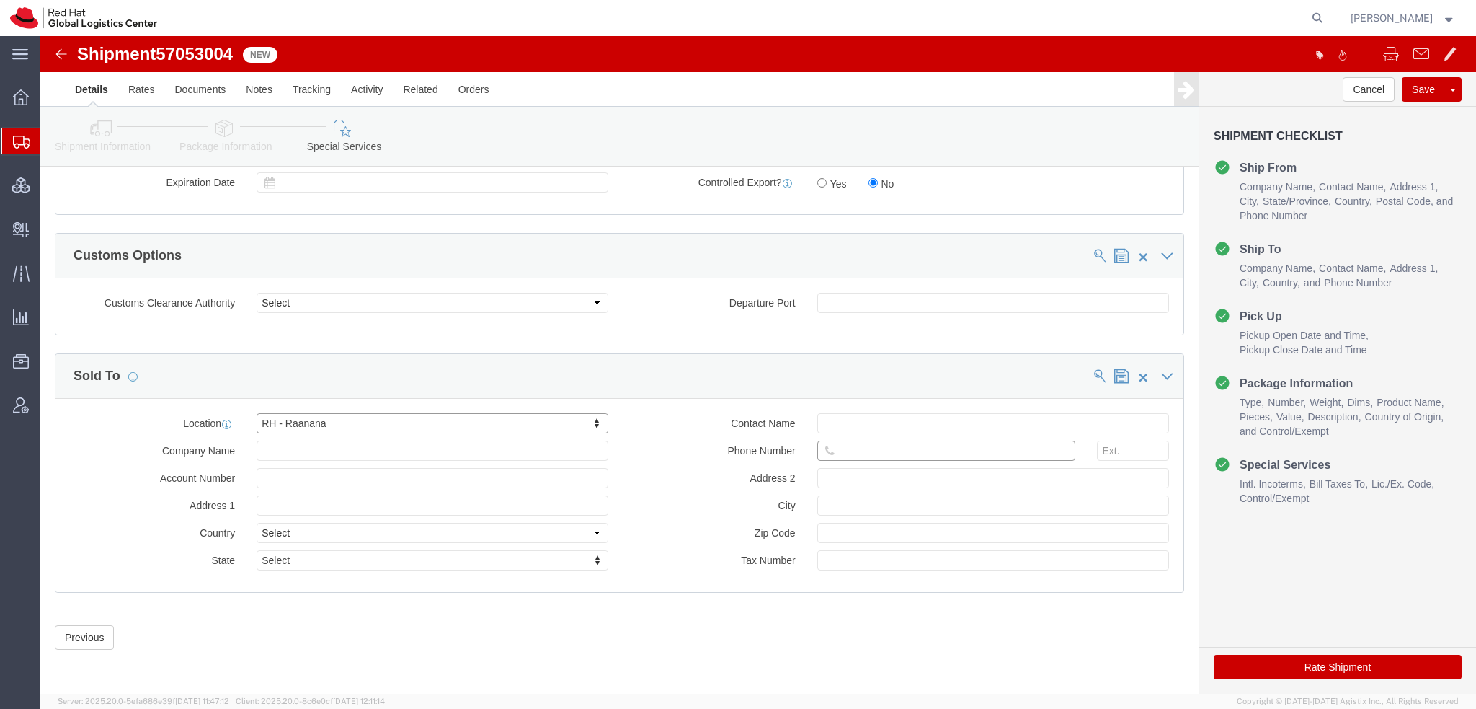
click input "text"
paste input "972524044666"
type input "972524044666"
click button "Rate Shipment"
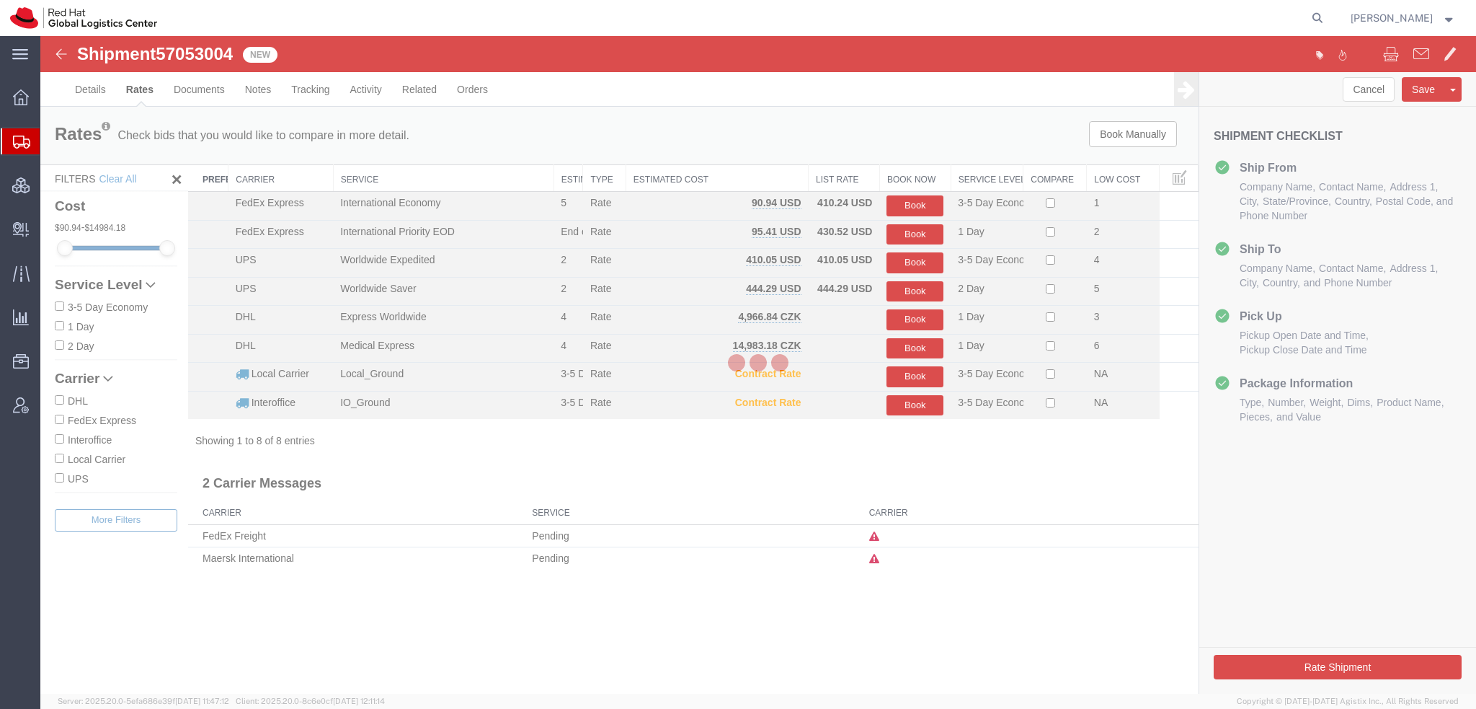
scroll to position [0, 0]
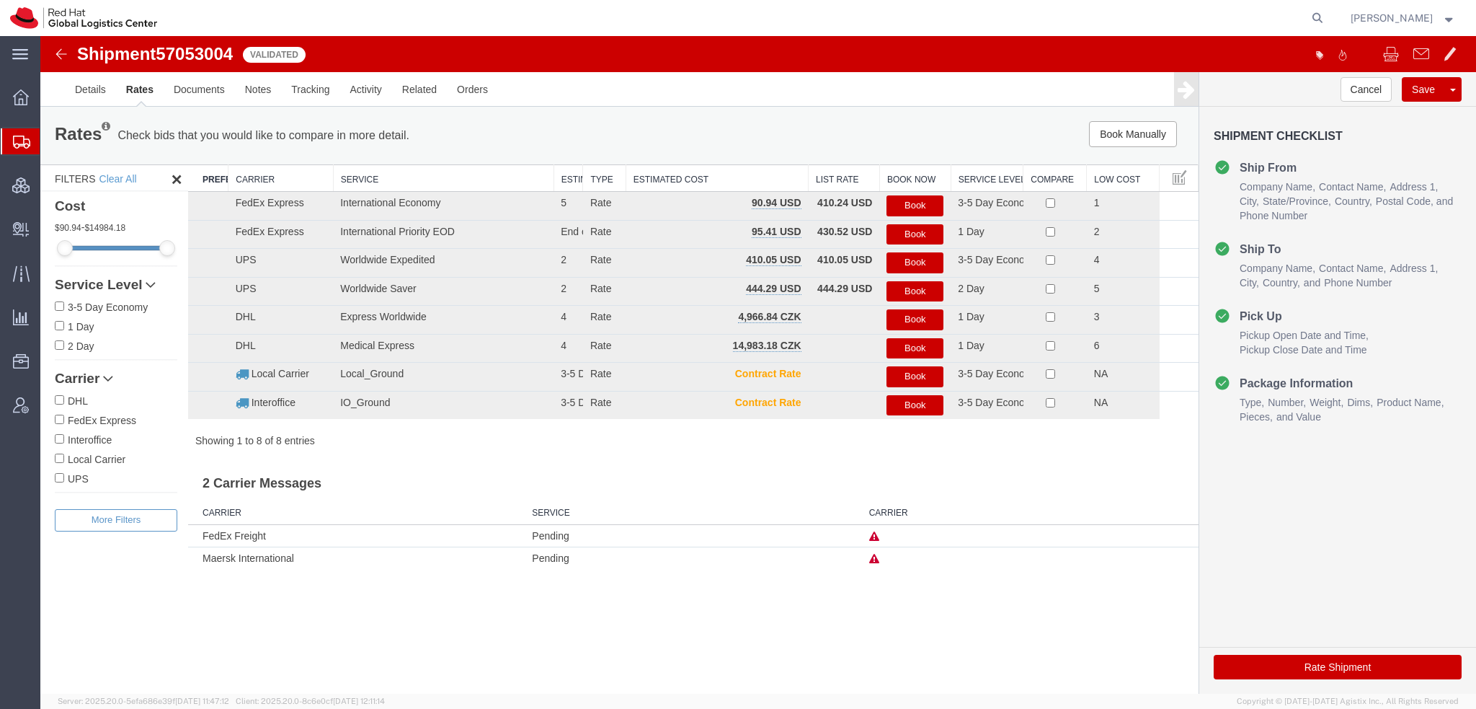
click at [900, 201] on button "Book" at bounding box center [915, 205] width 57 height 21
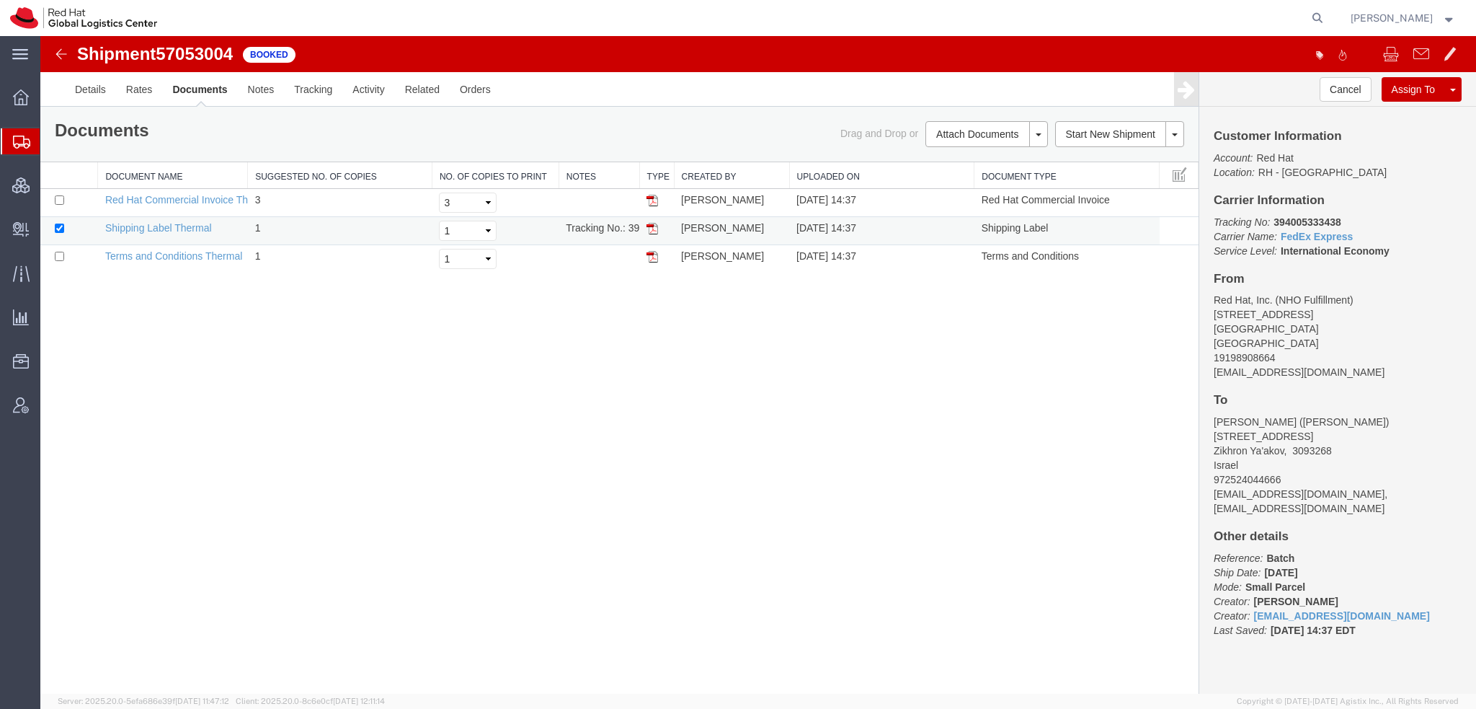
click at [653, 226] on img at bounding box center [653, 229] width 12 height 12
drag, startPoint x: 1344, startPoint y: 219, endPoint x: 1275, endPoint y: 222, distance: 68.5
click at [1275, 222] on p "Tracking No: 394005333438 Carrier Name: FedEx Express FedEx Express Service Lev…" at bounding box center [1338, 236] width 248 height 43
copy b "394005333438"
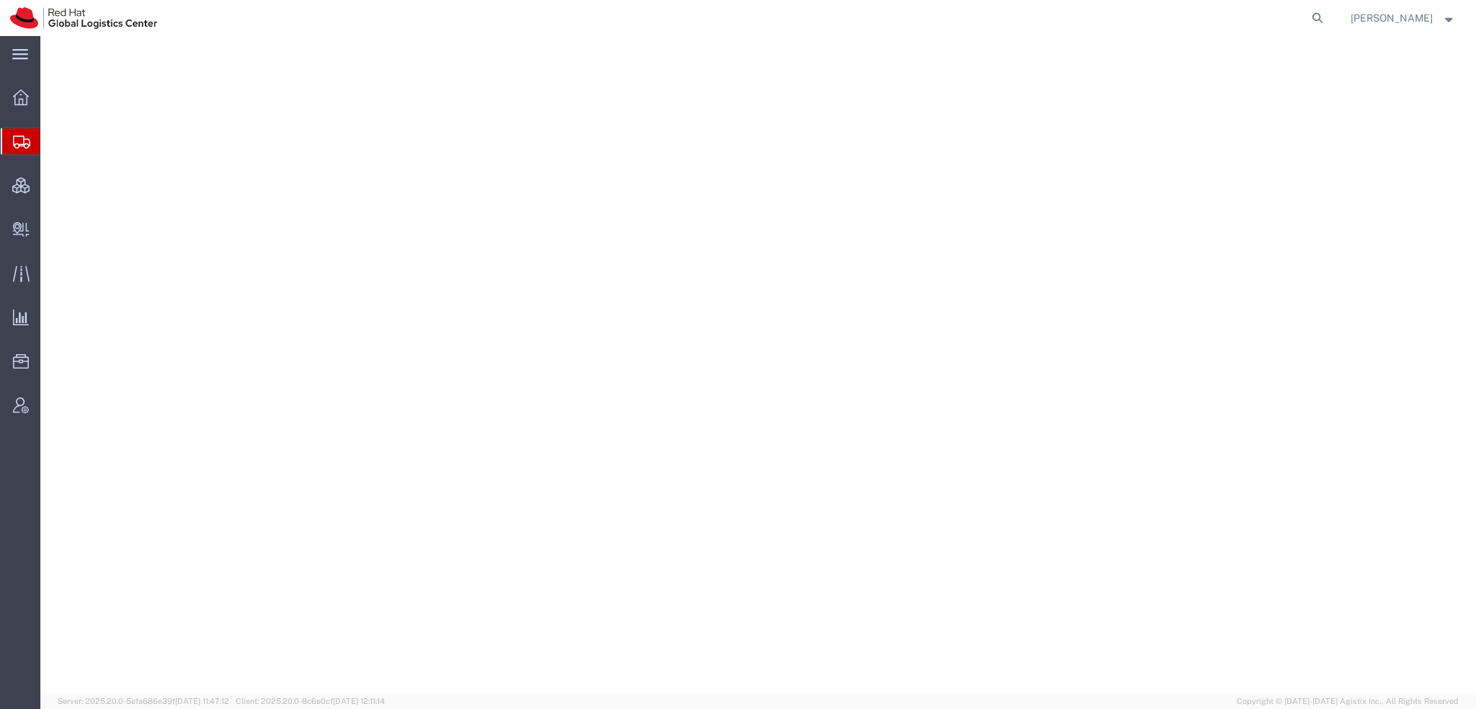
select select "38014"
select select
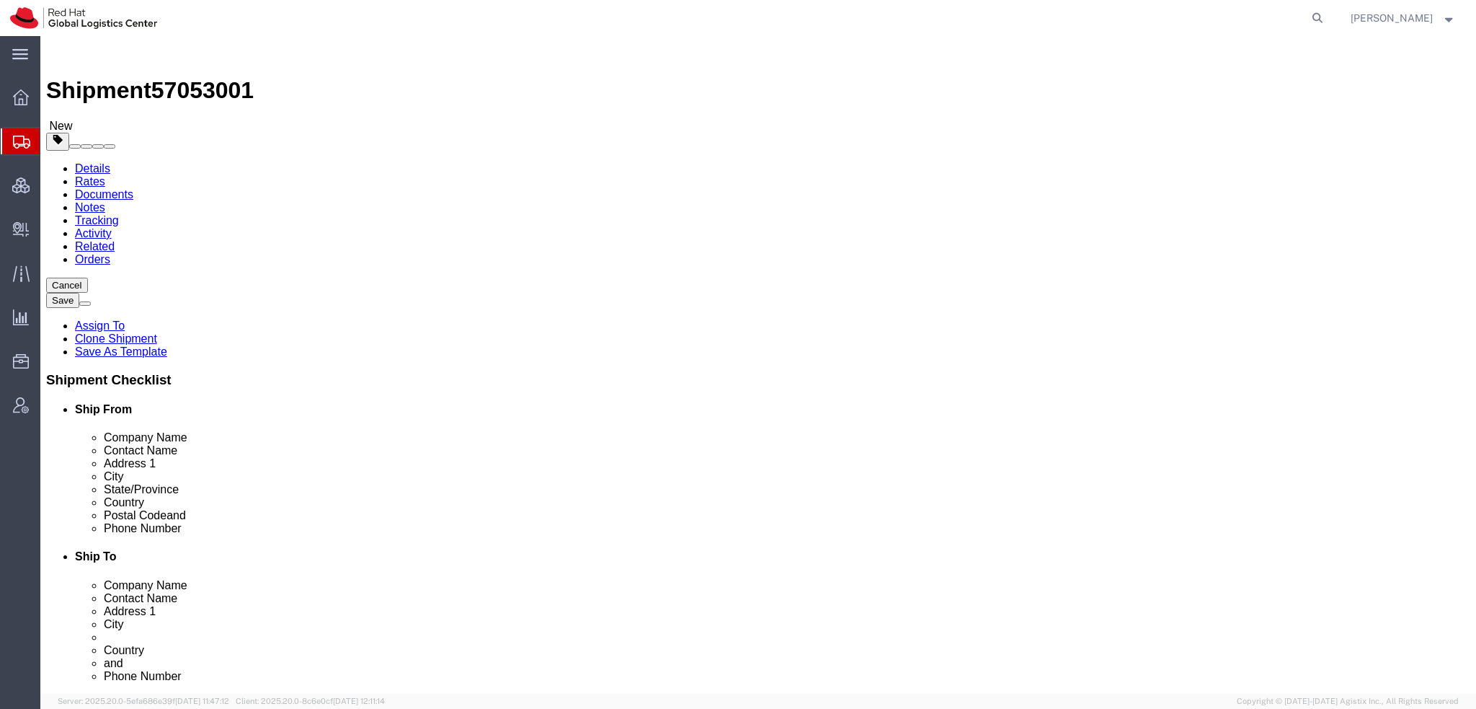
scroll to position [185, 0]
click icon
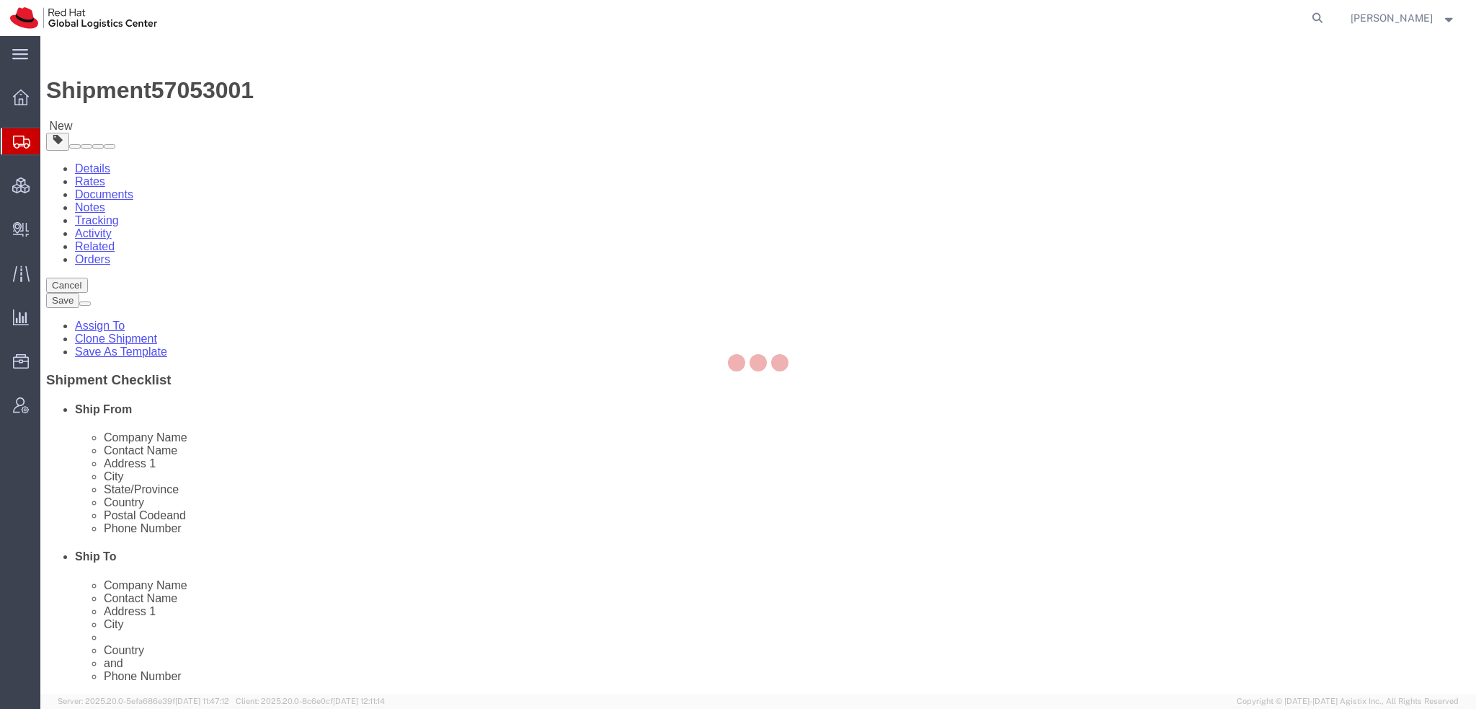
select select
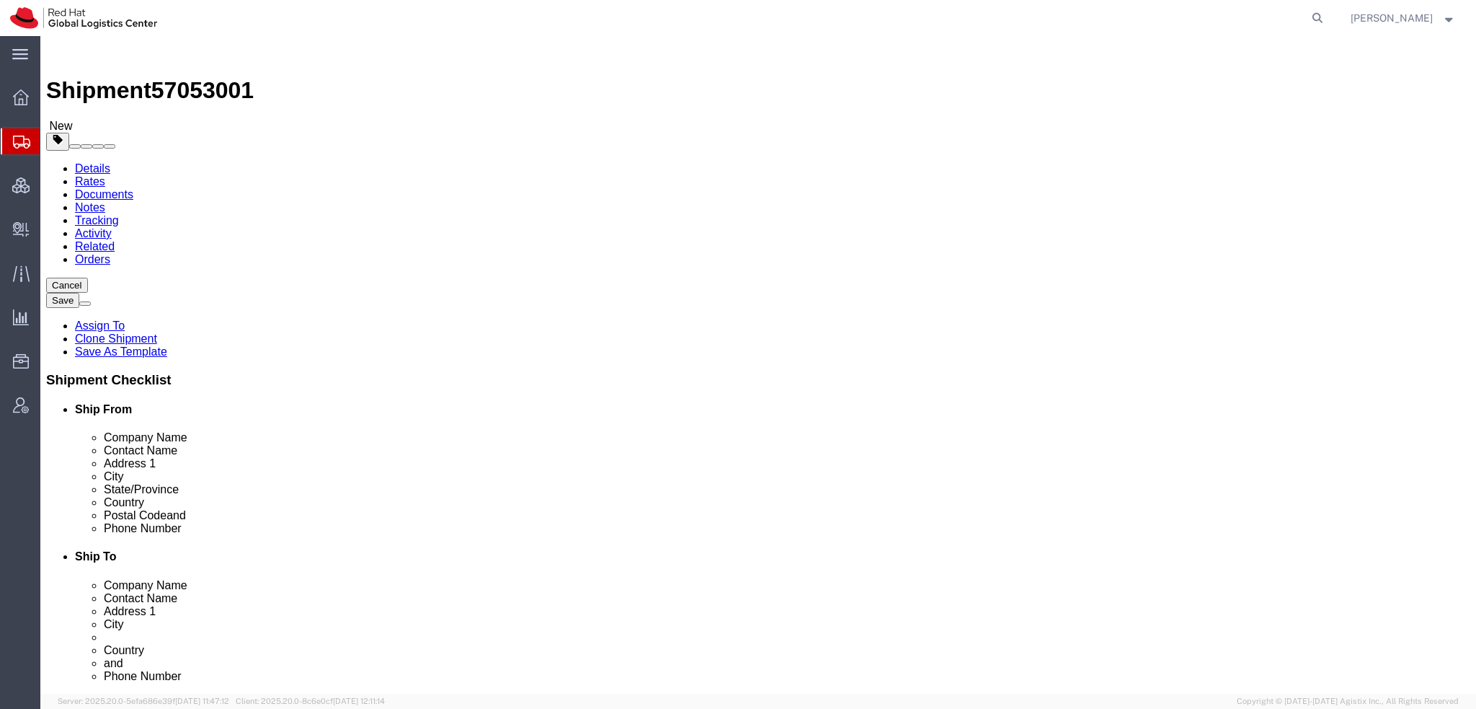
scroll to position [432, 0]
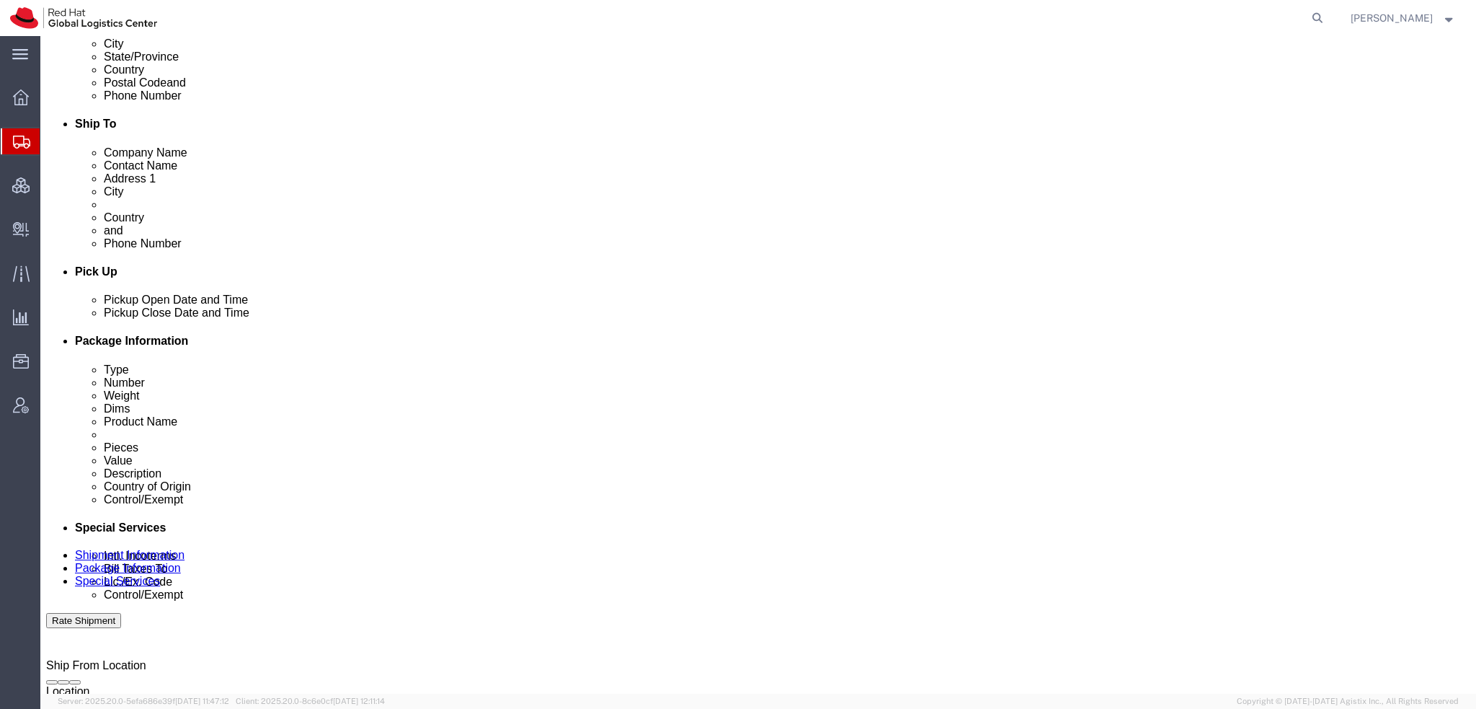
click select "Select Buyer Cost Center Department Operations Number Order Number Sales Person"
select select "COSTCENTER"
click select "Select Buyer Cost Center Department Operations Number Order Number Sales Person"
type input "805"
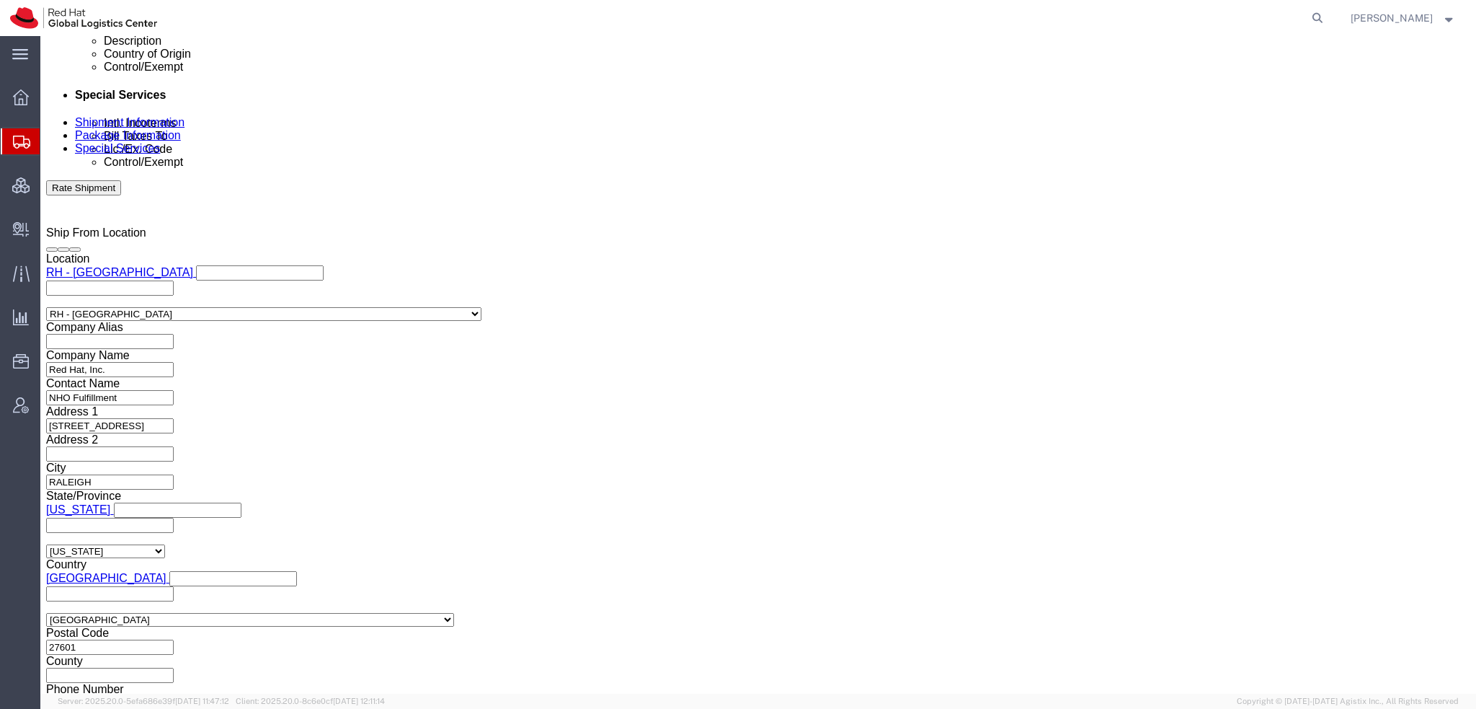
scroll to position [1219, 0]
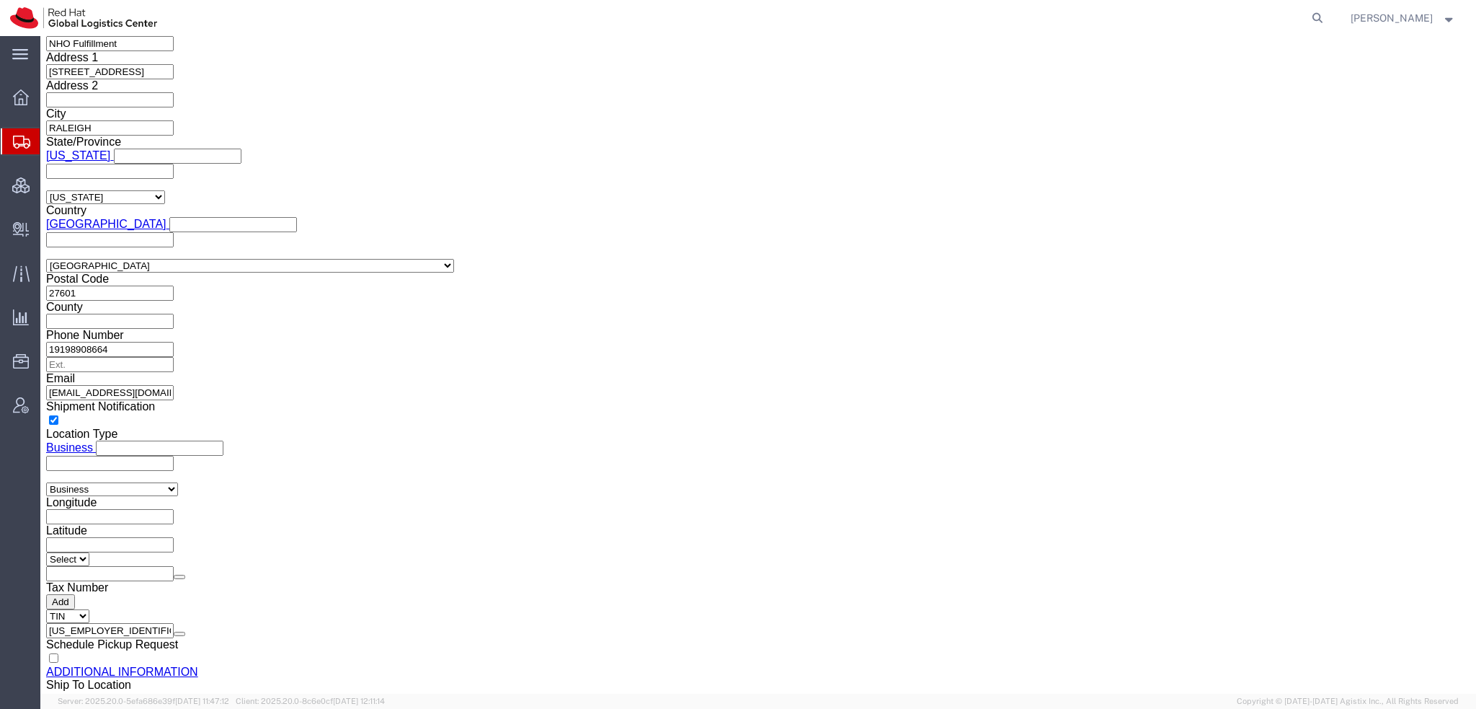
click button "Rate Shipment"
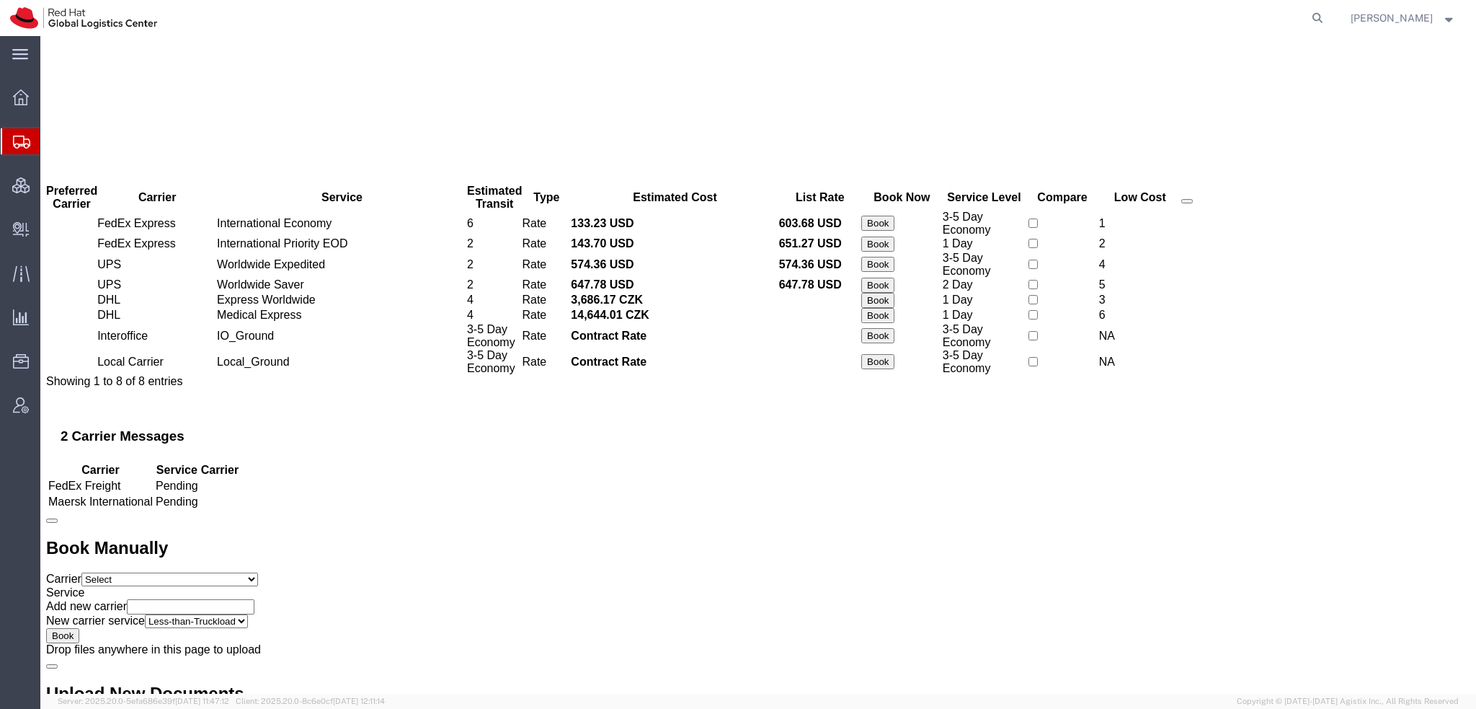
scroll to position [0, 0]
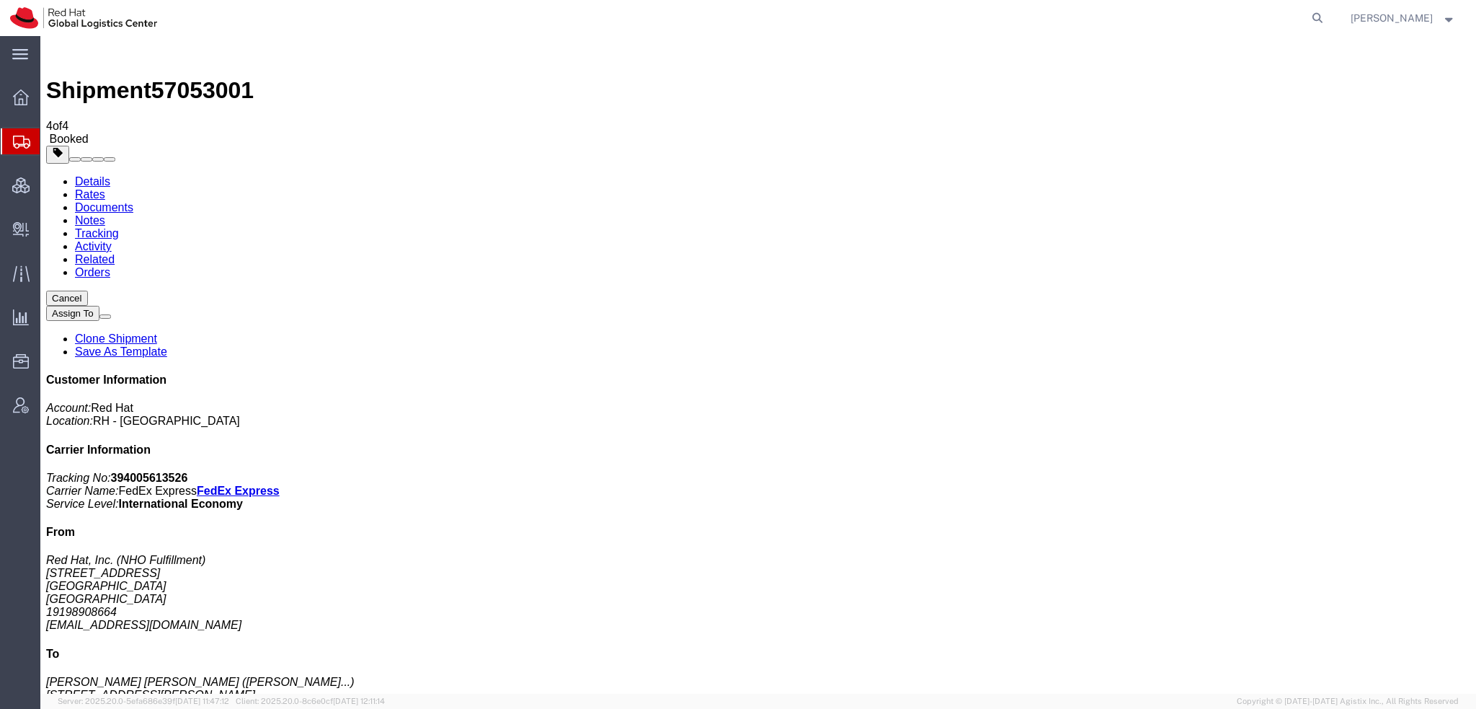
drag, startPoint x: 653, startPoint y: 201, endPoint x: 652, endPoint y: 177, distance: 23.8
drag, startPoint x: 1342, startPoint y: 219, endPoint x: 1274, endPoint y: 224, distance: 67.9
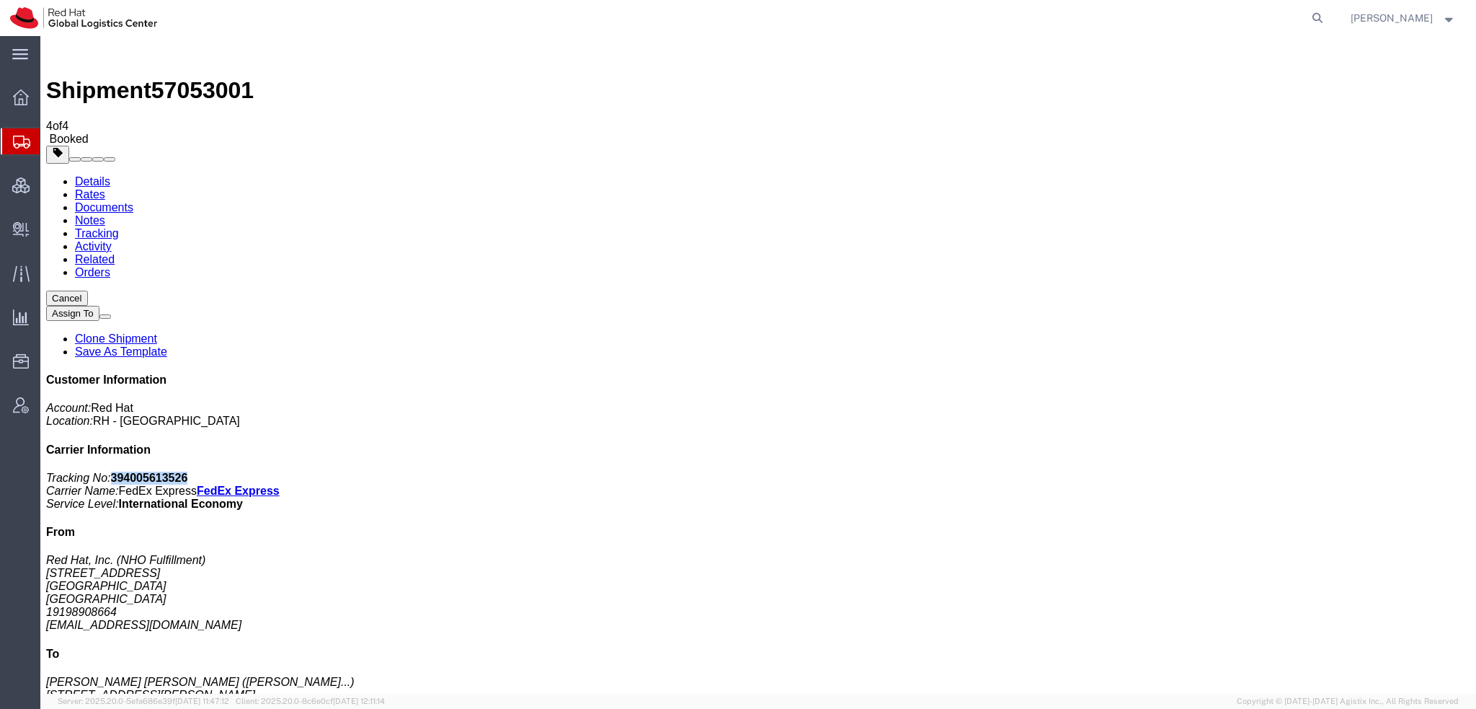
click at [1274, 471] on p "Tracking No: 394005613526 Carrier Name: FedEx Express FedEx Express Service Lev…" at bounding box center [758, 490] width 1424 height 39
copy b "394005613526"
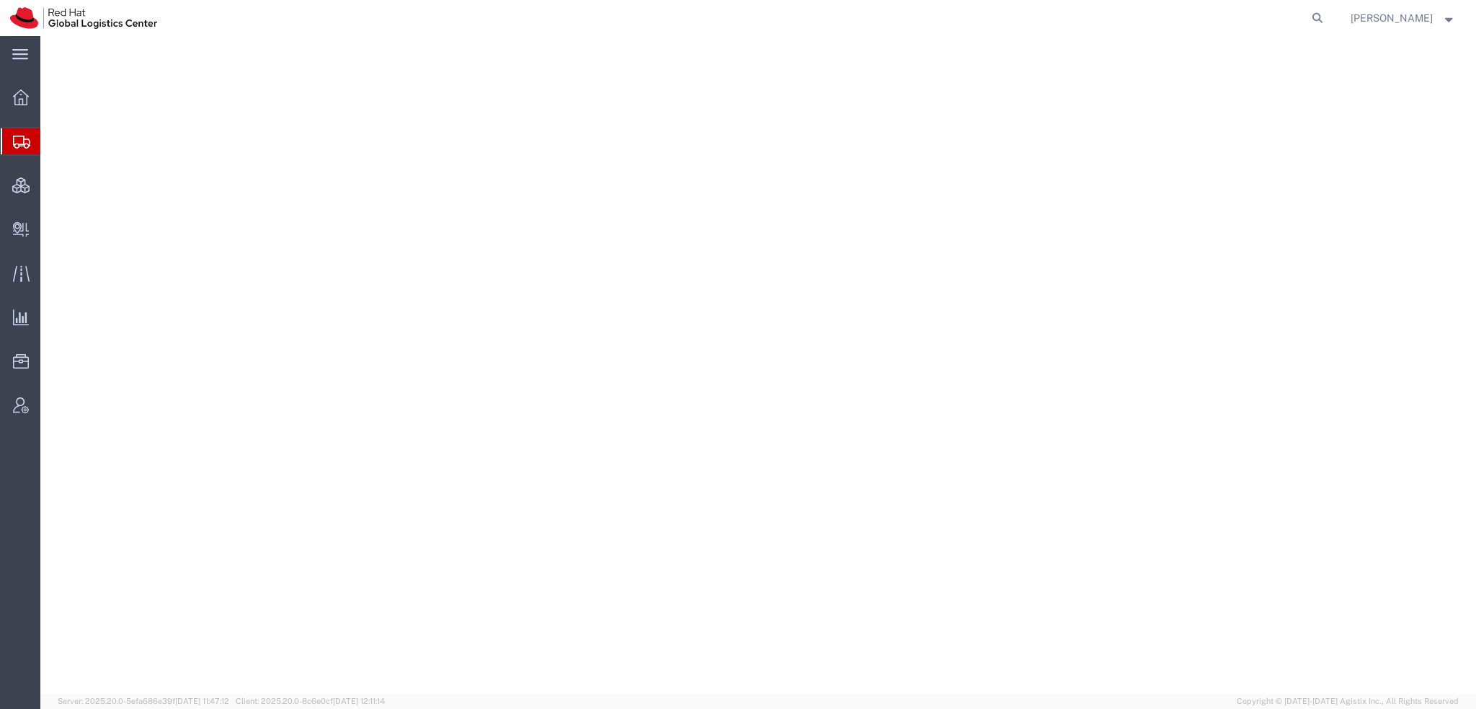
select select "38014"
select select
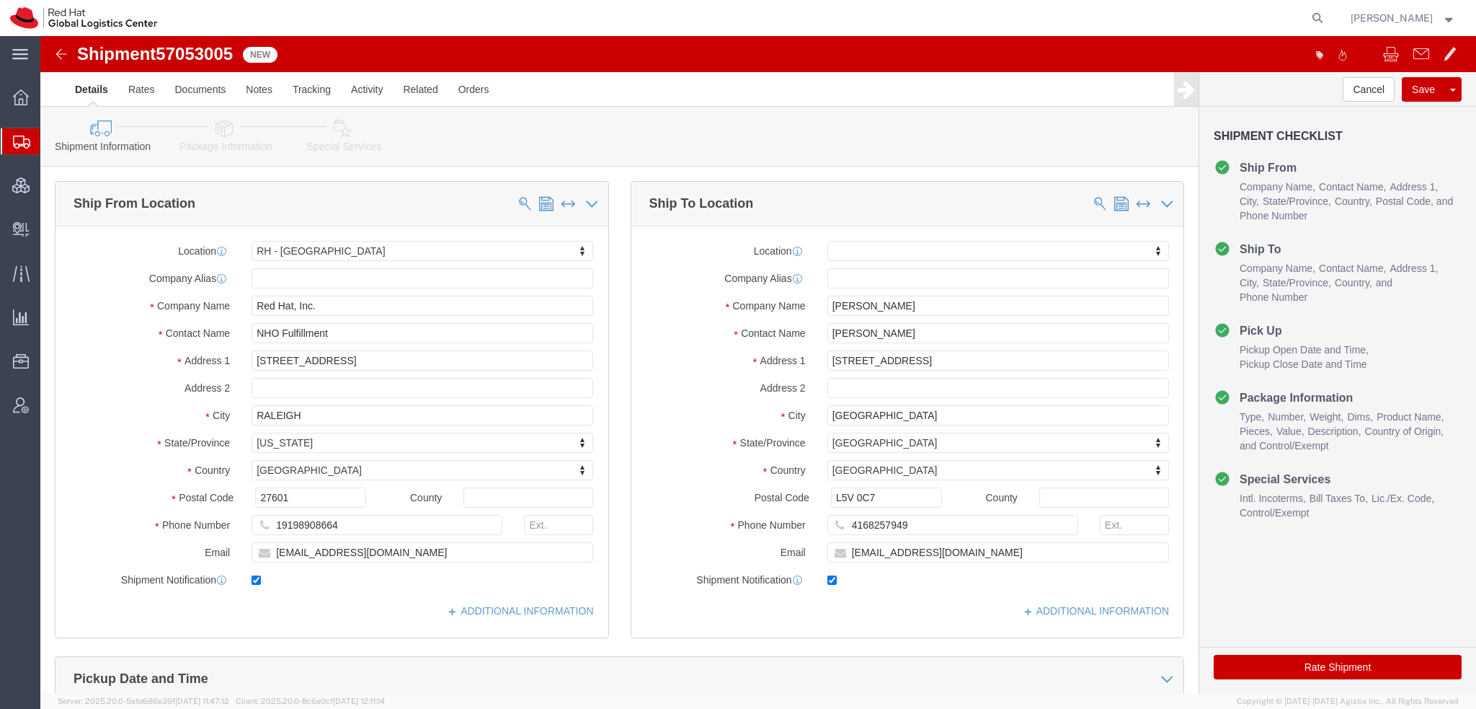
drag, startPoint x: 291, startPoint y: 87, endPoint x: 1186, endPoint y: 77, distance: 894.6
click icon
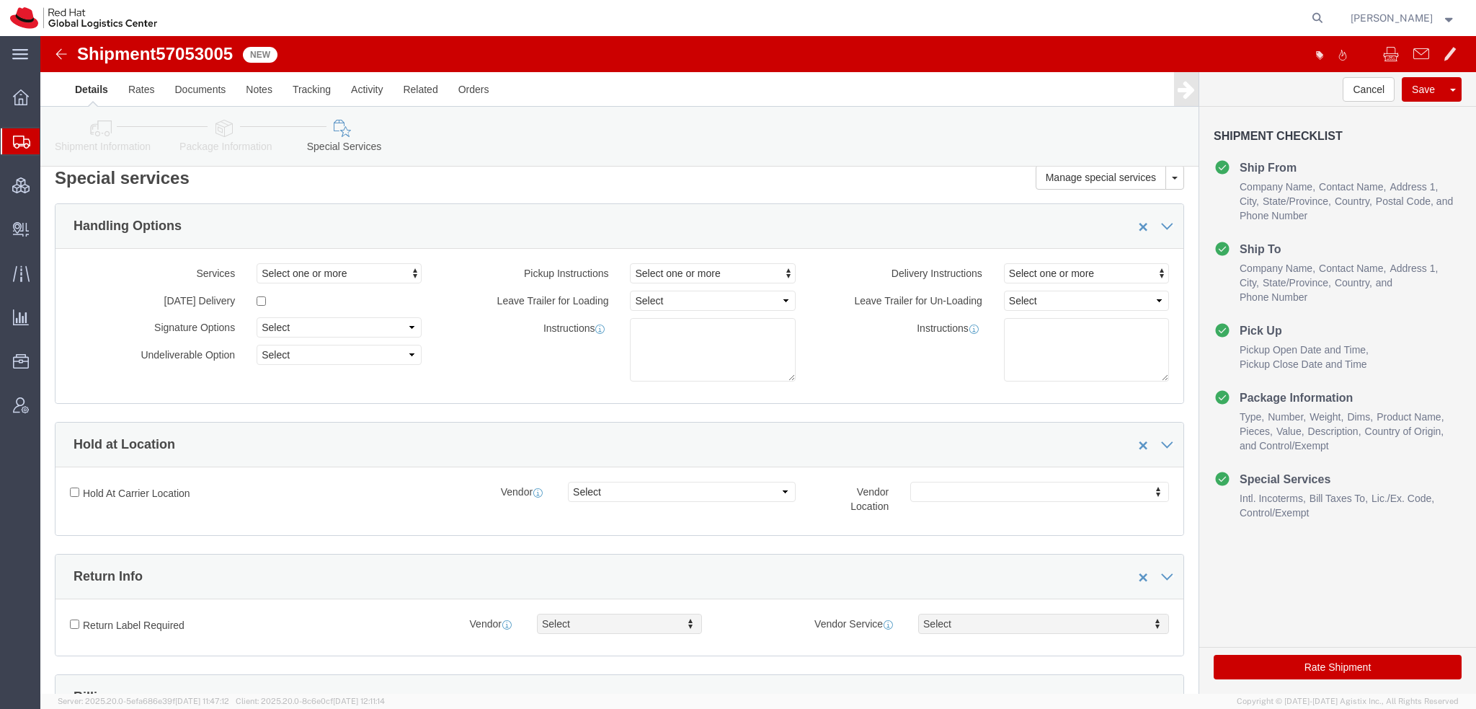
scroll to position [432, 0]
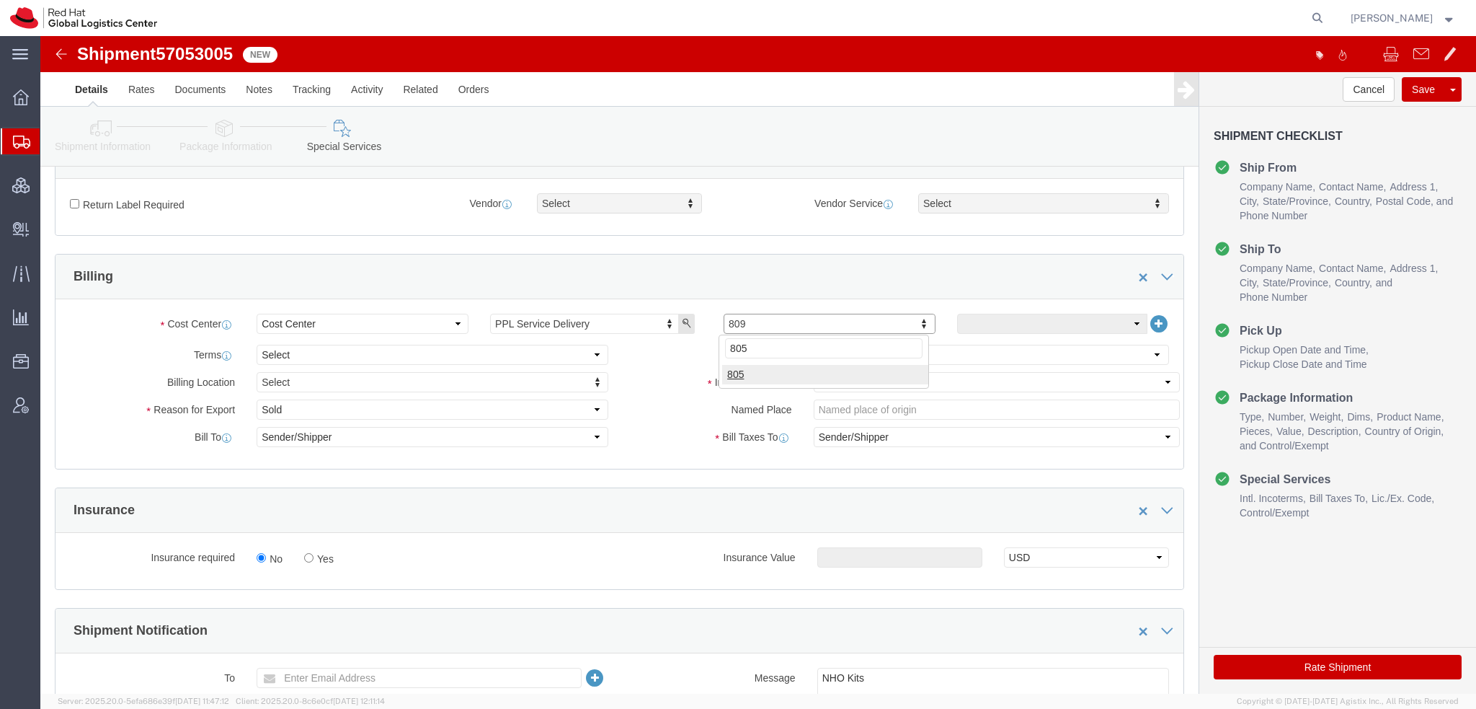
type input "805"
click select "Select Gift Personal Effects Repair/Warranty Return Sample Sold Temporary/Not S…"
select select "GIFT"
click select "Select Gift Personal Effects Repair/Warranty Return Sample Sold Temporary/Not S…"
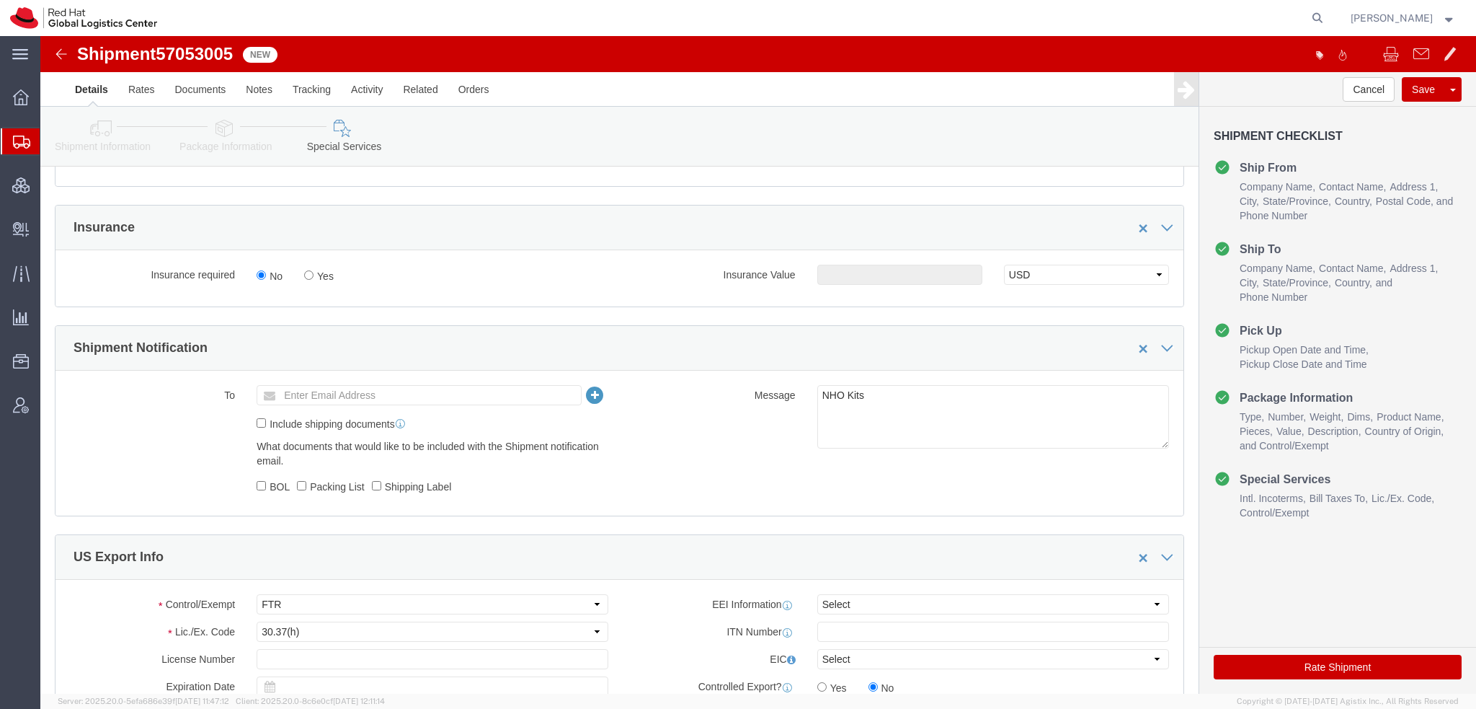
scroll to position [865, 0]
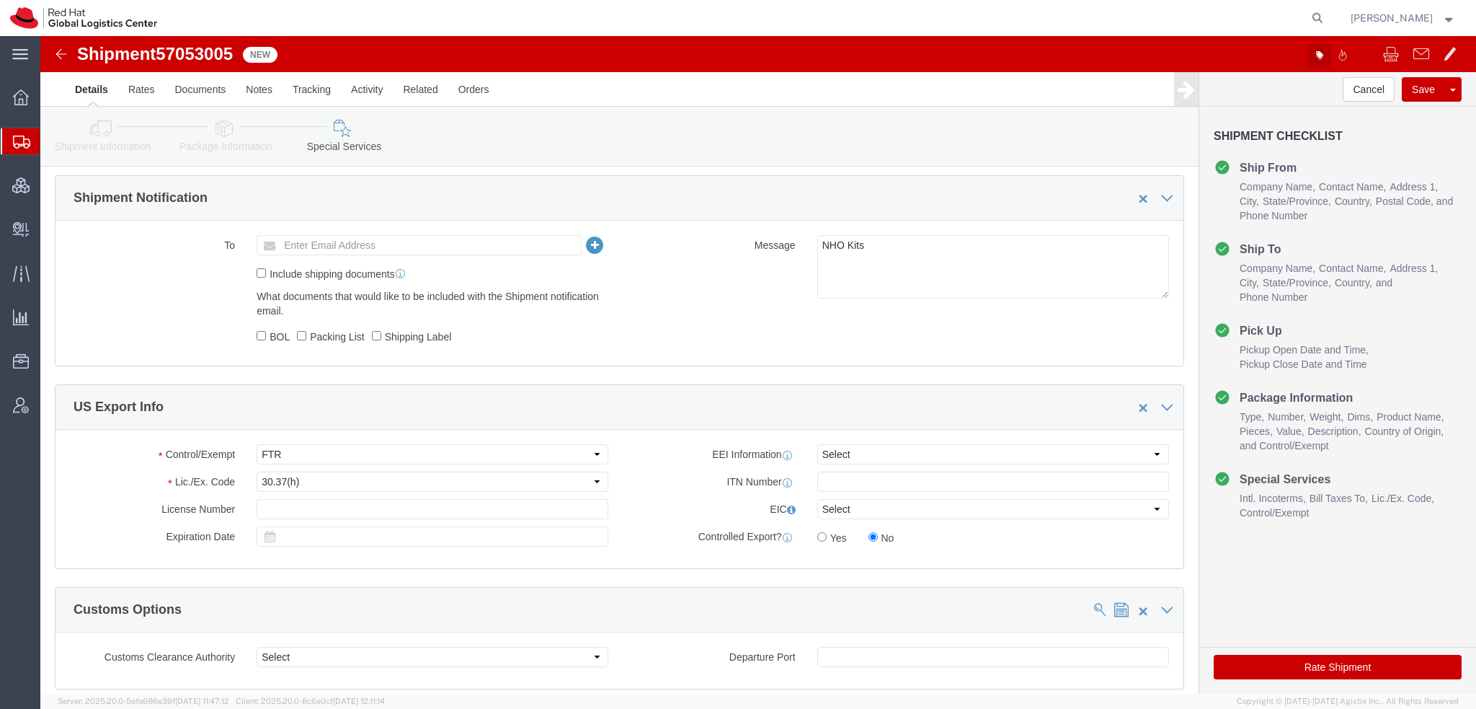
click icon "button"
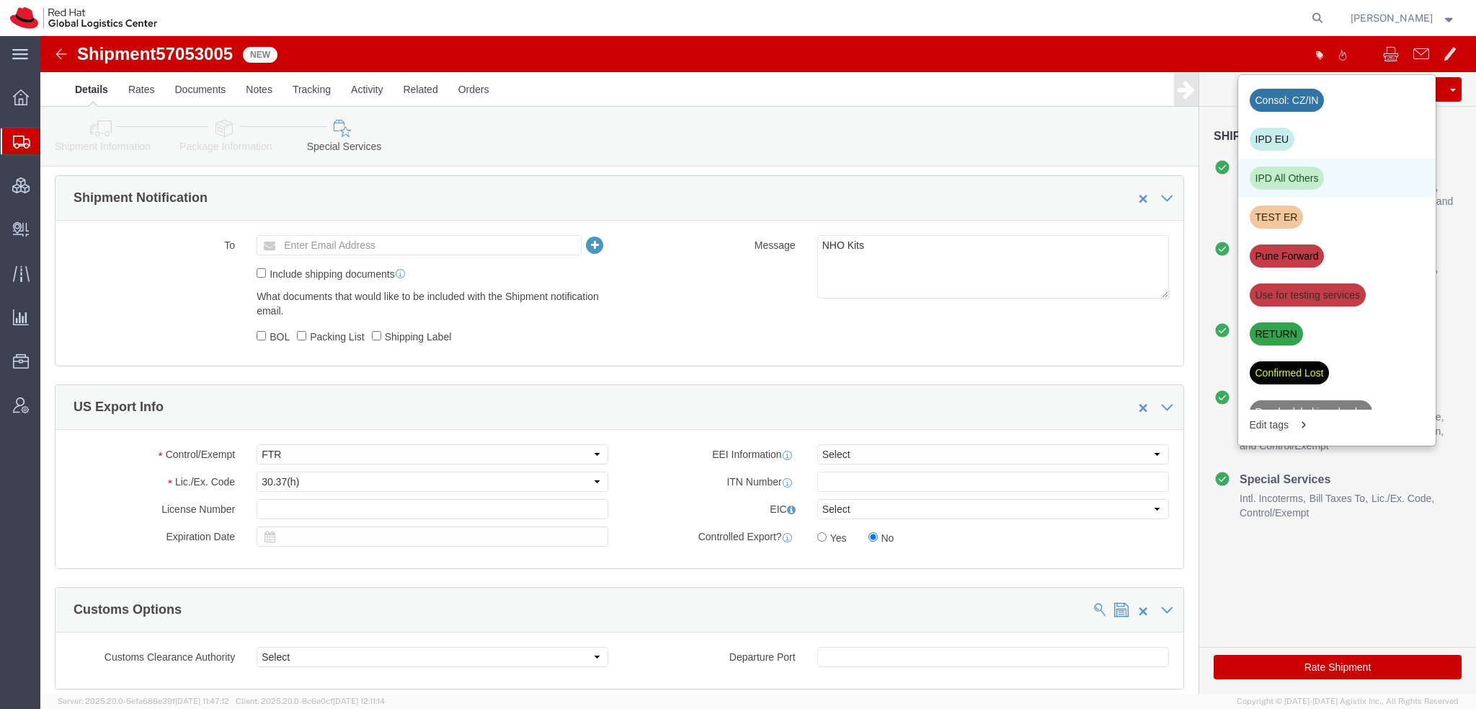
click div "IPD All Others"
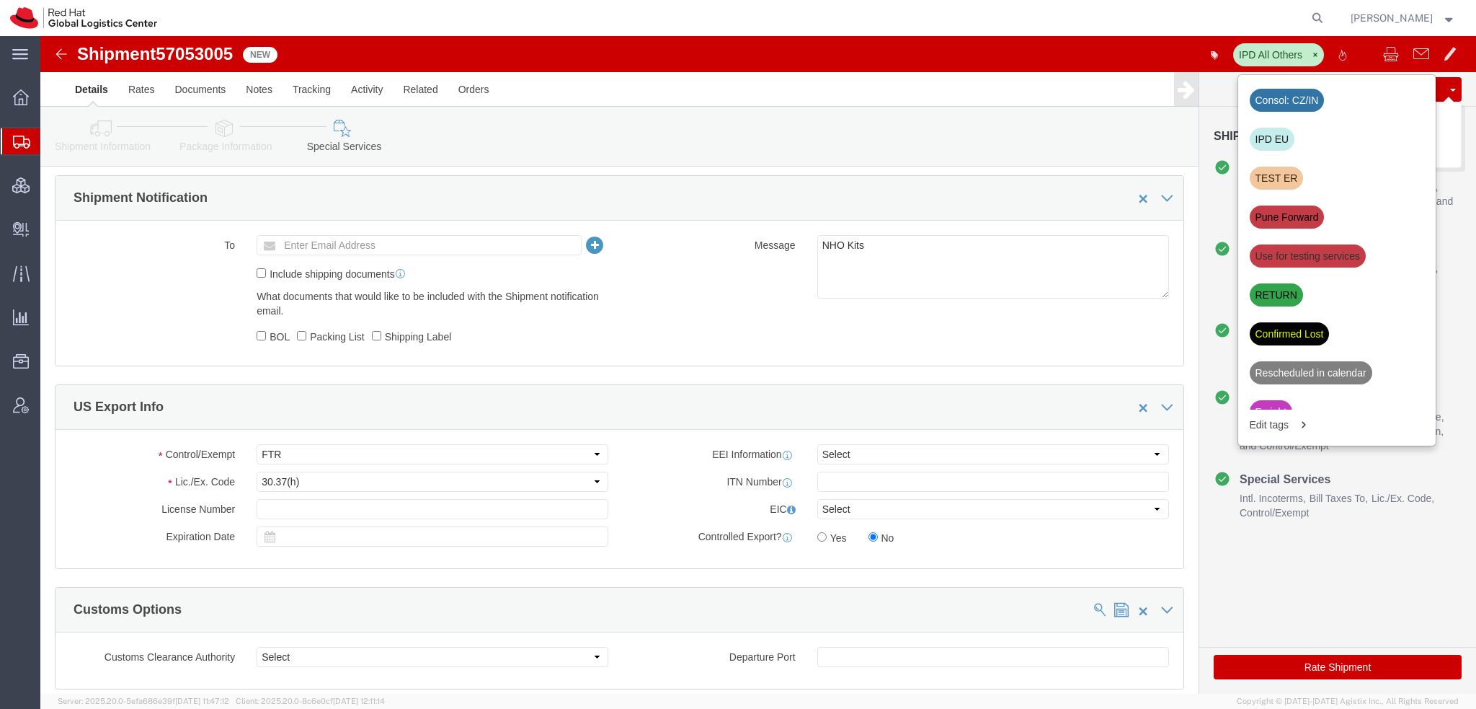
click button "Save"
